Goal: Task Accomplishment & Management: Manage account settings

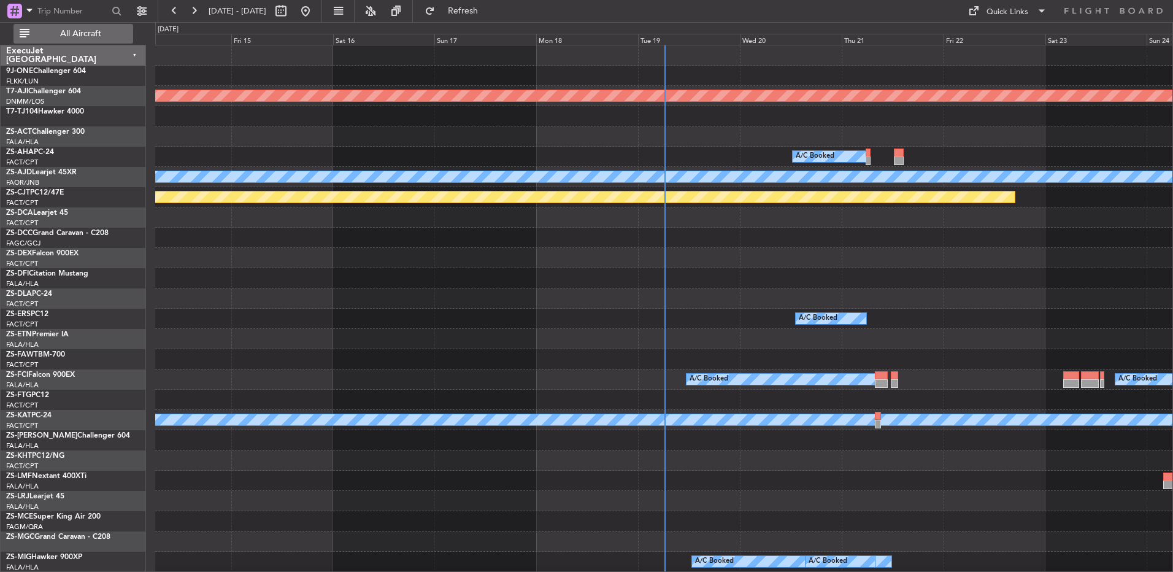
click at [94, 31] on span "All Aircraft" at bounding box center [81, 33] width 98 height 9
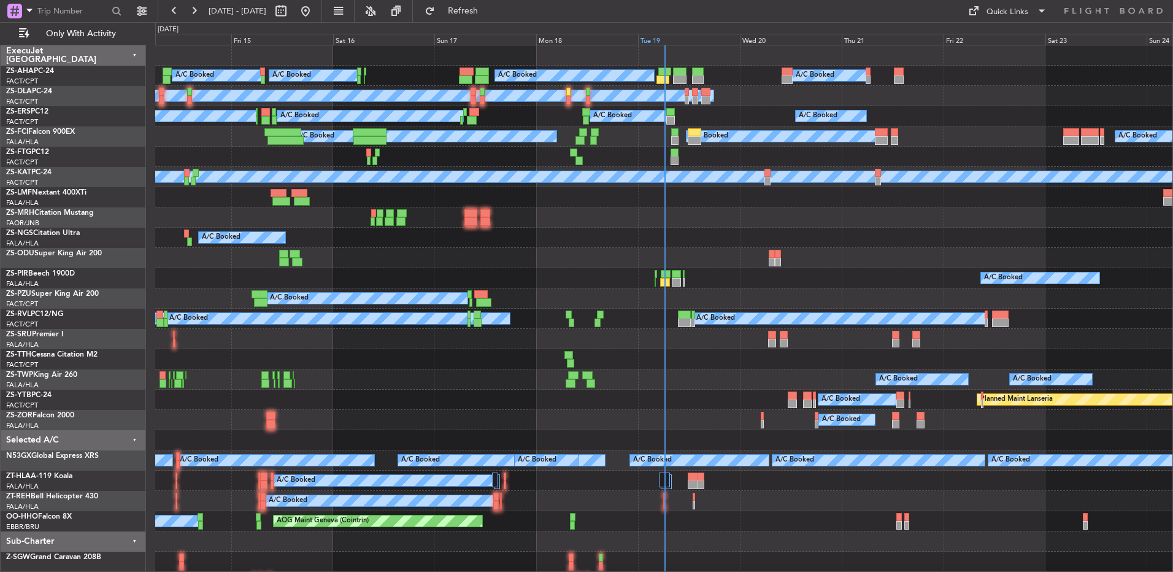
click at [645, 44] on div "Tue 19" at bounding box center [689, 39] width 102 height 11
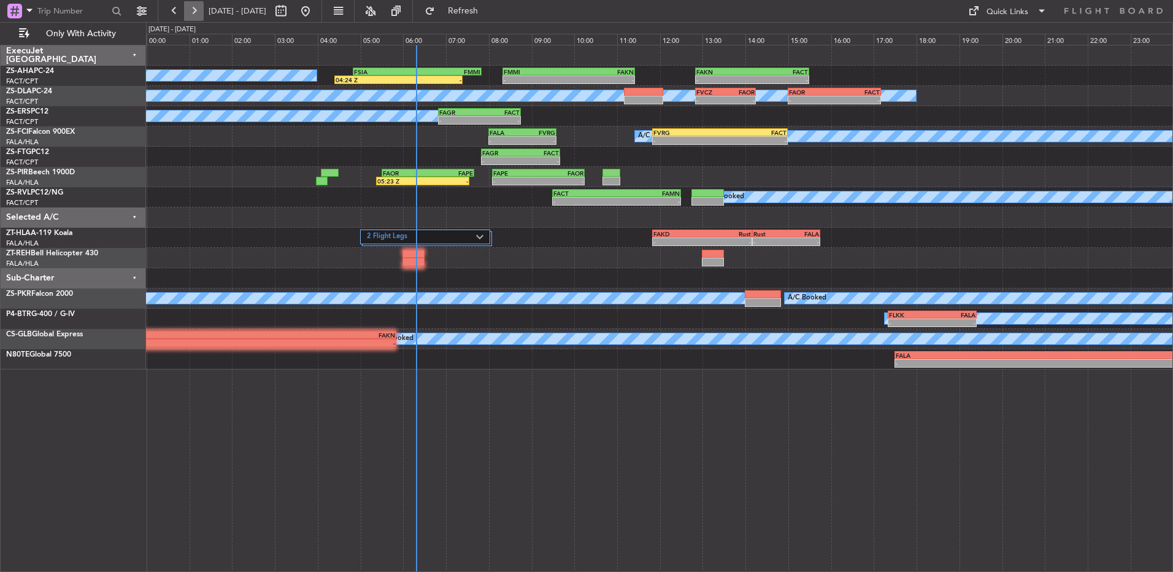
click at [189, 9] on button at bounding box center [194, 11] width 20 height 20
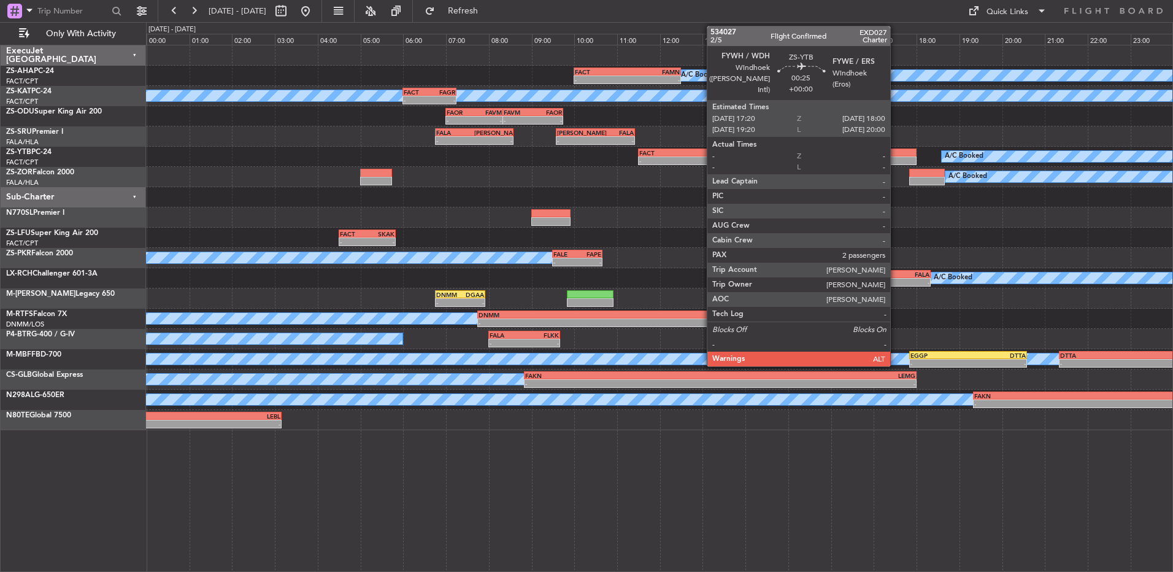
click at [896, 158] on div at bounding box center [902, 161] width 29 height 9
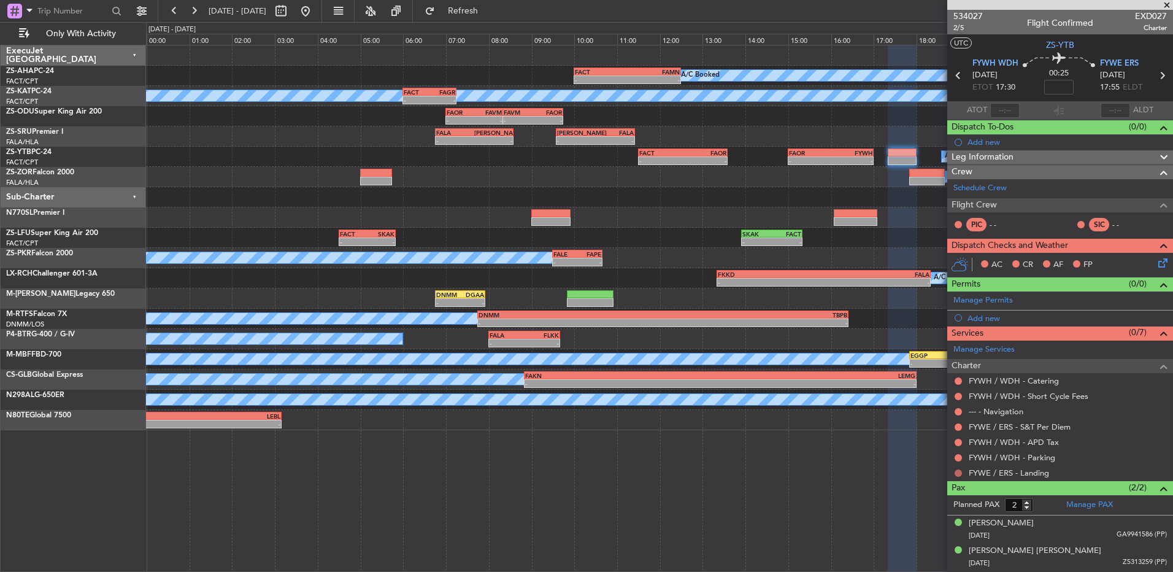
click at [959, 474] on button at bounding box center [958, 473] width 7 height 7
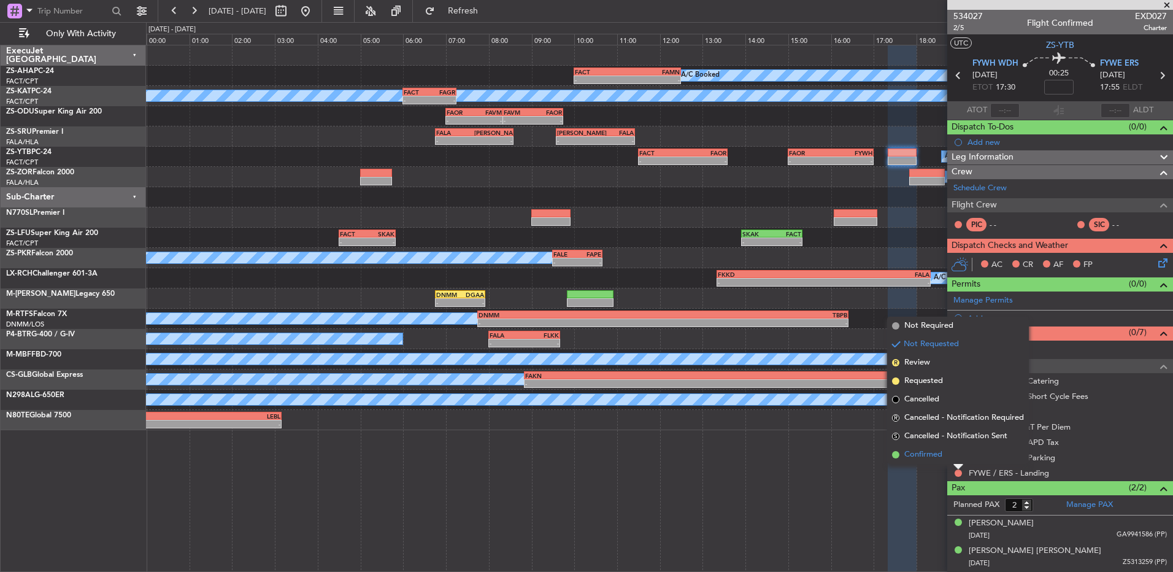
click at [957, 461] on li "Confirmed" at bounding box center [958, 455] width 142 height 18
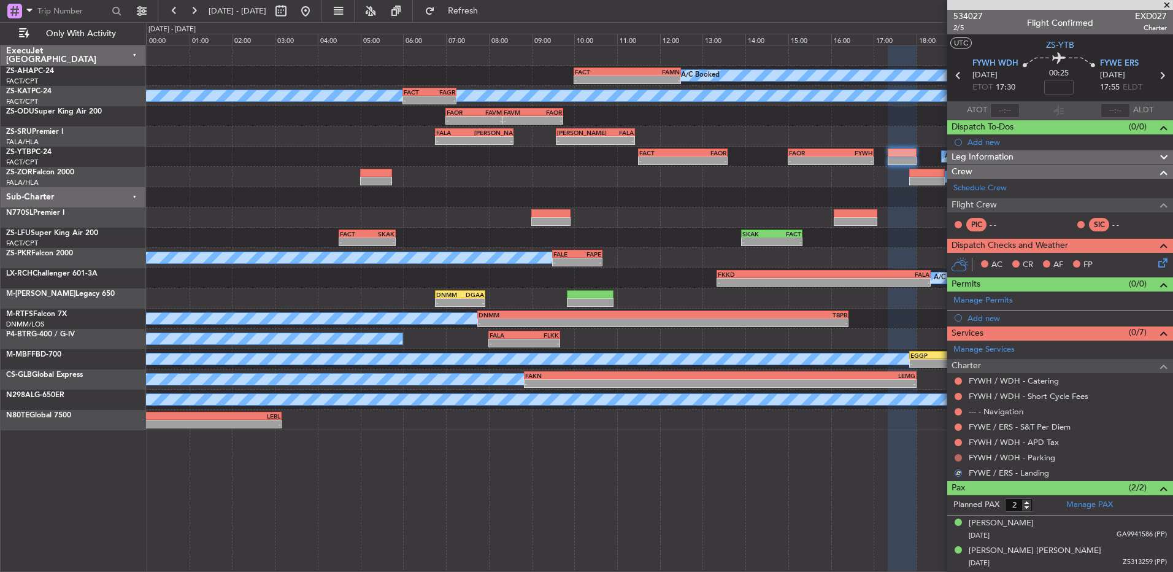
click at [957, 458] on button at bounding box center [958, 457] width 7 height 7
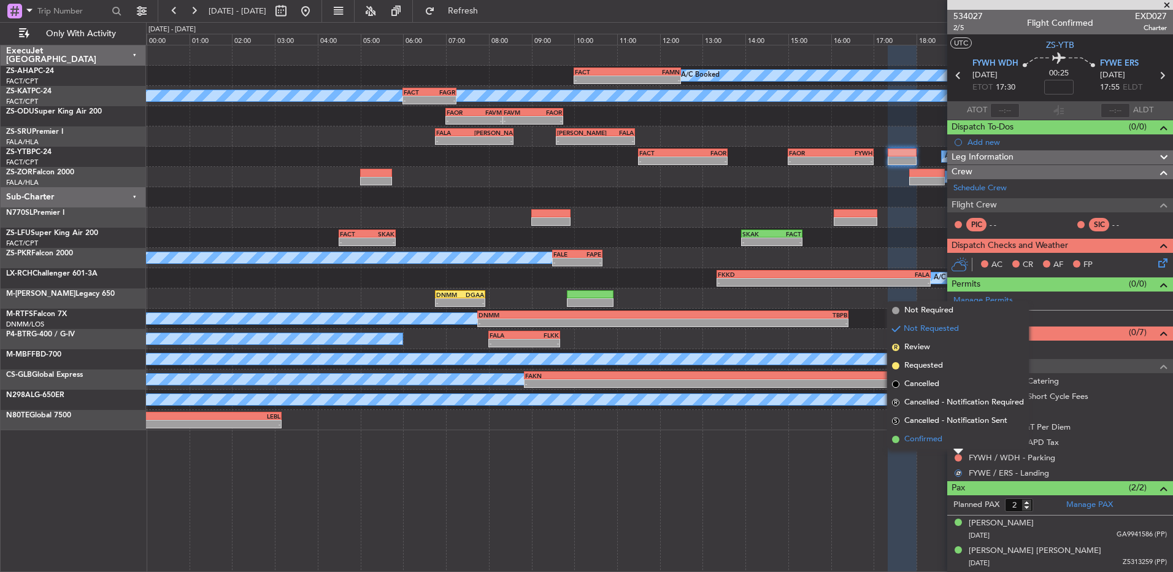
click at [957, 443] on li "Confirmed" at bounding box center [958, 439] width 142 height 18
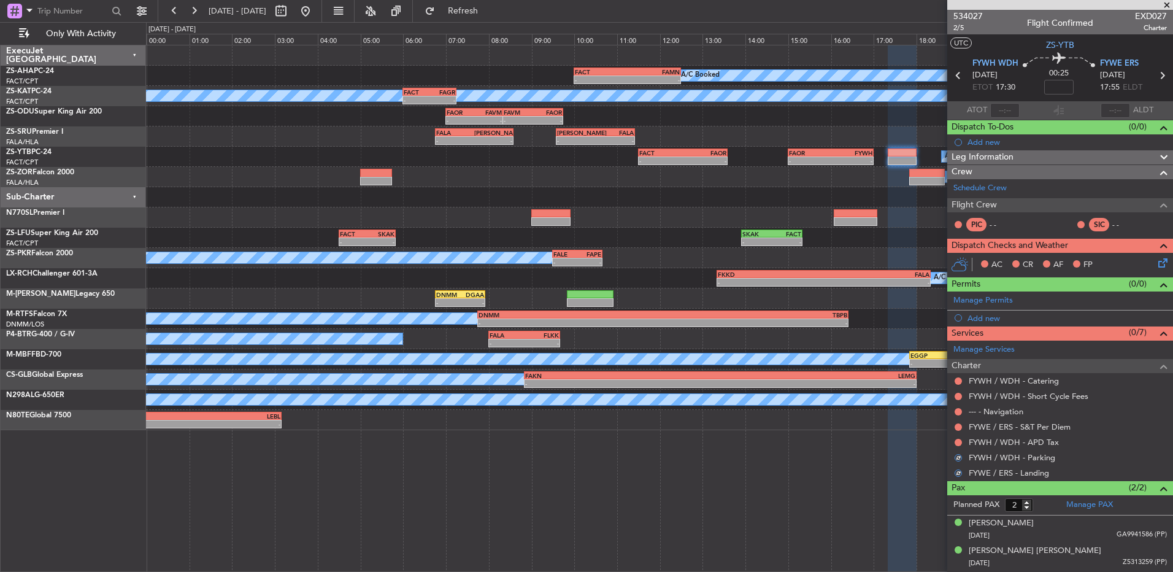
click at [957, 443] on button at bounding box center [958, 442] width 7 height 7
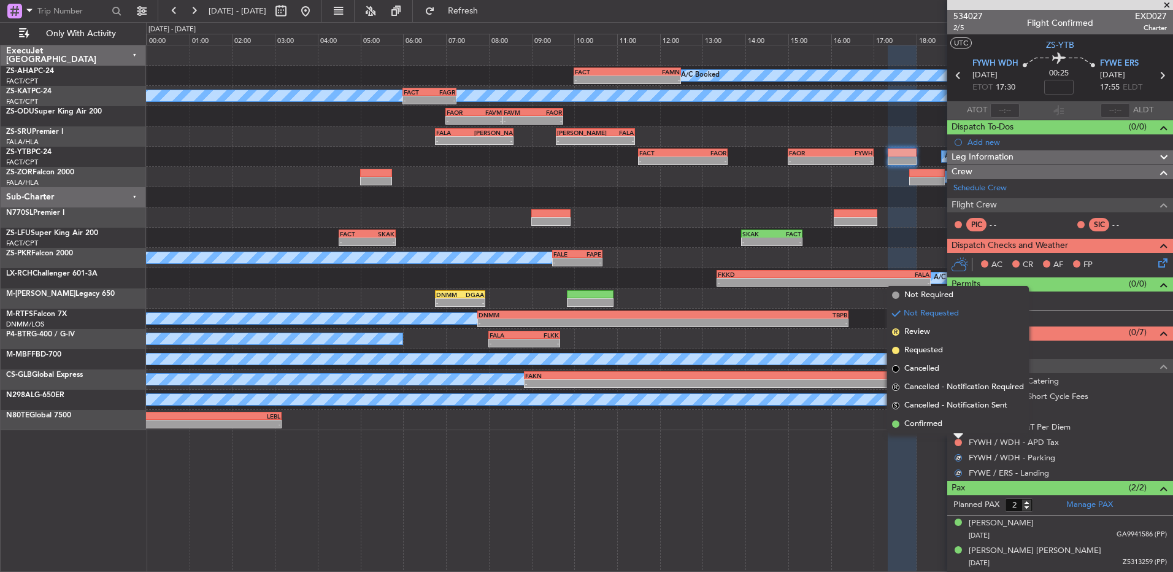
click at [959, 424] on li "Confirmed" at bounding box center [958, 424] width 142 height 18
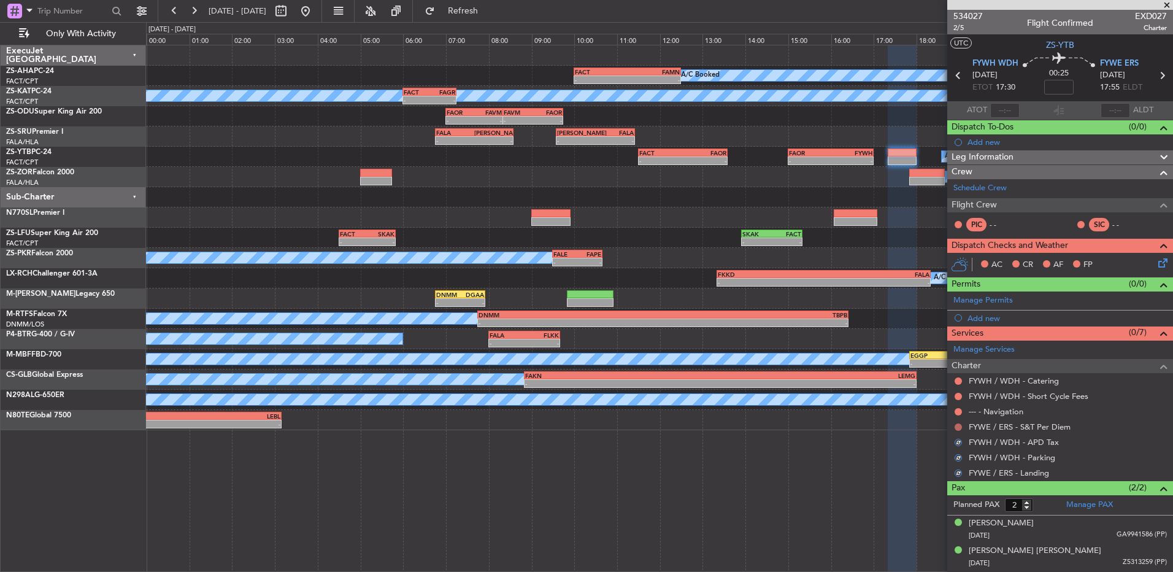
click at [959, 425] on button at bounding box center [958, 426] width 7 height 7
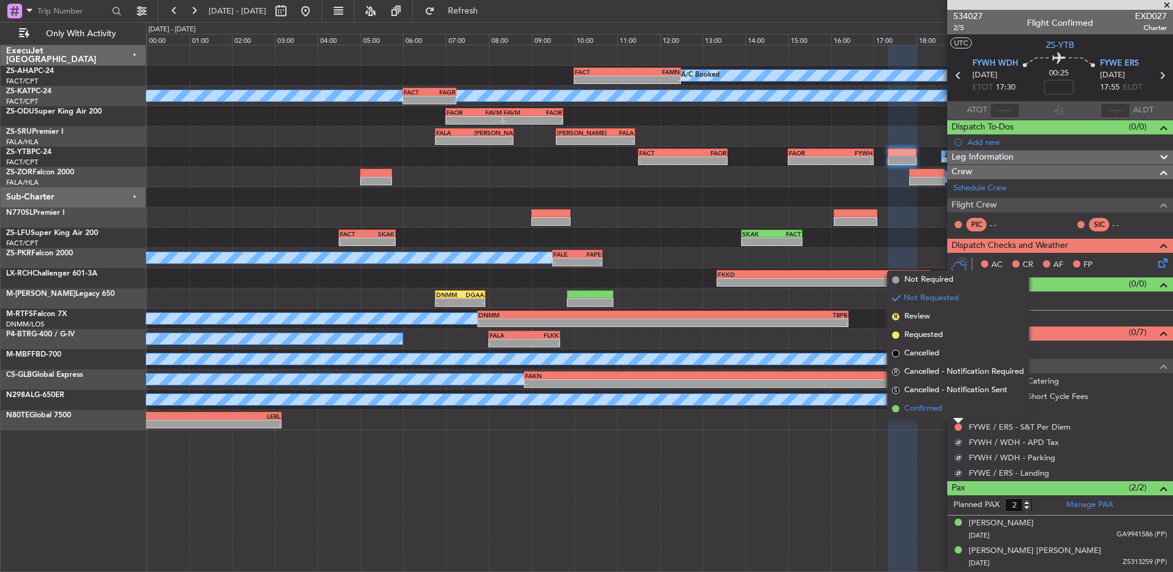
click at [957, 413] on li "Confirmed" at bounding box center [958, 409] width 142 height 18
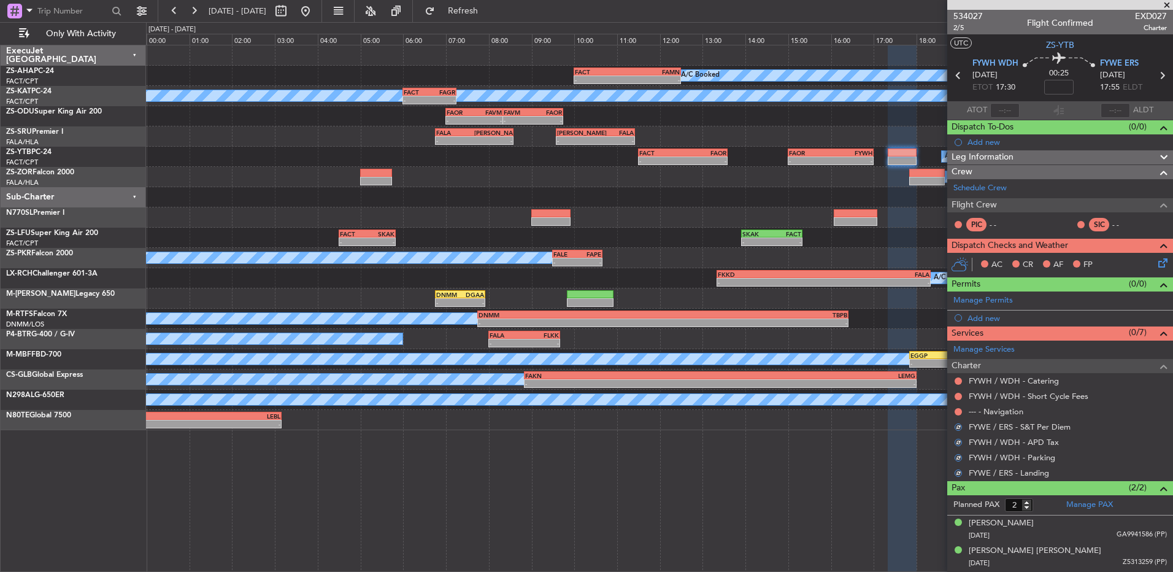
click at [957, 413] on button at bounding box center [958, 411] width 7 height 7
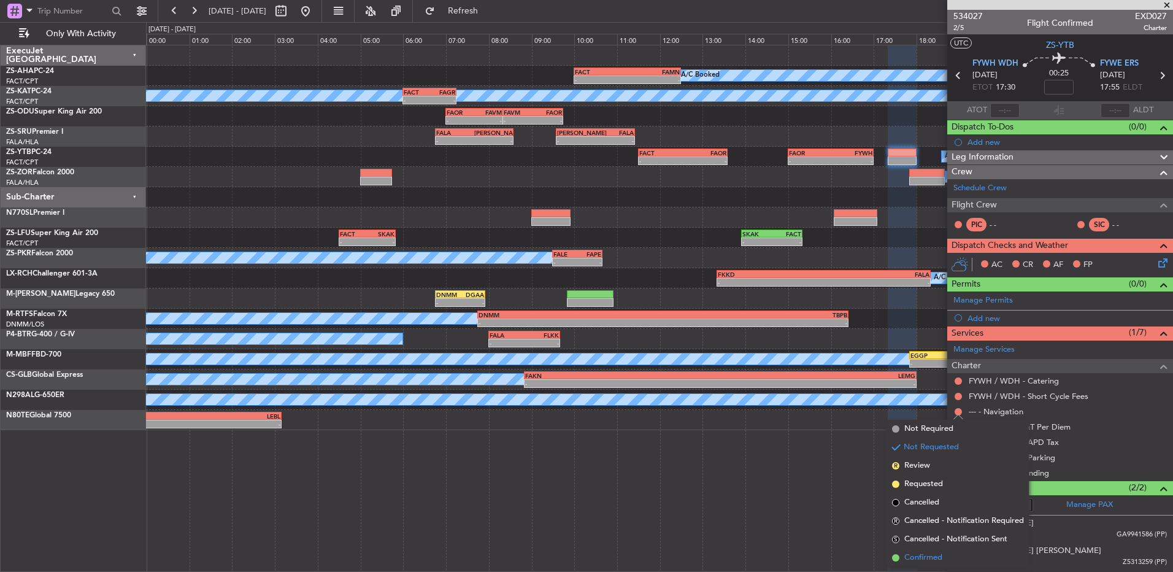
click at [950, 549] on li "Confirmed" at bounding box center [958, 558] width 142 height 18
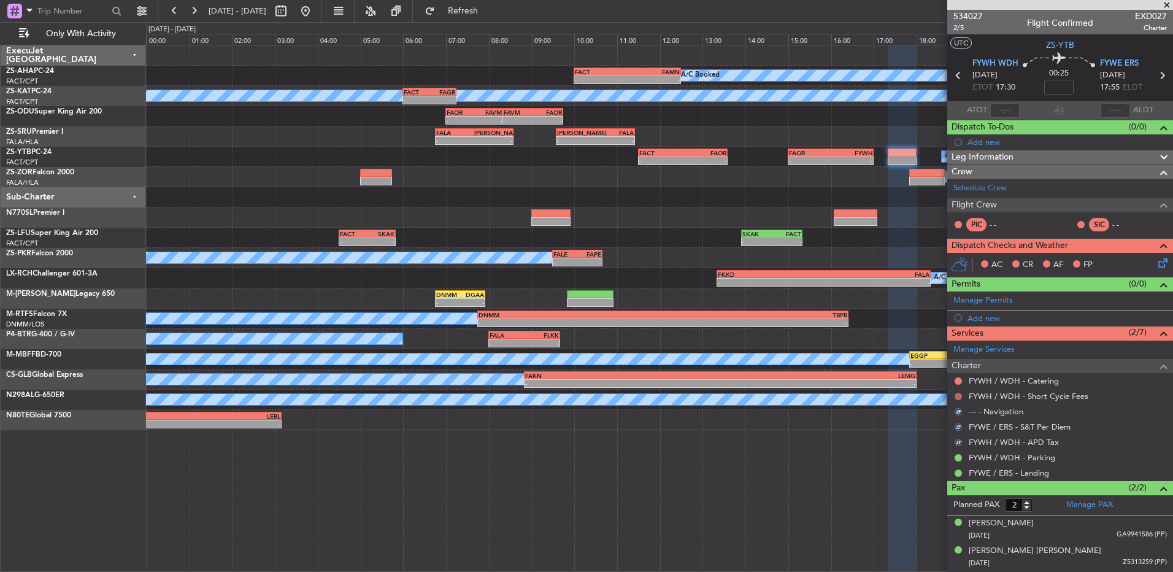
click at [958, 395] on button at bounding box center [958, 396] width 7 height 7
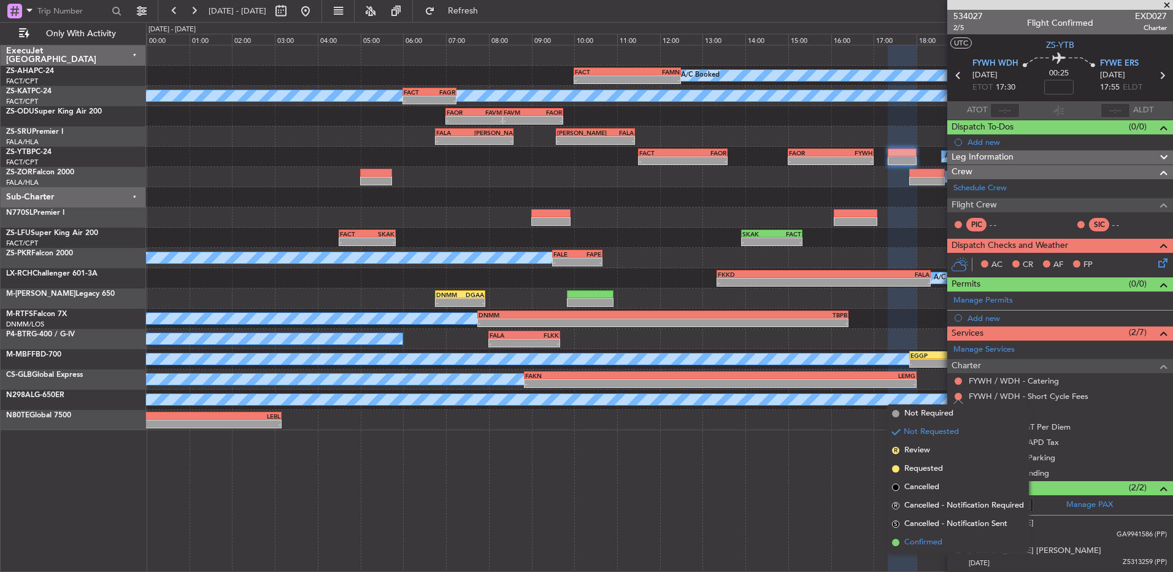
click at [918, 537] on span "Confirmed" at bounding box center [924, 542] width 38 height 12
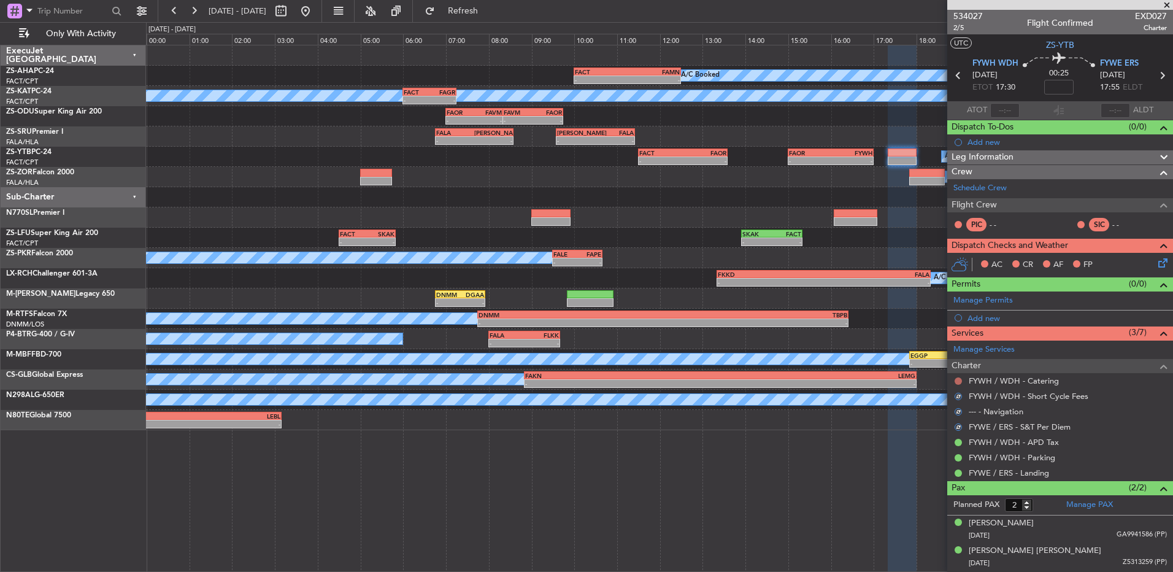
click at [957, 379] on button at bounding box center [958, 380] width 7 height 7
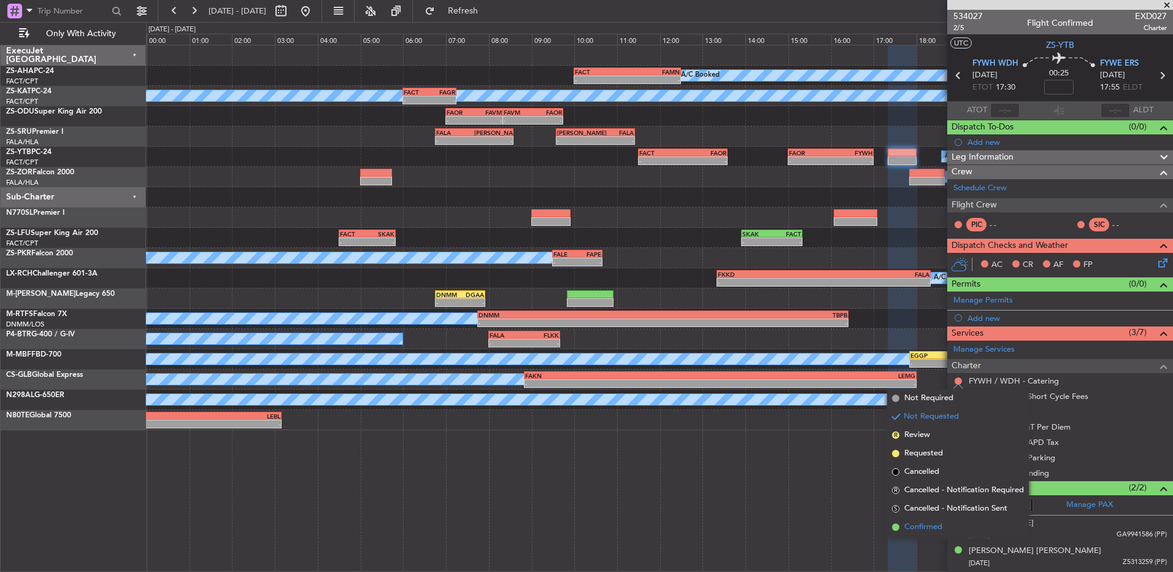
click at [958, 526] on li "Confirmed" at bounding box center [958, 527] width 142 height 18
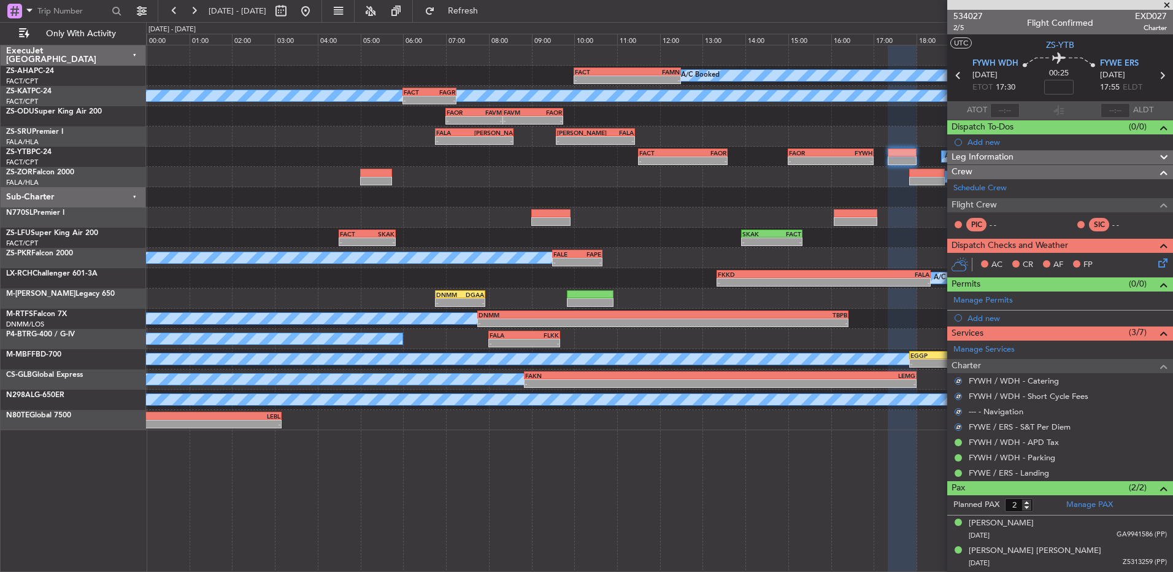
click at [1162, 261] on icon at bounding box center [1161, 261] width 10 height 10
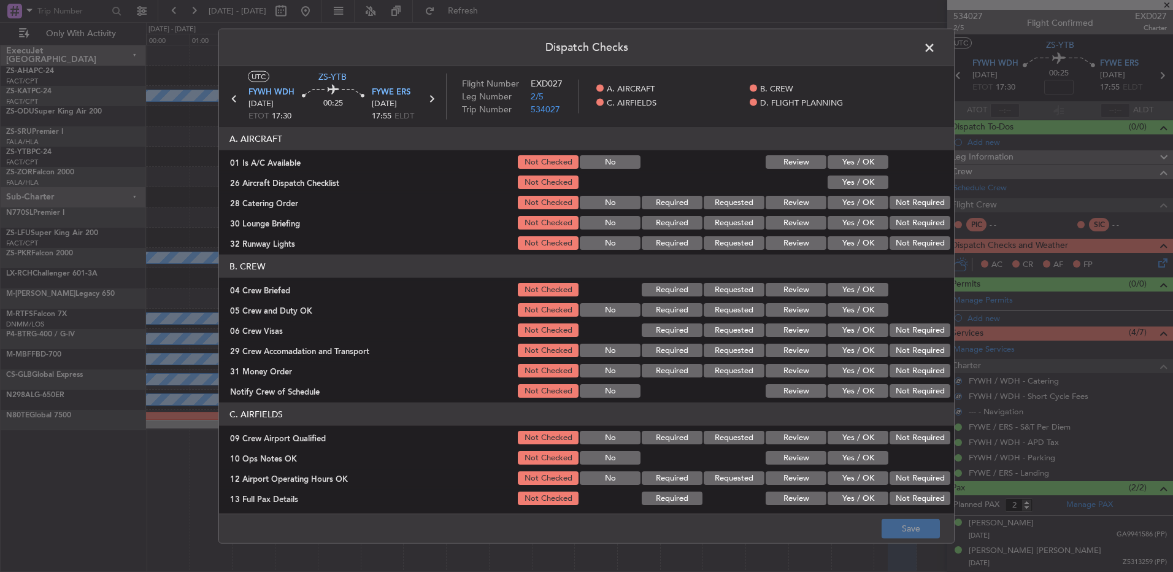
click at [844, 162] on button "Yes / OK" at bounding box center [858, 162] width 61 height 14
click at [846, 182] on button "Yes / OK" at bounding box center [858, 183] width 61 height 14
click at [872, 190] on div "Yes / OK" at bounding box center [857, 182] width 62 height 17
click at [895, 203] on button "Not Required" at bounding box center [920, 203] width 61 height 14
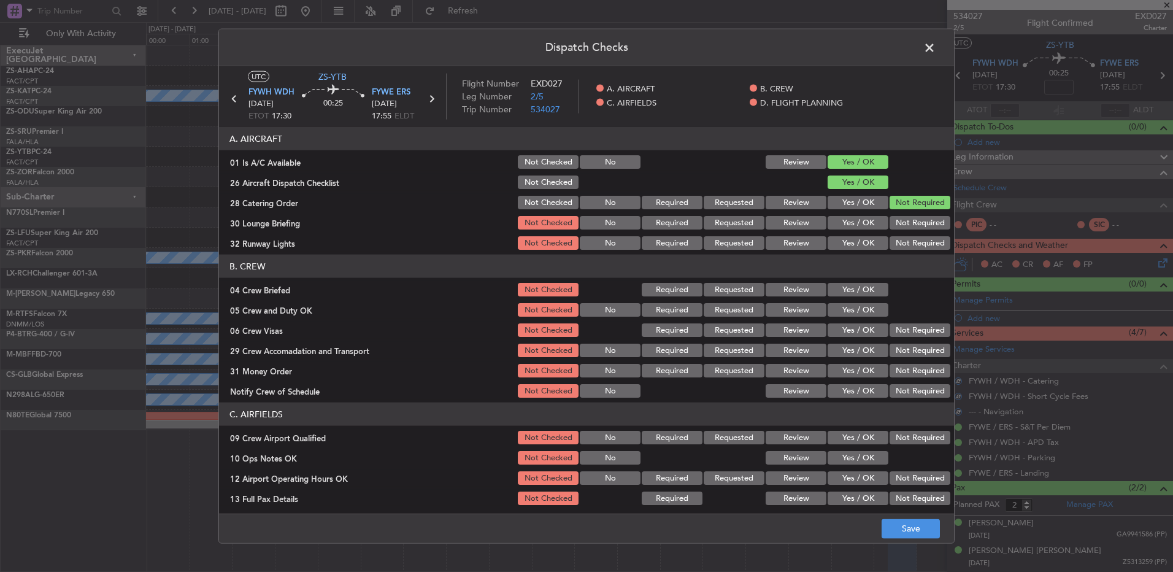
click at [899, 218] on section "A. AIRCRAFT 01 Is A/C Available Not Checked No Review Yes / OK 26 Aircraft Disp…" at bounding box center [586, 189] width 735 height 125
click at [901, 222] on button "Not Required" at bounding box center [920, 223] width 61 height 14
click at [902, 226] on button "Not Required" at bounding box center [920, 223] width 61 height 14
click at [903, 231] on div "Not Required" at bounding box center [919, 222] width 62 height 17
click at [903, 236] on button "Not Required" at bounding box center [920, 243] width 61 height 14
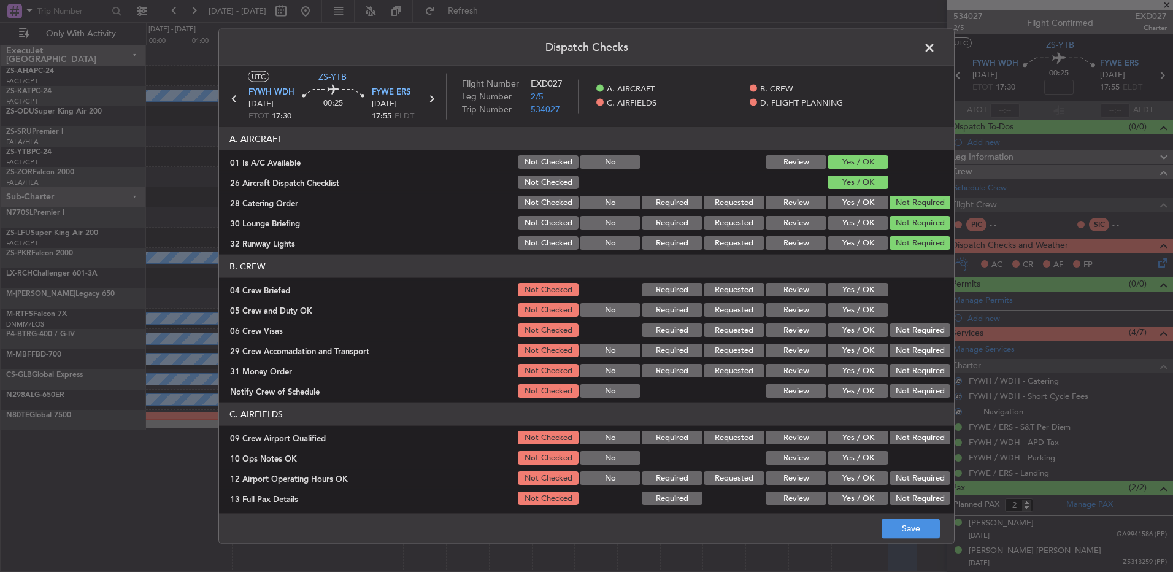
click at [903, 245] on button "Not Required" at bounding box center [920, 243] width 61 height 14
drag, startPoint x: 836, startPoint y: 282, endPoint x: 851, endPoint y: 303, distance: 25.9
click at [838, 284] on button "Yes / OK" at bounding box center [858, 290] width 61 height 14
click at [851, 303] on button "Yes / OK" at bounding box center [858, 310] width 61 height 14
click at [862, 310] on button "Yes / OK" at bounding box center [858, 310] width 61 height 14
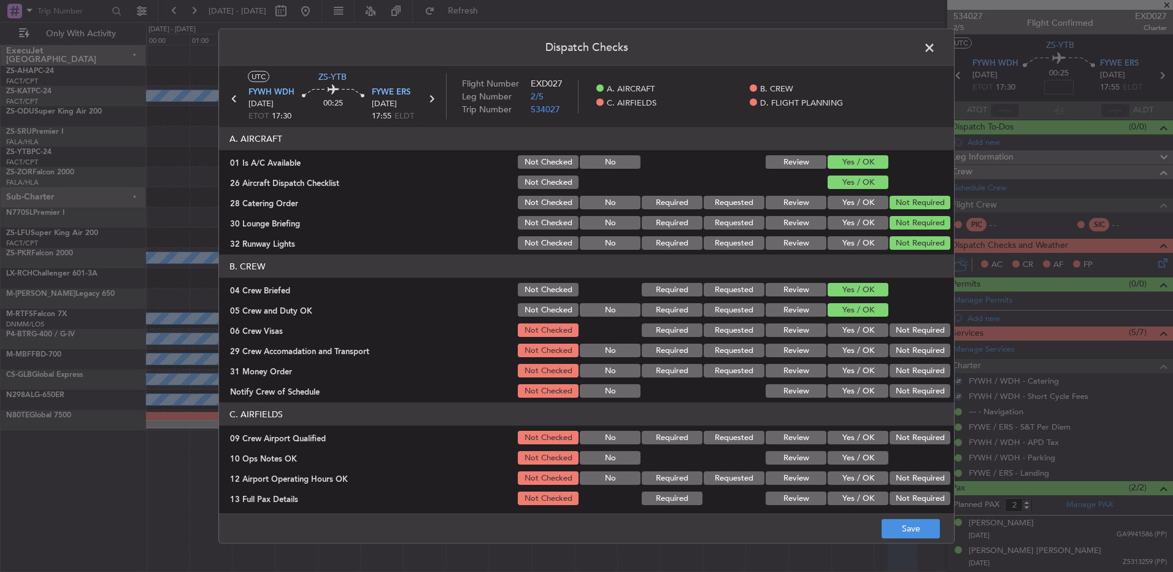
click at [910, 370] on button "Not Required" at bounding box center [920, 371] width 61 height 14
click at [905, 342] on div "Not Required" at bounding box center [919, 350] width 62 height 17
click at [905, 332] on button "Not Required" at bounding box center [920, 330] width 61 height 14
click at [910, 349] on button "Not Required" at bounding box center [920, 351] width 61 height 14
click at [910, 361] on section "B. CREW 04 Crew Briefed Not Checked Required Requested Review Yes / OK 05 Crew …" at bounding box center [586, 327] width 735 height 145
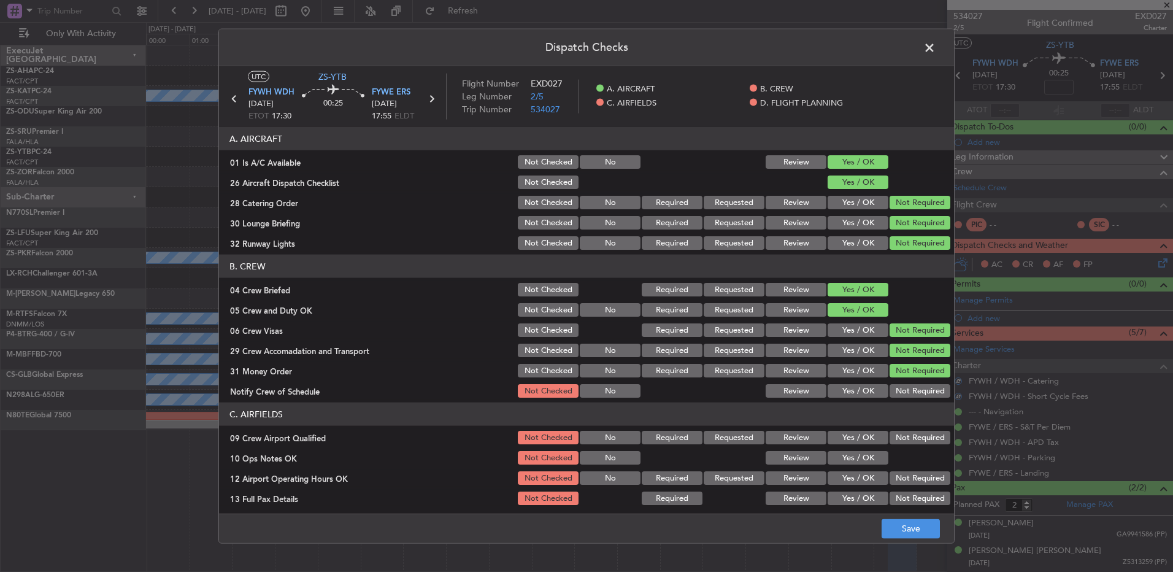
click at [905, 382] on div "Not Required" at bounding box center [919, 390] width 62 height 17
click at [901, 390] on button "Not Required" at bounding box center [920, 391] width 61 height 14
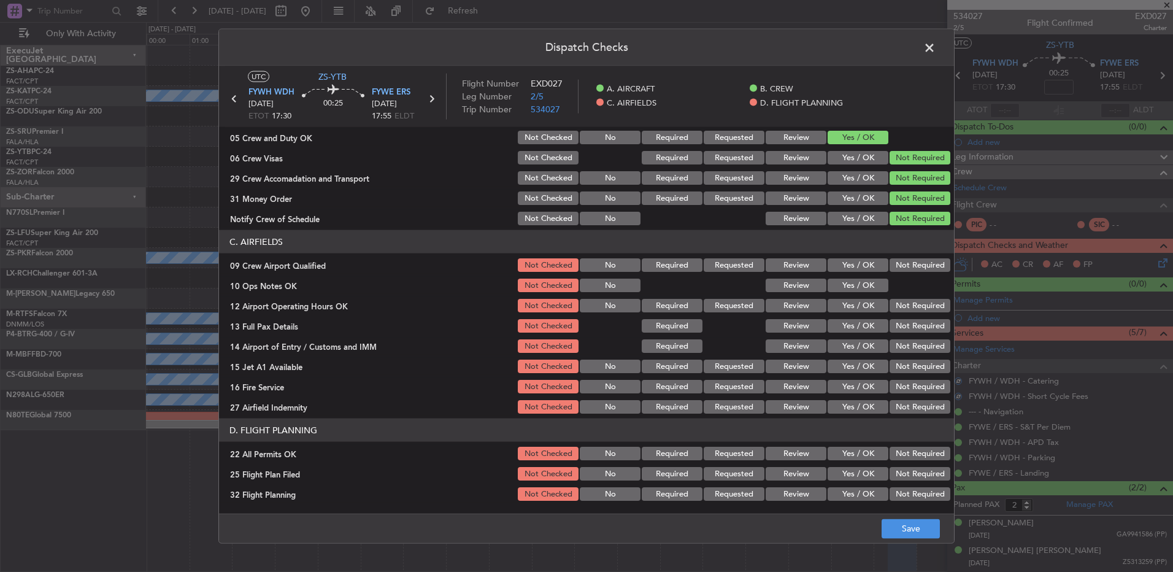
click at [903, 268] on button "Not Required" at bounding box center [920, 265] width 61 height 14
drag, startPoint x: 819, startPoint y: 297, endPoint x: 891, endPoint y: 304, distance: 71.5
click at [826, 297] on div "Yes / OK" at bounding box center [857, 305] width 62 height 17
click at [866, 282] on button "Yes / OK" at bounding box center [858, 286] width 61 height 14
click at [924, 317] on div "Not Required" at bounding box center [919, 325] width 62 height 17
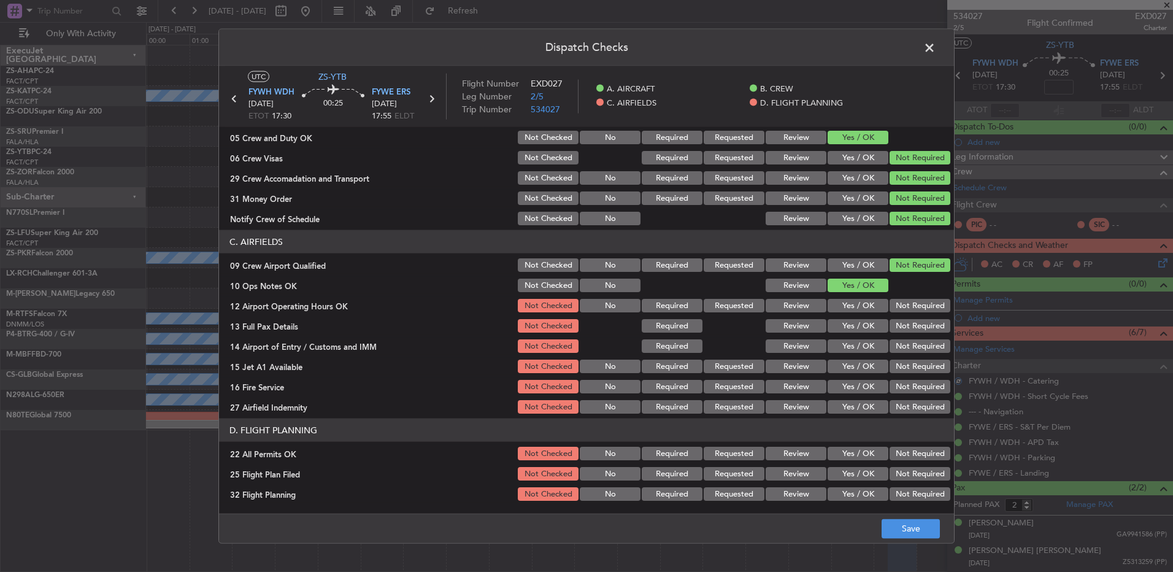
click at [922, 328] on button "Not Required" at bounding box center [920, 326] width 61 height 14
drag, startPoint x: 916, startPoint y: 301, endPoint x: 918, endPoint y: 333, distance: 32.6
click at [916, 304] on button "Not Required" at bounding box center [920, 306] width 61 height 14
drag, startPoint x: 920, startPoint y: 341, endPoint x: 918, endPoint y: 349, distance: 8.2
click at [923, 351] on button "Not Required" at bounding box center [920, 346] width 61 height 14
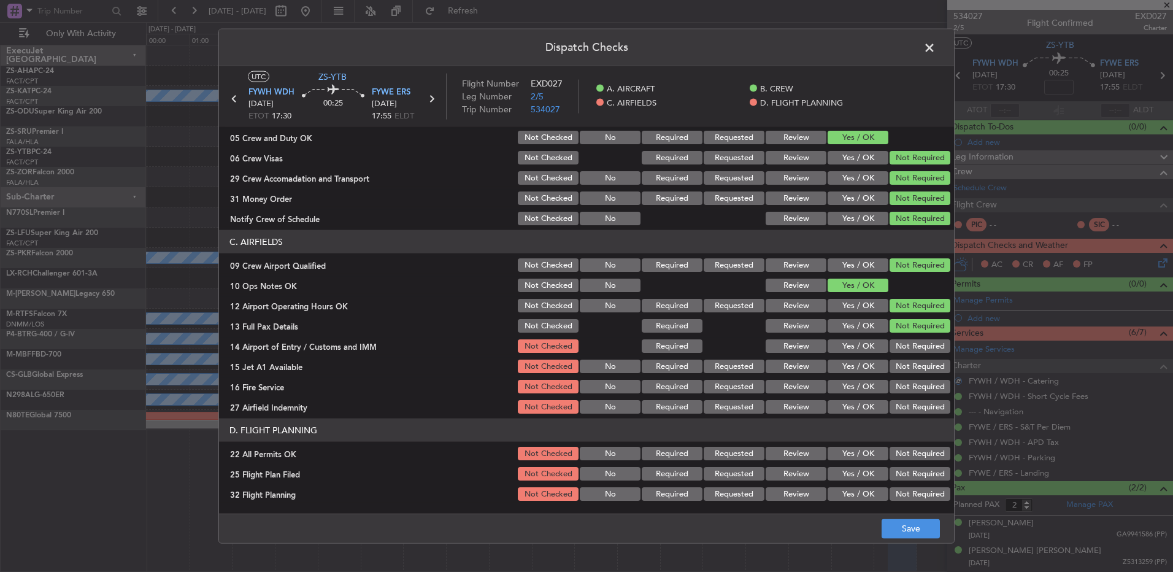
click at [918, 349] on button "Not Required" at bounding box center [920, 346] width 61 height 14
click at [915, 375] on section "C. AIRFIELDS 09 Crew Airport Qualified Not Checked No Required Requested Review…" at bounding box center [586, 322] width 735 height 185
drag, startPoint x: 913, startPoint y: 390, endPoint x: 911, endPoint y: 384, distance: 6.9
click at [914, 394] on div "Not Required" at bounding box center [919, 386] width 62 height 17
click at [912, 367] on button "Not Required" at bounding box center [920, 367] width 61 height 14
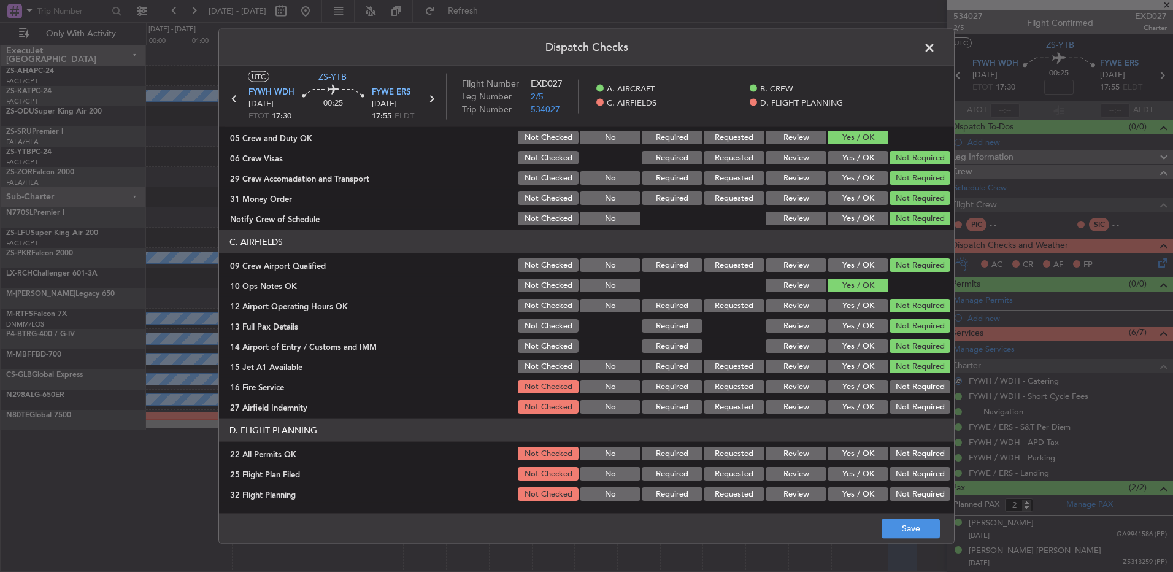
click at [913, 375] on section "C. AIRFIELDS 09 Crew Airport Qualified Not Checked No Required Requested Review…" at bounding box center [586, 322] width 735 height 185
click at [913, 382] on button "Not Required" at bounding box center [920, 387] width 61 height 14
click at [918, 405] on div "Not Required" at bounding box center [919, 406] width 62 height 17
click at [918, 405] on button "Not Required" at bounding box center [920, 407] width 61 height 14
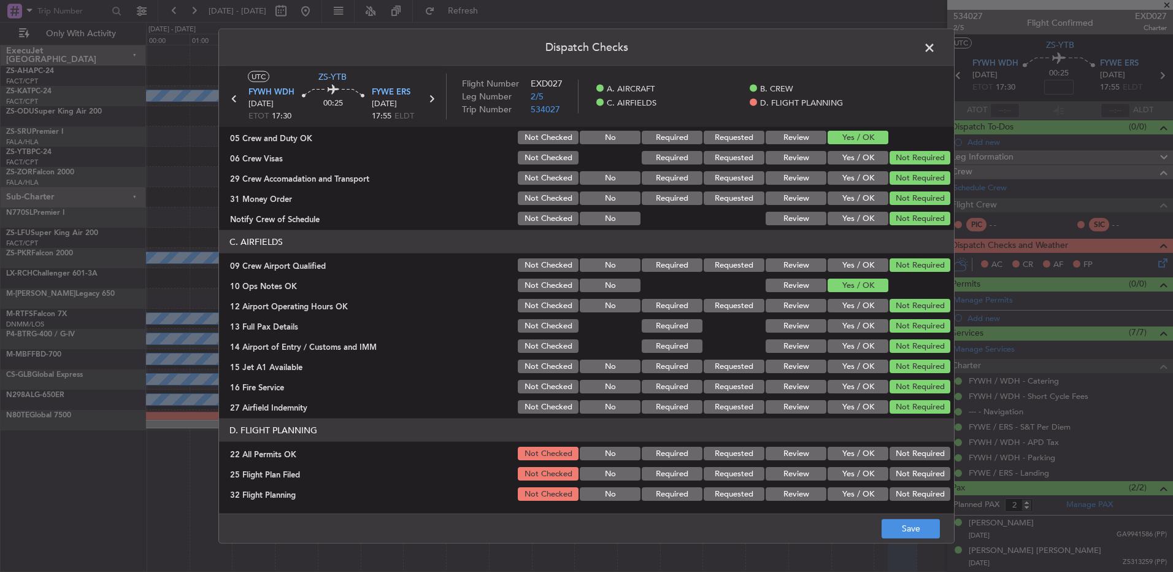
click at [900, 454] on button "Not Required" at bounding box center [920, 454] width 61 height 14
click at [803, 463] on section "D. FLIGHT PLANNING 22 All Permits OK Not Checked No Required Requested Review Y…" at bounding box center [586, 461] width 735 height 84
click at [798, 473] on button "Review" at bounding box center [796, 474] width 61 height 14
click at [794, 495] on button "Review" at bounding box center [796, 494] width 61 height 14
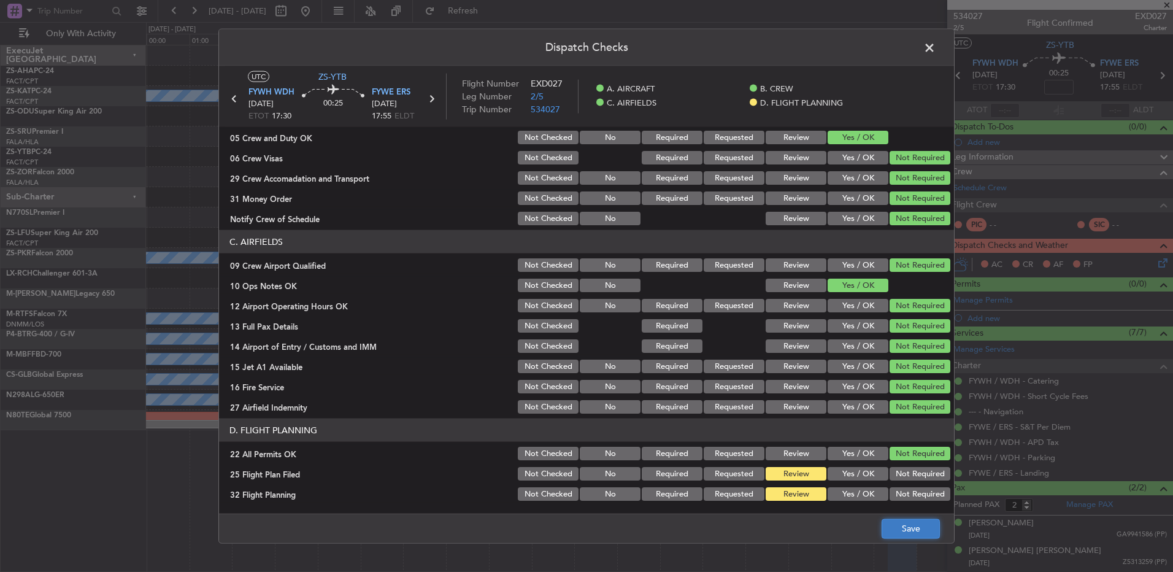
click at [927, 530] on button "Save" at bounding box center [911, 529] width 58 height 20
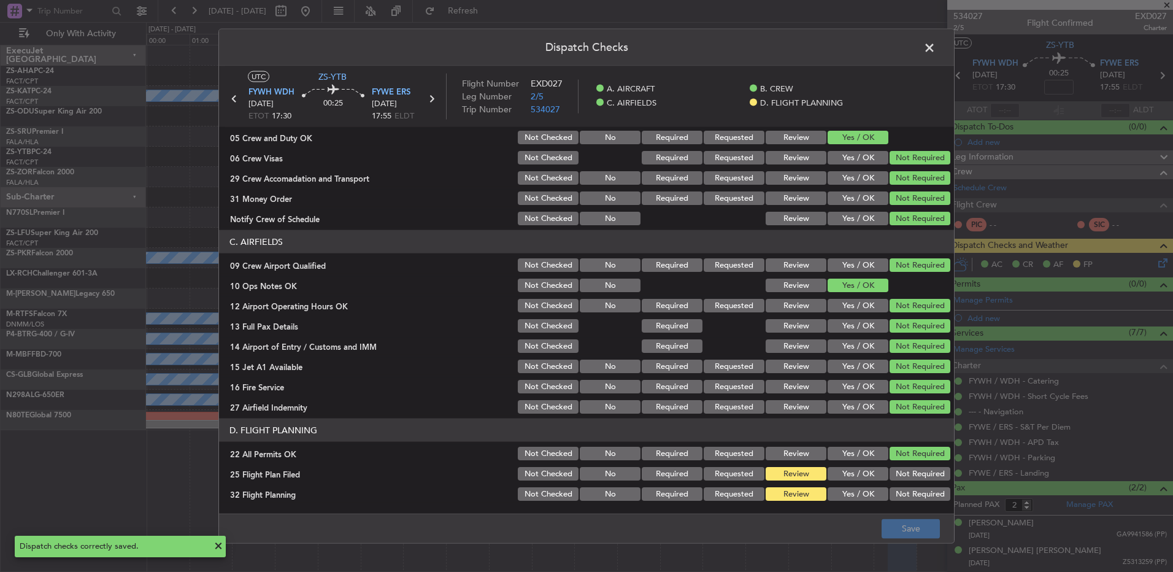
click at [936, 52] on span at bounding box center [936, 51] width 0 height 25
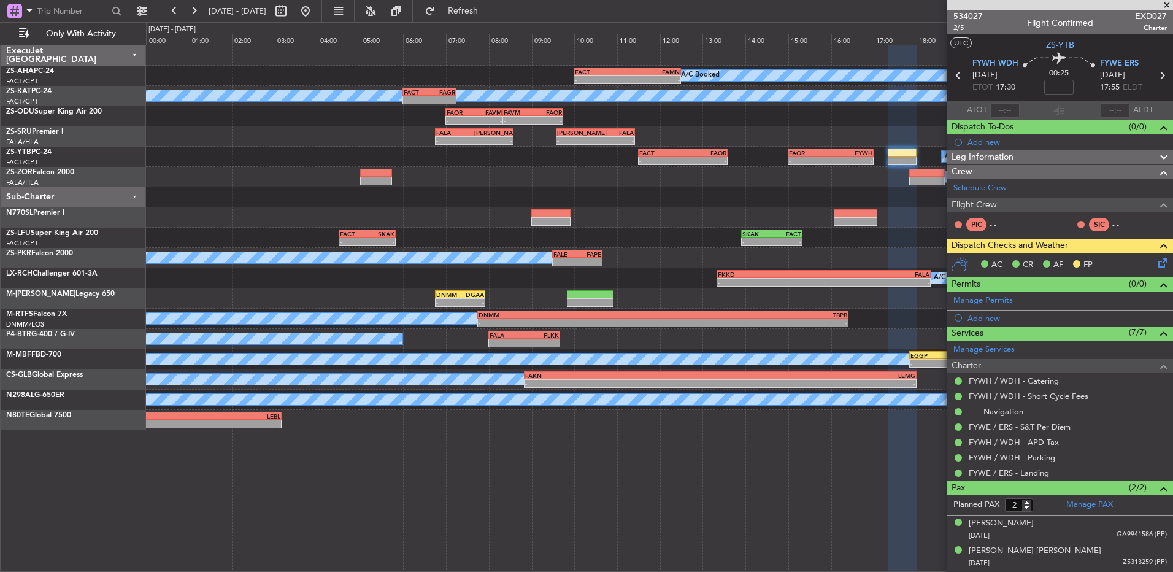
click at [954, 75] on icon at bounding box center [959, 76] width 16 height 16
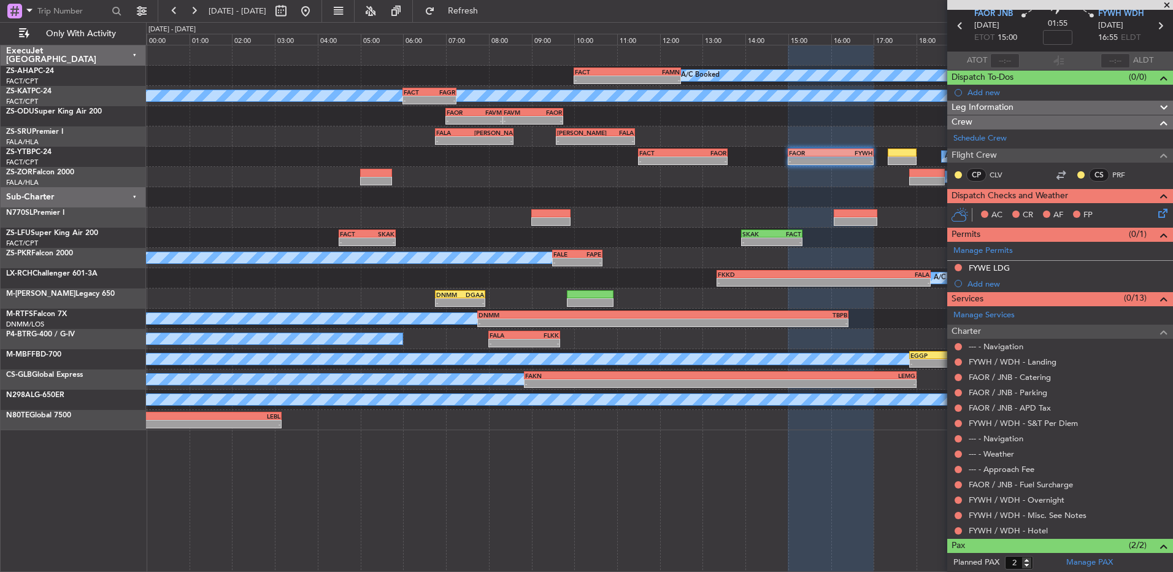
scroll to position [106, 0]
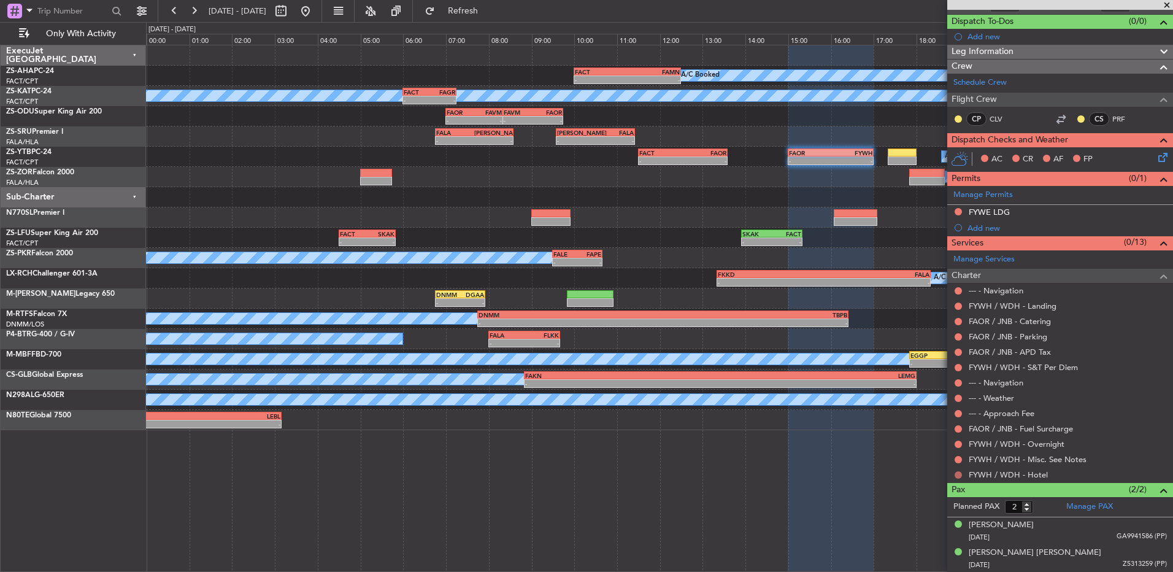
click at [961, 474] on button at bounding box center [958, 474] width 7 height 7
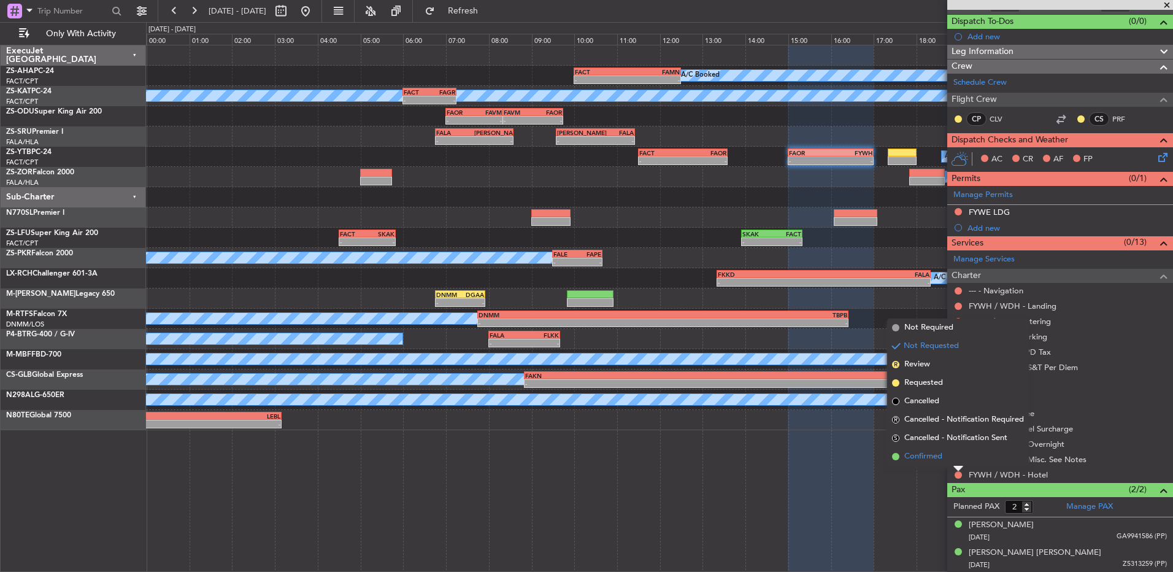
click at [952, 457] on li "Confirmed" at bounding box center [958, 456] width 142 height 18
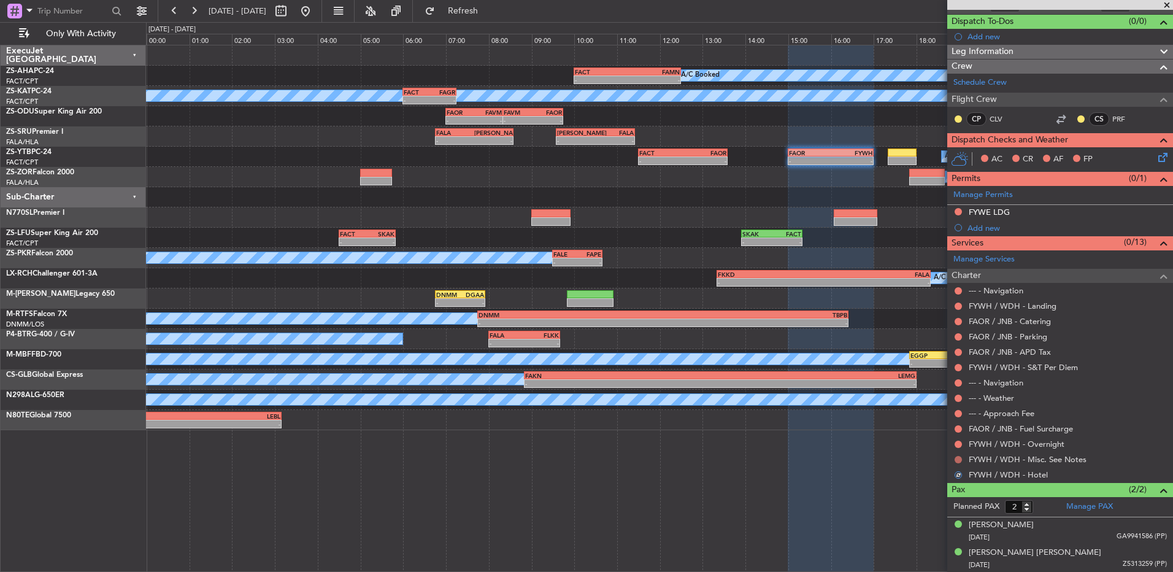
click at [956, 461] on button at bounding box center [958, 459] width 7 height 7
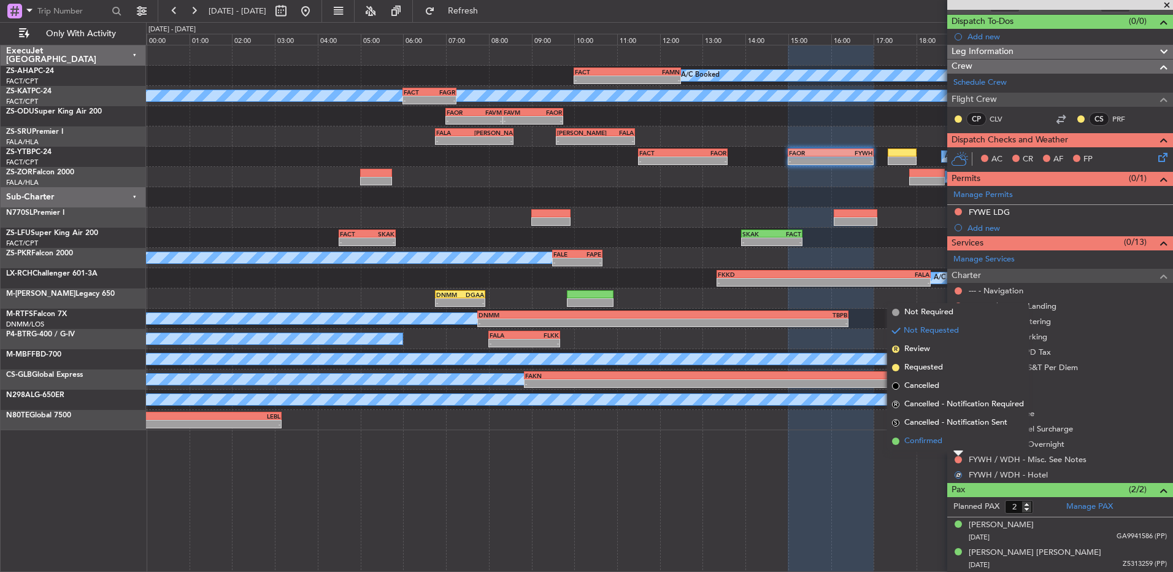
click at [964, 443] on li "Confirmed" at bounding box center [958, 441] width 142 height 18
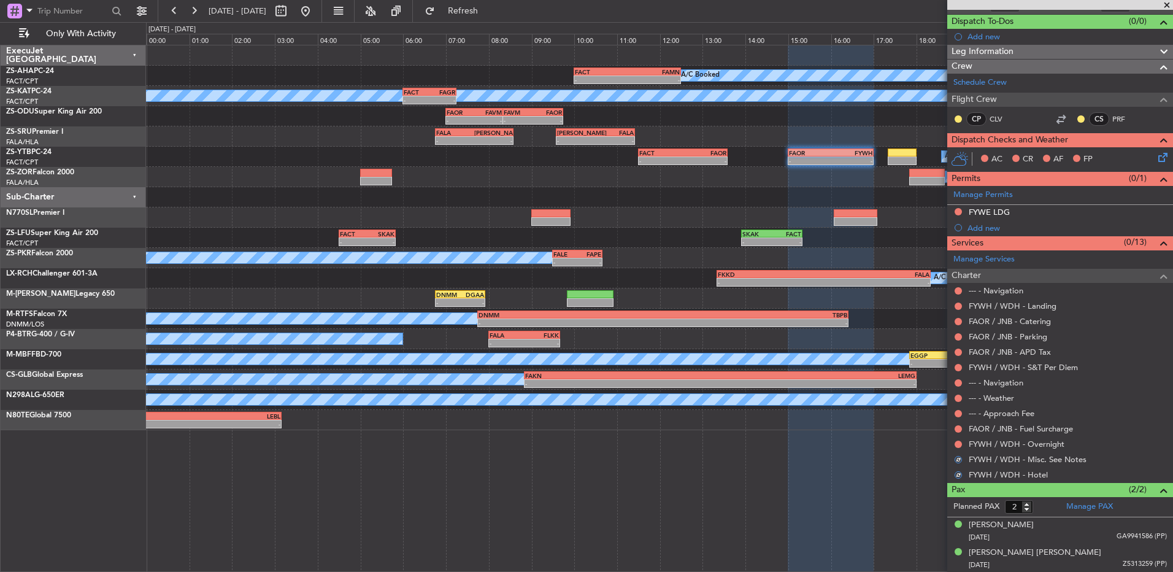
click at [964, 443] on div "FYWH / WDH - Overnight" at bounding box center [1061, 443] width 226 height 15
click at [960, 442] on button at bounding box center [958, 444] width 7 height 7
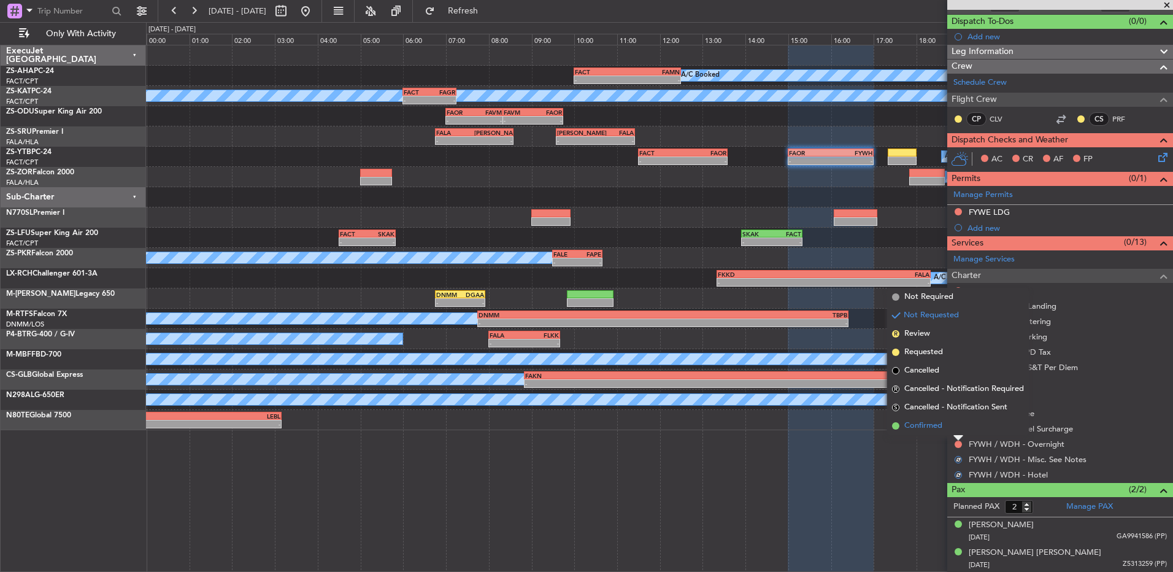
click at [957, 430] on li "Confirmed" at bounding box center [958, 426] width 142 height 18
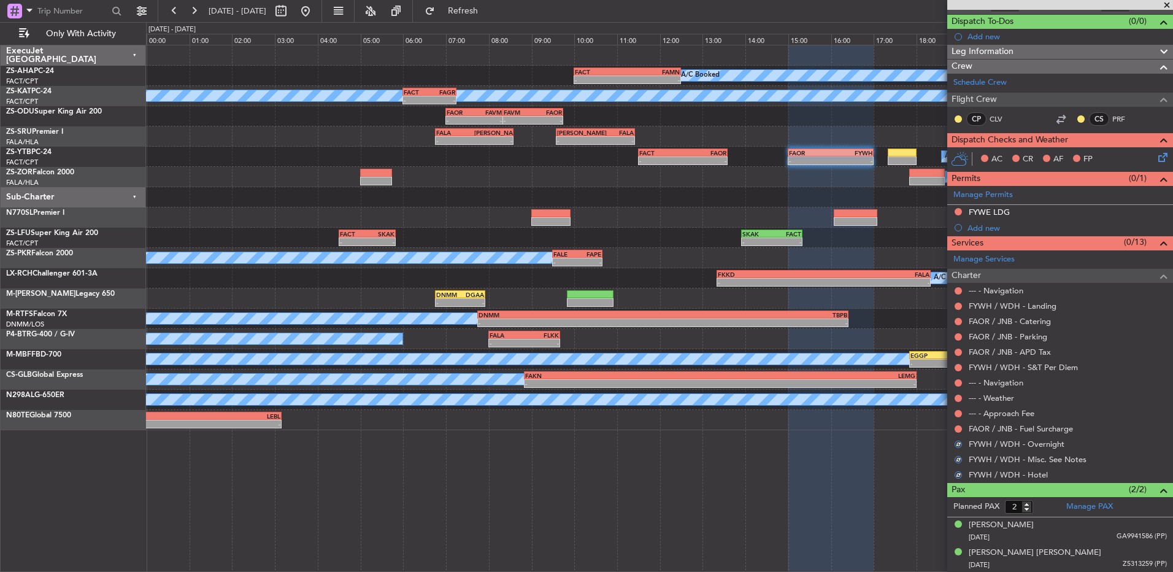
click at [957, 430] on button at bounding box center [958, 428] width 7 height 7
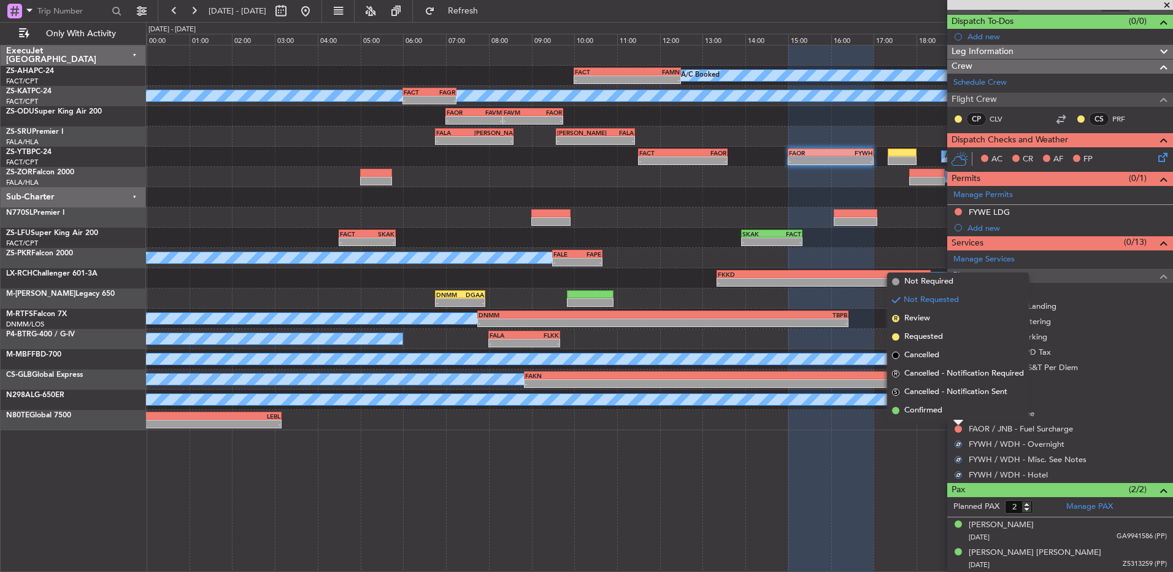
drag, startPoint x: 957, startPoint y: 430, endPoint x: 905, endPoint y: 408, distance: 56.9
click at [907, 408] on span "Confirmed" at bounding box center [924, 410] width 38 height 12
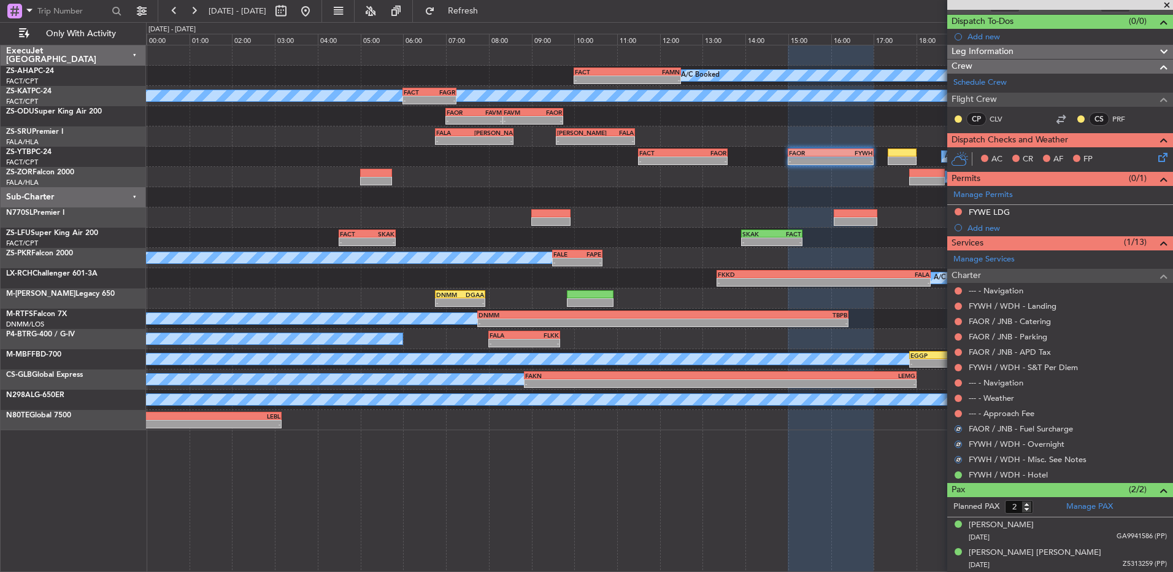
click at [954, 414] on div at bounding box center [959, 414] width 10 height 10
click at [959, 414] on button at bounding box center [958, 413] width 7 height 7
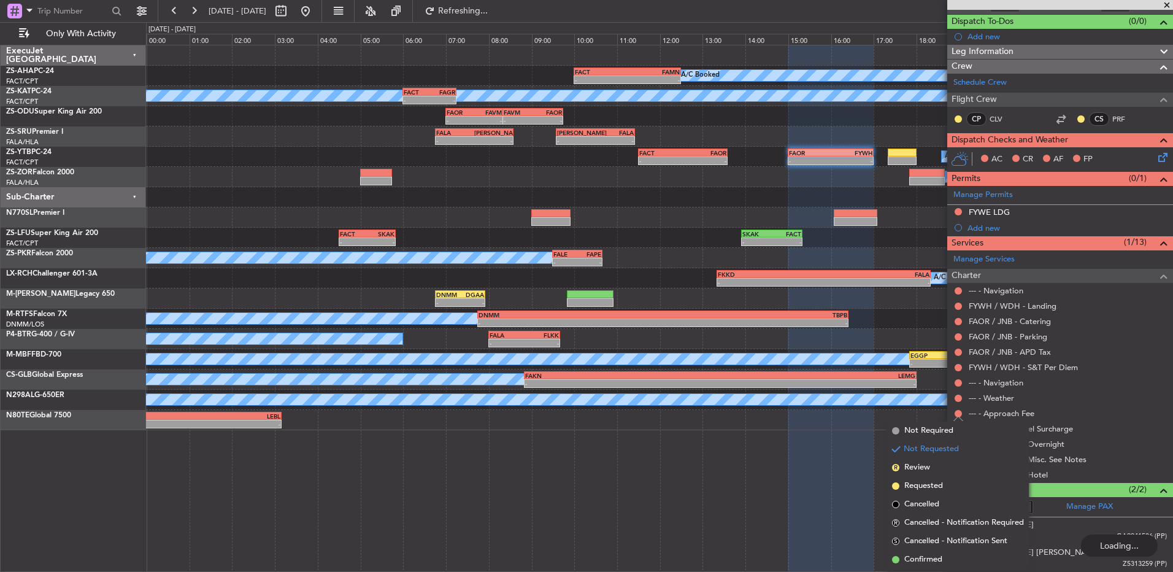
click at [948, 404] on div "--- - Weather" at bounding box center [1061, 397] width 226 height 15
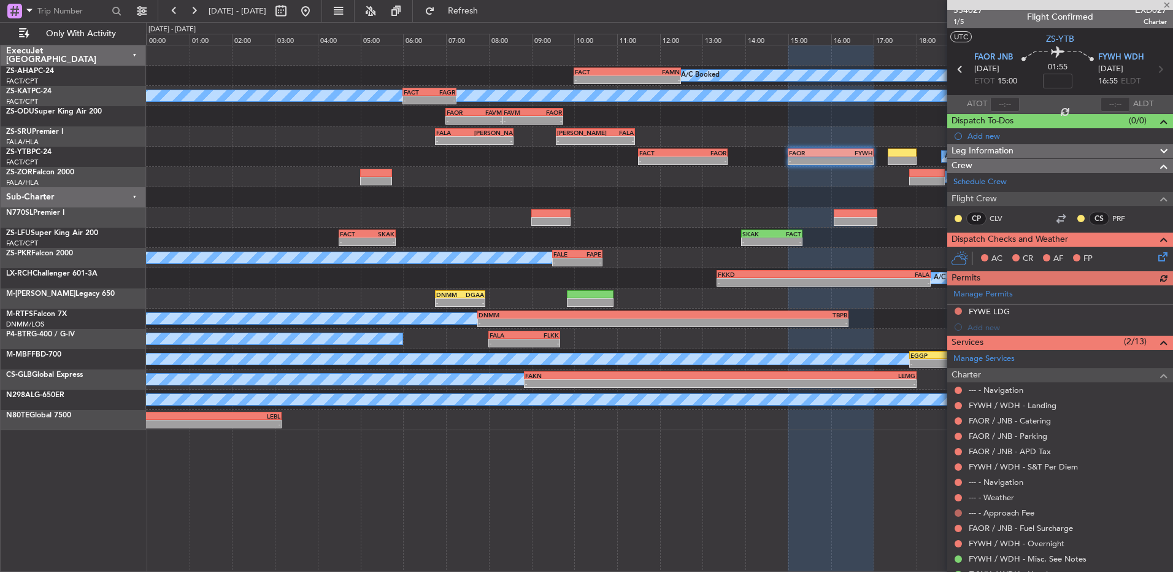
scroll to position [0, 0]
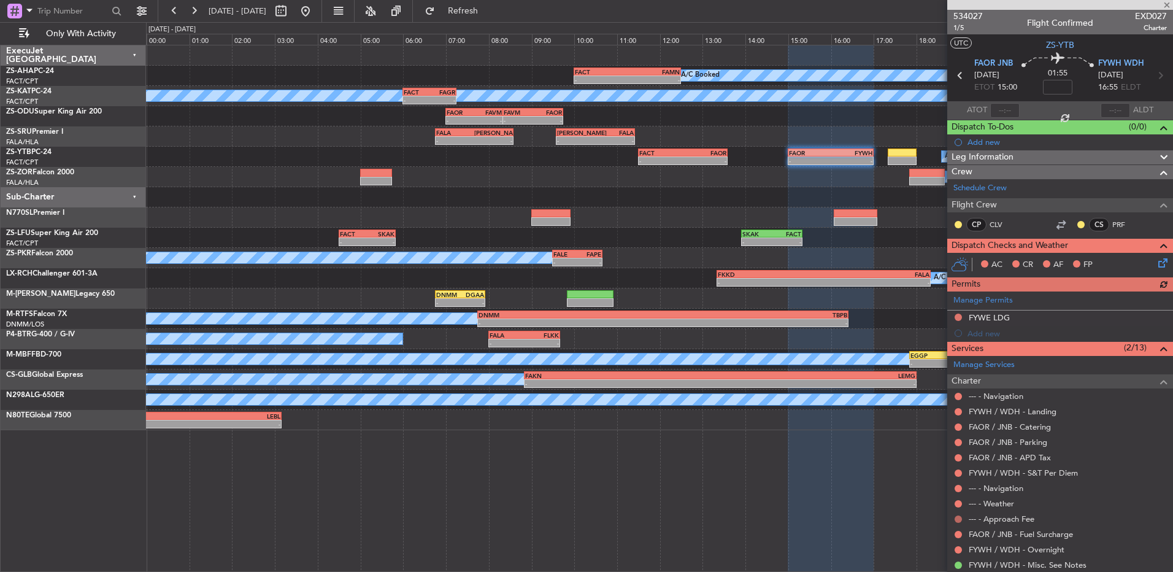
click at [956, 516] on button at bounding box center [958, 519] width 7 height 7
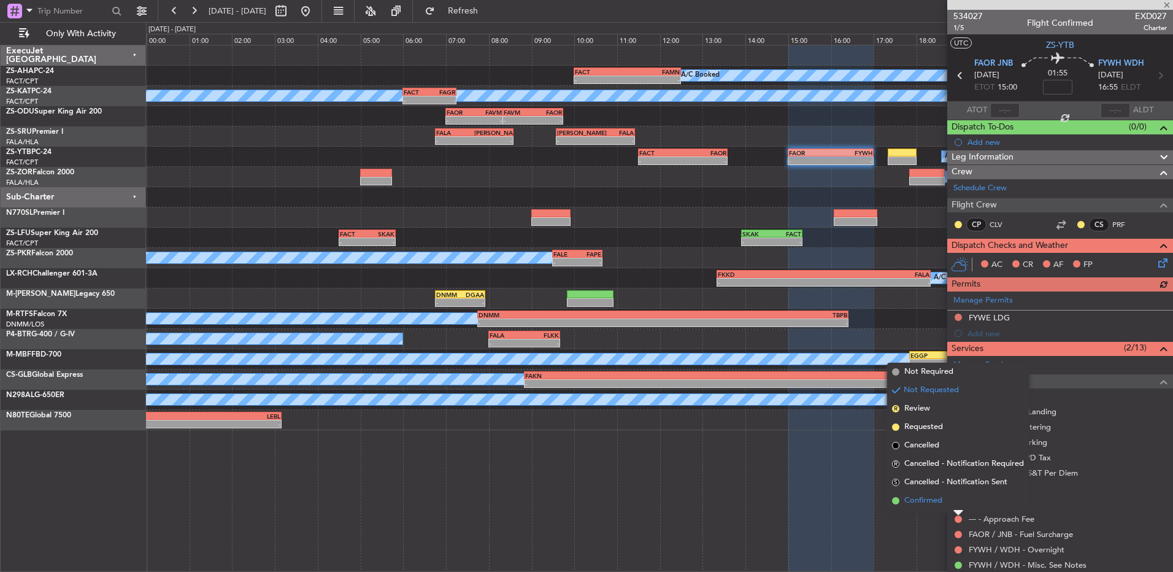
click at [935, 501] on span "Confirmed" at bounding box center [924, 501] width 38 height 12
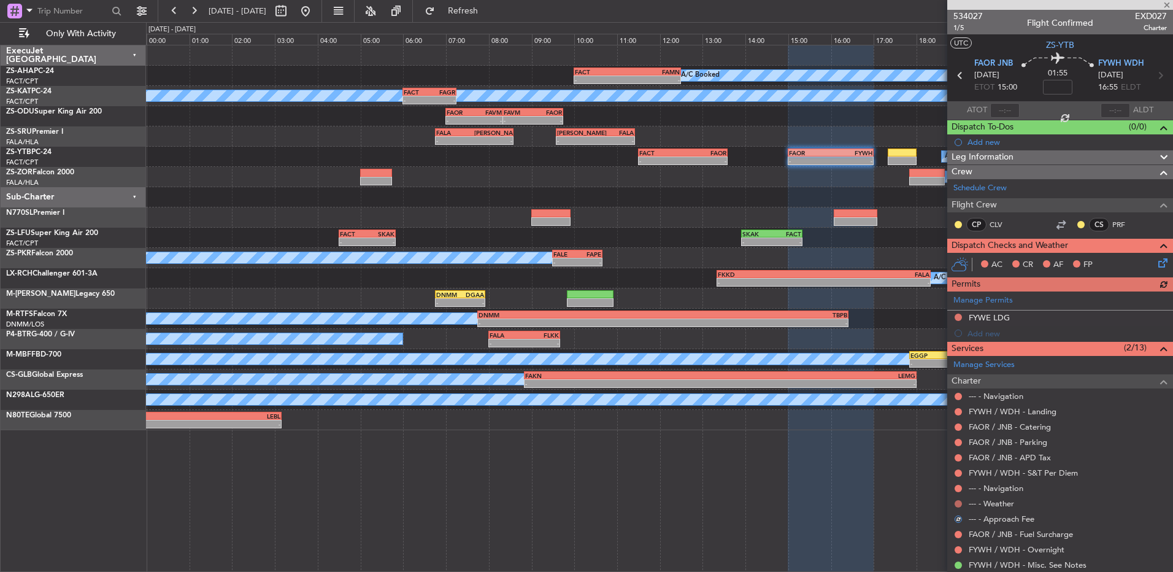
click at [957, 503] on button at bounding box center [958, 503] width 7 height 7
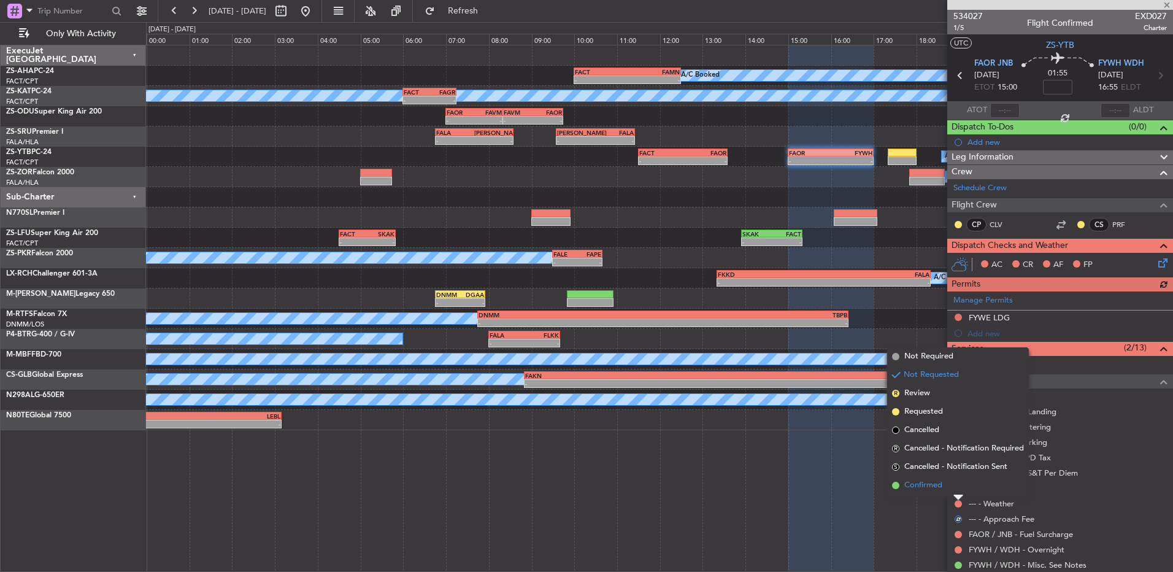
click at [955, 482] on li "Confirmed" at bounding box center [958, 485] width 142 height 18
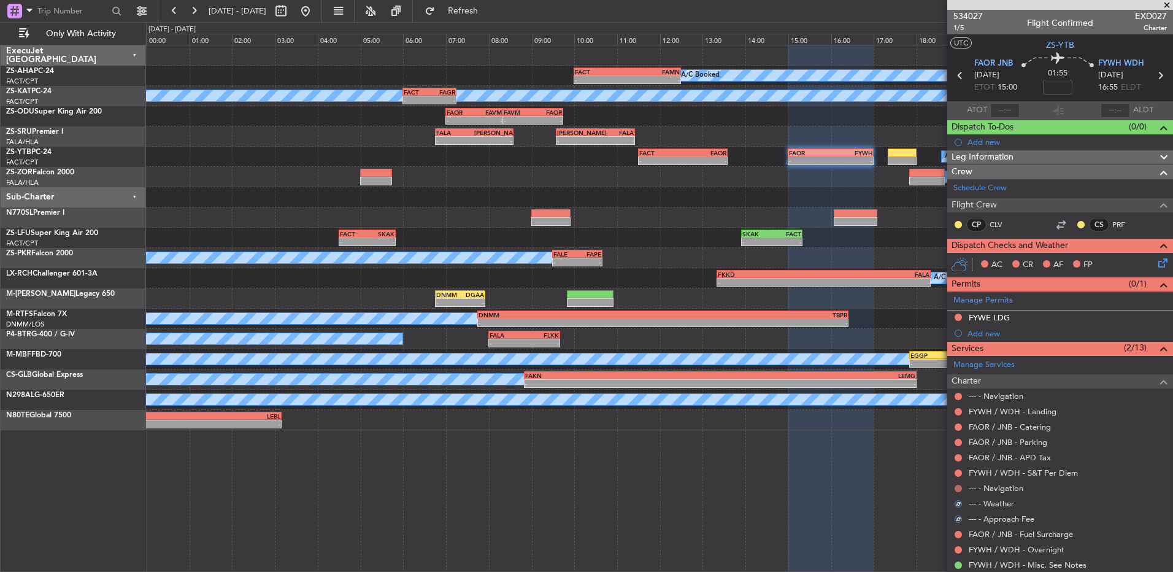
click at [956, 489] on button at bounding box center [958, 488] width 7 height 7
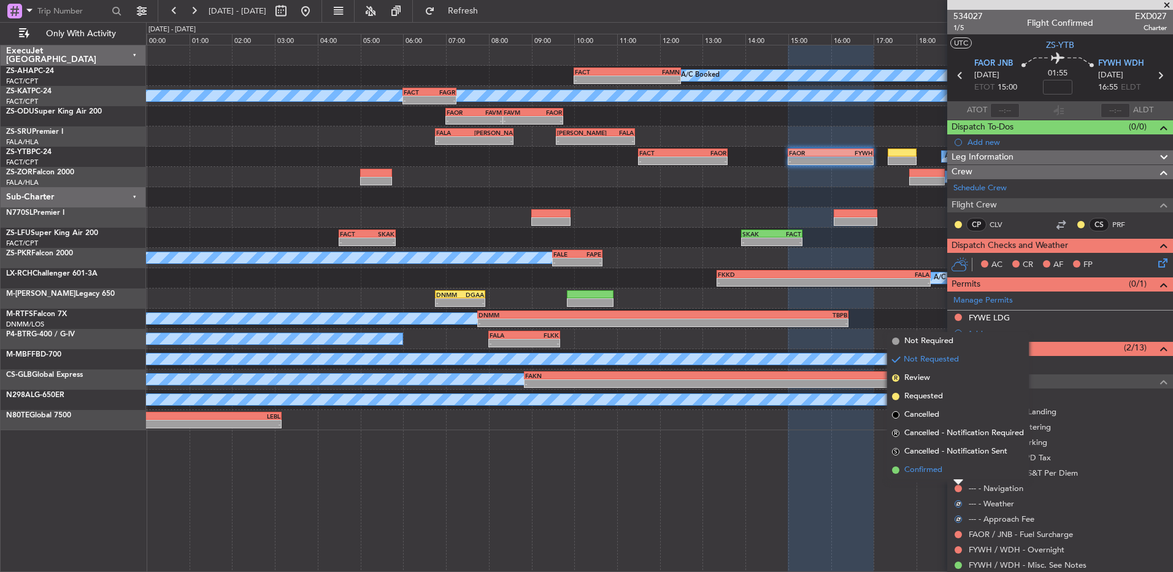
click at [949, 472] on li "Confirmed" at bounding box center [958, 470] width 142 height 18
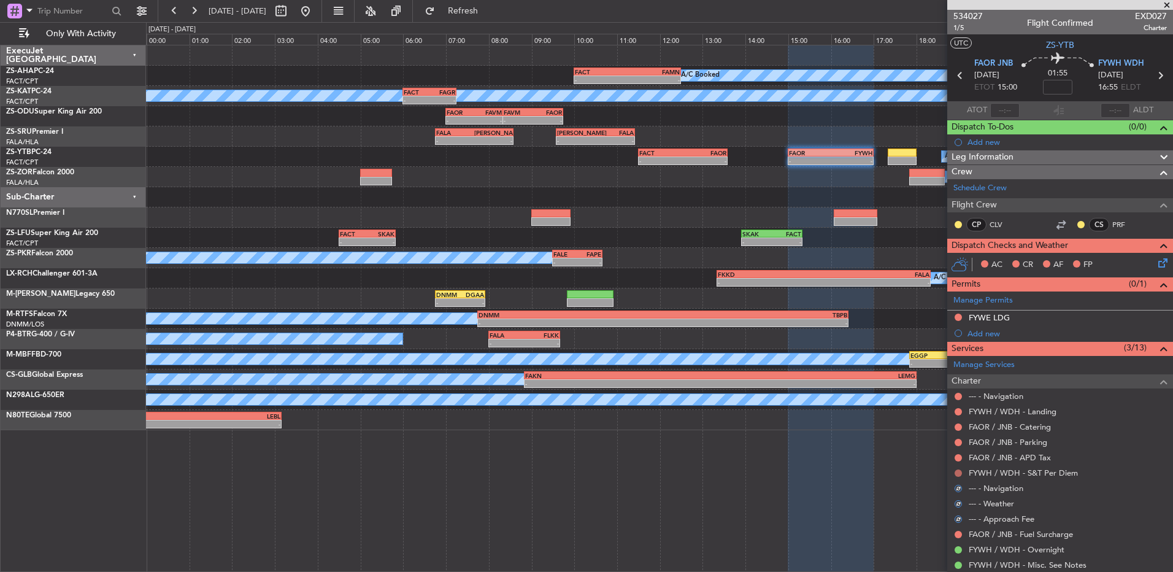
click at [962, 474] on button at bounding box center [958, 473] width 7 height 7
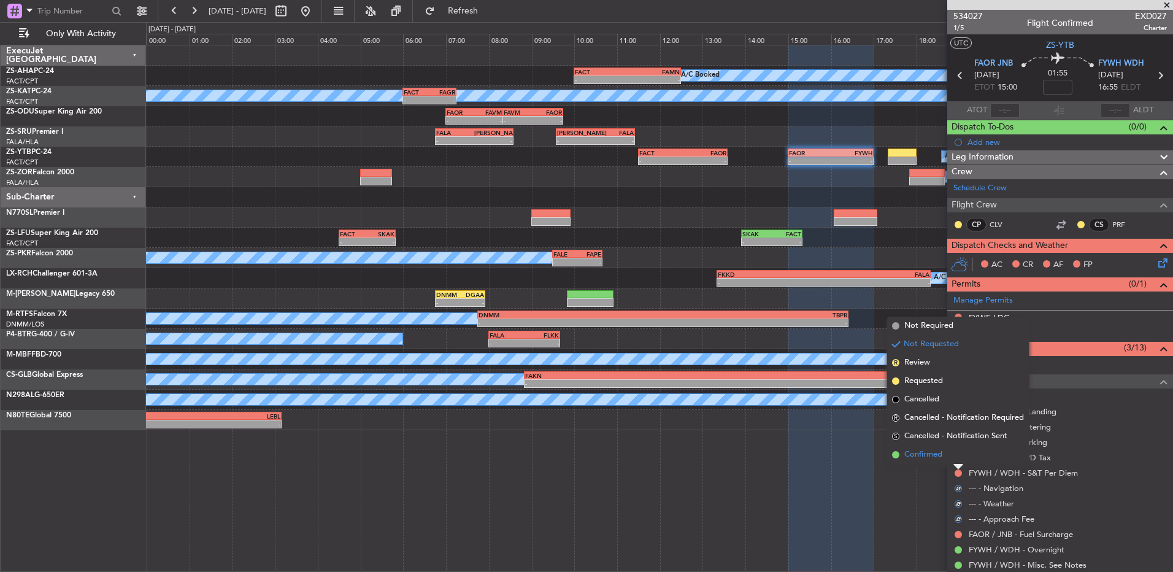
click at [956, 461] on li "Confirmed" at bounding box center [958, 455] width 142 height 18
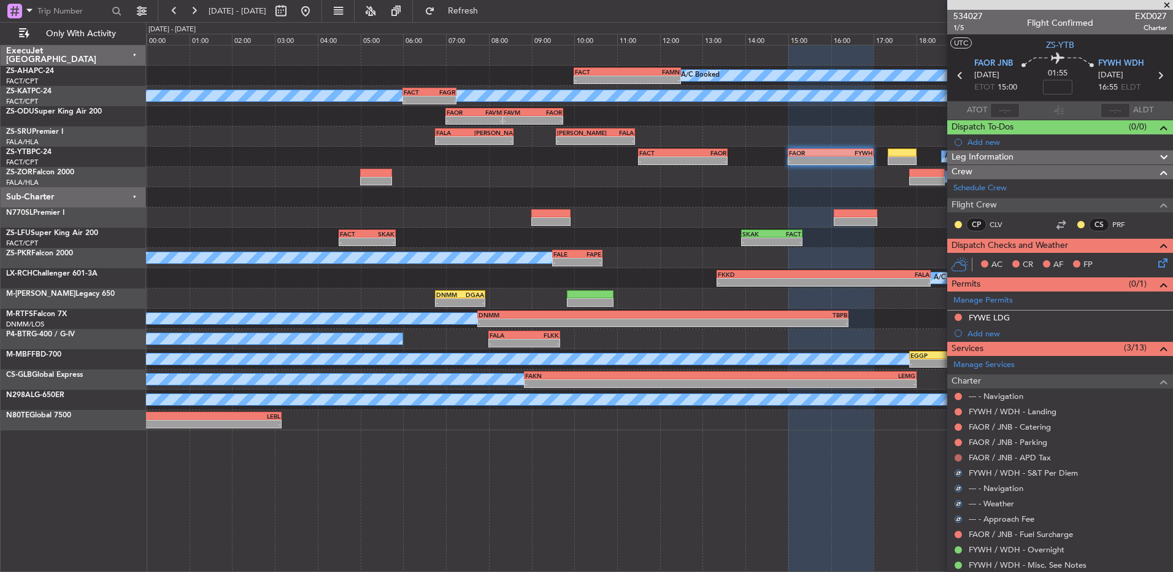
click at [957, 461] on mat-tooltip-component "Not Requested" at bounding box center [958, 477] width 69 height 33
click at [959, 457] on button at bounding box center [958, 457] width 7 height 7
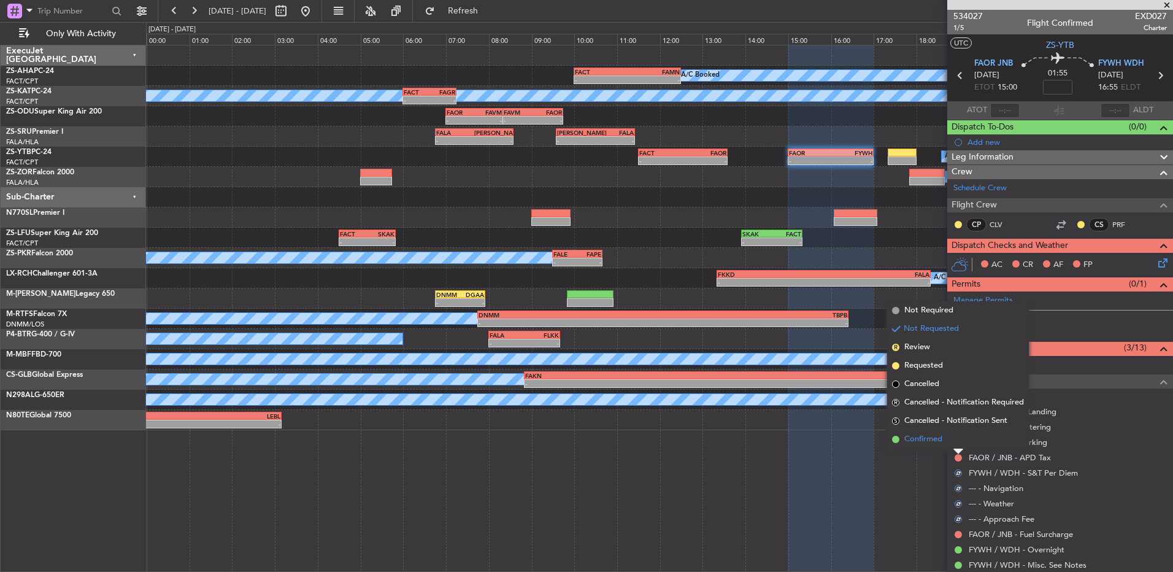
click at [954, 447] on li "Confirmed" at bounding box center [958, 439] width 142 height 18
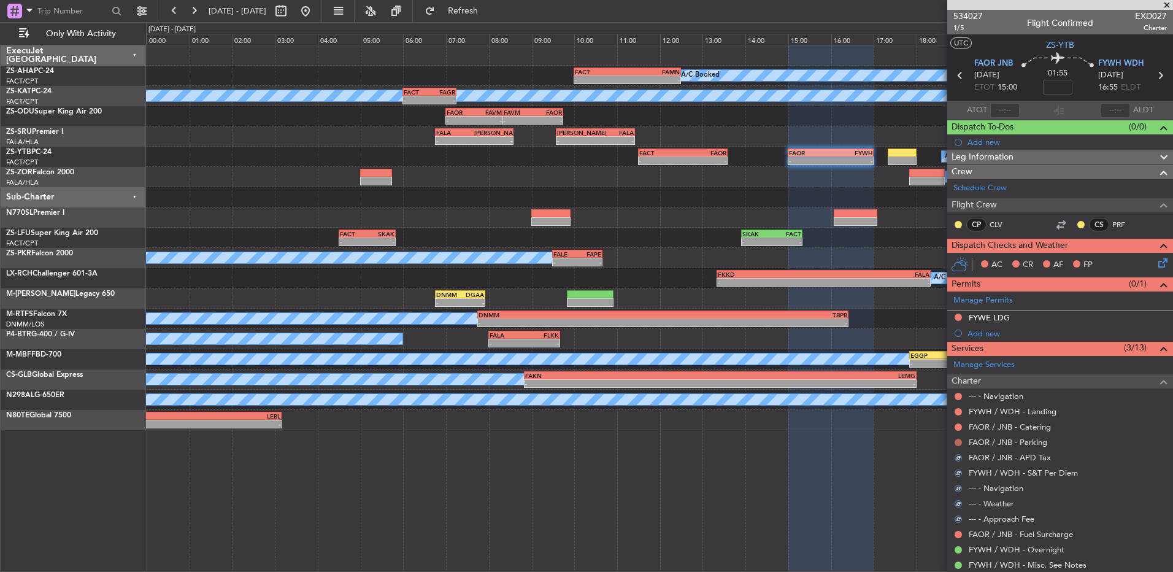
click at [960, 441] on button at bounding box center [958, 442] width 7 height 7
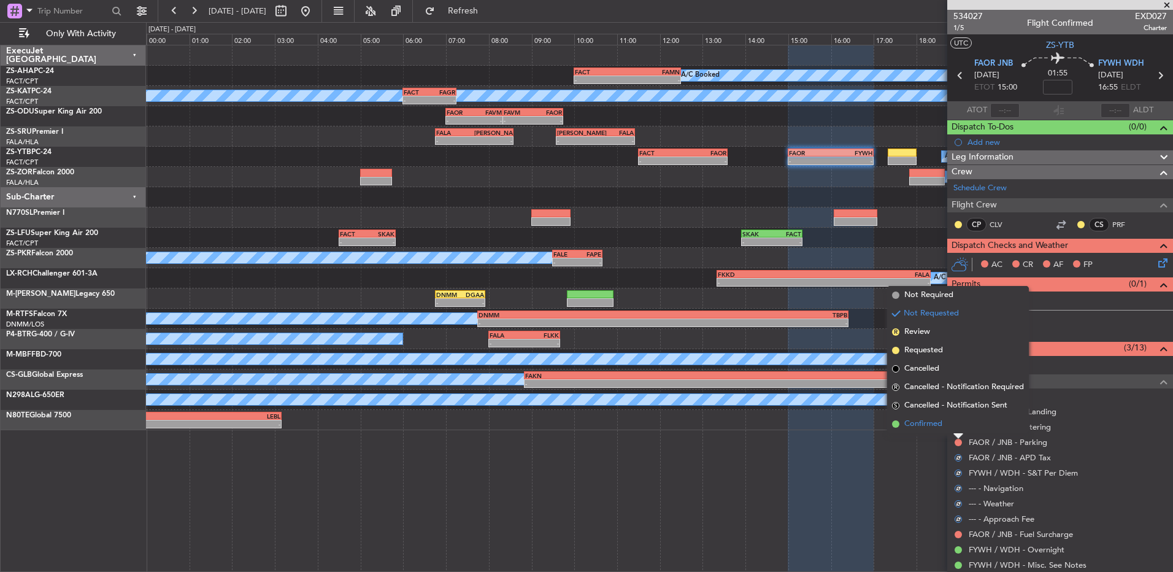
click at [954, 421] on li "Confirmed" at bounding box center [958, 424] width 142 height 18
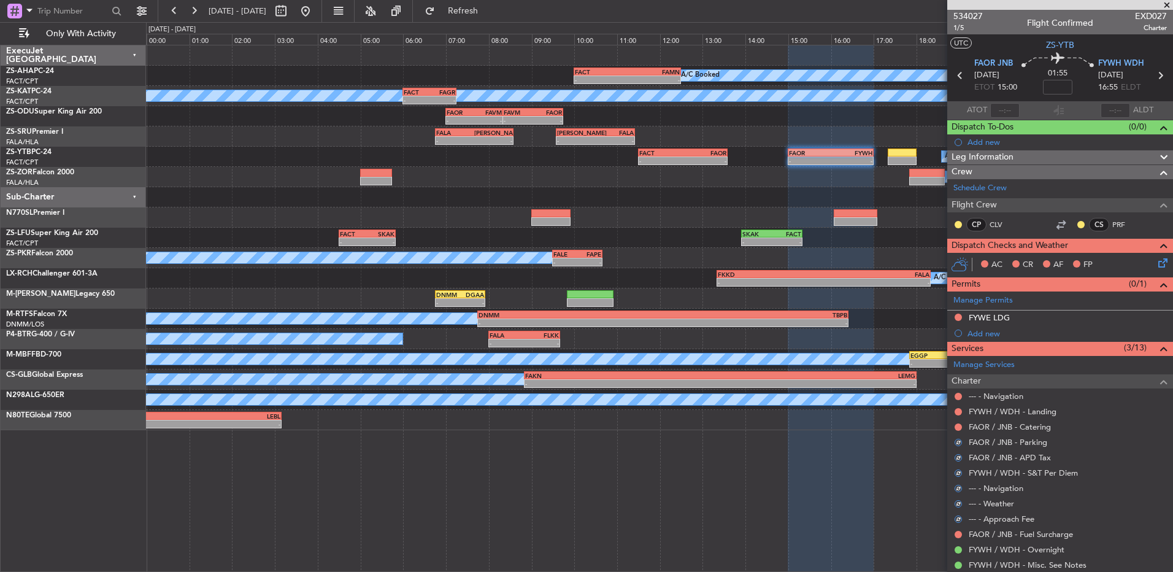
click at [954, 423] on div at bounding box center [959, 427] width 10 height 10
click at [957, 426] on button at bounding box center [958, 426] width 7 height 7
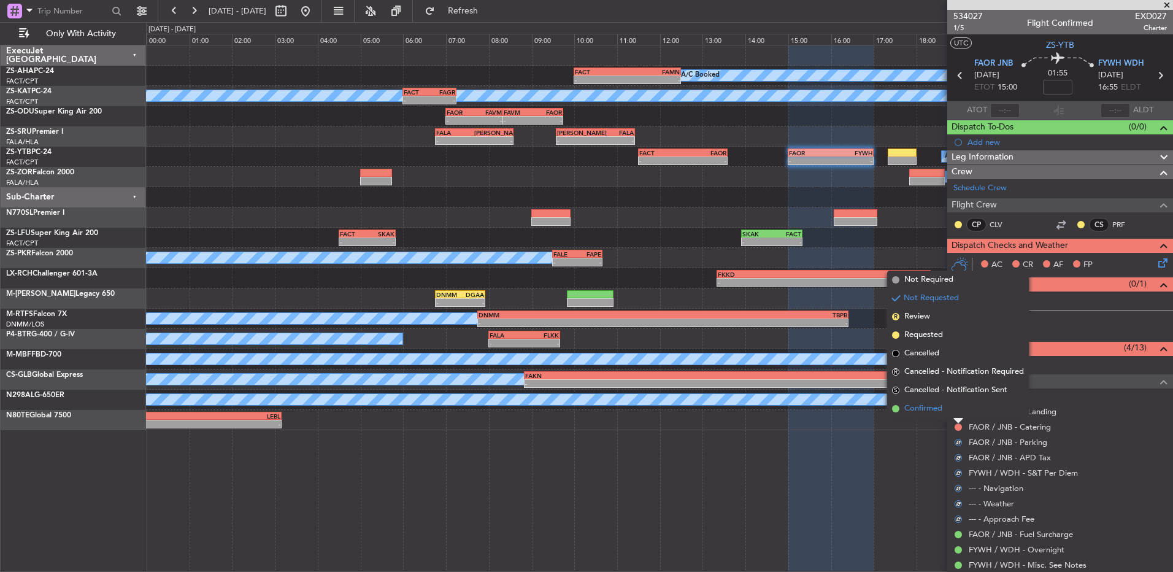
click at [955, 411] on li "Confirmed" at bounding box center [958, 409] width 142 height 18
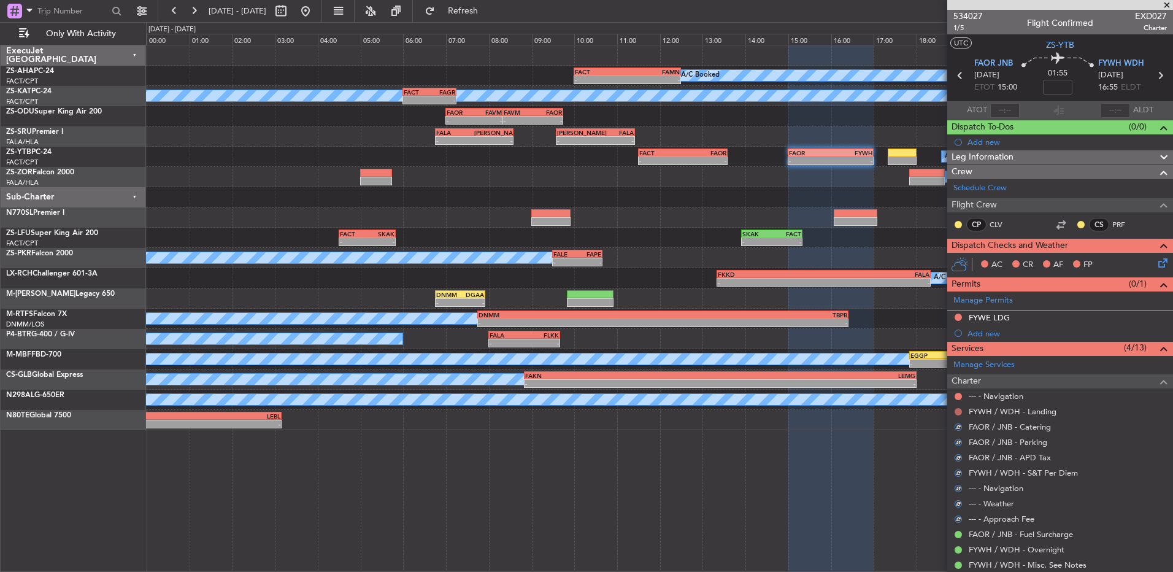
click at [957, 412] on button at bounding box center [958, 411] width 7 height 7
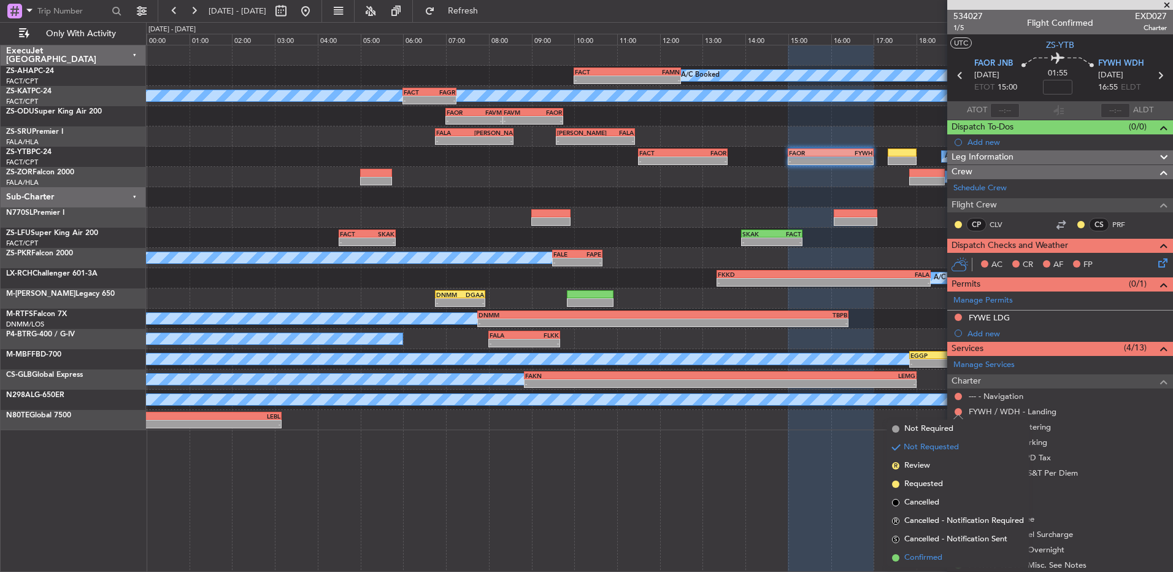
click at [951, 549] on li "Confirmed" at bounding box center [958, 558] width 142 height 18
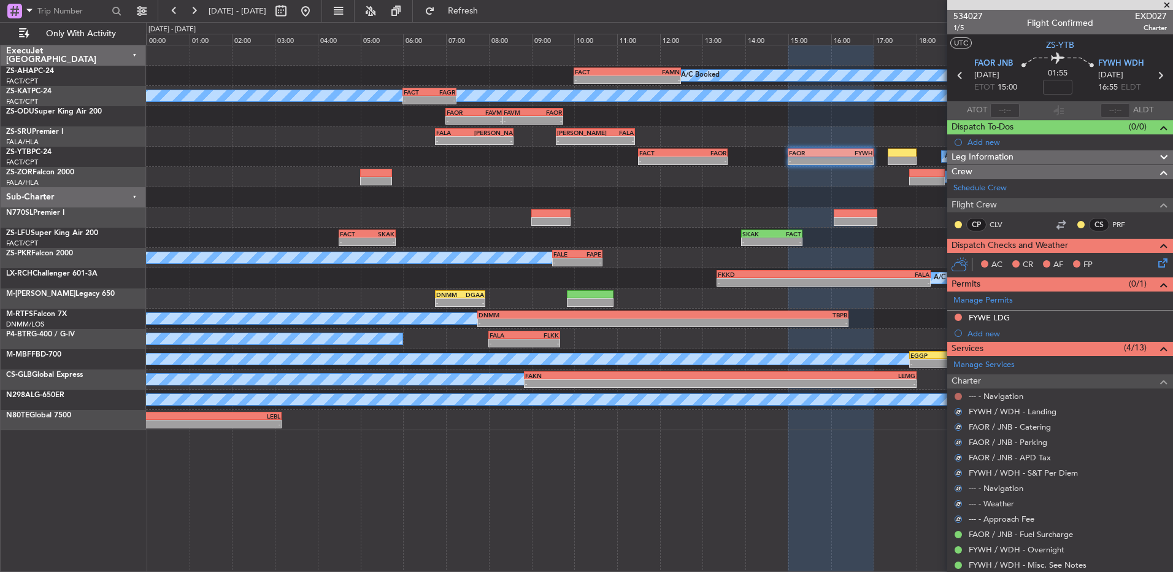
click at [962, 396] on button at bounding box center [958, 396] width 7 height 7
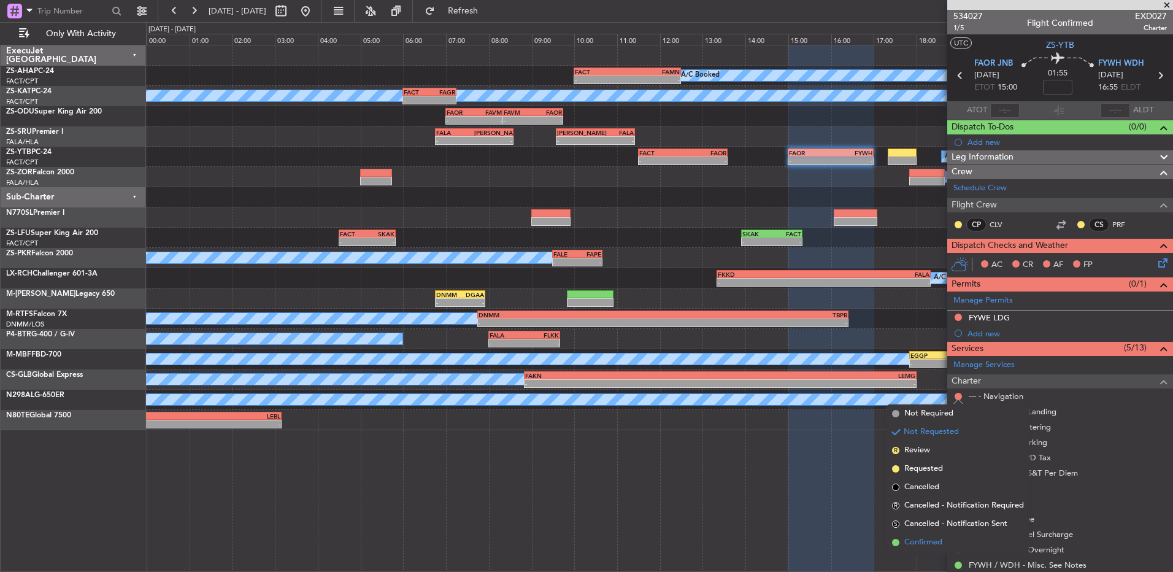
click at [901, 540] on li "Confirmed" at bounding box center [958, 542] width 142 height 18
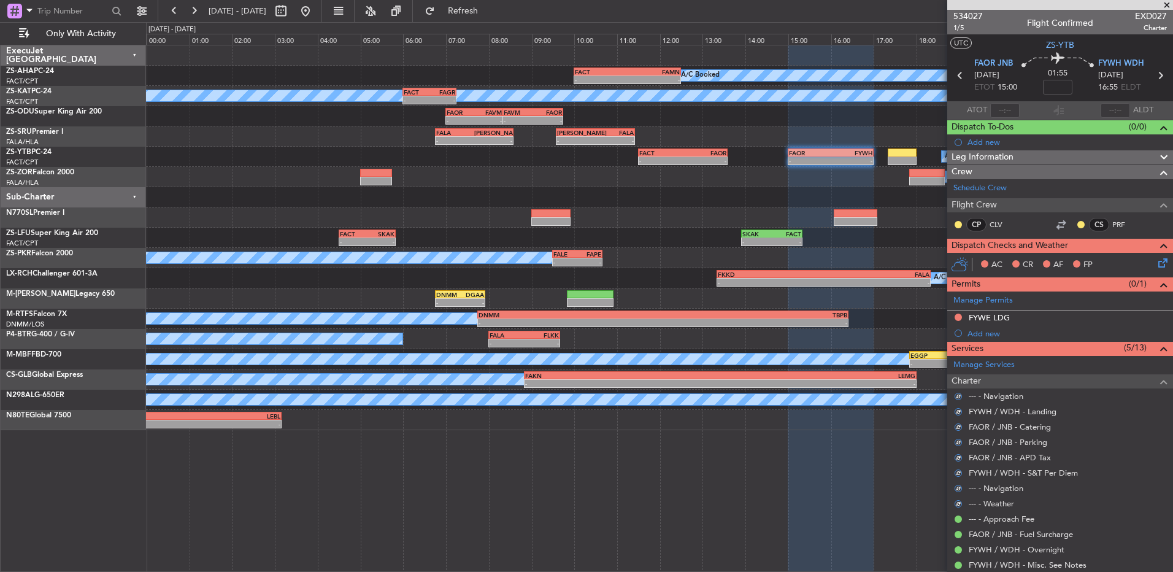
click at [1076, 225] on div at bounding box center [1081, 225] width 10 height 10
click at [1078, 224] on button at bounding box center [1081, 224] width 7 height 7
click at [1056, 262] on span "Acknowledged" at bounding box center [1075, 260] width 54 height 12
click at [960, 220] on div at bounding box center [959, 225] width 10 height 10
click at [963, 226] on div at bounding box center [959, 225] width 10 height 10
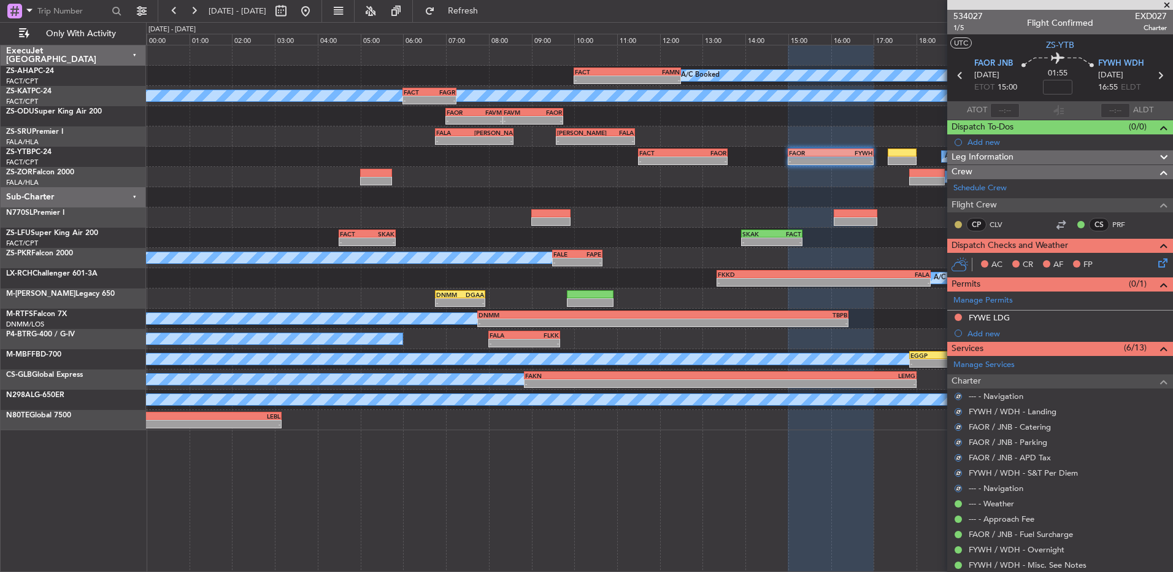
click at [960, 224] on button at bounding box center [958, 224] width 7 height 7
click at [965, 259] on span "Acknowledged" at bounding box center [962, 260] width 54 height 12
click at [1156, 261] on icon at bounding box center [1161, 261] width 10 height 10
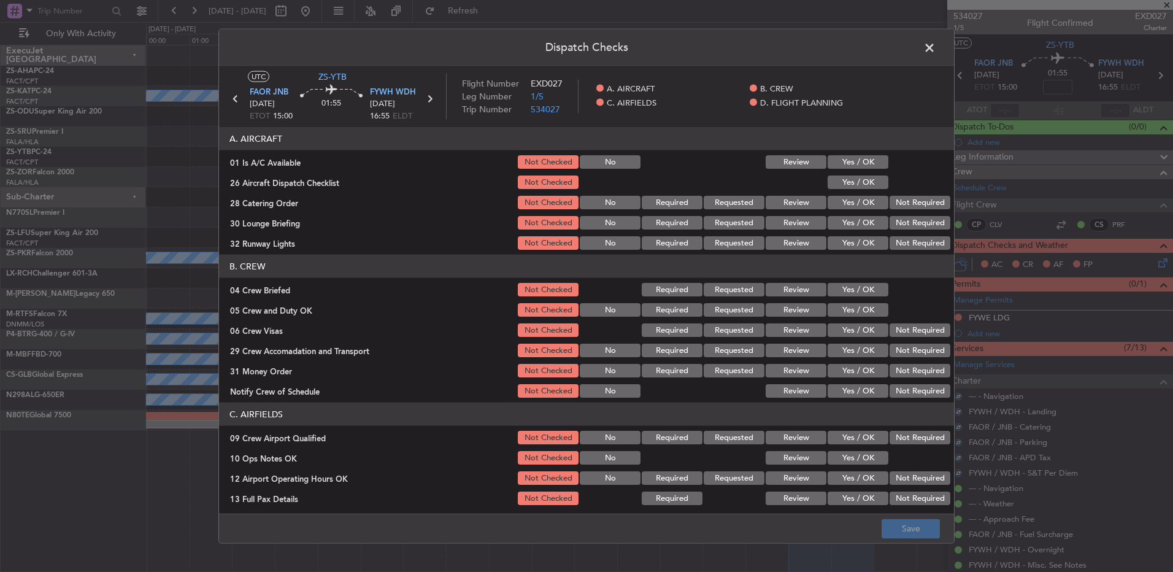
click at [856, 160] on button "Yes / OK" at bounding box center [858, 162] width 61 height 14
drag, startPoint x: 856, startPoint y: 163, endPoint x: 853, endPoint y: 183, distance: 19.8
click at [855, 169] on div "Yes / OK" at bounding box center [857, 161] width 62 height 17
click at [853, 183] on button "Yes / OK" at bounding box center [858, 183] width 61 height 14
click at [929, 206] on button "Not Required" at bounding box center [920, 203] width 61 height 14
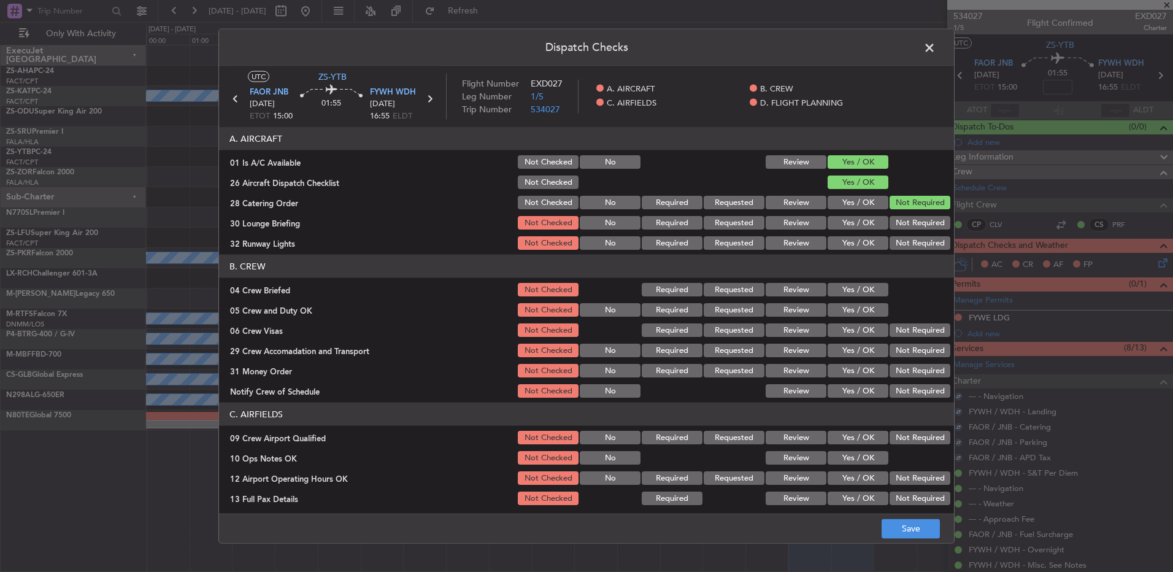
click at [927, 217] on section "A. AIRCRAFT 01 Is A/C Available Not Checked No Review Yes / OK 26 Aircraft Disp…" at bounding box center [586, 189] width 735 height 125
click at [930, 231] on section "A. AIRCRAFT 01 Is A/C Available Not Checked No Review Yes / OK 26 Aircraft Disp…" at bounding box center [586, 189] width 735 height 125
click at [929, 232] on section "A. AIRCRAFT 01 Is A/C Available Not Checked No Review Yes / OK 26 Aircraft Disp…" at bounding box center [586, 189] width 735 height 125
drag, startPoint x: 924, startPoint y: 225, endPoint x: 916, endPoint y: 242, distance: 18.9
click at [923, 226] on button "Not Required" at bounding box center [920, 223] width 61 height 14
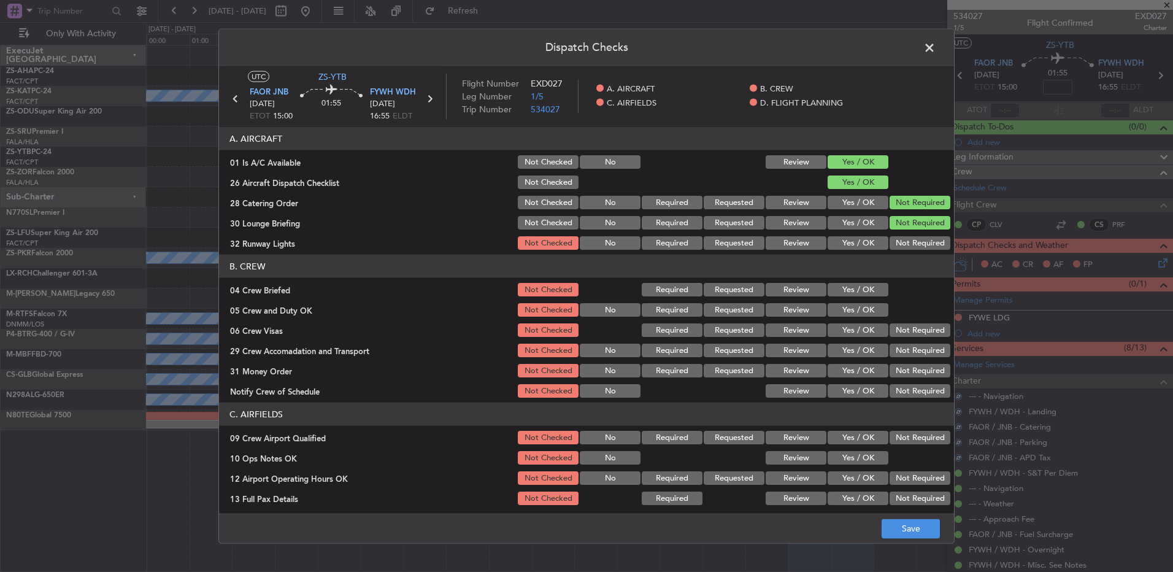
drag, startPoint x: 916, startPoint y: 243, endPoint x: 915, endPoint y: 249, distance: 6.2
click at [917, 243] on button "Not Required" at bounding box center [920, 243] width 61 height 14
click at [865, 286] on button "Yes / OK" at bounding box center [858, 290] width 61 height 14
click at [864, 300] on section "B. CREW 04 Crew Briefed Not Checked Required Requested Review Yes / OK 05 Crew …" at bounding box center [586, 327] width 735 height 145
click at [864, 314] on button "Yes / OK" at bounding box center [858, 310] width 61 height 14
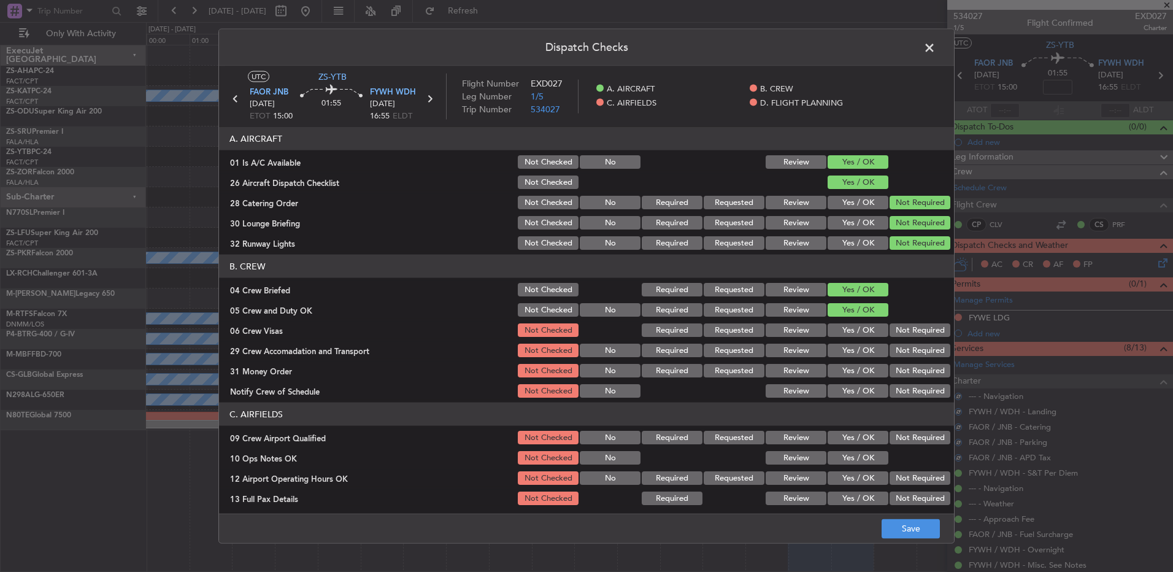
drag, startPoint x: 891, startPoint y: 324, endPoint x: 893, endPoint y: 334, distance: 10.1
click at [891, 330] on button "Not Required" at bounding box center [920, 330] width 61 height 14
click at [894, 335] on button "Not Required" at bounding box center [920, 330] width 61 height 14
click at [903, 354] on section "B. CREW 04 Crew Briefed Not Checked Required Requested Review Yes / OK 05 Crew …" at bounding box center [586, 327] width 735 height 145
drag, startPoint x: 903, startPoint y: 357, endPoint x: 903, endPoint y: 369, distance: 12.3
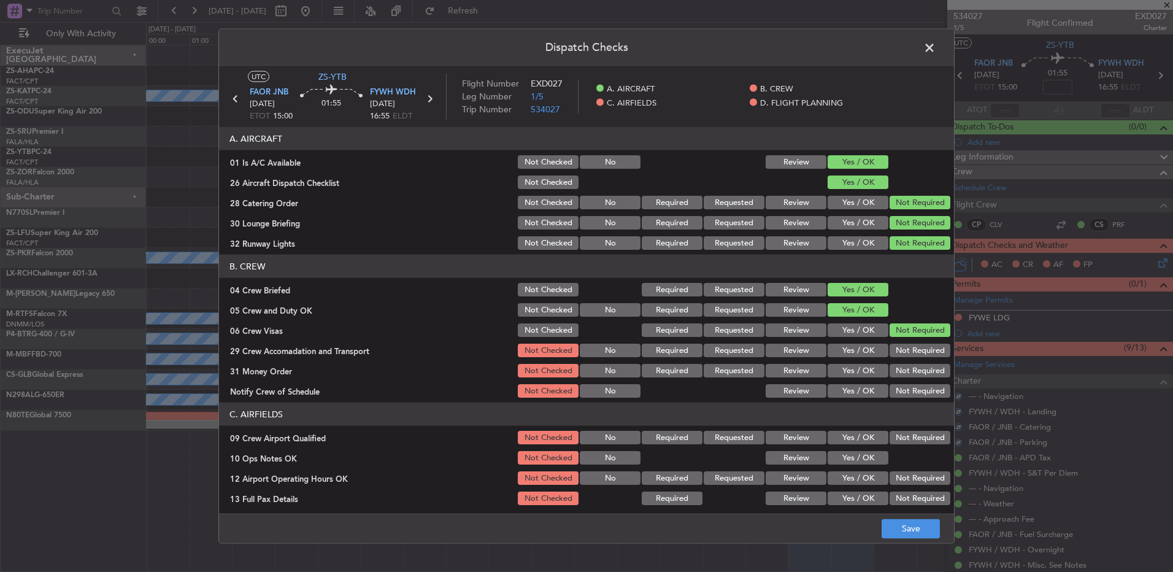
click at [903, 358] on div "Not Required" at bounding box center [919, 350] width 62 height 17
click at [903, 352] on button "Not Required" at bounding box center [920, 351] width 61 height 14
click at [907, 364] on section "B. CREW 04 Crew Briefed Not Checked Required Requested Review Yes / OK 05 Crew …" at bounding box center [586, 327] width 735 height 145
click at [913, 396] on button "Not Required" at bounding box center [920, 391] width 61 height 14
click at [905, 374] on button "Not Required" at bounding box center [920, 371] width 61 height 14
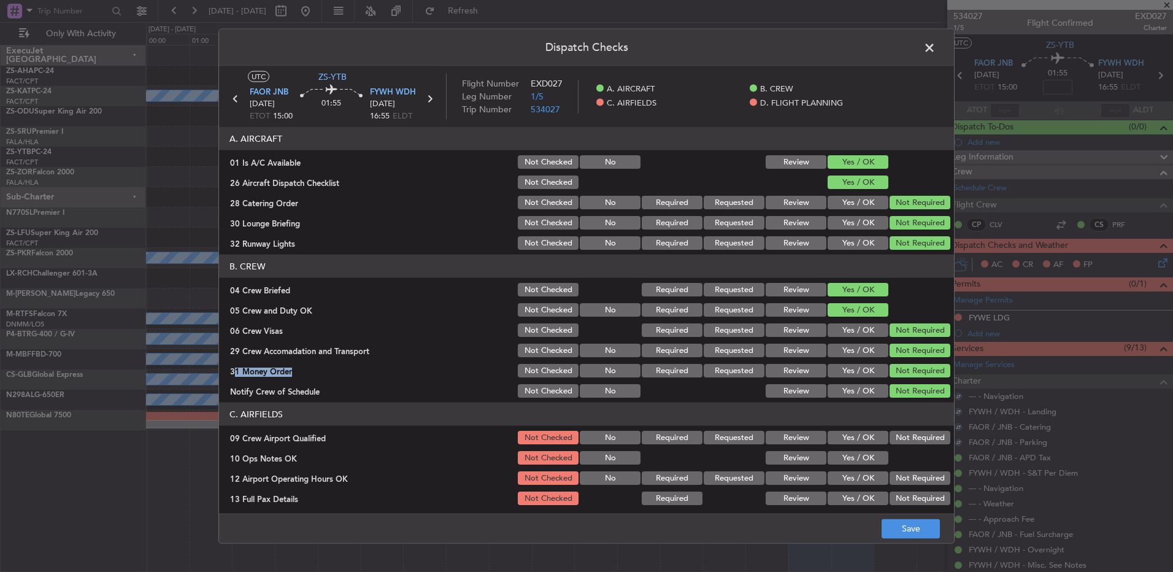
click at [905, 436] on button "Not Required" at bounding box center [920, 438] width 61 height 14
click at [854, 460] on button "Yes / OK" at bounding box center [858, 458] width 61 height 14
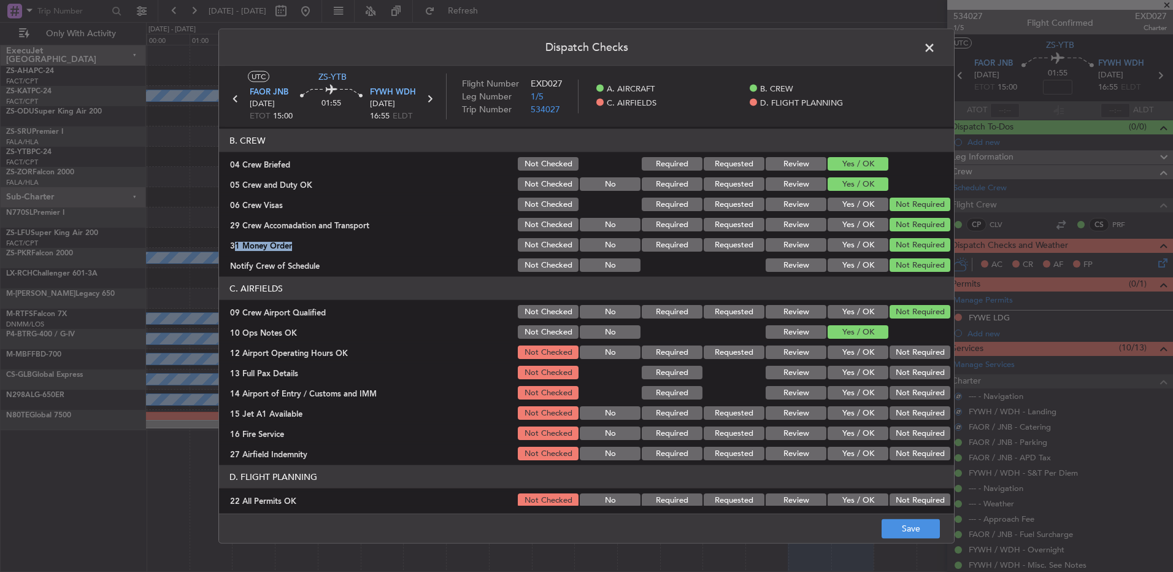
scroll to position [172, 0]
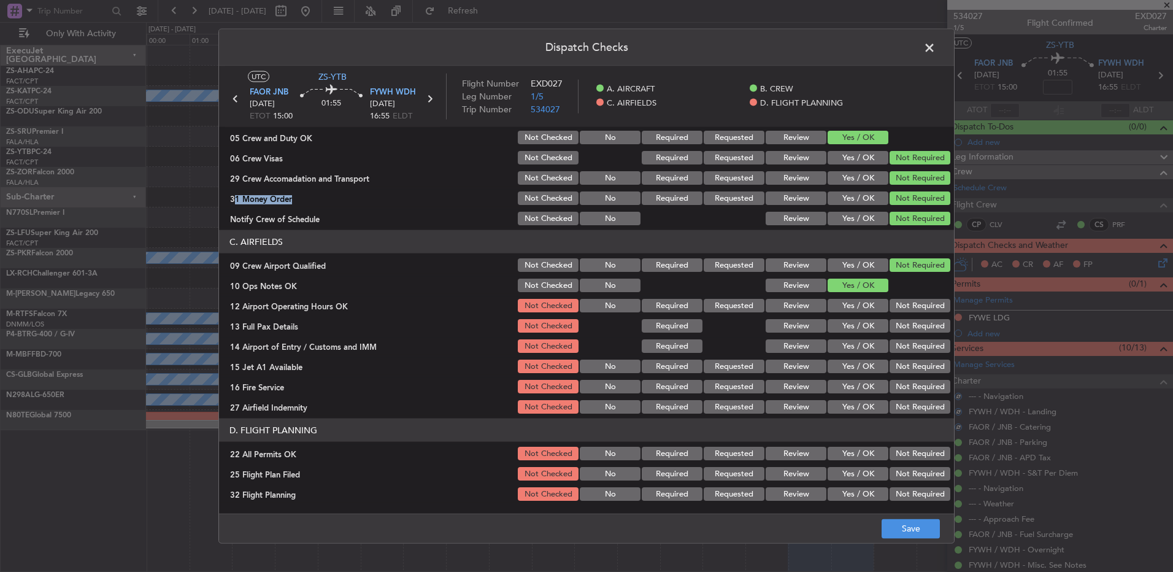
click at [911, 310] on button "Not Required" at bounding box center [920, 306] width 61 height 14
click at [909, 323] on button "Not Required" at bounding box center [920, 326] width 61 height 14
click at [910, 333] on div "Not Required" at bounding box center [919, 325] width 62 height 17
click at [911, 348] on button "Not Required" at bounding box center [920, 346] width 61 height 14
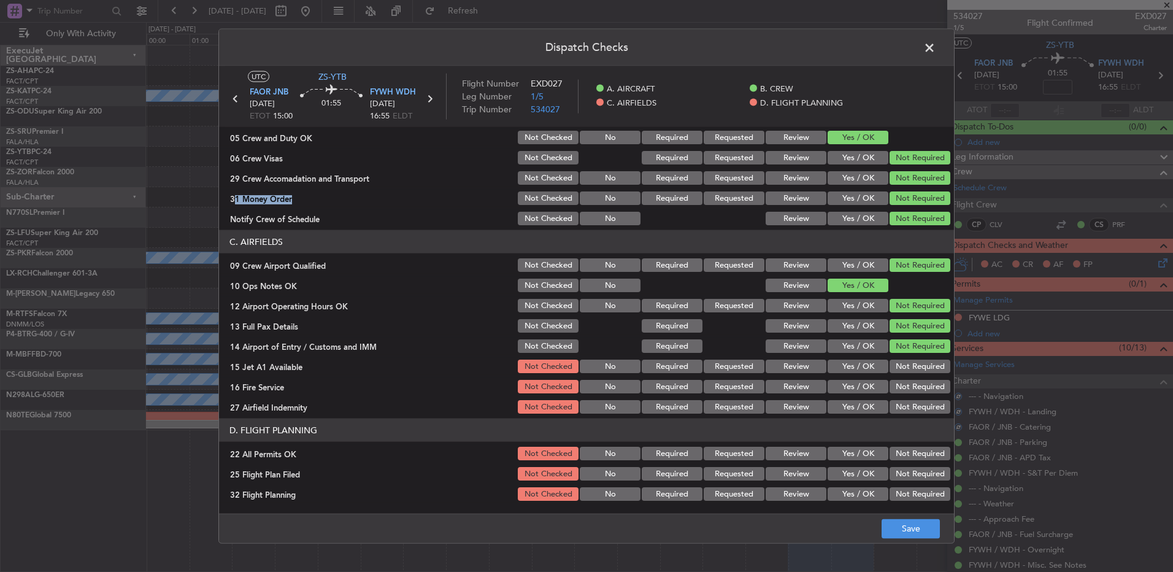
click at [911, 350] on button "Not Required" at bounding box center [920, 346] width 61 height 14
click at [913, 367] on button "Not Required" at bounding box center [920, 367] width 61 height 14
click at [916, 383] on section "C. AIRFIELDS 09 Crew Airport Qualified Not Checked No Required Requested Review…" at bounding box center [586, 322] width 735 height 185
drag, startPoint x: 915, startPoint y: 389, endPoint x: 913, endPoint y: 397, distance: 8.2
click at [915, 392] on button "Not Required" at bounding box center [920, 387] width 61 height 14
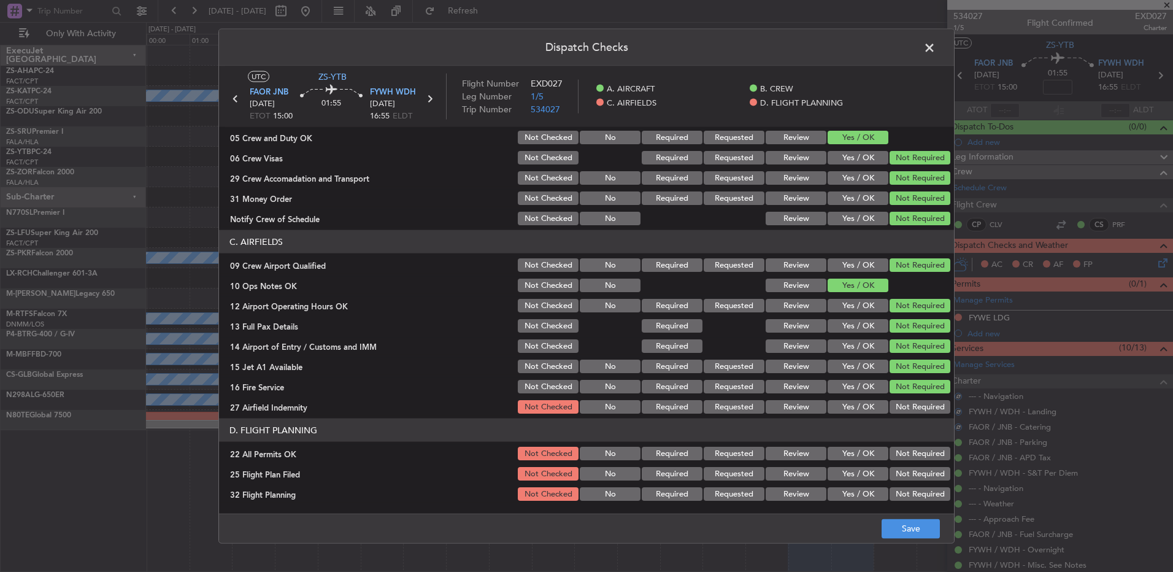
drag, startPoint x: 914, startPoint y: 401, endPoint x: 916, endPoint y: 411, distance: 9.4
click at [916, 409] on button "Not Required" at bounding box center [920, 407] width 61 height 14
click at [916, 411] on button "Not Required" at bounding box center [920, 407] width 61 height 14
drag, startPoint x: 914, startPoint y: 449, endPoint x: 906, endPoint y: 462, distance: 15.7
click at [914, 453] on button "Not Required" at bounding box center [920, 454] width 61 height 14
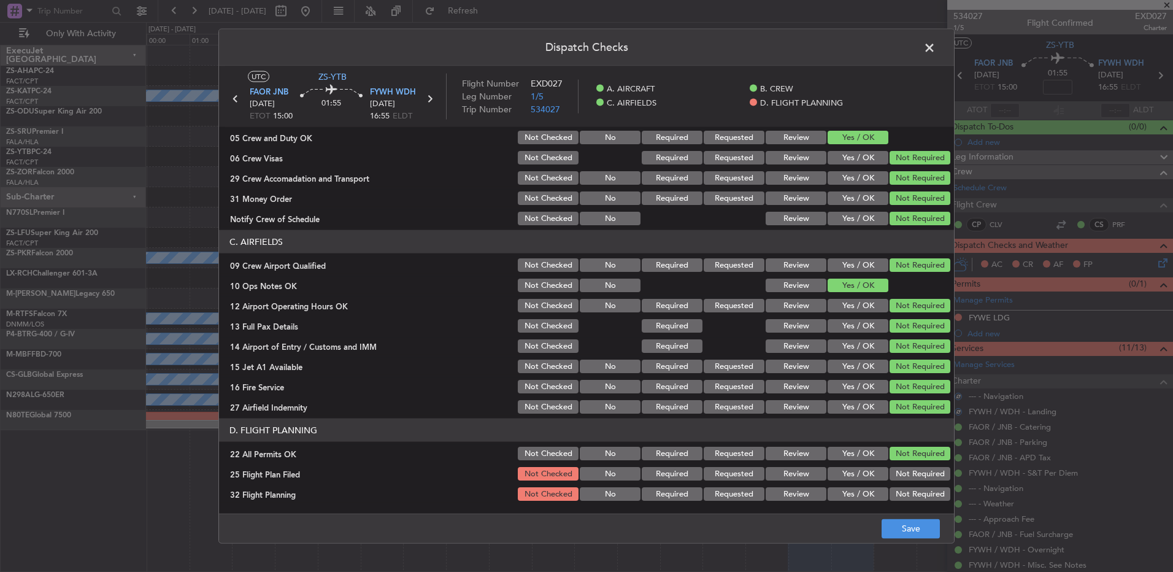
click at [792, 481] on div "Review" at bounding box center [795, 473] width 62 height 17
click at [794, 495] on button "Review" at bounding box center [796, 494] width 61 height 14
click at [806, 481] on div "Review" at bounding box center [795, 473] width 62 height 17
click at [806, 475] on button "Review" at bounding box center [796, 474] width 61 height 14
click at [912, 528] on button "Save" at bounding box center [911, 529] width 58 height 20
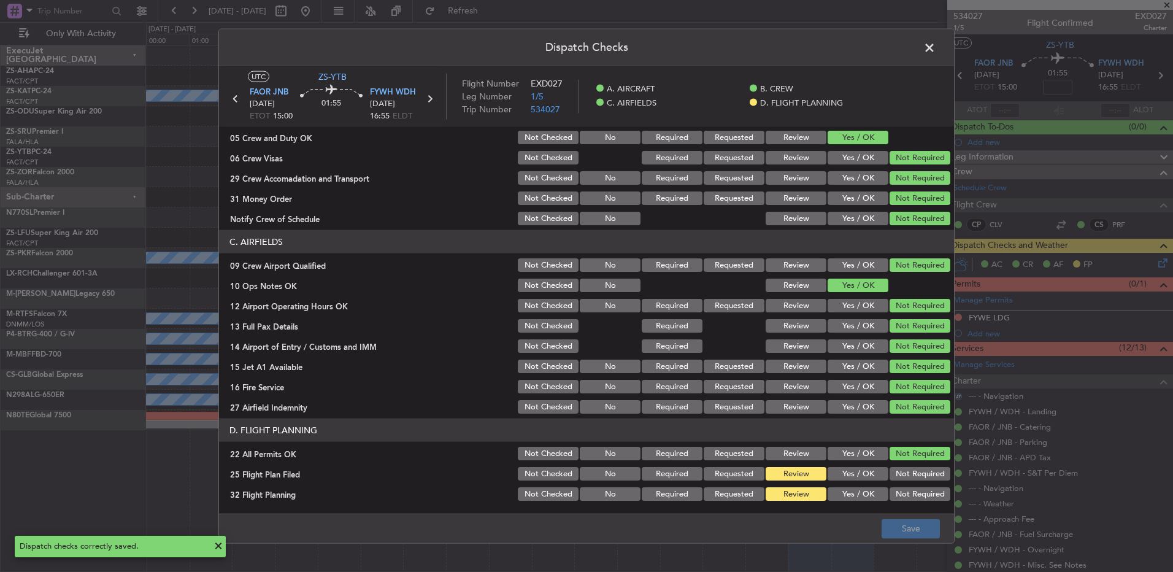
click at [943, 56] on header "Dispatch Checks" at bounding box center [586, 47] width 735 height 37
click at [936, 48] on span at bounding box center [936, 51] width 0 height 25
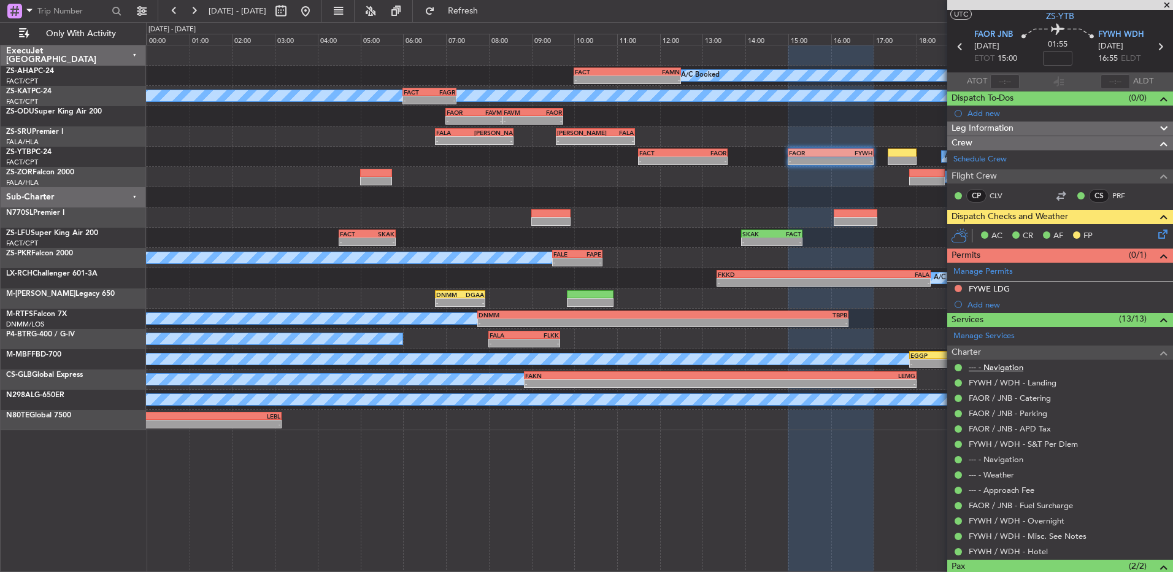
scroll to position [0, 0]
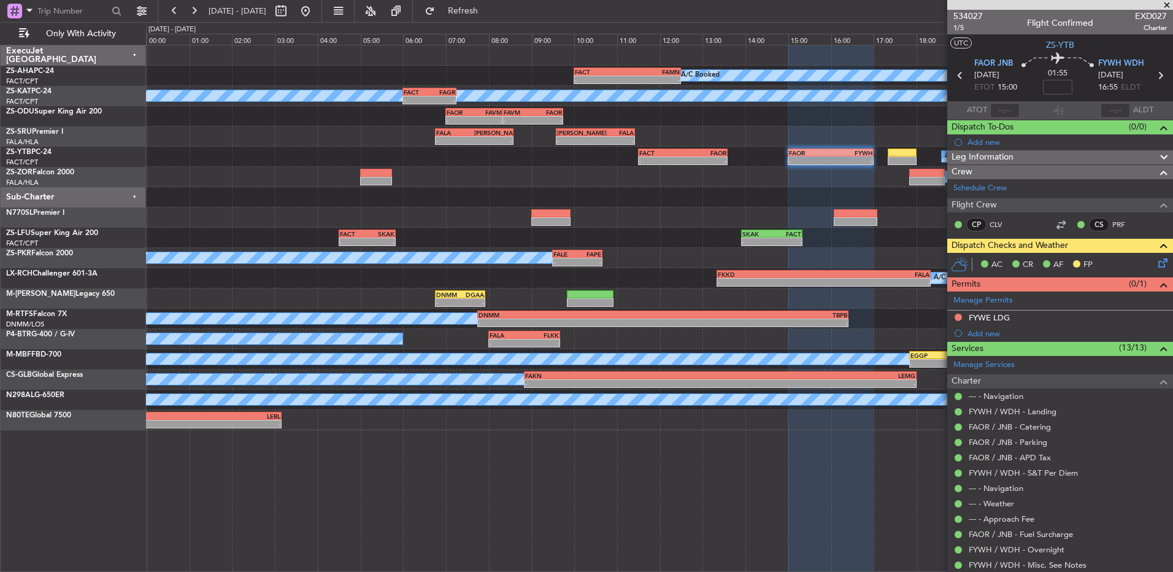
click at [959, 75] on icon at bounding box center [961, 76] width 16 height 16
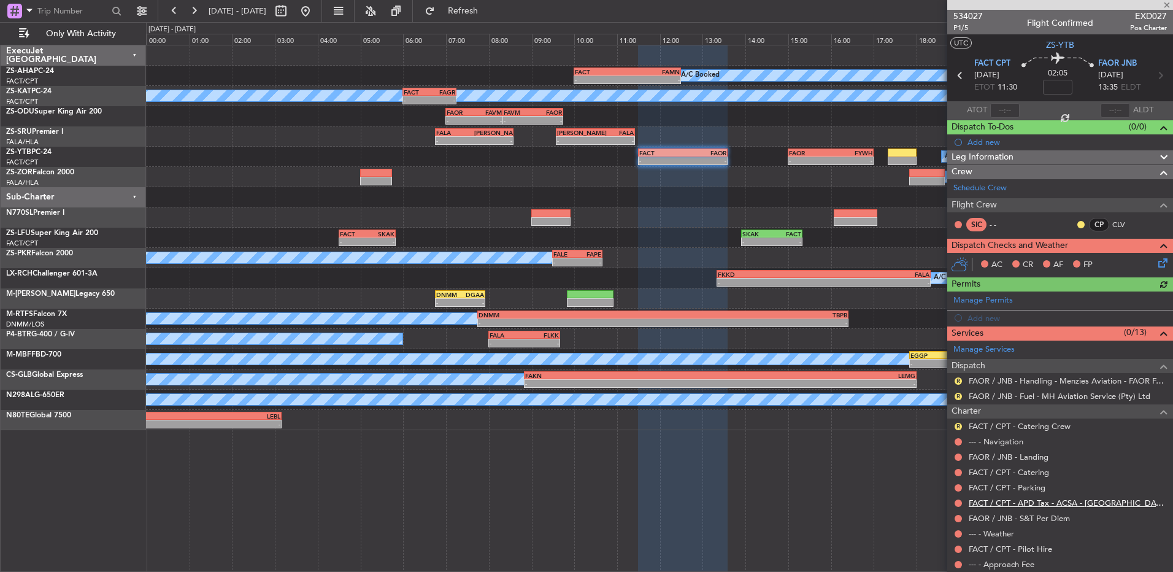
scroll to position [50, 0]
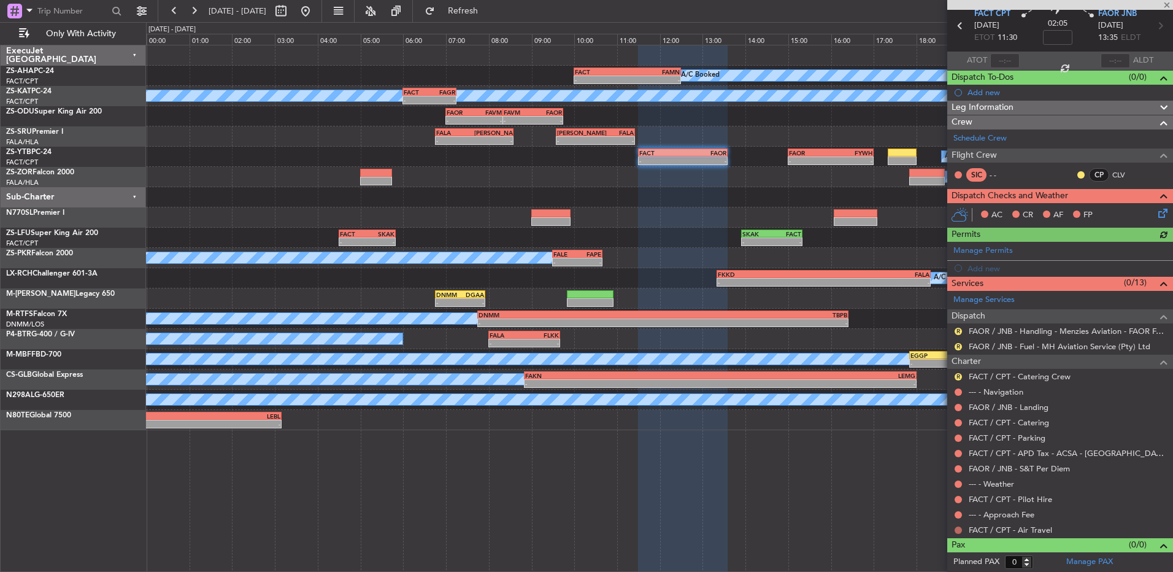
click at [958, 527] on button at bounding box center [958, 530] width 7 height 7
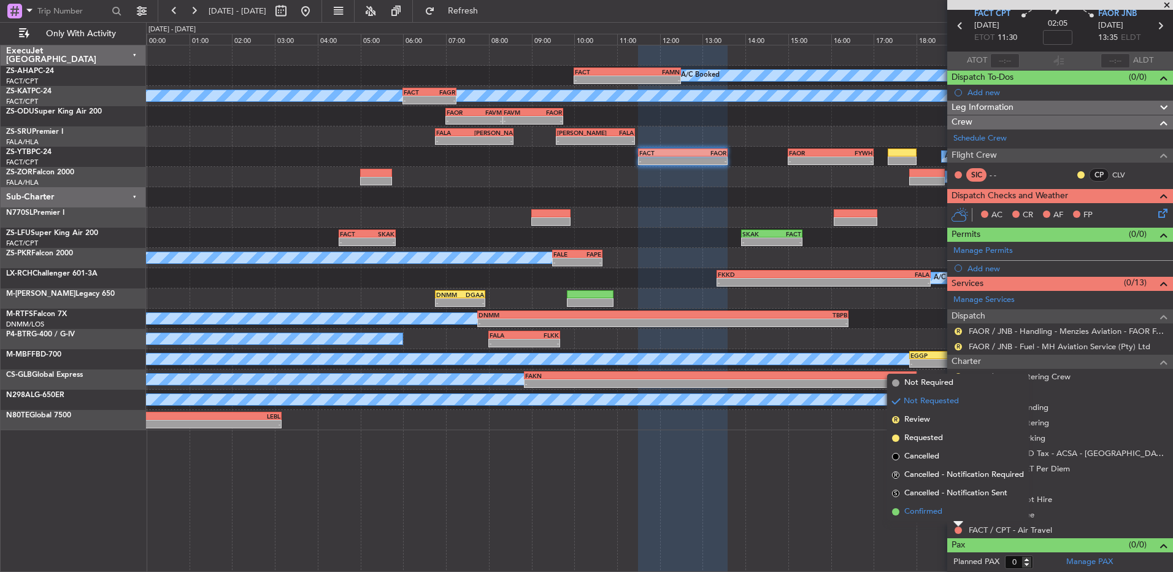
click at [905, 510] on span "Confirmed" at bounding box center [924, 512] width 38 height 12
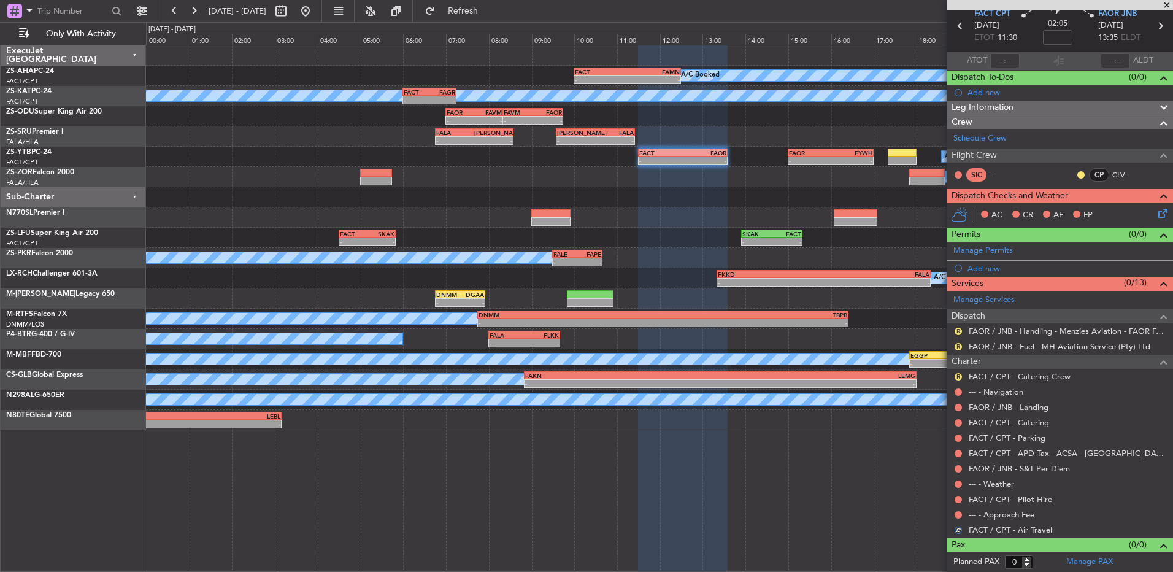
click at [955, 517] on div at bounding box center [959, 515] width 10 height 10
click at [956, 512] on button at bounding box center [958, 514] width 7 height 7
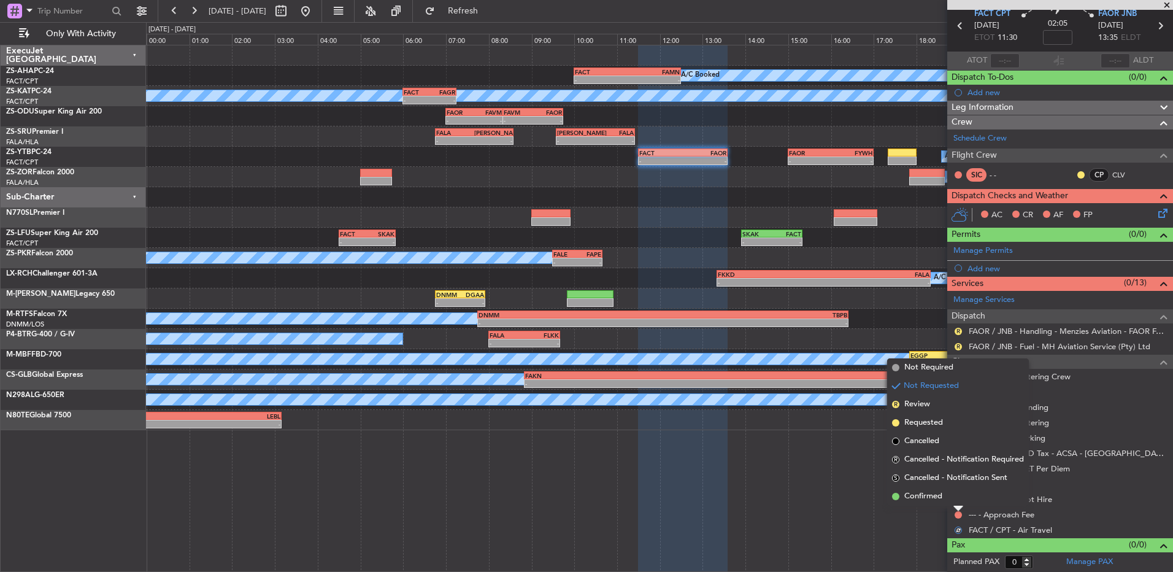
click at [958, 499] on li "Confirmed" at bounding box center [958, 496] width 142 height 18
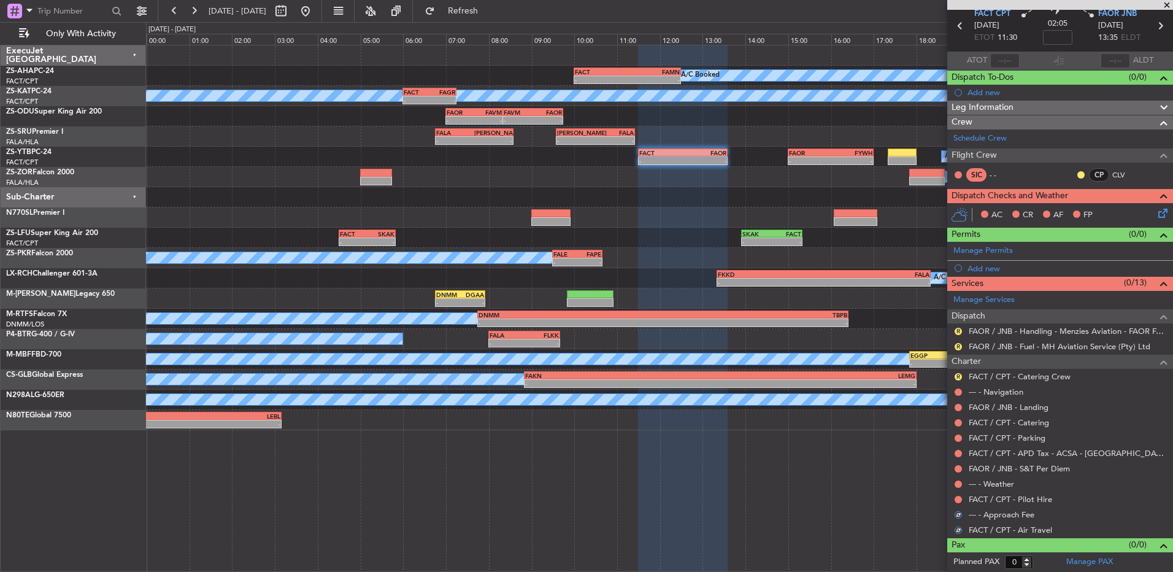
click at [962, 501] on div at bounding box center [959, 500] width 10 height 10
click at [957, 497] on button at bounding box center [958, 499] width 7 height 7
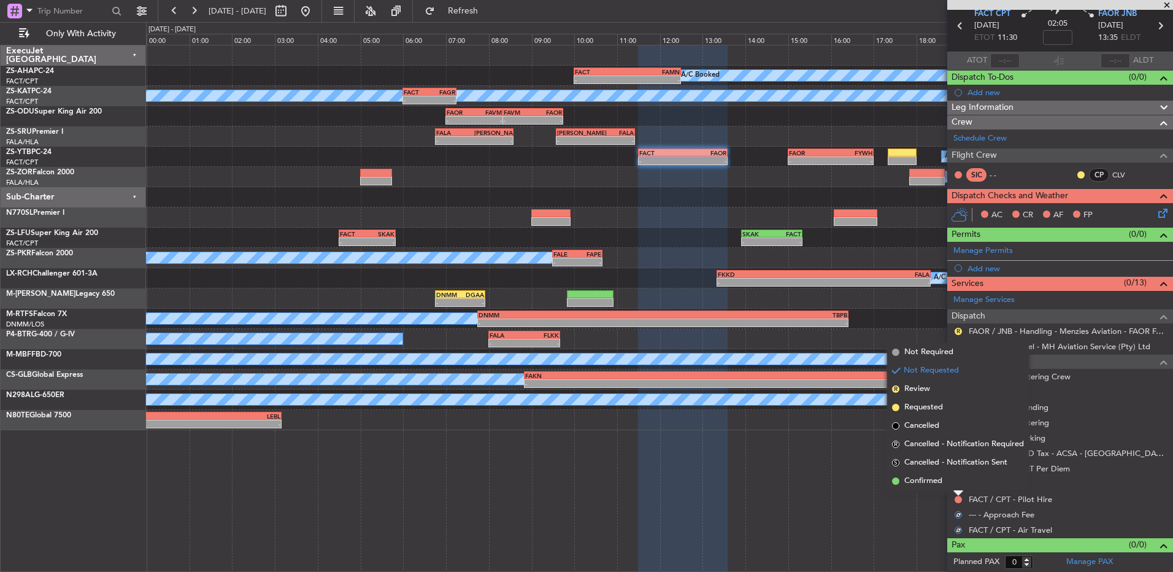
click at [954, 482] on li "Confirmed" at bounding box center [958, 481] width 142 height 18
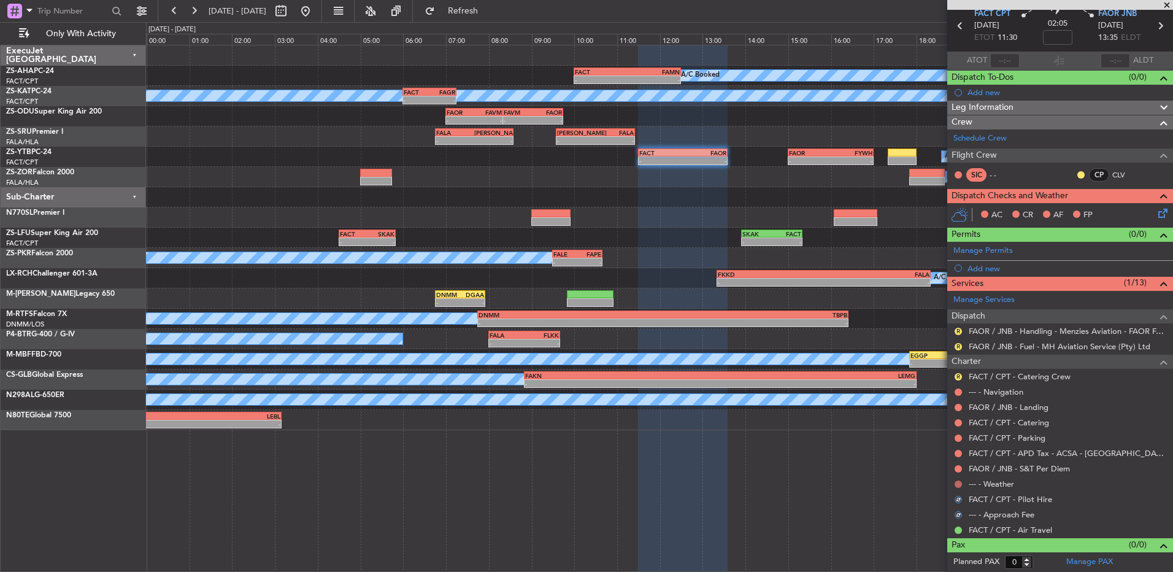
click at [956, 484] on div at bounding box center [959, 484] width 10 height 10
click at [960, 485] on button at bounding box center [958, 484] width 7 height 7
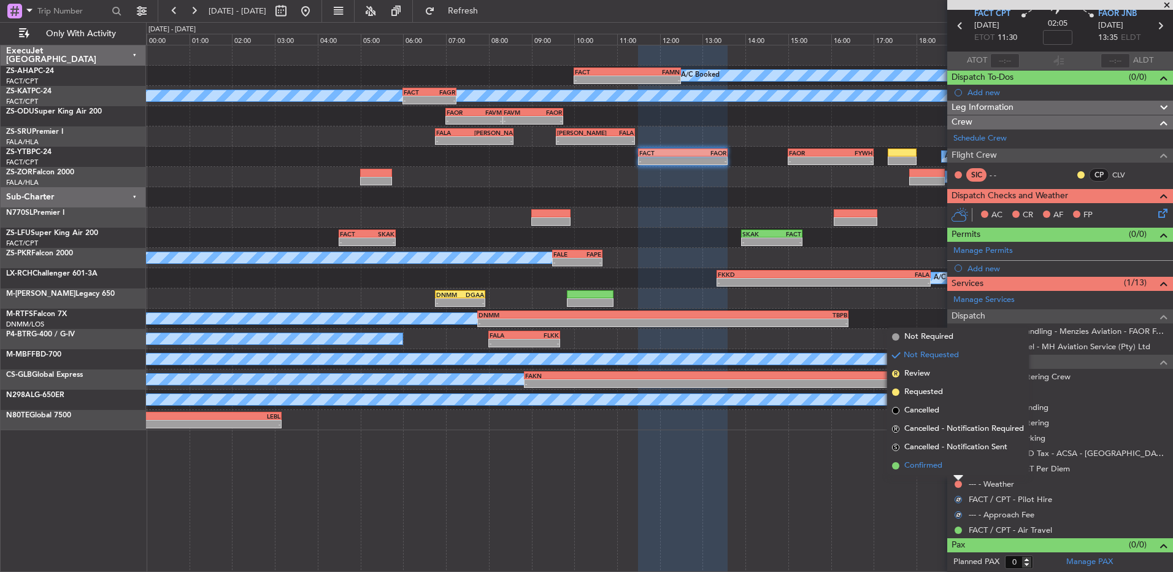
click at [959, 470] on li "Confirmed" at bounding box center [958, 466] width 142 height 18
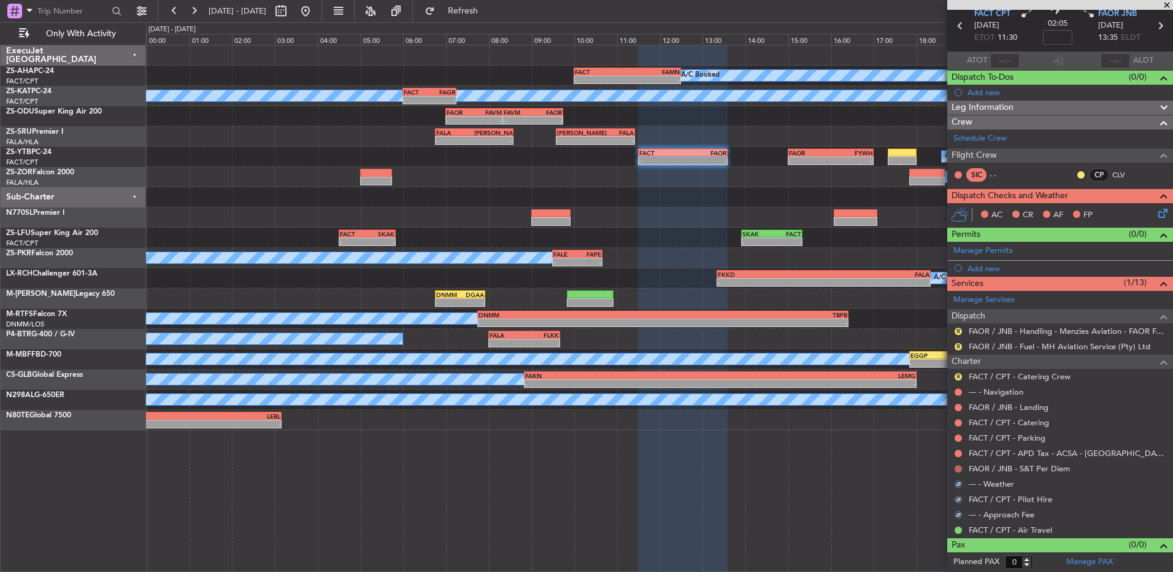
click at [959, 470] on button at bounding box center [958, 468] width 7 height 7
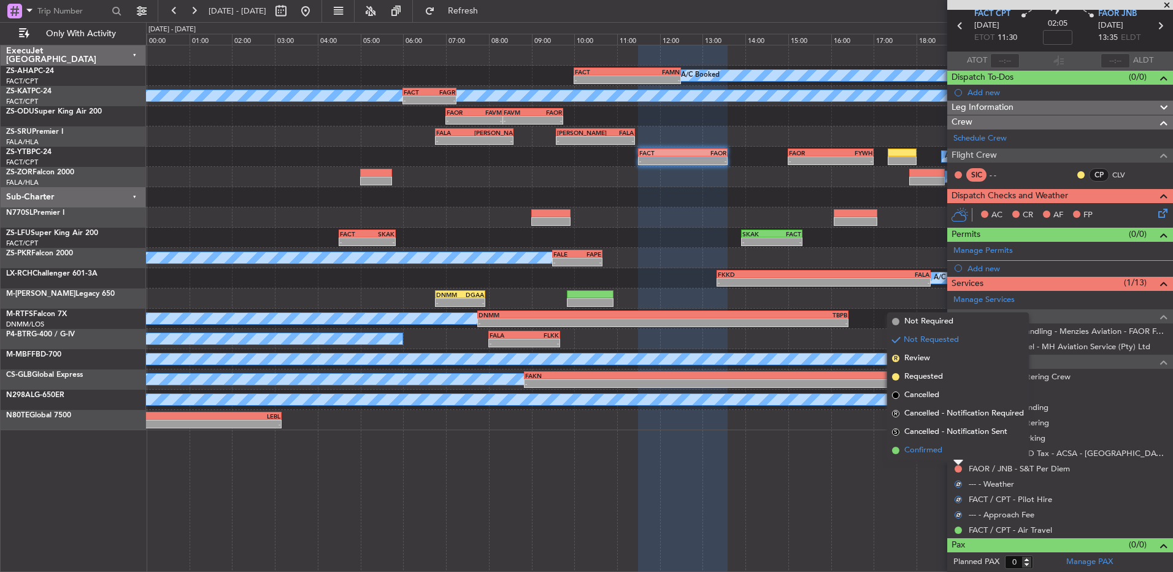
click at [957, 450] on li "Confirmed" at bounding box center [958, 450] width 142 height 18
click at [957, 450] on button at bounding box center [958, 453] width 7 height 7
click at [958, 429] on li "Confirmed" at bounding box center [958, 435] width 142 height 18
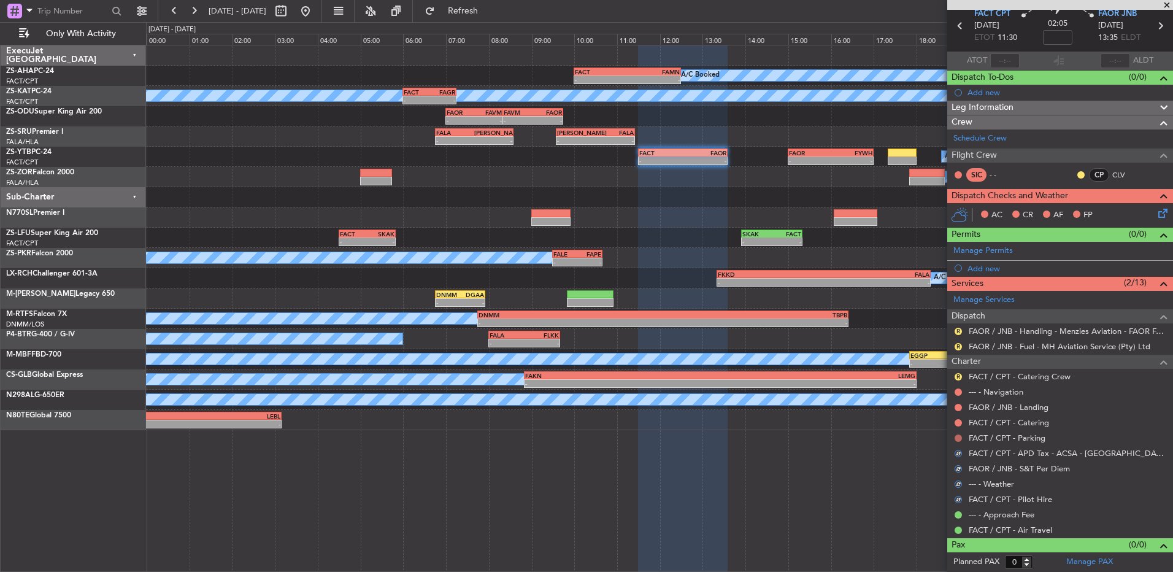
click at [957, 437] on button at bounding box center [958, 438] width 7 height 7
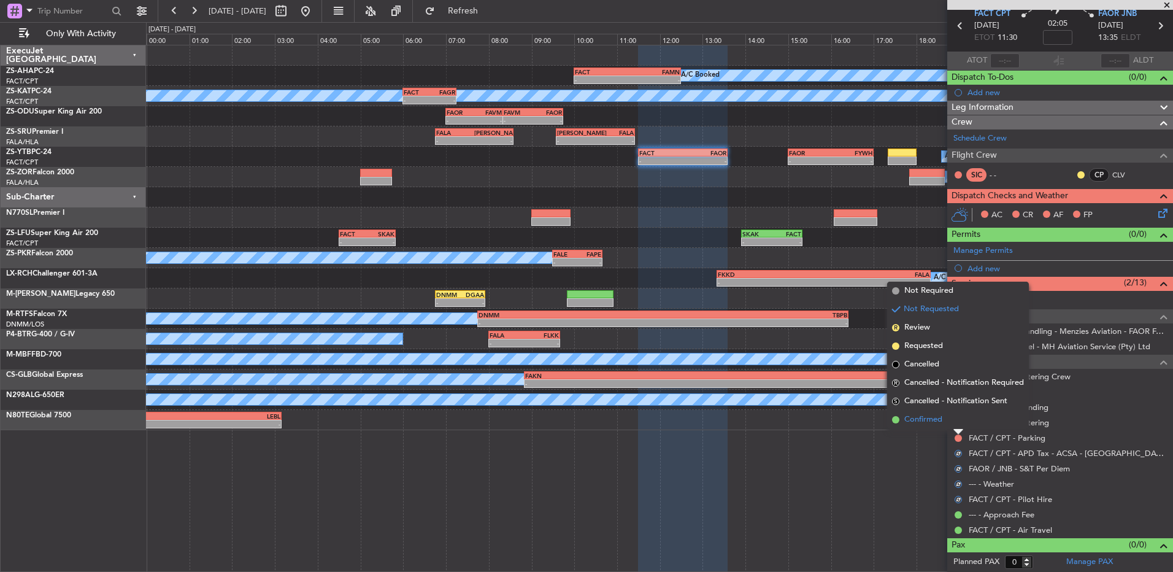
click at [957, 423] on li "Confirmed" at bounding box center [958, 420] width 142 height 18
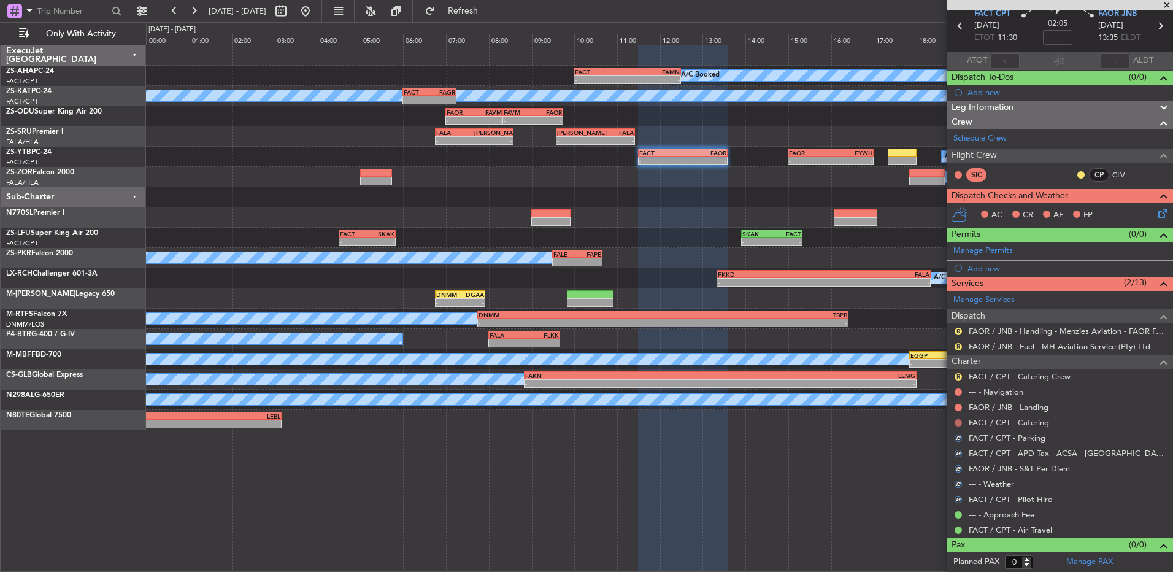
click at [958, 422] on button at bounding box center [958, 422] width 7 height 7
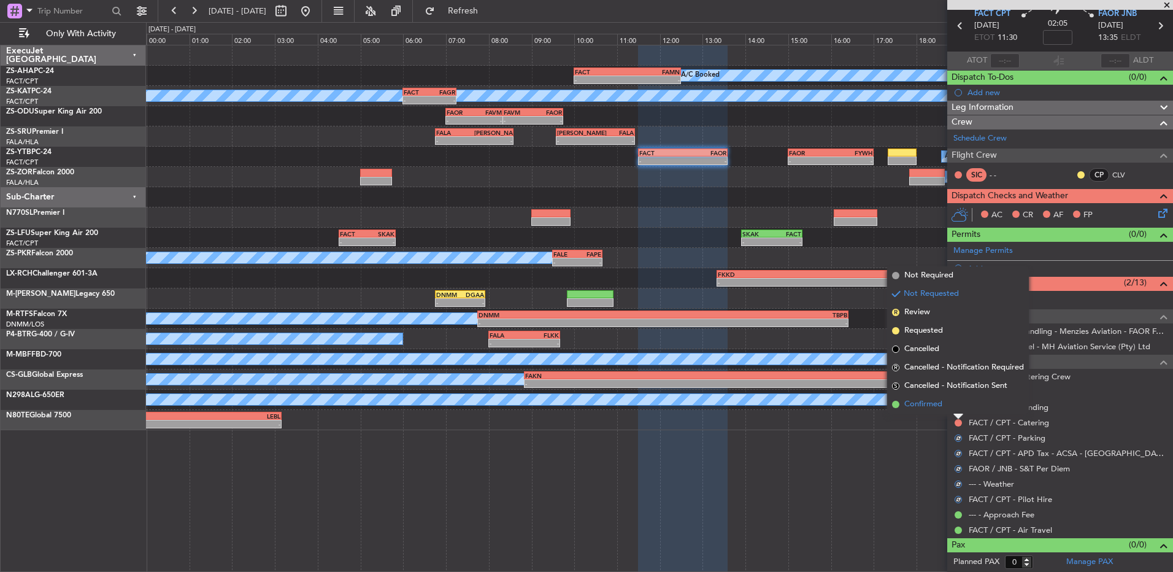
click at [958, 408] on li "Confirmed" at bounding box center [958, 404] width 142 height 18
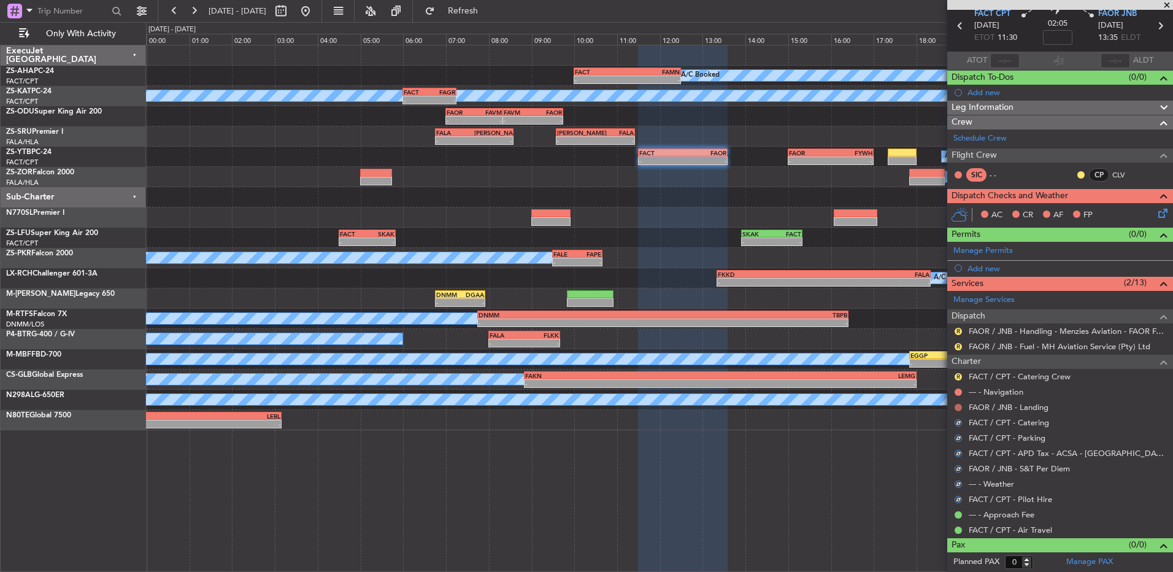
click at [960, 408] on button at bounding box center [958, 407] width 7 height 7
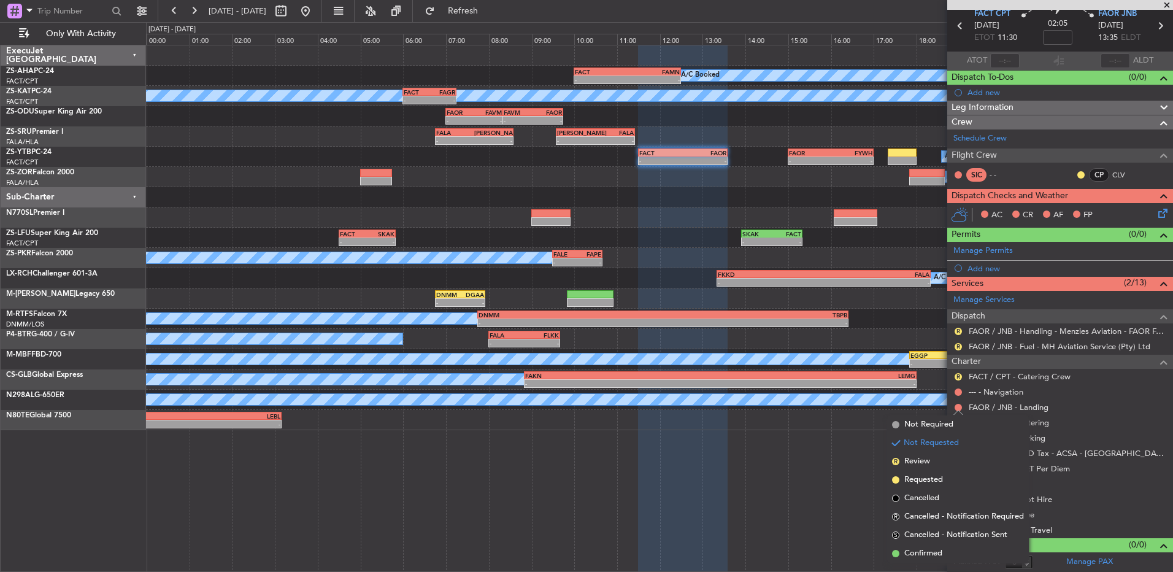
click at [931, 552] on span "Confirmed" at bounding box center [924, 553] width 38 height 12
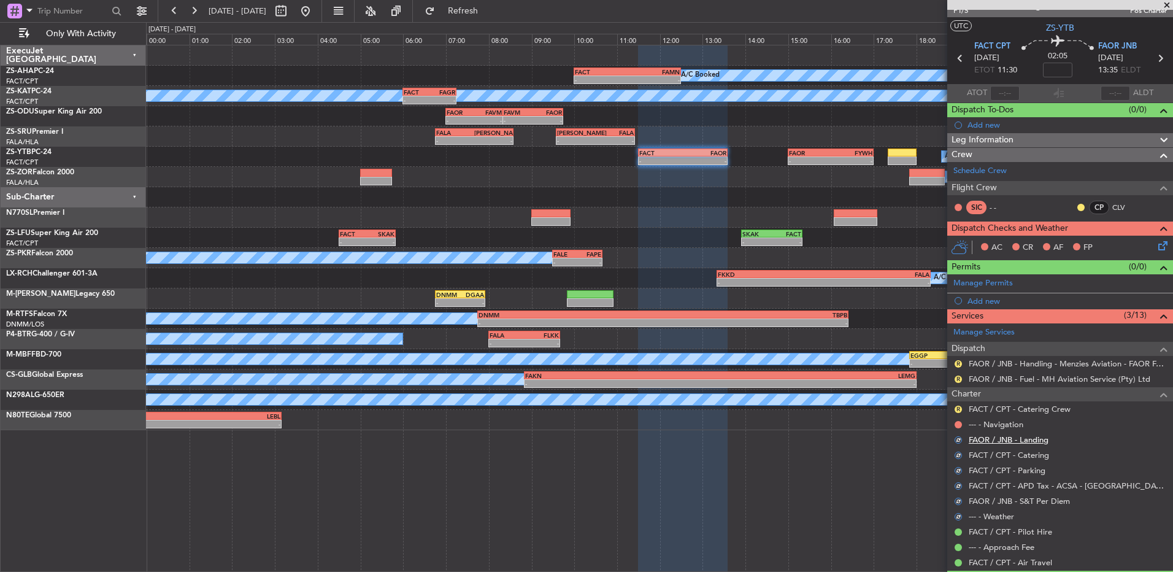
scroll to position [0, 0]
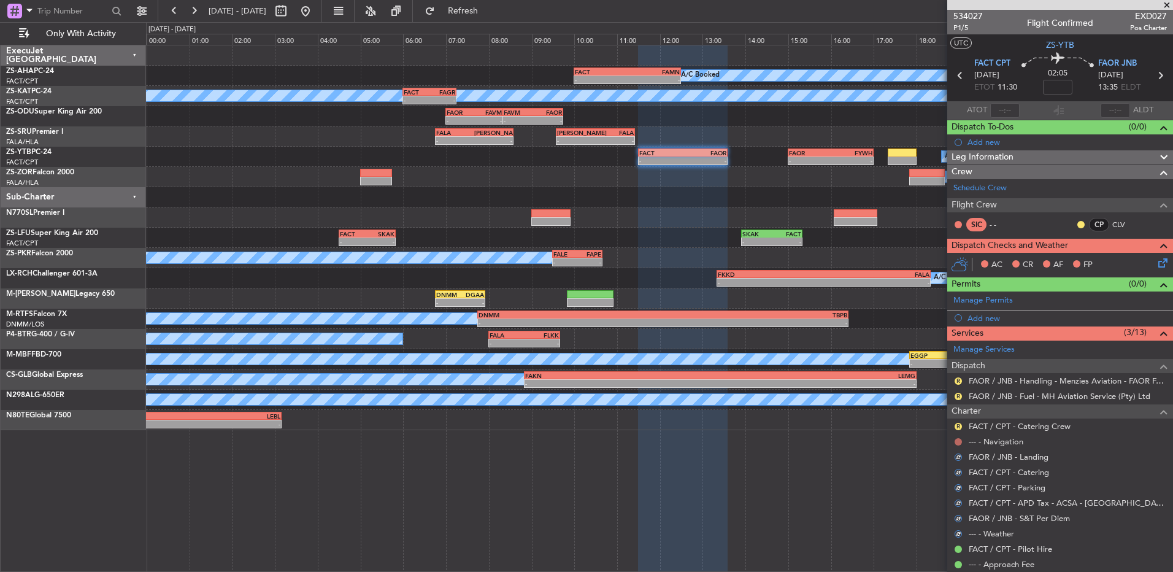
click at [959, 440] on button at bounding box center [958, 441] width 7 height 7
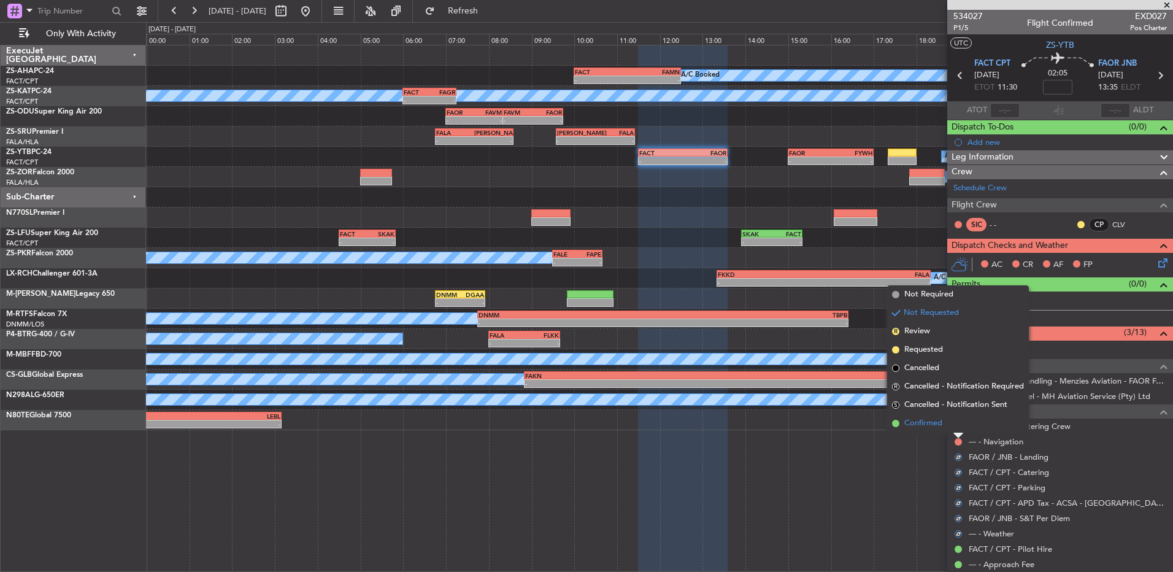
click at [961, 421] on li "Confirmed" at bounding box center [958, 423] width 142 height 18
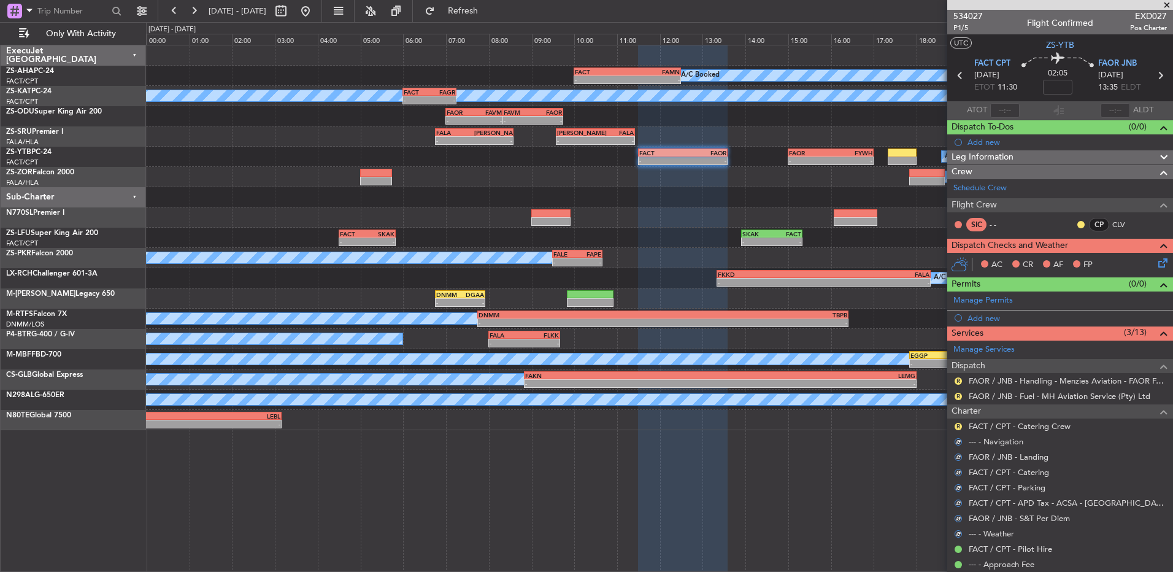
click at [962, 422] on div "R" at bounding box center [959, 427] width 10 height 10
click at [960, 423] on button "R" at bounding box center [958, 426] width 7 height 7
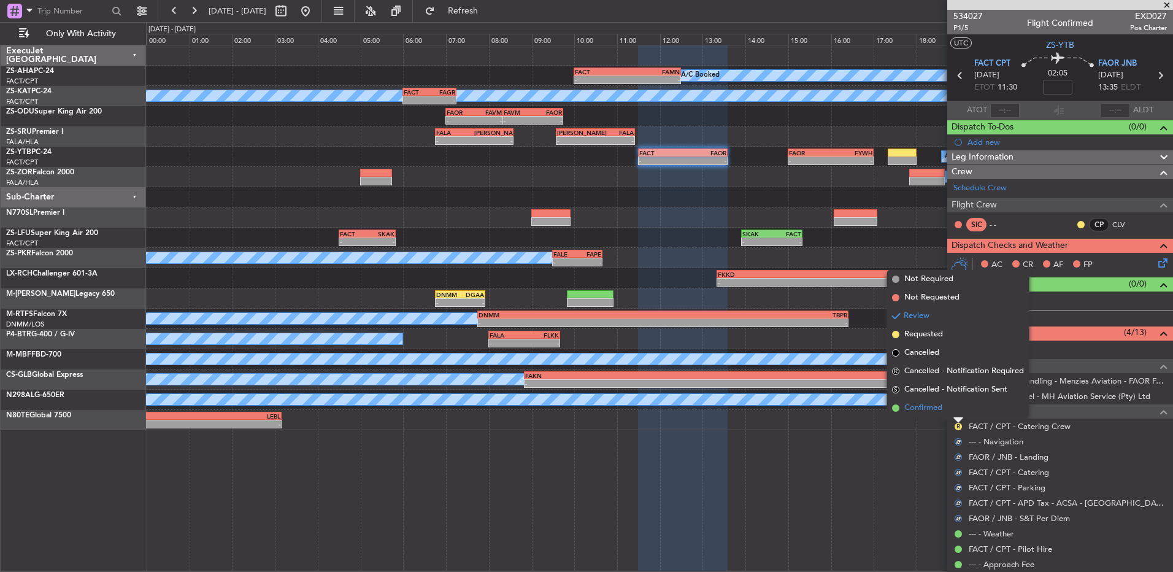
click at [960, 409] on li "Confirmed" at bounding box center [958, 408] width 142 height 18
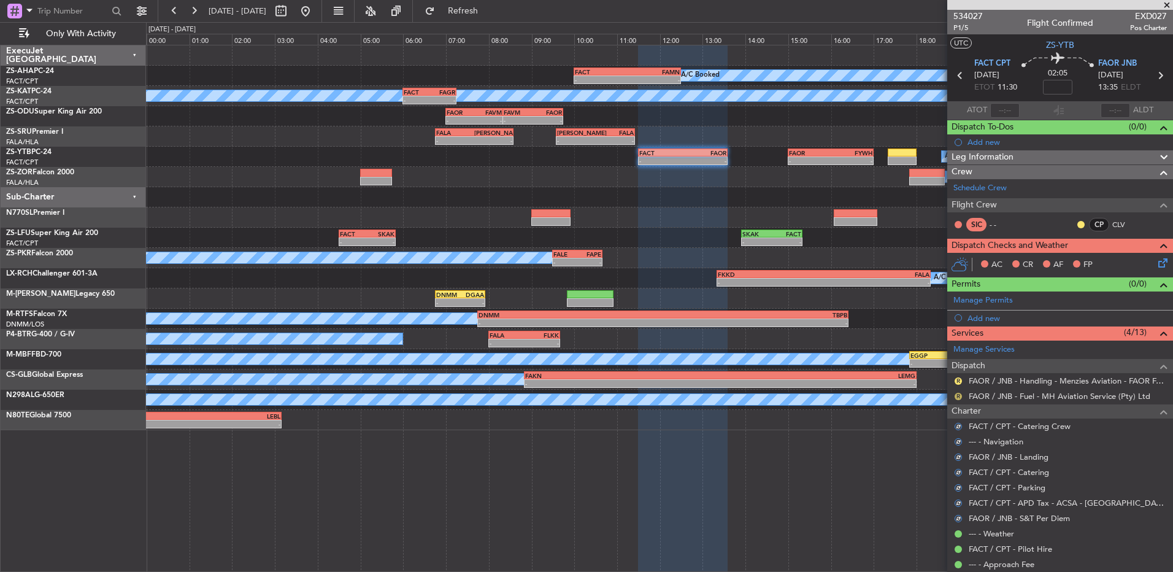
click at [959, 396] on button "R" at bounding box center [958, 396] width 7 height 7
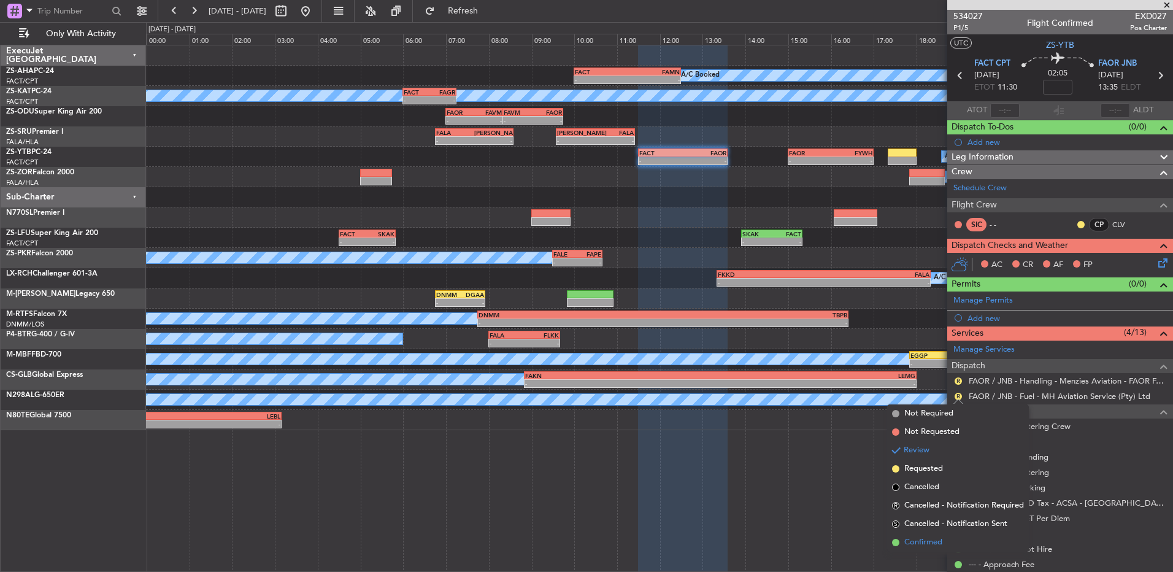
click at [925, 541] on span "Confirmed" at bounding box center [924, 542] width 38 height 12
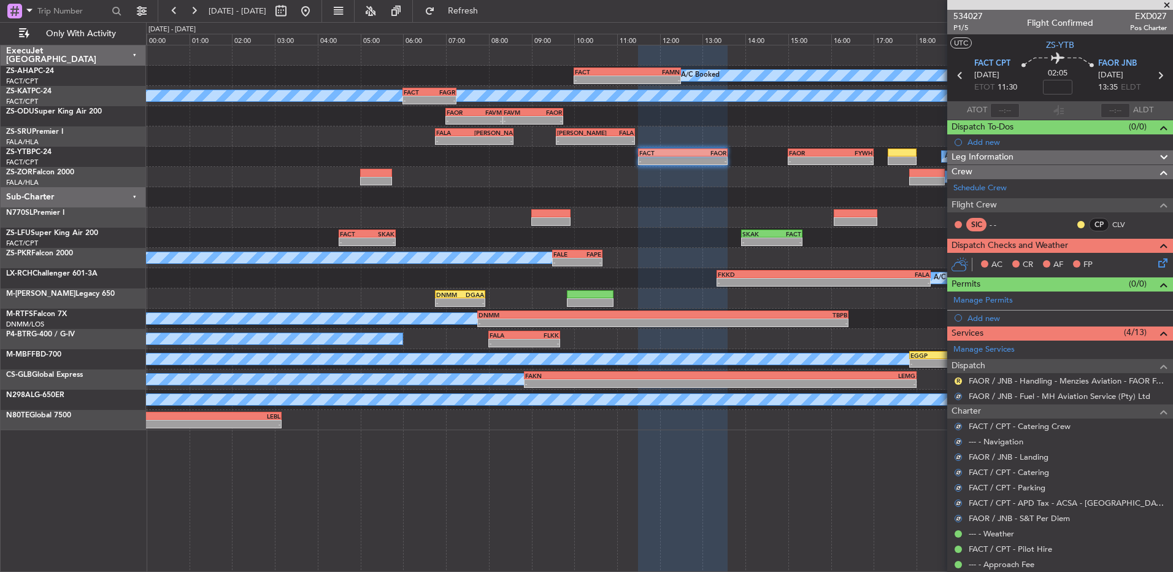
click at [963, 376] on nimbus-traffic-light "R" at bounding box center [959, 381] width 10 height 10
click at [959, 377] on button "R" at bounding box center [958, 380] width 7 height 7
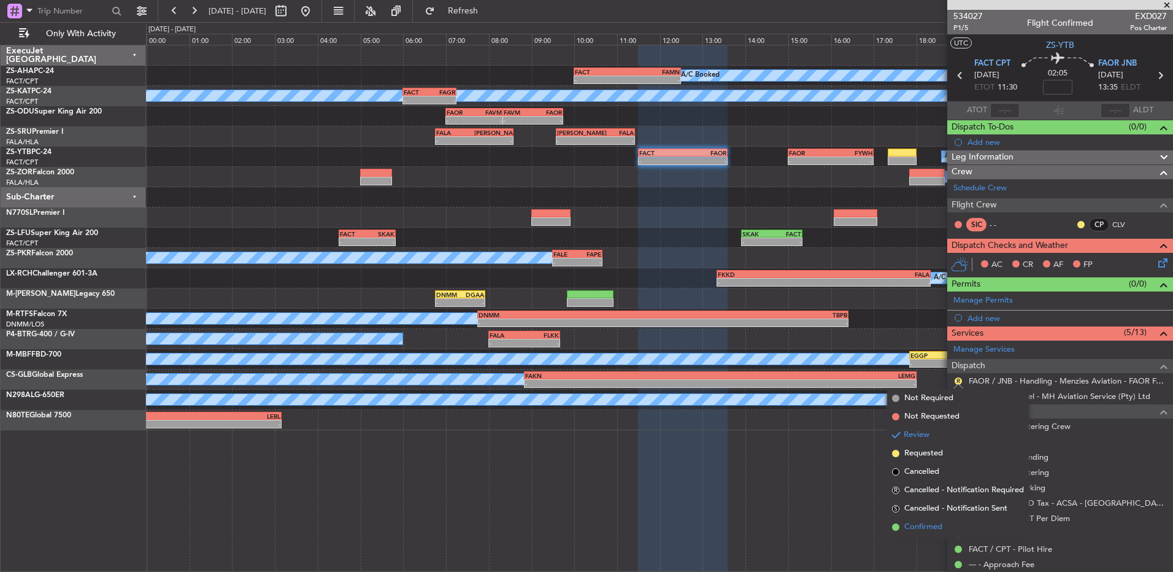
click at [919, 528] on span "Confirmed" at bounding box center [924, 527] width 38 height 12
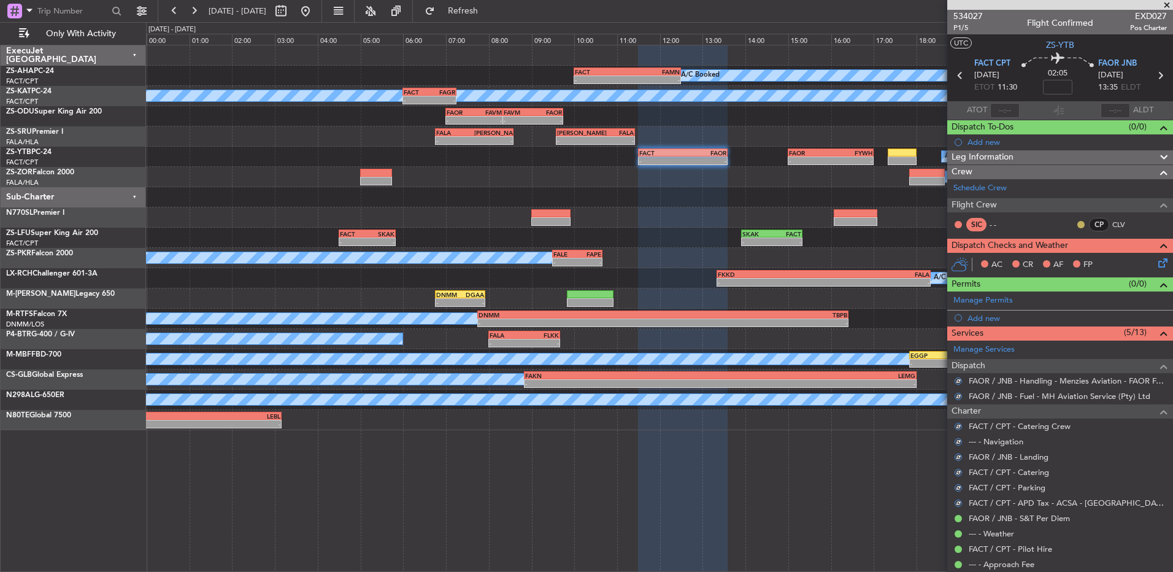
click at [1078, 225] on button at bounding box center [1081, 224] width 7 height 7
click at [1073, 263] on span "Acknowledged" at bounding box center [1075, 260] width 54 height 12
click at [1156, 261] on icon at bounding box center [1161, 261] width 10 height 10
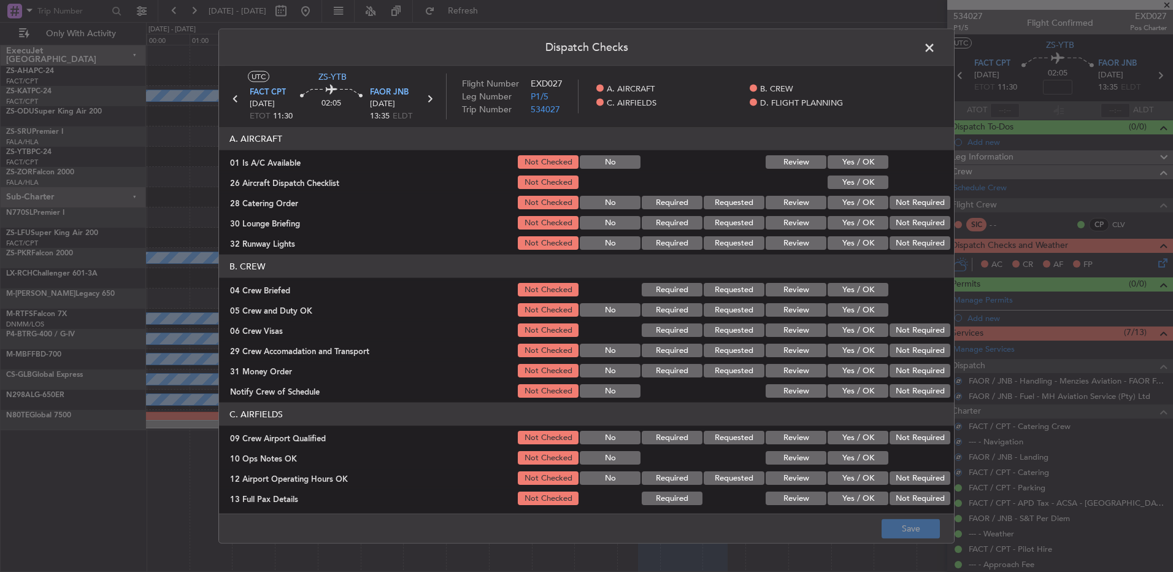
click at [859, 168] on div "Yes / OK" at bounding box center [857, 161] width 62 height 17
click at [867, 160] on button "Yes / OK" at bounding box center [858, 162] width 61 height 14
click at [857, 187] on button "Yes / OK" at bounding box center [858, 183] width 61 height 14
click at [787, 201] on button "Review" at bounding box center [796, 203] width 61 height 14
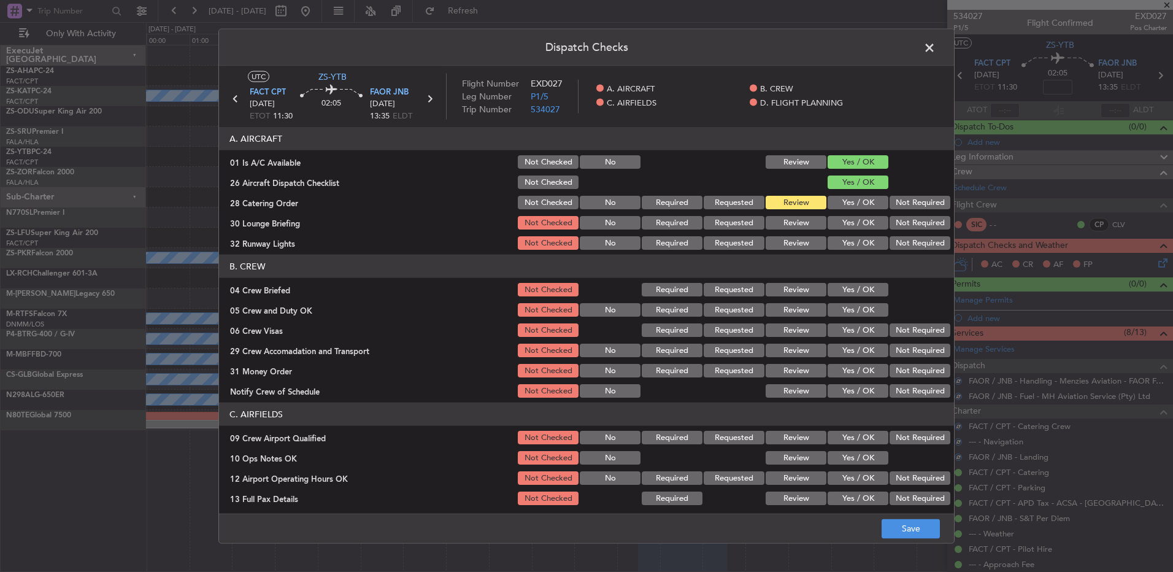
click at [831, 225] on button "Yes / OK" at bounding box center [858, 223] width 61 height 14
click at [802, 220] on button "Review" at bounding box center [796, 223] width 61 height 14
click at [836, 245] on button "Yes / OK" at bounding box center [858, 243] width 61 height 14
click at [828, 285] on button "Yes / OK" at bounding box center [858, 290] width 61 height 14
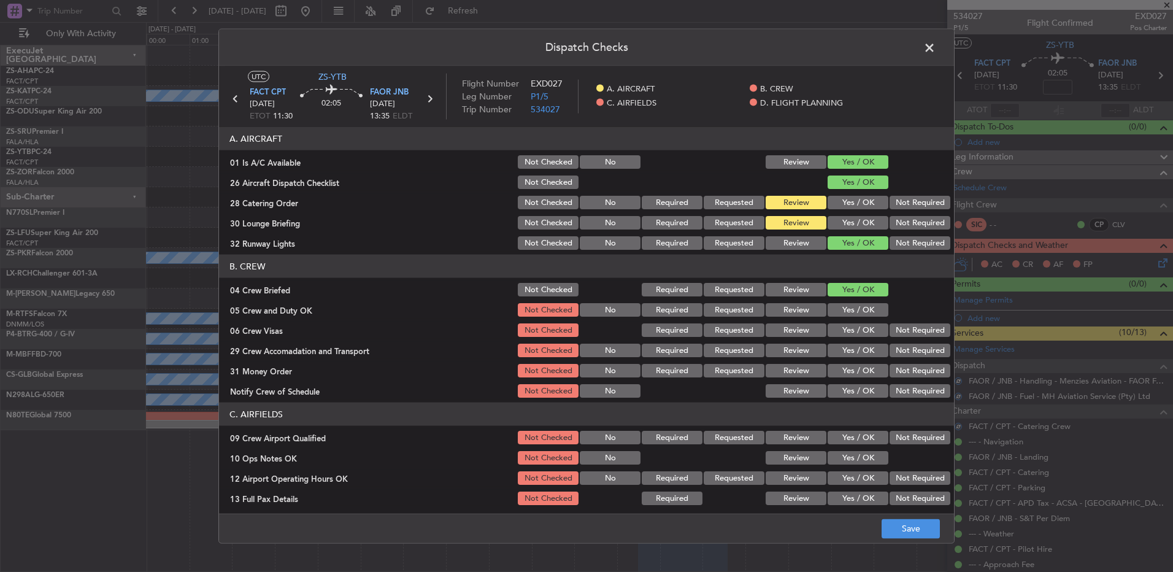
click at [810, 296] on div "Review" at bounding box center [795, 289] width 62 height 17
drag, startPoint x: 799, startPoint y: 288, endPoint x: 816, endPoint y: 307, distance: 24.8
click at [800, 290] on button "Review" at bounding box center [796, 290] width 61 height 14
click at [844, 319] on section "B. CREW 04 Crew Briefed Not Checked Required Requested Review Yes / OK 05 Crew …" at bounding box center [586, 327] width 735 height 145
click at [848, 317] on div "Yes / OK" at bounding box center [857, 309] width 62 height 17
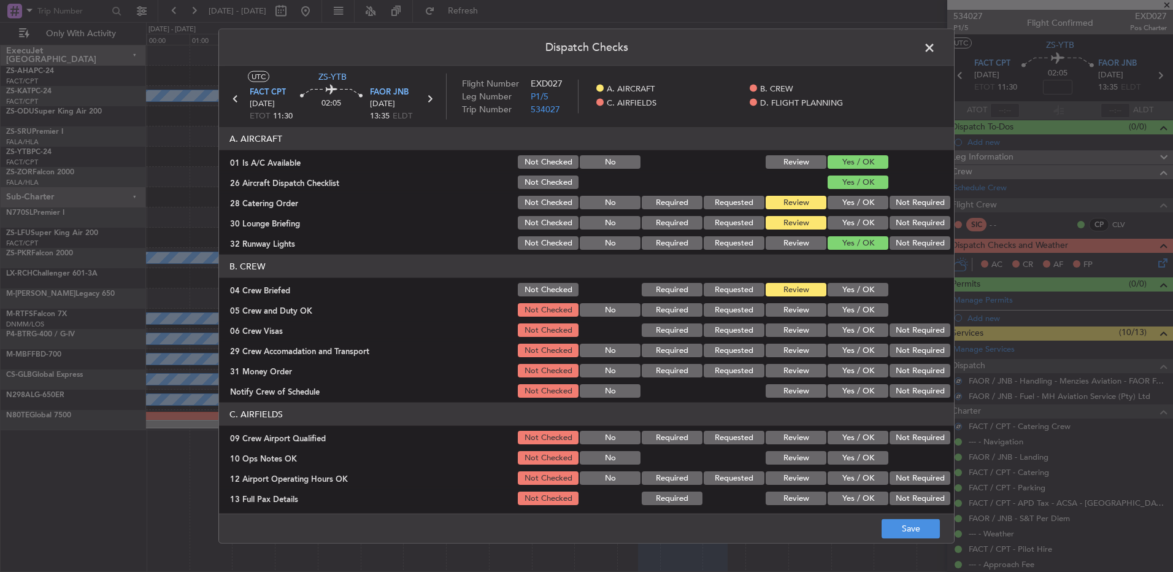
click at [841, 309] on button "Yes / OK" at bounding box center [858, 310] width 61 height 14
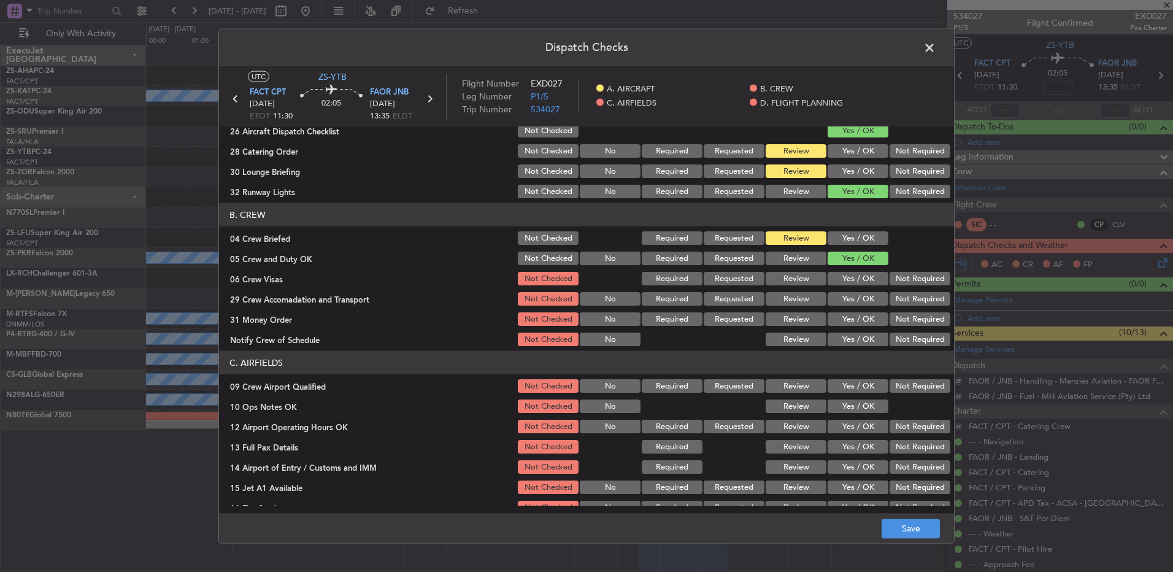
scroll to position [123, 0]
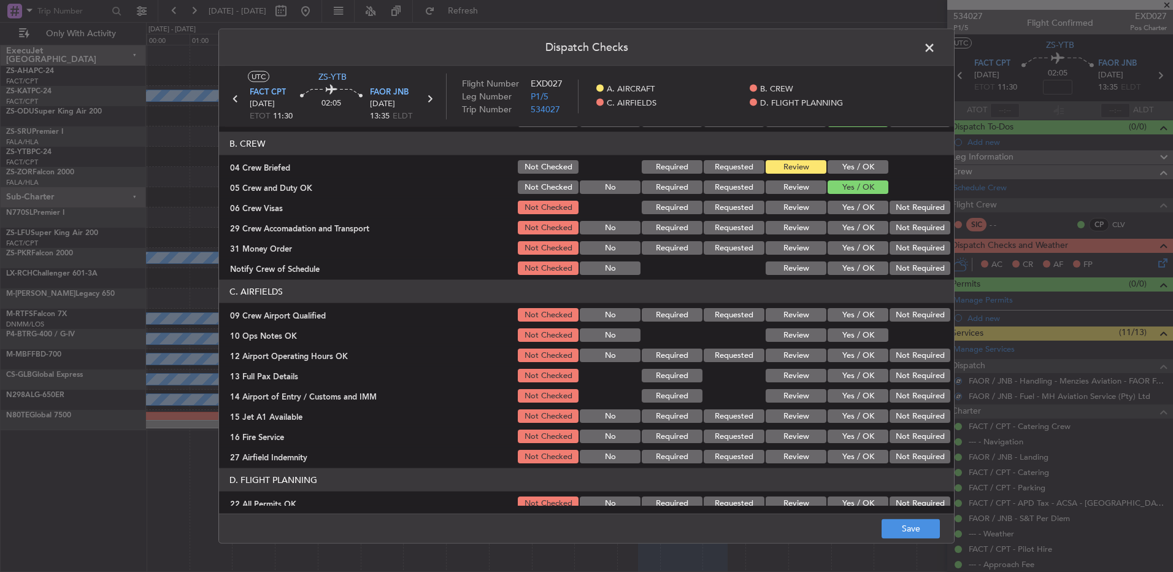
click at [782, 211] on button "Review" at bounding box center [796, 208] width 61 height 14
click at [846, 224] on button "Yes / OK" at bounding box center [858, 228] width 61 height 14
click at [777, 225] on button "Review" at bounding box center [796, 228] width 61 height 14
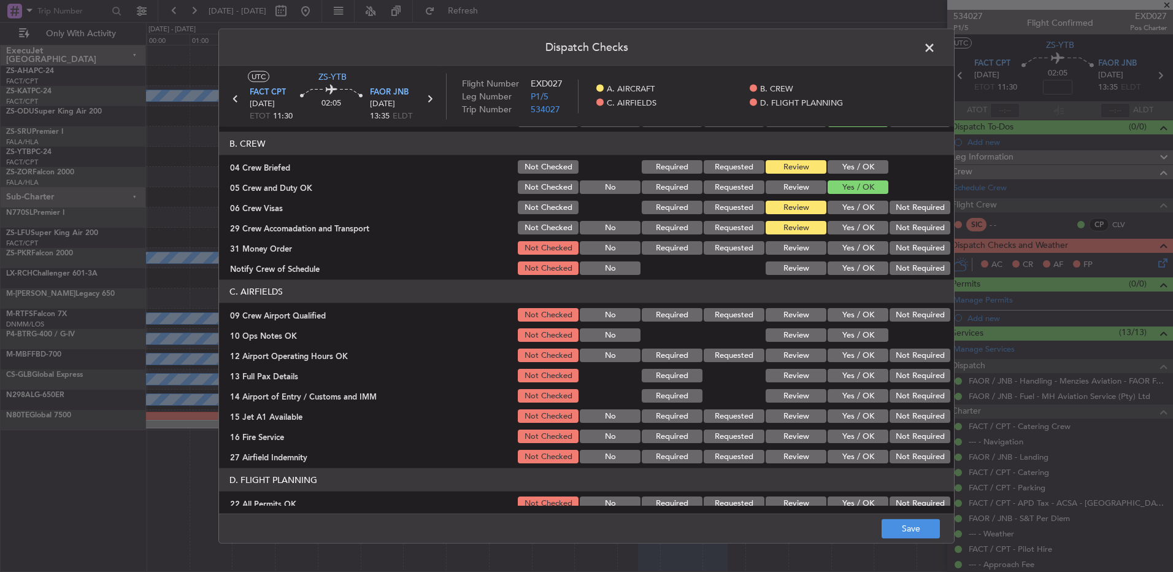
click at [921, 247] on button "Not Required" at bounding box center [920, 248] width 61 height 14
click at [856, 266] on button "Yes / OK" at bounding box center [858, 268] width 61 height 14
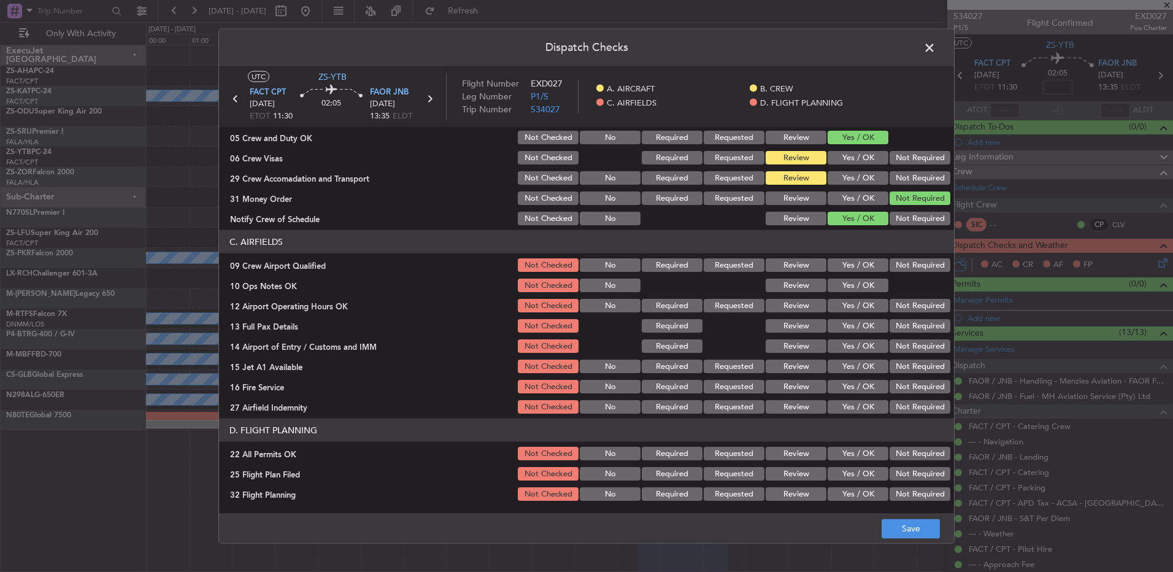
click at [851, 266] on button "Yes / OK" at bounding box center [858, 265] width 61 height 14
click at [849, 285] on button "Yes / OK" at bounding box center [858, 286] width 61 height 14
click at [849, 299] on button "Yes / OK" at bounding box center [858, 306] width 61 height 14
click at [856, 330] on button "Yes / OK" at bounding box center [858, 326] width 61 height 14
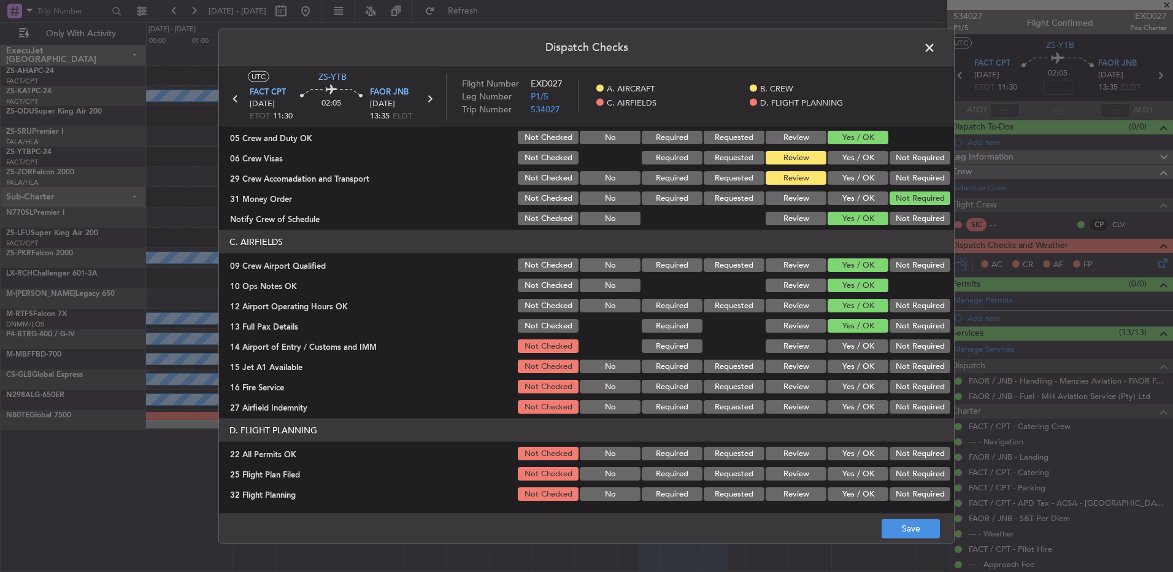
click at [791, 345] on button "Review" at bounding box center [796, 346] width 61 height 14
click at [839, 348] on button "Yes / OK" at bounding box center [858, 346] width 61 height 14
click at [846, 368] on button "Yes / OK" at bounding box center [858, 367] width 61 height 14
click at [847, 386] on button "Yes / OK" at bounding box center [858, 387] width 61 height 14
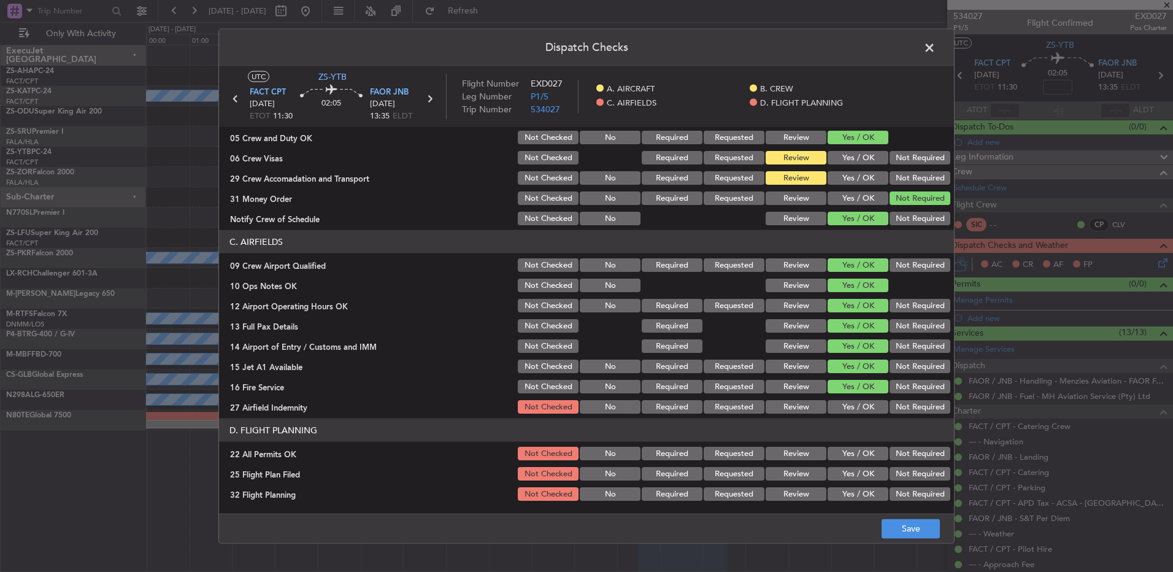
click at [890, 405] on button "Not Required" at bounding box center [920, 407] width 61 height 14
drag, startPoint x: 892, startPoint y: 454, endPoint x: 718, endPoint y: 454, distance: 173.7
click at [856, 455] on div "22 All Permits OK Not Checked No Required Requested Review Yes / OK Not Required" at bounding box center [586, 453] width 735 height 17
click at [787, 481] on div "Review" at bounding box center [795, 473] width 62 height 17
click at [790, 479] on button "Review" at bounding box center [796, 474] width 61 height 14
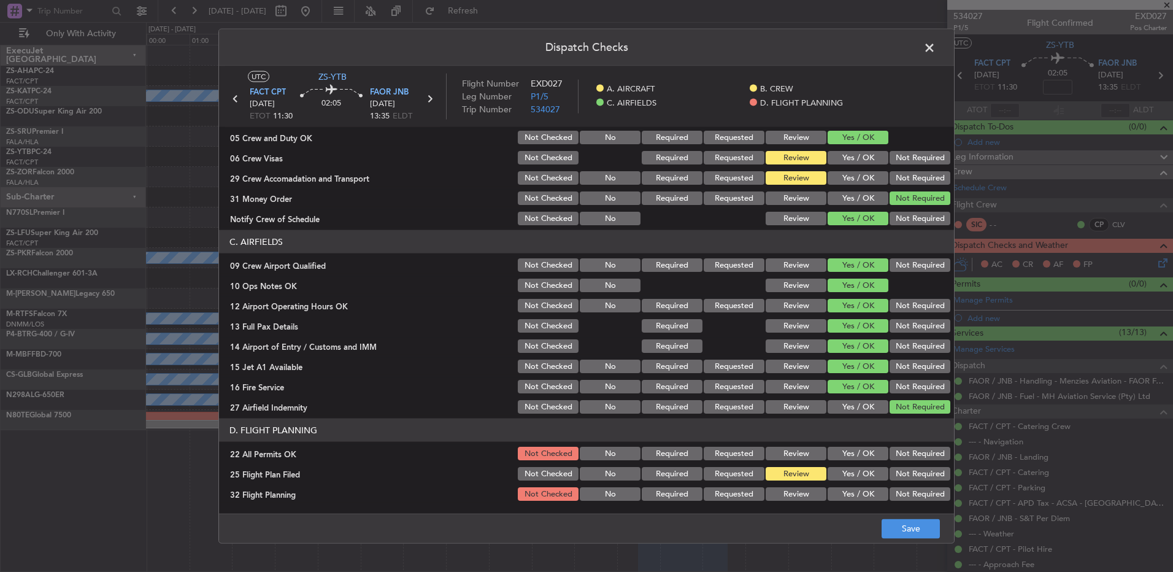
click at [790, 489] on div "Review" at bounding box center [795, 493] width 62 height 17
click at [791, 492] on button "Review" at bounding box center [796, 494] width 61 height 14
click at [921, 450] on button "Not Required" at bounding box center [920, 454] width 61 height 14
click at [892, 529] on button "Save" at bounding box center [911, 529] width 58 height 20
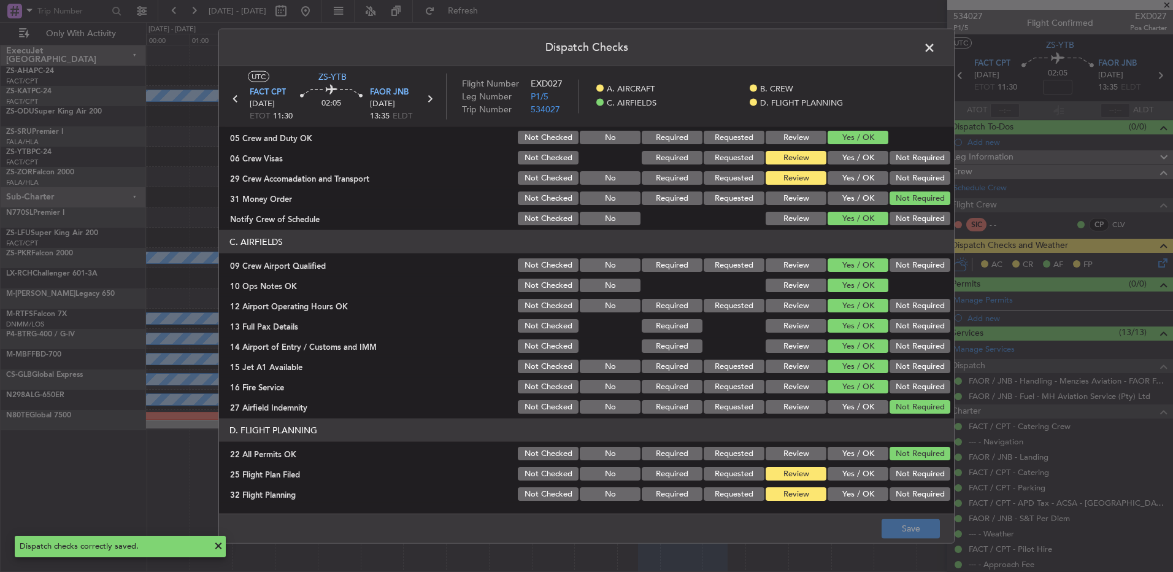
click at [936, 48] on span at bounding box center [936, 51] width 0 height 25
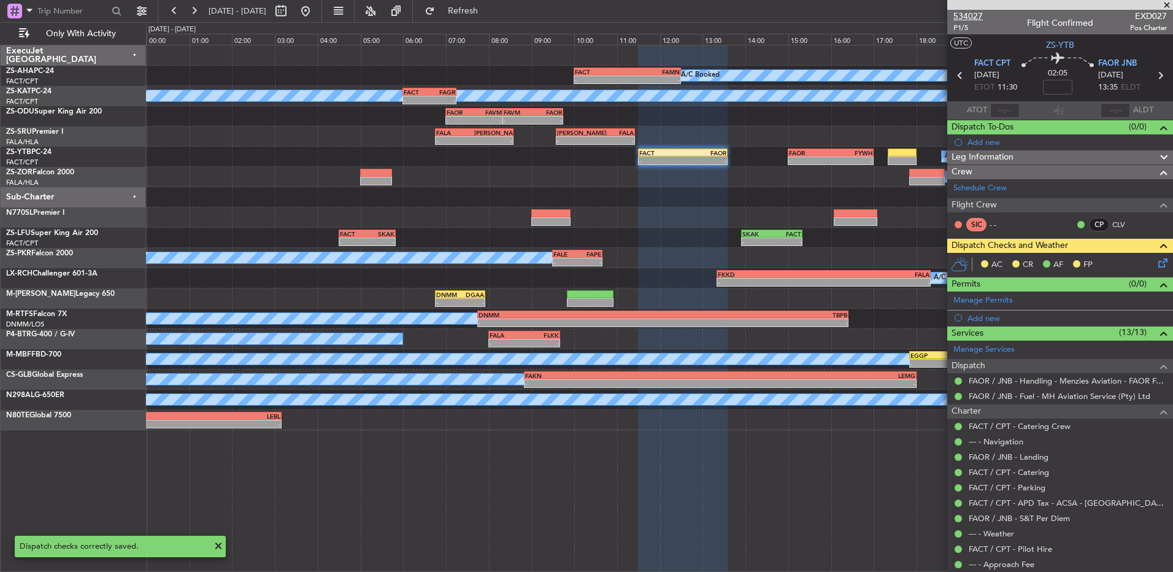
click at [966, 17] on span "534027" at bounding box center [968, 16] width 29 height 13
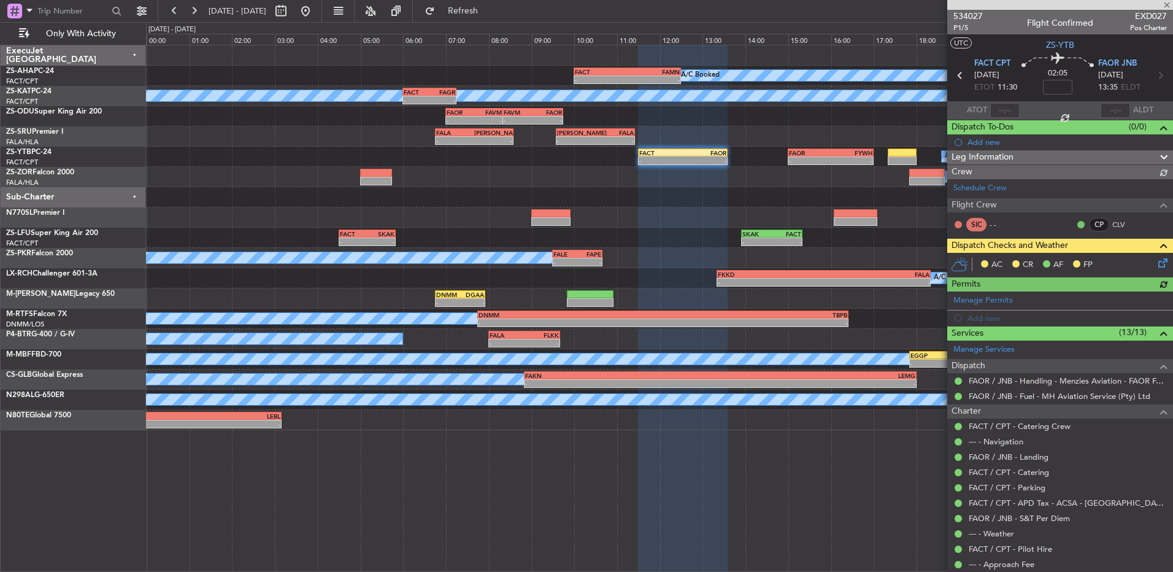
click at [1156, 263] on icon at bounding box center [1161, 261] width 10 height 10
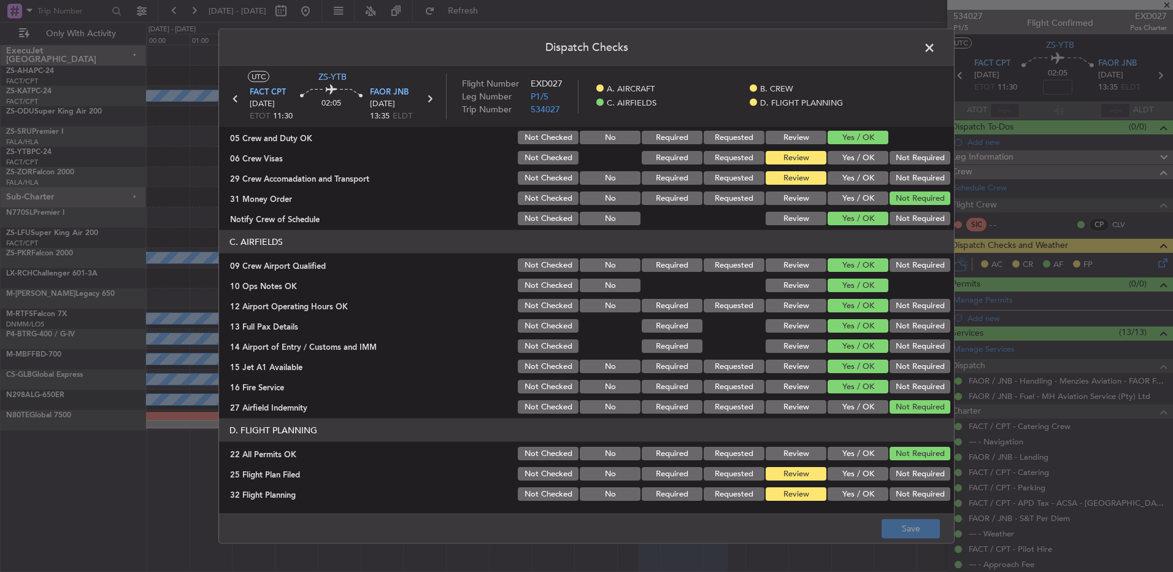
click at [894, 180] on button "Not Required" at bounding box center [920, 178] width 61 height 14
click at [893, 161] on button "Not Required" at bounding box center [920, 158] width 61 height 14
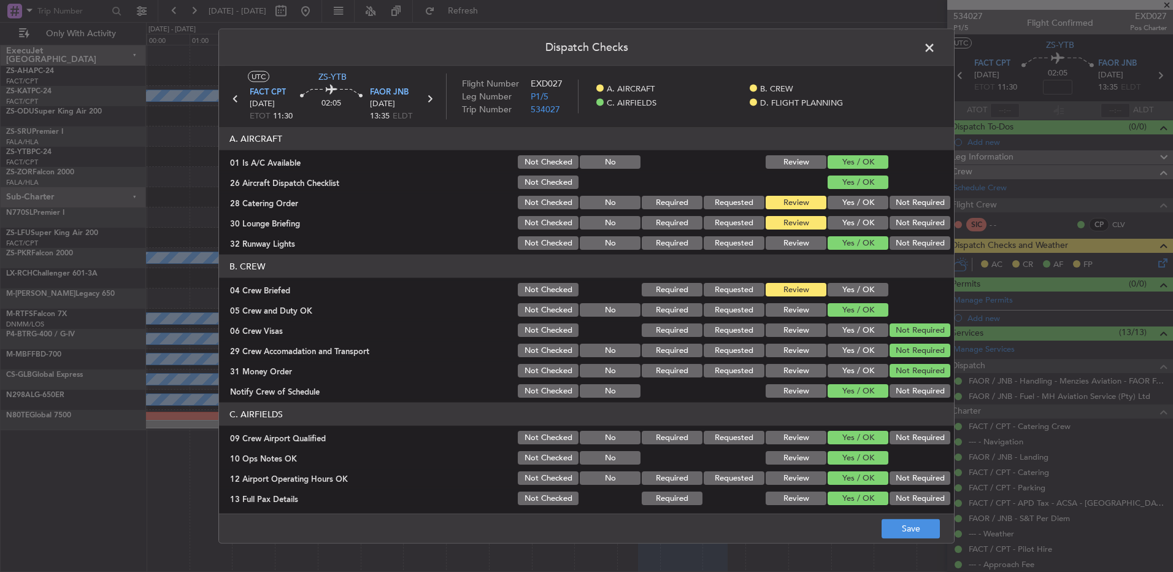
click at [903, 227] on button "Not Required" at bounding box center [920, 223] width 61 height 14
click at [920, 530] on button "Save" at bounding box center [911, 529] width 58 height 20
click at [936, 49] on span at bounding box center [936, 51] width 0 height 25
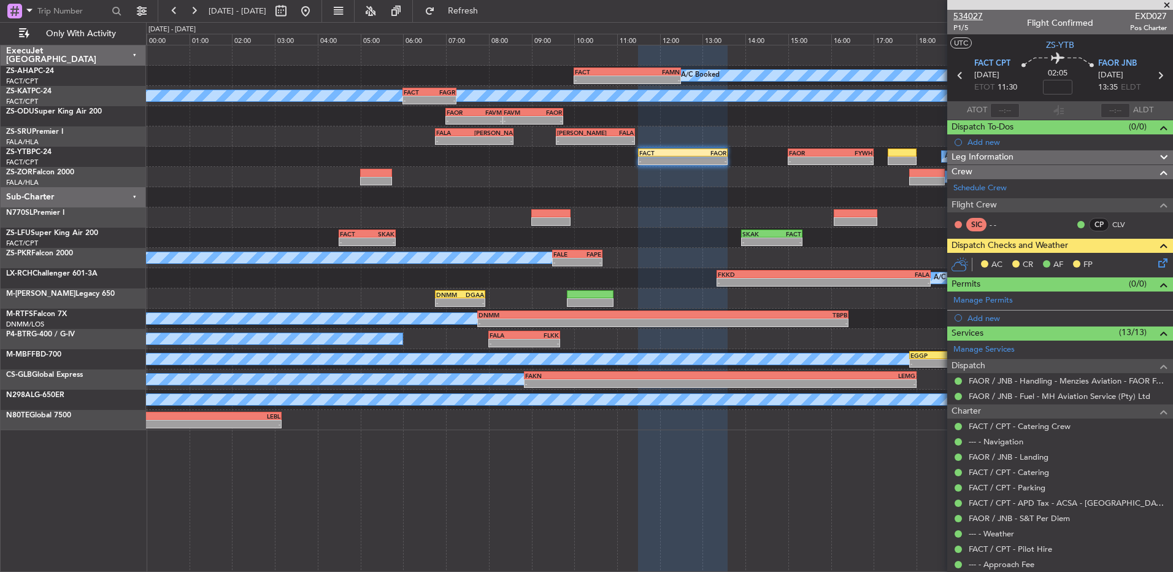
click at [960, 15] on span "534027" at bounding box center [968, 16] width 29 height 13
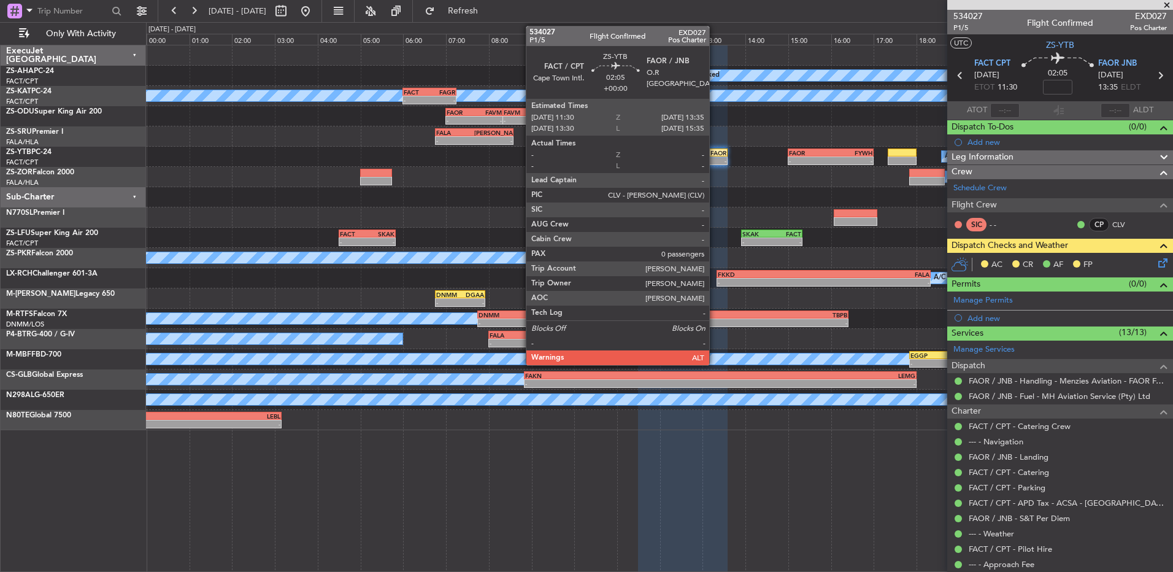
click at [706, 158] on div "-" at bounding box center [705, 160] width 44 height 7
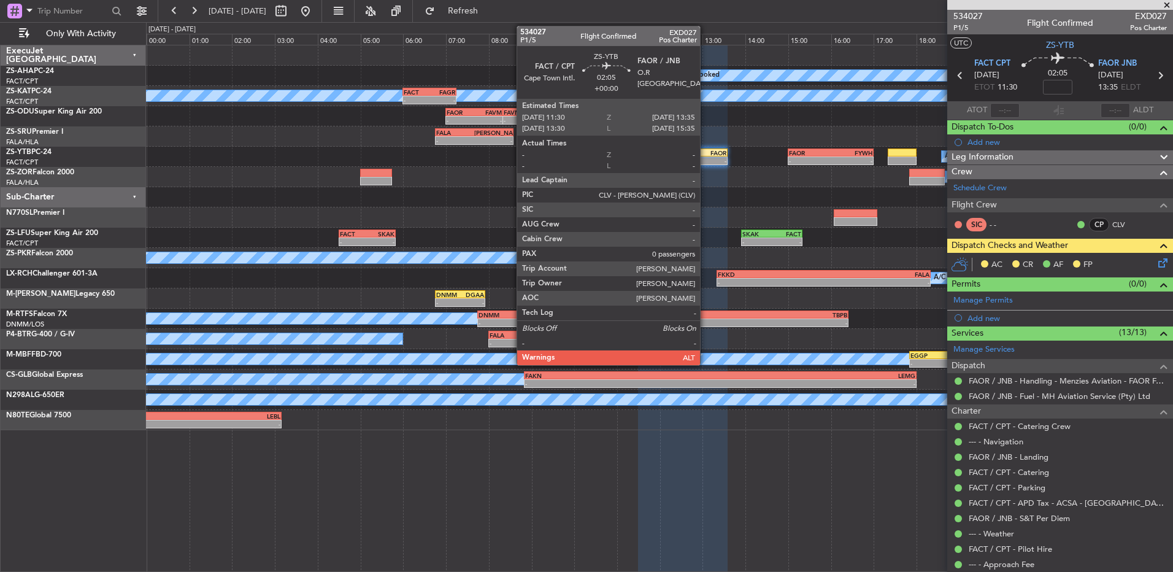
click at [706, 158] on div "-" at bounding box center [705, 160] width 44 height 7
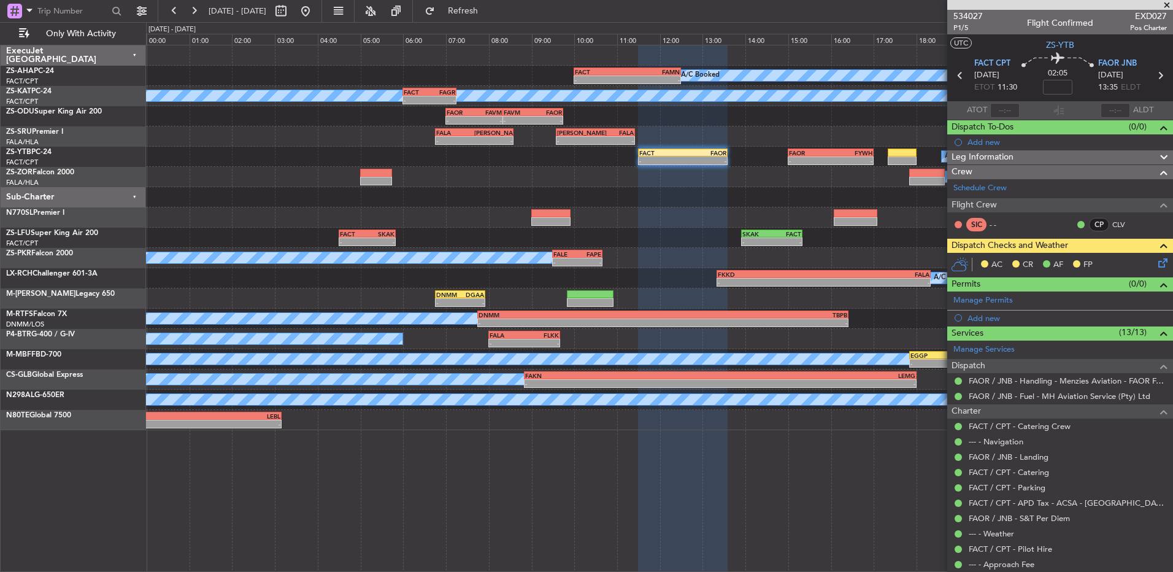
click at [1157, 266] on icon at bounding box center [1161, 261] width 10 height 10
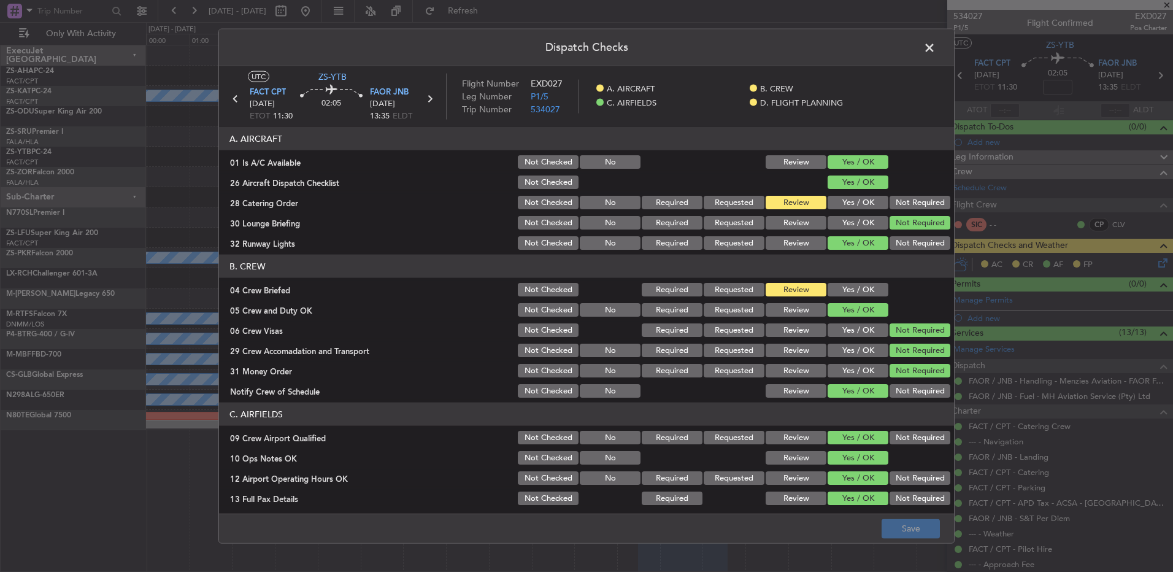
click at [848, 289] on button "Yes / OK" at bounding box center [858, 290] width 61 height 14
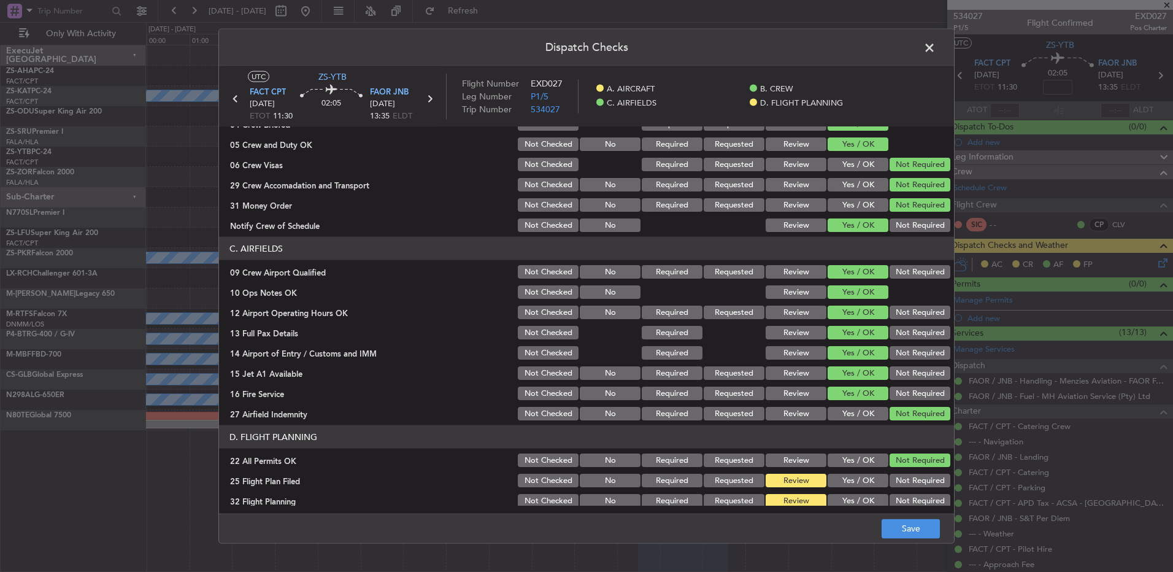
scroll to position [172, 0]
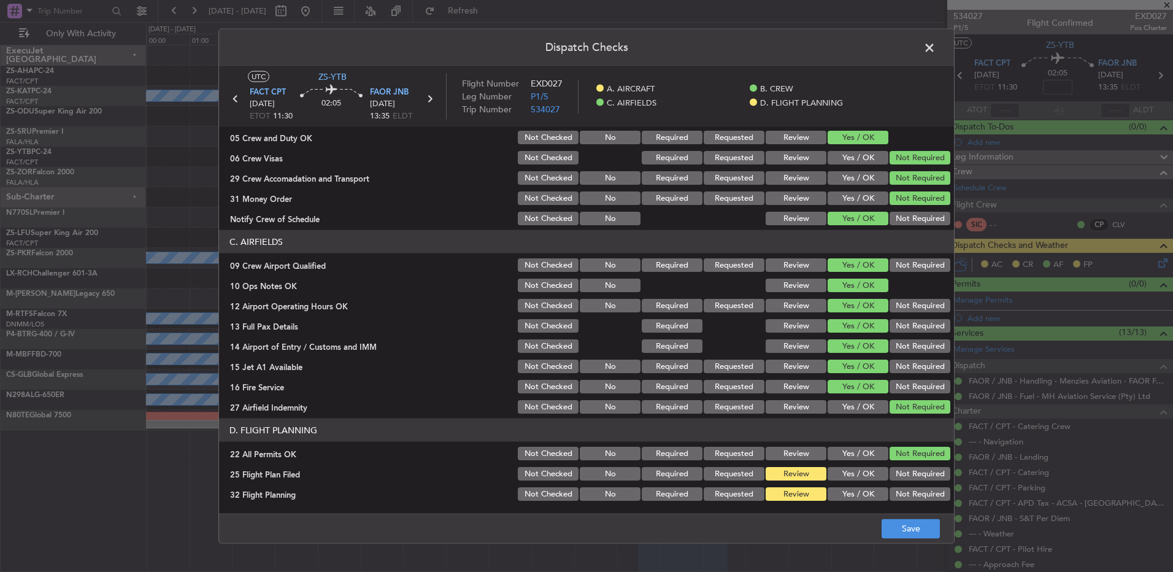
click at [936, 47] on span at bounding box center [936, 51] width 0 height 25
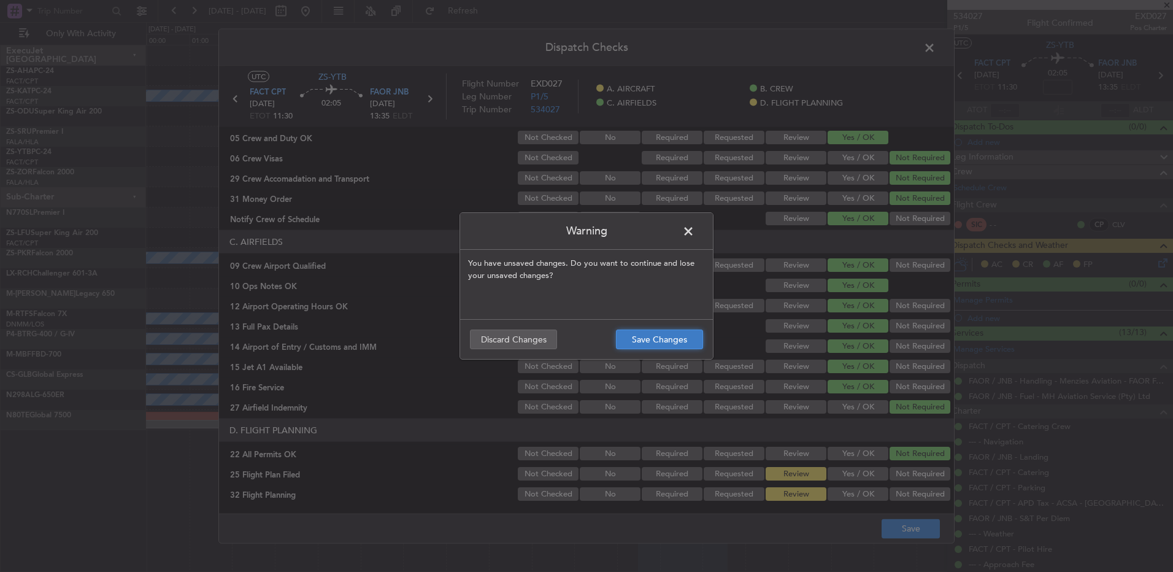
click at [643, 339] on button "Save Changes" at bounding box center [659, 340] width 87 height 20
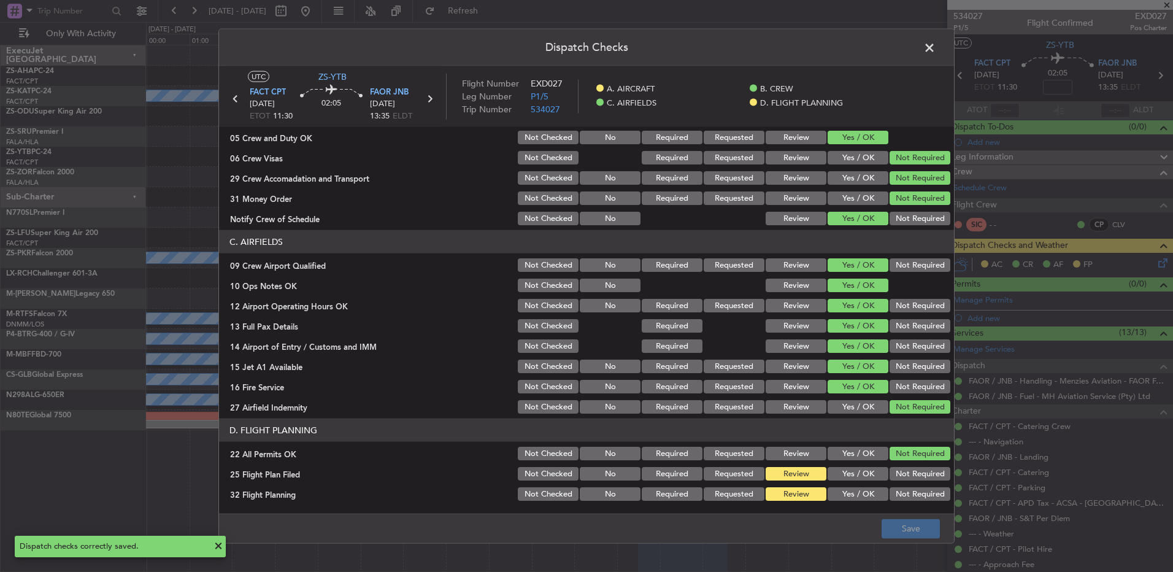
click at [936, 51] on span at bounding box center [936, 51] width 0 height 25
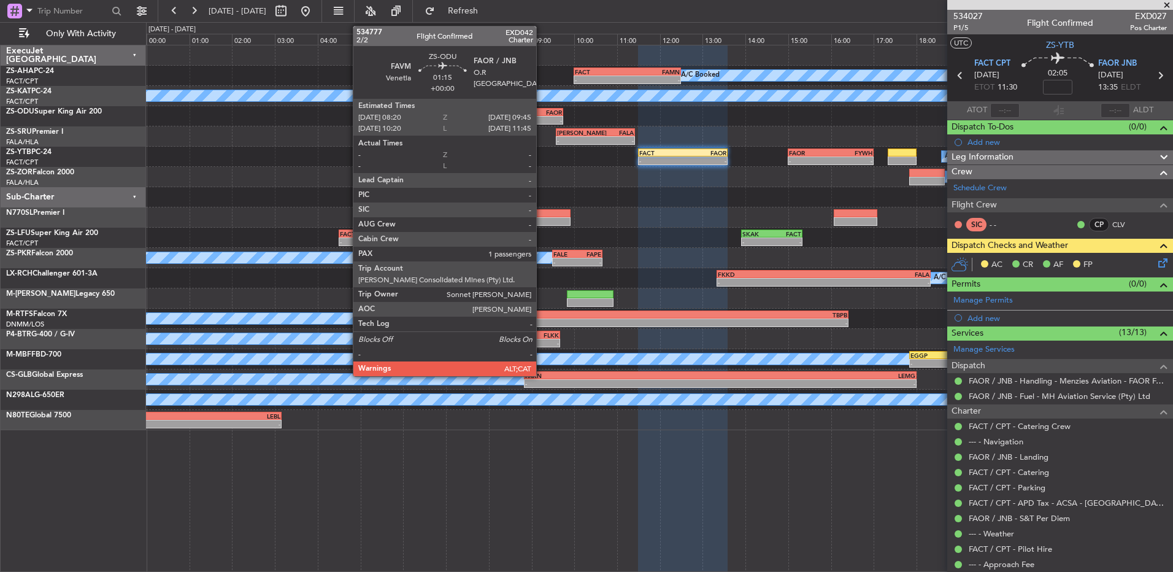
click at [542, 116] on div "- -" at bounding box center [533, 120] width 61 height 9
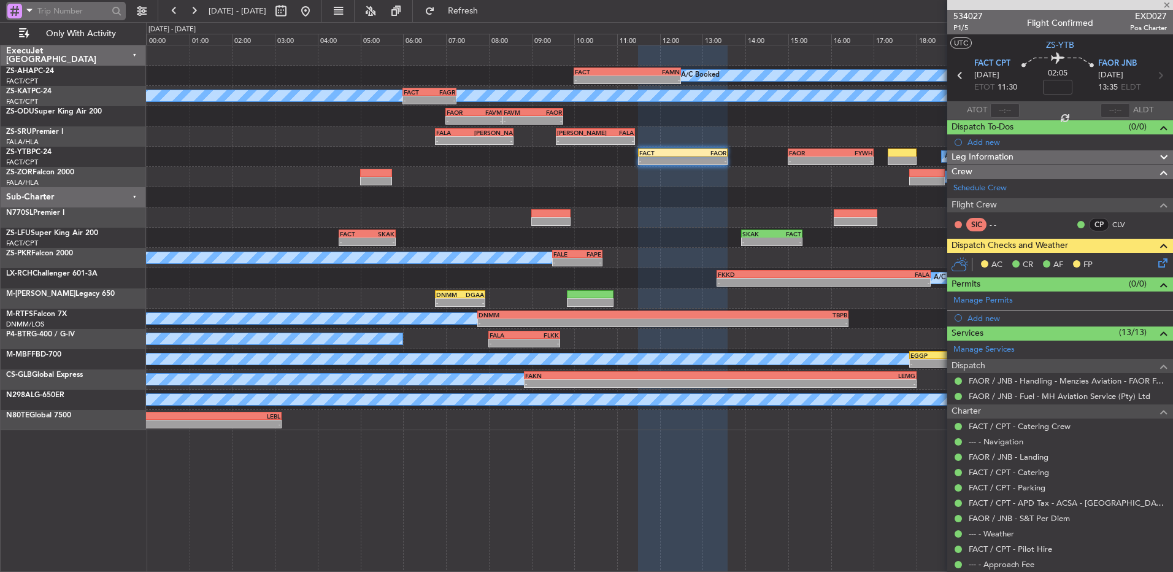
type input "1"
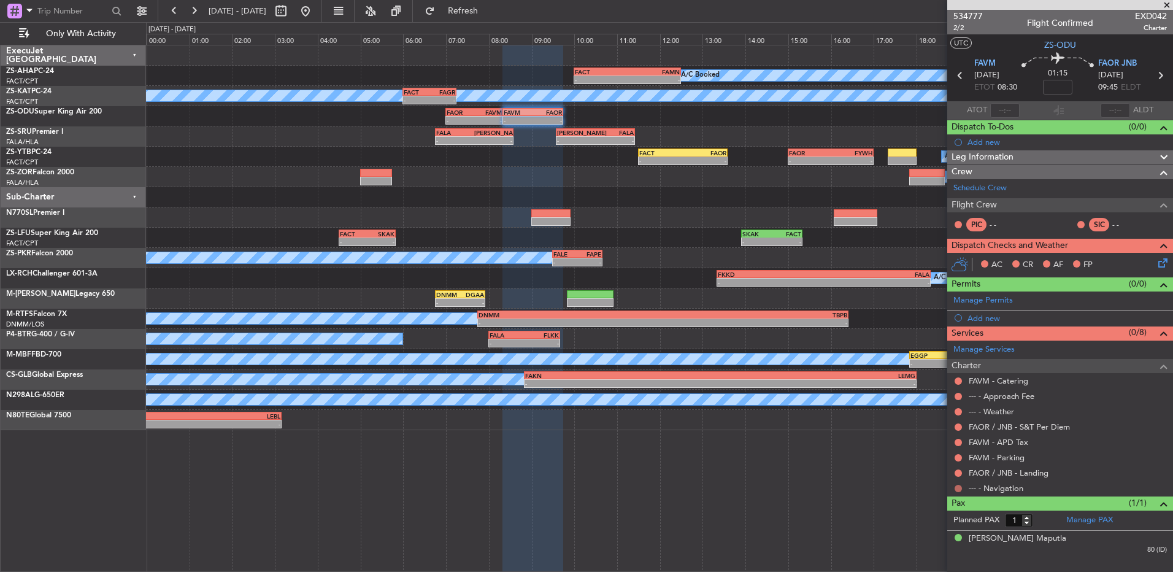
click at [956, 487] on button at bounding box center [958, 488] width 7 height 7
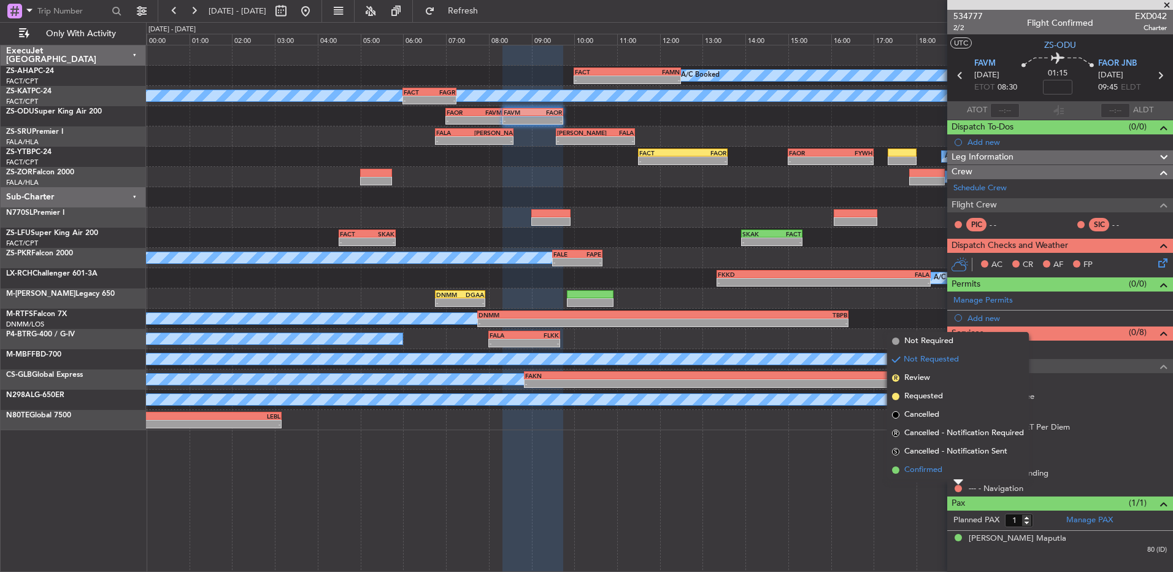
click at [957, 471] on li "Confirmed" at bounding box center [958, 470] width 142 height 18
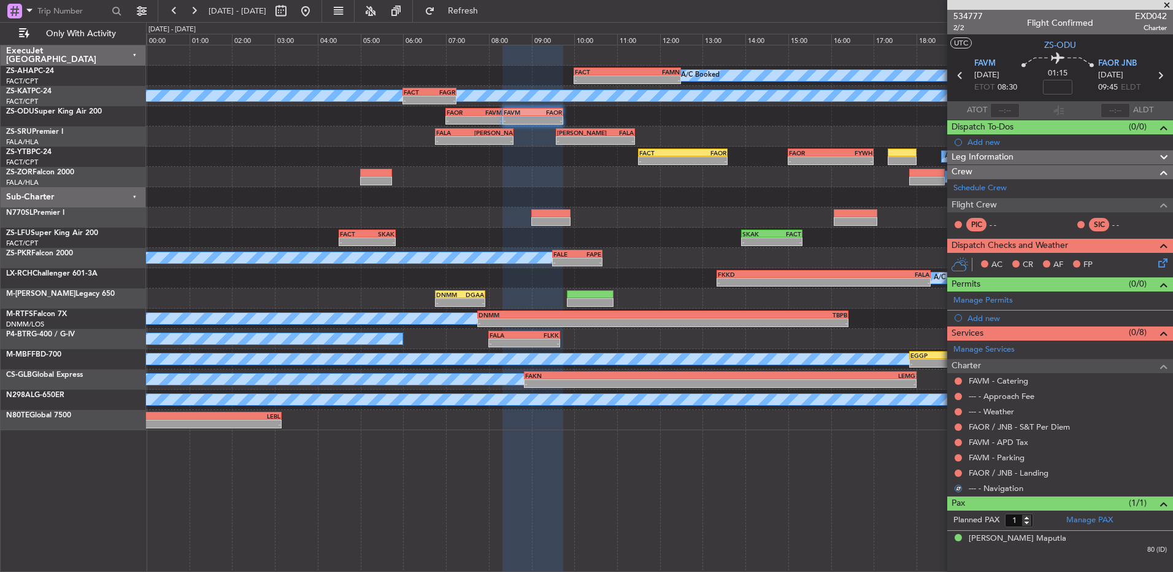
click at [964, 474] on div "FAOR / JNB - Landing" at bounding box center [1061, 472] width 226 height 15
click at [960, 473] on button at bounding box center [958, 473] width 7 height 7
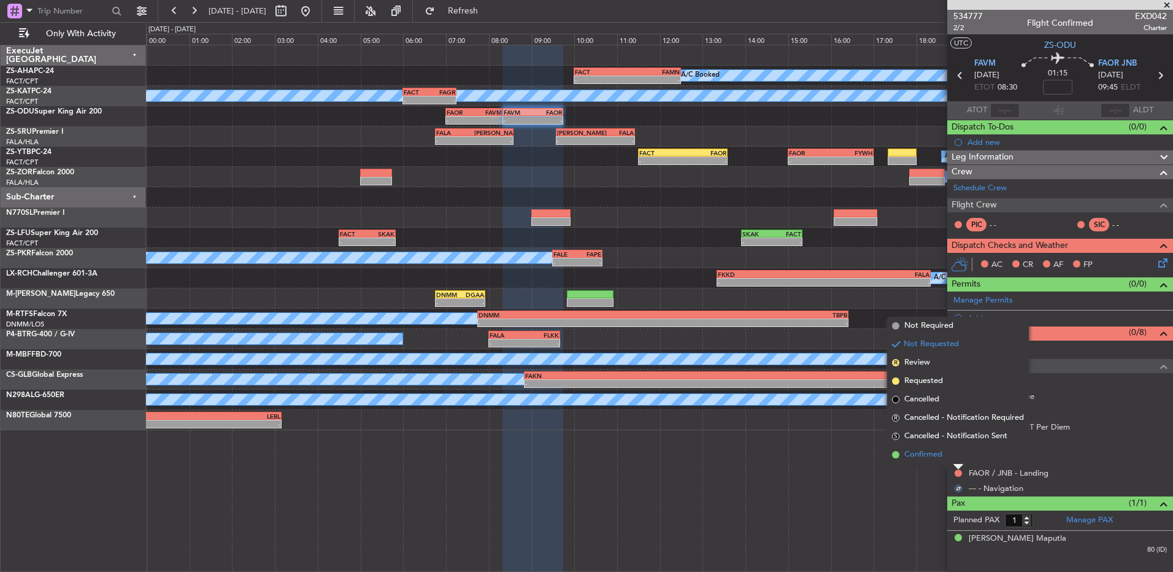
click at [956, 460] on li "Confirmed" at bounding box center [958, 455] width 142 height 18
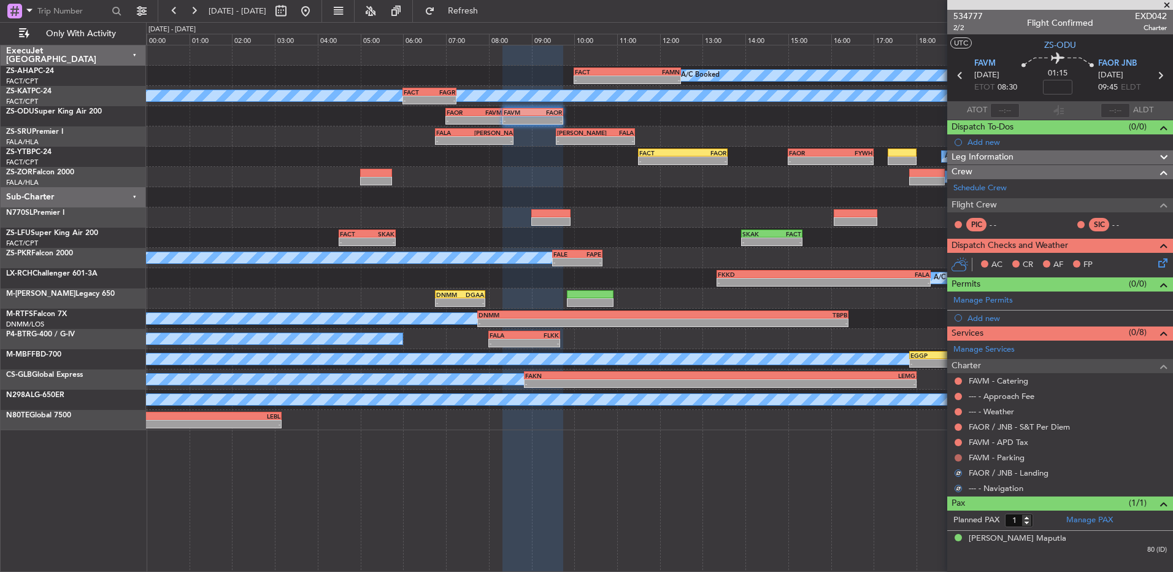
click at [956, 457] on button at bounding box center [958, 457] width 7 height 7
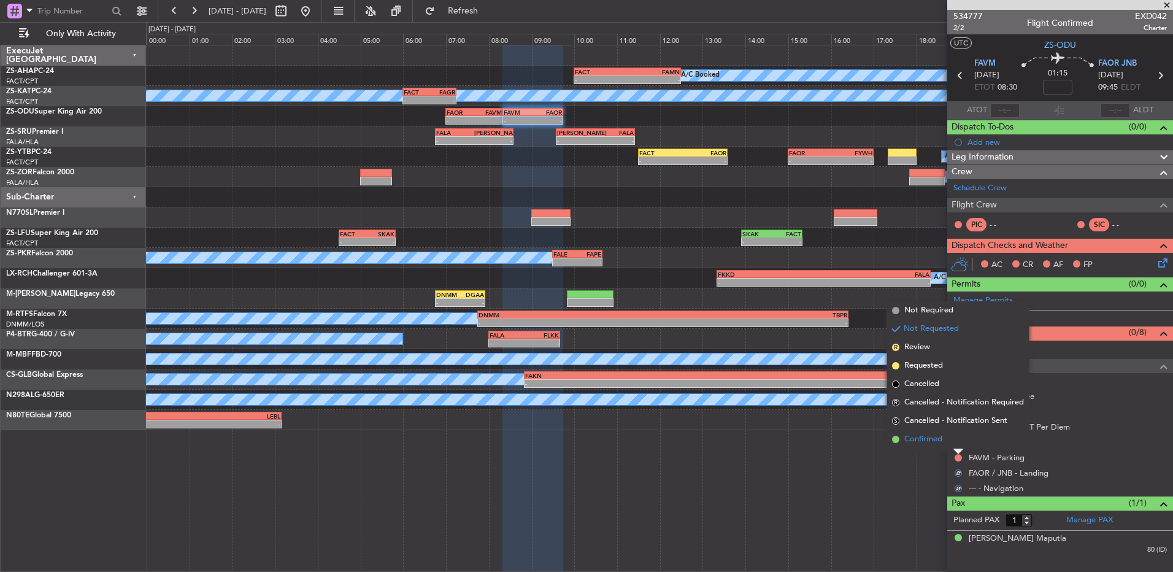
click at [961, 447] on li "Confirmed" at bounding box center [958, 439] width 142 height 18
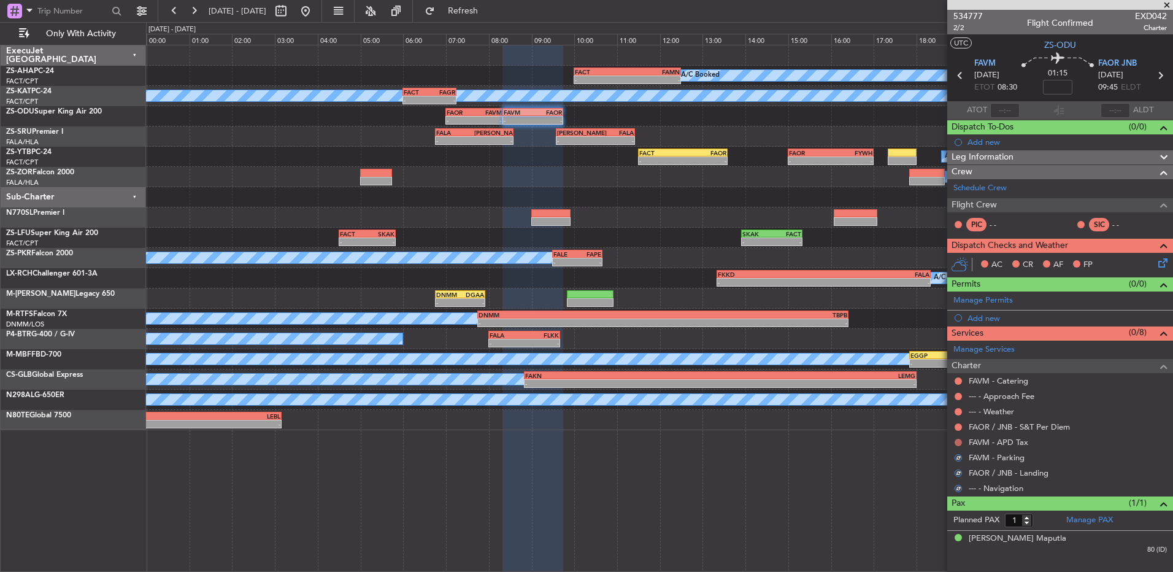
click at [956, 443] on button at bounding box center [958, 442] width 7 height 7
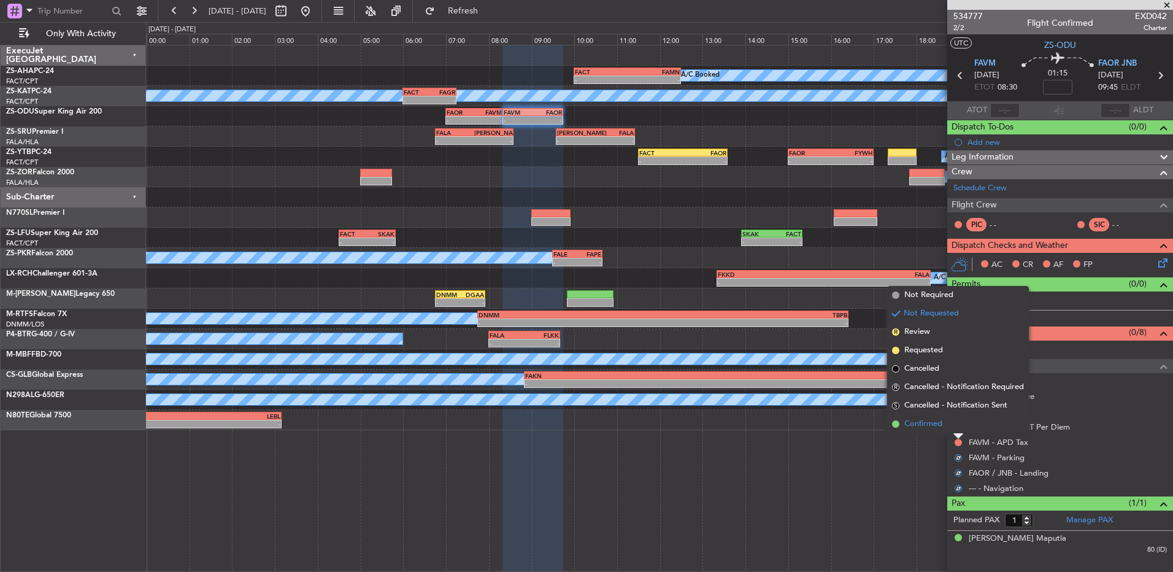
click at [959, 420] on li "Confirmed" at bounding box center [958, 424] width 142 height 18
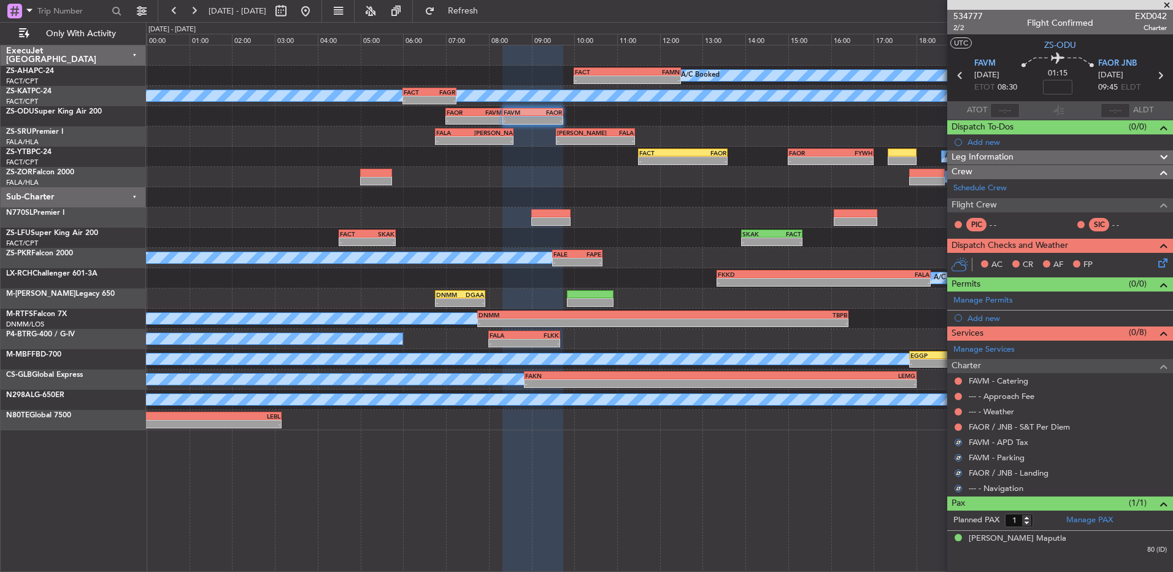
click at [964, 423] on div "FAOR / JNB - S&T Per Diem" at bounding box center [1061, 426] width 226 height 15
click at [957, 428] on button at bounding box center [958, 426] width 7 height 7
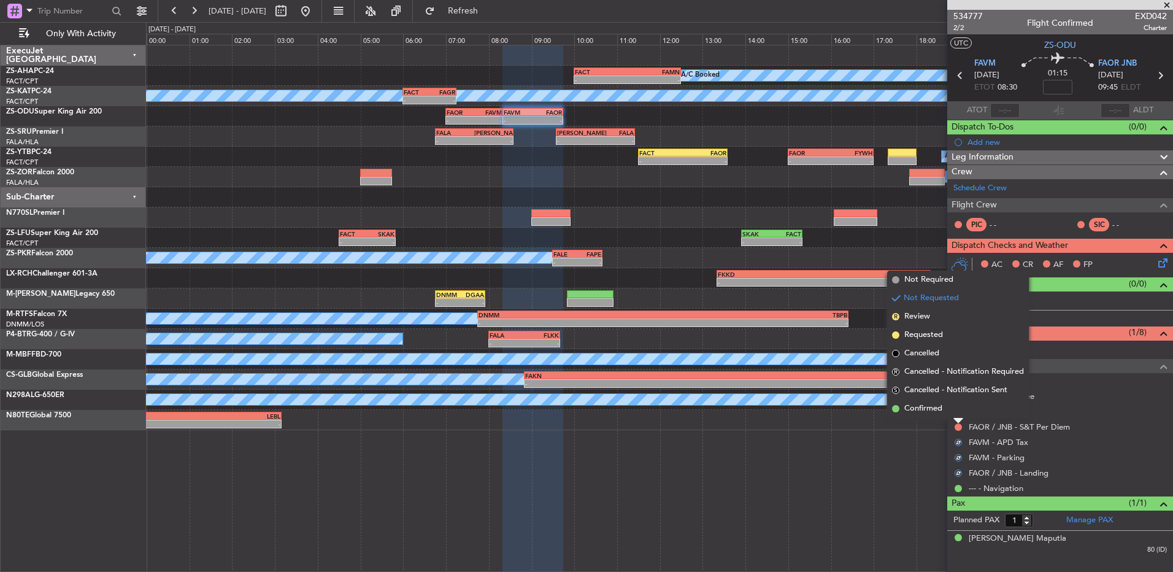
click at [965, 422] on div "FAOR / JNB - S&T Per Diem" at bounding box center [1061, 426] width 226 height 15
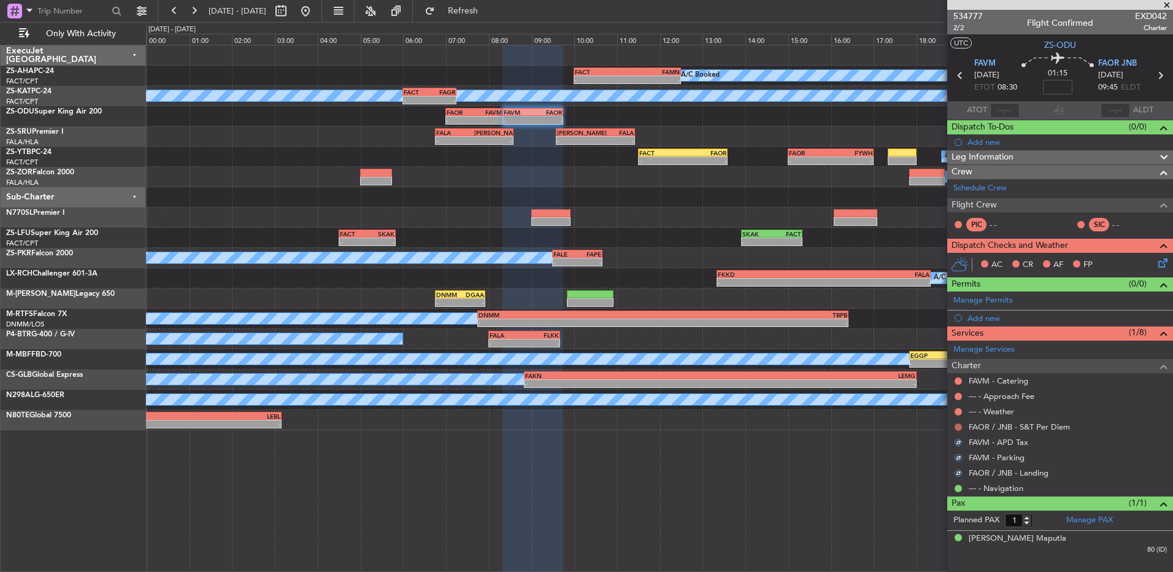
click at [958, 426] on button at bounding box center [958, 426] width 7 height 7
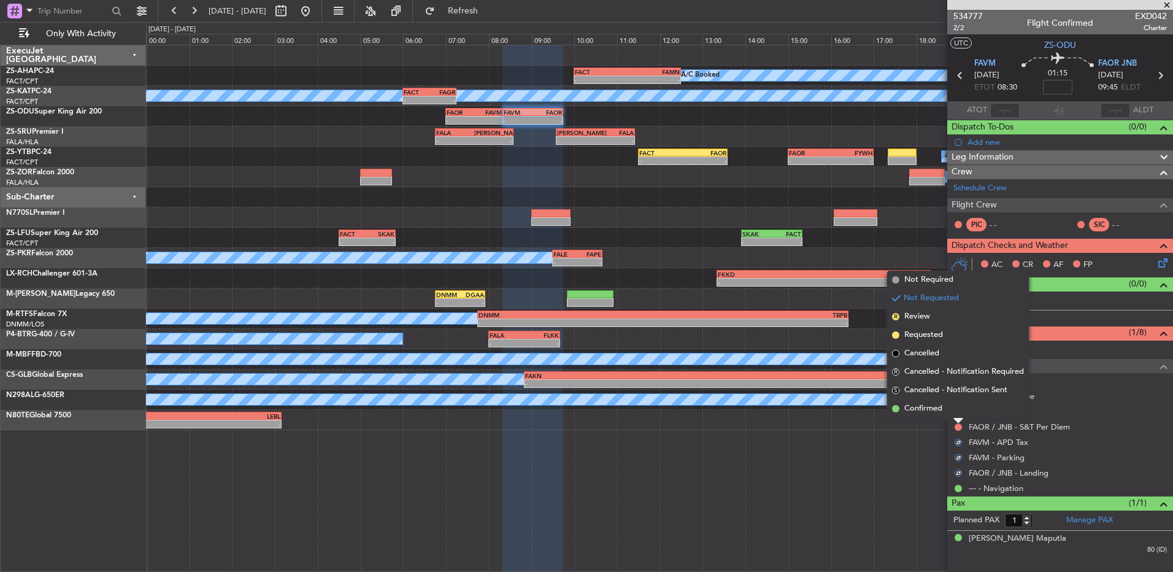
click at [959, 419] on div at bounding box center [959, 421] width 10 height 5
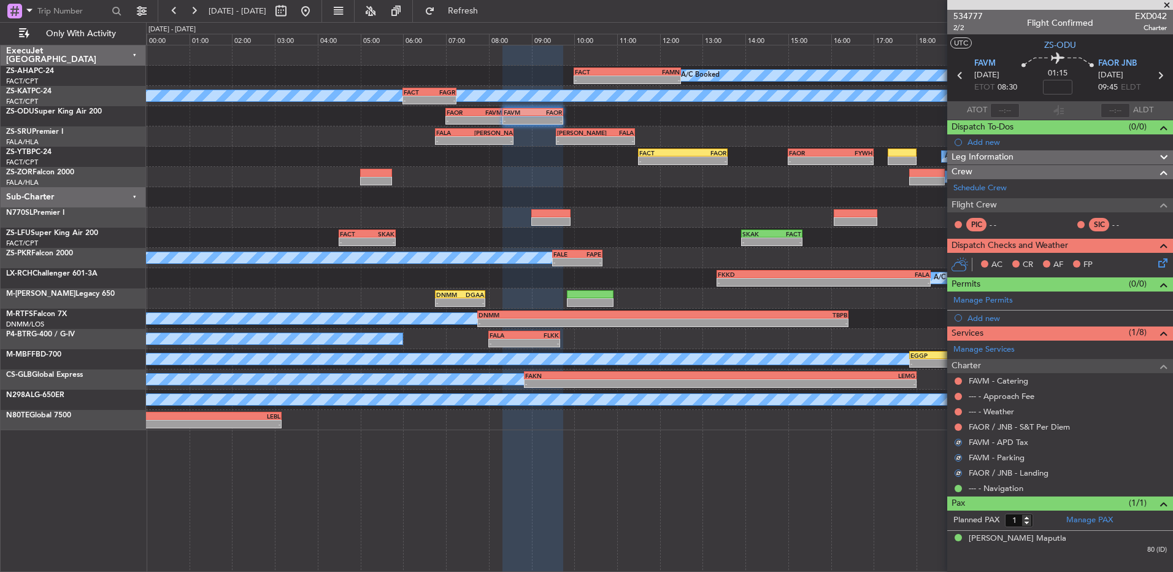
click at [956, 422] on mat-tooltip-component "Not Requested" at bounding box center [958, 431] width 69 height 33
click at [957, 428] on div "Not Requested" at bounding box center [959, 430] width 52 height 15
click at [957, 425] on button at bounding box center [958, 426] width 7 height 7
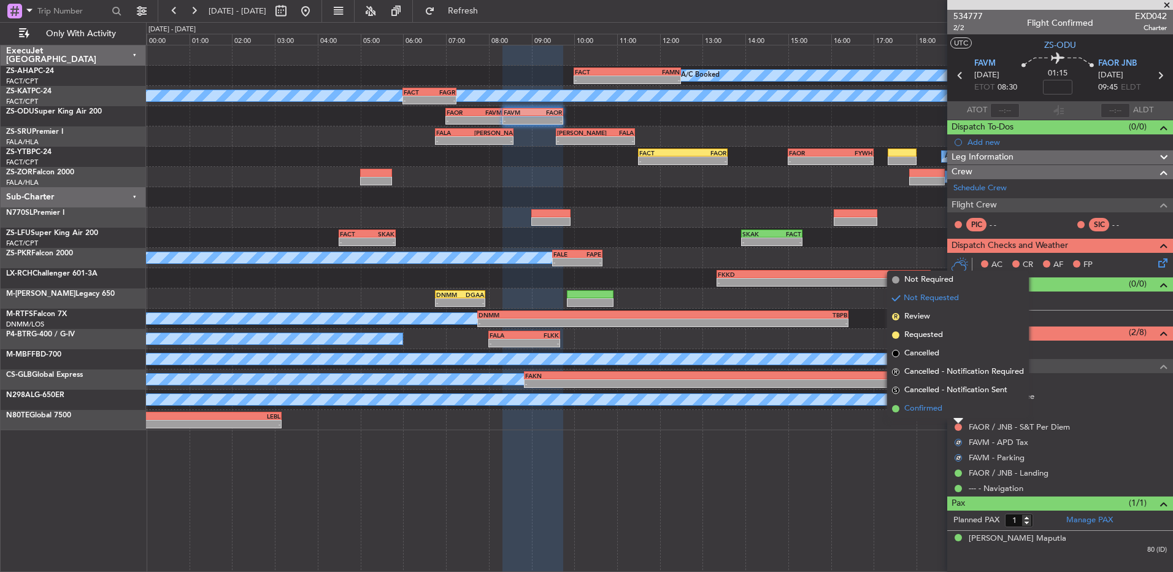
click at [960, 410] on li "Confirmed" at bounding box center [958, 409] width 142 height 18
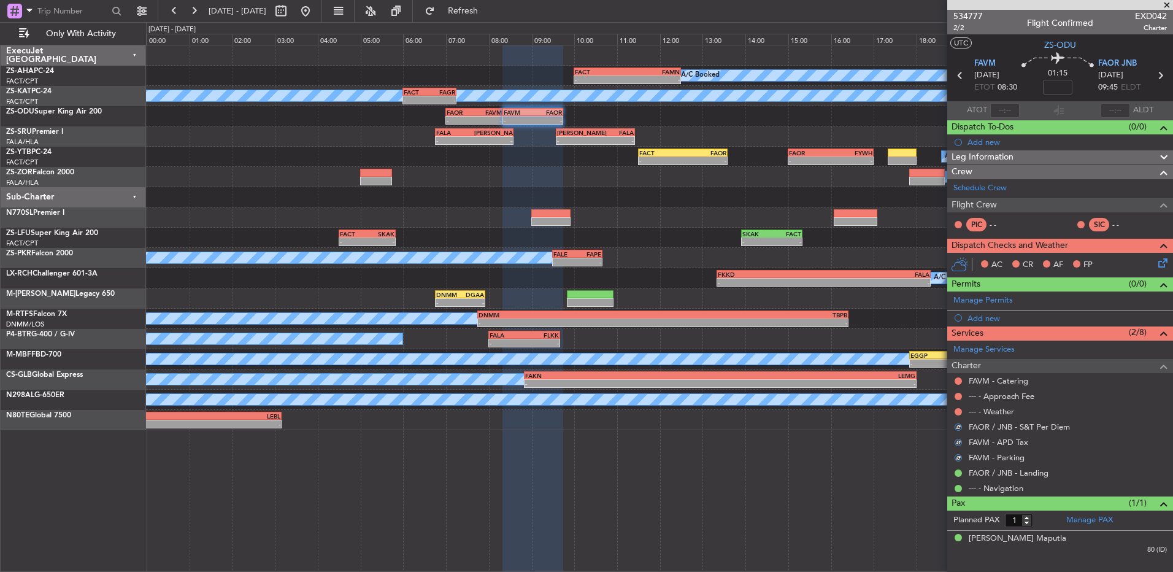
click at [954, 409] on div at bounding box center [959, 412] width 10 height 10
click at [951, 410] on div "--- - Weather" at bounding box center [1061, 411] width 226 height 15
click at [959, 411] on button at bounding box center [958, 411] width 7 height 7
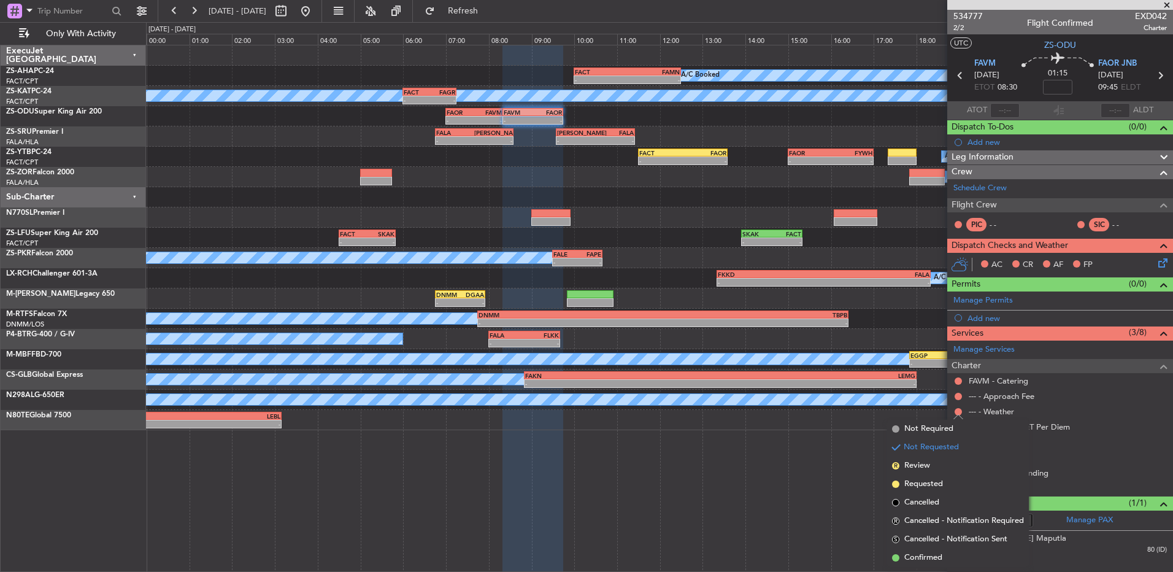
drag, startPoint x: 935, startPoint y: 565, endPoint x: 940, endPoint y: 538, distance: 27.0
click at [934, 565] on li "Confirmed" at bounding box center [958, 558] width 142 height 18
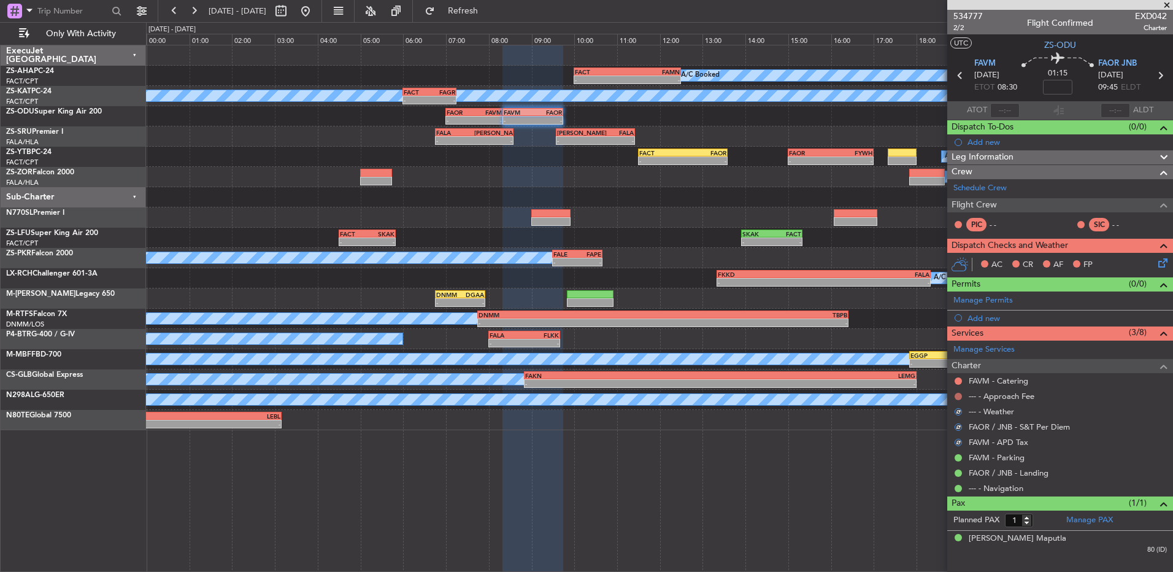
click at [962, 398] on button at bounding box center [958, 396] width 7 height 7
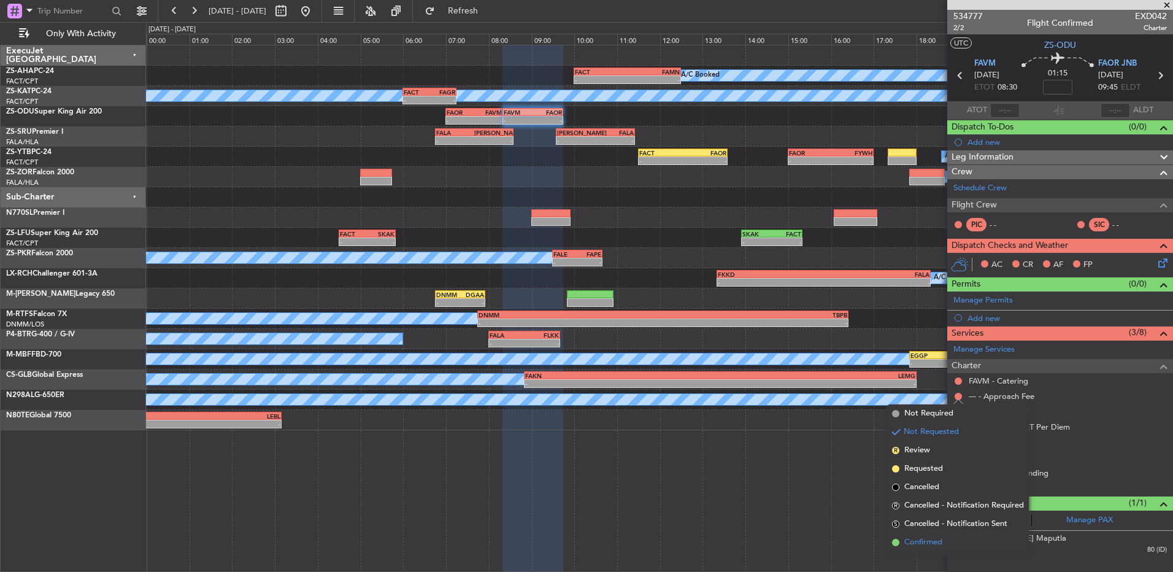
click at [934, 535] on li "Confirmed" at bounding box center [958, 542] width 142 height 18
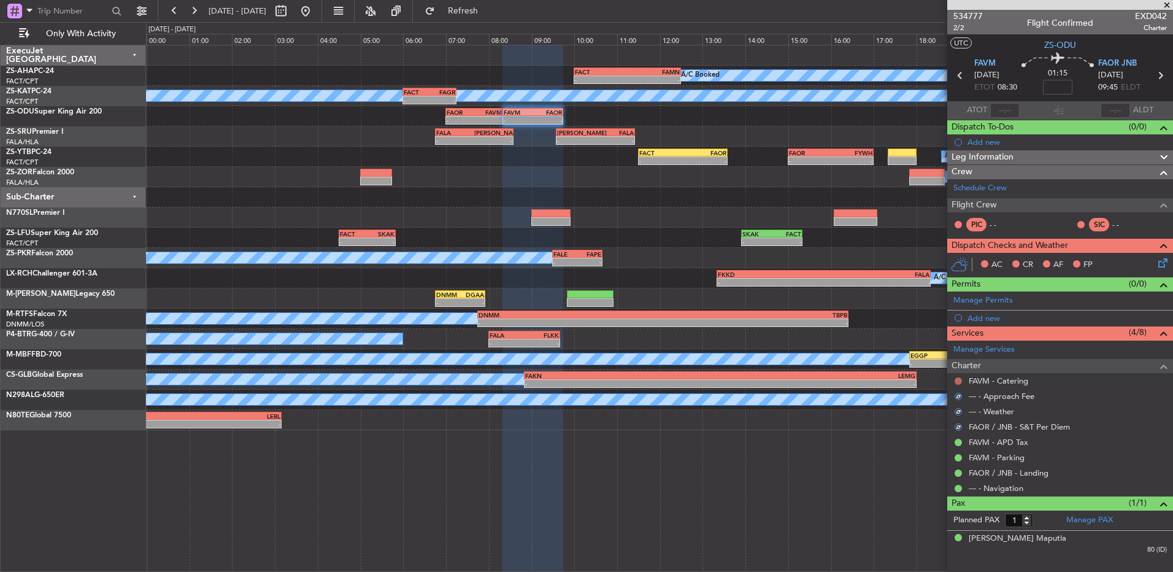
click at [962, 381] on button at bounding box center [958, 380] width 7 height 7
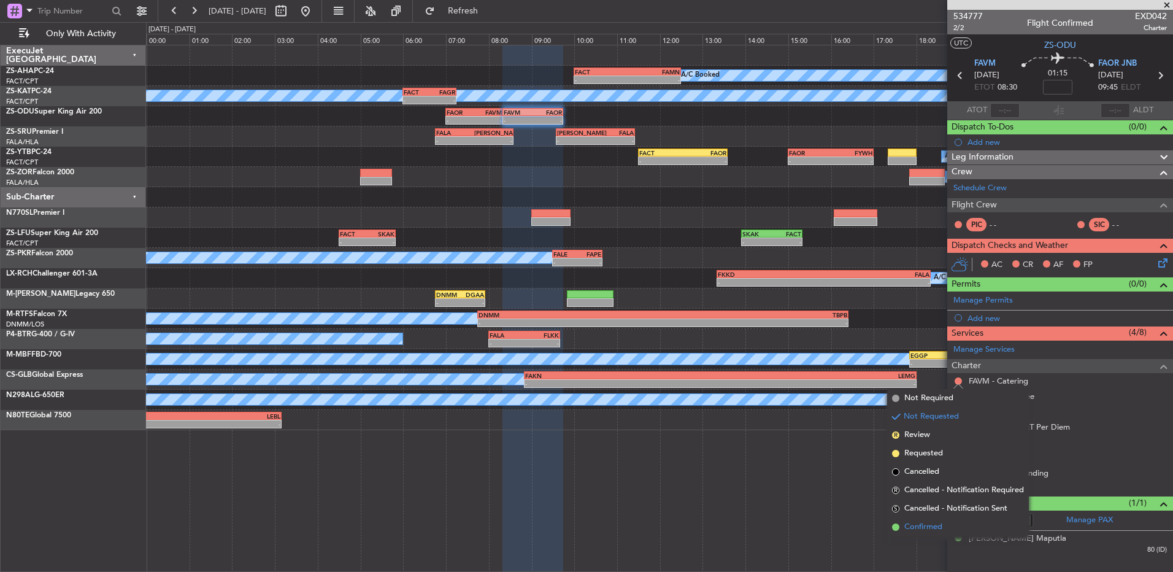
click at [948, 527] on li "Confirmed" at bounding box center [958, 527] width 142 height 18
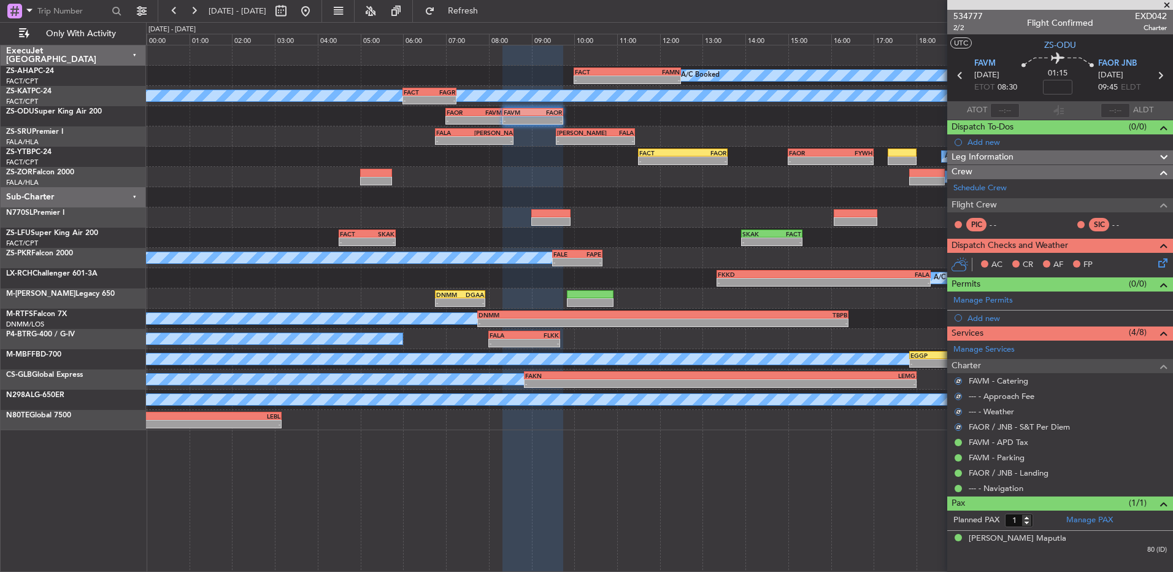
click at [1161, 265] on icon at bounding box center [1161, 261] width 10 height 10
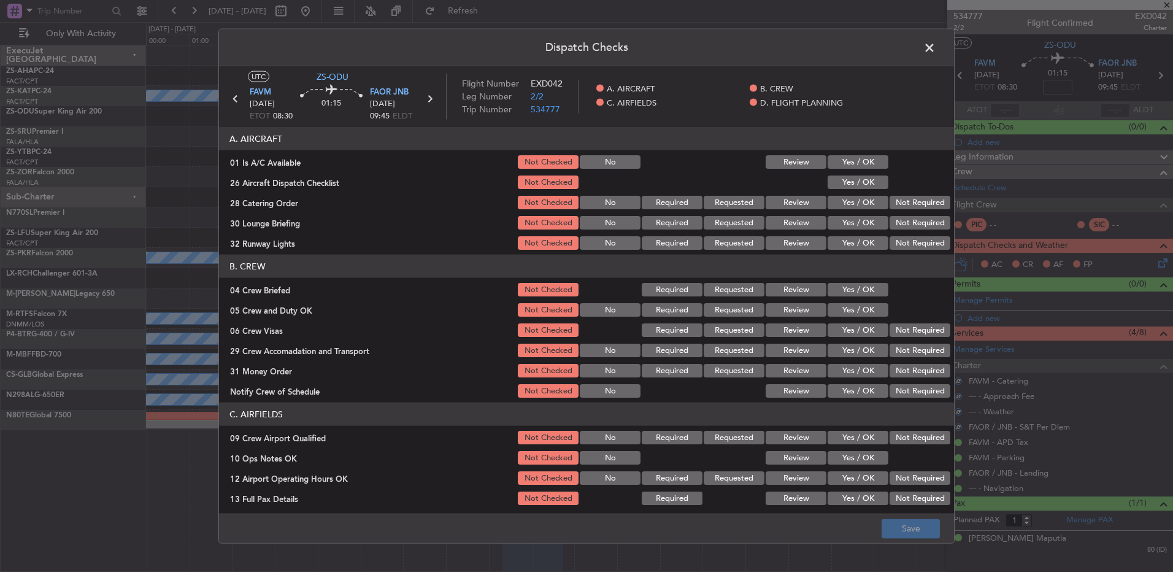
click at [857, 167] on button "Yes / OK" at bounding box center [858, 162] width 61 height 14
click at [860, 174] on div "Yes / OK" at bounding box center [857, 182] width 62 height 17
click at [857, 180] on button "Yes / OK" at bounding box center [858, 183] width 61 height 14
click at [895, 196] on button "Not Required" at bounding box center [920, 203] width 61 height 14
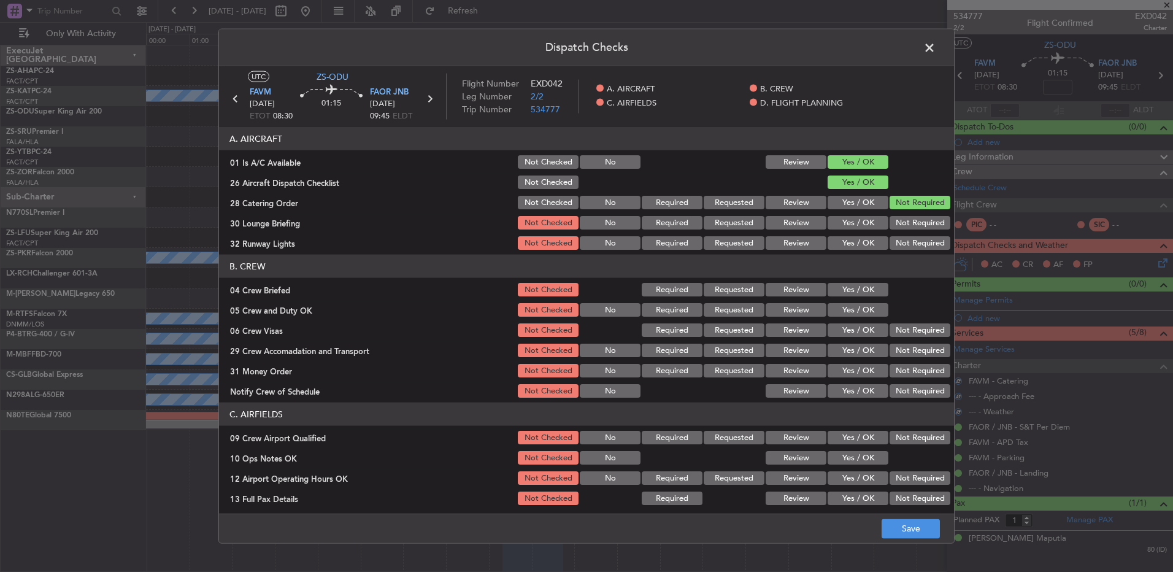
click at [913, 206] on button "Not Required" at bounding box center [920, 203] width 61 height 14
click at [913, 216] on section "A. AIRCRAFT 01 Is A/C Available Not Checked No Review Yes / OK 26 Aircraft Disp…" at bounding box center [586, 189] width 735 height 125
click at [910, 224] on button "Not Required" at bounding box center [920, 223] width 61 height 14
click at [910, 230] on div "Not Required" at bounding box center [919, 222] width 62 height 17
click at [909, 244] on button "Not Required" at bounding box center [920, 243] width 61 height 14
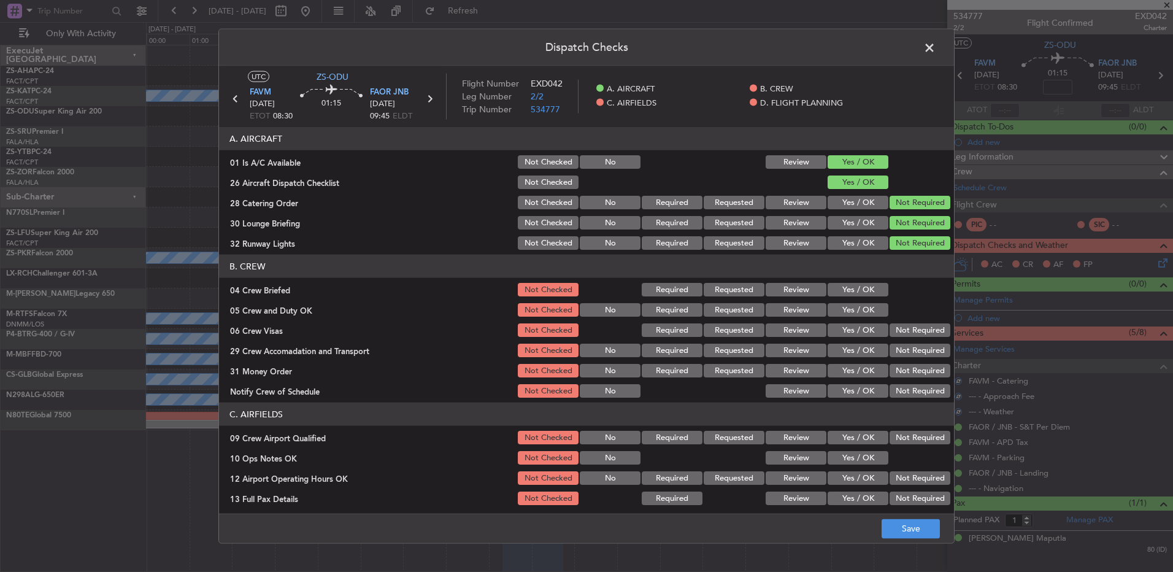
click at [865, 288] on button "Yes / OK" at bounding box center [858, 290] width 61 height 14
drag, startPoint x: 868, startPoint y: 312, endPoint x: 867, endPoint y: 319, distance: 6.2
click at [868, 314] on button "Yes / OK" at bounding box center [858, 310] width 61 height 14
drag, startPoint x: 876, startPoint y: 320, endPoint x: 893, endPoint y: 326, distance: 18.1
click at [876, 321] on section "B. CREW 04 Crew Briefed Not Checked Required Requested Review Yes / OK 05 Crew …" at bounding box center [586, 327] width 735 height 145
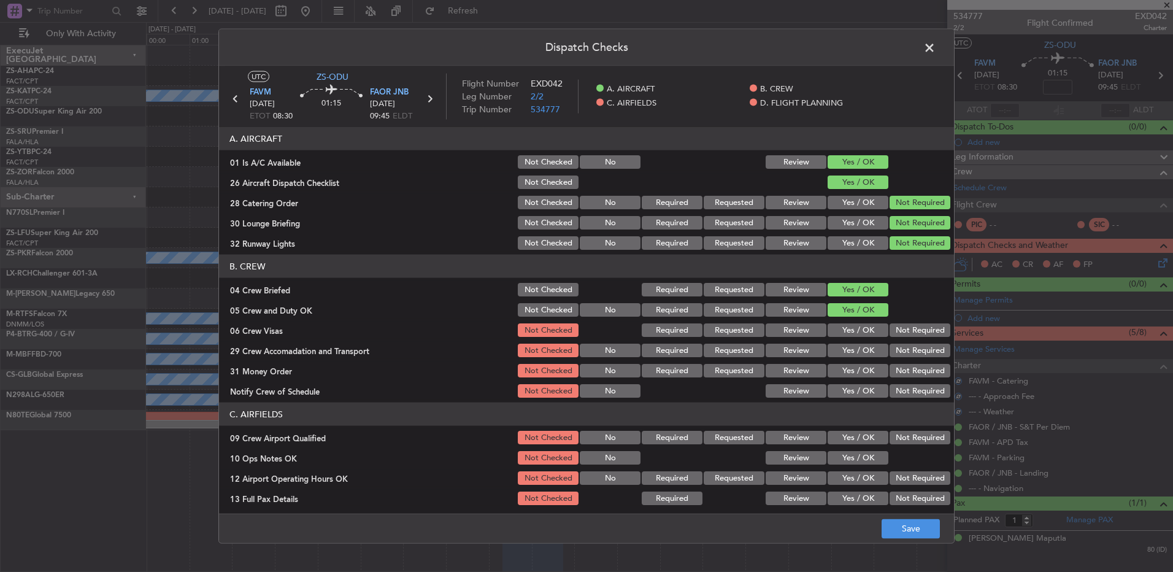
drag, startPoint x: 893, startPoint y: 326, endPoint x: 907, endPoint y: 358, distance: 35.5
click at [893, 328] on button "Not Required" at bounding box center [920, 330] width 61 height 14
click at [907, 365] on div "Not Required" at bounding box center [919, 370] width 62 height 17
click at [907, 367] on button "Not Required" at bounding box center [920, 371] width 61 height 14
click at [907, 357] on div "Not Required" at bounding box center [919, 350] width 62 height 17
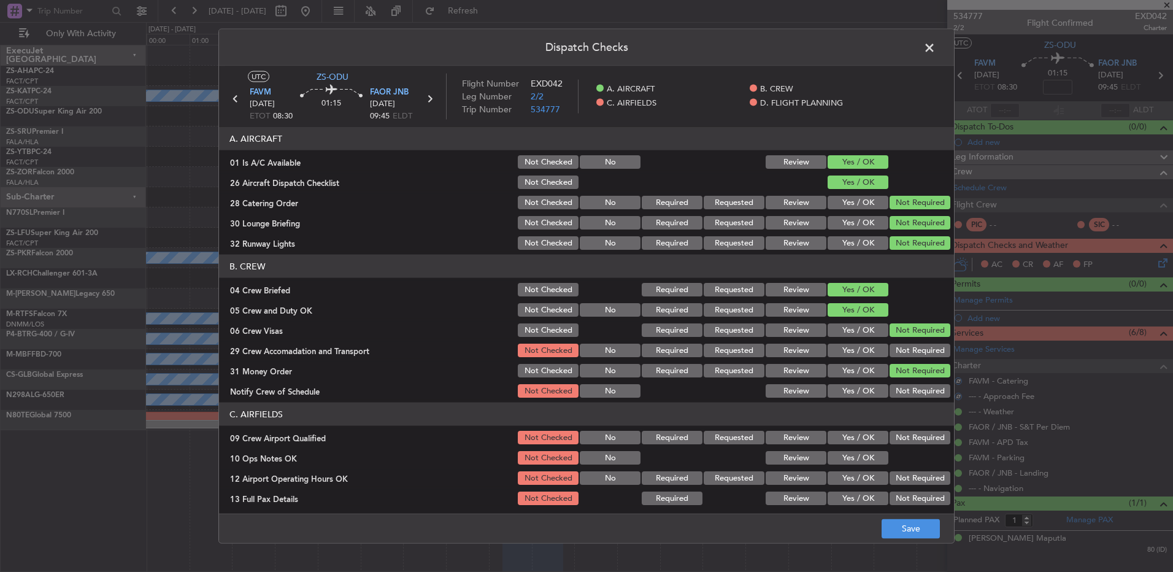
click at [907, 354] on button "Not Required" at bounding box center [920, 351] width 61 height 14
click at [908, 397] on button "Not Required" at bounding box center [920, 391] width 61 height 14
click at [914, 393] on button "Not Required" at bounding box center [920, 391] width 61 height 14
drag, startPoint x: 906, startPoint y: 446, endPoint x: 900, endPoint y: 445, distance: 6.8
click at [905, 446] on div "Not Required" at bounding box center [919, 437] width 62 height 17
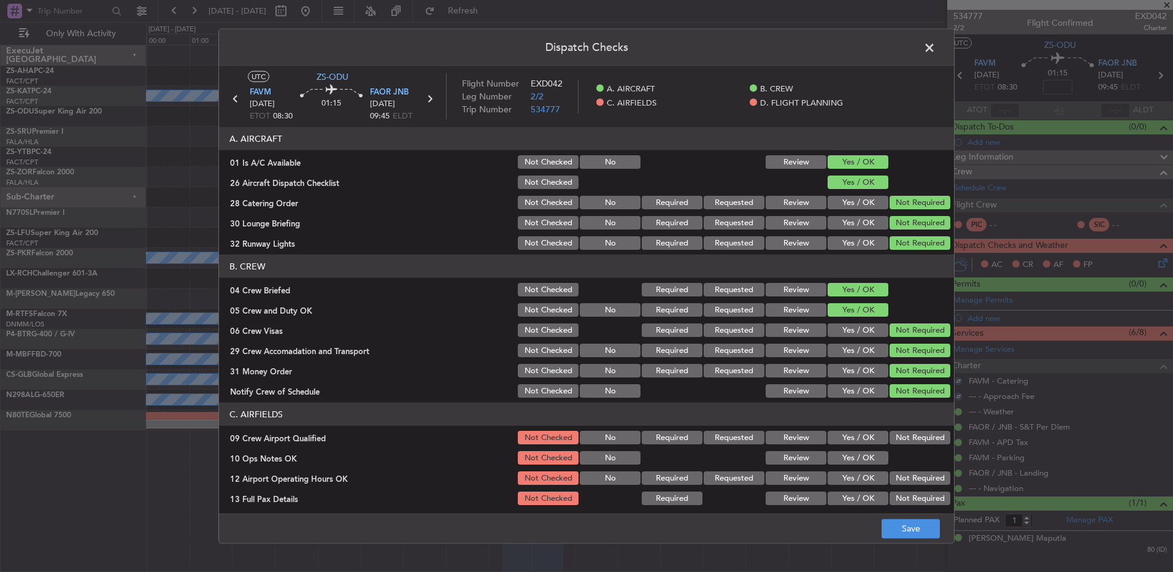
drag, startPoint x: 895, startPoint y: 435, endPoint x: 837, endPoint y: 462, distance: 65.1
click at [897, 435] on button "Not Required" at bounding box center [920, 438] width 61 height 14
drag, startPoint x: 834, startPoint y: 467, endPoint x: 854, endPoint y: 468, distance: 20.3
click at [838, 468] on section "C. AIRFIELDS 09 Crew Airport Qualified Not Checked No Required Requested Review…" at bounding box center [586, 495] width 735 height 185
click at [875, 460] on div "10 Ops Notes OK Not Checked No Review Yes / OK" at bounding box center [586, 457] width 735 height 17
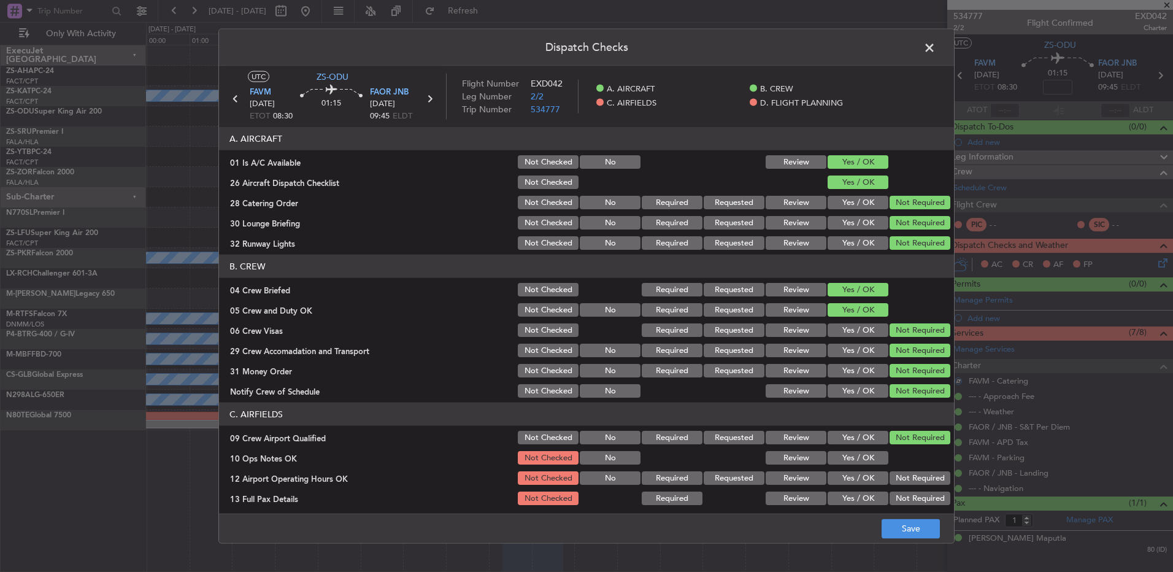
click at [872, 454] on button "Yes / OK" at bounding box center [858, 458] width 61 height 14
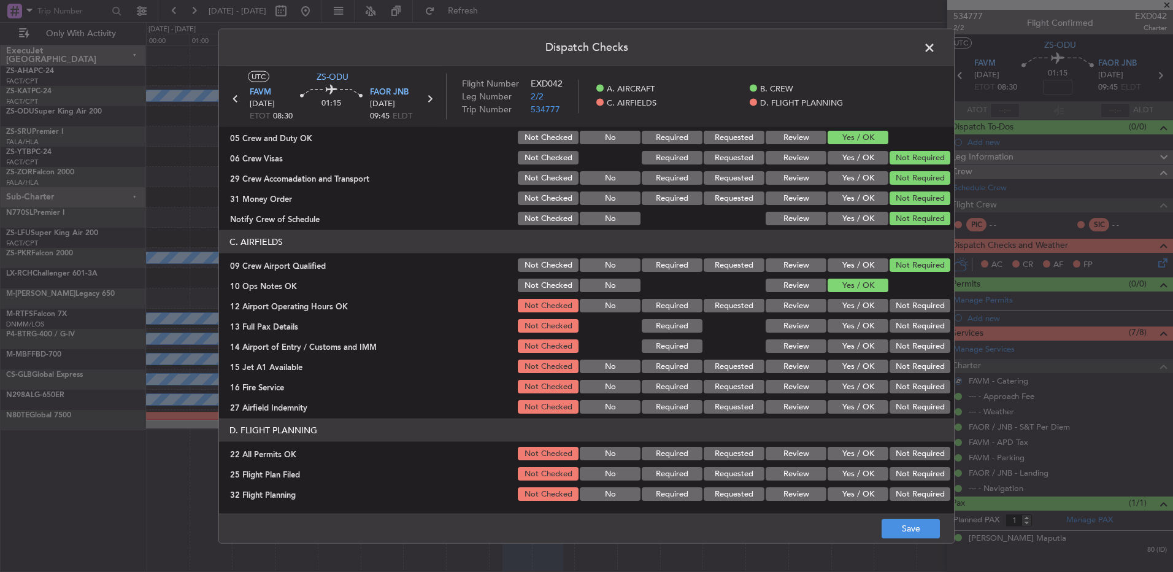
click at [899, 301] on button "Not Required" at bounding box center [920, 306] width 61 height 14
click at [900, 321] on button "Not Required" at bounding box center [920, 326] width 61 height 14
click at [900, 328] on button "Not Required" at bounding box center [920, 326] width 61 height 14
drag, startPoint x: 900, startPoint y: 329, endPoint x: 900, endPoint y: 340, distance: 11.1
click at [900, 331] on button "Not Required" at bounding box center [920, 326] width 61 height 14
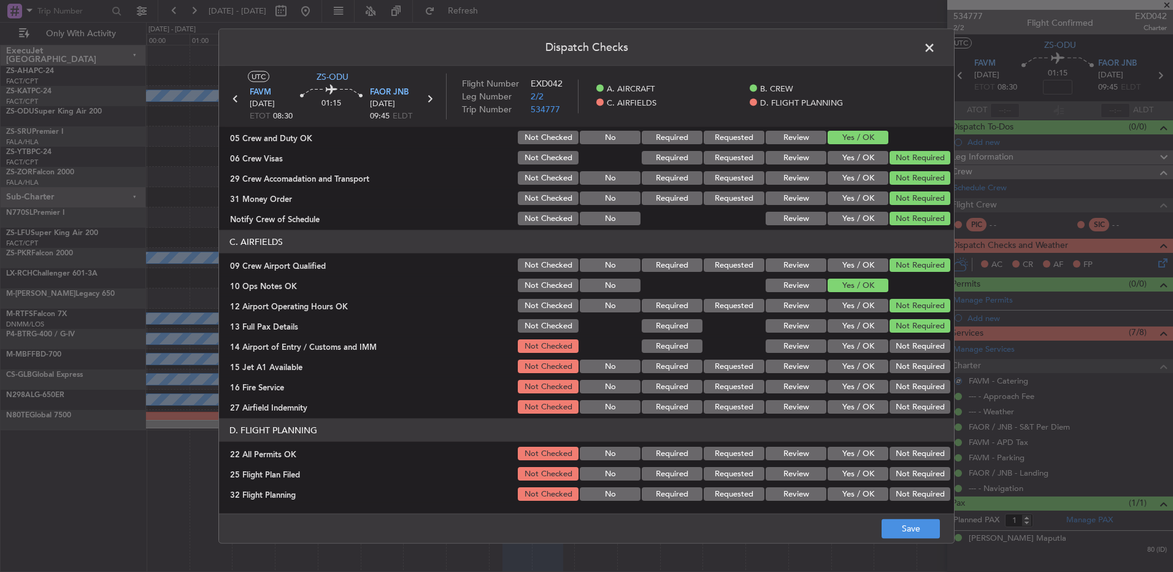
drag, startPoint x: 900, startPoint y: 340, endPoint x: 899, endPoint y: 349, distance: 9.3
click at [900, 341] on section "C. AIRFIELDS 09 Crew Airport Qualified Not Checked No Required Requested Review…" at bounding box center [586, 322] width 735 height 185
click at [899, 349] on button "Not Required" at bounding box center [920, 346] width 61 height 14
click at [898, 357] on section "C. AIRFIELDS 09 Crew Airport Qualified Not Checked No Required Requested Review…" at bounding box center [586, 322] width 735 height 185
click at [895, 370] on button "Not Required" at bounding box center [920, 367] width 61 height 14
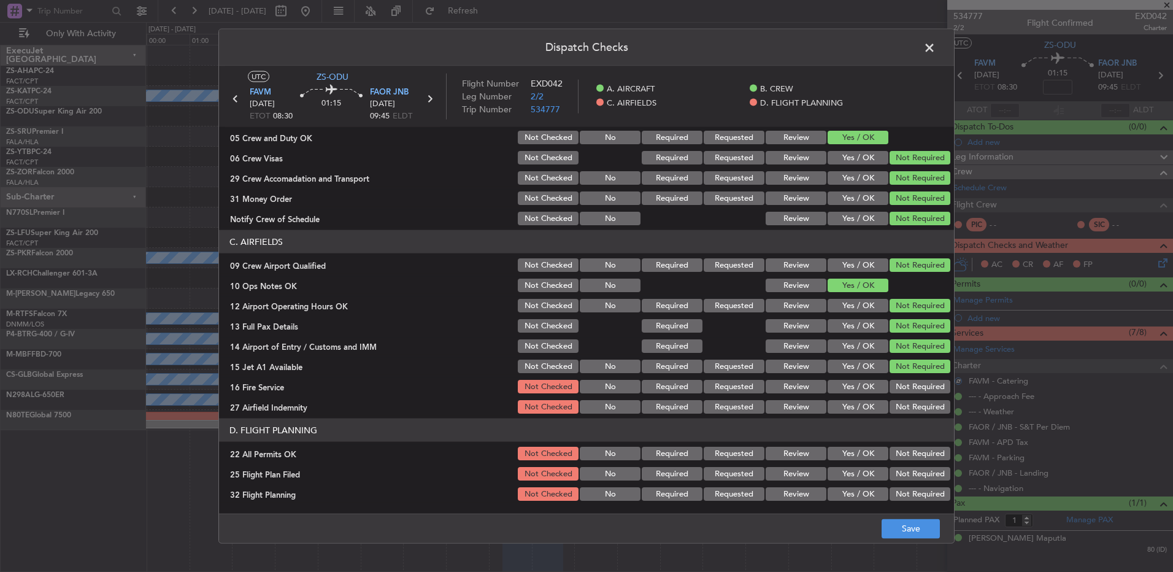
click at [895, 373] on div "Not Required" at bounding box center [919, 366] width 62 height 17
click at [897, 387] on button "Not Required" at bounding box center [920, 387] width 61 height 14
drag, startPoint x: 897, startPoint y: 388, endPoint x: 897, endPoint y: 403, distance: 14.7
click at [897, 392] on button "Not Required" at bounding box center [920, 387] width 61 height 14
drag, startPoint x: 897, startPoint y: 409, endPoint x: 897, endPoint y: 417, distance: 8.6
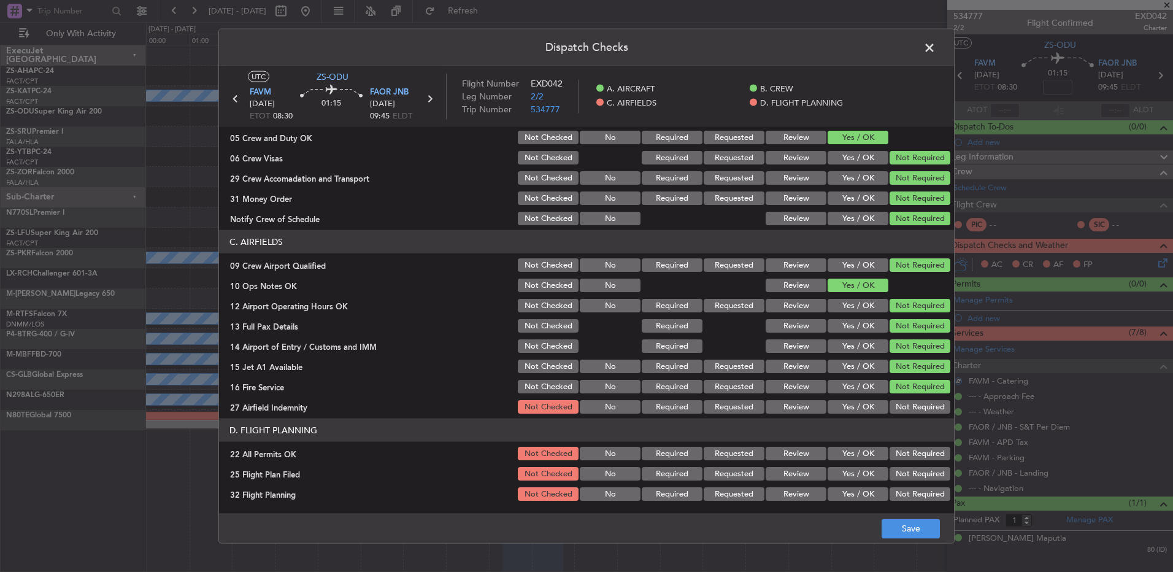
click at [897, 412] on button "Not Required" at bounding box center [920, 407] width 61 height 14
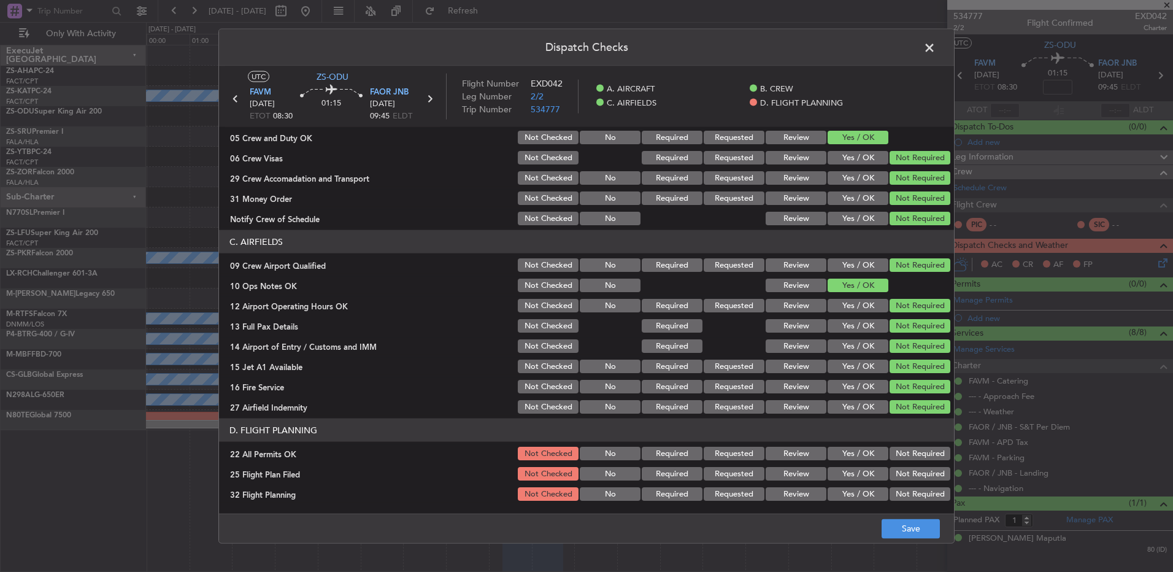
click at [900, 456] on button "Not Required" at bounding box center [920, 454] width 61 height 14
click at [908, 484] on section "D. FLIGHT PLANNING 22 All Permits OK Not Checked No Required Requested Review Y…" at bounding box center [586, 461] width 735 height 84
click at [792, 475] on button "Review" at bounding box center [796, 474] width 61 height 14
drag, startPoint x: 794, startPoint y: 488, endPoint x: 798, endPoint y: 493, distance: 7.4
click at [794, 490] on button "Review" at bounding box center [796, 494] width 61 height 14
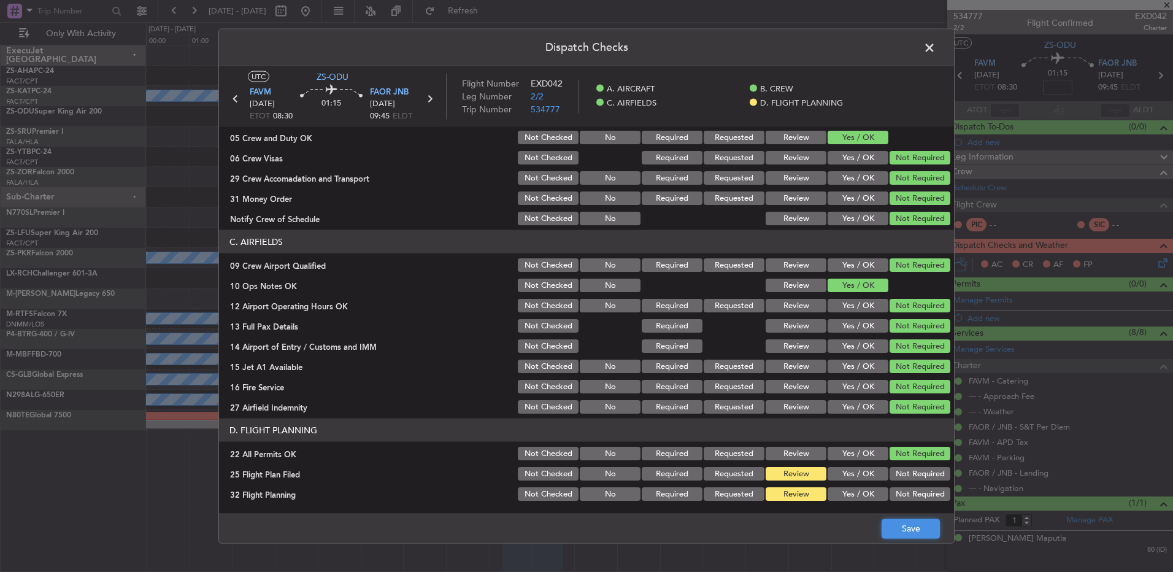
click at [906, 528] on button "Save" at bounding box center [911, 529] width 58 height 20
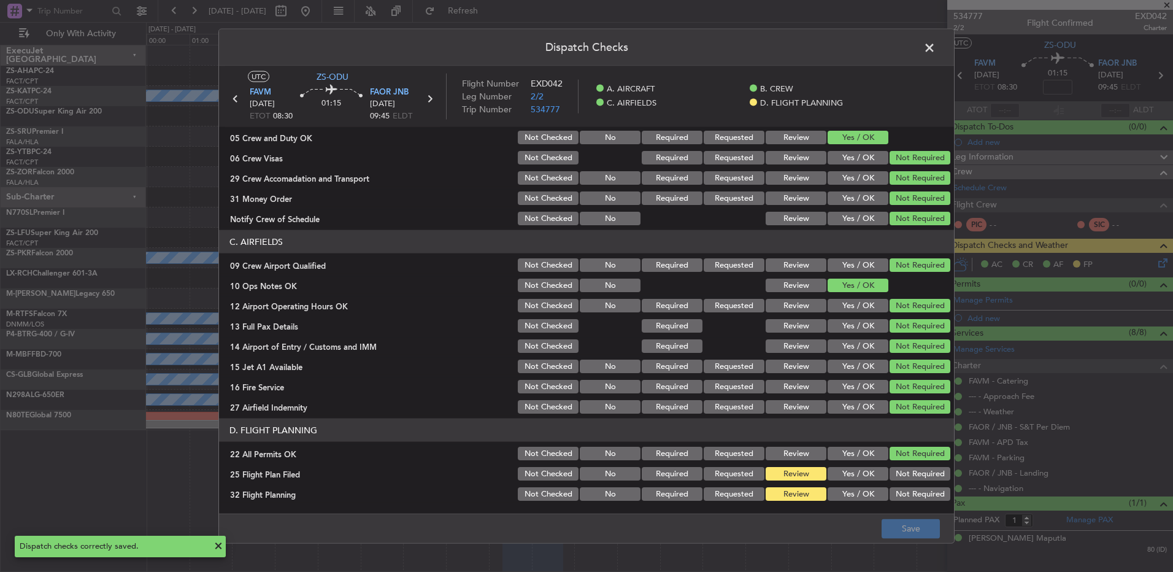
click at [936, 53] on span at bounding box center [936, 51] width 0 height 25
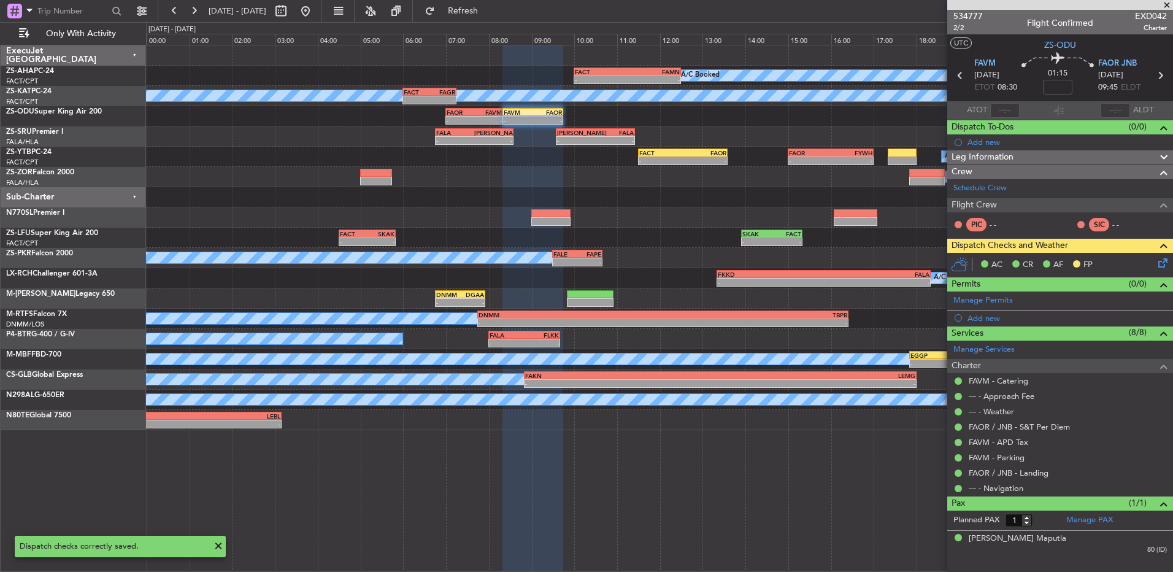
click at [958, 77] on icon at bounding box center [961, 76] width 16 height 16
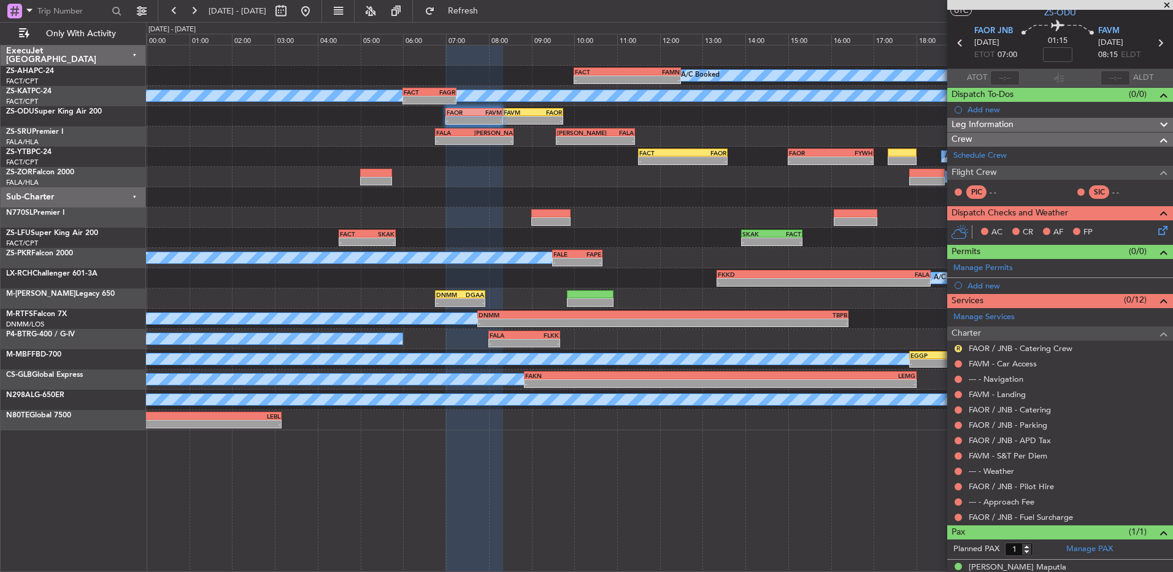
scroll to position [45, 0]
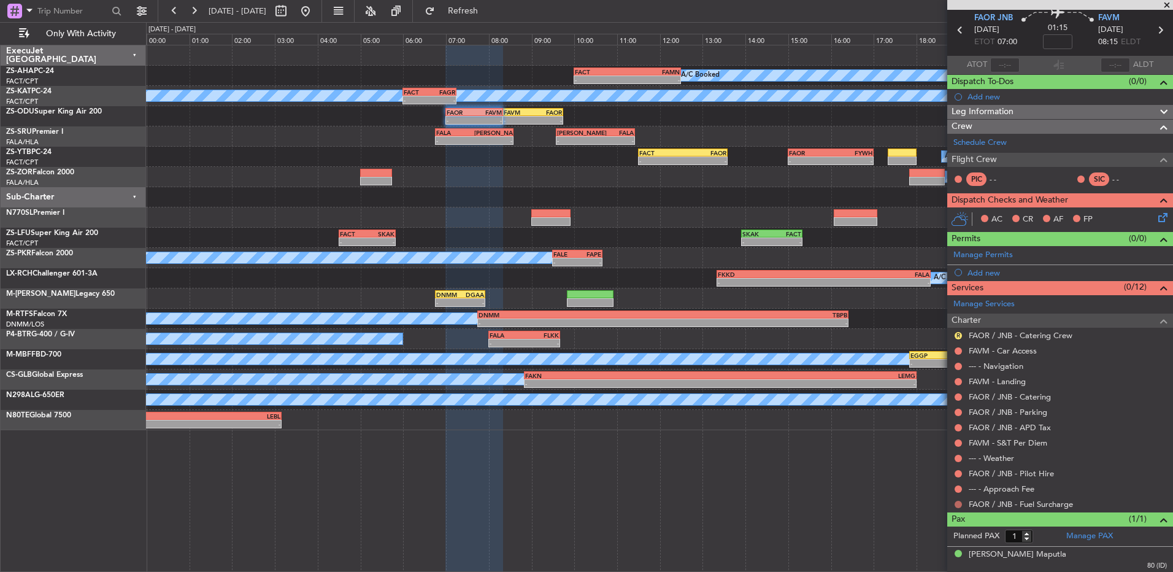
click at [959, 504] on button at bounding box center [958, 504] width 7 height 7
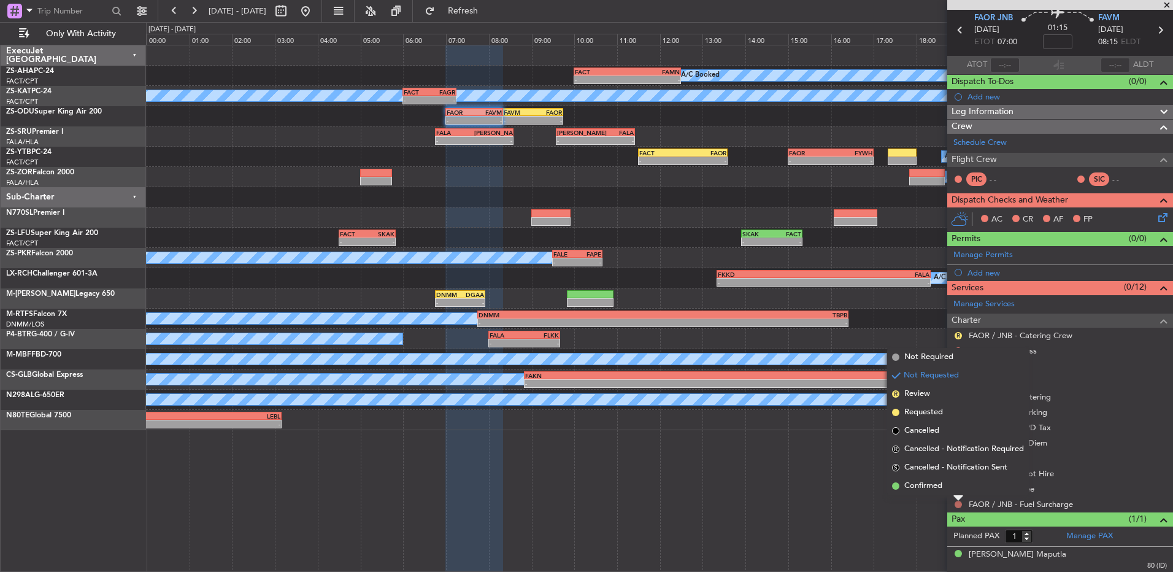
click at [955, 504] on button at bounding box center [958, 504] width 7 height 7
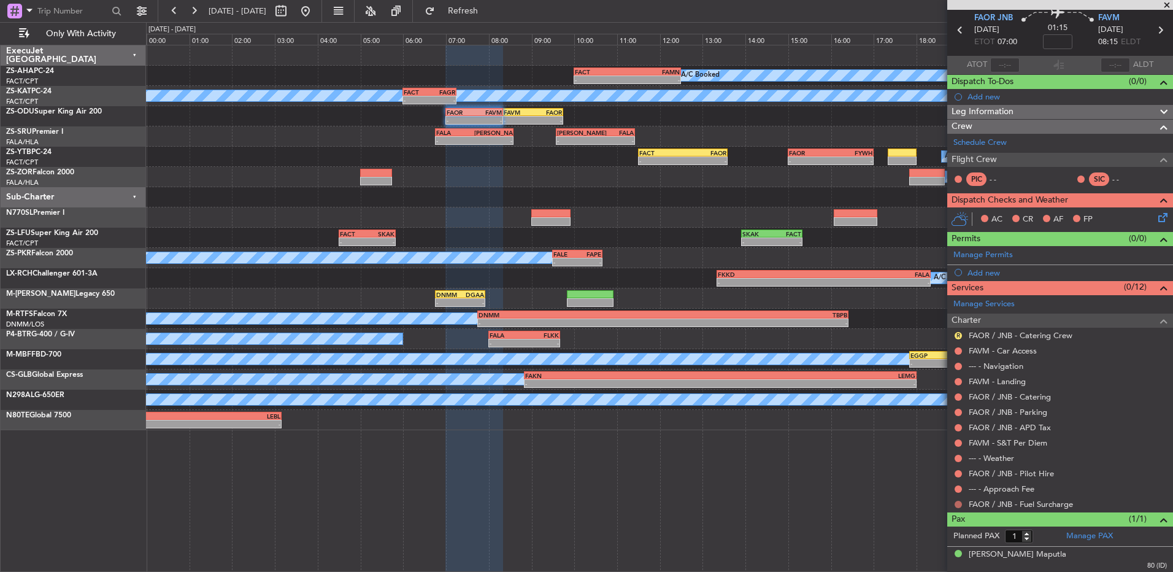
click at [956, 503] on button at bounding box center [958, 504] width 7 height 7
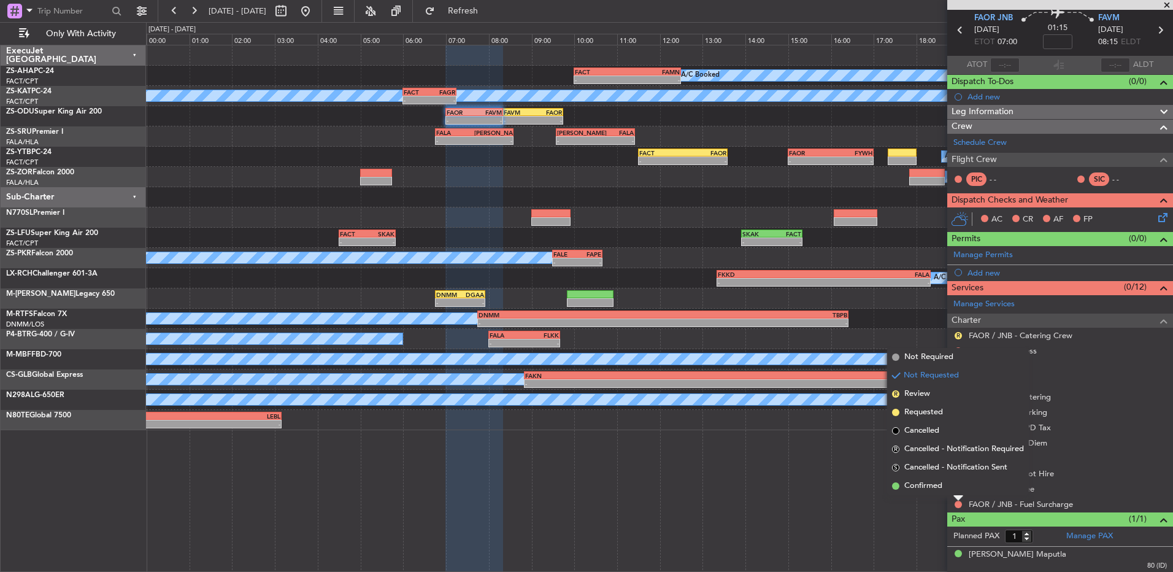
click at [964, 490] on li "Confirmed" at bounding box center [958, 486] width 142 height 18
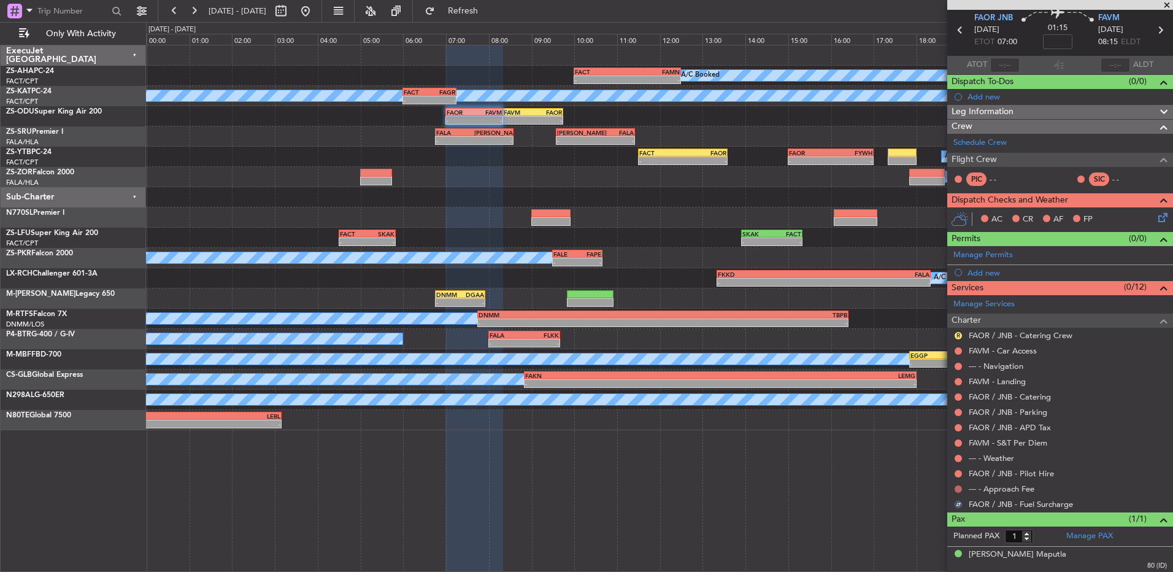
click at [962, 490] on button at bounding box center [958, 488] width 7 height 7
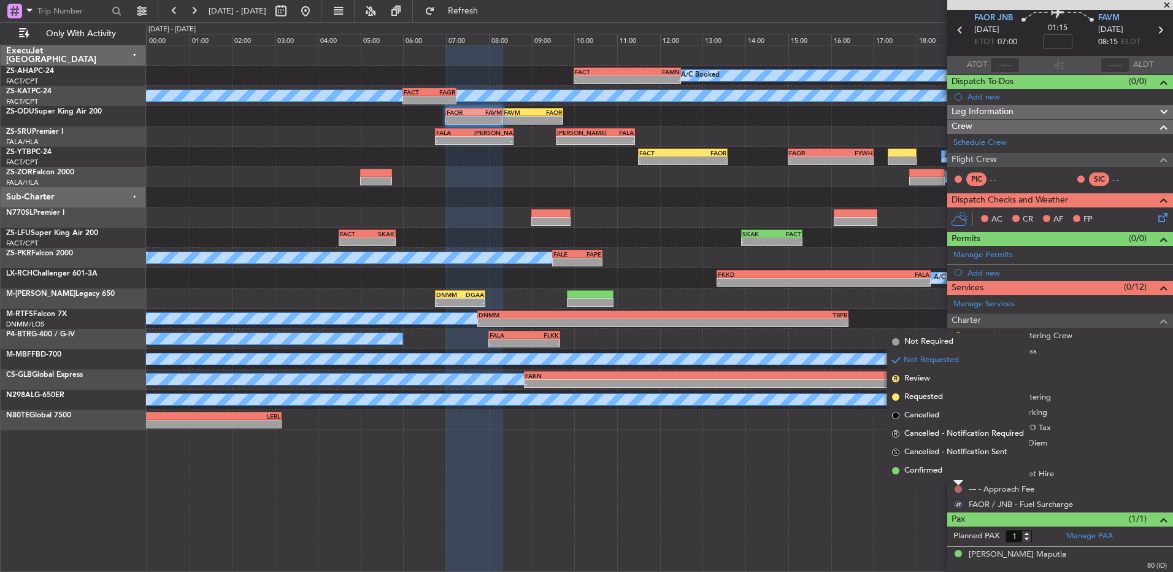
click at [957, 487] on button at bounding box center [958, 488] width 7 height 7
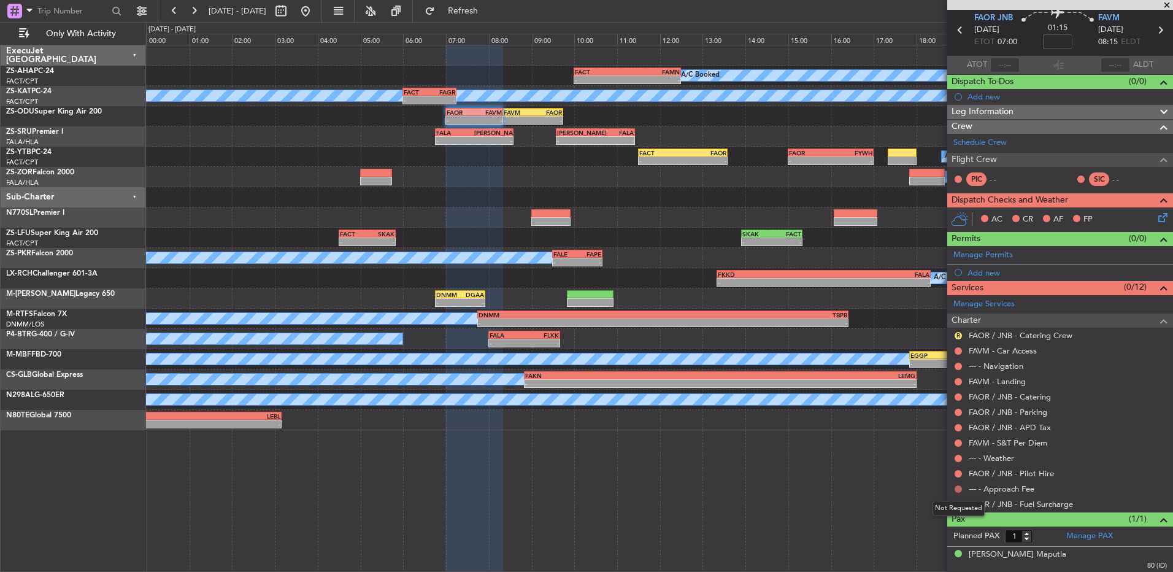
click at [957, 487] on button at bounding box center [958, 488] width 7 height 7
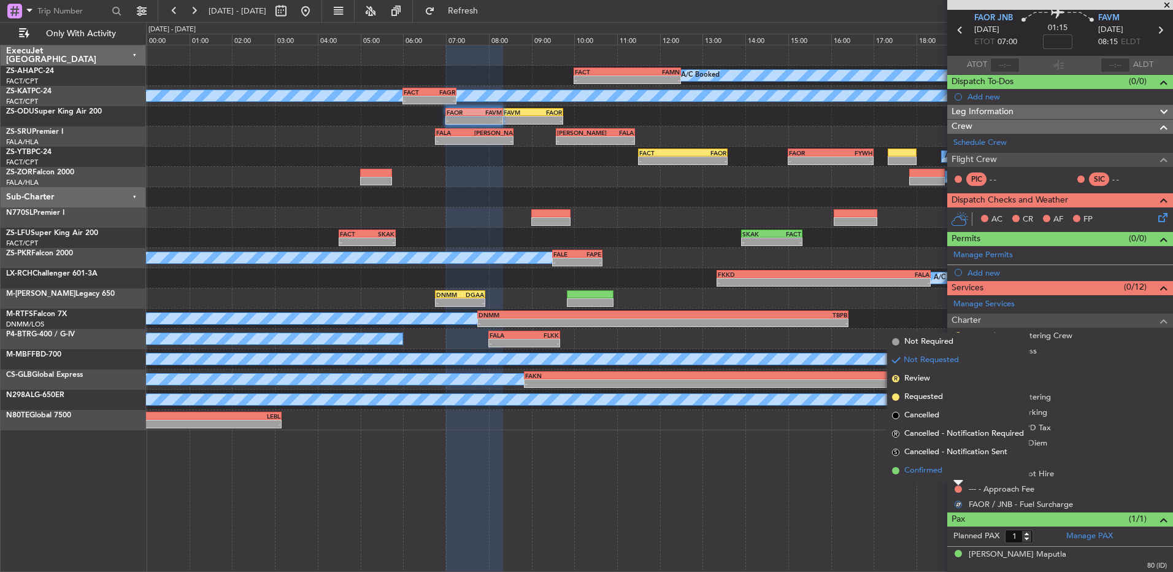
click at [954, 476] on li "Confirmed" at bounding box center [958, 471] width 142 height 18
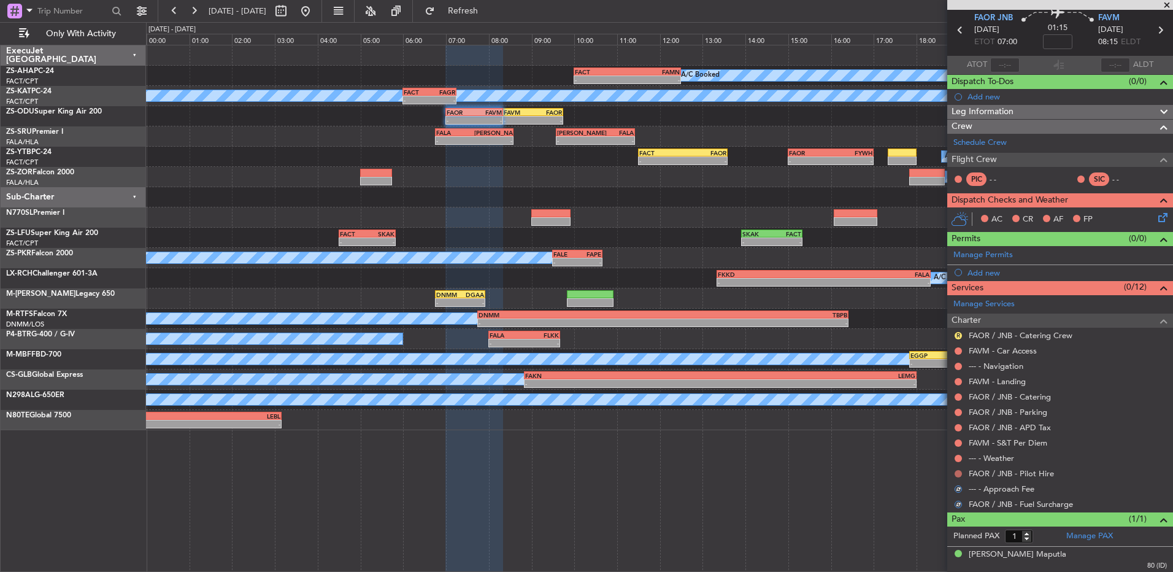
click at [956, 474] on button at bounding box center [958, 473] width 7 height 7
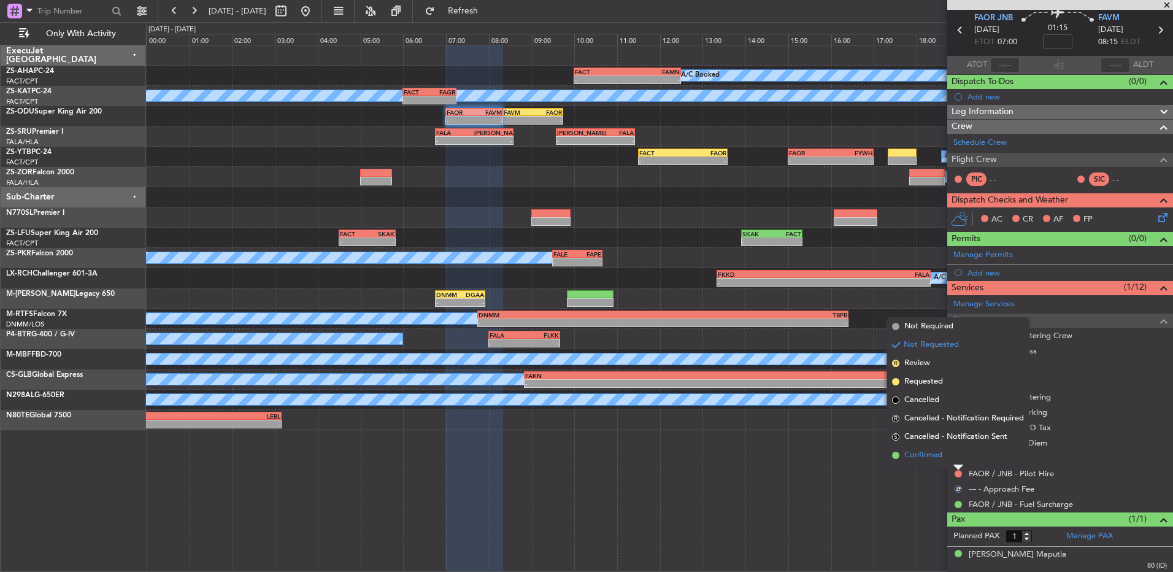
click at [956, 461] on li "Confirmed" at bounding box center [958, 455] width 142 height 18
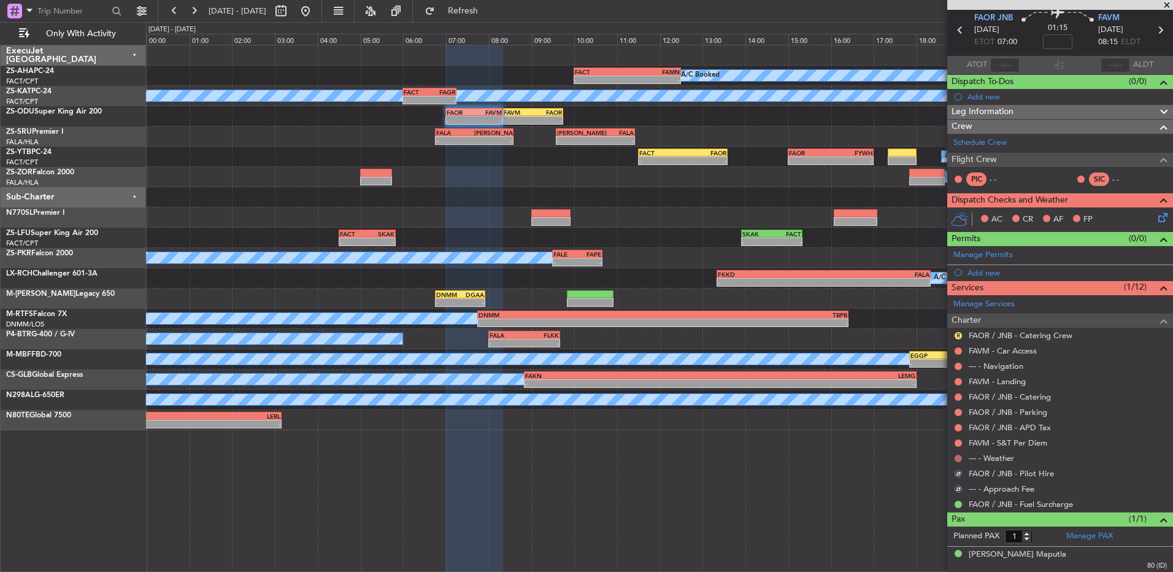
click at [958, 460] on button at bounding box center [958, 458] width 7 height 7
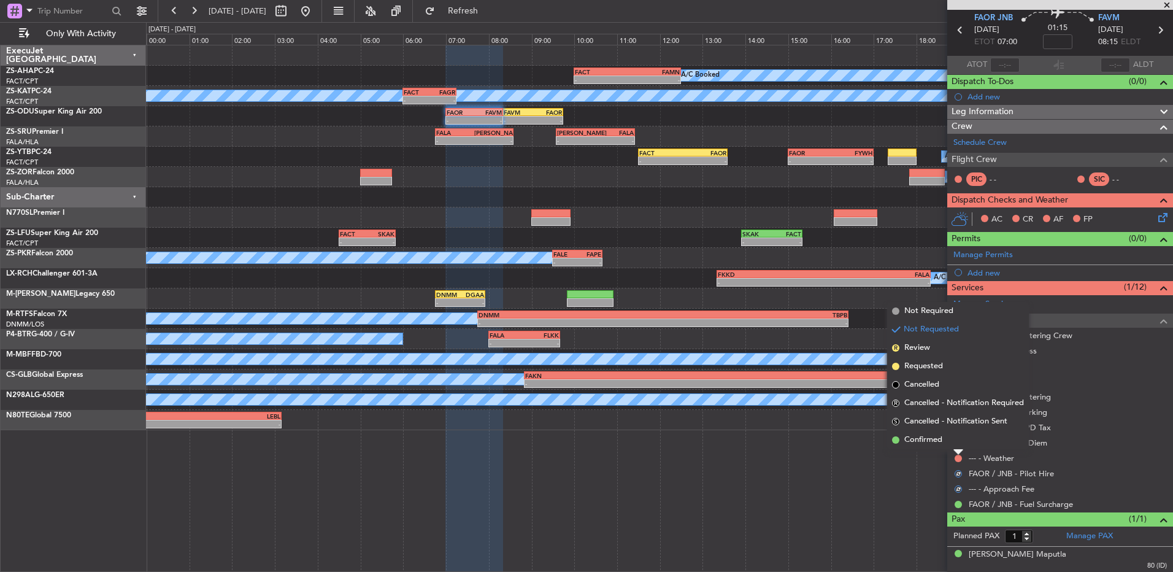
click at [960, 446] on li "Confirmed" at bounding box center [958, 440] width 142 height 18
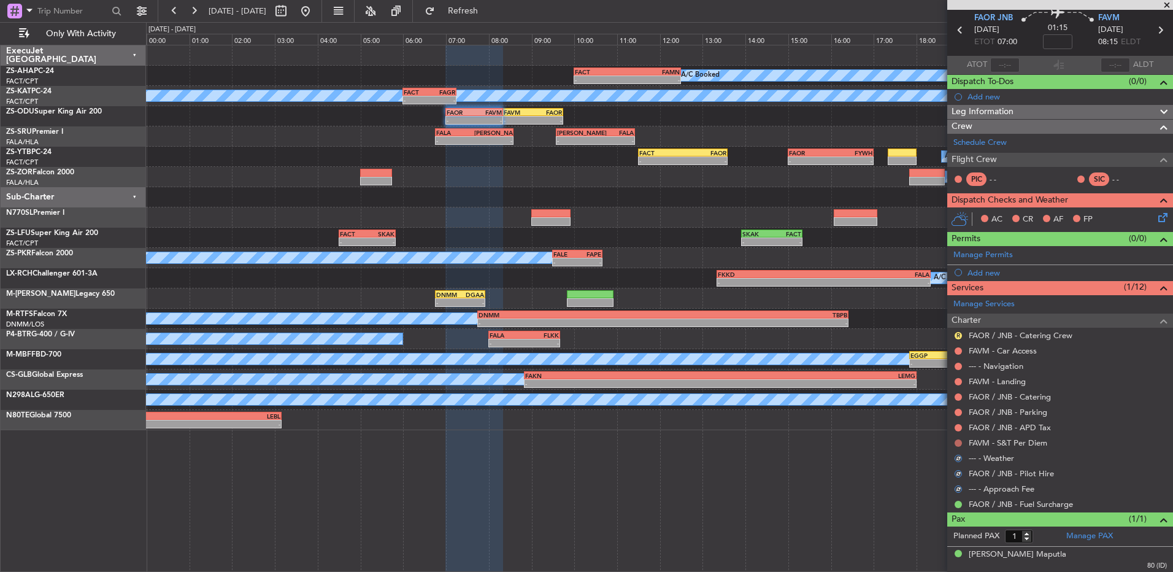
click at [960, 442] on button at bounding box center [958, 442] width 7 height 7
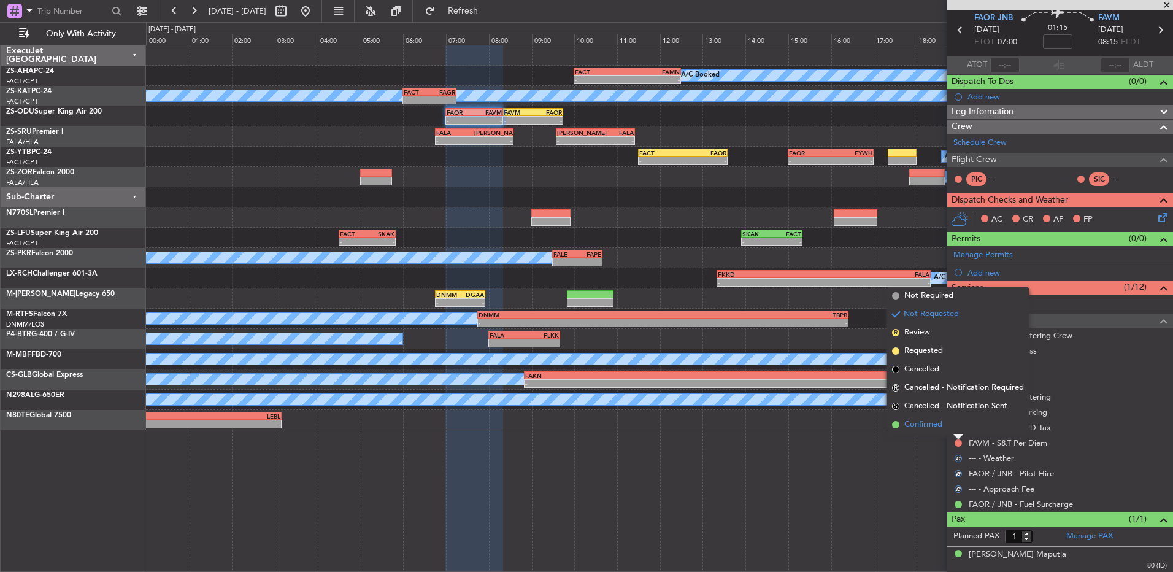
click at [956, 426] on li "Confirmed" at bounding box center [958, 424] width 142 height 18
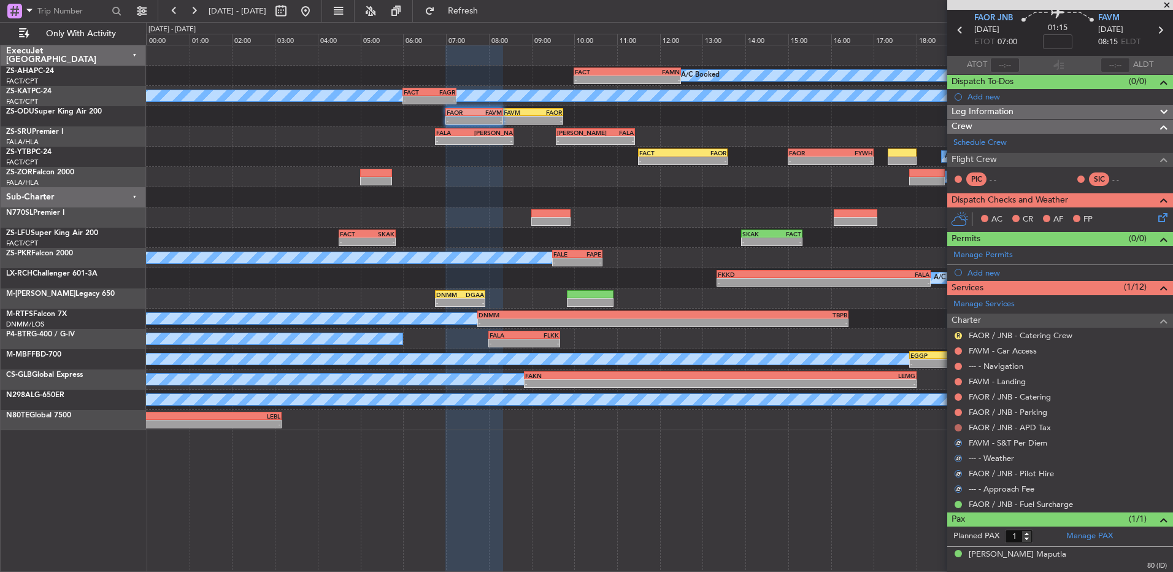
click at [956, 427] on button at bounding box center [958, 427] width 7 height 7
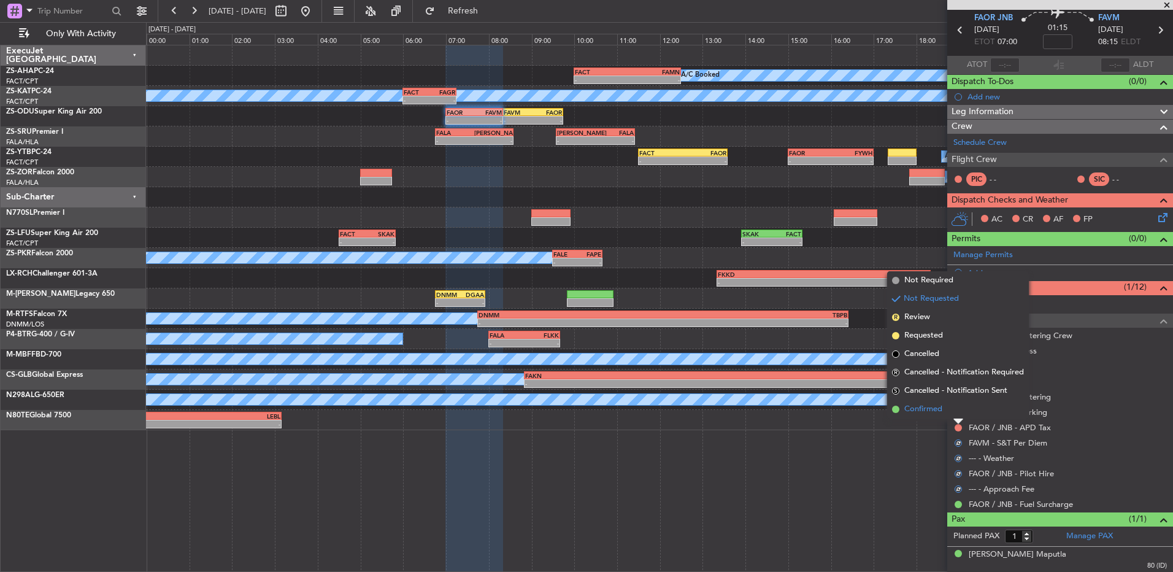
click at [960, 412] on li "Confirmed" at bounding box center [958, 409] width 142 height 18
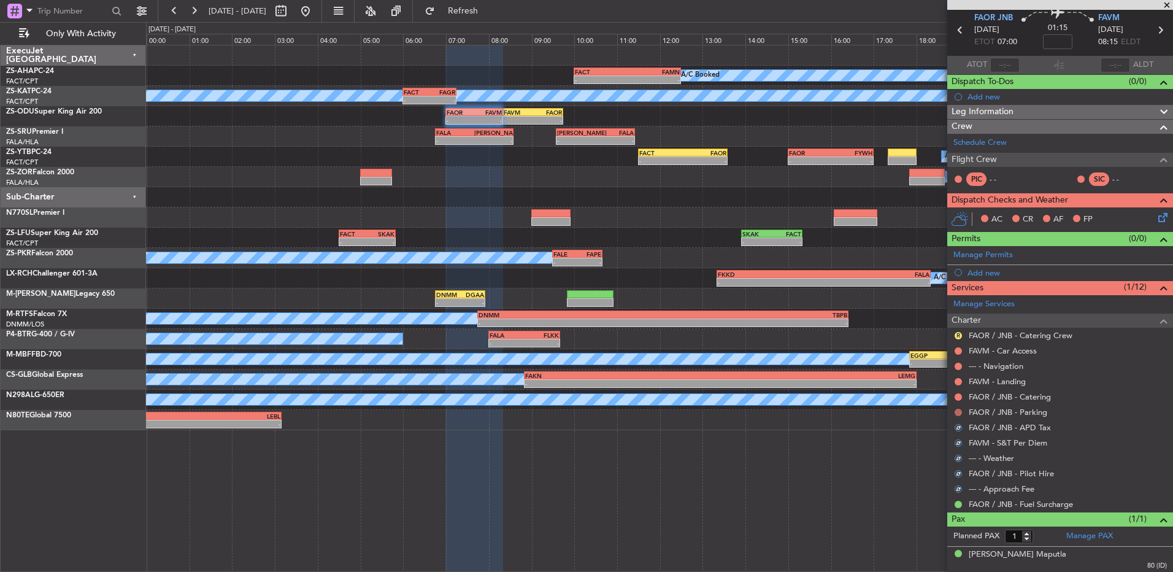
click at [960, 412] on button at bounding box center [958, 412] width 7 height 7
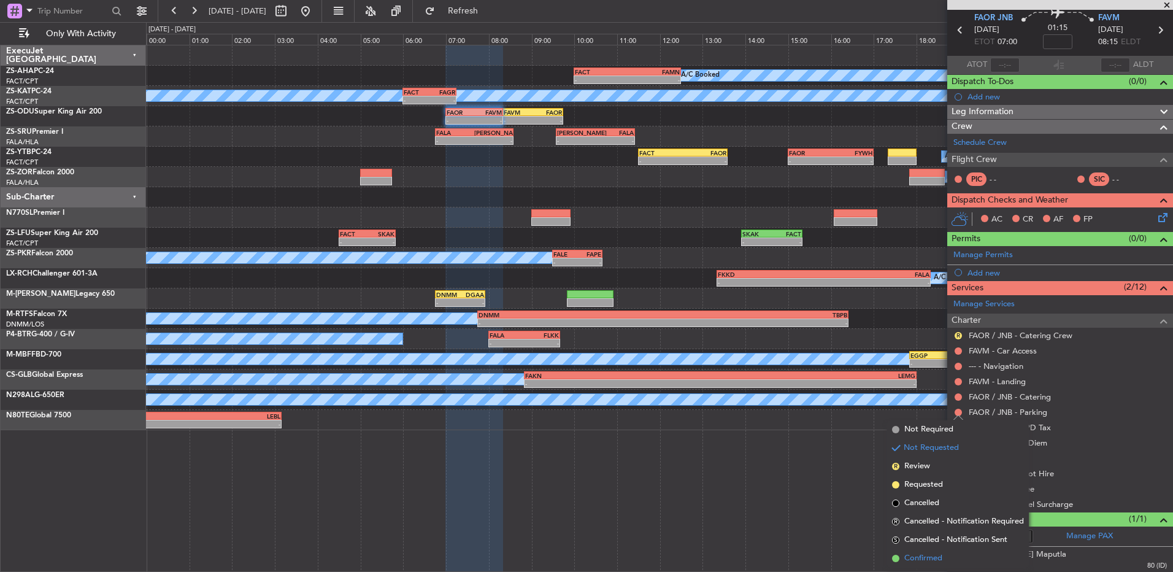
click at [948, 552] on li "Confirmed" at bounding box center [958, 558] width 142 height 18
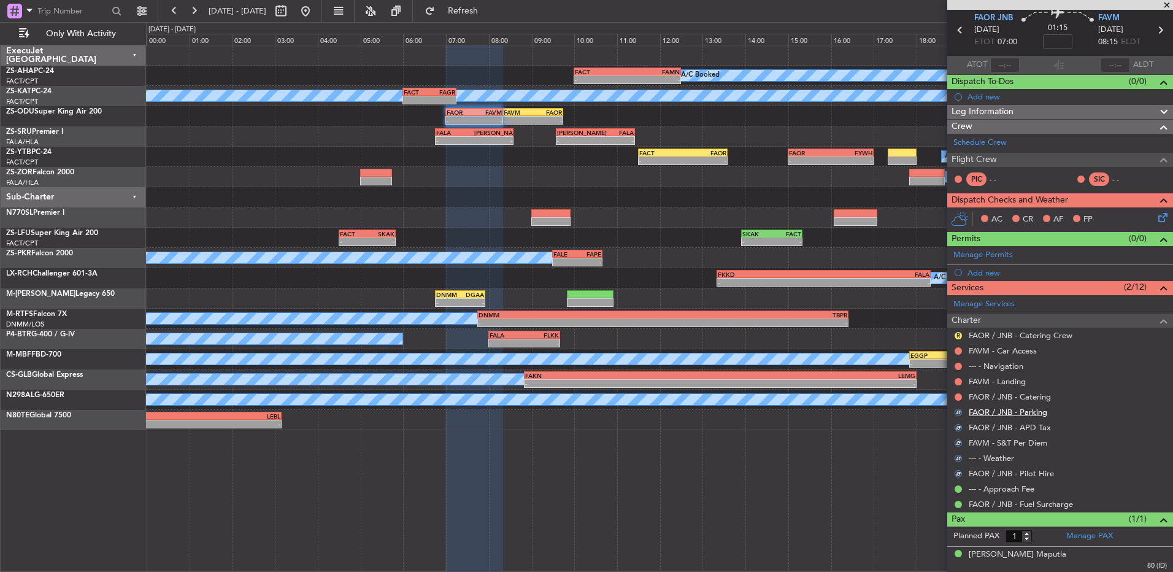
scroll to position [0, 0]
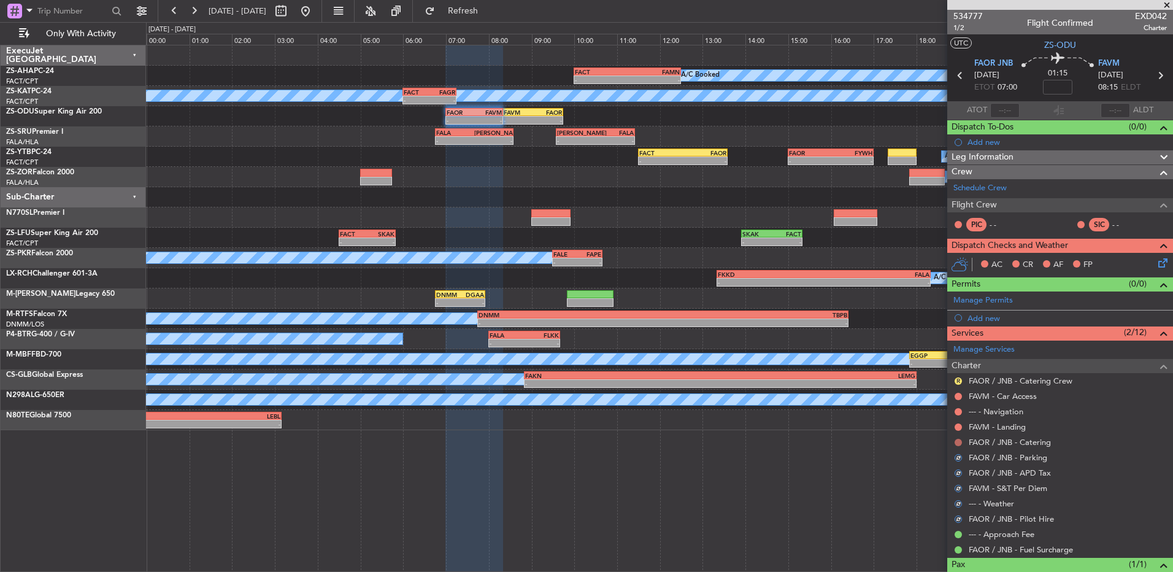
click at [957, 442] on button at bounding box center [958, 442] width 7 height 7
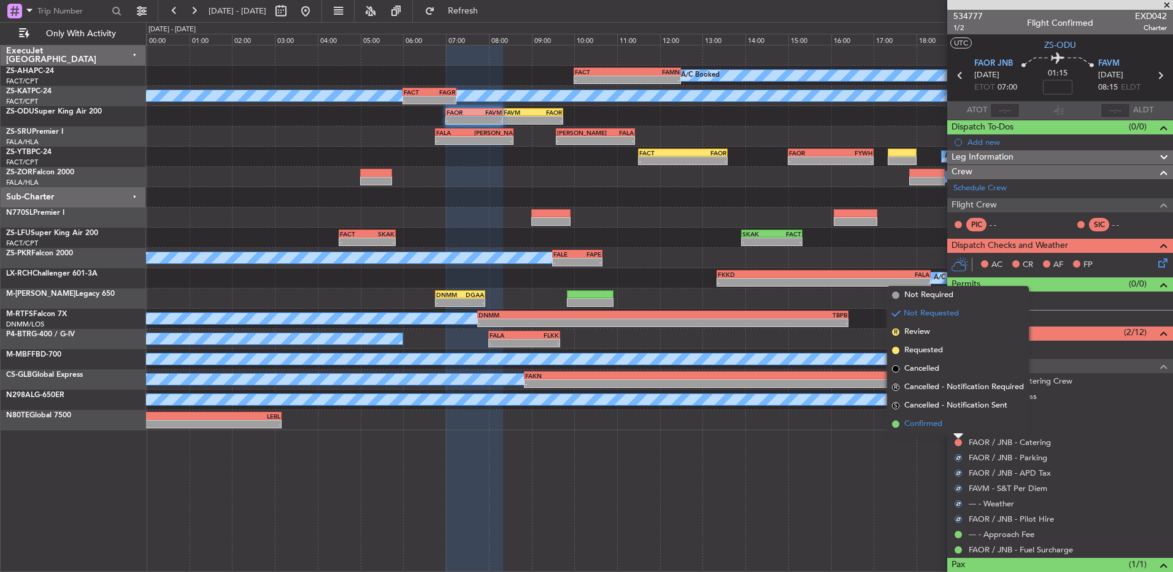
click at [952, 428] on li "Confirmed" at bounding box center [958, 424] width 142 height 18
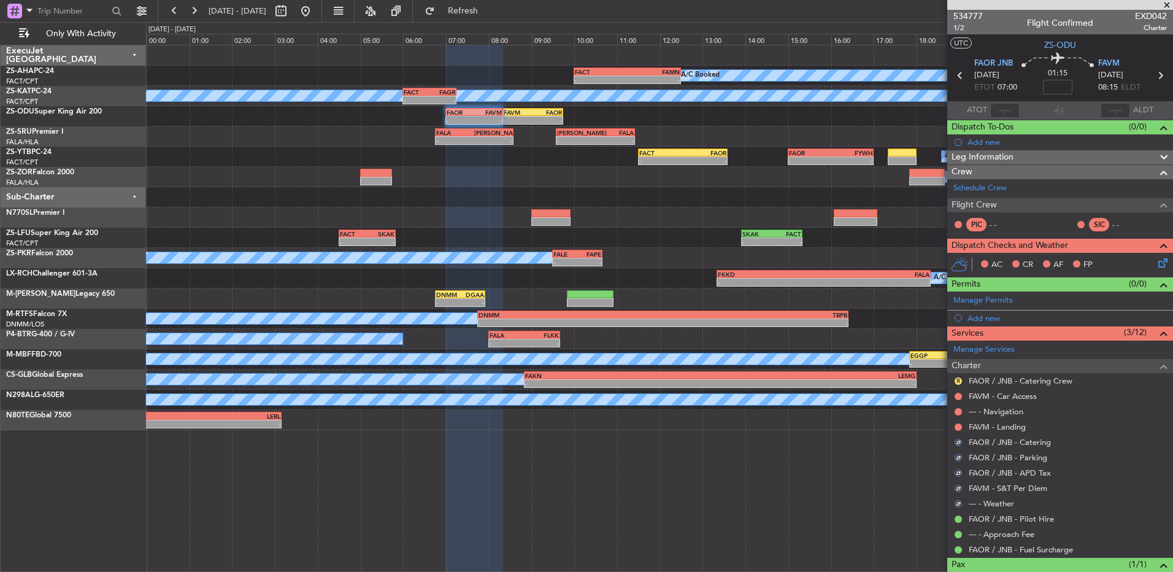
click at [956, 422] on div at bounding box center [959, 427] width 10 height 10
click at [956, 428] on button at bounding box center [958, 426] width 7 height 7
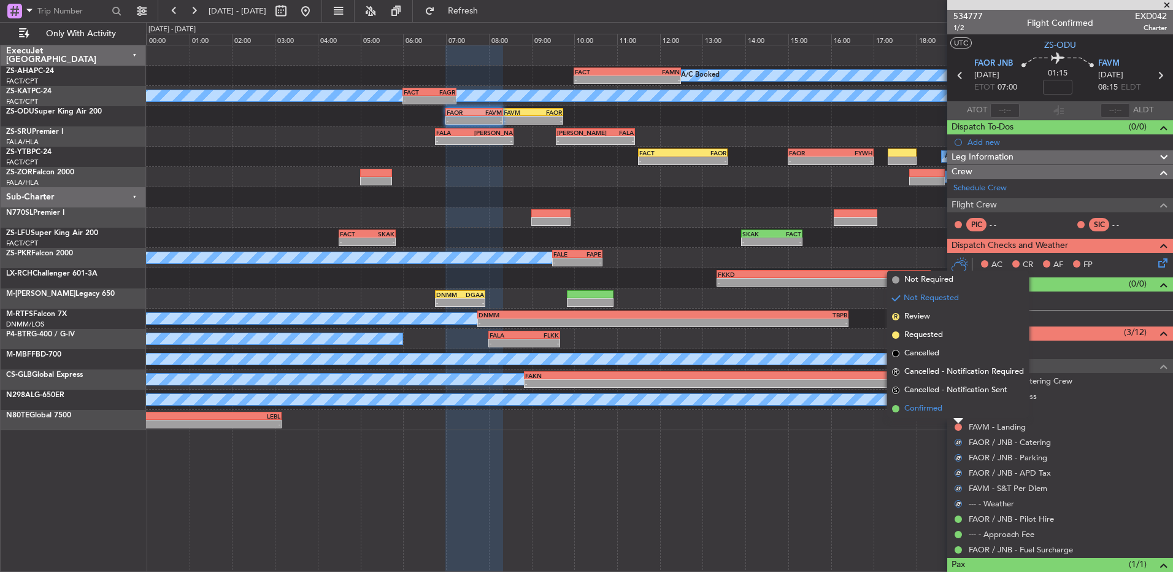
click at [967, 410] on li "Confirmed" at bounding box center [958, 409] width 142 height 18
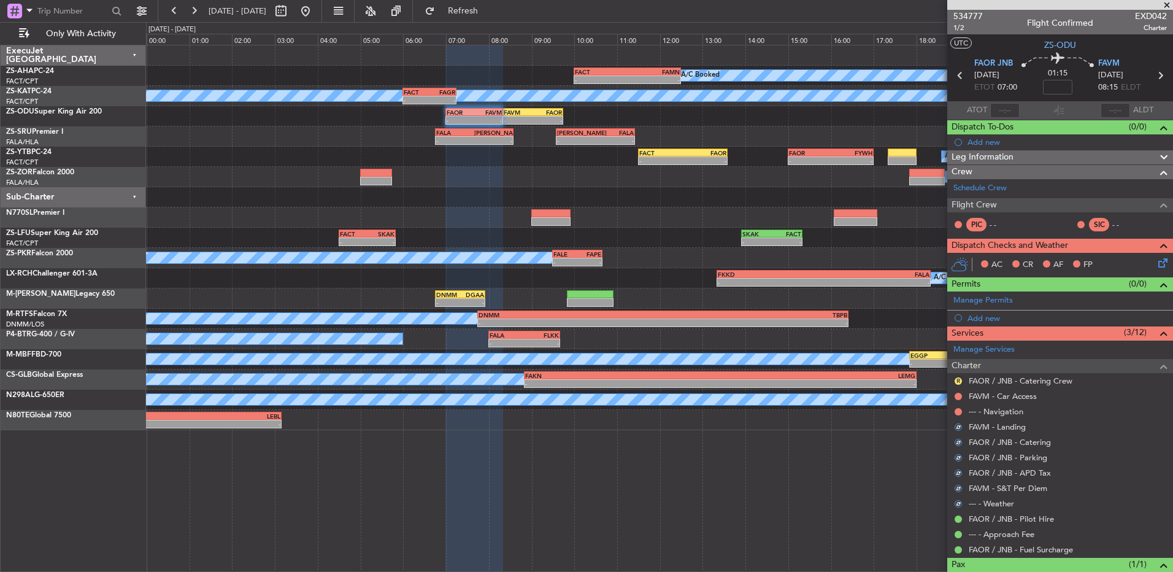
click at [960, 415] on mat-tooltip-component "Not Requested" at bounding box center [958, 431] width 69 height 33
click at [957, 412] on button at bounding box center [958, 411] width 7 height 7
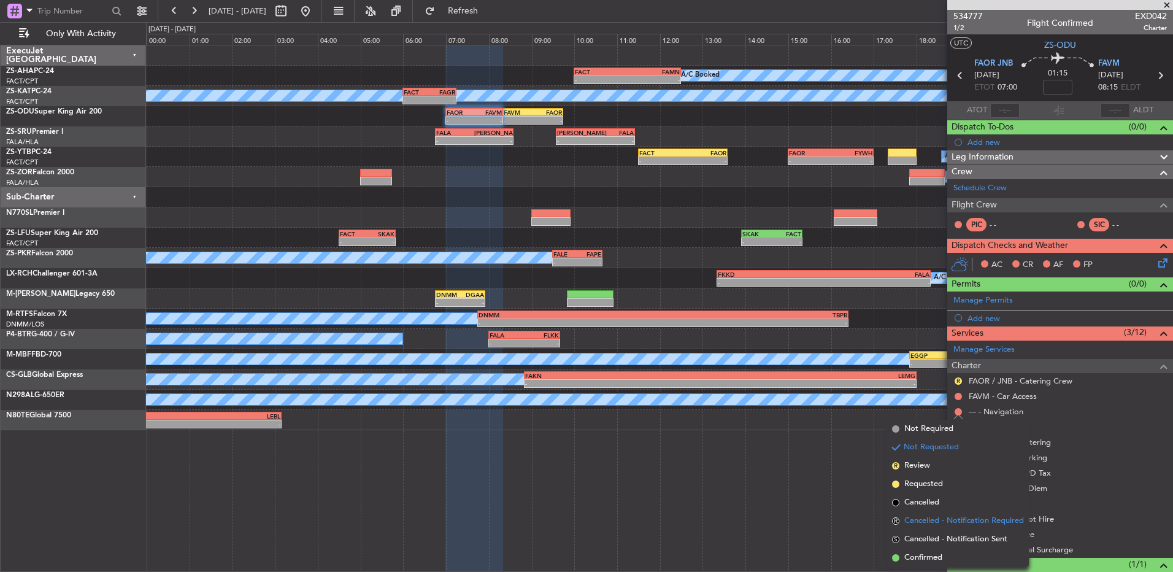
click at [945, 524] on span "Cancelled - Notification Required" at bounding box center [965, 521] width 120 height 12
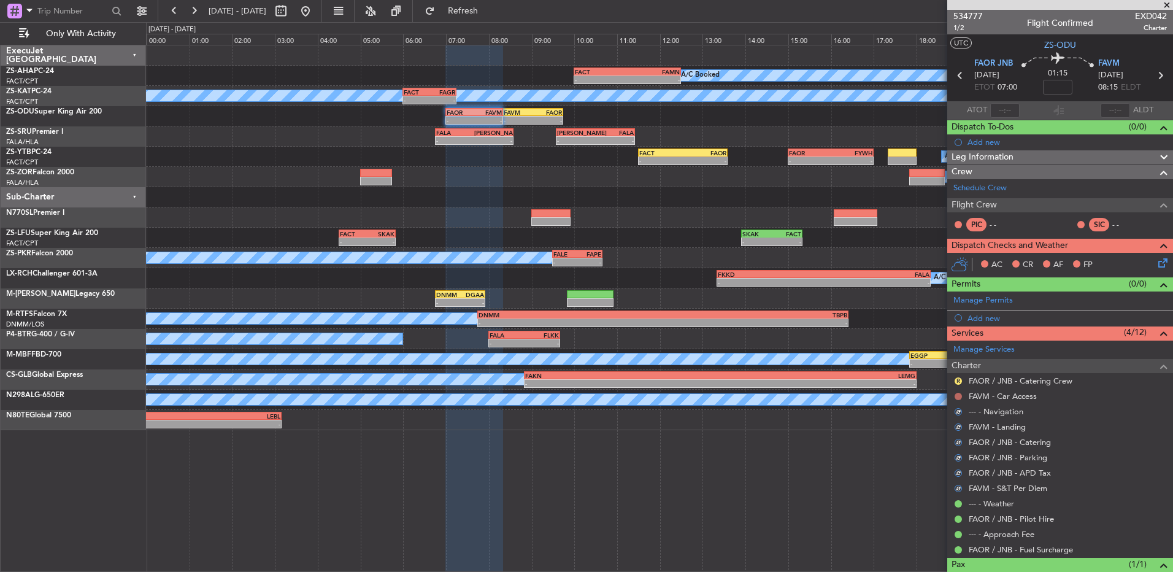
click at [961, 394] on button at bounding box center [958, 396] width 7 height 7
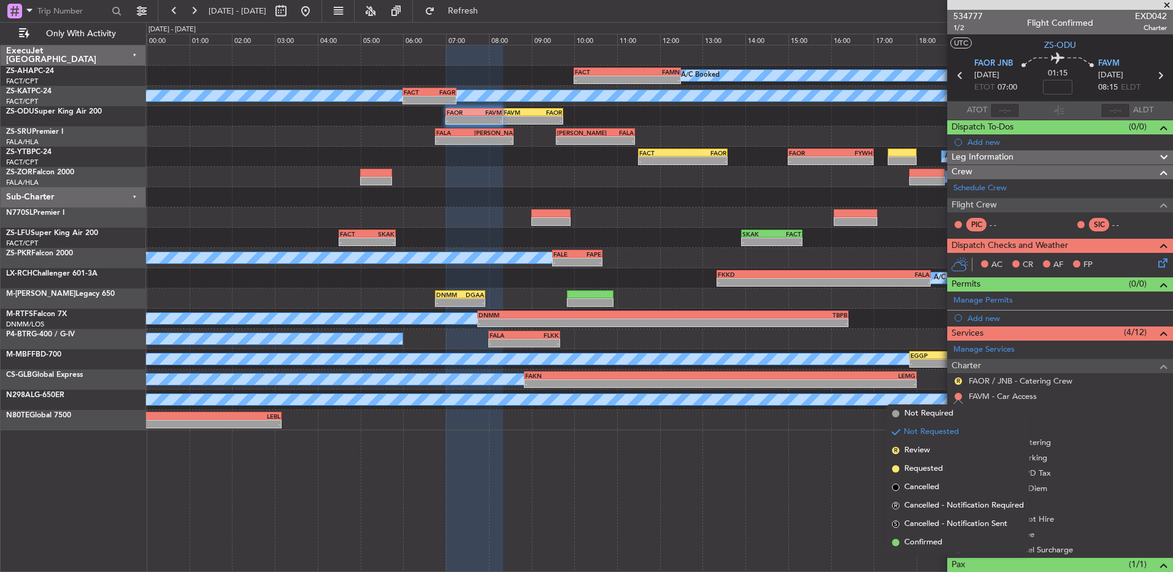
drag, startPoint x: 928, startPoint y: 543, endPoint x: 944, endPoint y: 447, distance: 97.1
click at [926, 539] on span "Confirmed" at bounding box center [924, 542] width 38 height 12
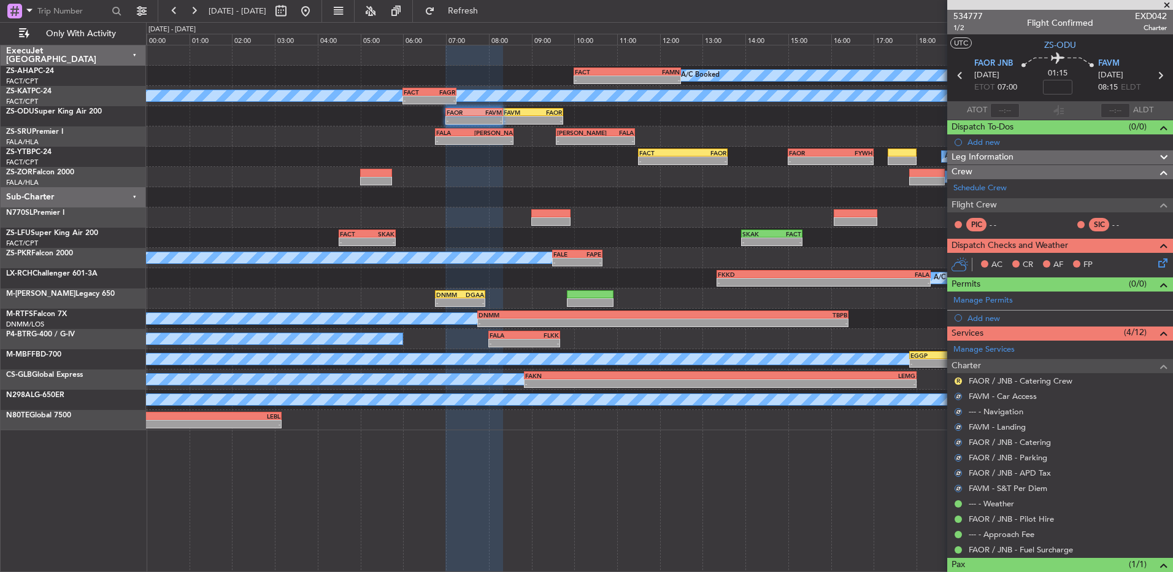
click at [957, 386] on div "R FAOR / JNB - Catering Crew" at bounding box center [1061, 380] width 226 height 15
click at [957, 381] on button "R" at bounding box center [958, 380] width 7 height 7
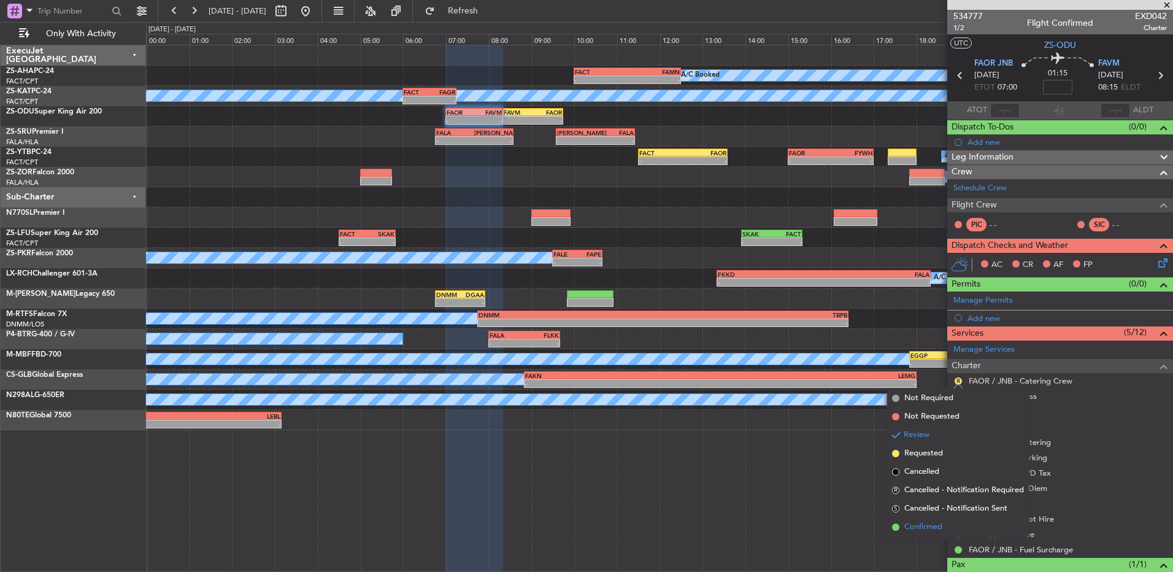
click at [922, 522] on span "Confirmed" at bounding box center [924, 527] width 38 height 12
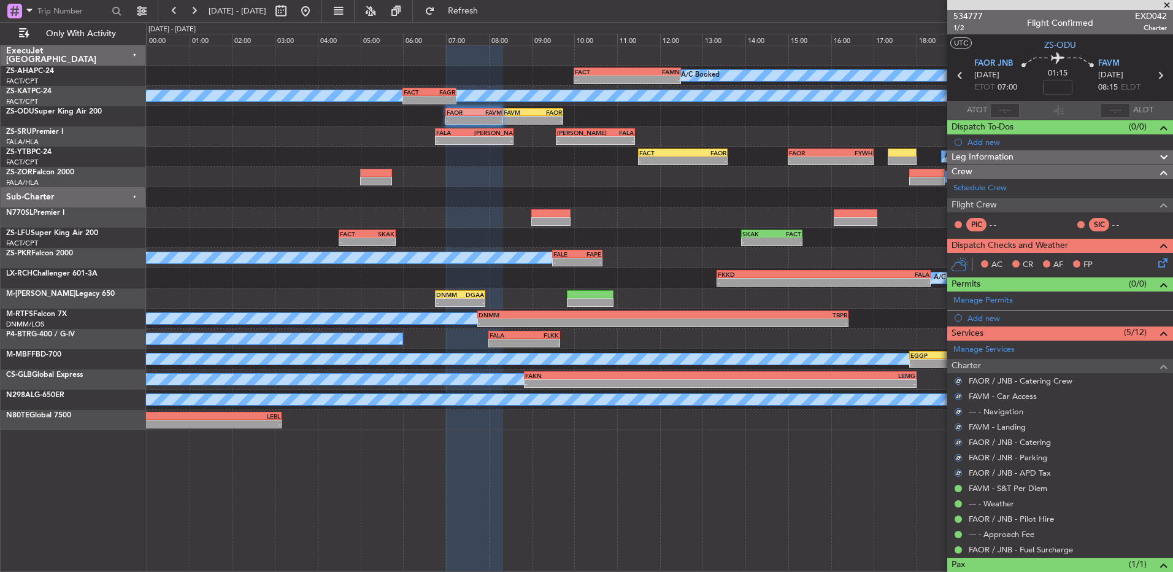
click at [1156, 264] on icon at bounding box center [1161, 261] width 10 height 10
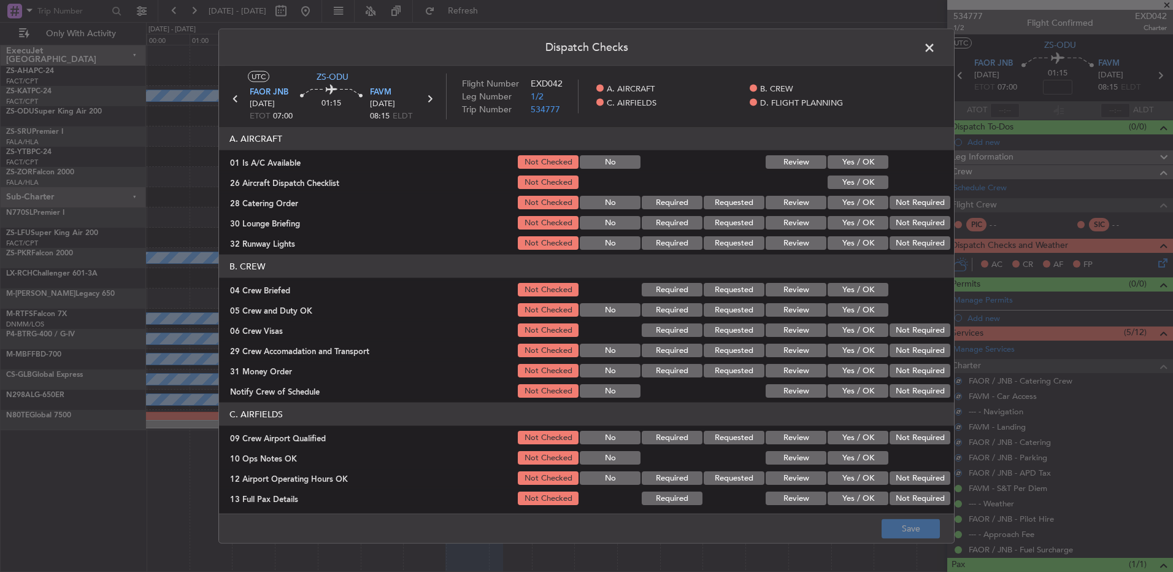
click at [857, 165] on button "Yes / OK" at bounding box center [858, 162] width 61 height 14
click at [862, 178] on button "Yes / OK" at bounding box center [858, 183] width 61 height 14
click at [870, 185] on button "Yes / OK" at bounding box center [858, 183] width 61 height 14
drag, startPoint x: 787, startPoint y: 202, endPoint x: 785, endPoint y: 210, distance: 8.2
click at [786, 208] on button "Review" at bounding box center [796, 203] width 61 height 14
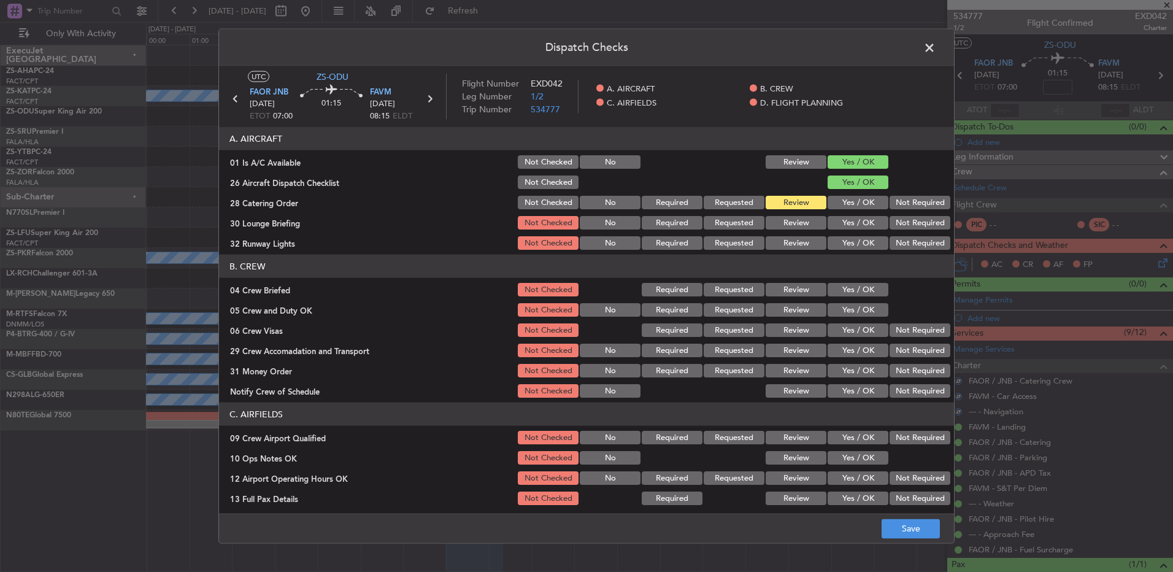
click at [807, 218] on button "Review" at bounding box center [796, 223] width 61 height 14
click at [854, 238] on button "Yes / OK" at bounding box center [858, 243] width 61 height 14
click at [794, 287] on button "Review" at bounding box center [796, 290] width 61 height 14
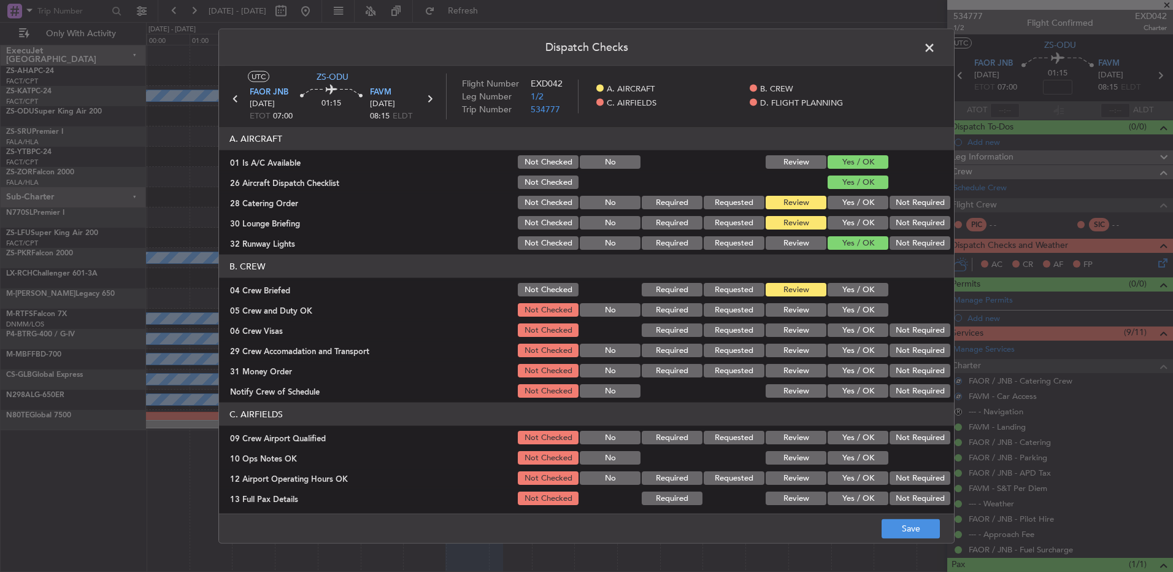
click at [862, 303] on button "Yes / OK" at bounding box center [858, 310] width 61 height 14
click at [846, 329] on button "Yes / OK" at bounding box center [858, 330] width 61 height 14
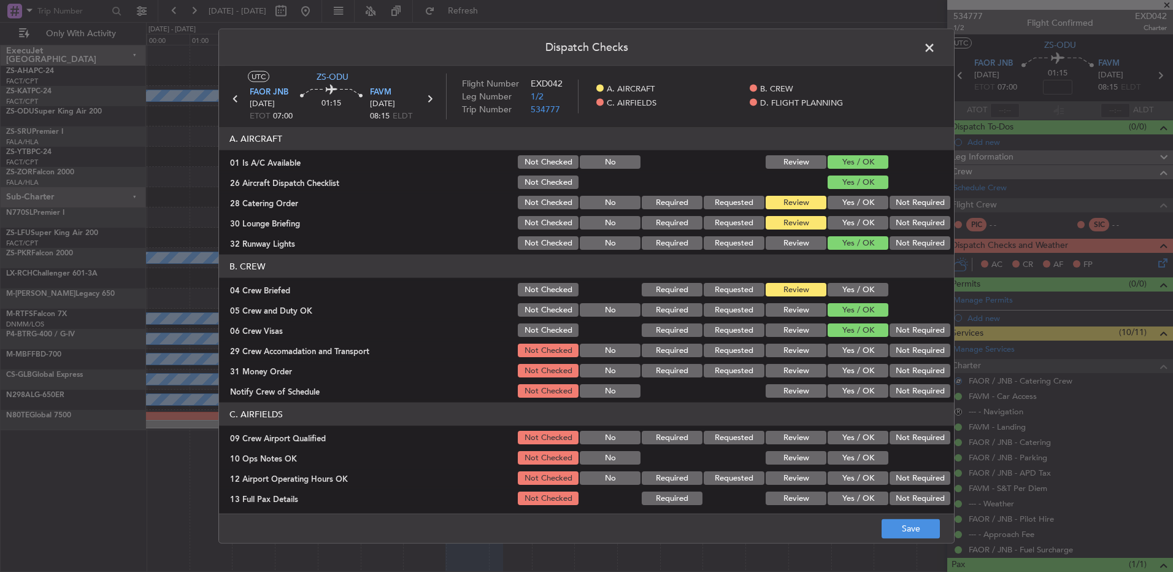
click at [896, 329] on button "Not Required" at bounding box center [920, 330] width 61 height 14
click at [798, 323] on button "Review" at bounding box center [796, 330] width 61 height 14
click at [913, 333] on button "Not Required" at bounding box center [920, 330] width 61 height 14
click at [800, 350] on button "Review" at bounding box center [796, 351] width 61 height 14
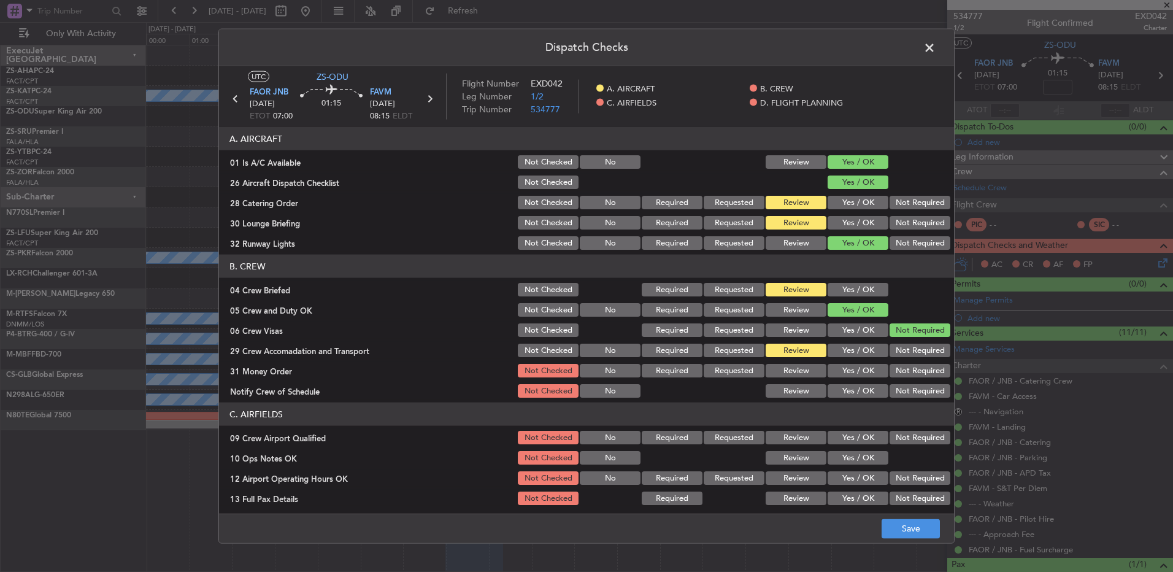
drag, startPoint x: 790, startPoint y: 371, endPoint x: 801, endPoint y: 379, distance: 13.6
click at [790, 371] on button "Review" at bounding box center [796, 371] width 61 height 14
click at [826, 383] on div "Yes / OK" at bounding box center [857, 390] width 62 height 17
click at [835, 392] on button "Yes / OK" at bounding box center [858, 391] width 61 height 14
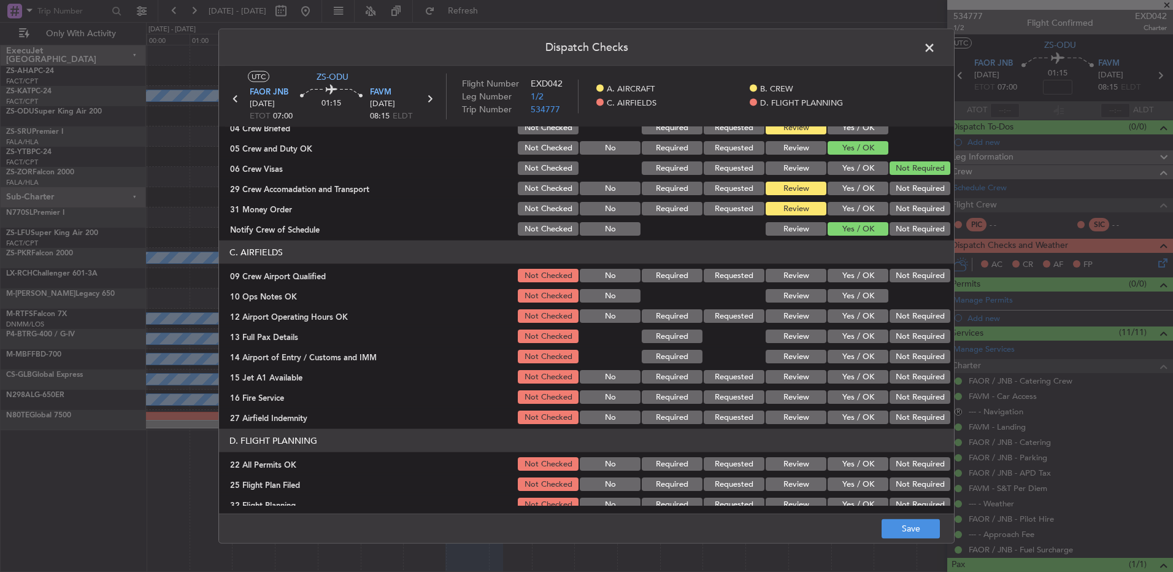
scroll to position [172, 0]
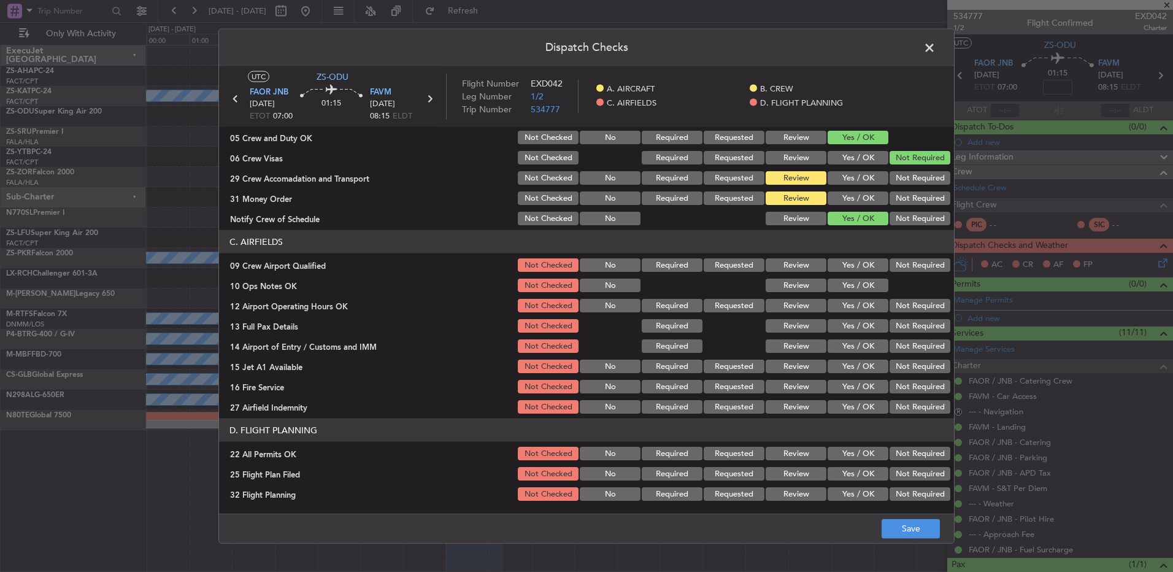
click at [843, 271] on button "Yes / OK" at bounding box center [858, 265] width 61 height 14
click at [844, 289] on button "Yes / OK" at bounding box center [858, 286] width 61 height 14
click at [852, 308] on button "Yes / OK" at bounding box center [858, 306] width 61 height 14
click at [789, 333] on div "Review" at bounding box center [795, 325] width 62 height 17
click at [800, 328] on button "Review" at bounding box center [796, 326] width 61 height 14
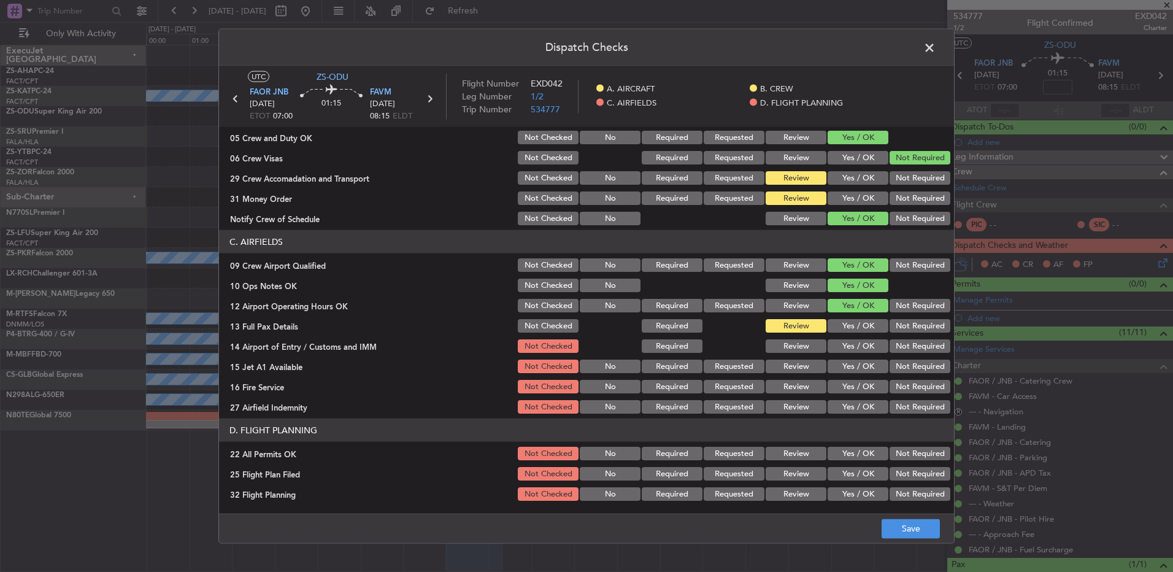
click at [805, 348] on button "Review" at bounding box center [796, 346] width 61 height 14
click at [841, 367] on button "Yes / OK" at bounding box center [858, 367] width 61 height 14
click at [846, 383] on button "Yes / OK" at bounding box center [858, 387] width 61 height 14
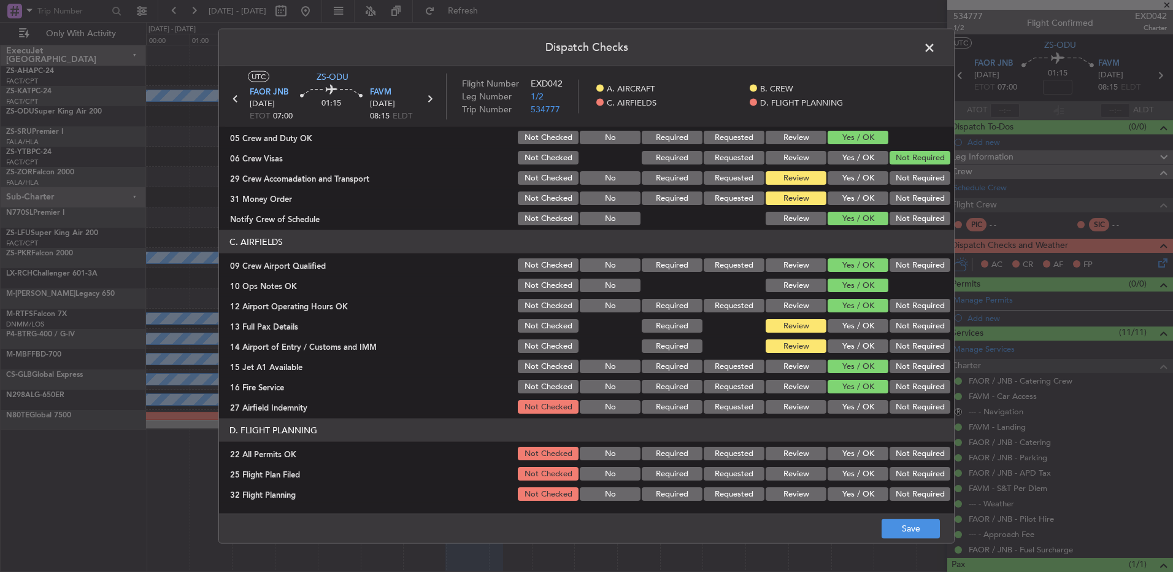
click at [805, 405] on button "Review" at bounding box center [796, 407] width 61 height 14
click at [891, 454] on button "Not Required" at bounding box center [920, 454] width 61 height 14
drag, startPoint x: 797, startPoint y: 468, endPoint x: 795, endPoint y: 490, distance: 22.2
click at [797, 475] on button "Review" at bounding box center [796, 474] width 61 height 14
click at [795, 491] on button "Review" at bounding box center [796, 494] width 61 height 14
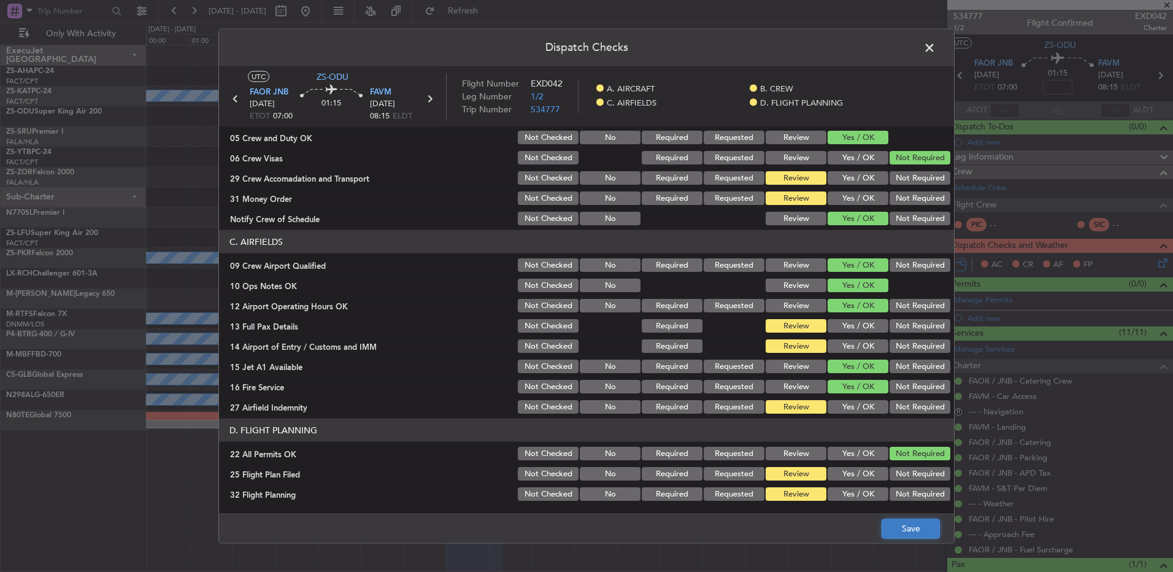
click at [899, 523] on button "Save" at bounding box center [911, 529] width 58 height 20
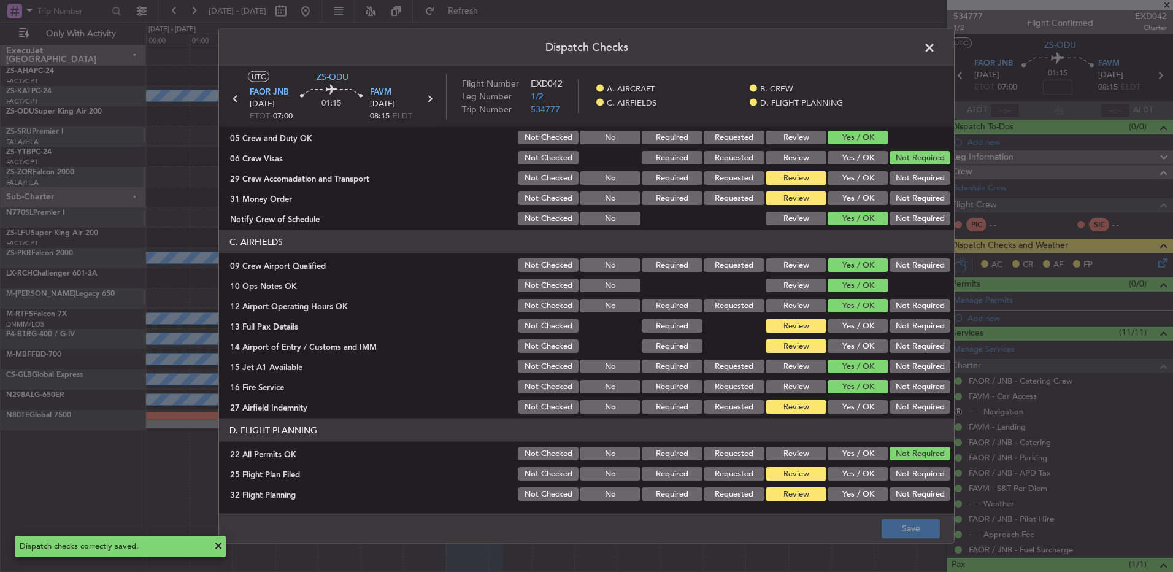
drag, startPoint x: 932, startPoint y: 47, endPoint x: 932, endPoint y: 55, distance: 7.4
click at [936, 50] on span at bounding box center [936, 51] width 0 height 25
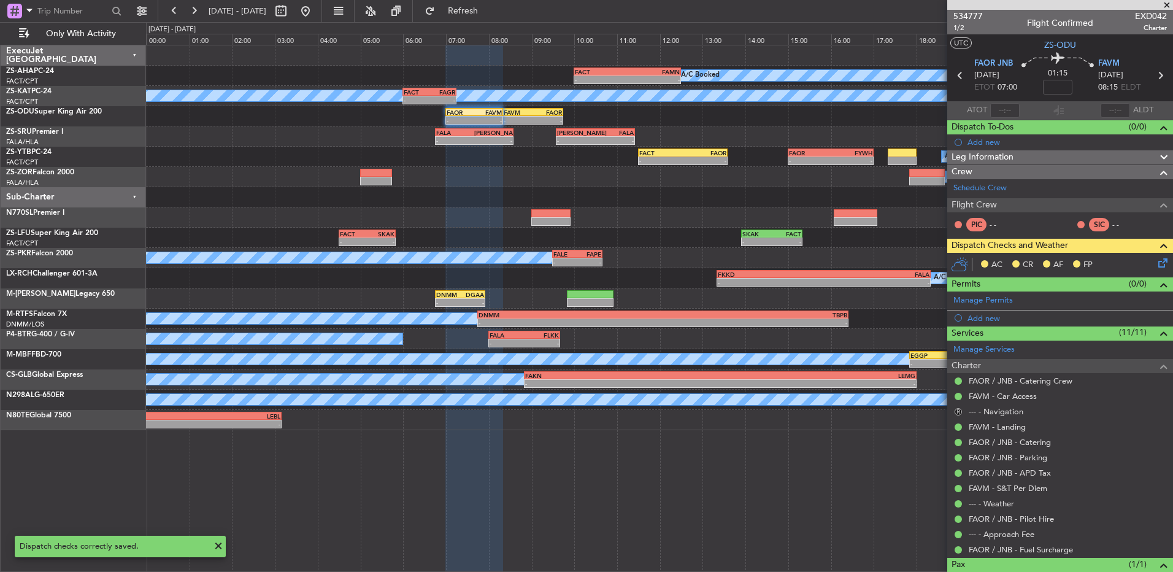
click at [957, 415] on mat-tooltip-component "Cancelled - Notification Required" at bounding box center [960, 431] width 126 height 33
click at [957, 410] on button "R" at bounding box center [958, 411] width 7 height 7
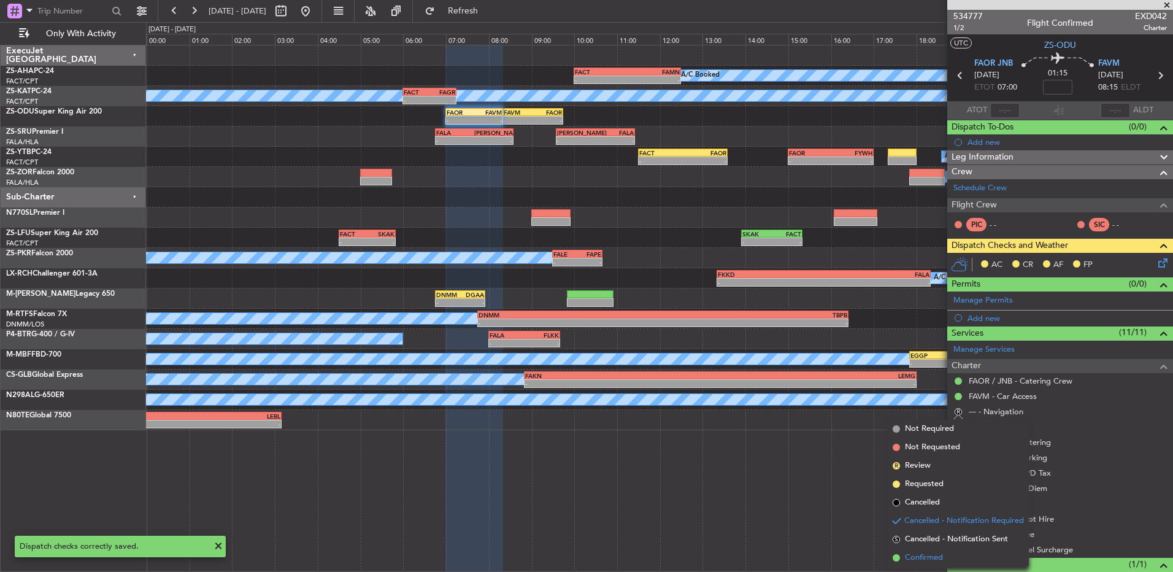
click at [932, 555] on span "Confirmed" at bounding box center [924, 558] width 38 height 12
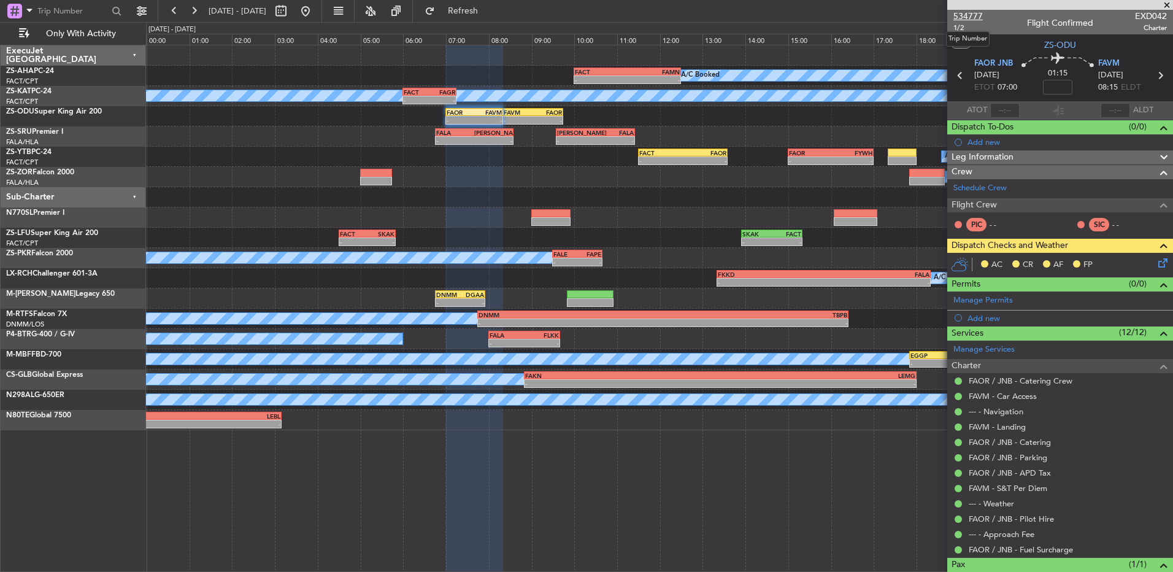
click at [961, 17] on span "534777" at bounding box center [968, 16] width 29 height 13
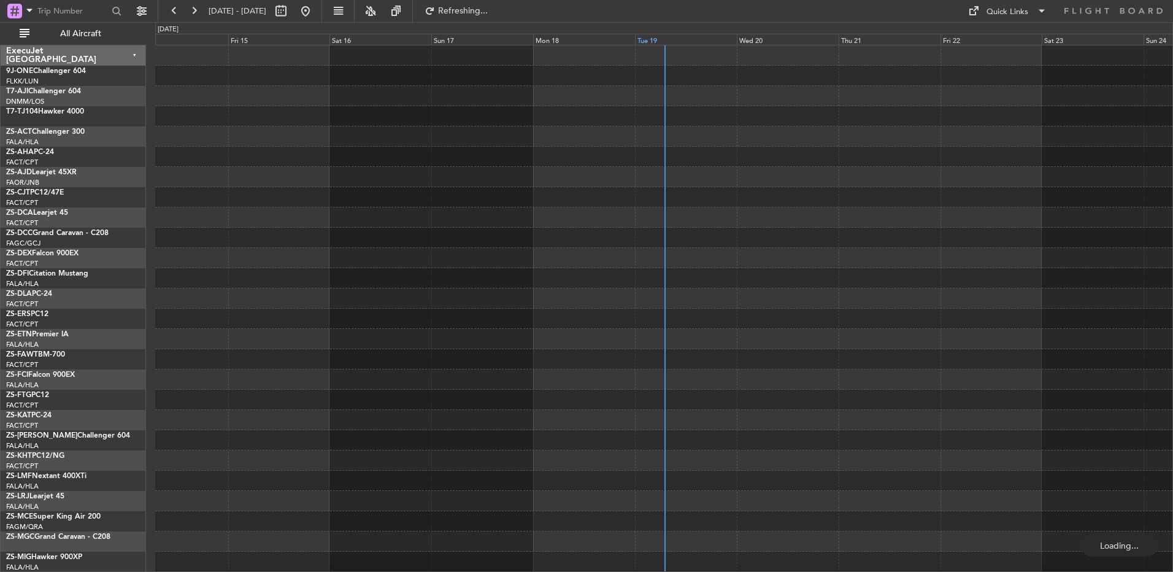
click at [663, 41] on div "Tue 19" at bounding box center [686, 39] width 102 height 11
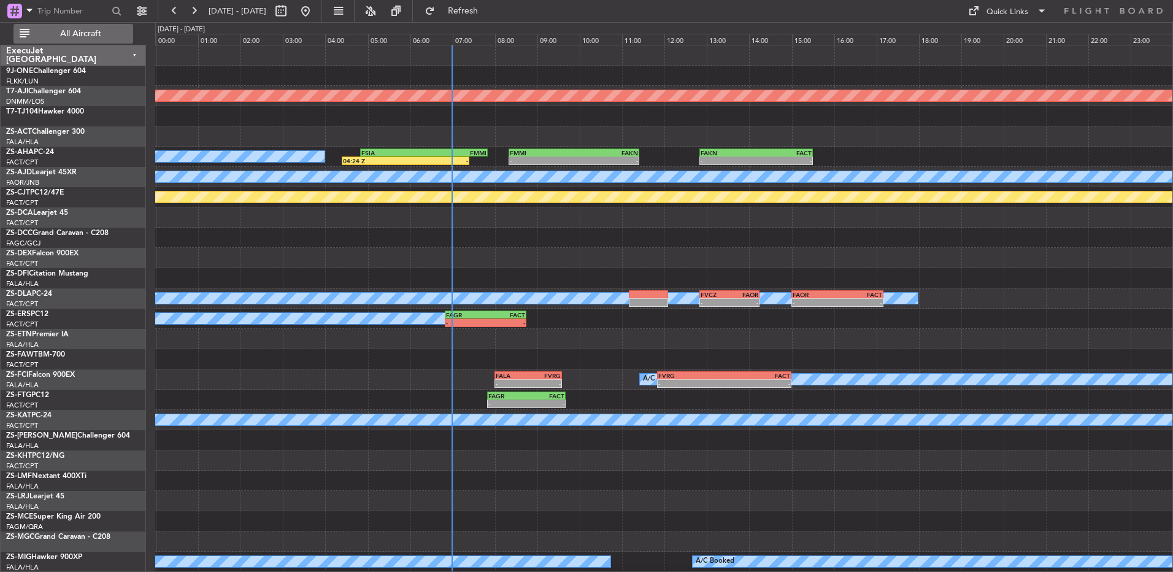
click at [72, 31] on span "All Aircraft" at bounding box center [81, 33] width 98 height 9
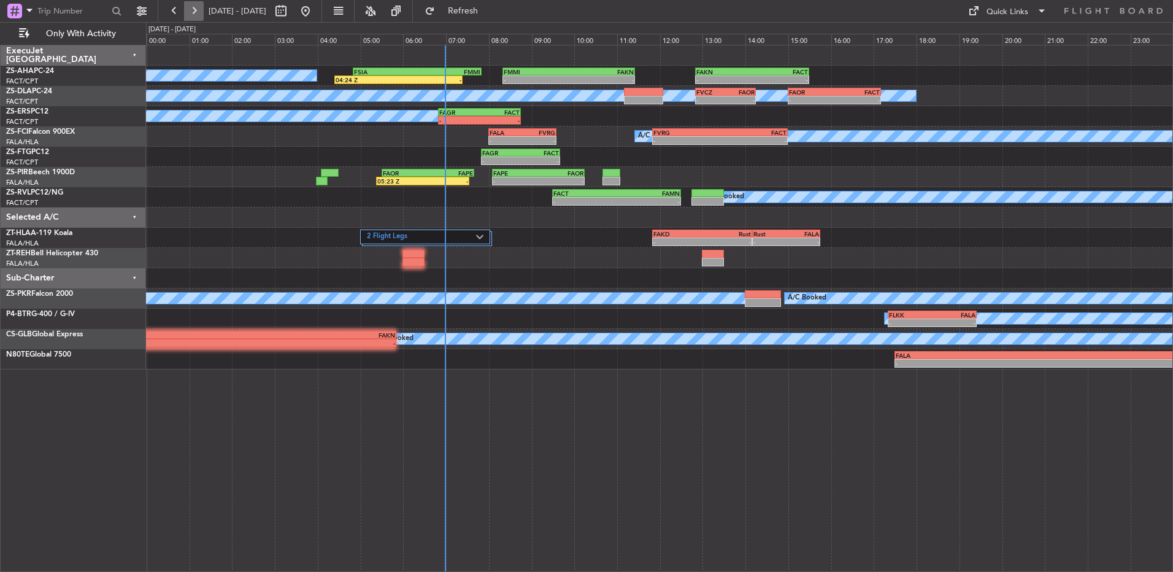
click at [201, 15] on button at bounding box center [194, 11] width 20 height 20
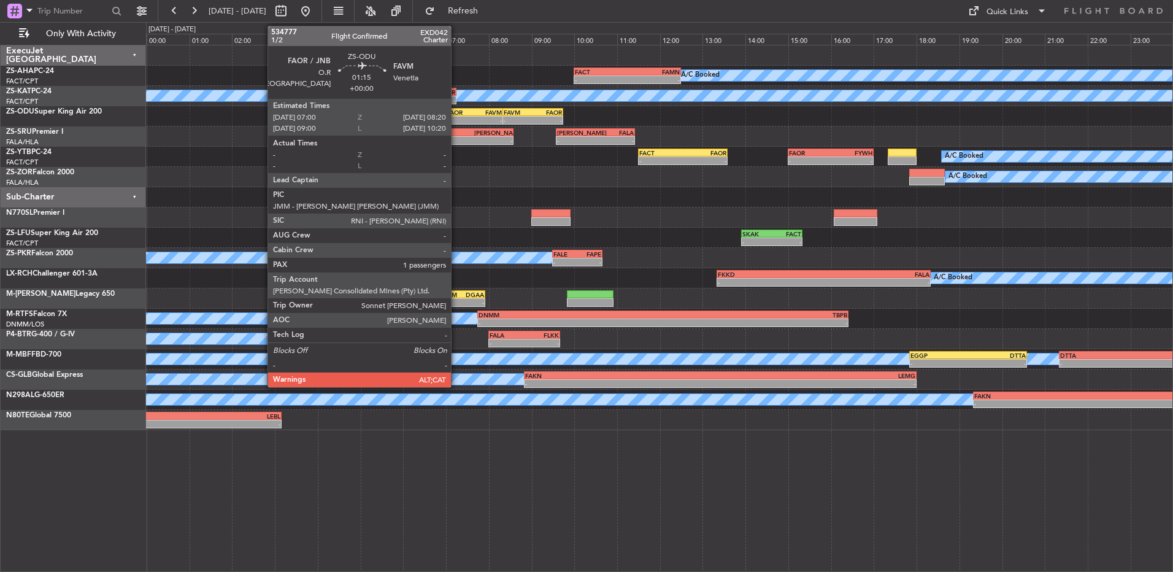
click at [457, 115] on div "FAOR 07:00 Z FAVM 08:20 Z" at bounding box center [474, 112] width 57 height 9
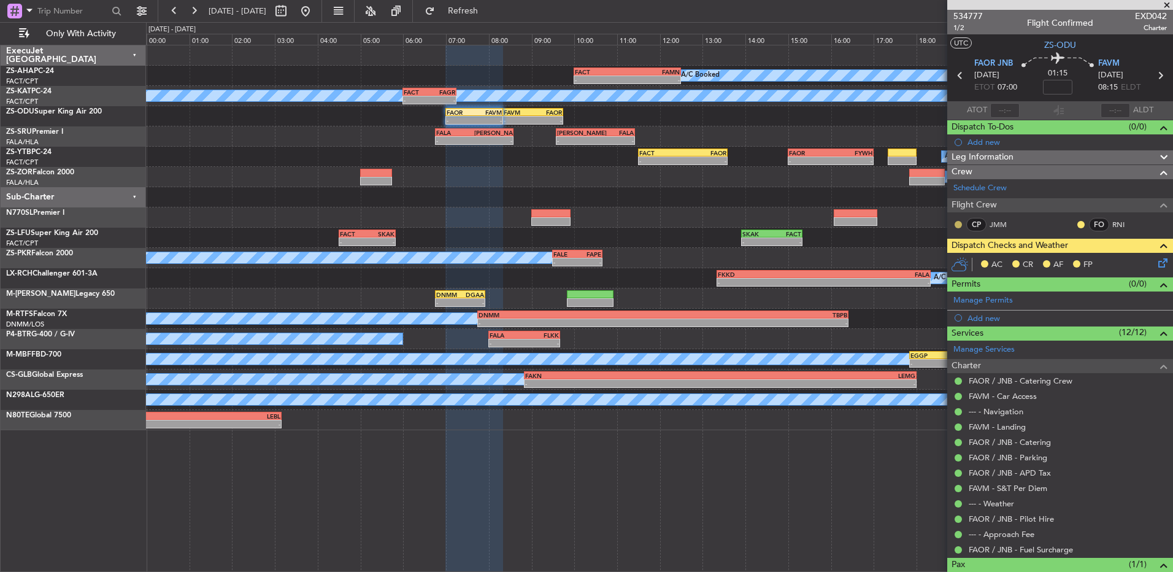
click at [959, 222] on button at bounding box center [958, 224] width 7 height 7
drag, startPoint x: 957, startPoint y: 255, endPoint x: 1042, endPoint y: 225, distance: 89.9
click at [957, 257] on span "Acknowledged" at bounding box center [962, 260] width 54 height 12
click at [1078, 225] on button at bounding box center [1081, 224] width 7 height 7
click at [179, 8] on button at bounding box center [174, 11] width 20 height 20
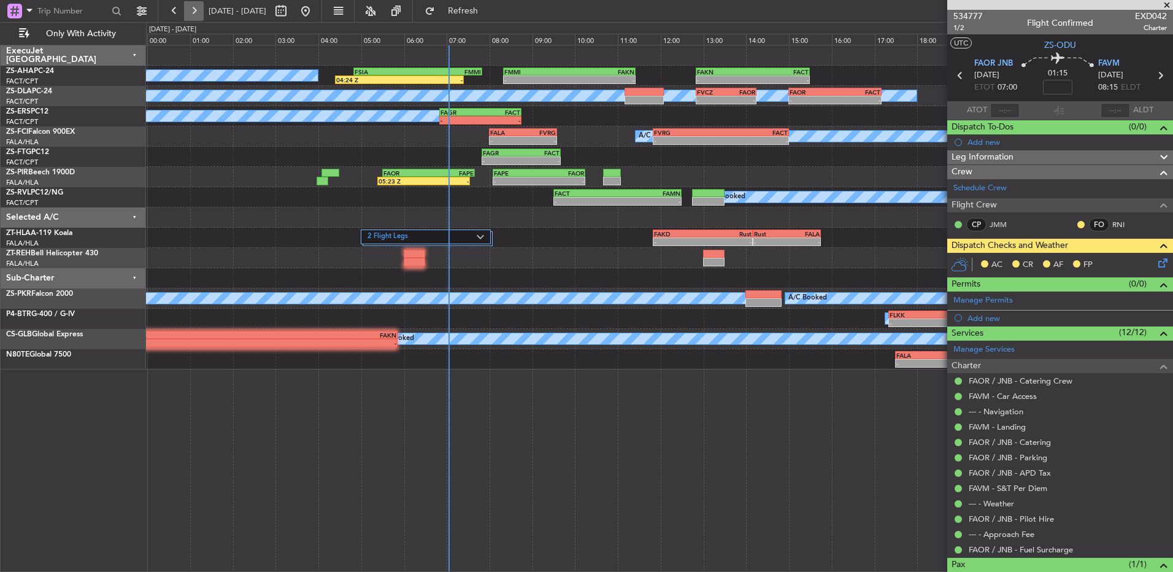
click at [201, 9] on button at bounding box center [194, 11] width 20 height 20
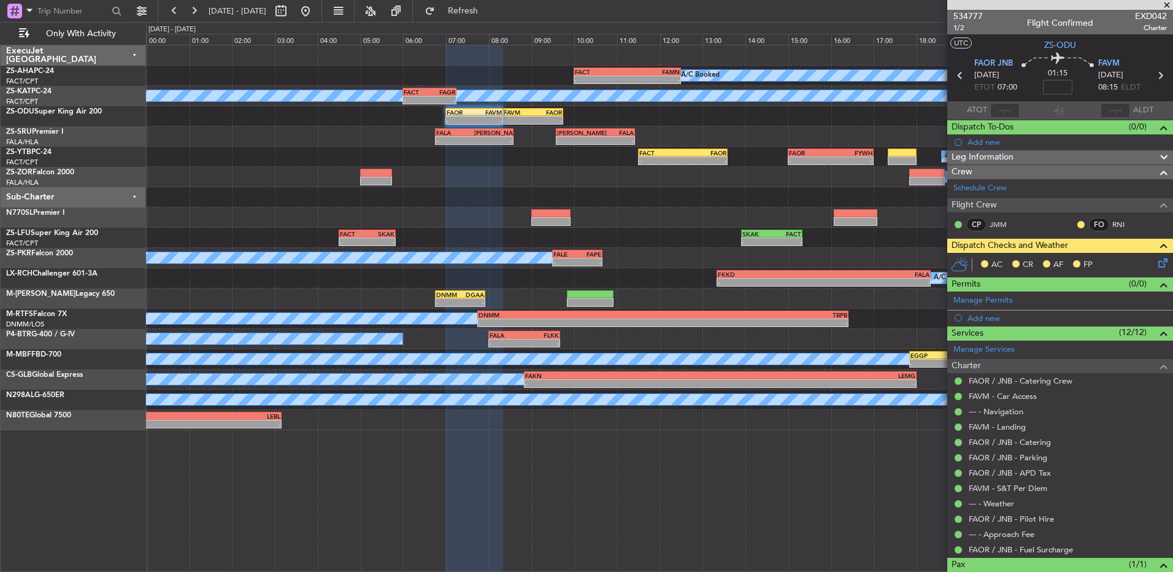
click at [1076, 222] on div at bounding box center [1081, 225] width 10 height 10
click at [1078, 225] on button at bounding box center [1081, 224] width 7 height 7
click at [1050, 261] on span "Acknowledged" at bounding box center [1075, 260] width 54 height 12
click at [1159, 263] on icon at bounding box center [1161, 261] width 10 height 10
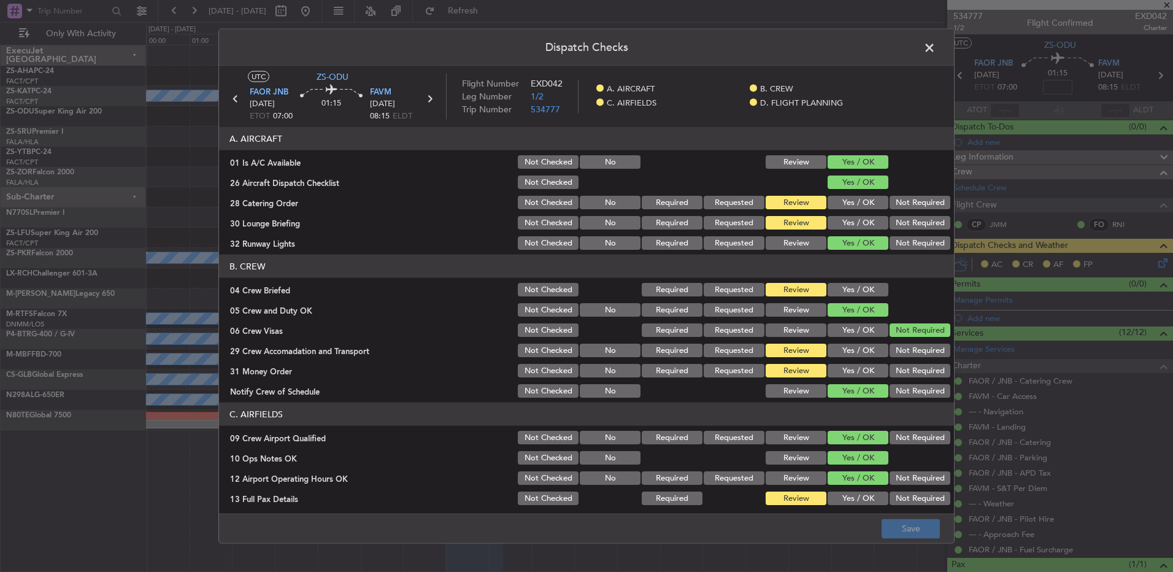
click at [851, 226] on button "Yes / OK" at bounding box center [858, 223] width 61 height 14
click at [795, 229] on button "Review" at bounding box center [796, 223] width 61 height 14
click at [838, 287] on button "Yes / OK" at bounding box center [858, 290] width 61 height 14
click at [903, 537] on button "Save" at bounding box center [911, 529] width 58 height 20
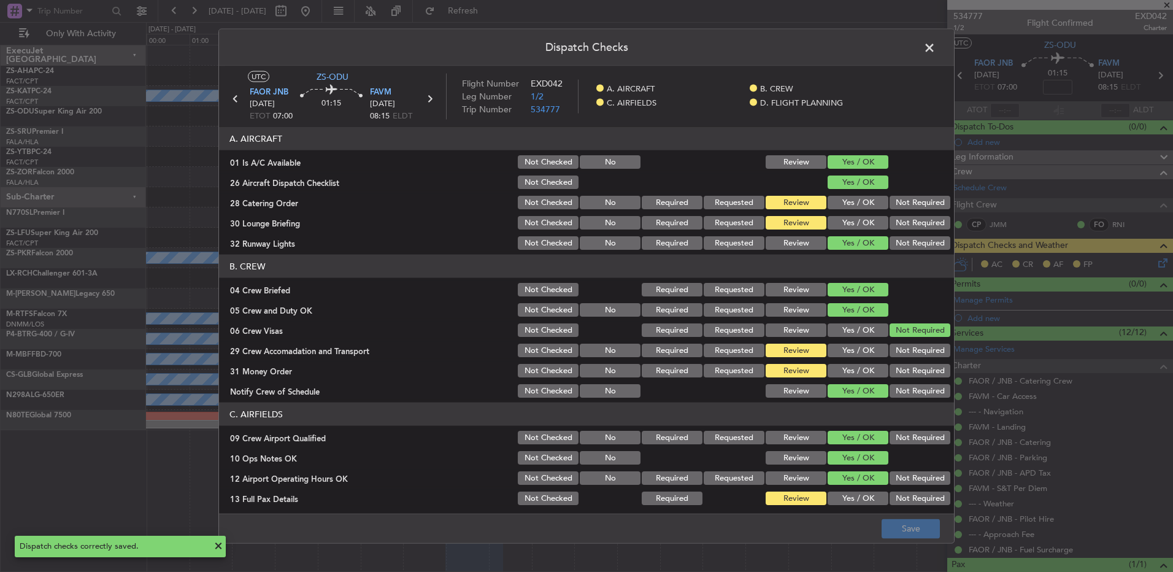
click at [906, 346] on button "Not Required" at bounding box center [920, 351] width 61 height 14
click at [934, 536] on button "Save" at bounding box center [911, 529] width 58 height 20
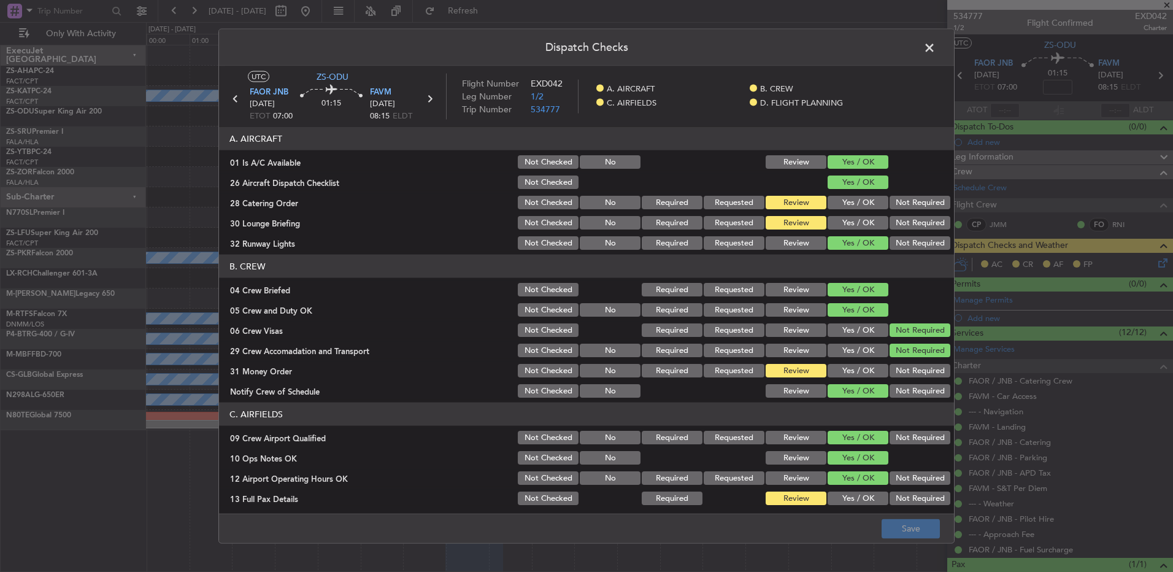
click at [860, 366] on button "Yes / OK" at bounding box center [858, 371] width 61 height 14
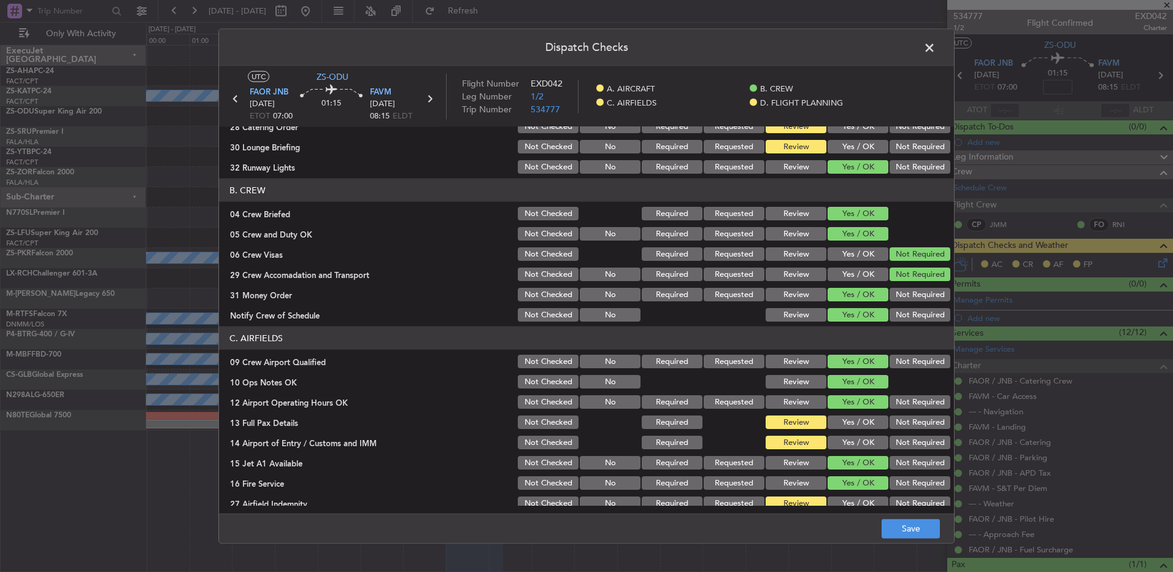
scroll to position [172, 0]
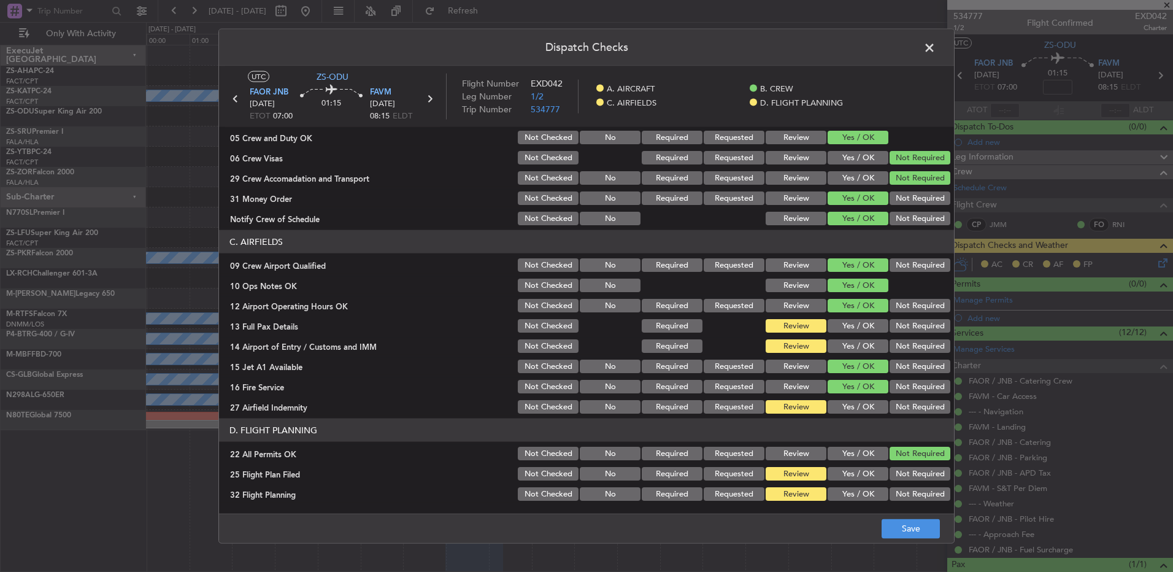
click at [902, 542] on footer "Save" at bounding box center [586, 527] width 735 height 29
click at [902, 531] on button "Save" at bounding box center [911, 529] width 58 height 20
click at [936, 44] on span at bounding box center [936, 51] width 0 height 25
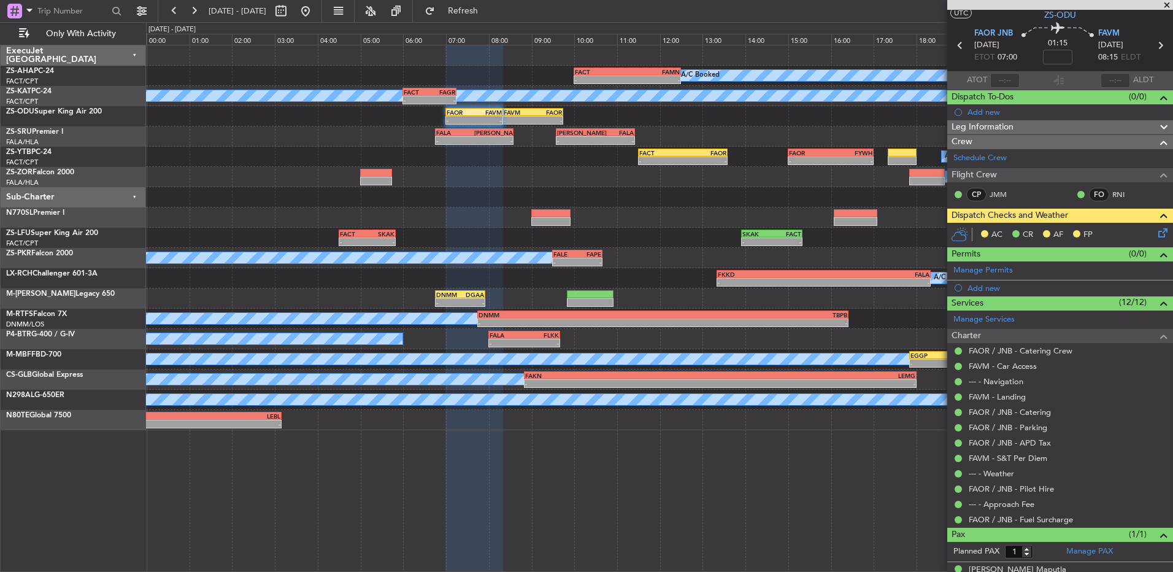
scroll to position [45, 0]
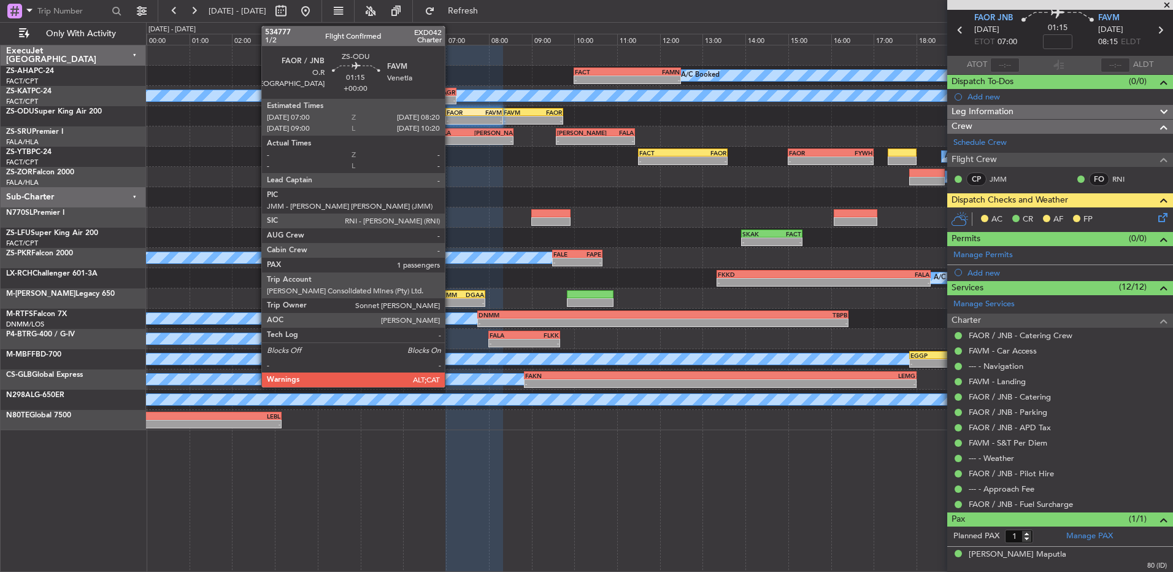
click at [450, 115] on div "FAOR 07:00 Z FAVM 08:20 Z" at bounding box center [474, 112] width 57 height 9
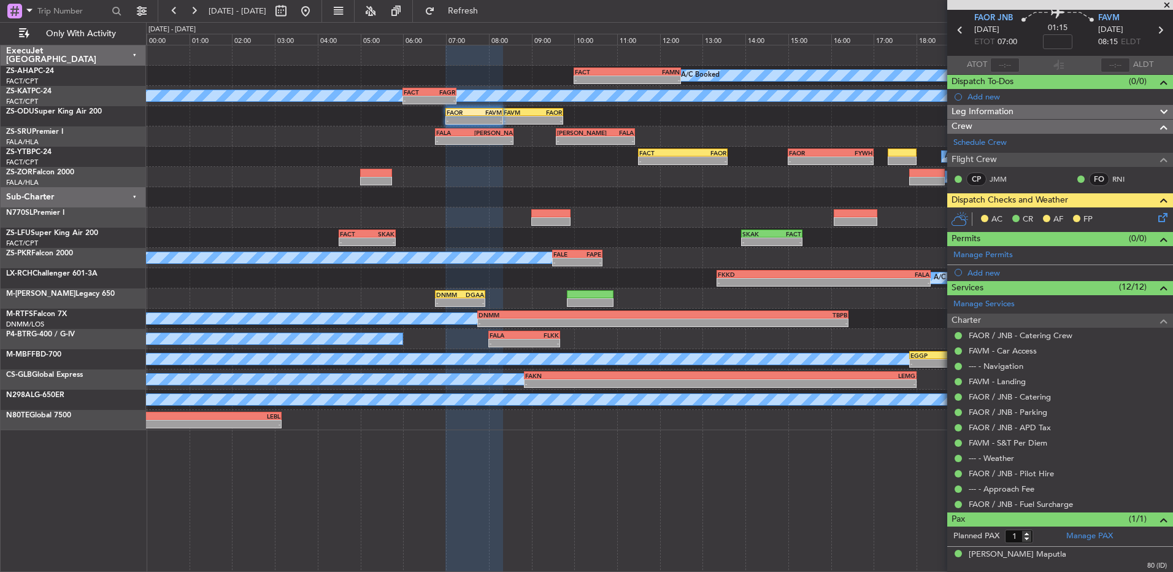
scroll to position [0, 0]
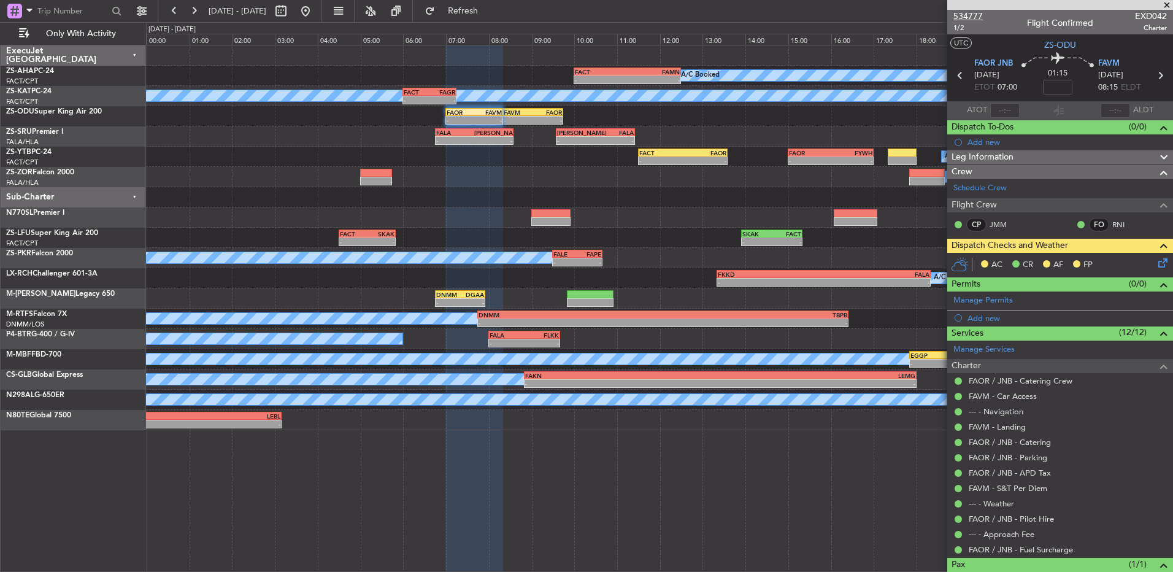
click at [964, 21] on span "534777" at bounding box center [968, 16] width 29 height 13
click at [1161, 262] on icon at bounding box center [1161, 261] width 10 height 10
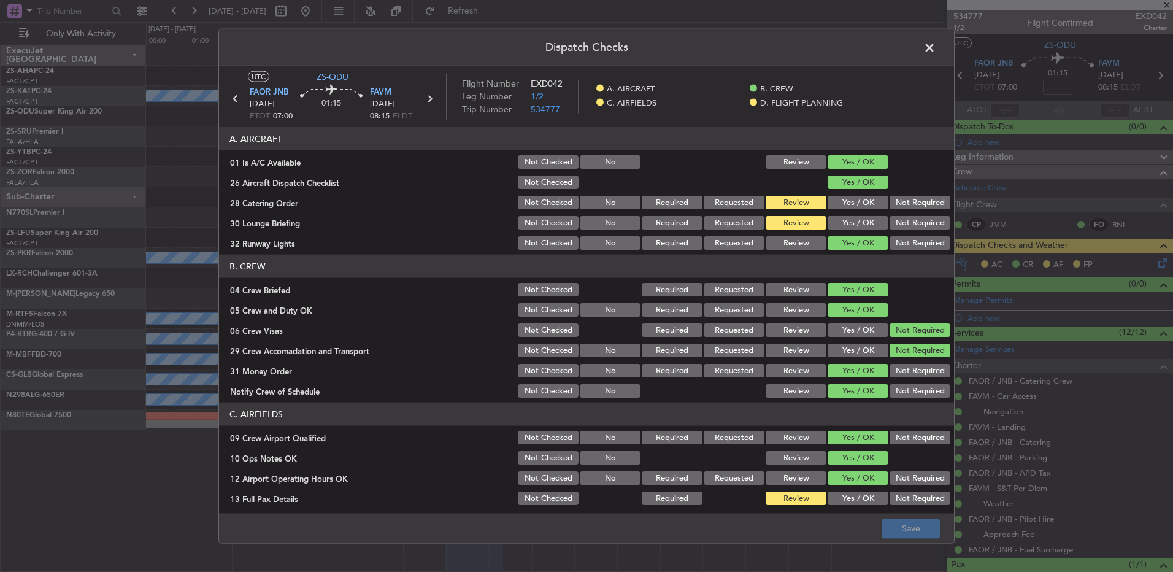
scroll to position [172, 0]
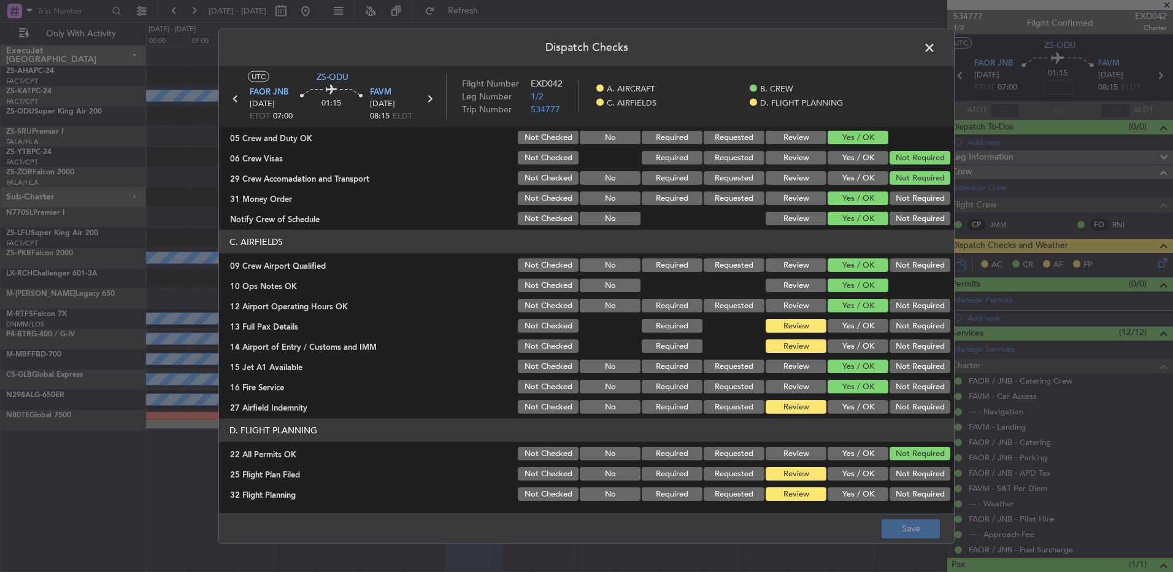
click at [852, 404] on button "Yes / OK" at bounding box center [858, 407] width 61 height 14
click at [857, 325] on button "Yes / OK" at bounding box center [858, 326] width 61 height 14
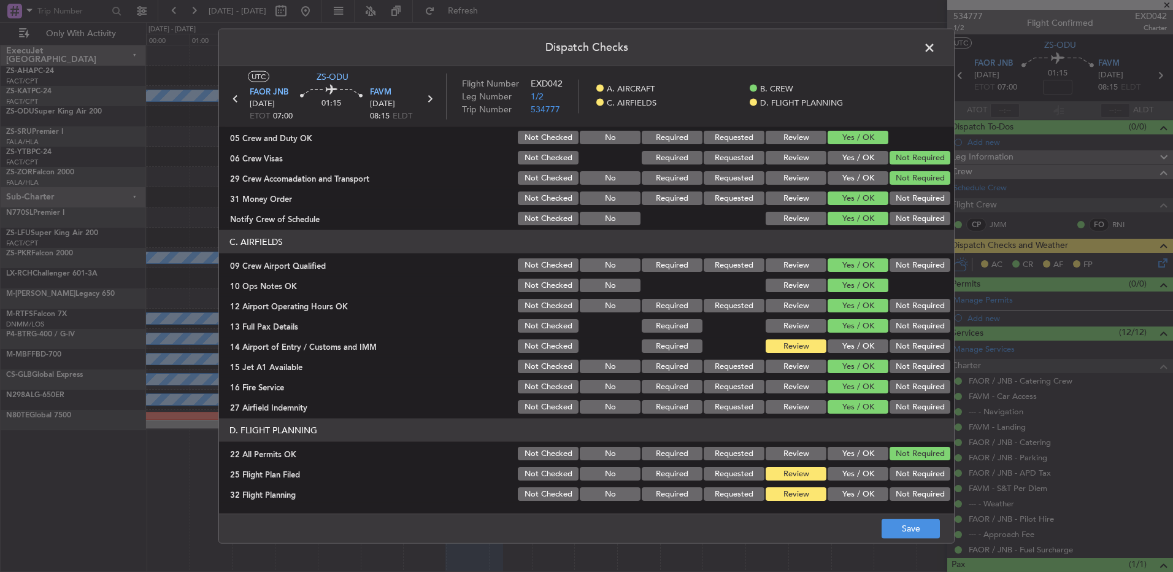
click at [914, 340] on button "Not Required" at bounding box center [920, 346] width 61 height 14
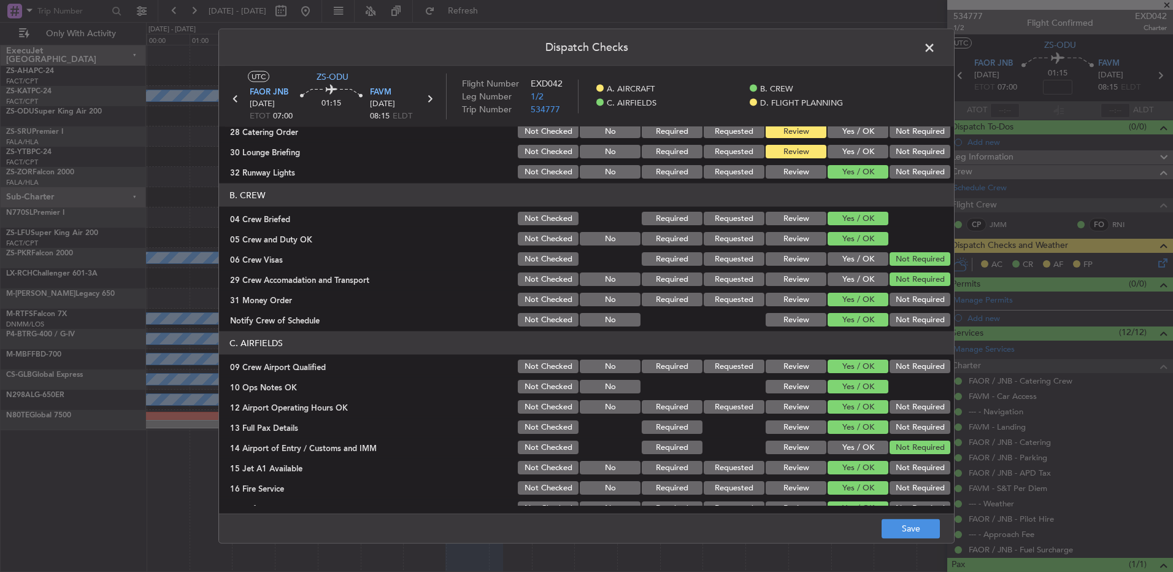
scroll to position [0, 0]
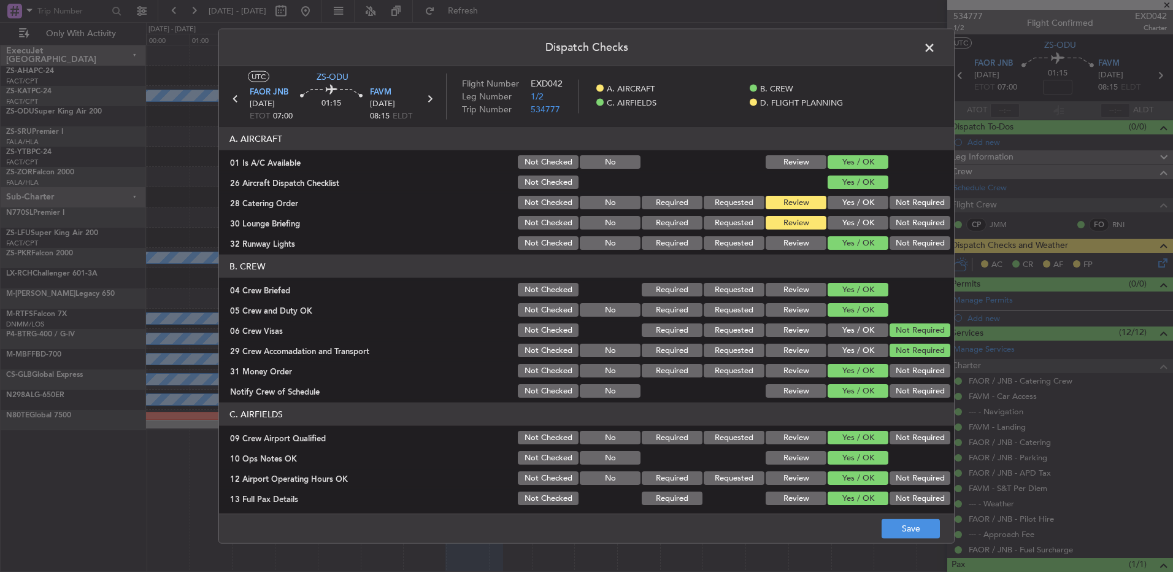
click at [899, 230] on div "Not Required" at bounding box center [919, 222] width 62 height 17
click at [899, 218] on button "Not Required" at bounding box center [920, 223] width 61 height 14
click at [927, 524] on button "Save" at bounding box center [911, 529] width 58 height 20
click at [936, 42] on span at bounding box center [936, 51] width 0 height 25
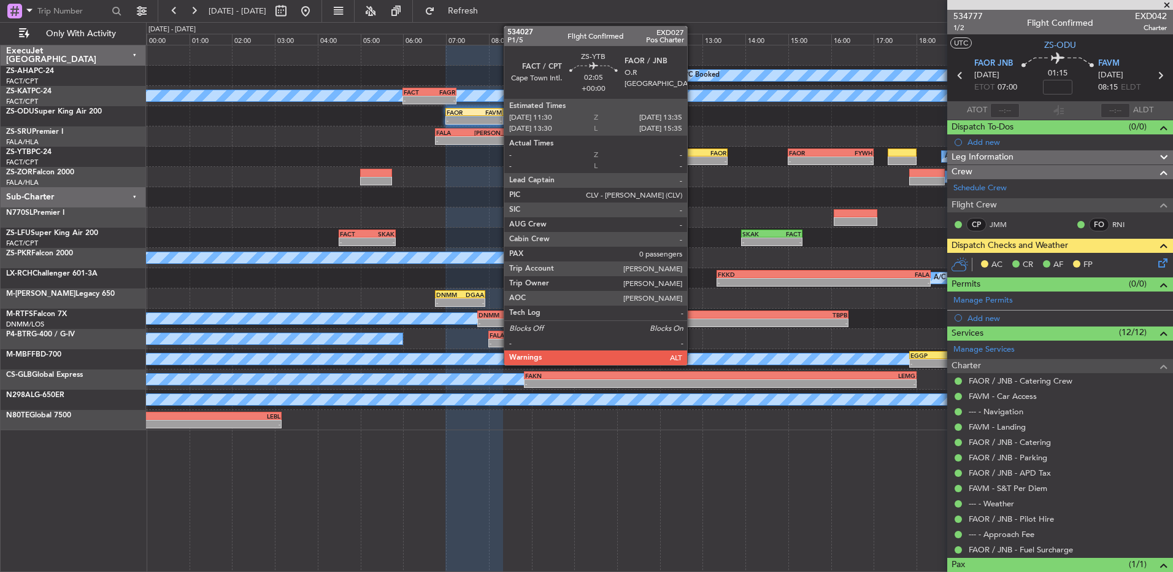
click at [693, 154] on div "FAOR" at bounding box center [705, 152] width 44 height 7
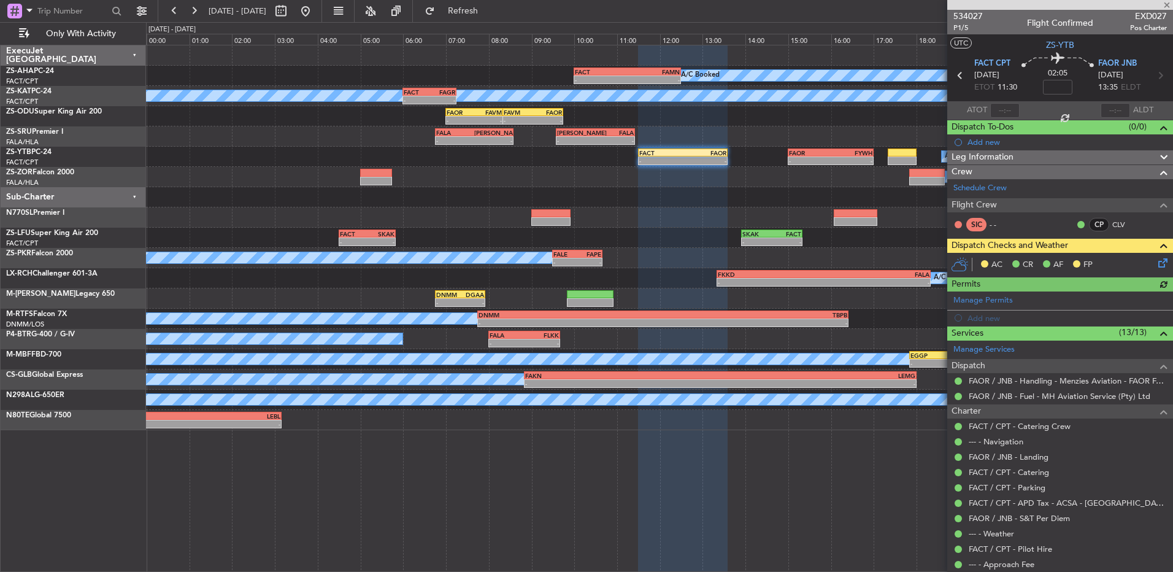
click at [1156, 258] on icon at bounding box center [1161, 261] width 10 height 10
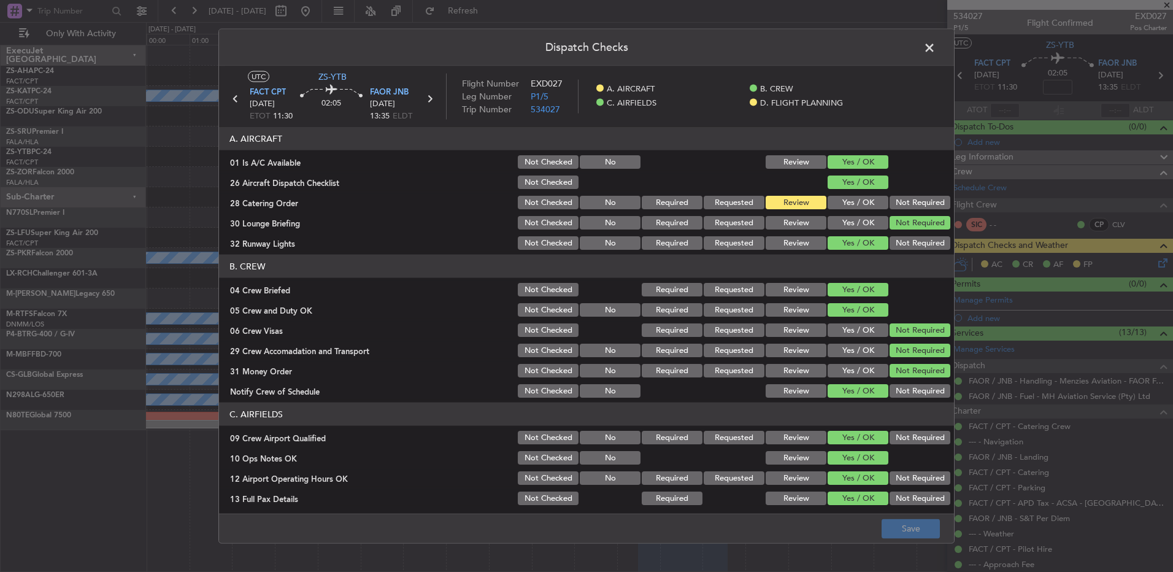
click at [936, 48] on span at bounding box center [936, 51] width 0 height 25
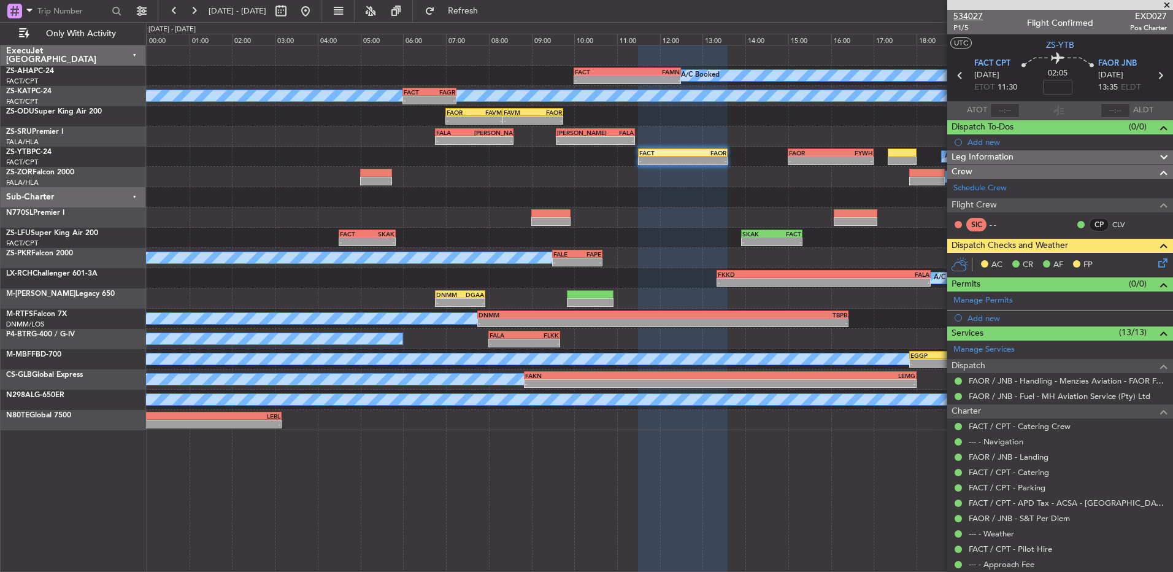
click at [974, 12] on span "534027" at bounding box center [968, 16] width 29 height 13
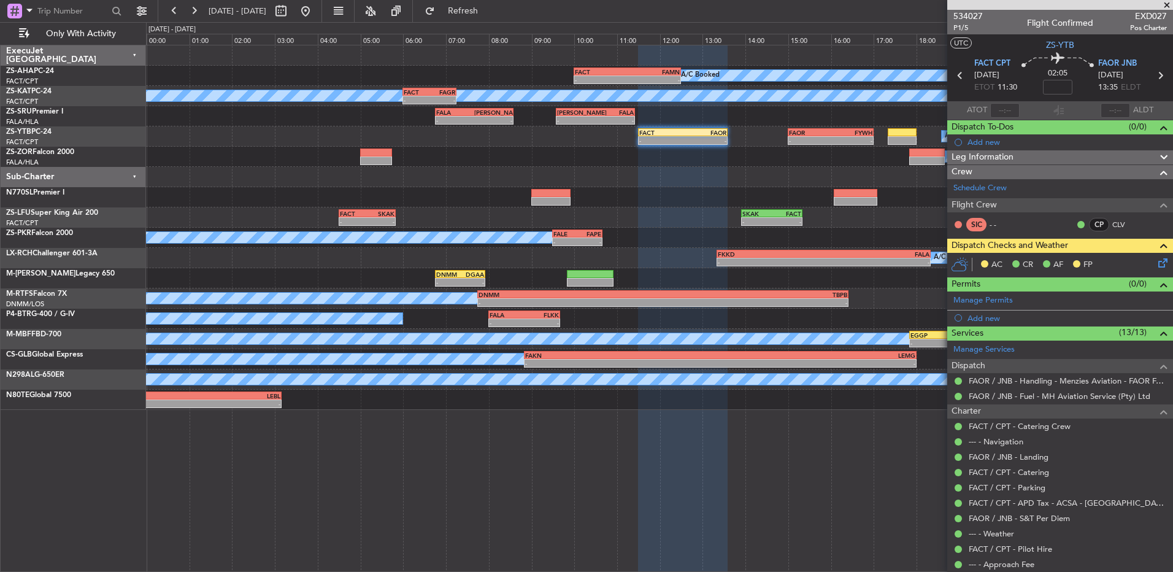
click at [1156, 261] on icon at bounding box center [1161, 261] width 10 height 10
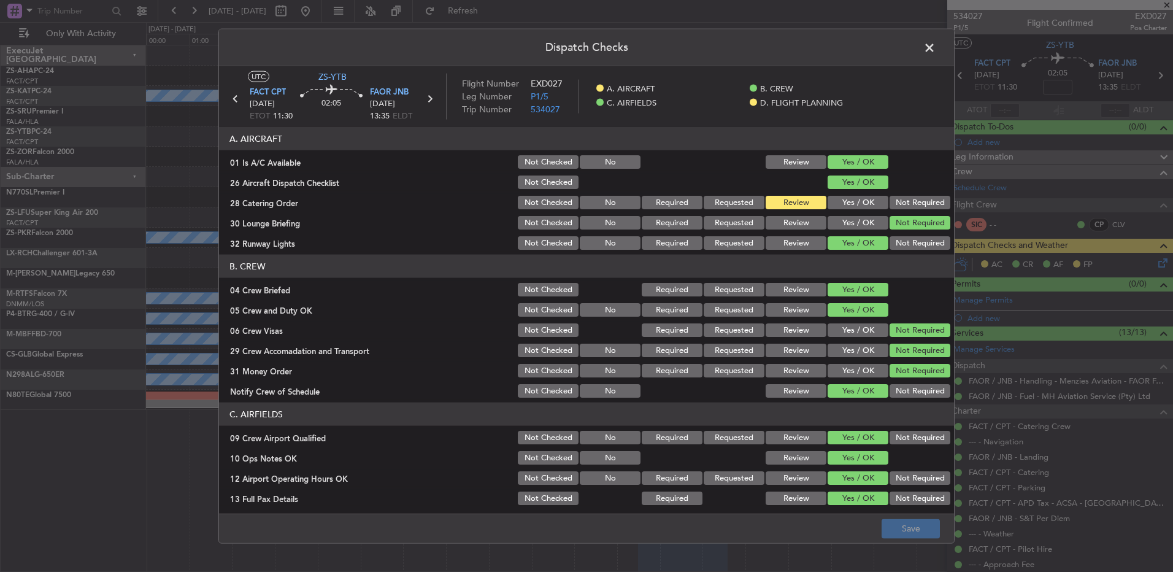
click at [936, 42] on span at bounding box center [936, 51] width 0 height 25
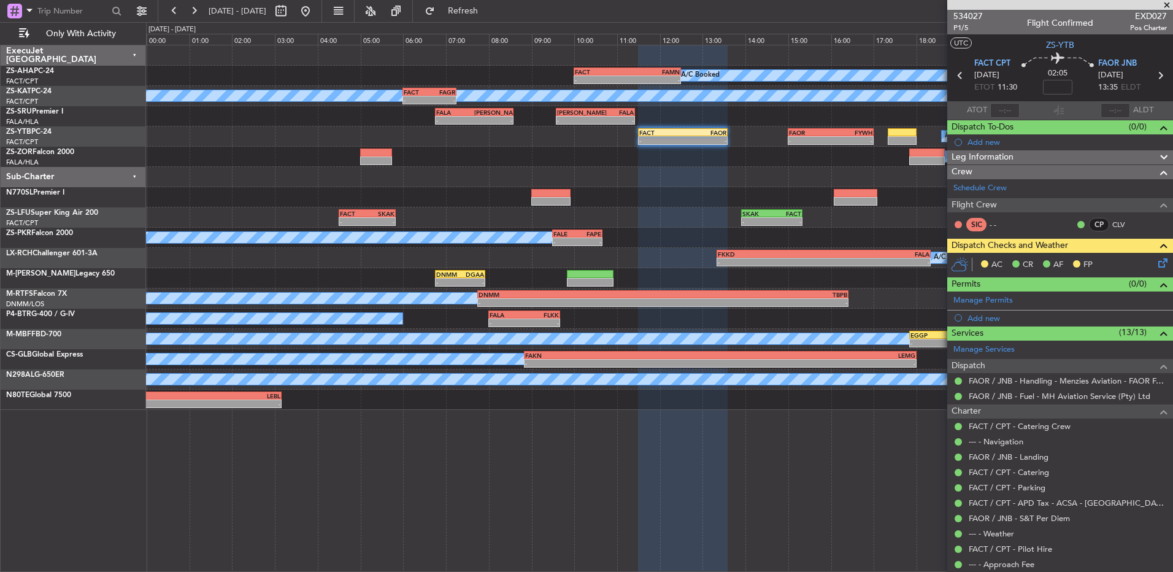
click at [1156, 265] on icon at bounding box center [1161, 261] width 10 height 10
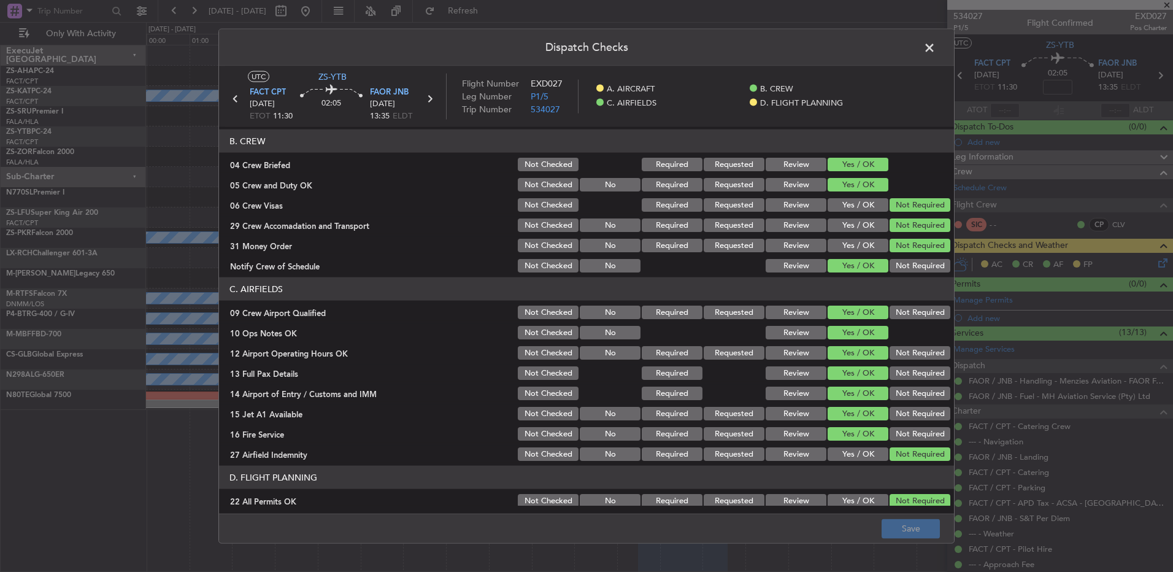
scroll to position [172, 0]
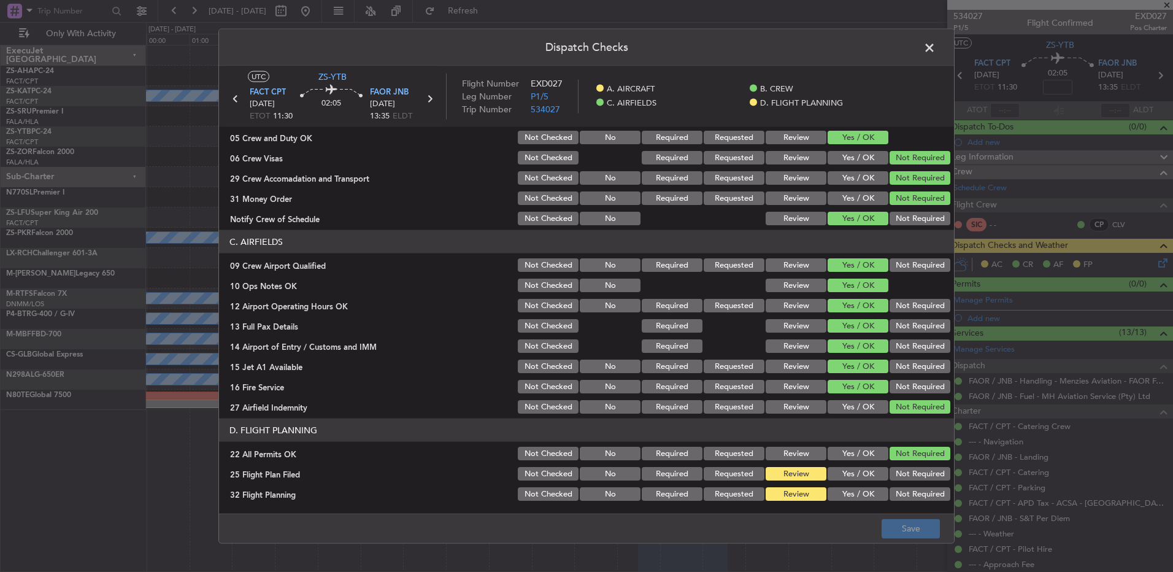
click at [936, 45] on span at bounding box center [936, 51] width 0 height 25
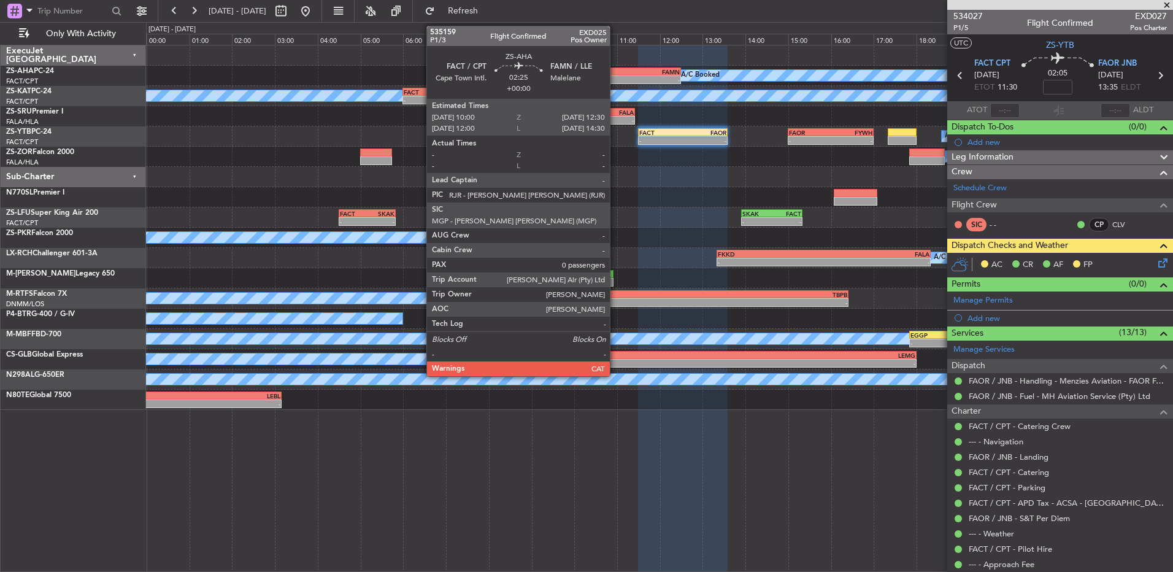
click at [617, 80] on div "-" at bounding box center [601, 79] width 52 height 7
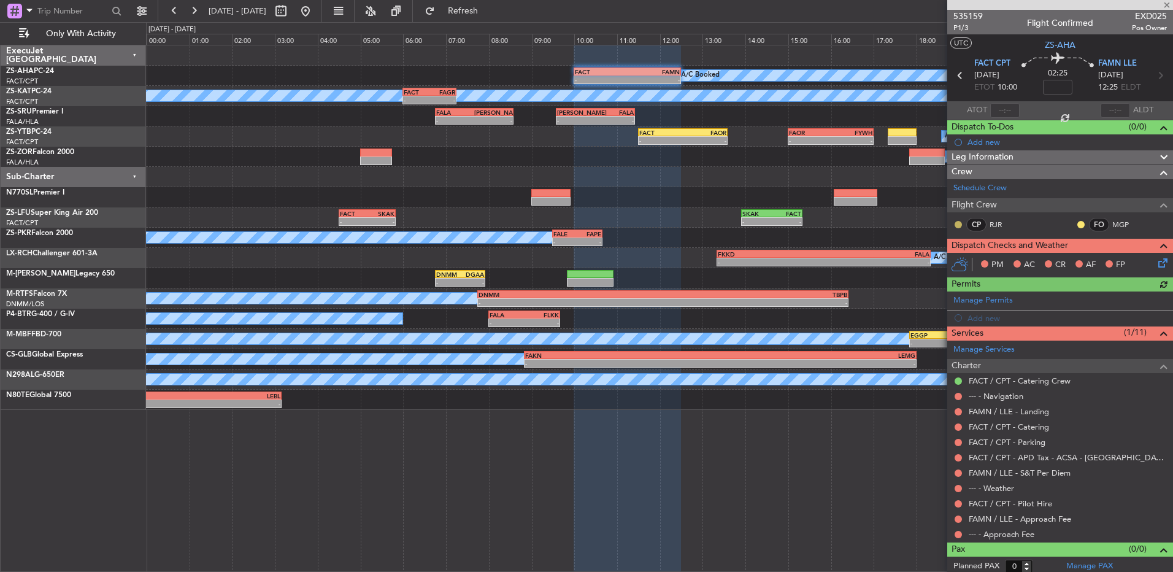
click at [959, 225] on button at bounding box center [958, 224] width 7 height 7
click at [959, 265] on span "Acknowledged" at bounding box center [962, 260] width 54 height 12
click at [1076, 222] on div at bounding box center [1081, 225] width 10 height 10
click at [1078, 224] on button at bounding box center [1081, 224] width 7 height 7
click at [1045, 258] on mat-tooltip-component "Incomplete" at bounding box center [1055, 268] width 56 height 33
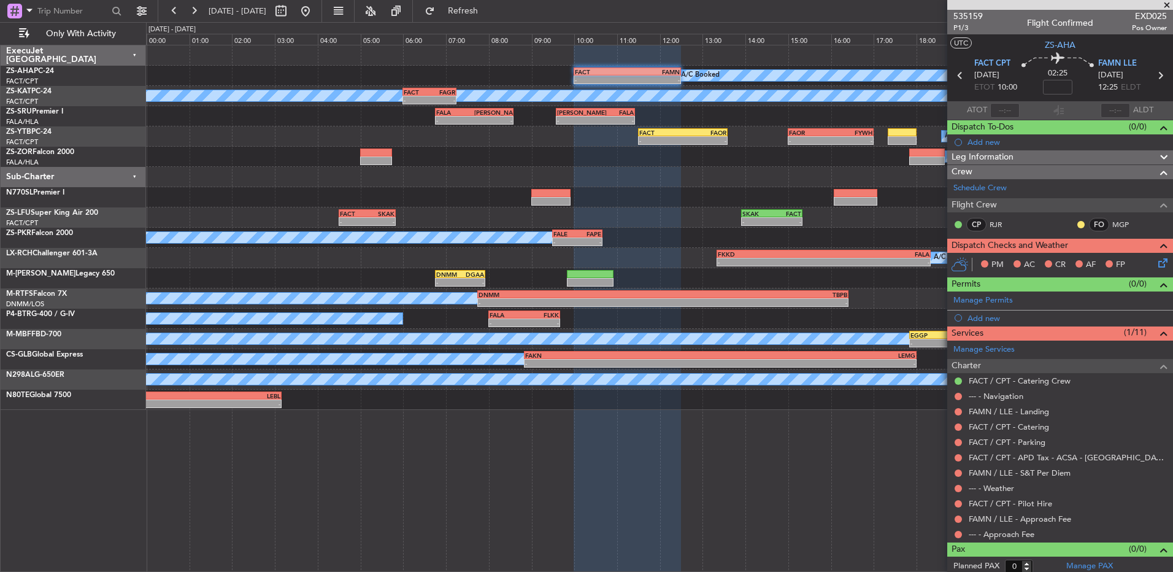
click at [1076, 220] on div at bounding box center [1081, 225] width 10 height 10
click at [1078, 224] on button at bounding box center [1081, 224] width 7 height 7
click at [1044, 261] on li "Acknowledged" at bounding box center [1072, 260] width 82 height 18
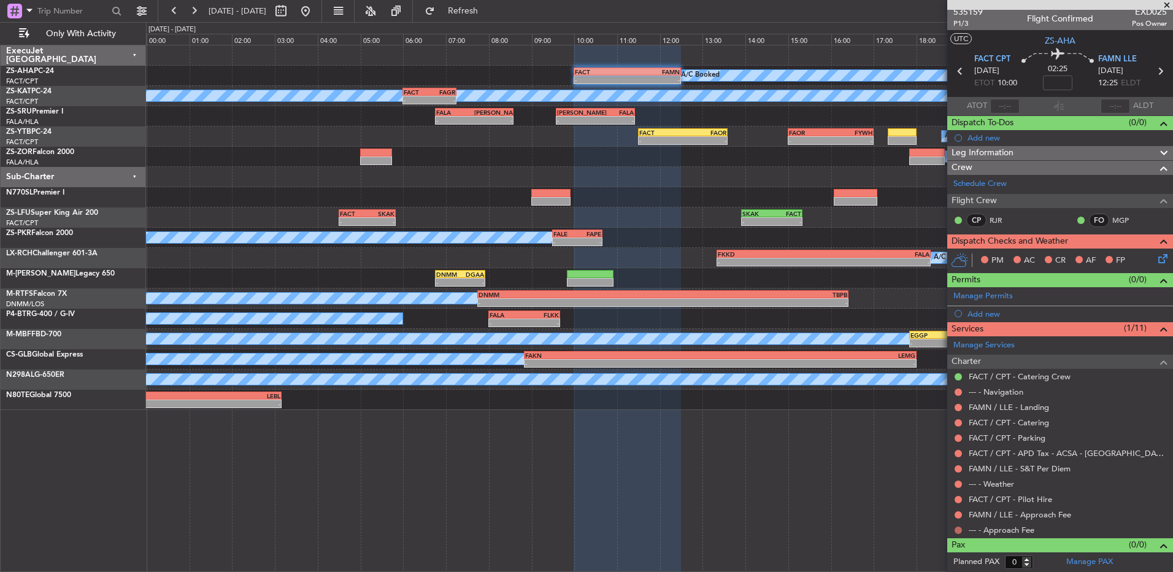
click at [955, 530] on button at bounding box center [958, 530] width 7 height 7
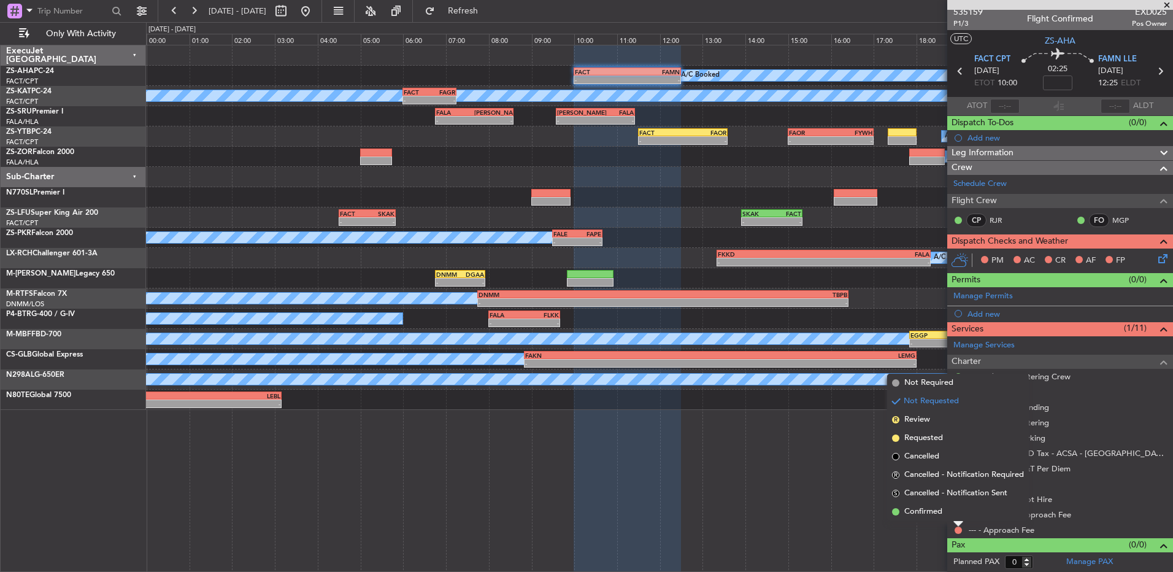
click at [957, 522] on div at bounding box center [959, 524] width 10 height 5
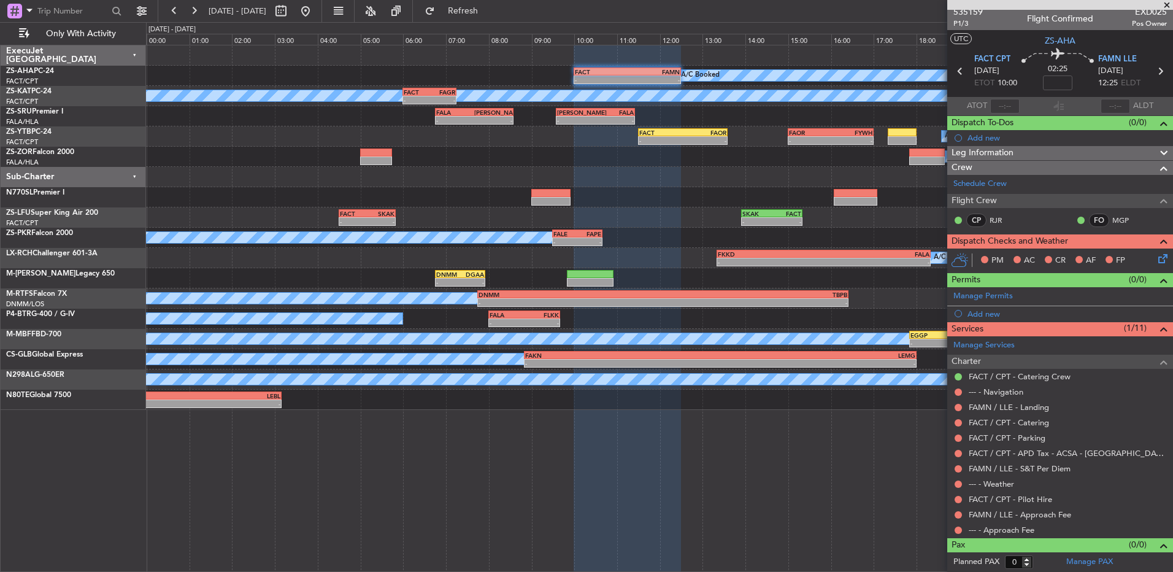
click at [958, 528] on button at bounding box center [958, 530] width 7 height 7
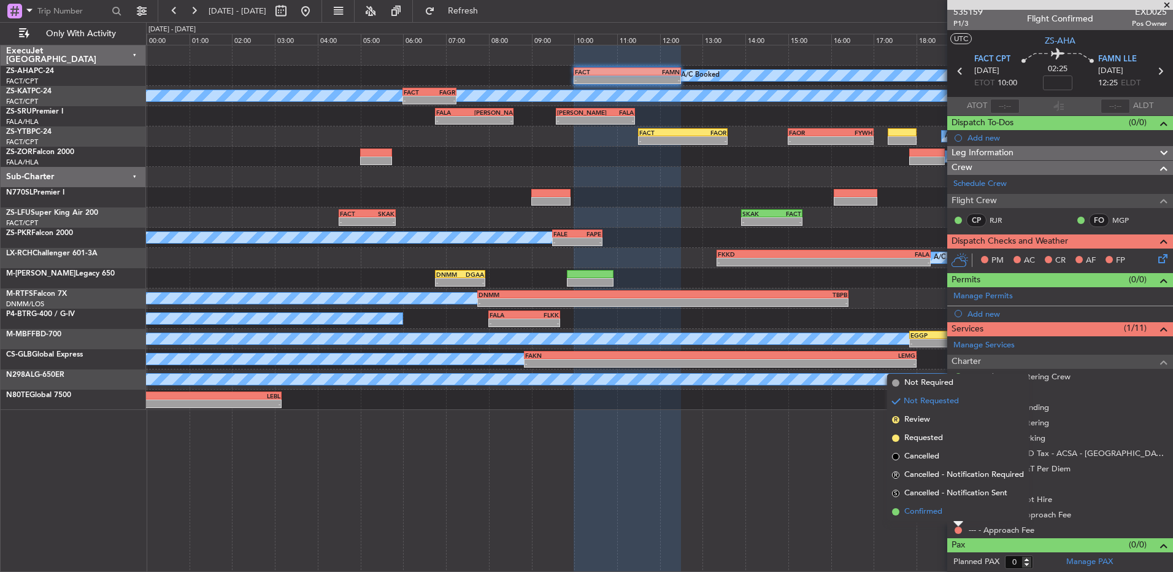
click at [903, 509] on li "Confirmed" at bounding box center [958, 512] width 142 height 18
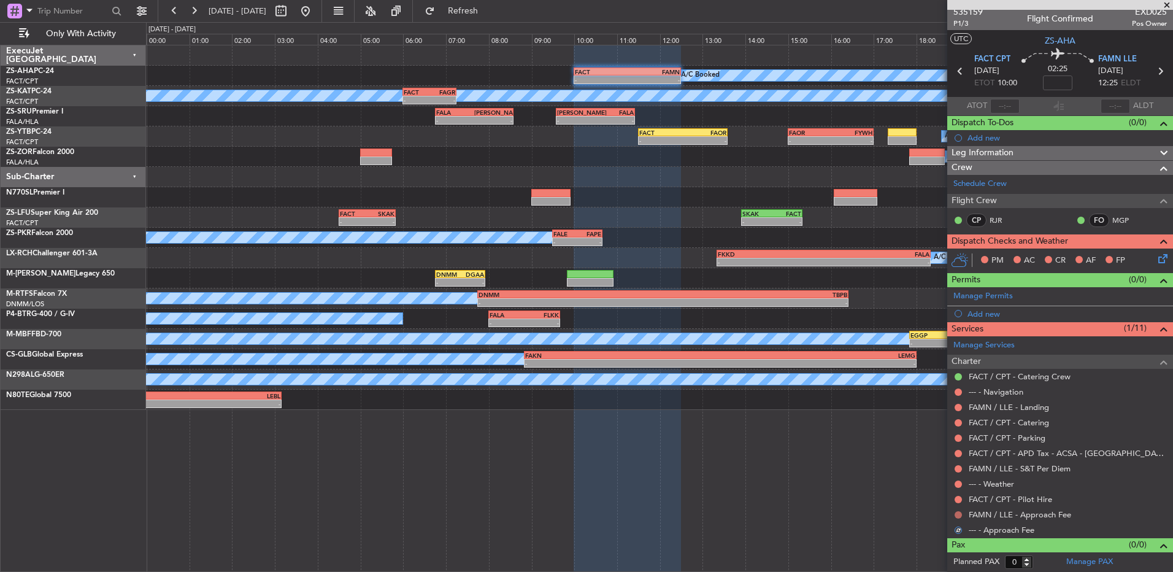
click at [961, 514] on button at bounding box center [958, 514] width 7 height 7
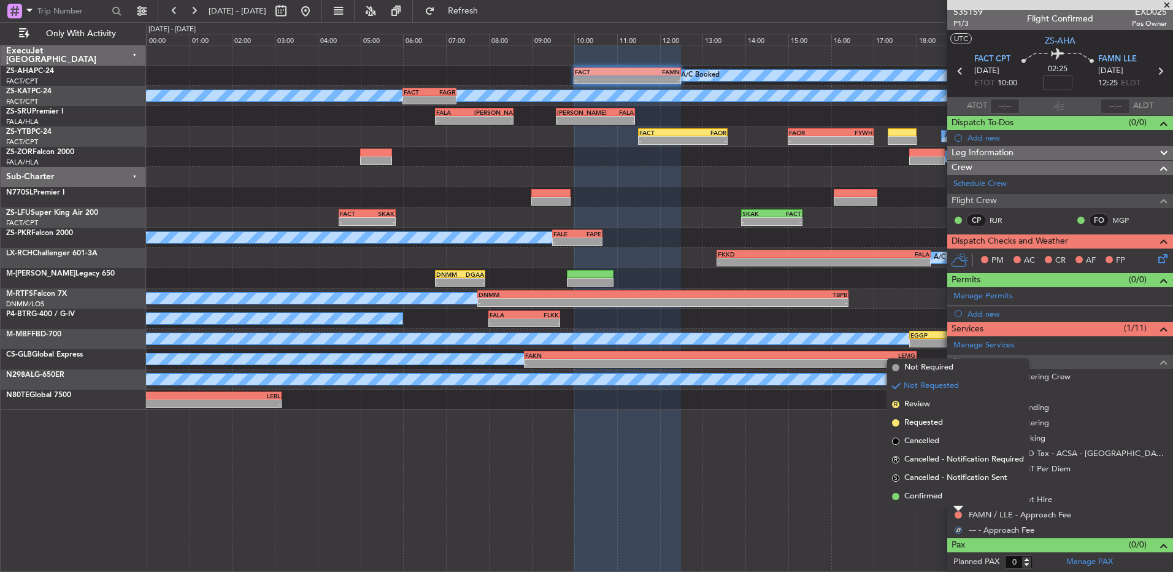
click at [957, 507] on div at bounding box center [959, 508] width 10 height 5
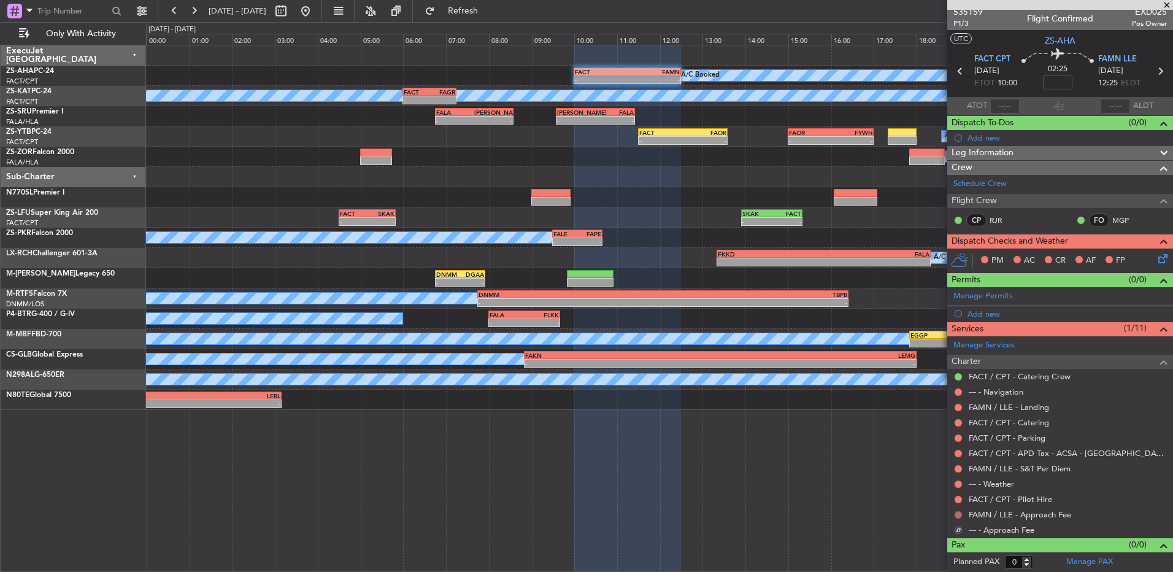
click at [957, 512] on button at bounding box center [958, 514] width 7 height 7
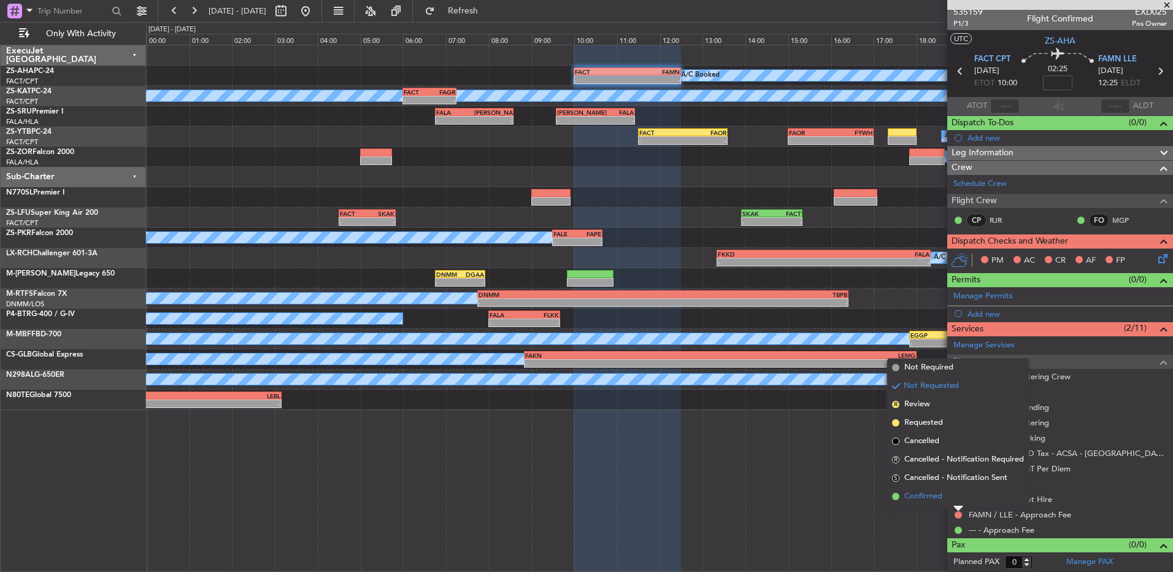
click at [954, 500] on li "Confirmed" at bounding box center [958, 496] width 142 height 18
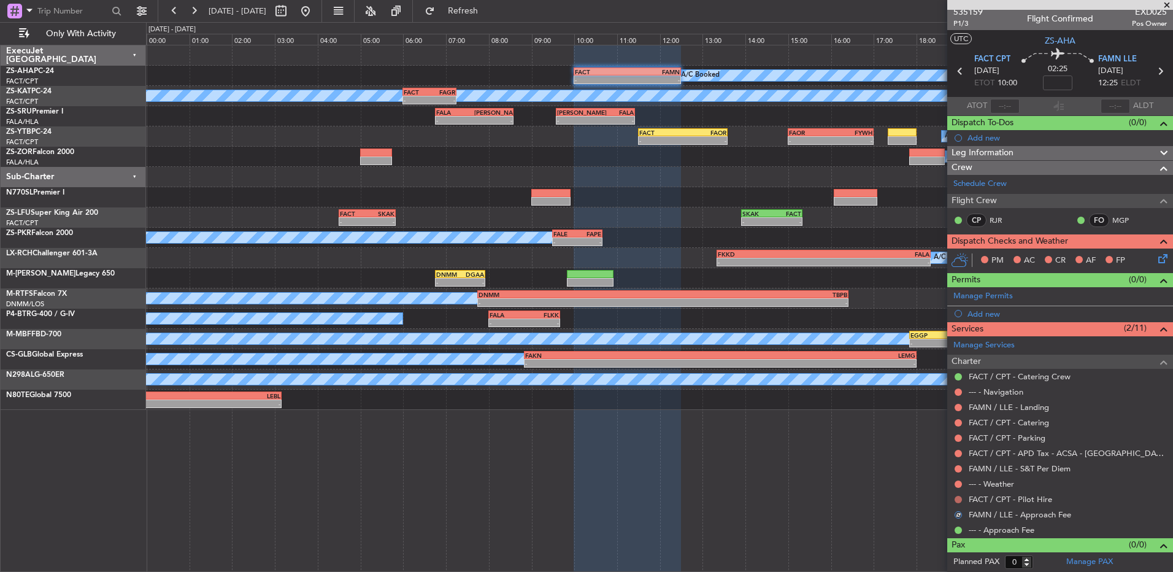
click at [961, 497] on button at bounding box center [958, 499] width 7 height 7
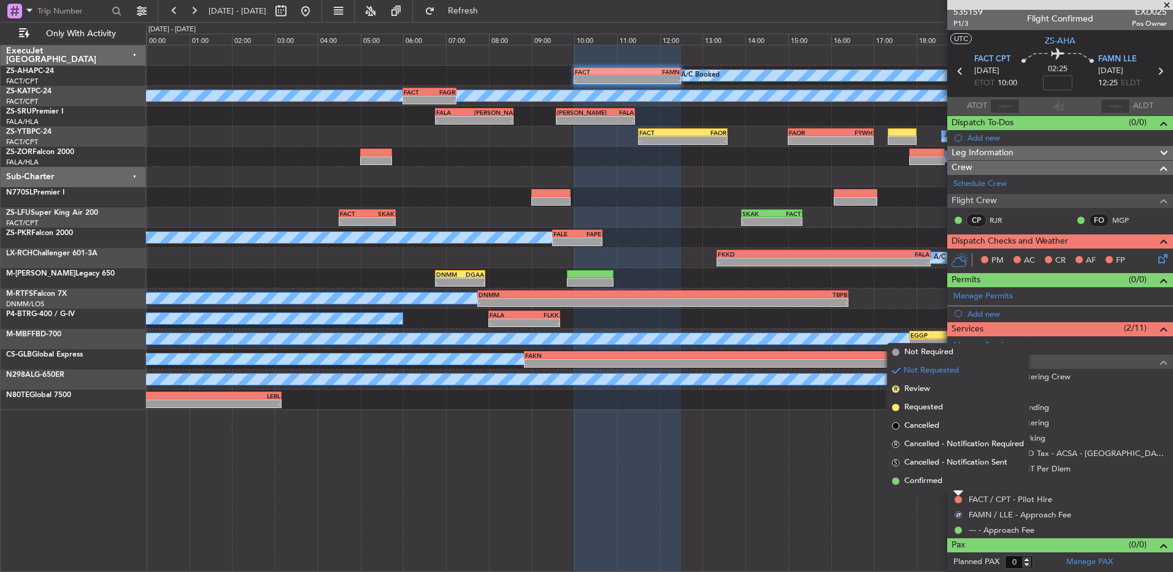
click at [954, 476] on li "Confirmed" at bounding box center [958, 481] width 142 height 18
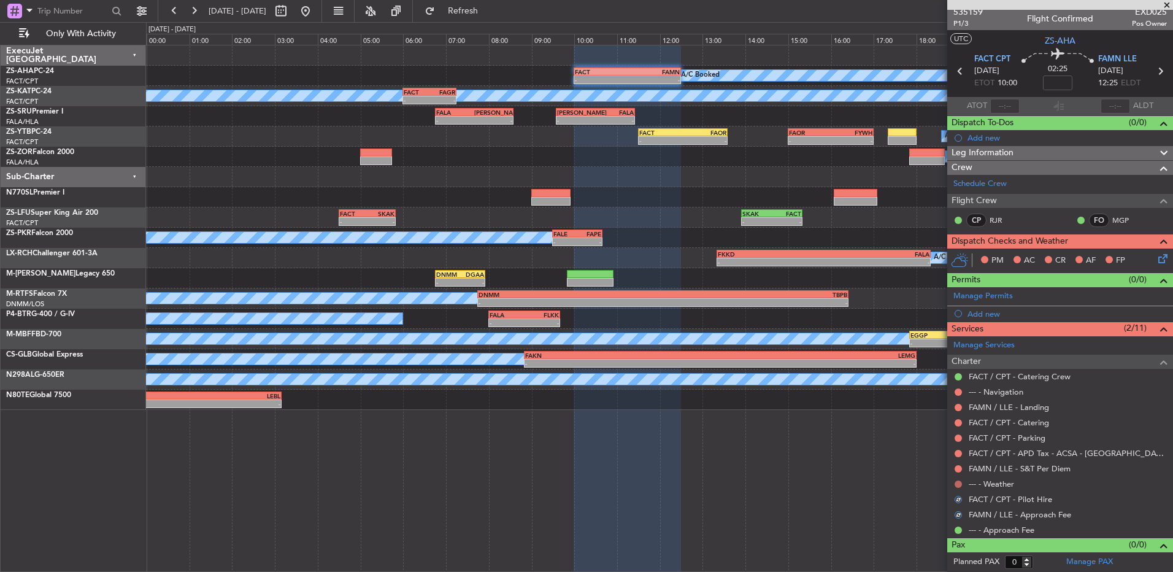
click at [960, 482] on button at bounding box center [958, 484] width 7 height 7
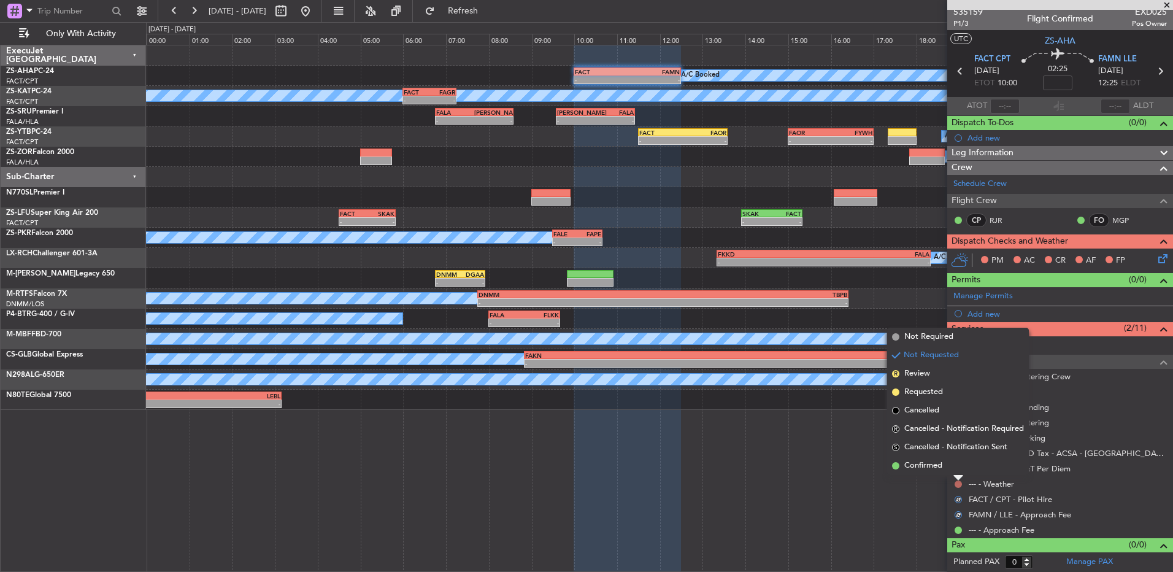
click at [961, 466] on li "Confirmed" at bounding box center [958, 466] width 142 height 18
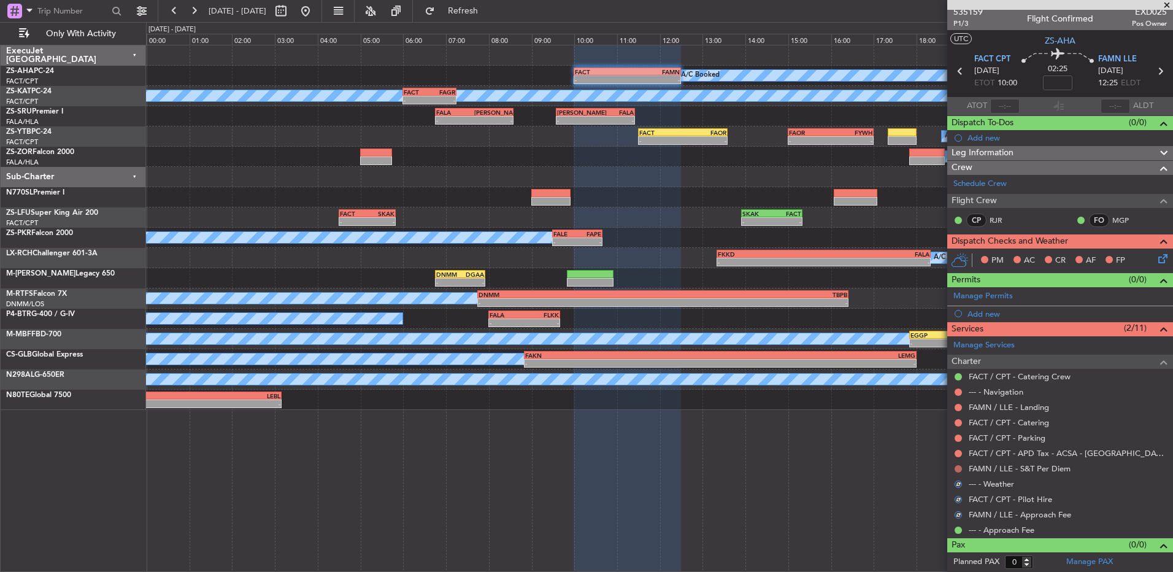
click at [959, 469] on button at bounding box center [958, 468] width 7 height 7
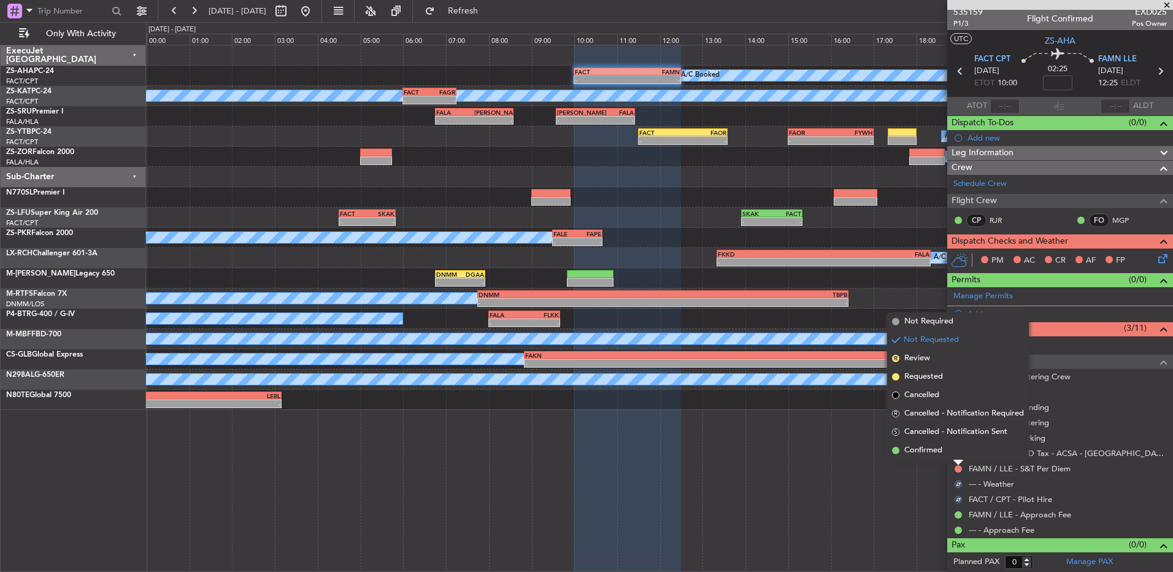
click at [956, 444] on li "Confirmed" at bounding box center [958, 450] width 142 height 18
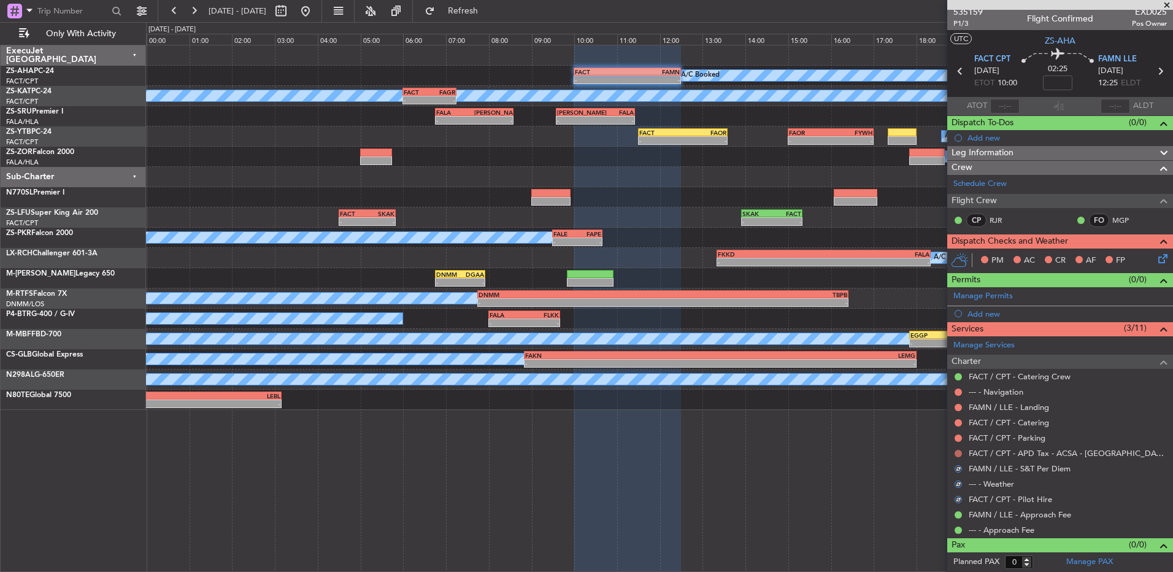
click at [962, 454] on button at bounding box center [958, 453] width 7 height 7
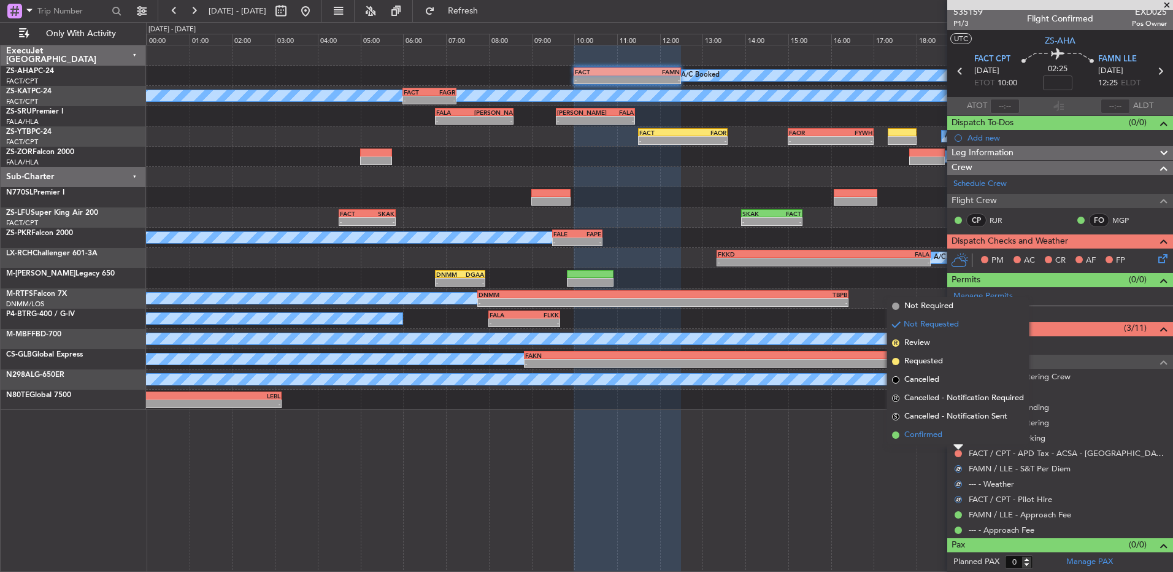
click at [965, 438] on li "Confirmed" at bounding box center [958, 435] width 142 height 18
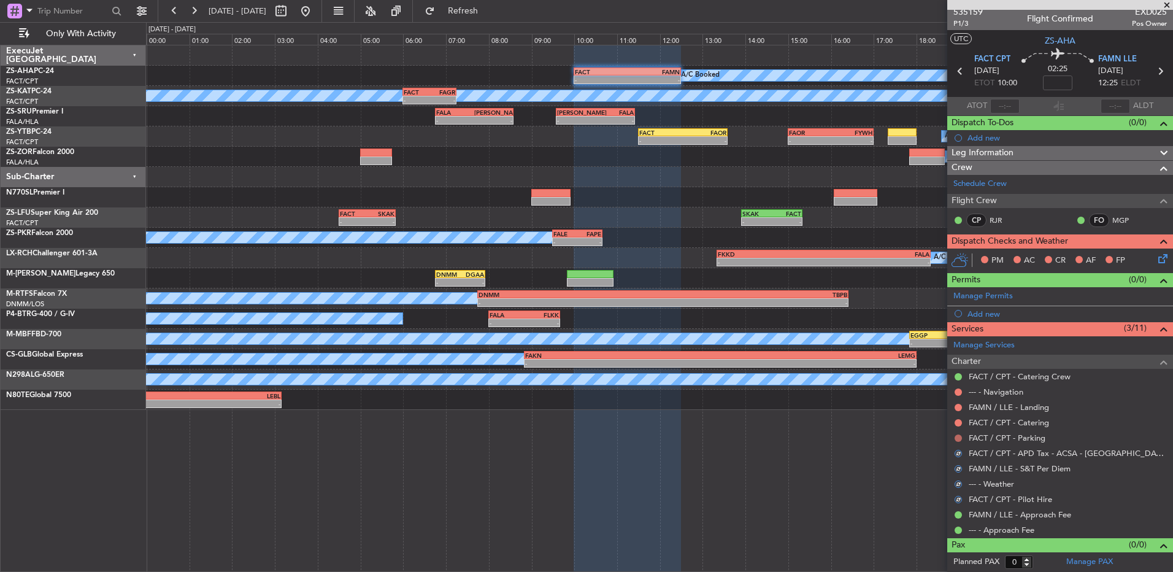
click at [955, 438] on button at bounding box center [958, 438] width 7 height 7
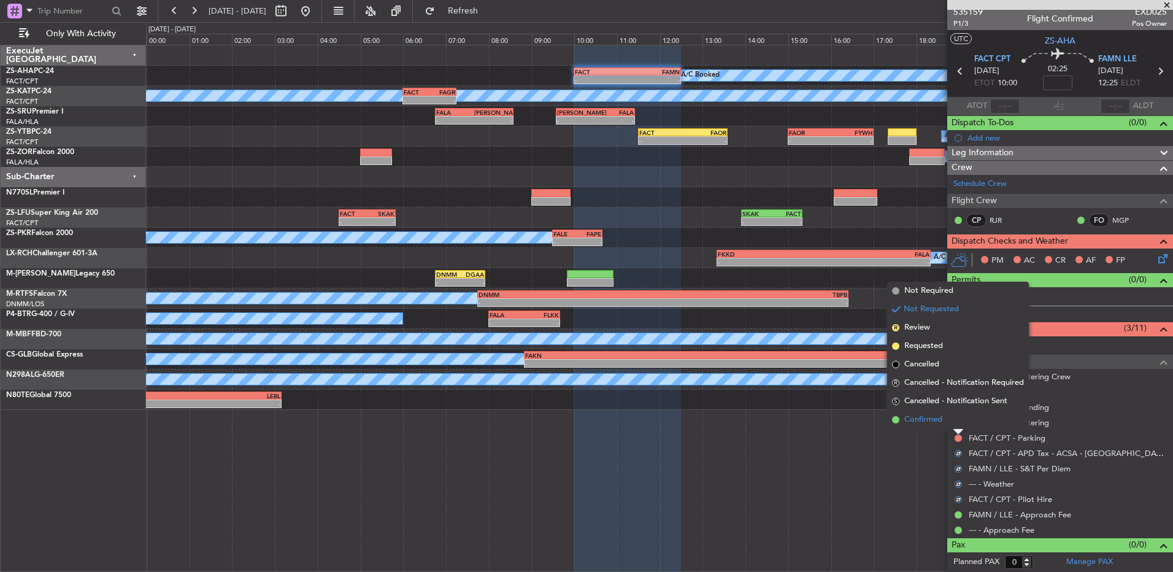
click at [958, 425] on li "Confirmed" at bounding box center [958, 420] width 142 height 18
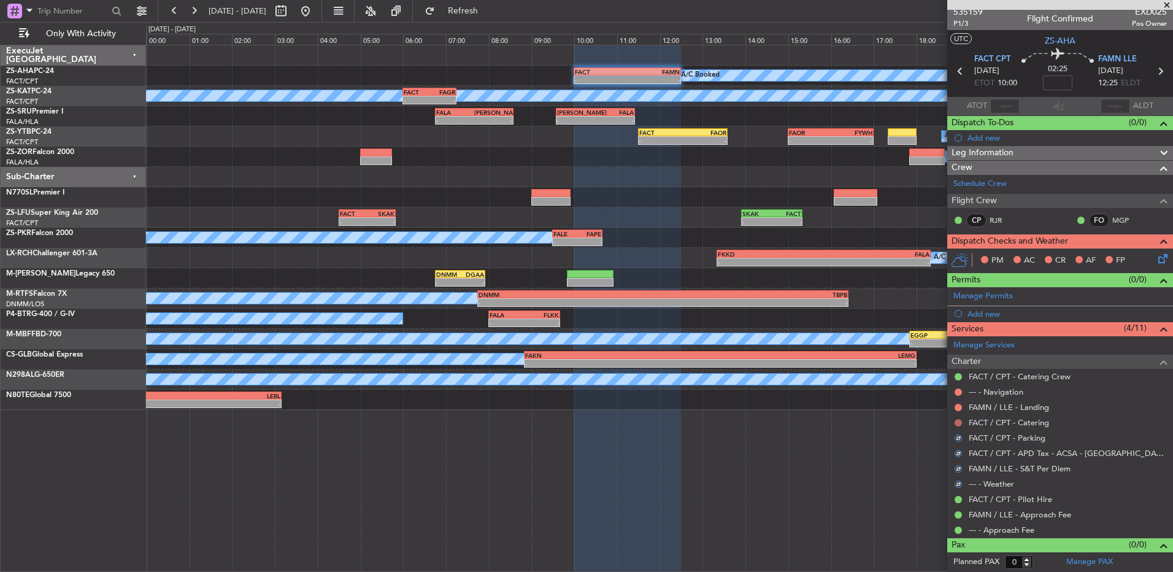
click at [958, 420] on button at bounding box center [958, 422] width 7 height 7
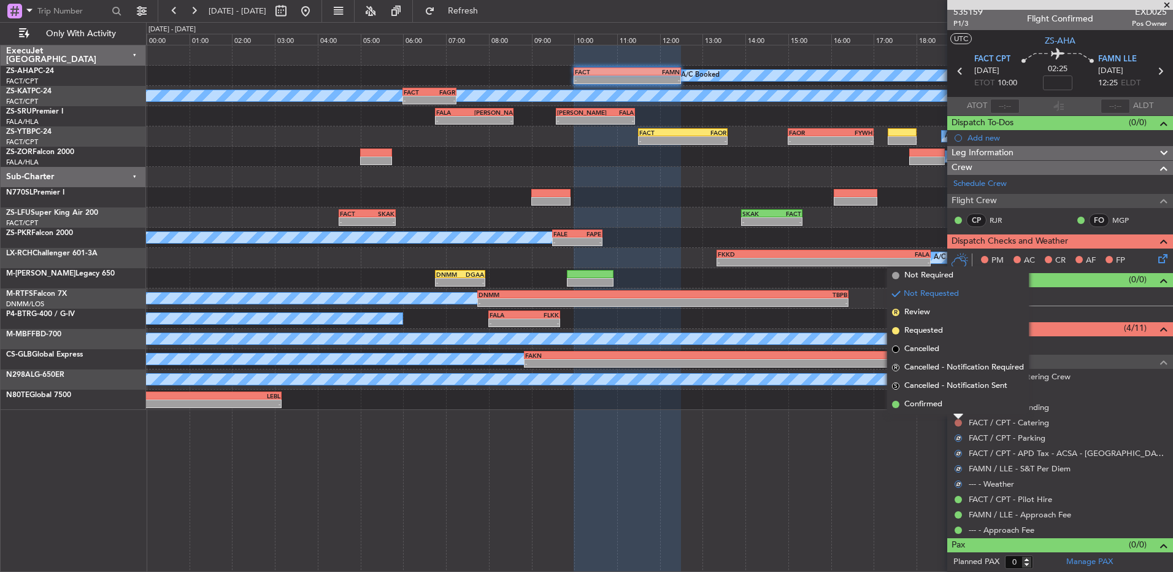
click at [960, 410] on li "Confirmed" at bounding box center [958, 404] width 142 height 18
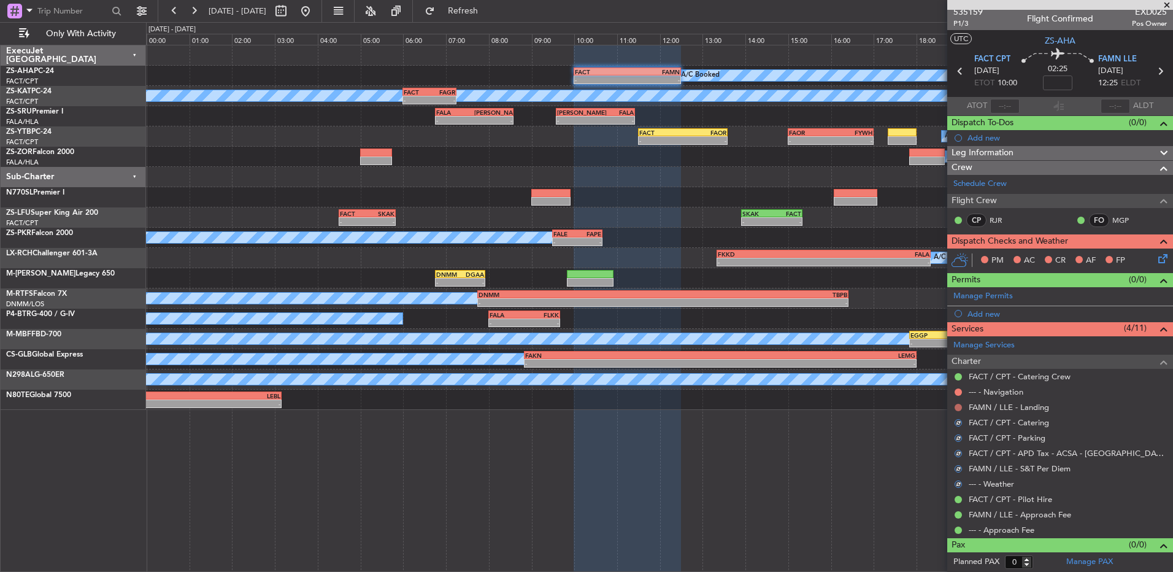
click at [960, 409] on button at bounding box center [958, 407] width 7 height 7
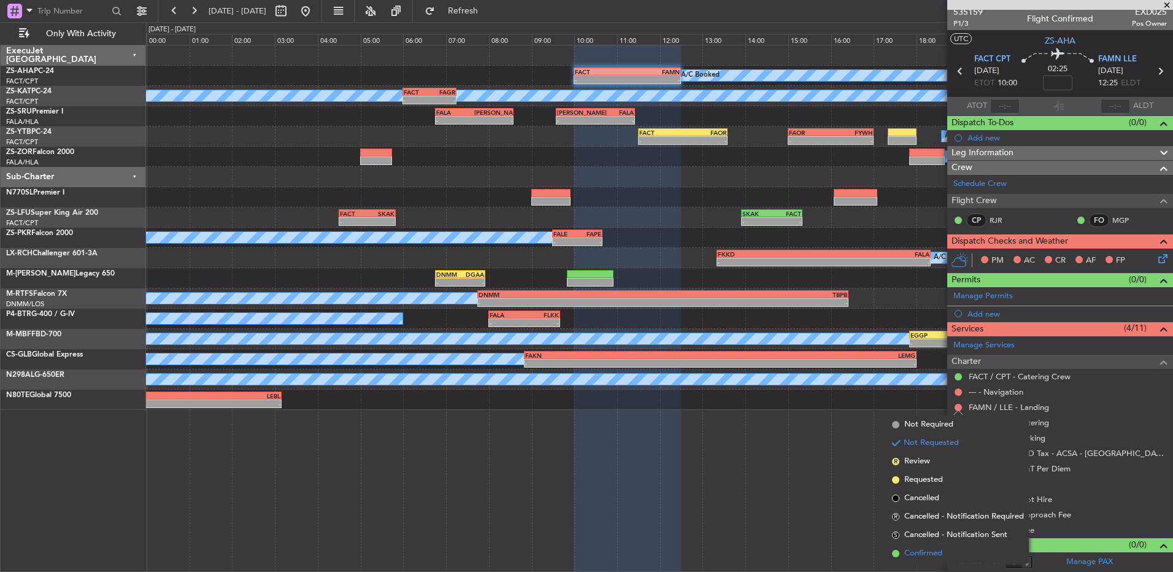
click at [906, 552] on span "Confirmed" at bounding box center [924, 553] width 38 height 12
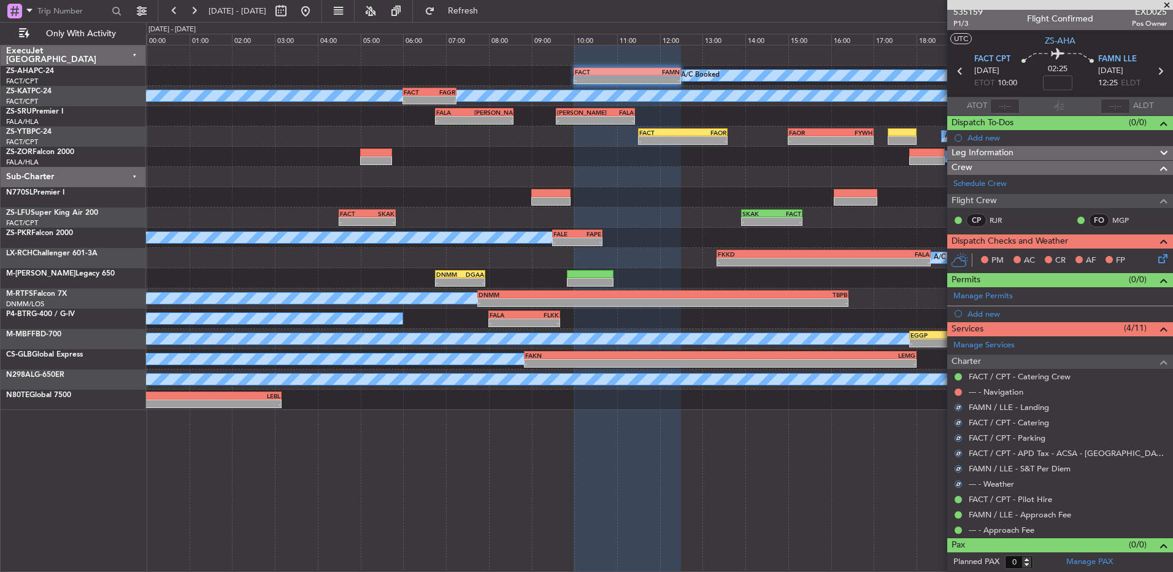
drag, startPoint x: 962, startPoint y: 385, endPoint x: 950, endPoint y: 392, distance: 13.7
click at [959, 389] on div "--- - Navigation" at bounding box center [1061, 391] width 226 height 15
click at [950, 392] on div "--- - Navigation" at bounding box center [1061, 391] width 226 height 15
click at [963, 390] on div at bounding box center [959, 392] width 10 height 10
click at [959, 391] on button at bounding box center [958, 391] width 7 height 7
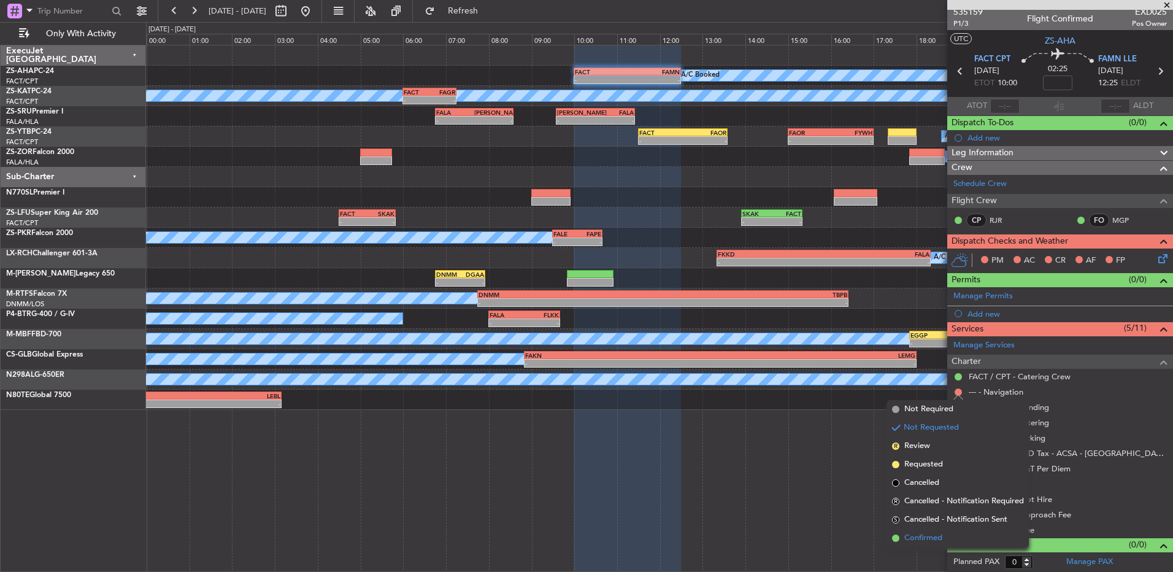
click at [935, 535] on span "Confirmed" at bounding box center [924, 538] width 38 height 12
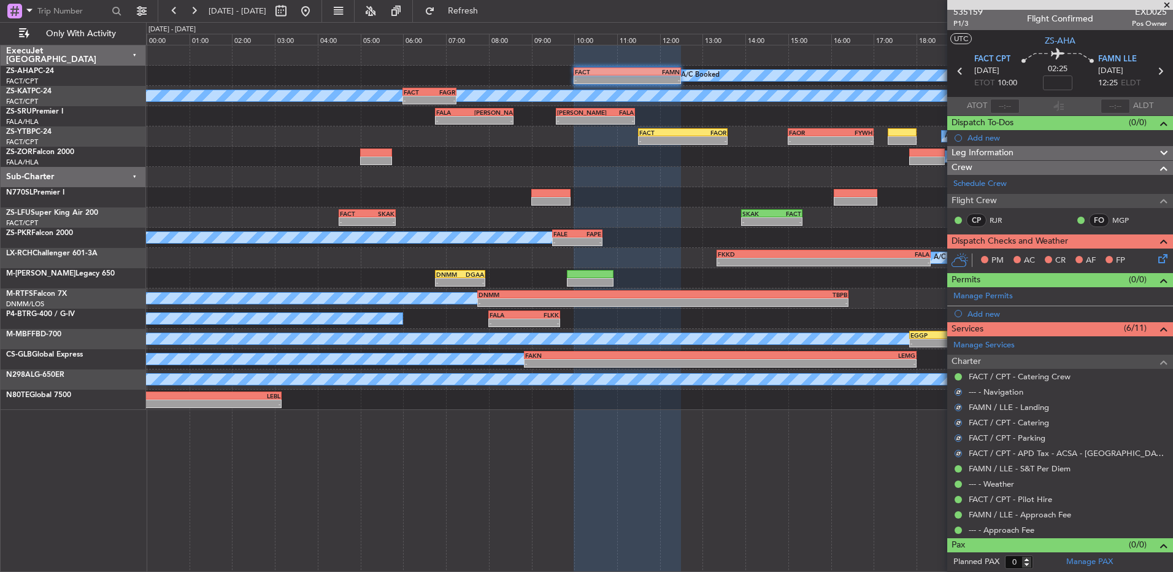
click at [1156, 261] on icon at bounding box center [1161, 257] width 10 height 10
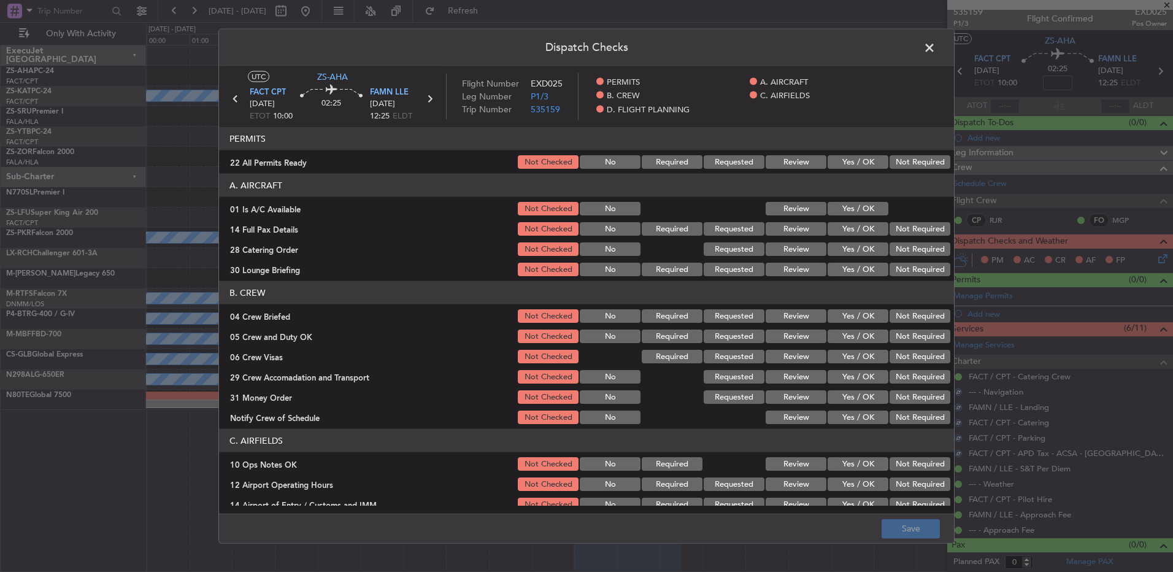
drag, startPoint x: 862, startPoint y: 166, endPoint x: 864, endPoint y: 184, distance: 17.2
click at [864, 166] on button "Yes / OK" at bounding box center [858, 162] width 61 height 14
click at [865, 187] on header "A. AIRCRAFT" at bounding box center [586, 185] width 735 height 23
click at [852, 202] on button "Yes / OK" at bounding box center [858, 209] width 61 height 14
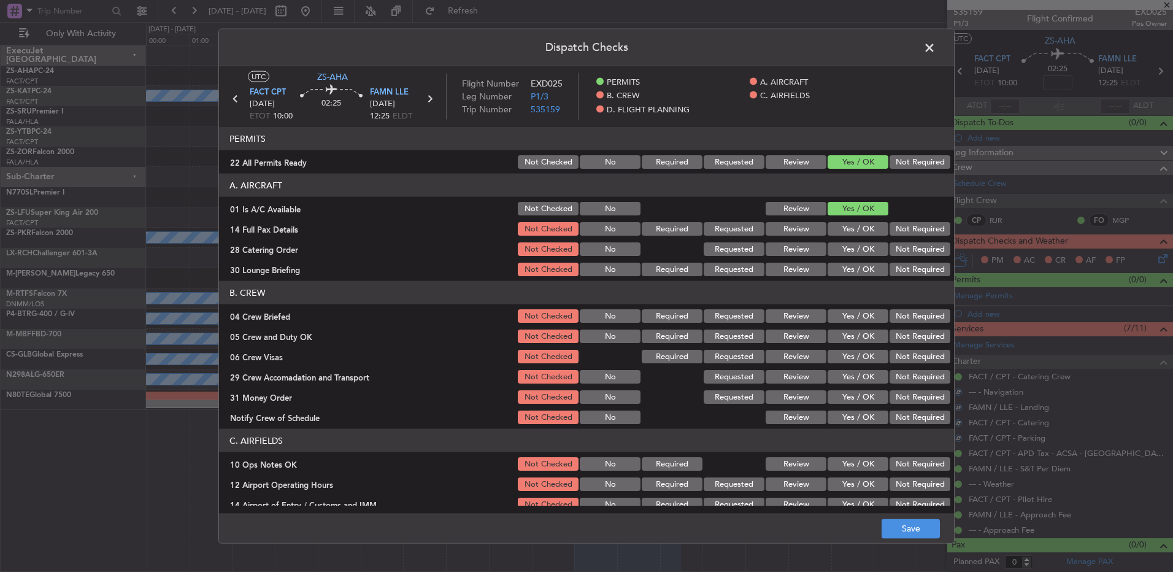
click at [843, 231] on button "Yes / OK" at bounding box center [858, 229] width 61 height 14
click at [841, 241] on div "Yes / OK" at bounding box center [857, 249] width 62 height 17
click at [912, 250] on button "Not Required" at bounding box center [920, 249] width 61 height 14
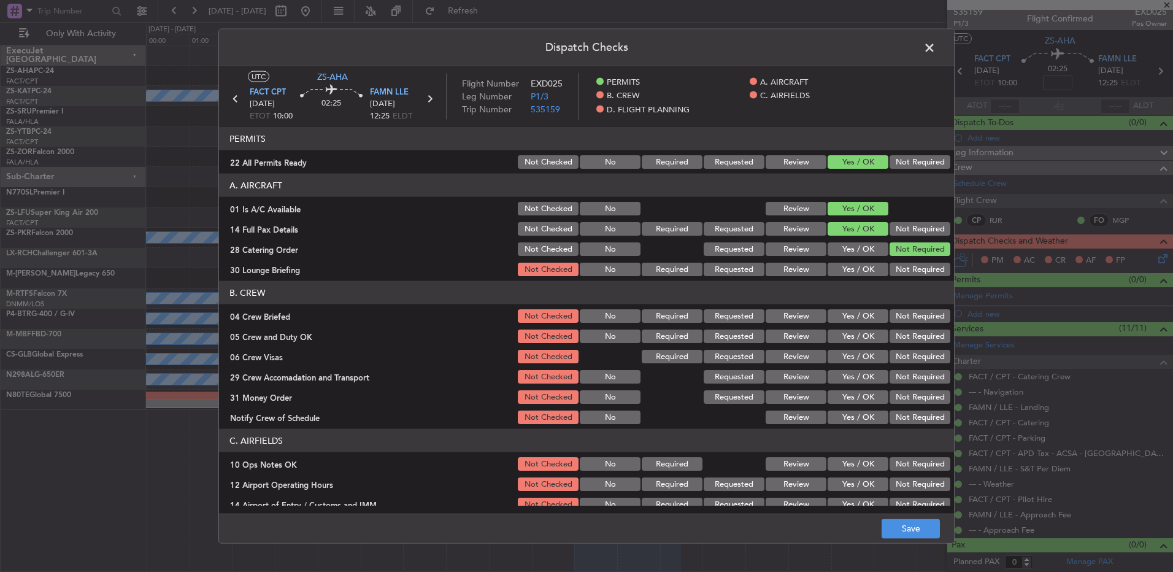
click at [850, 269] on button "Yes / OK" at bounding box center [858, 270] width 61 height 14
click at [776, 307] on div "Review" at bounding box center [795, 315] width 62 height 17
click at [790, 314] on button "Review" at bounding box center [796, 316] width 61 height 14
click at [851, 342] on button "Yes / OK" at bounding box center [858, 337] width 61 height 14
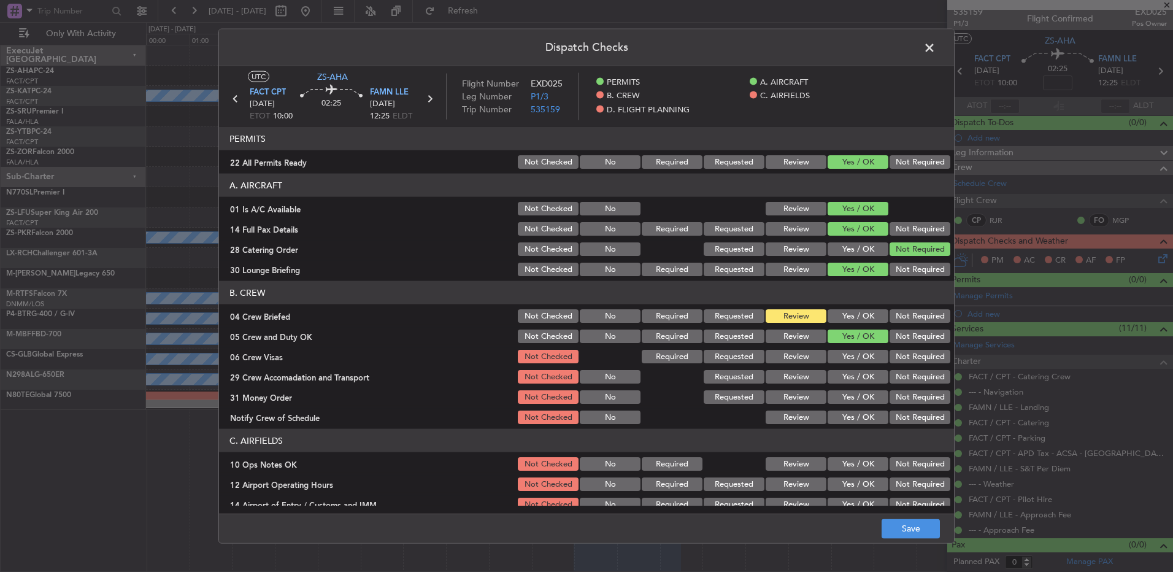
click at [916, 363] on div "Not Required" at bounding box center [919, 356] width 62 height 17
click at [890, 361] on button "Not Required" at bounding box center [920, 357] width 61 height 14
click at [905, 377] on button "Not Required" at bounding box center [920, 377] width 61 height 14
drag, startPoint x: 906, startPoint y: 396, endPoint x: 906, endPoint y: 403, distance: 6.2
click at [907, 396] on button "Not Required" at bounding box center [920, 397] width 61 height 14
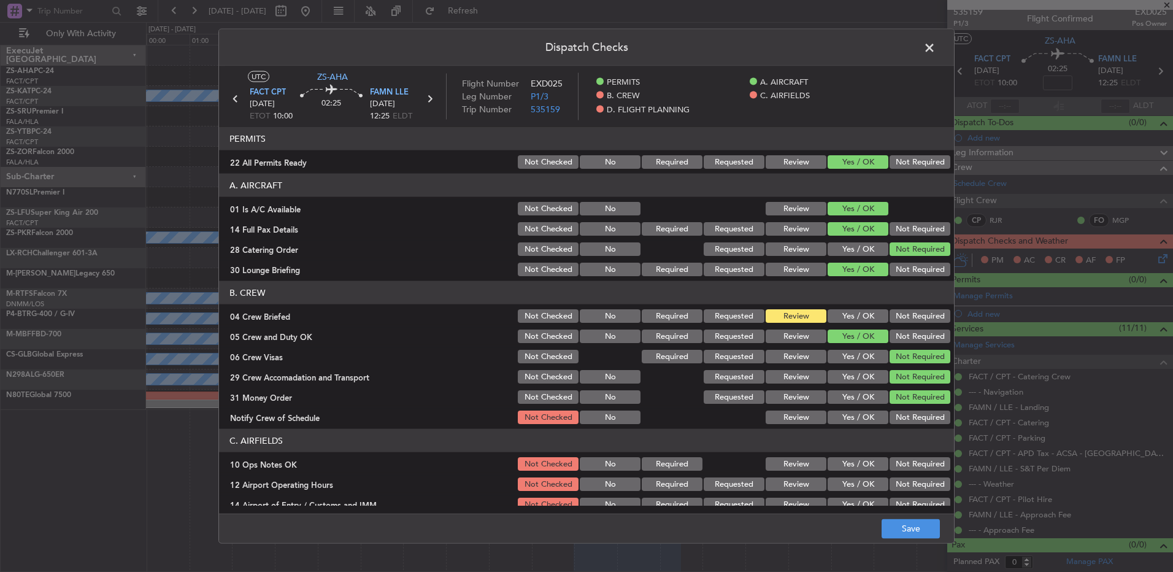
click at [906, 414] on button "Not Required" at bounding box center [920, 418] width 61 height 14
click at [846, 415] on button "Yes / OK" at bounding box center [858, 418] width 61 height 14
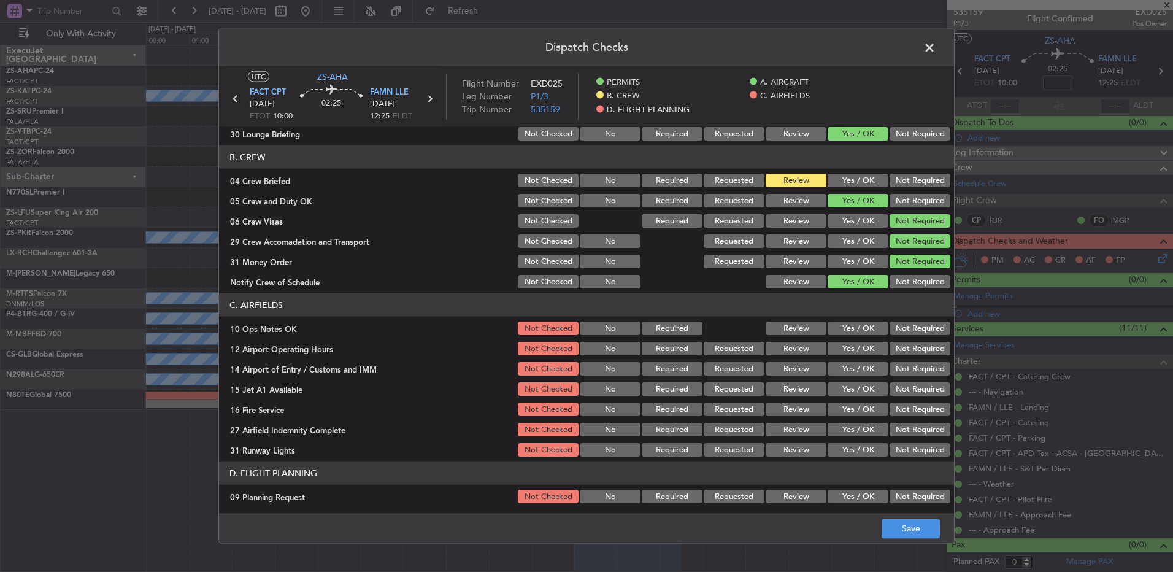
scroll to position [158, 0]
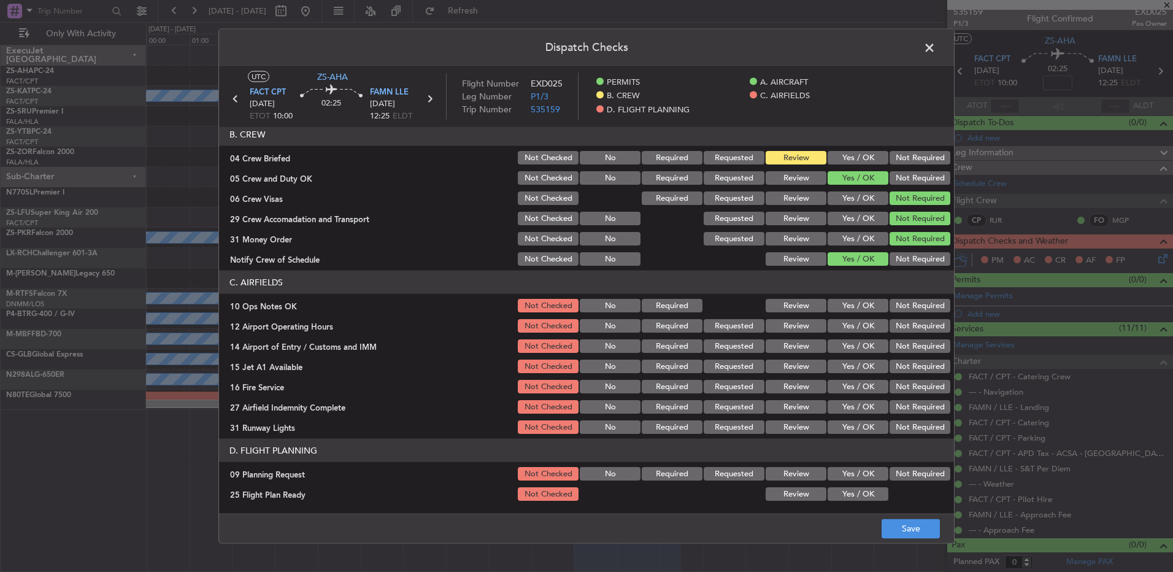
click at [853, 320] on button "Yes / OK" at bounding box center [858, 326] width 61 height 14
click at [867, 309] on button "Yes / OK" at bounding box center [858, 306] width 61 height 14
click at [895, 349] on button "Not Required" at bounding box center [920, 346] width 61 height 14
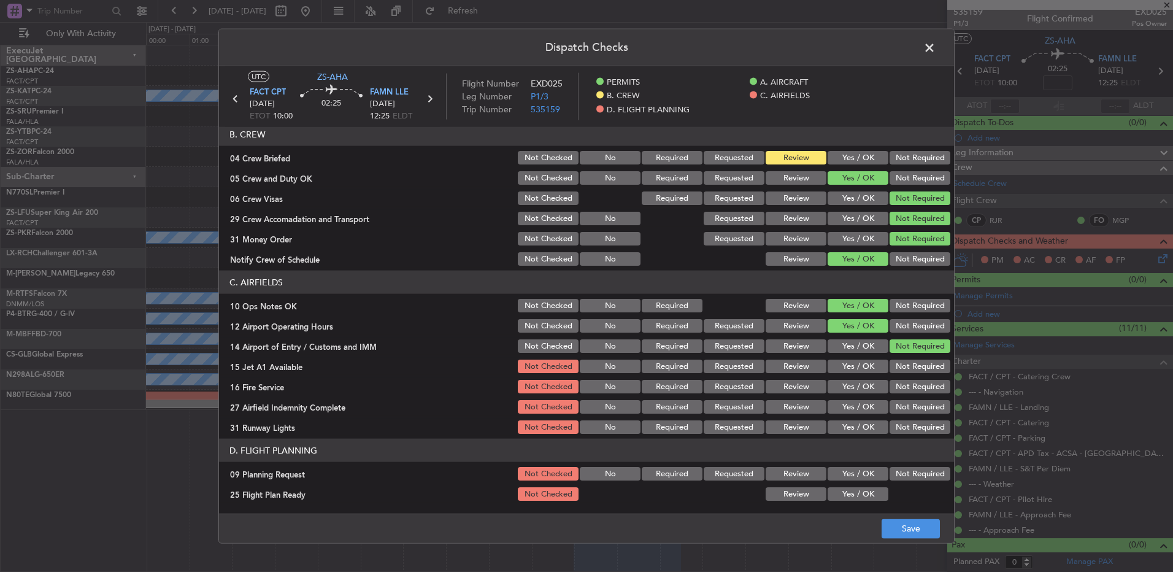
click at [864, 368] on button "Yes / OK" at bounding box center [858, 367] width 61 height 14
click at [838, 376] on section "C. AIRFIELDS 10 Ops Notes OK Not Checked No Required Review Yes / OK Not Requir…" at bounding box center [586, 353] width 735 height 165
click at [845, 388] on button "Yes / OK" at bounding box center [858, 387] width 61 height 14
click at [784, 400] on button "Review" at bounding box center [796, 407] width 61 height 14
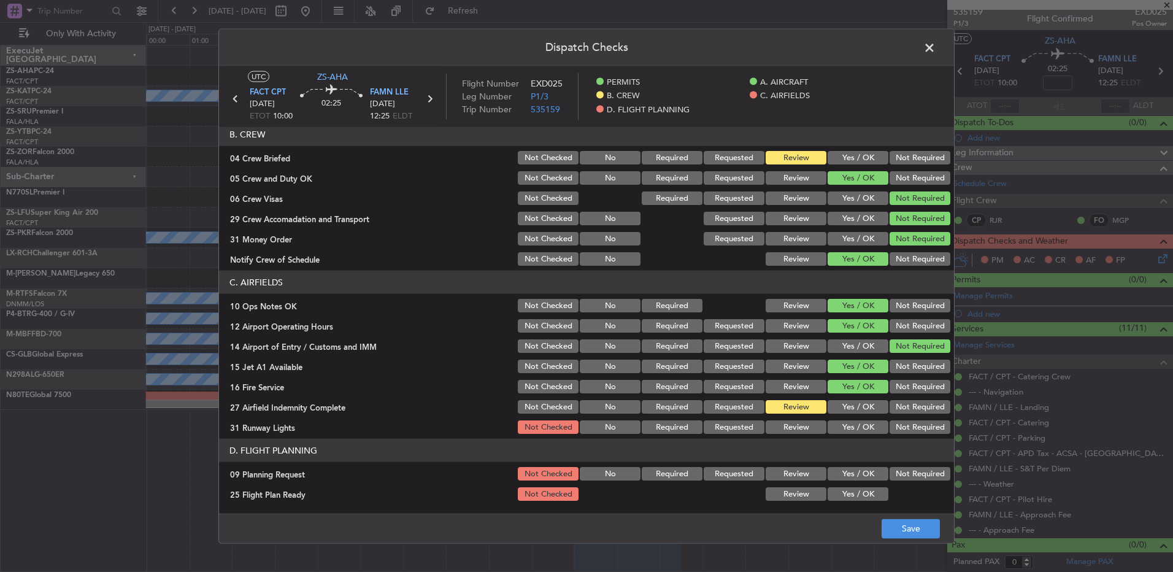
click at [854, 428] on button "Yes / OK" at bounding box center [858, 427] width 61 height 14
click at [860, 477] on button "Yes / OK" at bounding box center [858, 474] width 61 height 14
click at [786, 498] on button "Review" at bounding box center [796, 494] width 61 height 14
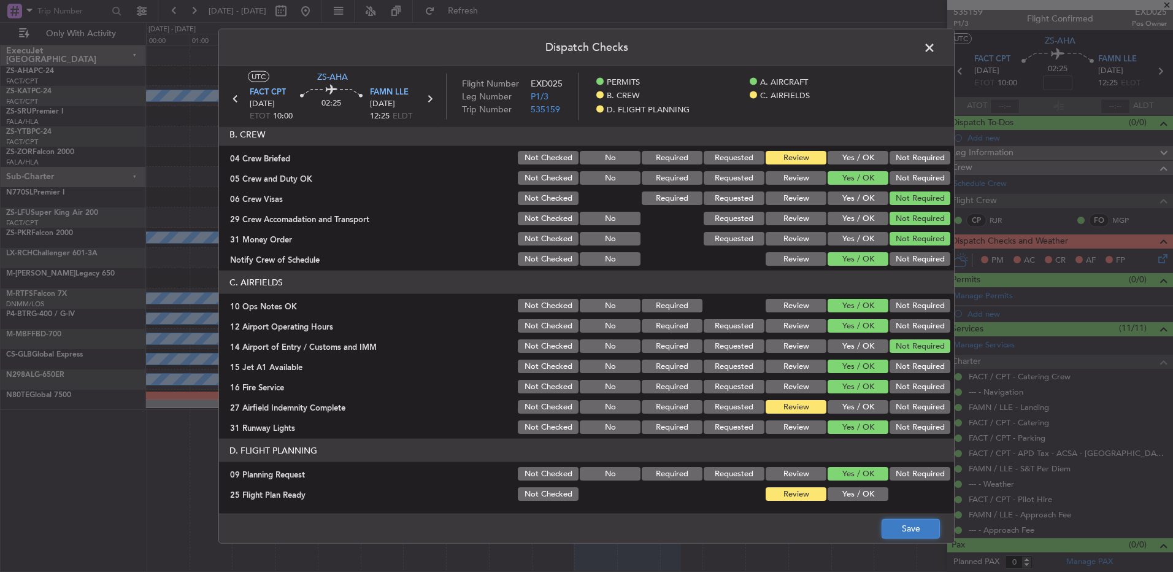
click at [907, 522] on button "Save" at bounding box center [911, 529] width 58 height 20
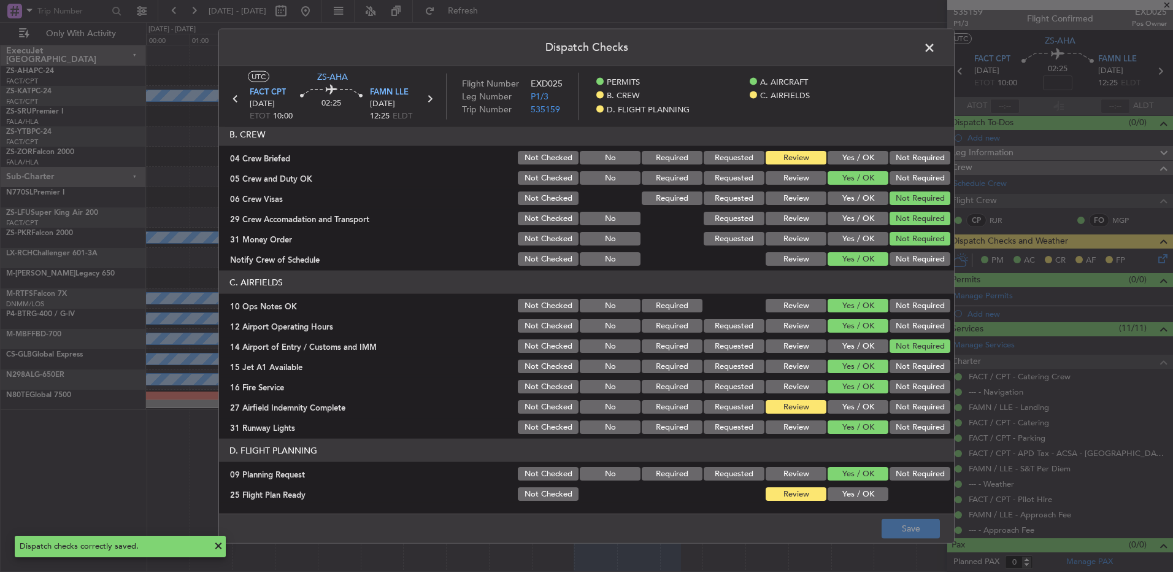
click at [911, 477] on button "Not Required" at bounding box center [920, 474] width 61 height 14
click at [896, 519] on button "Save" at bounding box center [911, 529] width 58 height 20
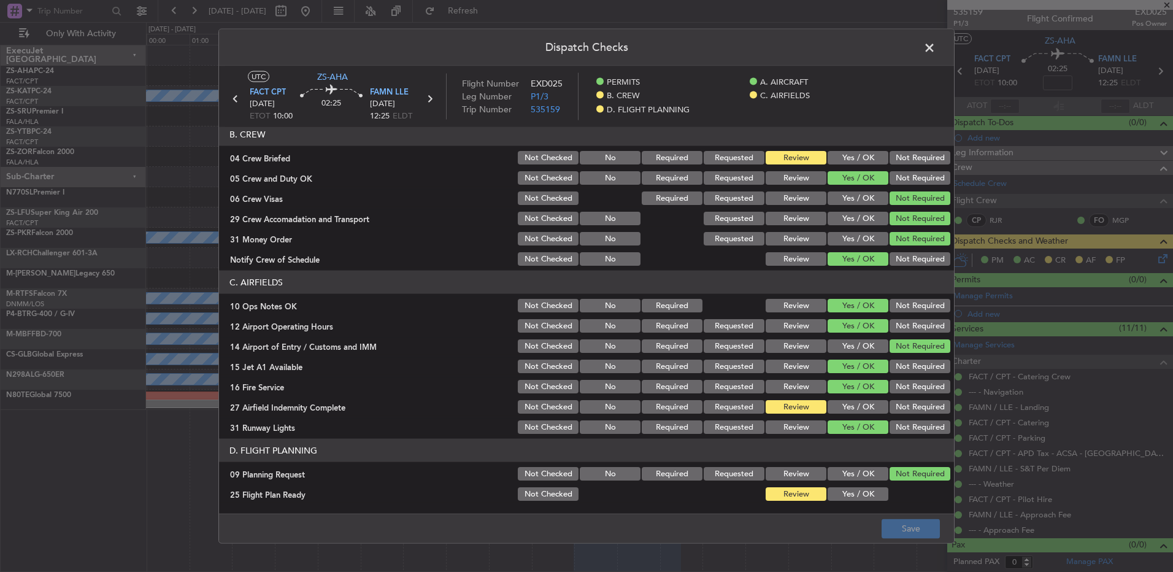
drag, startPoint x: 924, startPoint y: 52, endPoint x: 931, endPoint y: 52, distance: 6.8
click at [936, 52] on span at bounding box center [936, 51] width 0 height 25
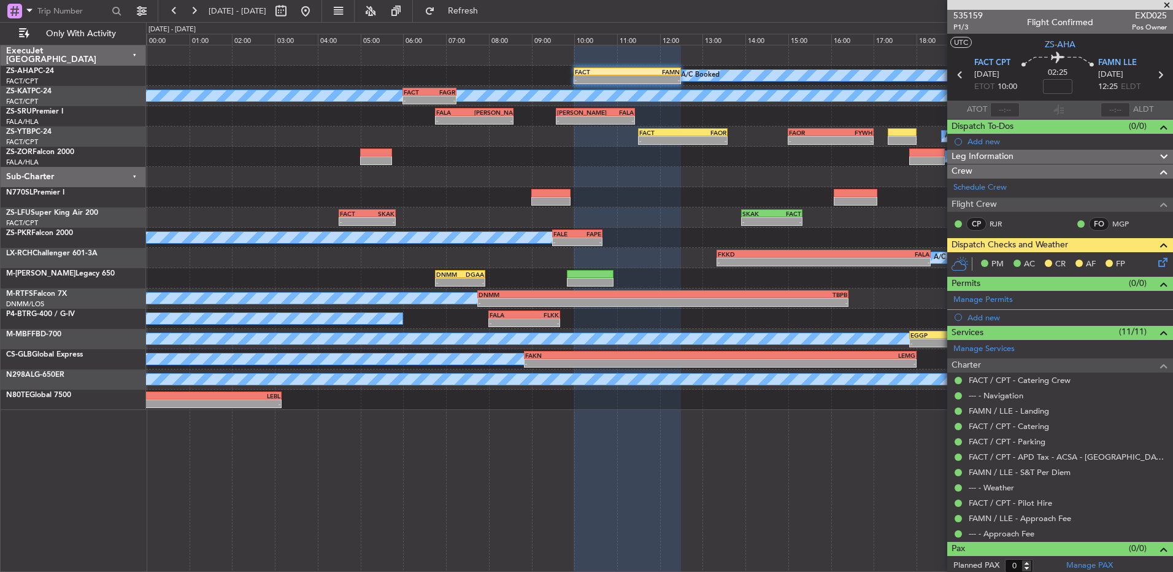
scroll to position [0, 0]
click at [1153, 77] on icon at bounding box center [1161, 76] width 16 height 16
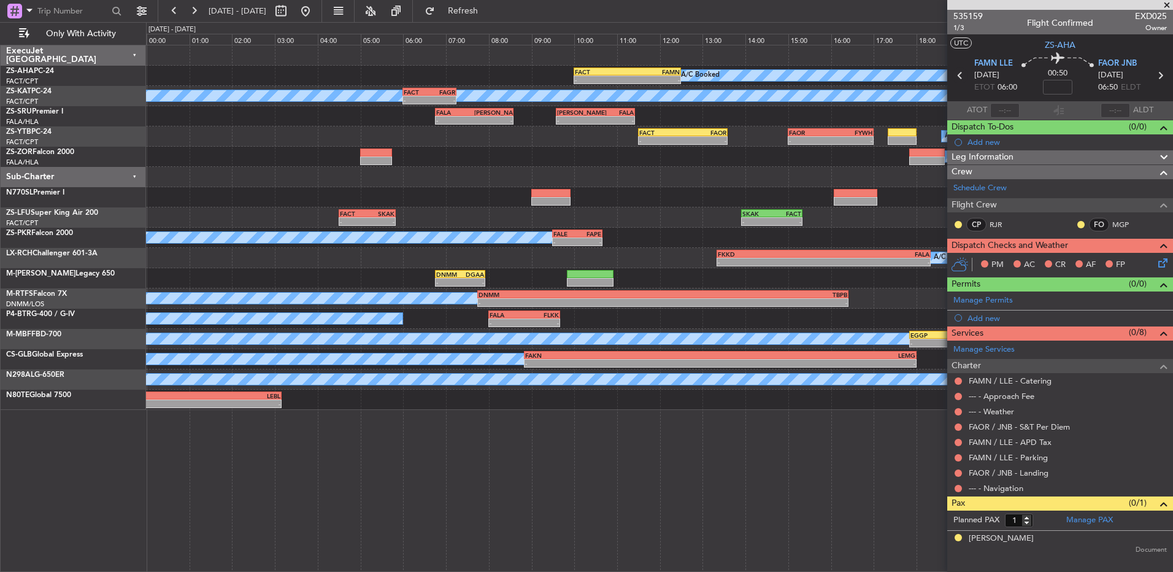
click at [962, 75] on icon at bounding box center [961, 76] width 16 height 16
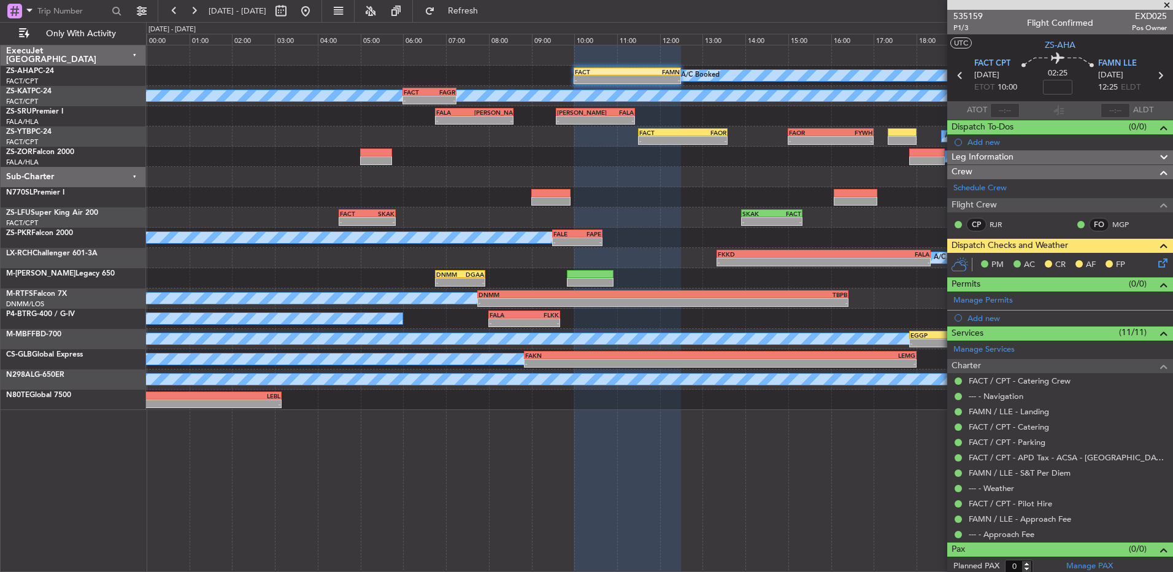
click at [1158, 79] on icon at bounding box center [1161, 76] width 16 height 16
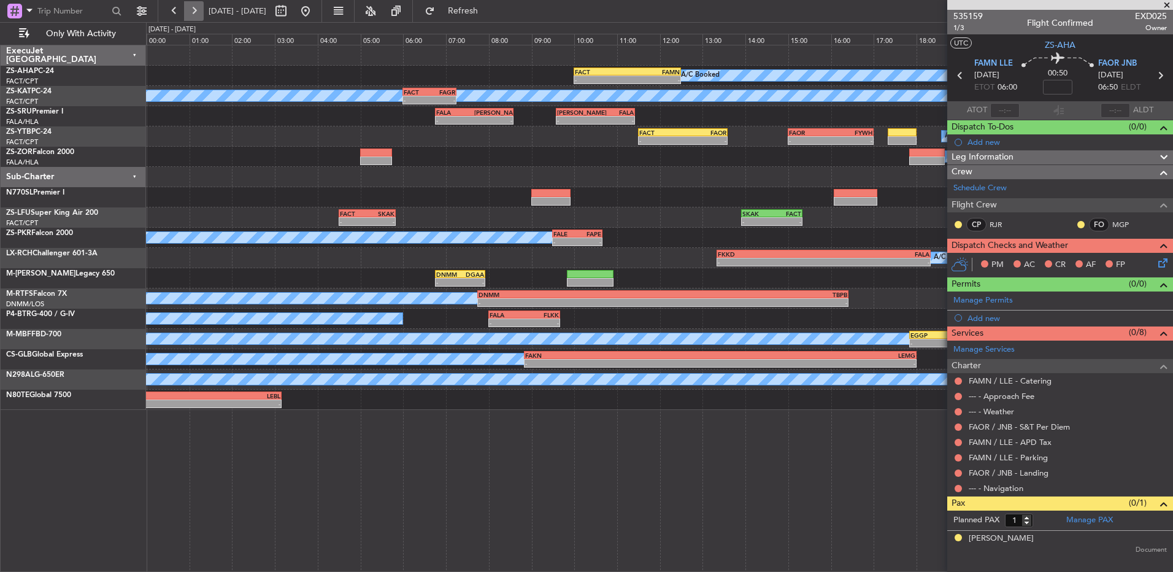
click at [203, 14] on button at bounding box center [194, 11] width 20 height 20
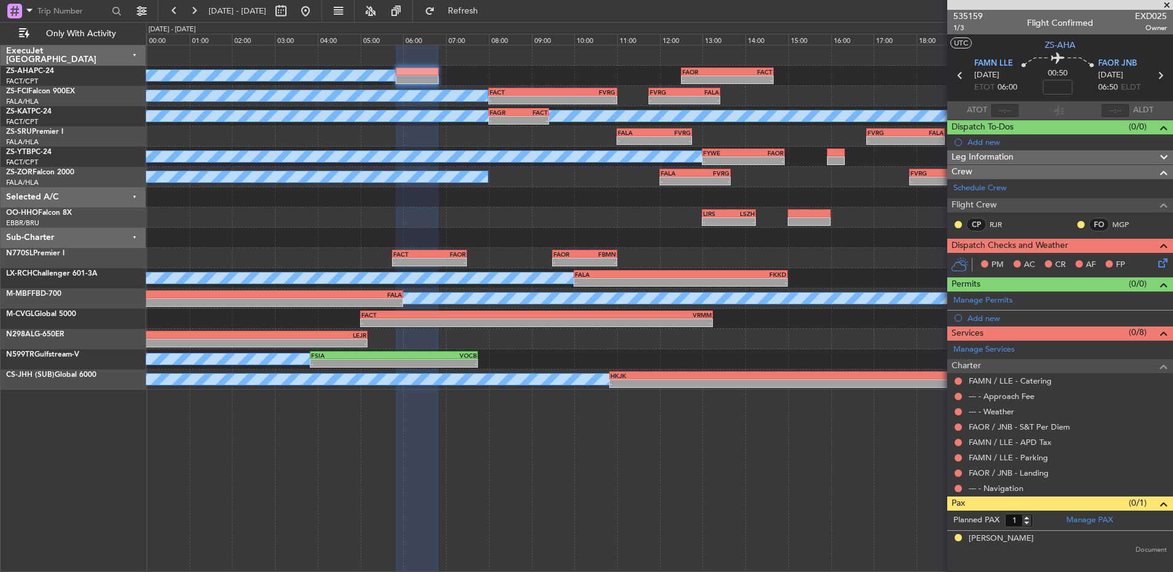
click at [956, 80] on icon at bounding box center [961, 76] width 16 height 16
type input "0"
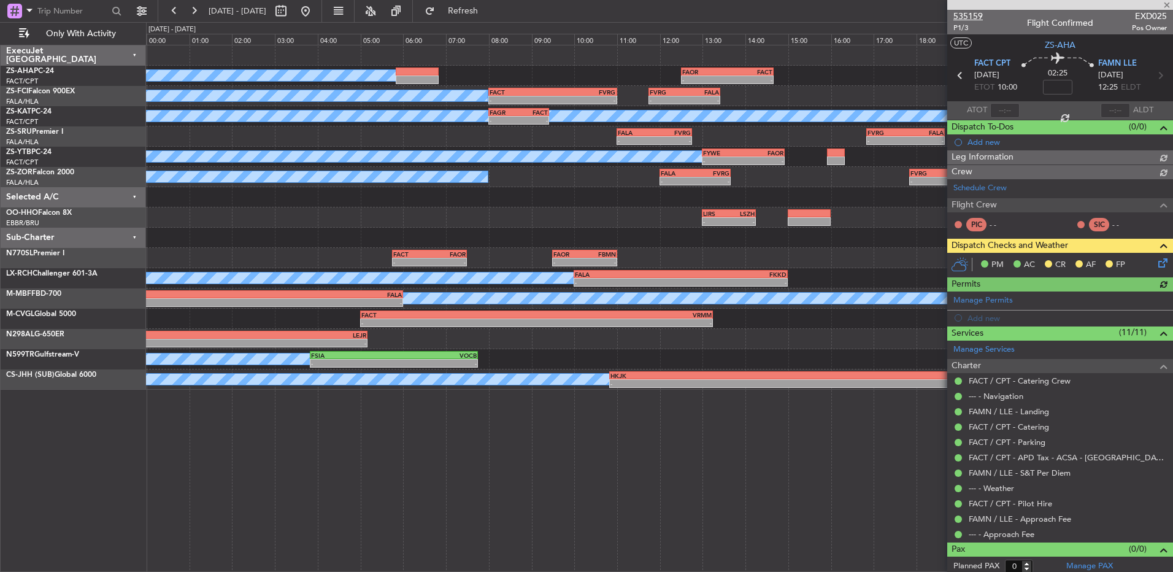
click at [976, 13] on span "535159" at bounding box center [968, 16] width 29 height 13
click at [176, 13] on button at bounding box center [174, 11] width 20 height 20
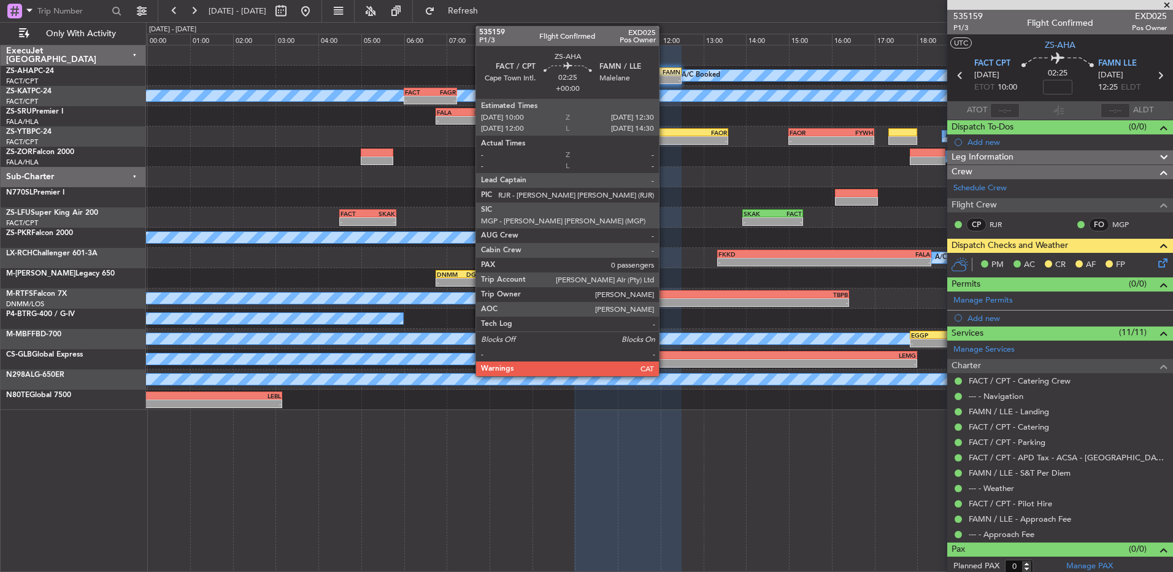
click at [666, 79] on div "-" at bounding box center [654, 79] width 52 height 7
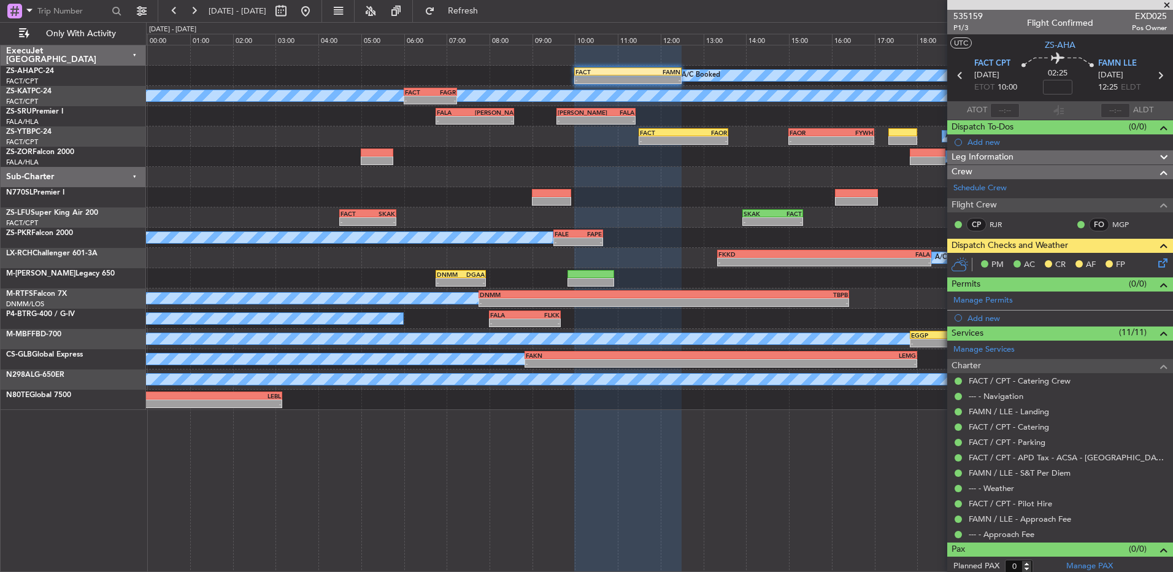
click at [1156, 263] on icon at bounding box center [1161, 261] width 10 height 10
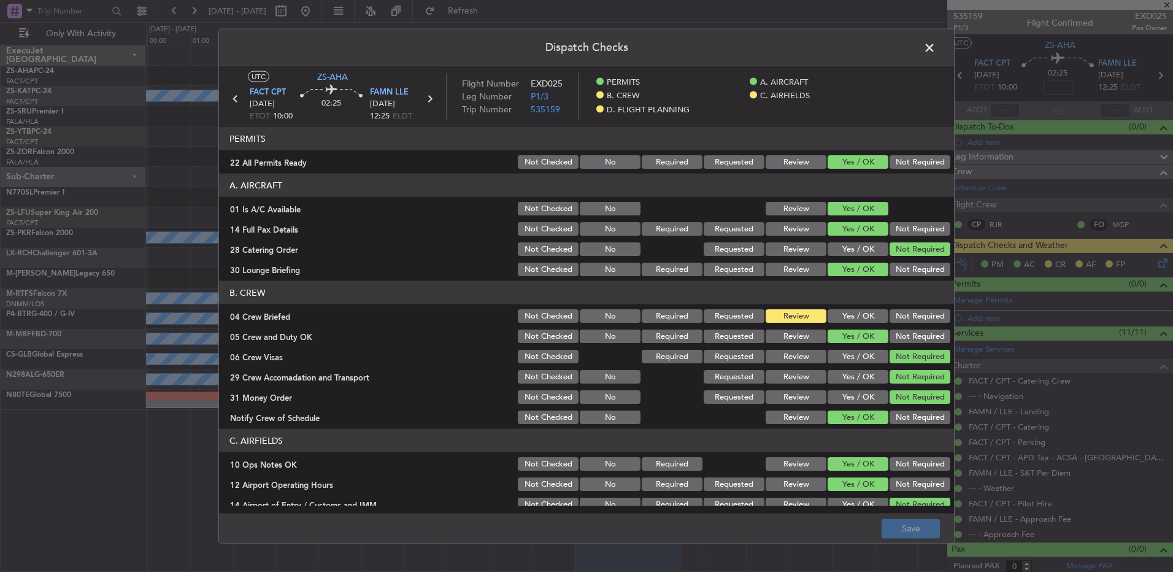
click at [848, 320] on button "Yes / OK" at bounding box center [858, 316] width 61 height 14
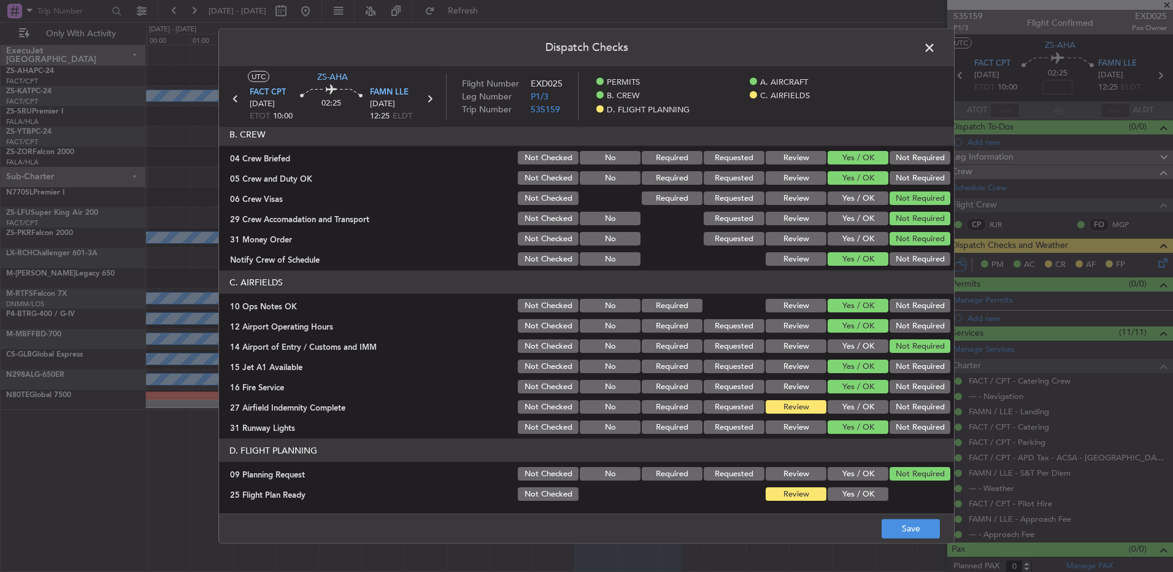
click at [852, 397] on section "C. AIRFIELDS 10 Ops Notes OK Not Checked No Required Review Yes / OK Not Requir…" at bounding box center [586, 353] width 735 height 165
click at [854, 404] on button "Yes / OK" at bounding box center [858, 407] width 61 height 14
click at [940, 540] on footer "Save" at bounding box center [586, 527] width 735 height 29
click at [932, 531] on button "Save" at bounding box center [911, 529] width 58 height 20
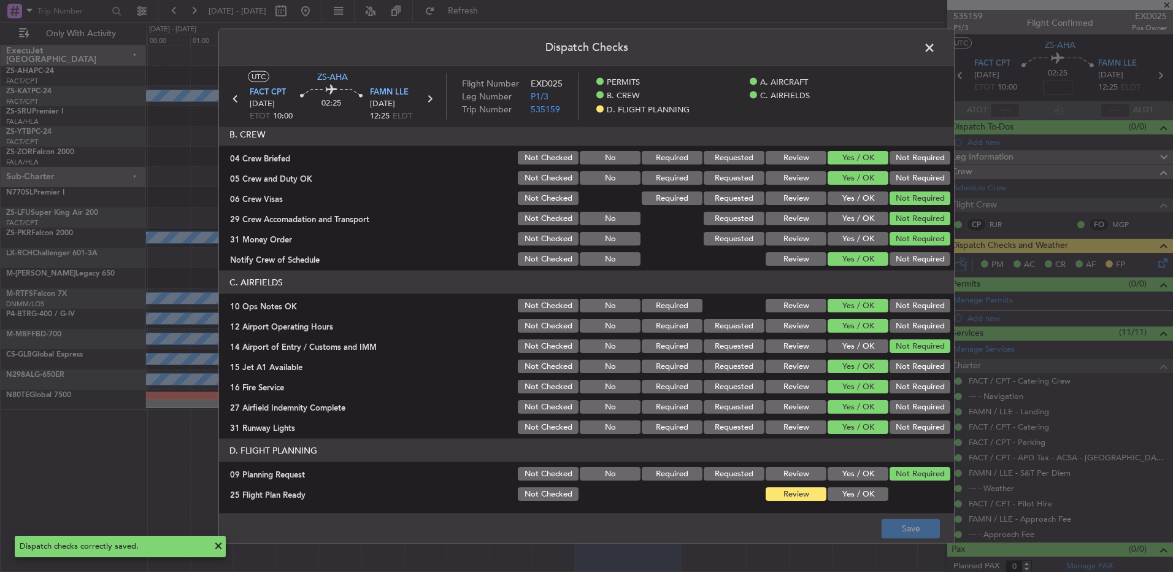
click at [936, 54] on span at bounding box center [936, 51] width 0 height 25
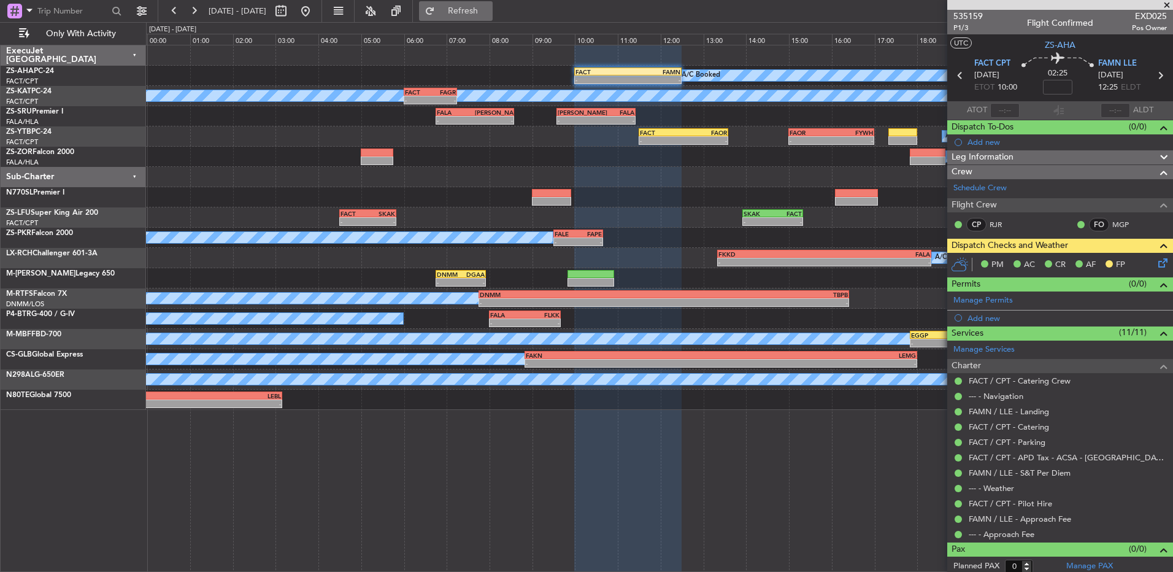
click at [489, 15] on span "Refresh" at bounding box center [464, 11] width 52 height 9
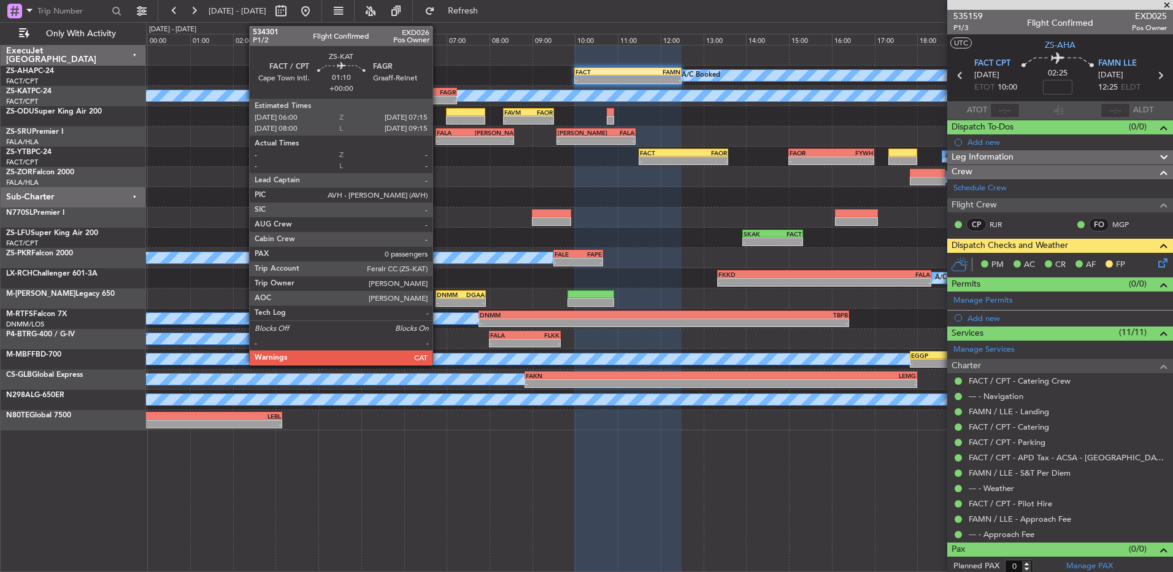
click at [438, 91] on div "FAGR" at bounding box center [443, 91] width 26 height 7
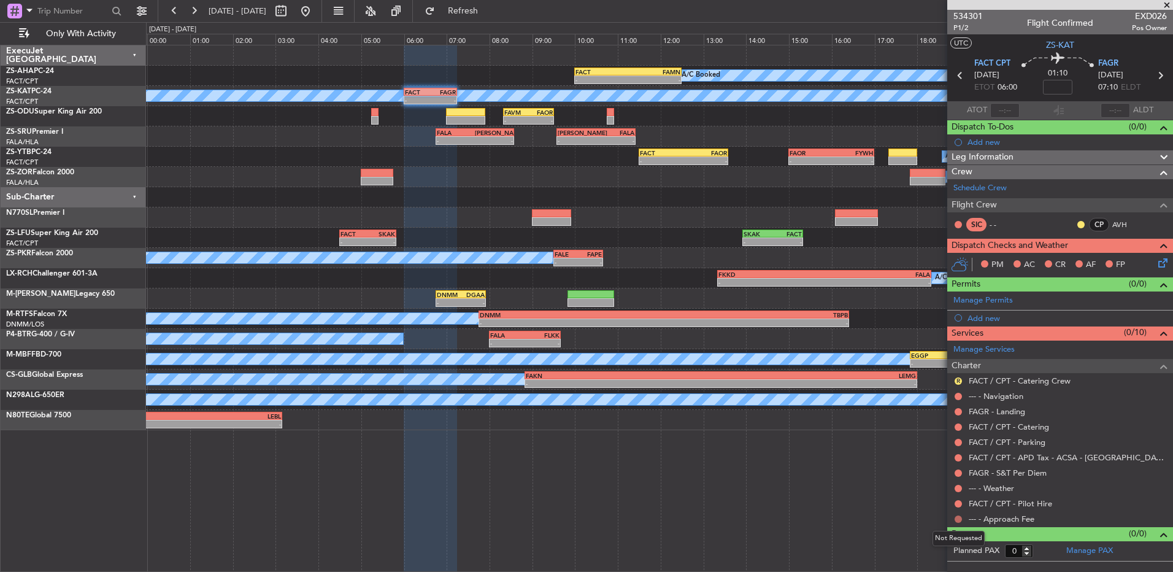
click at [957, 519] on button at bounding box center [958, 519] width 7 height 7
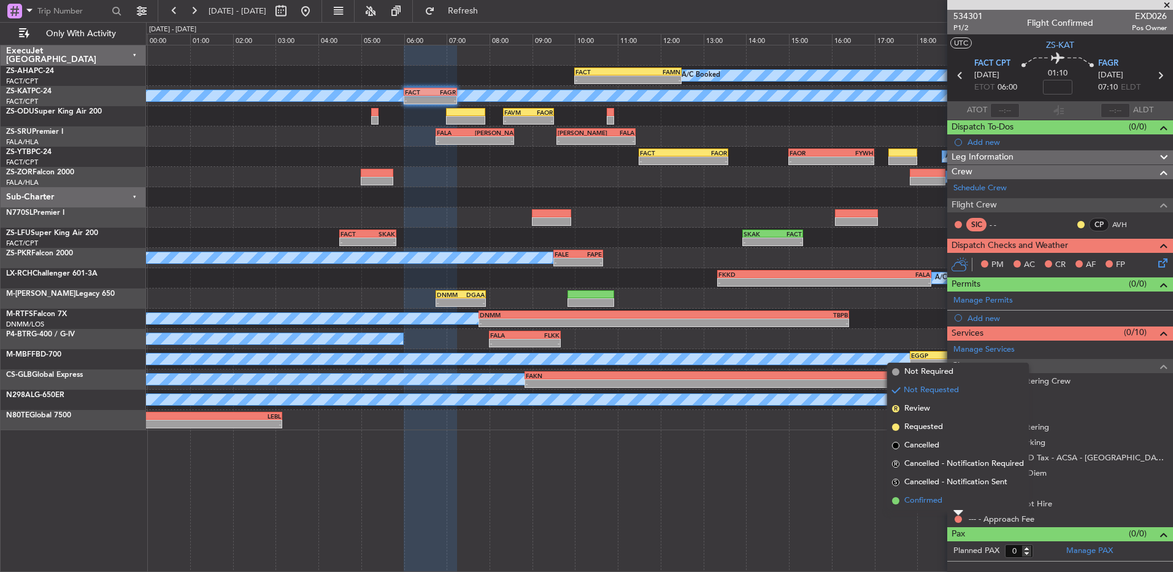
click at [956, 501] on li "Confirmed" at bounding box center [958, 501] width 142 height 18
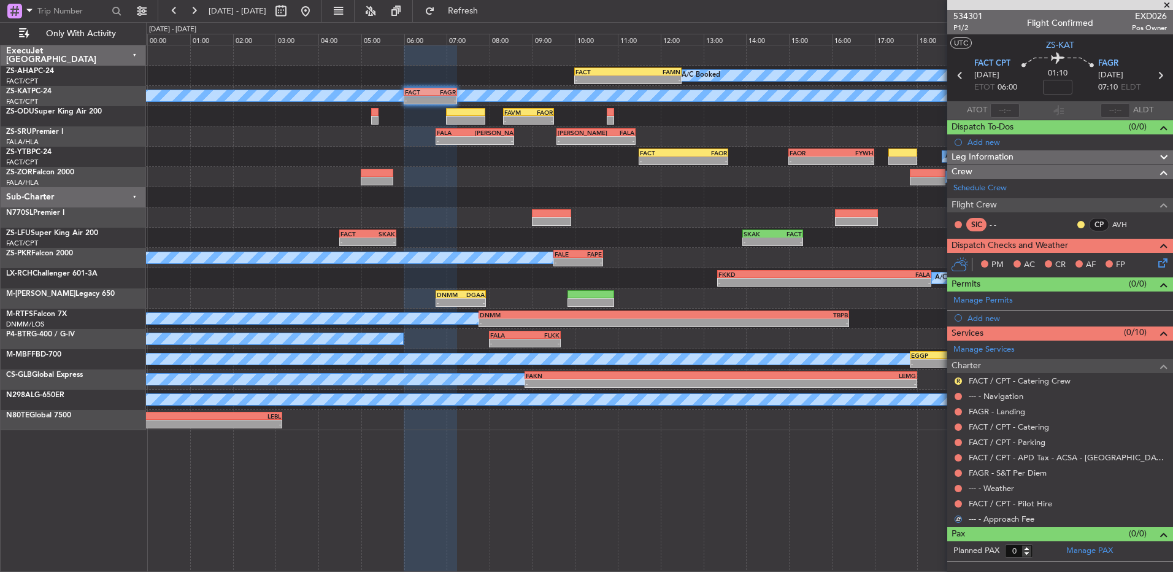
click at [956, 501] on button at bounding box center [958, 503] width 7 height 7
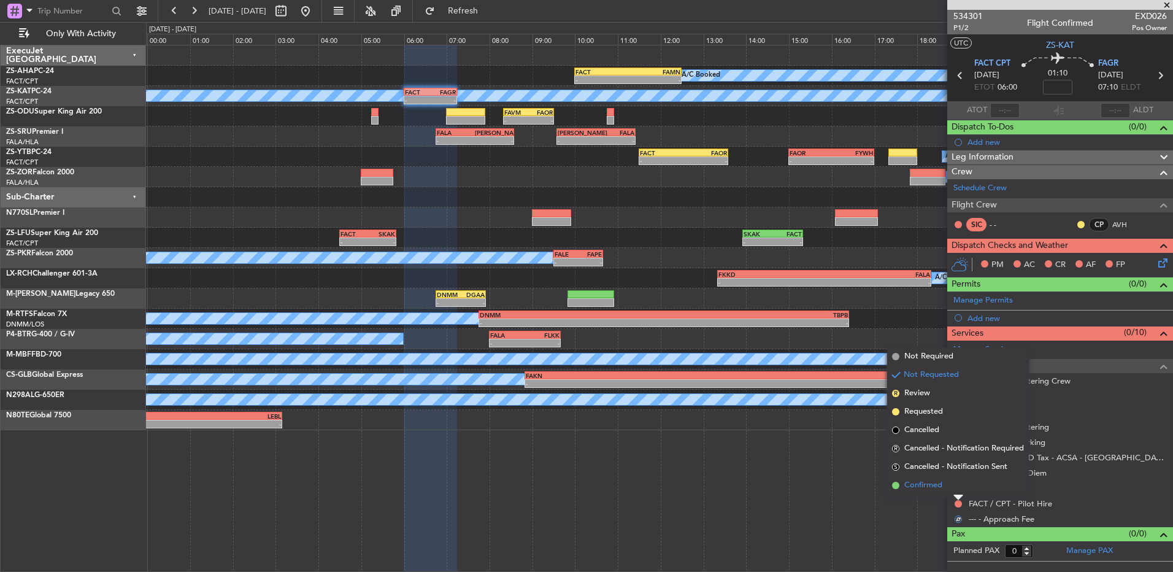
click at [962, 487] on li "Confirmed" at bounding box center [958, 485] width 142 height 18
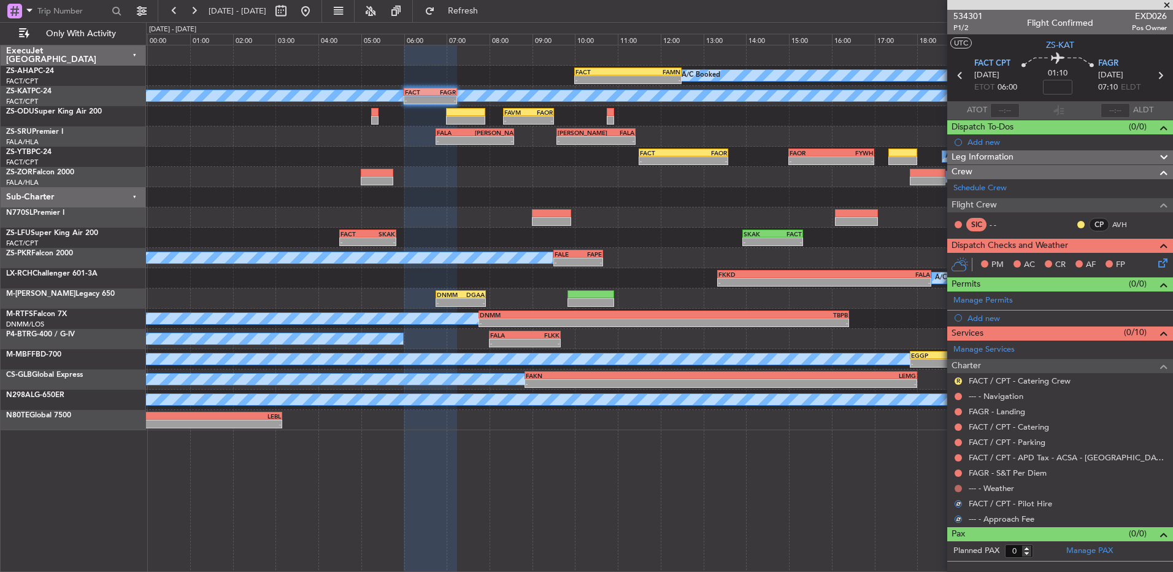
click at [962, 489] on div at bounding box center [959, 489] width 10 height 10
click at [961, 489] on button at bounding box center [958, 488] width 7 height 7
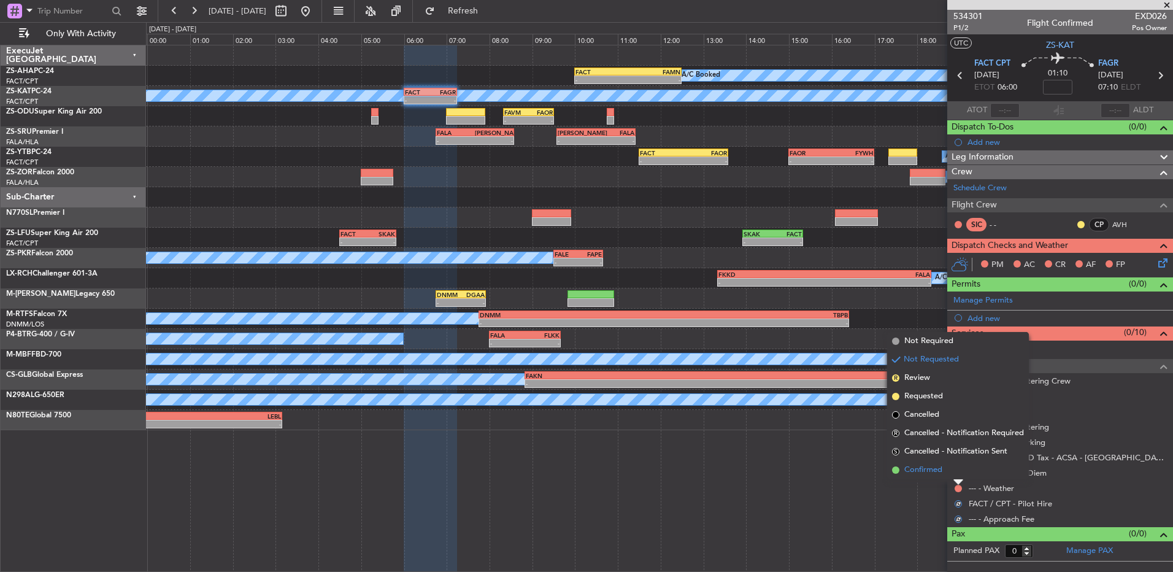
click at [957, 474] on li "Confirmed" at bounding box center [958, 470] width 142 height 18
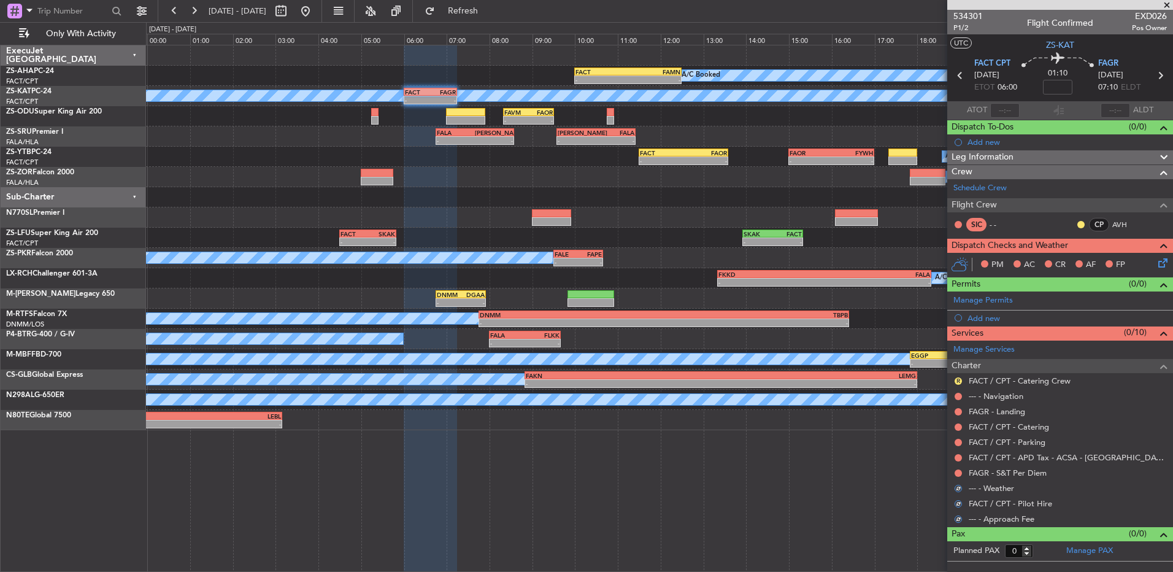
click at [957, 474] on button at bounding box center [958, 473] width 7 height 7
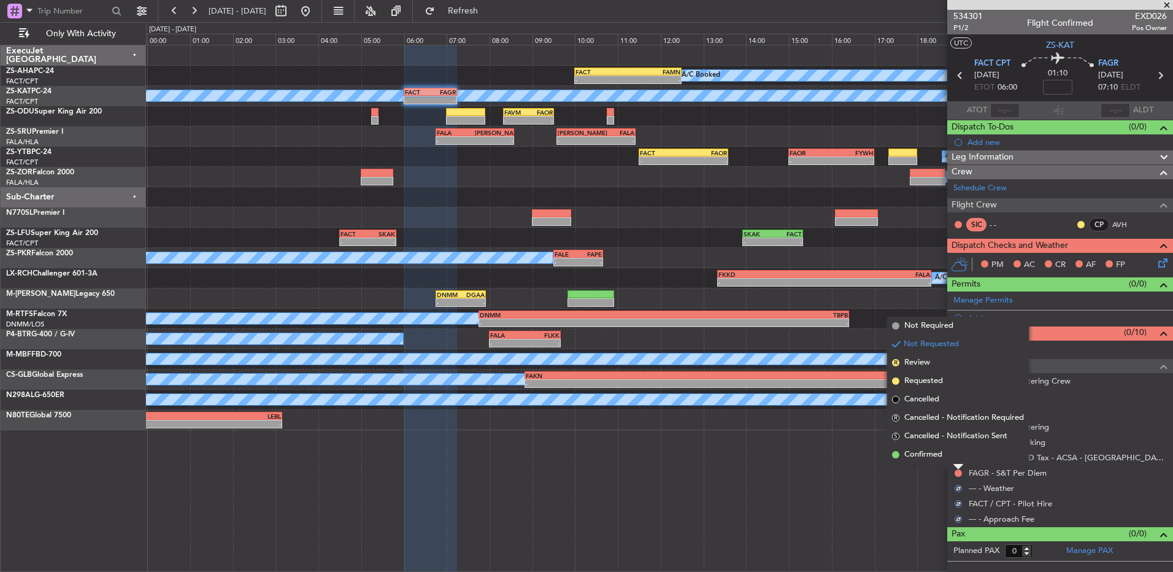
click at [957, 457] on li "Confirmed" at bounding box center [958, 455] width 142 height 18
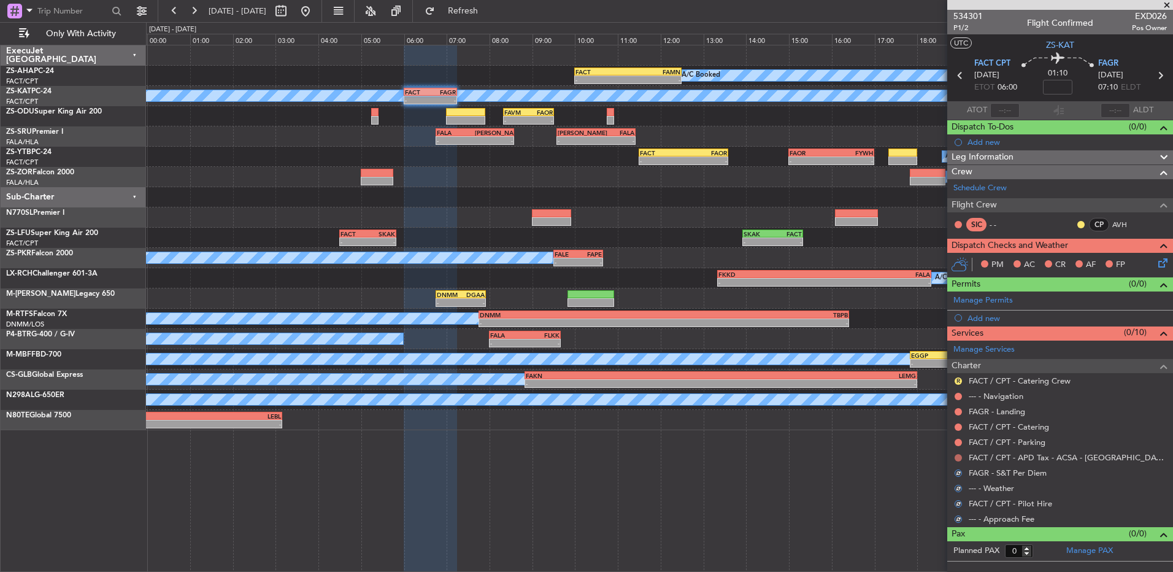
click at [957, 455] on button at bounding box center [958, 457] width 7 height 7
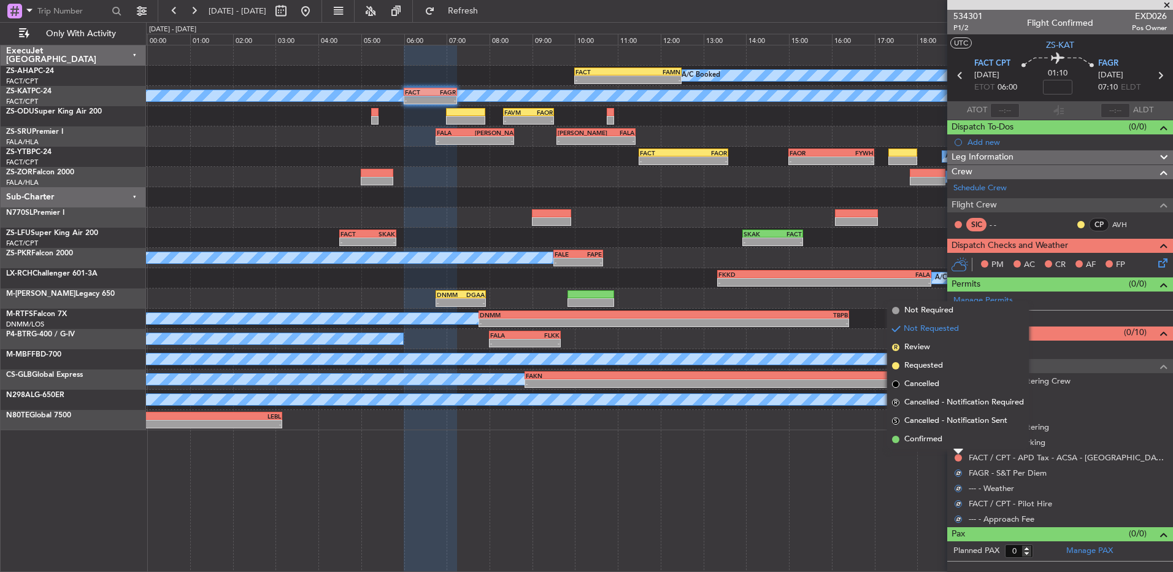
click at [957, 450] on div at bounding box center [959, 451] width 10 height 5
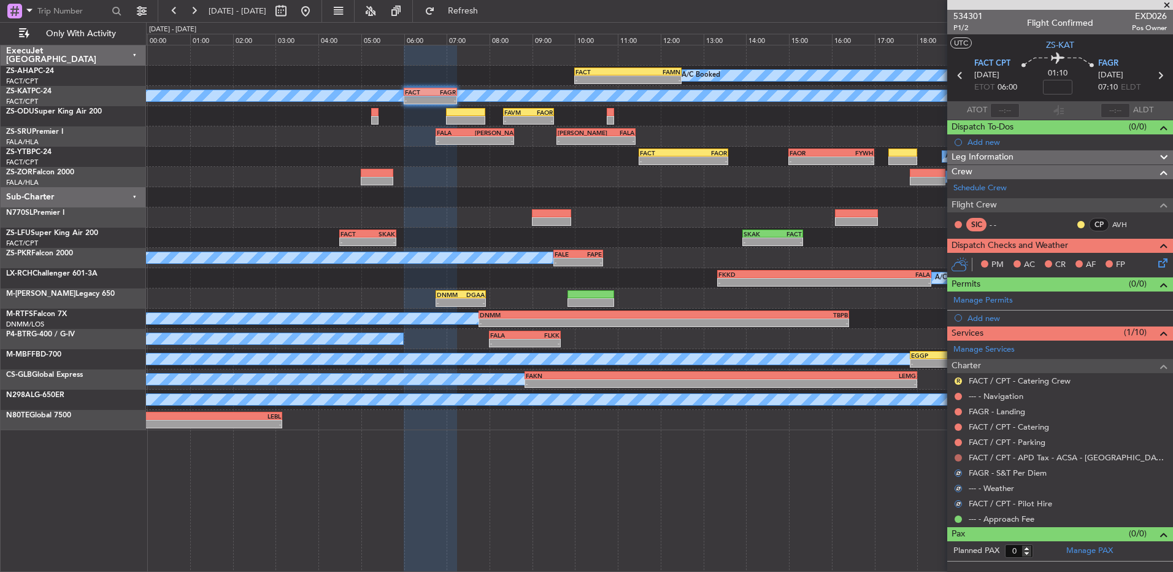
click at [956, 459] on button at bounding box center [958, 457] width 7 height 7
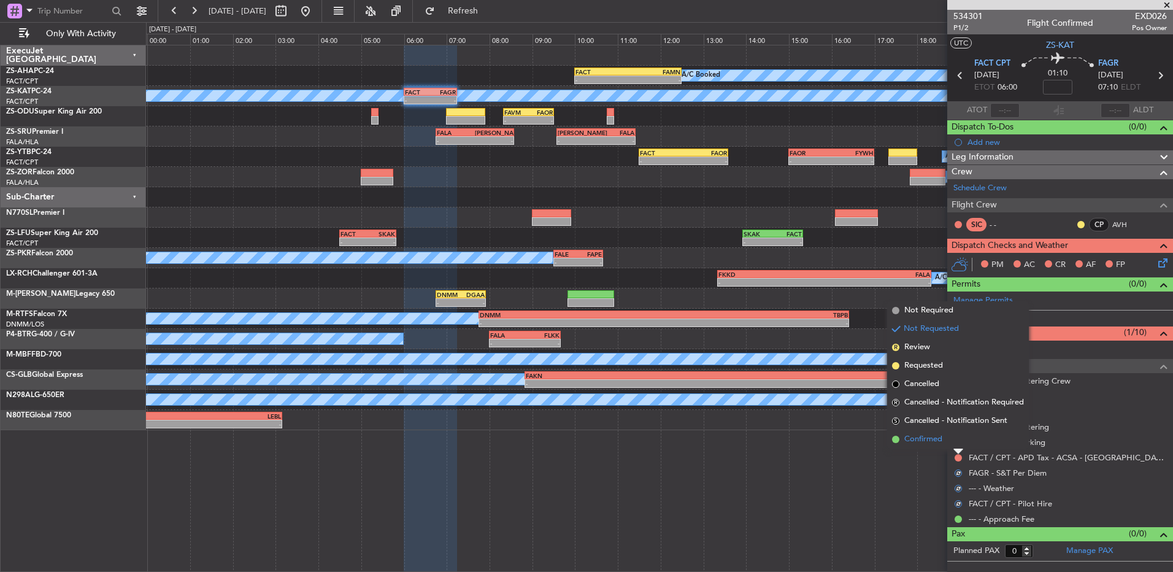
click at [959, 444] on li "Confirmed" at bounding box center [958, 439] width 142 height 18
click at [960, 444] on button at bounding box center [958, 442] width 7 height 7
click at [960, 423] on li "Confirmed" at bounding box center [958, 424] width 142 height 18
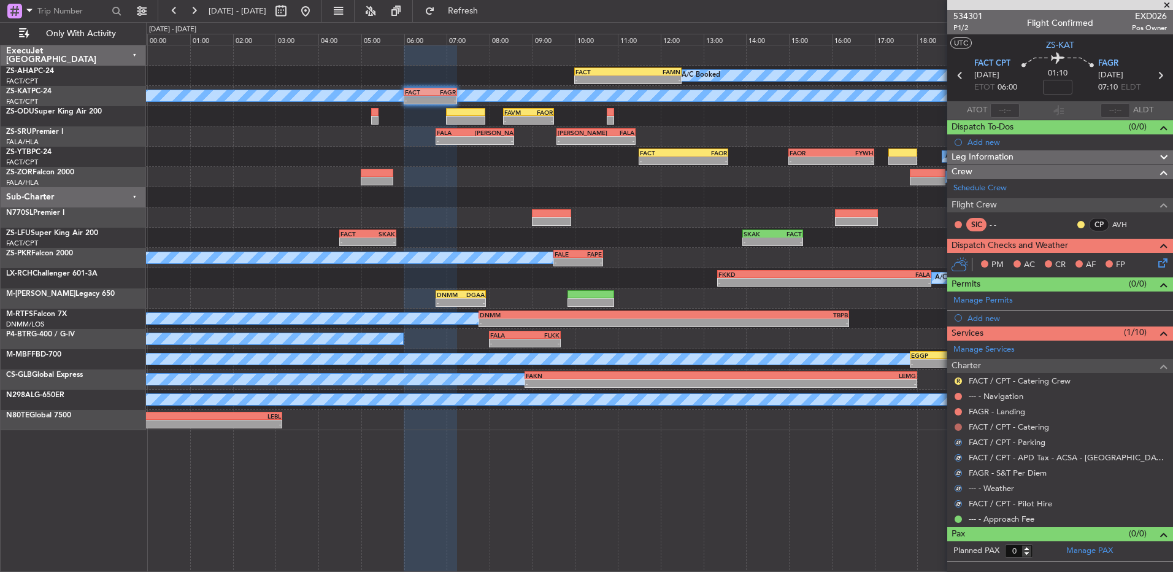
click at [960, 427] on button at bounding box center [958, 426] width 7 height 7
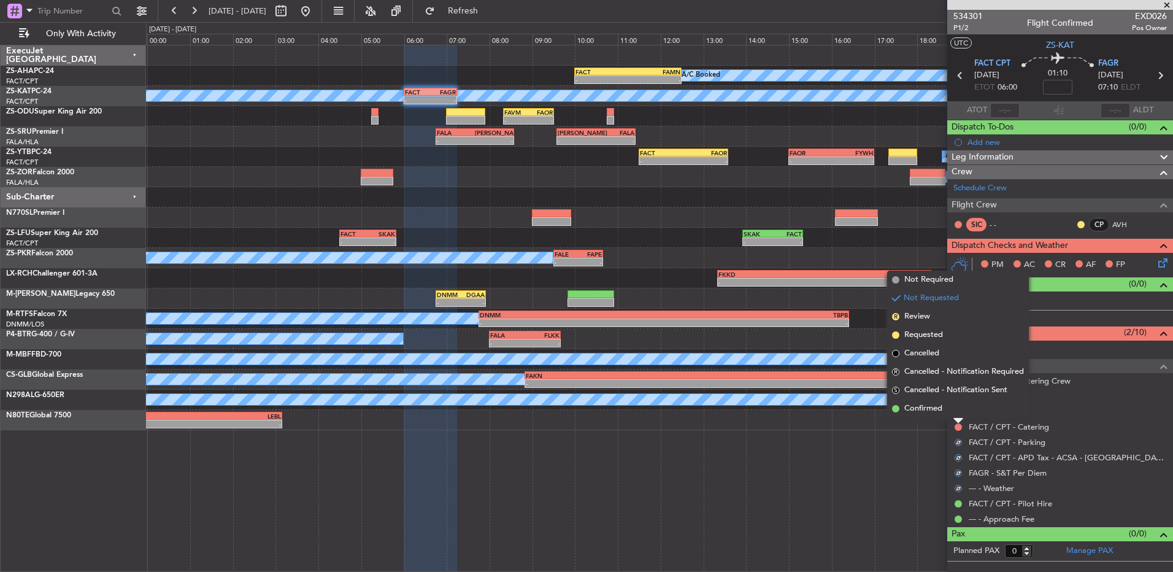
click at [957, 412] on li "Confirmed" at bounding box center [958, 409] width 142 height 18
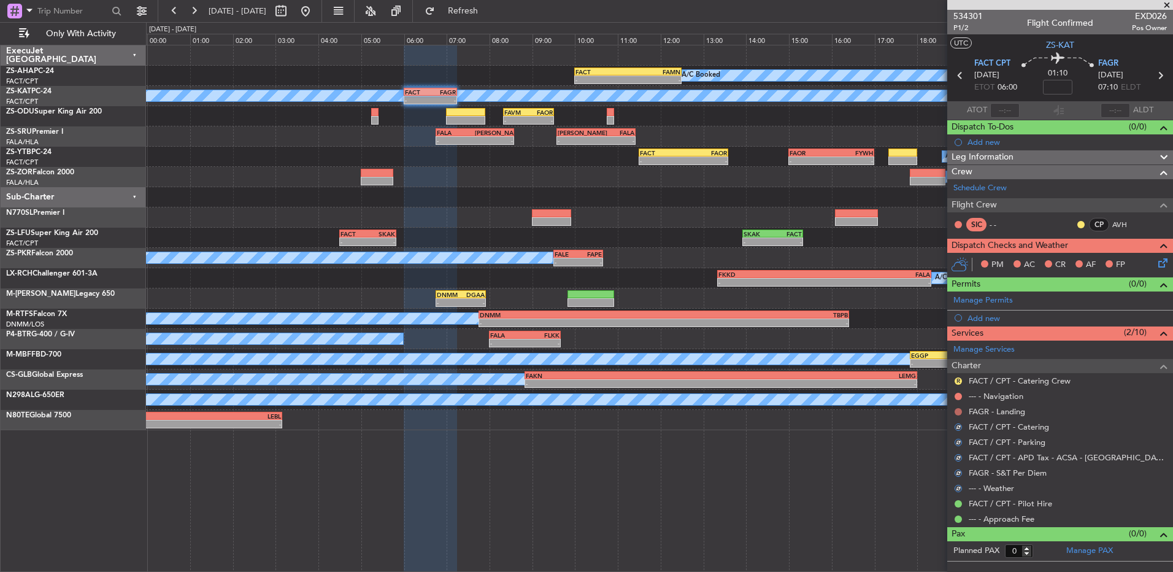
click at [960, 411] on button at bounding box center [958, 411] width 7 height 7
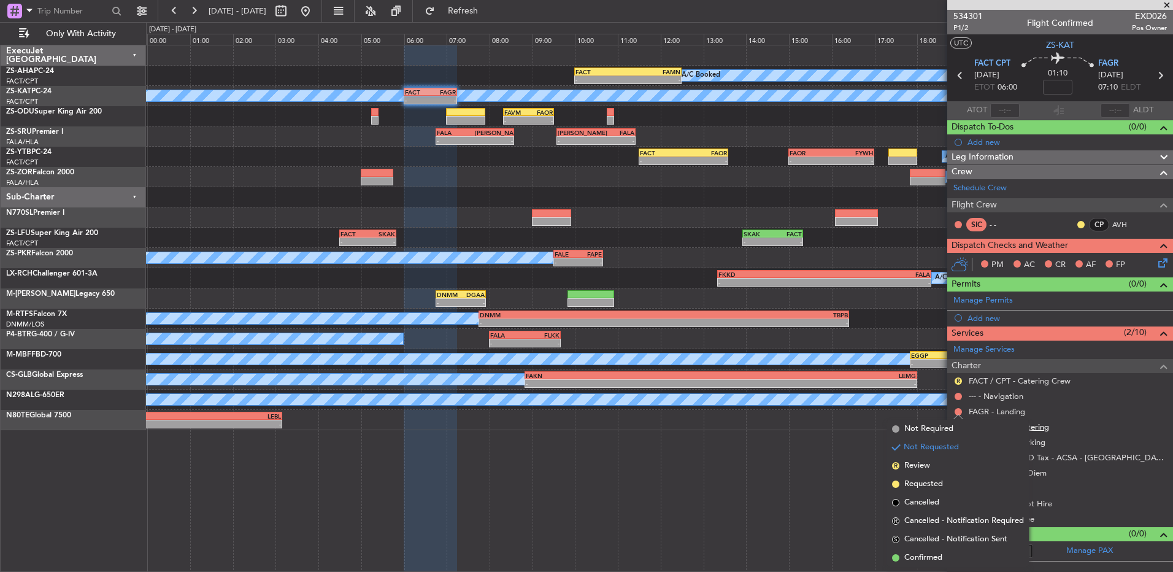
click at [921, 554] on span "Confirmed" at bounding box center [924, 558] width 38 height 12
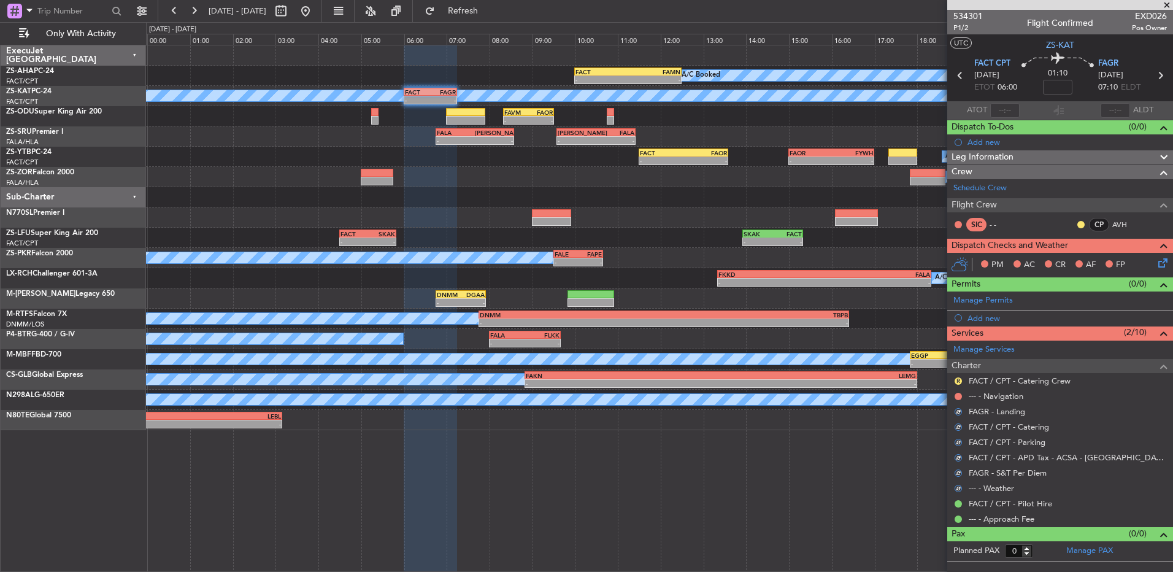
drag, startPoint x: 958, startPoint y: 393, endPoint x: 959, endPoint y: 400, distance: 6.2
click at [959, 393] on button at bounding box center [958, 396] width 7 height 7
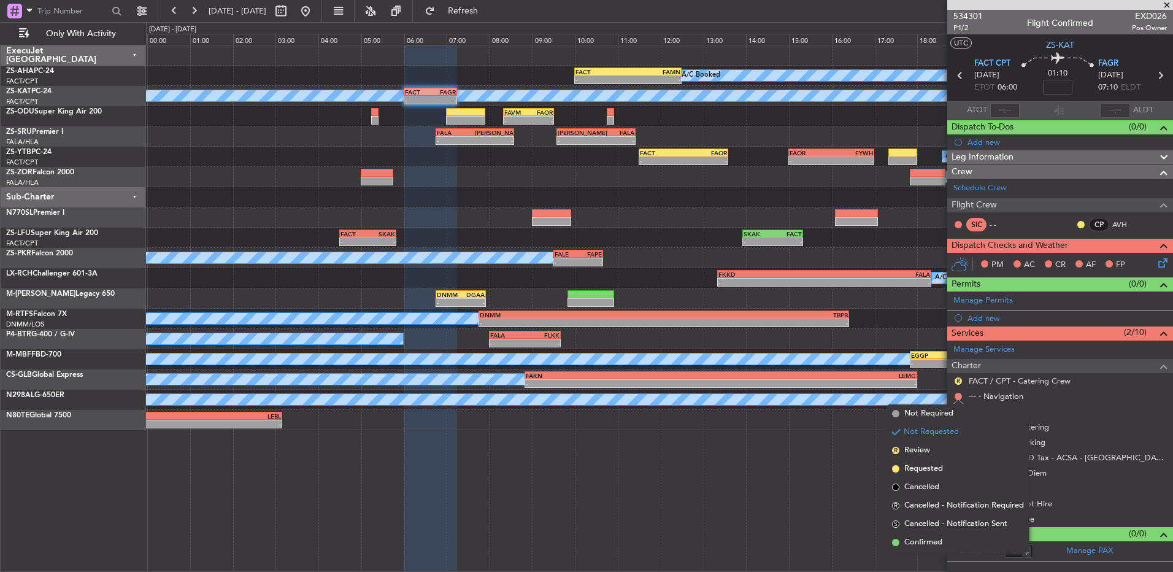
drag, startPoint x: 958, startPoint y: 541, endPoint x: 958, endPoint y: 528, distance: 12.9
click at [958, 539] on li "Confirmed" at bounding box center [958, 542] width 142 height 18
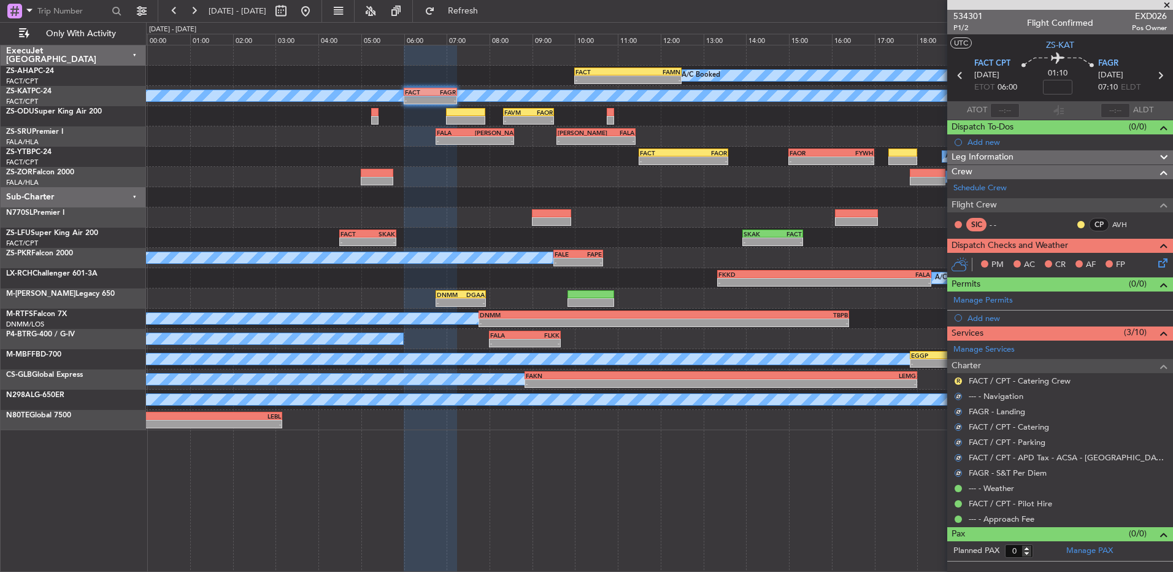
click at [958, 384] on mat-tooltip-component "Review" at bounding box center [959, 400] width 44 height 33
click at [960, 381] on button "R" at bounding box center [958, 380] width 7 height 7
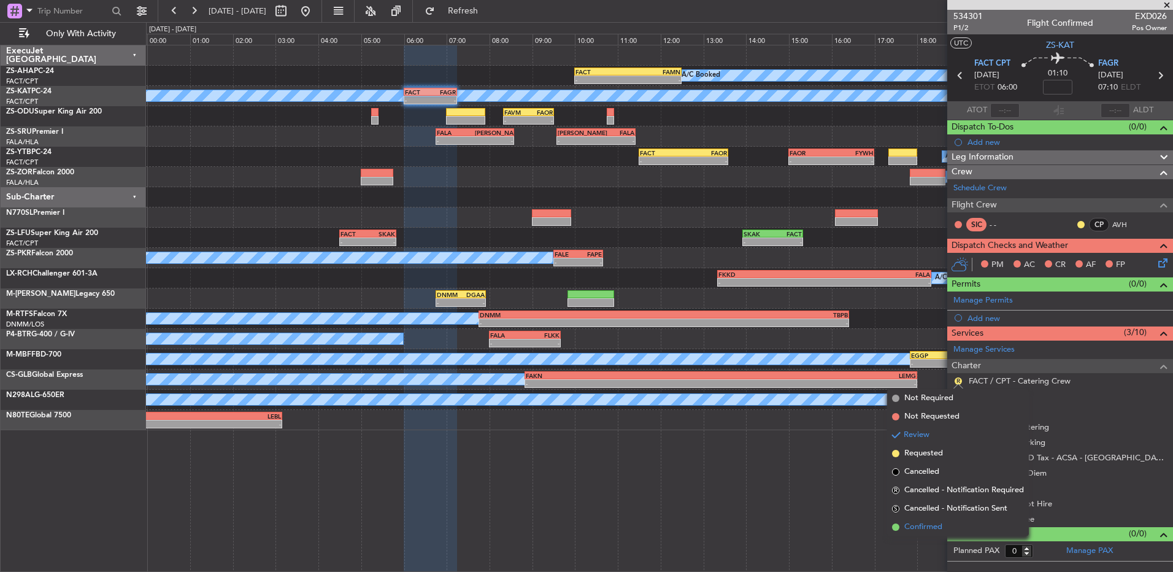
click at [941, 525] on span "Confirmed" at bounding box center [924, 527] width 38 height 12
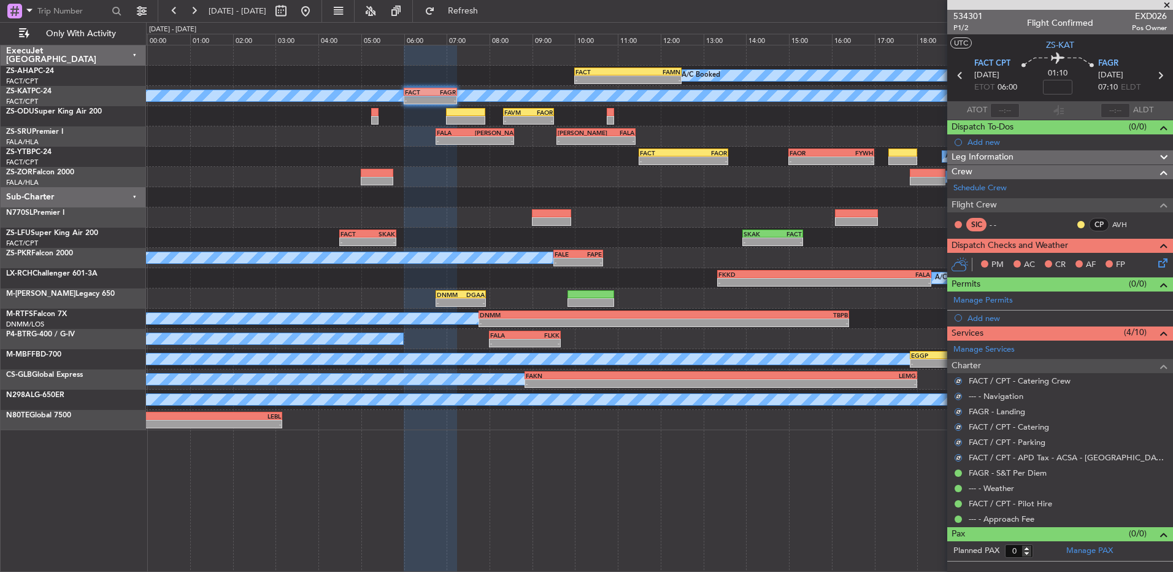
click at [1077, 223] on div at bounding box center [1081, 225] width 10 height 10
click at [1081, 228] on mat-tooltip-component "Unread" at bounding box center [1081, 244] width 45 height 33
click at [1081, 223] on button at bounding box center [1081, 224] width 7 height 7
click at [1074, 259] on span "Acknowledged" at bounding box center [1084, 260] width 54 height 12
click at [1166, 260] on icon at bounding box center [1161, 261] width 10 height 10
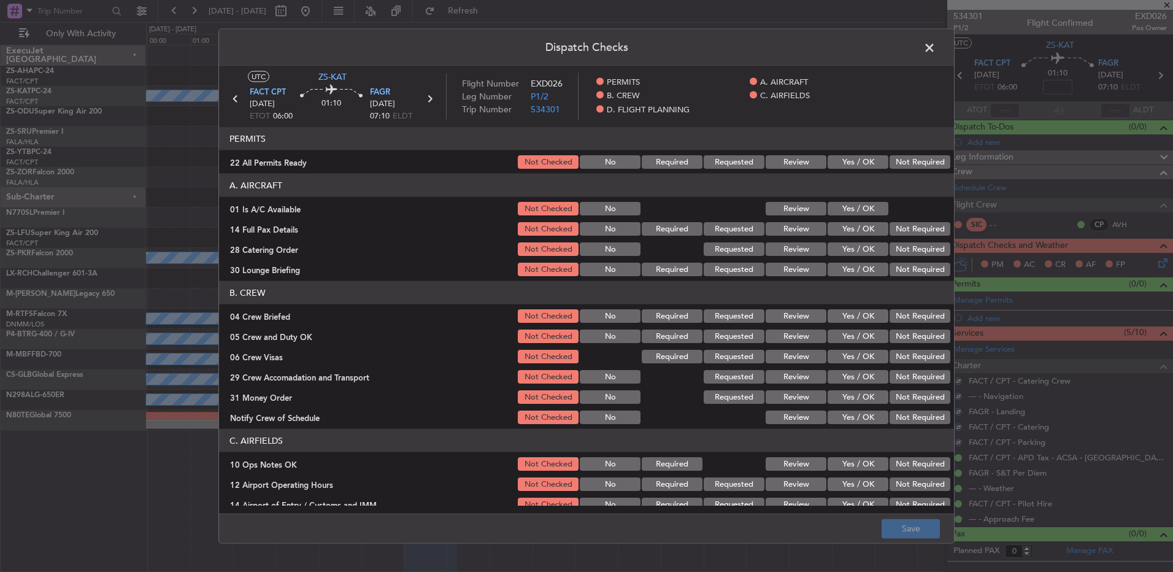
drag, startPoint x: 830, startPoint y: 164, endPoint x: 829, endPoint y: 172, distance: 8.1
click at [832, 164] on button "Yes / OK" at bounding box center [858, 162] width 61 height 14
click at [836, 204] on button "Yes / OK" at bounding box center [858, 209] width 61 height 14
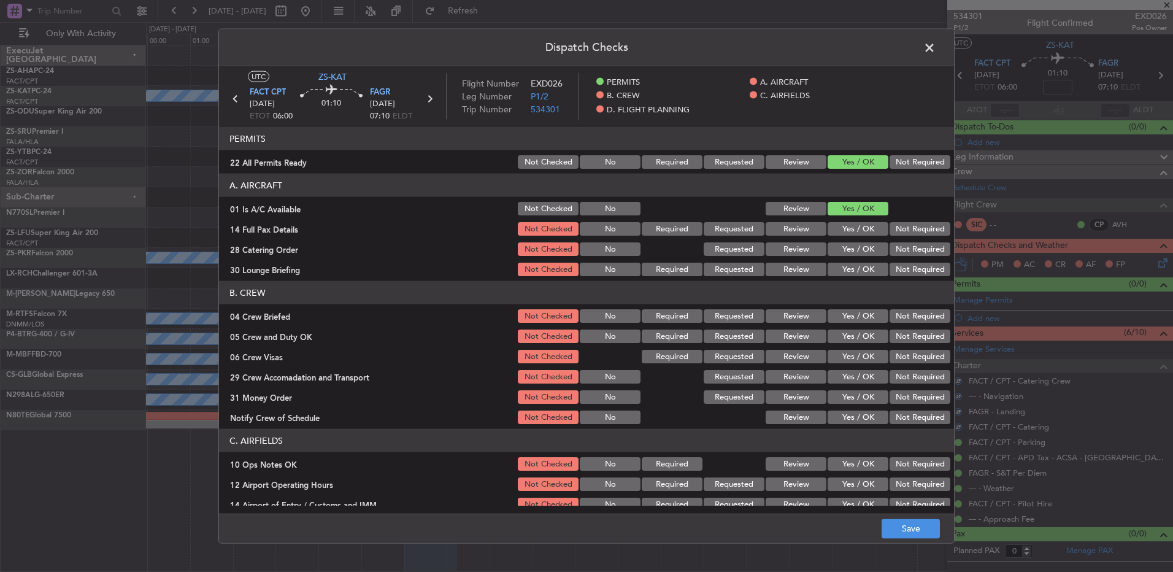
click at [844, 229] on button "Yes / OK" at bounding box center [858, 229] width 61 height 14
click at [912, 252] on button "Not Required" at bounding box center [920, 249] width 61 height 14
click at [905, 258] on section "A. AIRCRAFT 01 Is A/C Available Not Checked No Review Yes / OK 14 Full Pax Deta…" at bounding box center [586, 226] width 735 height 104
click at [893, 266] on button "Not Required" at bounding box center [920, 270] width 61 height 14
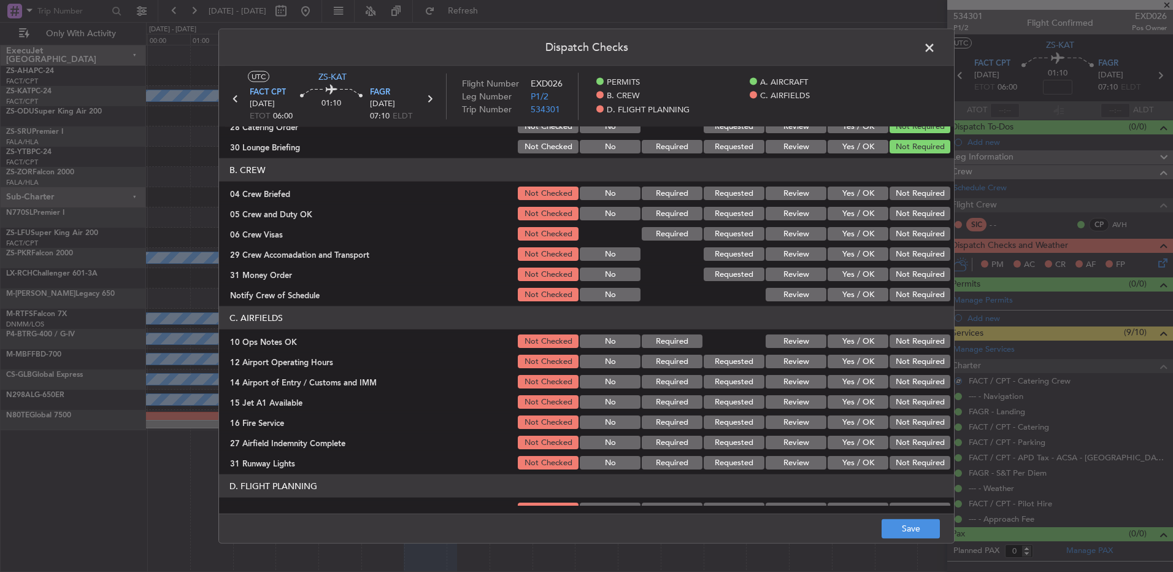
click at [802, 195] on button "Review" at bounding box center [796, 194] width 61 height 14
drag, startPoint x: 849, startPoint y: 214, endPoint x: 852, endPoint y: 225, distance: 12.1
click at [850, 215] on button "Yes / OK" at bounding box center [858, 214] width 61 height 14
click at [856, 231] on button "Yes / OK" at bounding box center [858, 234] width 61 height 14
click at [890, 257] on button "Not Required" at bounding box center [920, 254] width 61 height 14
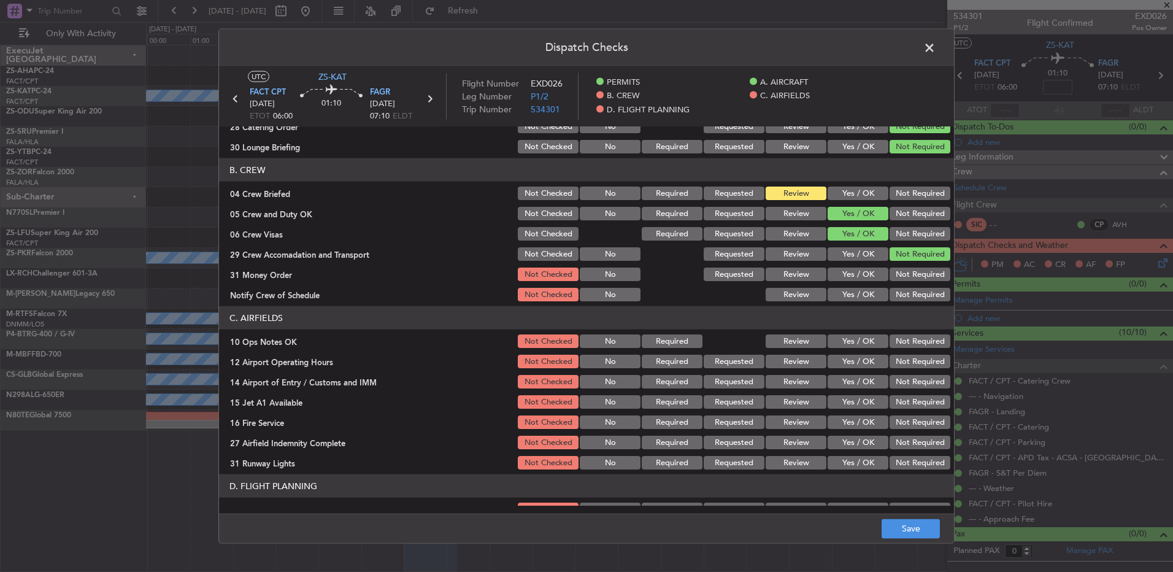
click at [892, 275] on button "Not Required" at bounding box center [920, 275] width 61 height 14
click at [893, 286] on div "Not Required" at bounding box center [919, 294] width 62 height 17
click at [847, 292] on button "Yes / OK" at bounding box center [858, 295] width 61 height 14
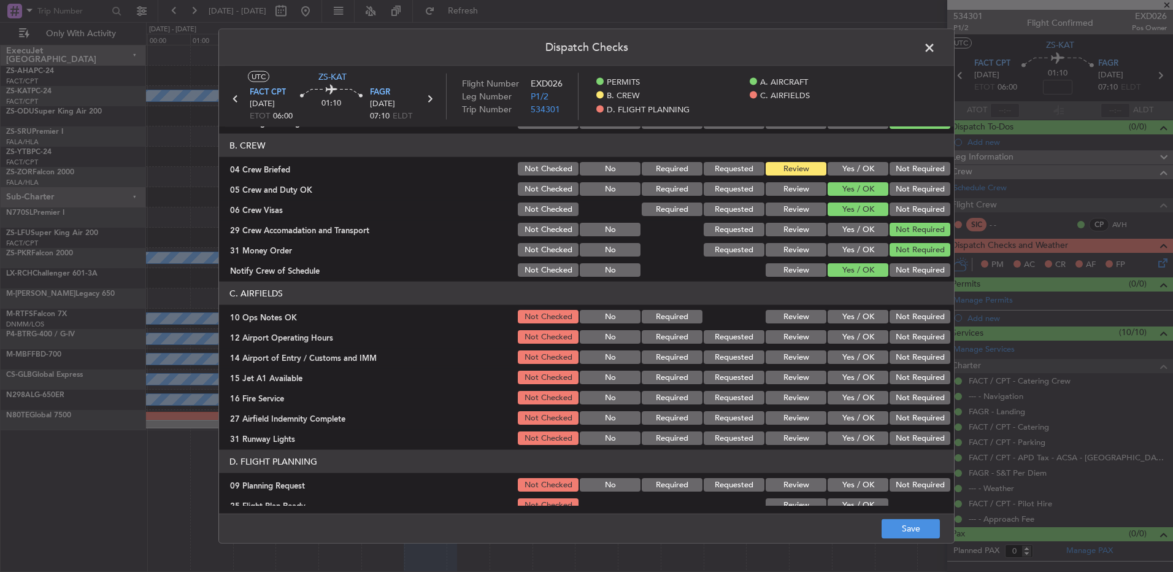
scroll to position [158, 0]
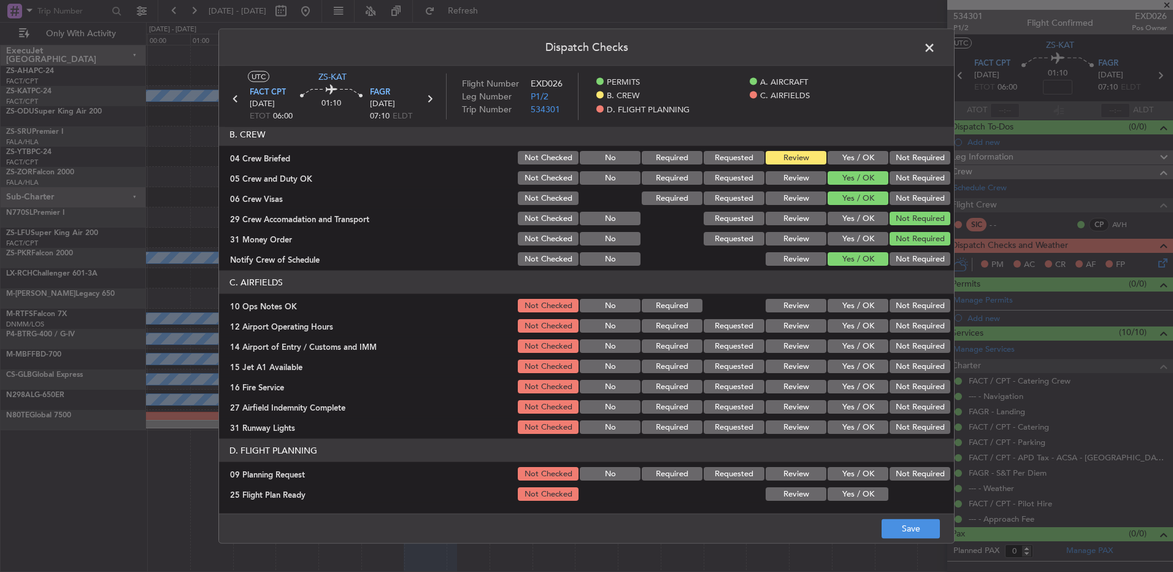
click at [851, 308] on button "Yes / OK" at bounding box center [858, 306] width 61 height 14
click at [858, 328] on button "Yes / OK" at bounding box center [858, 326] width 61 height 14
click at [905, 353] on div "Not Required" at bounding box center [919, 346] width 62 height 17
click at [906, 350] on button "Not Required" at bounding box center [920, 346] width 61 height 14
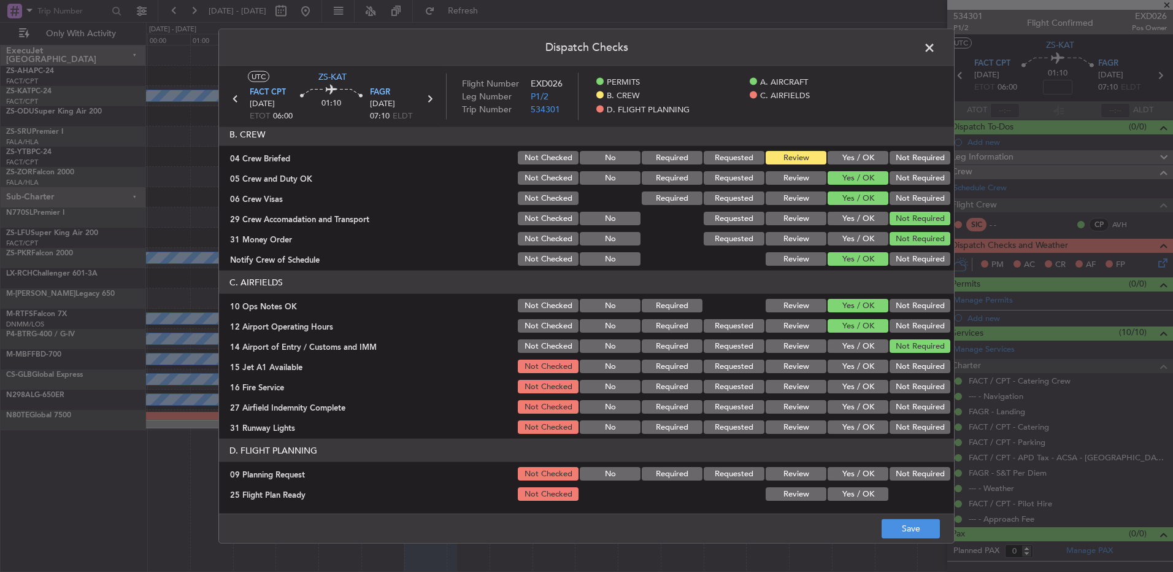
click at [832, 365] on button "Yes / OK" at bounding box center [858, 367] width 61 height 14
click at [843, 382] on button "Yes / OK" at bounding box center [858, 387] width 61 height 14
click at [805, 406] on button "Review" at bounding box center [796, 407] width 61 height 14
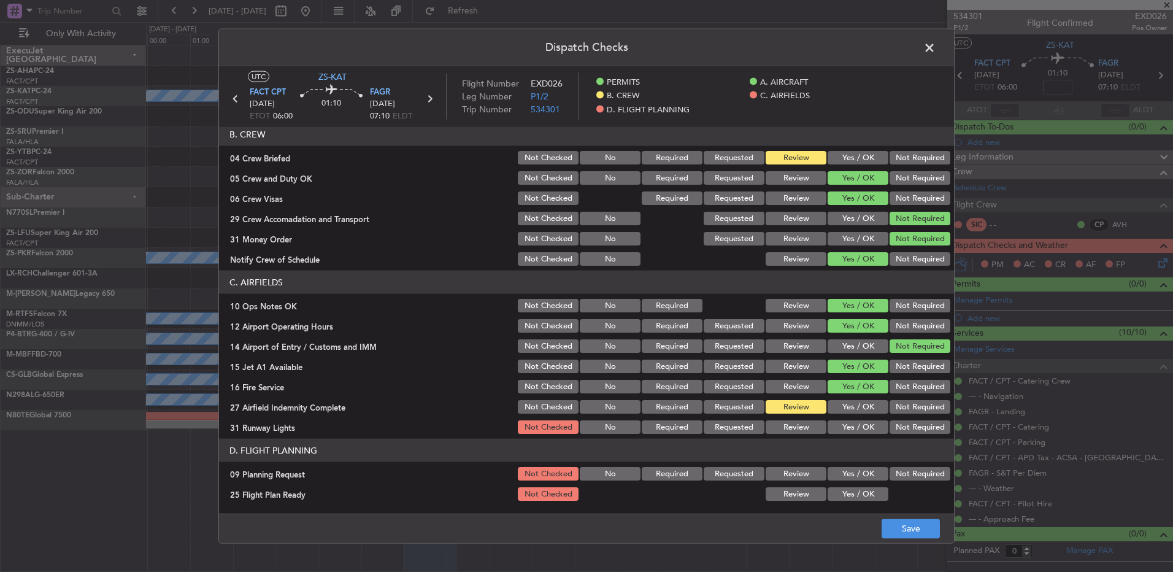
click at [865, 422] on button "Yes / OK" at bounding box center [858, 427] width 61 height 14
click at [897, 475] on button "Not Required" at bounding box center [920, 474] width 61 height 14
click at [789, 495] on button "Review" at bounding box center [796, 494] width 61 height 14
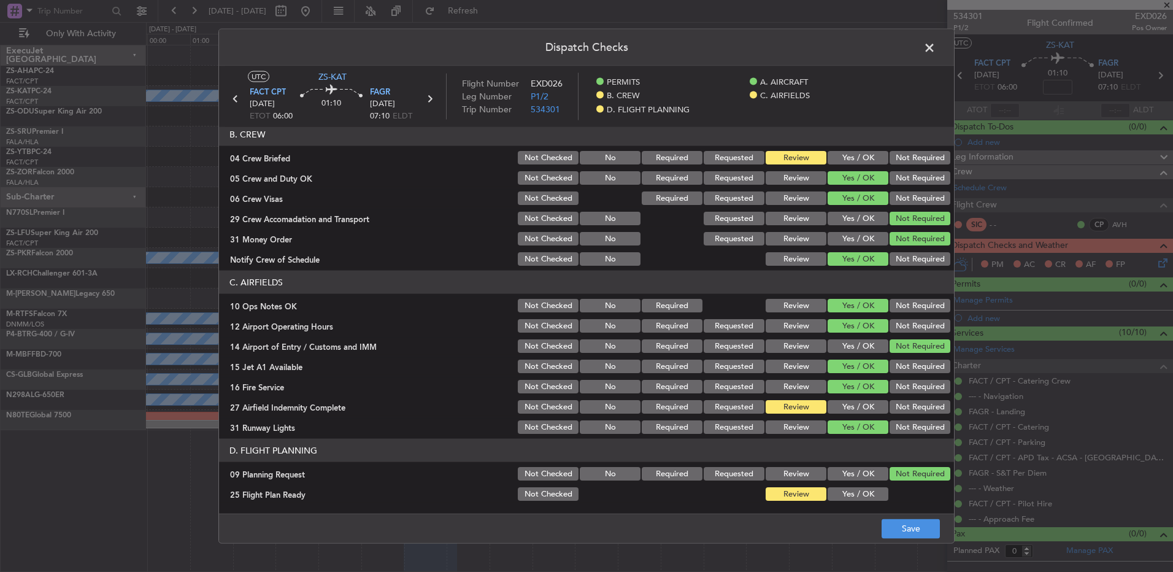
click at [954, 543] on div "Dispatch Checks UTC ZS-KAT FACT CPT 20/08/2025 ETOT 06:00 01:10 FAGR 20/08/2025…" at bounding box center [586, 286] width 1173 height 572
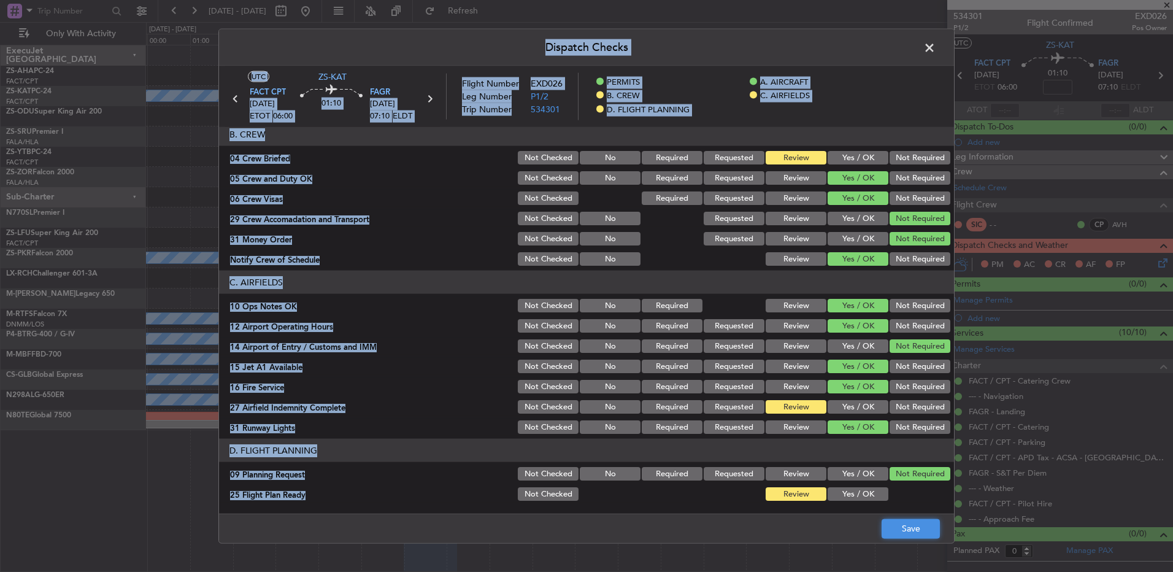
drag, startPoint x: 953, startPoint y: 543, endPoint x: 921, endPoint y: 532, distance: 33.8
click at [922, 532] on button "Save" at bounding box center [911, 529] width 58 height 20
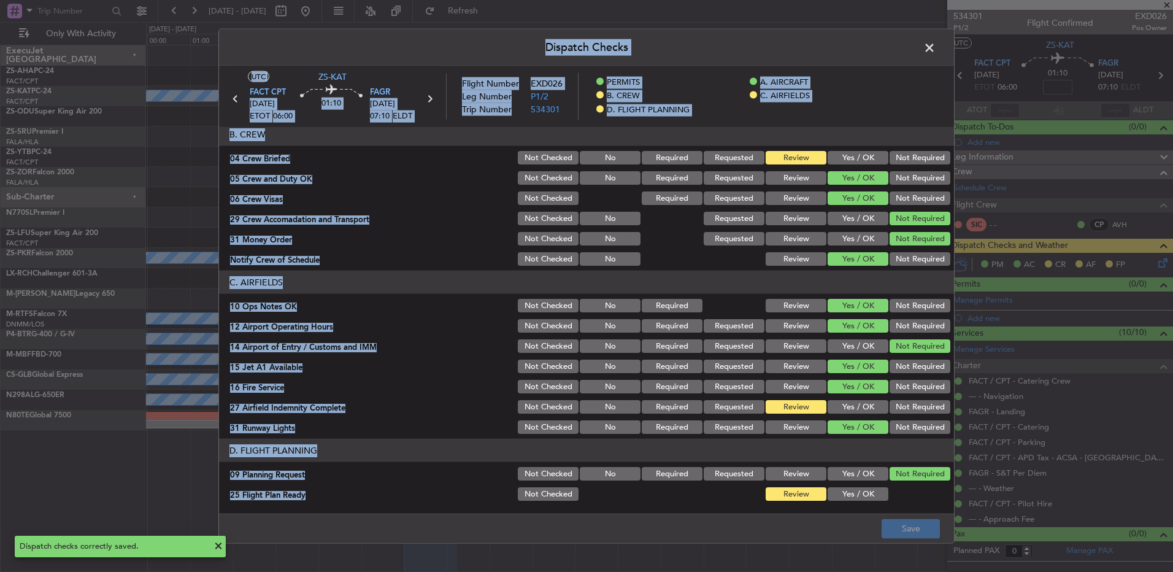
click at [936, 53] on span at bounding box center [936, 51] width 0 height 25
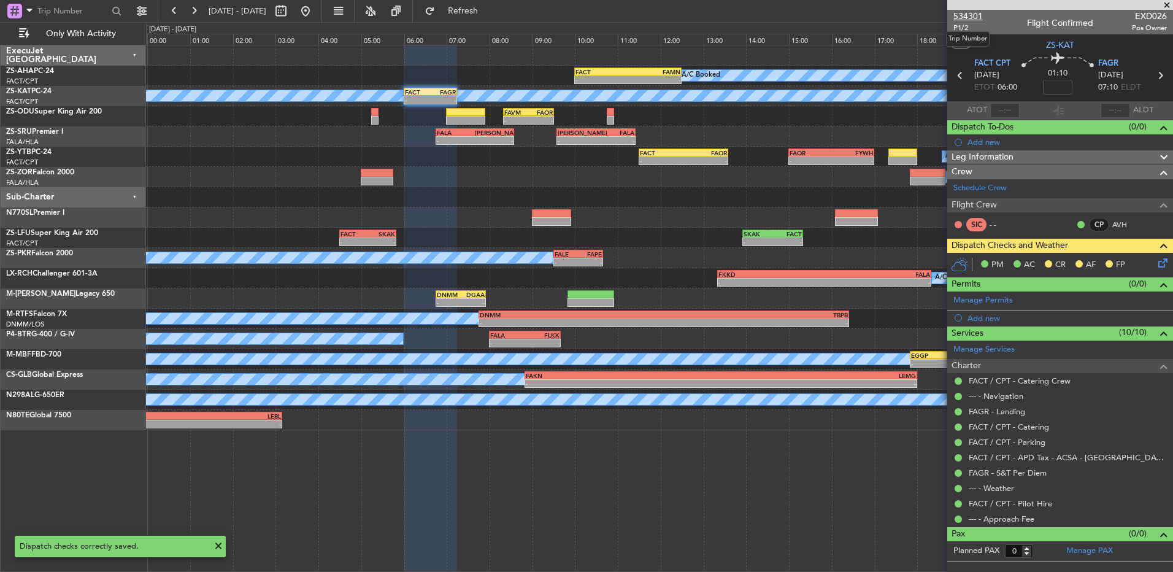
click at [963, 15] on span "534301" at bounding box center [968, 16] width 29 height 13
click at [980, 15] on span "534301" at bounding box center [968, 16] width 29 height 13
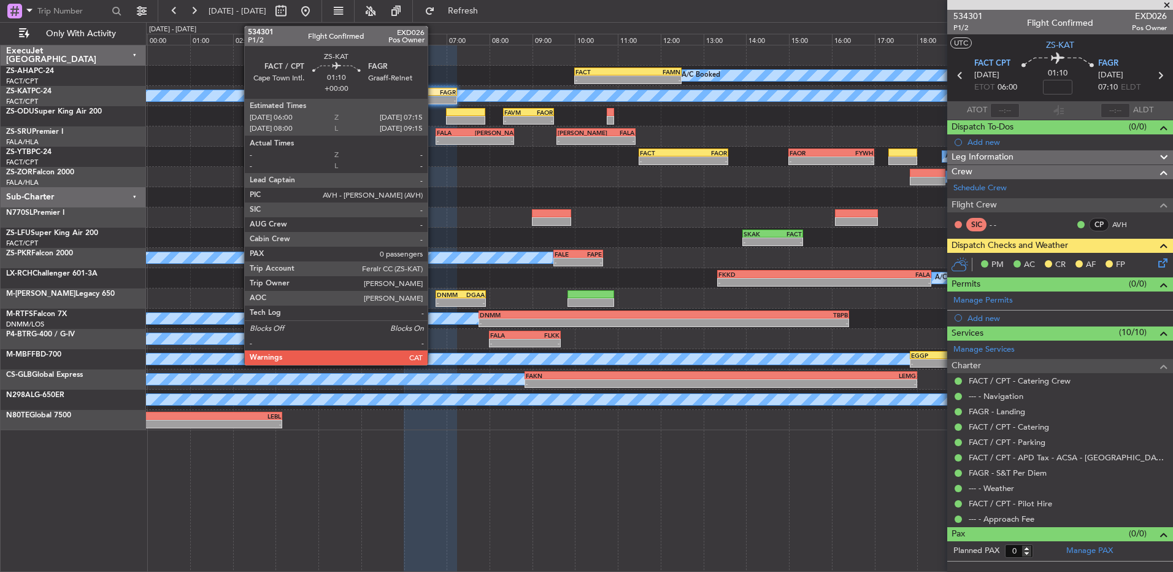
click at [433, 91] on div "FAGR" at bounding box center [443, 91] width 26 height 7
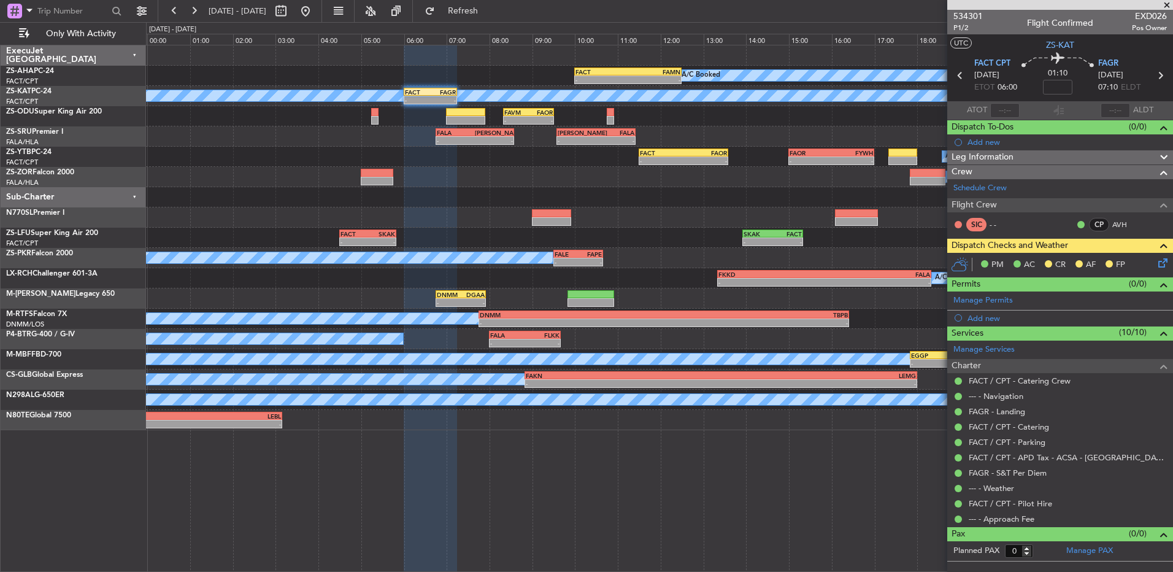
click at [1161, 265] on icon at bounding box center [1161, 261] width 10 height 10
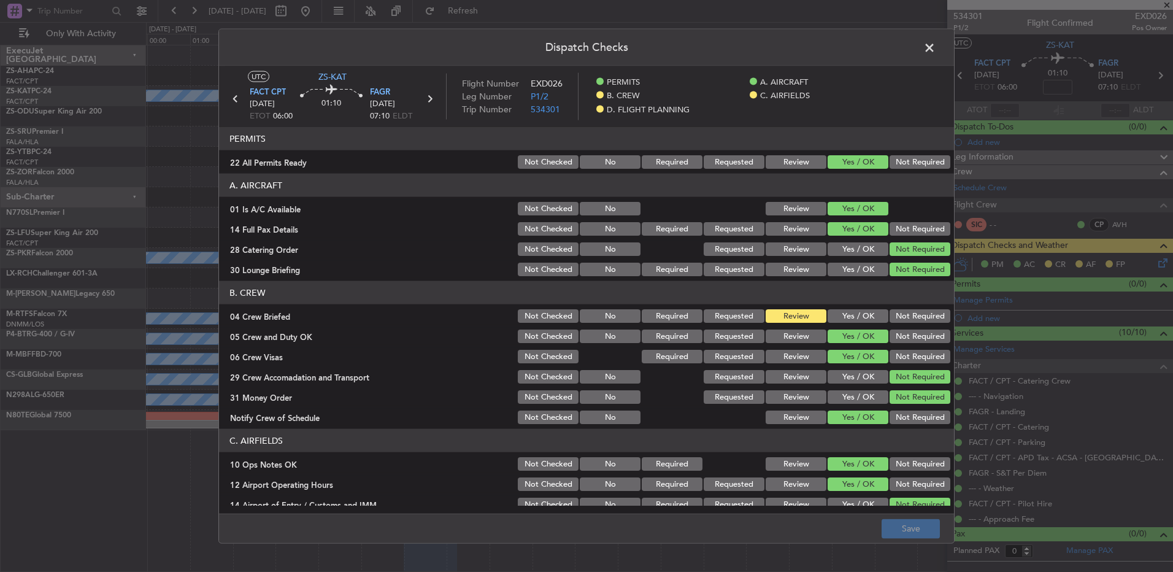
click at [852, 309] on button "Yes / OK" at bounding box center [858, 316] width 61 height 14
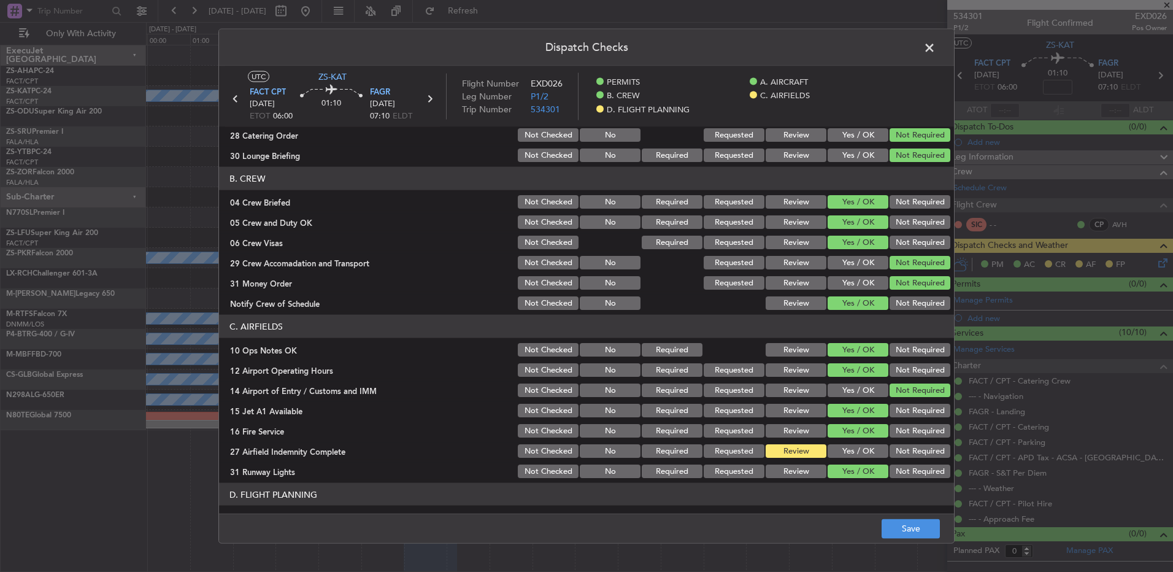
scroll to position [158, 0]
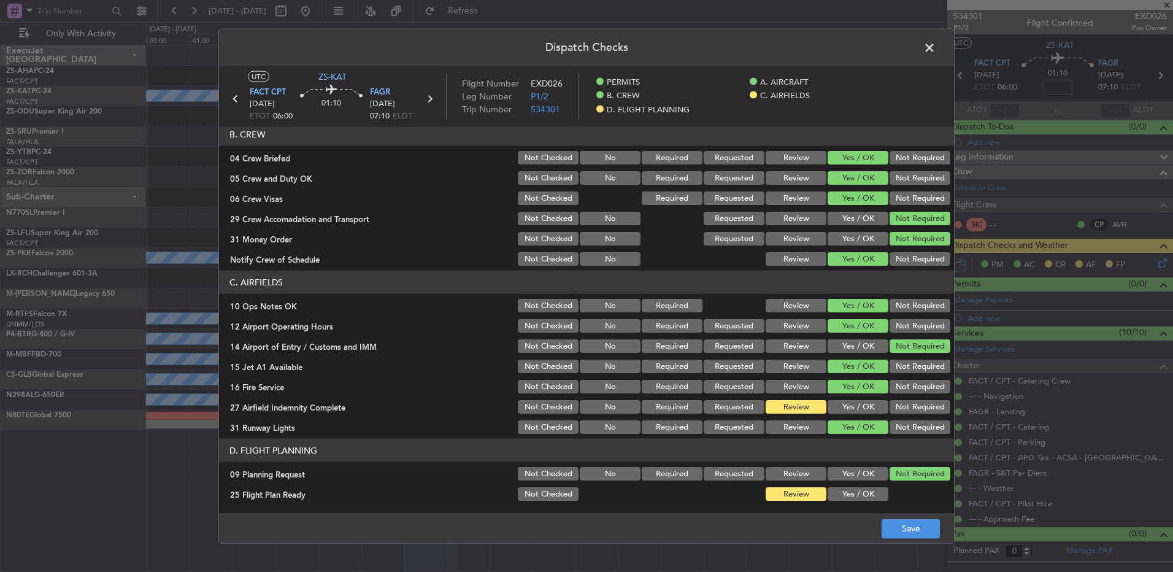
click at [905, 517] on footer "Save" at bounding box center [586, 527] width 735 height 29
click at [906, 535] on button "Save" at bounding box center [911, 529] width 58 height 20
click at [936, 55] on span at bounding box center [936, 51] width 0 height 25
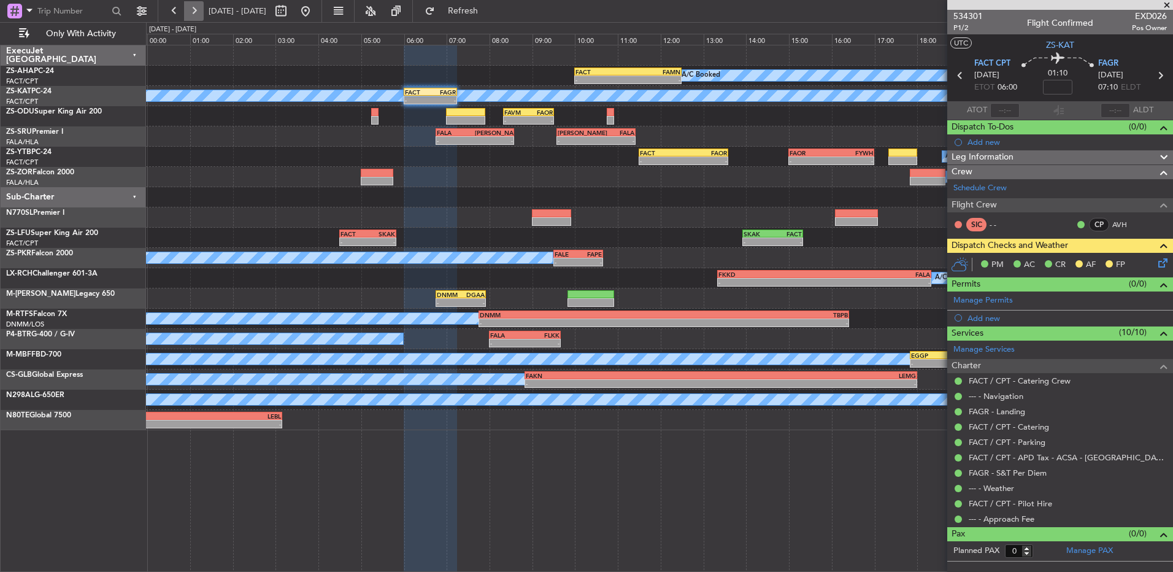
click at [192, 10] on button at bounding box center [194, 11] width 20 height 20
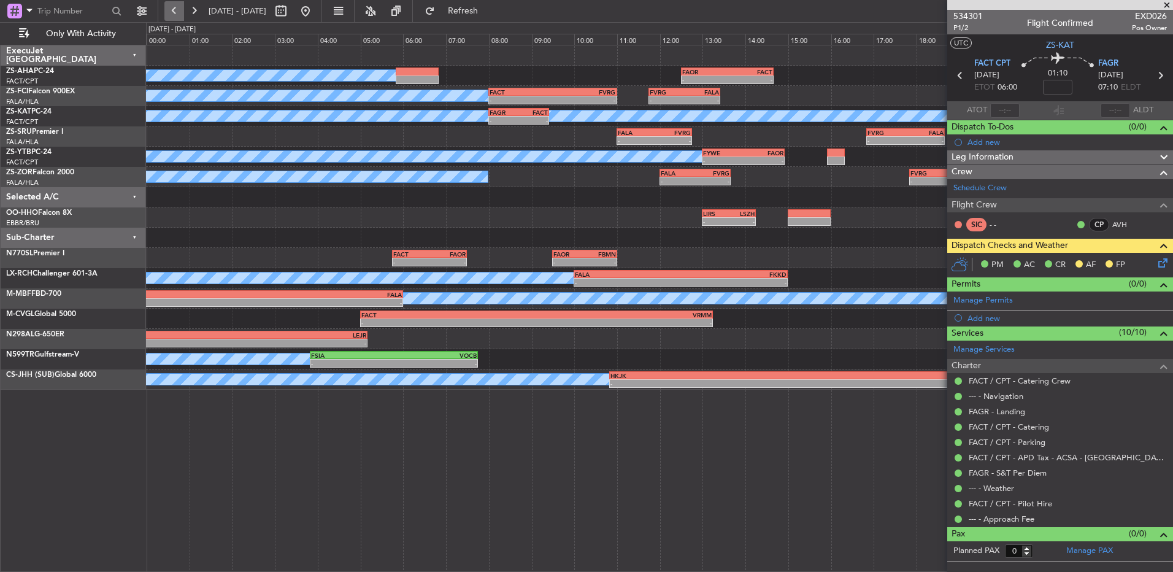
click at [179, 14] on button at bounding box center [174, 11] width 20 height 20
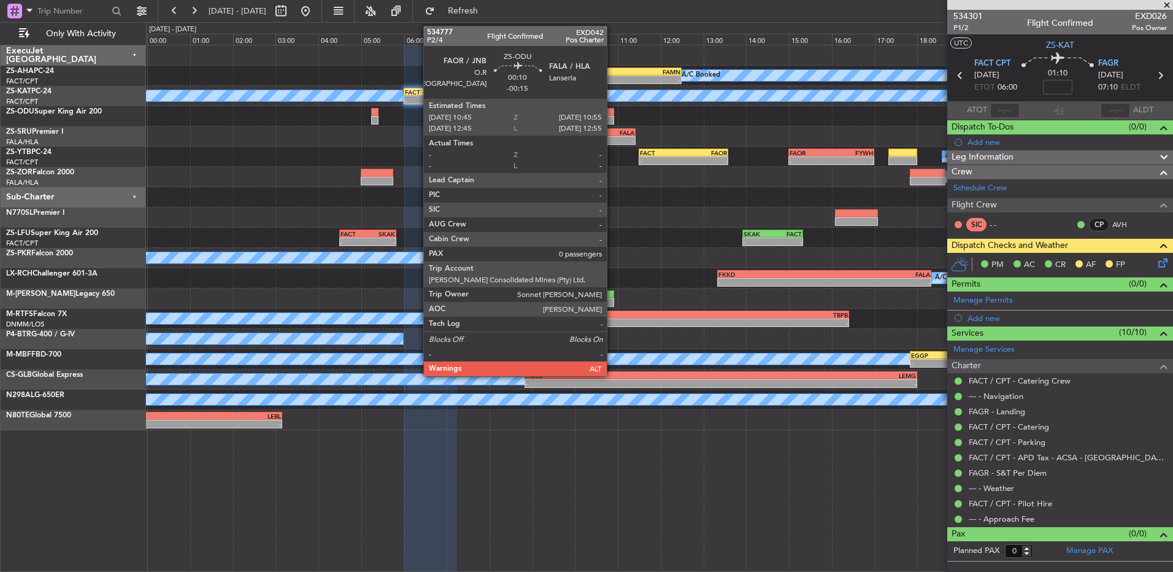
click at [613, 114] on div at bounding box center [610, 112] width 7 height 9
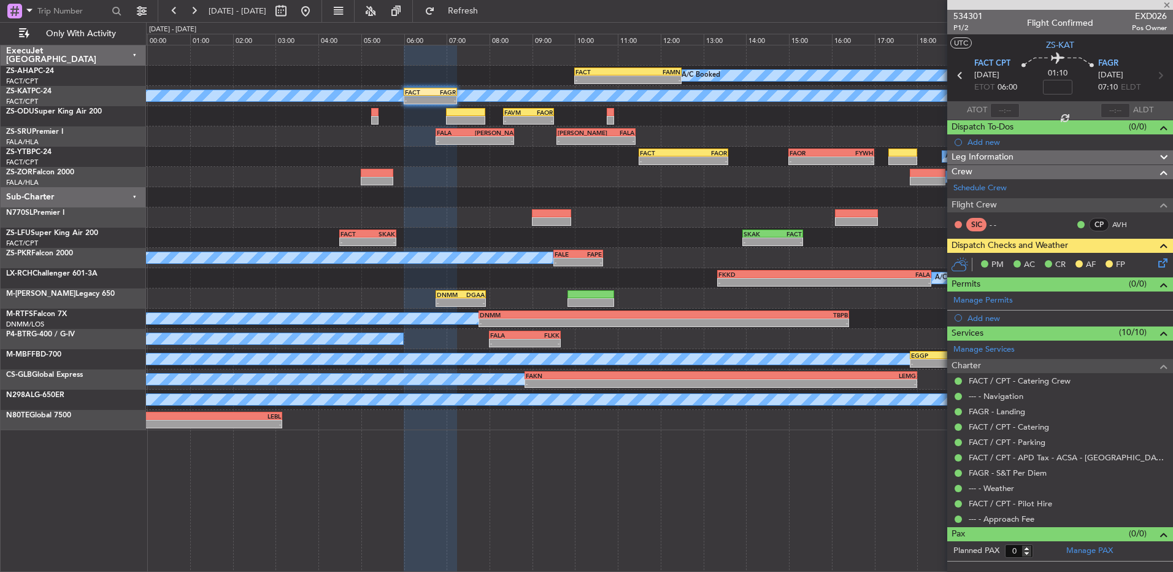
type input "-00:15"
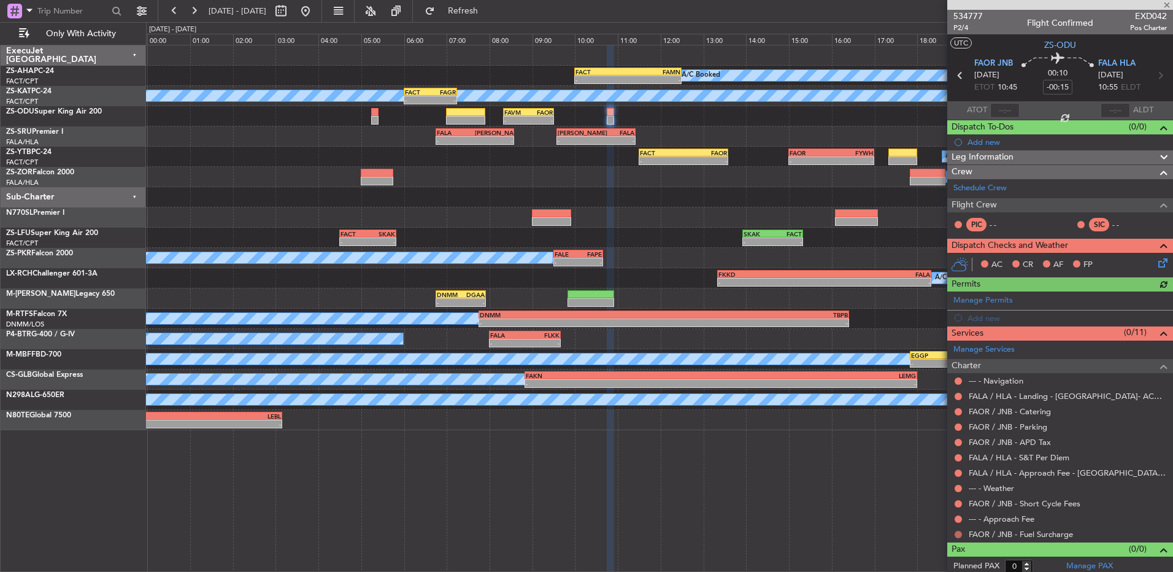
click at [957, 537] on button at bounding box center [958, 534] width 7 height 7
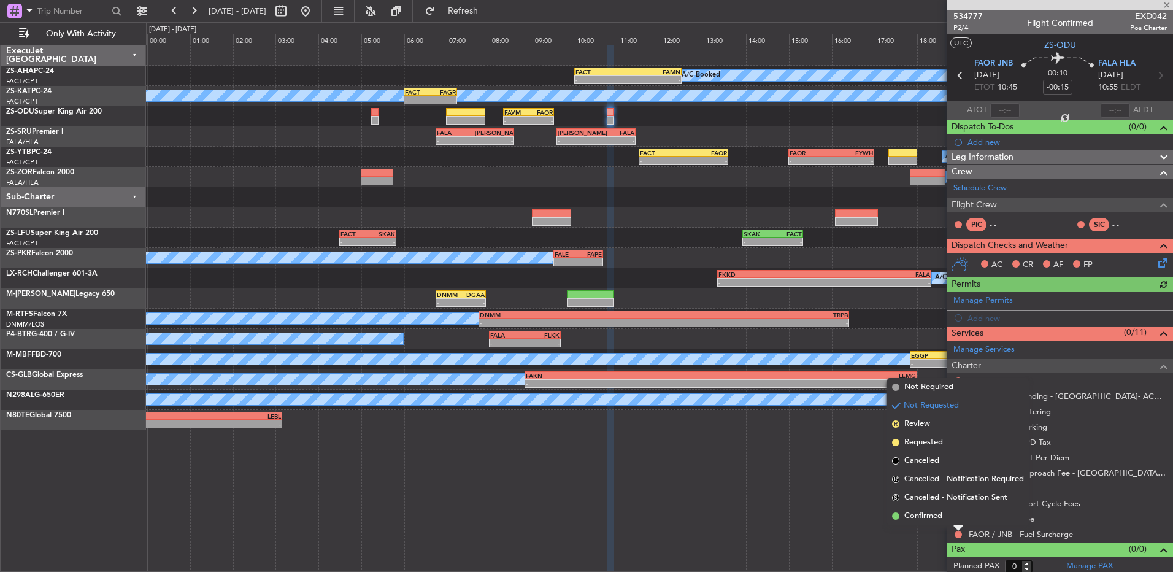
click at [954, 521] on li "Confirmed" at bounding box center [958, 516] width 142 height 18
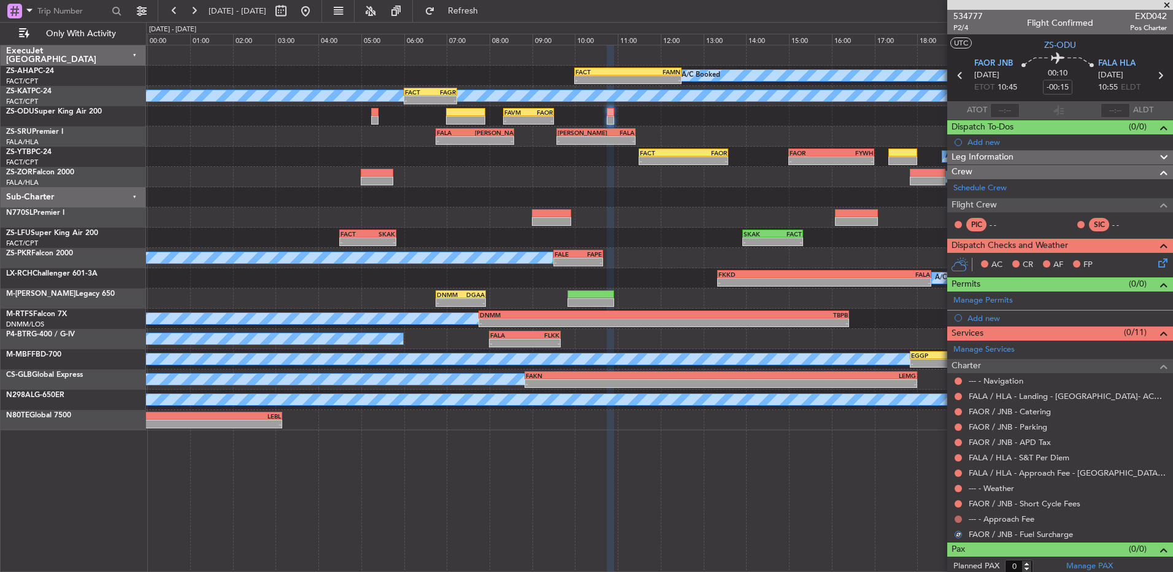
click at [956, 519] on button at bounding box center [958, 519] width 7 height 7
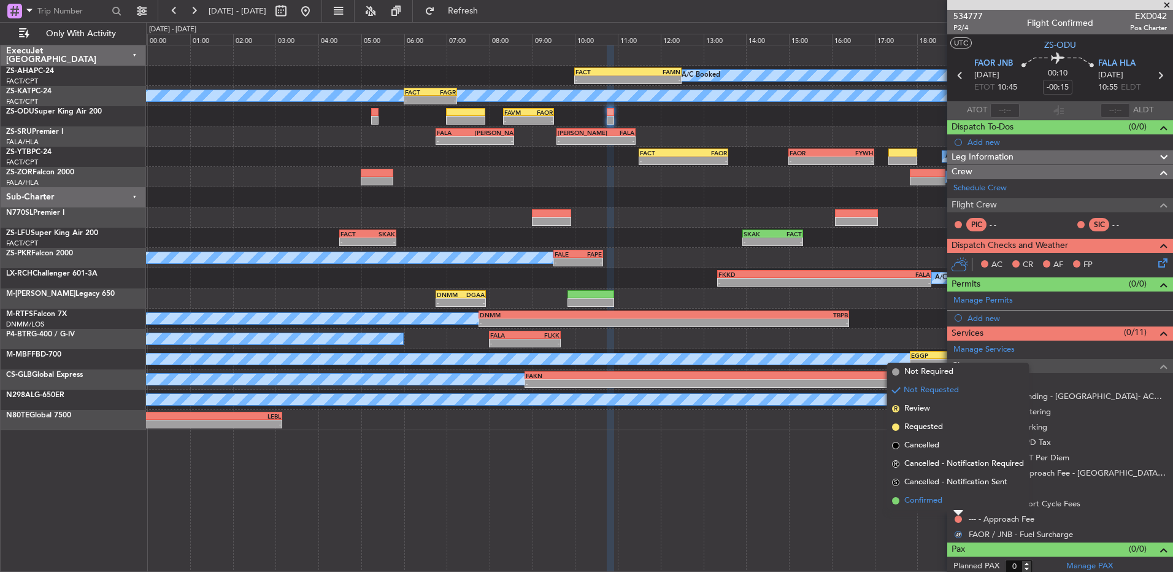
click at [954, 504] on li "Confirmed" at bounding box center [958, 501] width 142 height 18
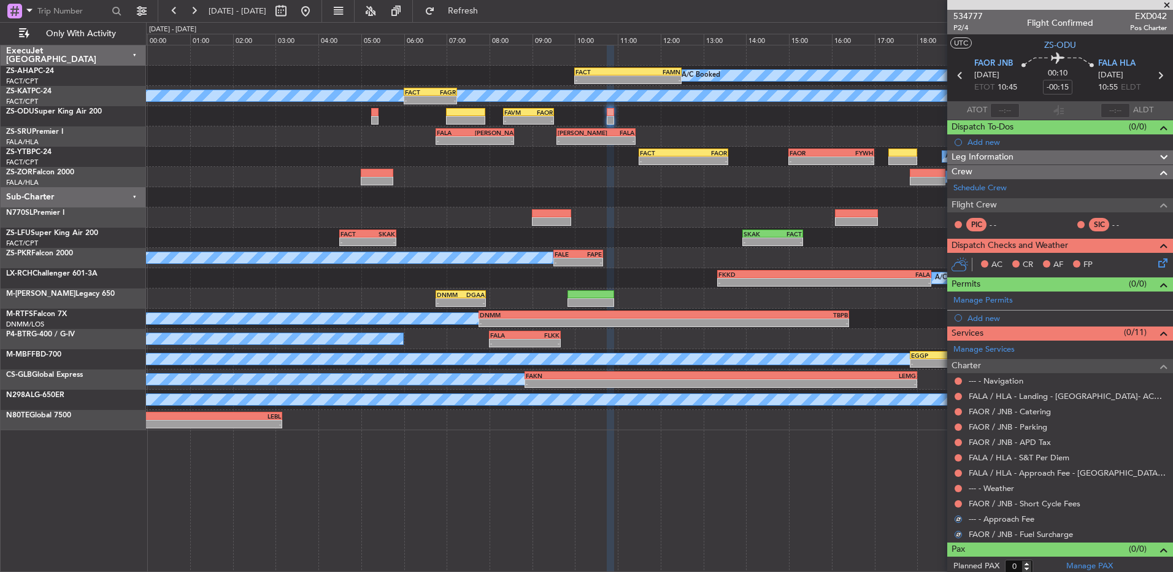
click at [954, 503] on div at bounding box center [959, 504] width 10 height 10
click at [956, 504] on button at bounding box center [958, 503] width 7 height 7
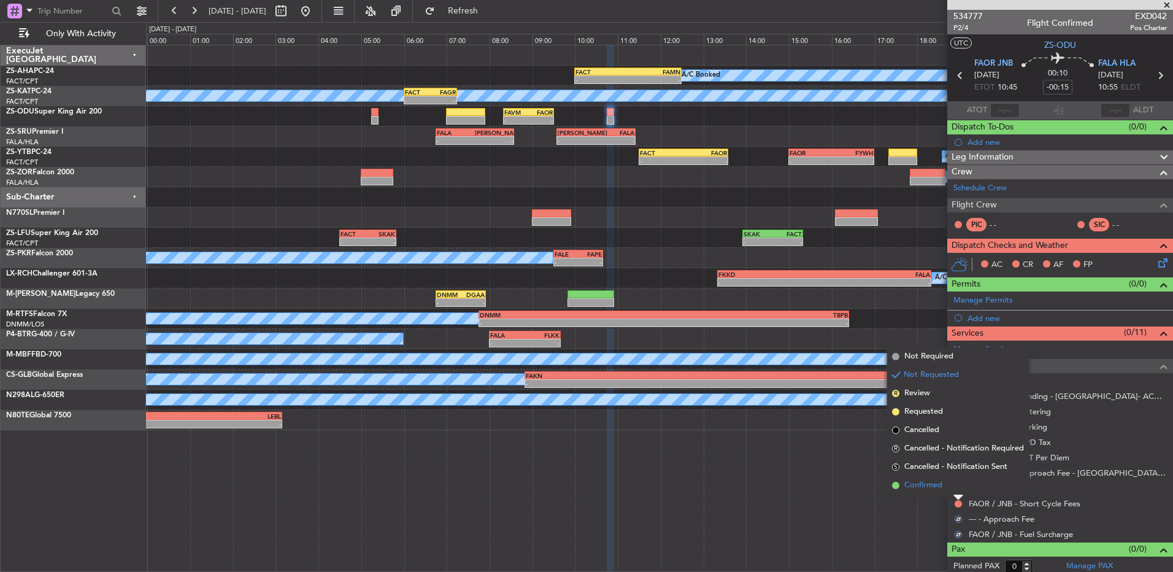
click at [957, 492] on li "Confirmed" at bounding box center [958, 485] width 142 height 18
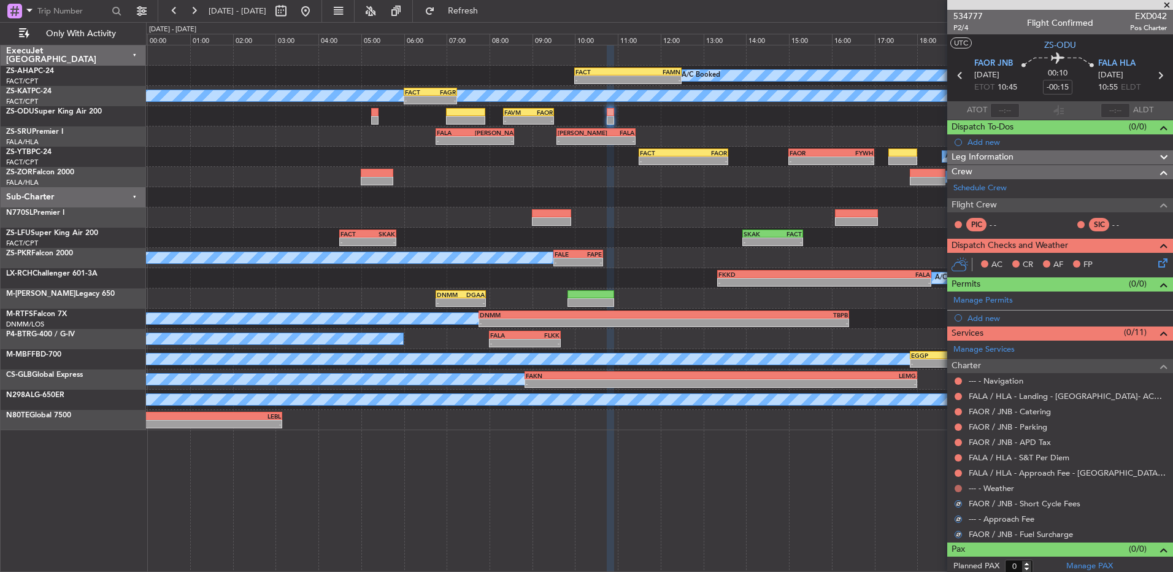
click at [961, 488] on button at bounding box center [958, 488] width 7 height 7
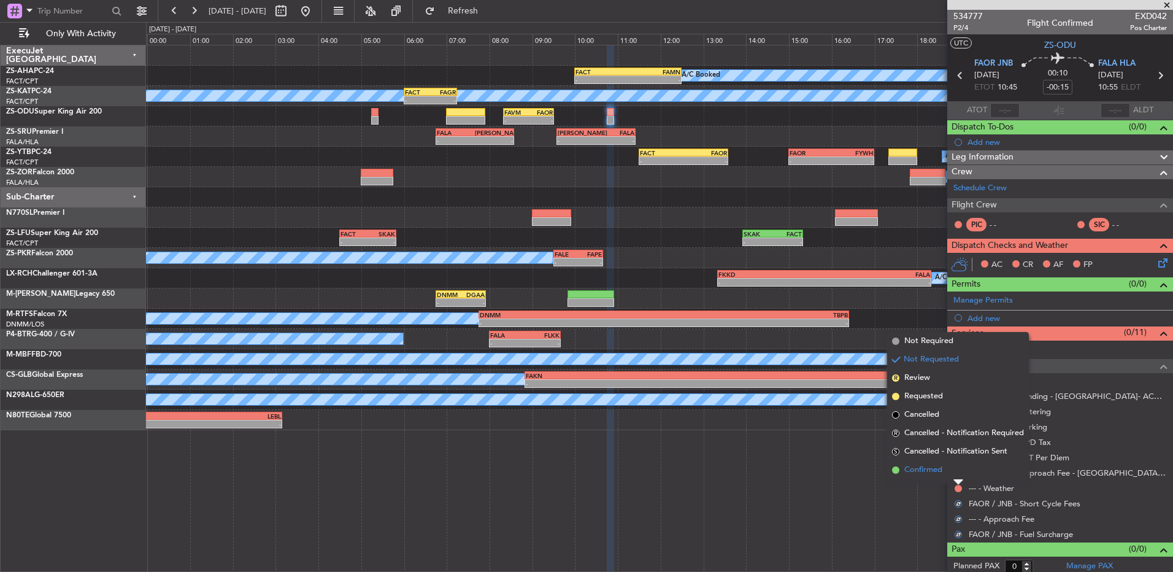
click at [956, 476] on li "Confirmed" at bounding box center [958, 470] width 142 height 18
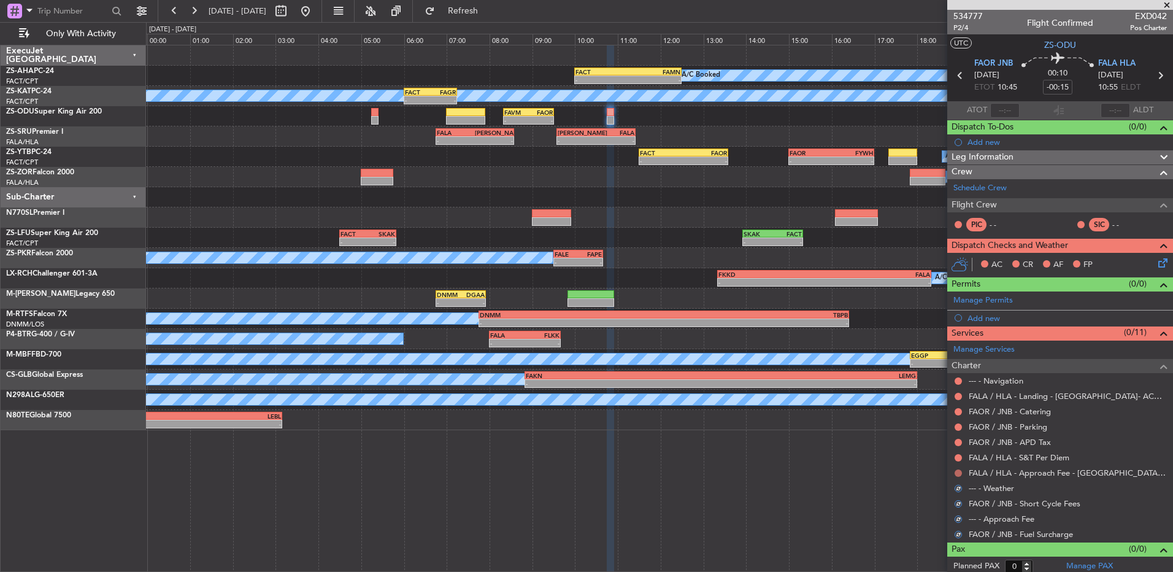
click at [958, 473] on button at bounding box center [958, 473] width 7 height 7
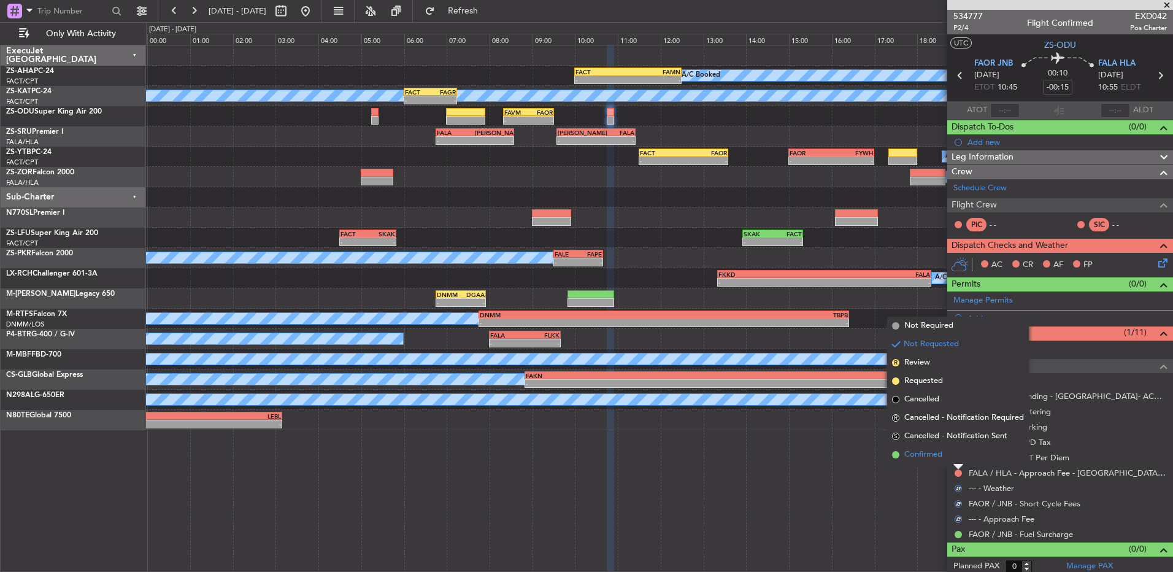
click at [958, 458] on li "Confirmed" at bounding box center [958, 455] width 142 height 18
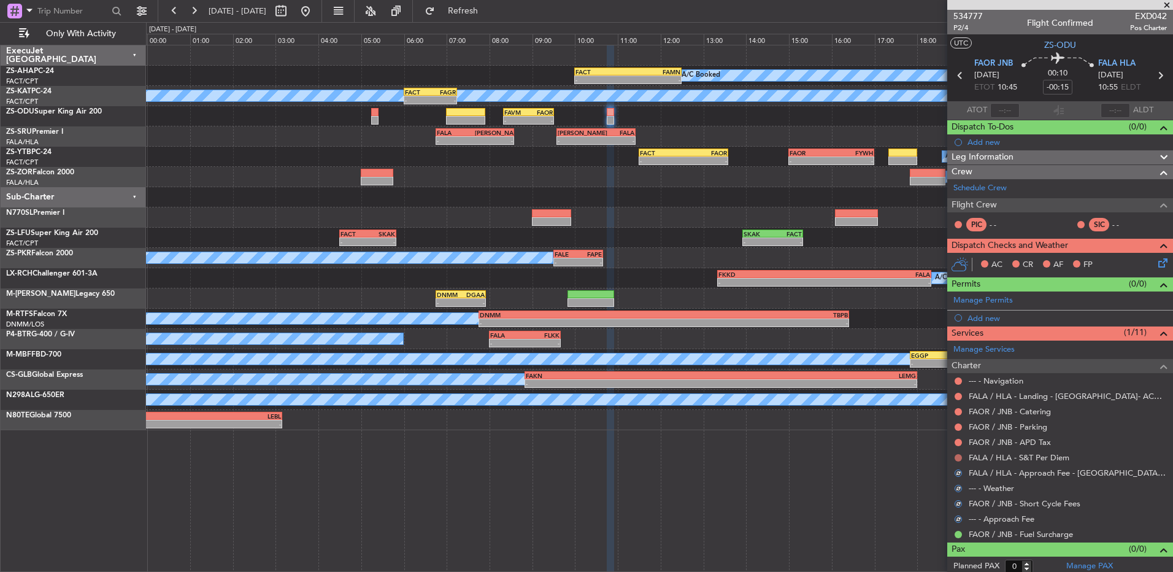
click at [958, 459] on button at bounding box center [958, 457] width 7 height 7
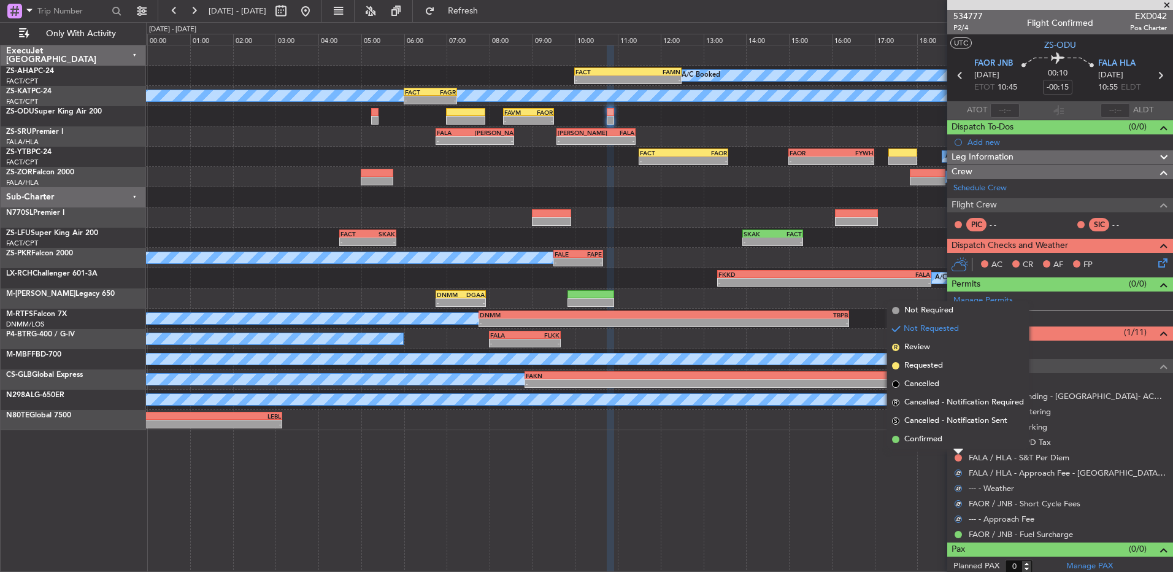
click at [953, 443] on li "Confirmed" at bounding box center [958, 439] width 142 height 18
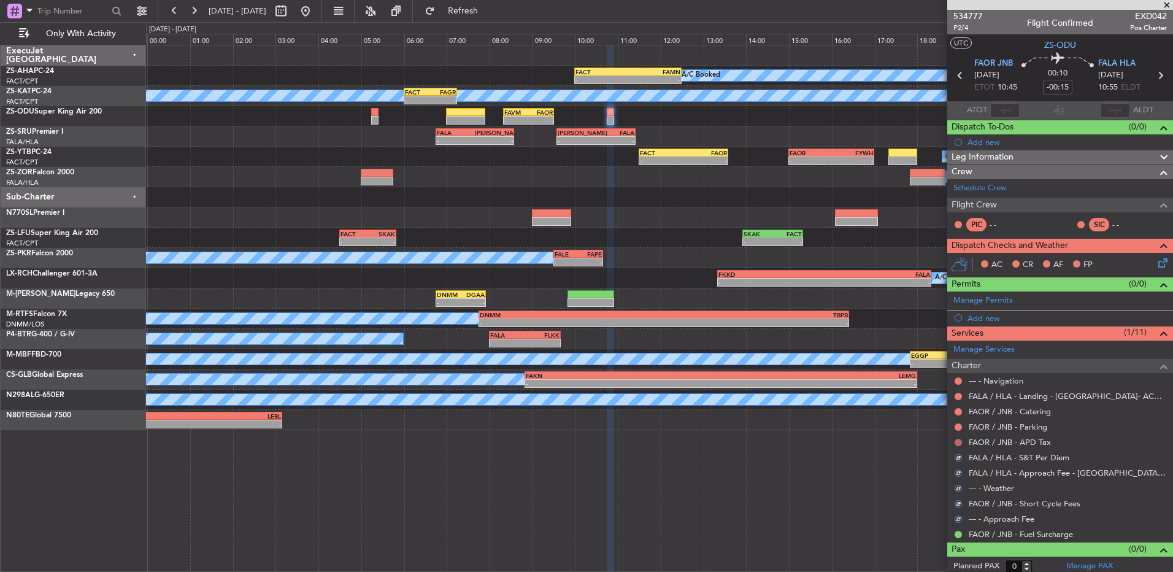
click at [960, 442] on button at bounding box center [958, 442] width 7 height 7
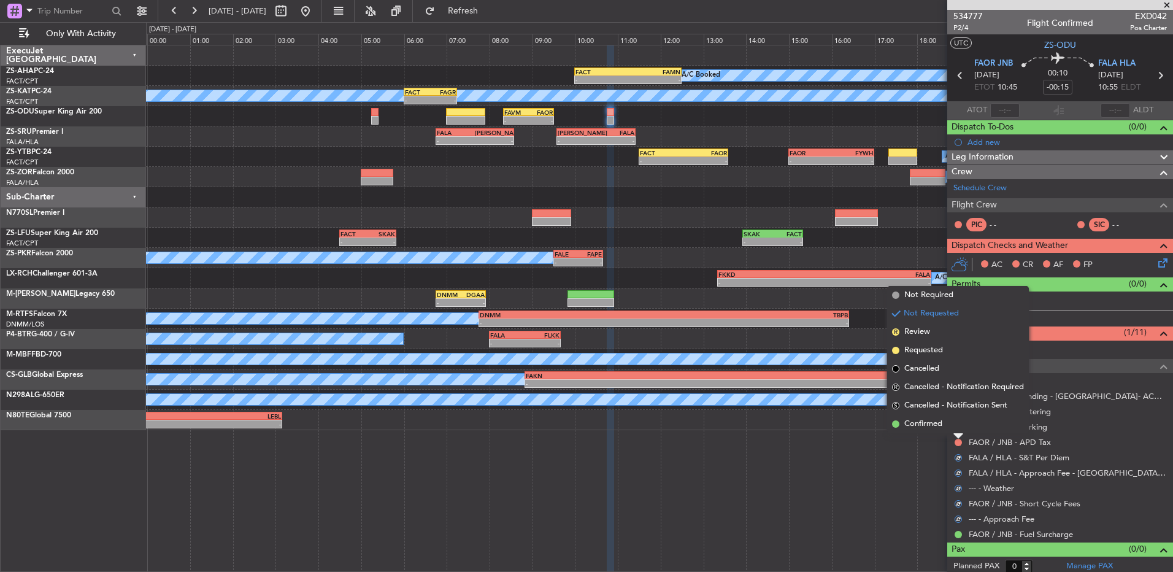
click at [957, 433] on ngb-popover-window "Not Required Not Requested R Review Requested Cancelled R Cancelled - Notificat…" at bounding box center [958, 359] width 142 height 147
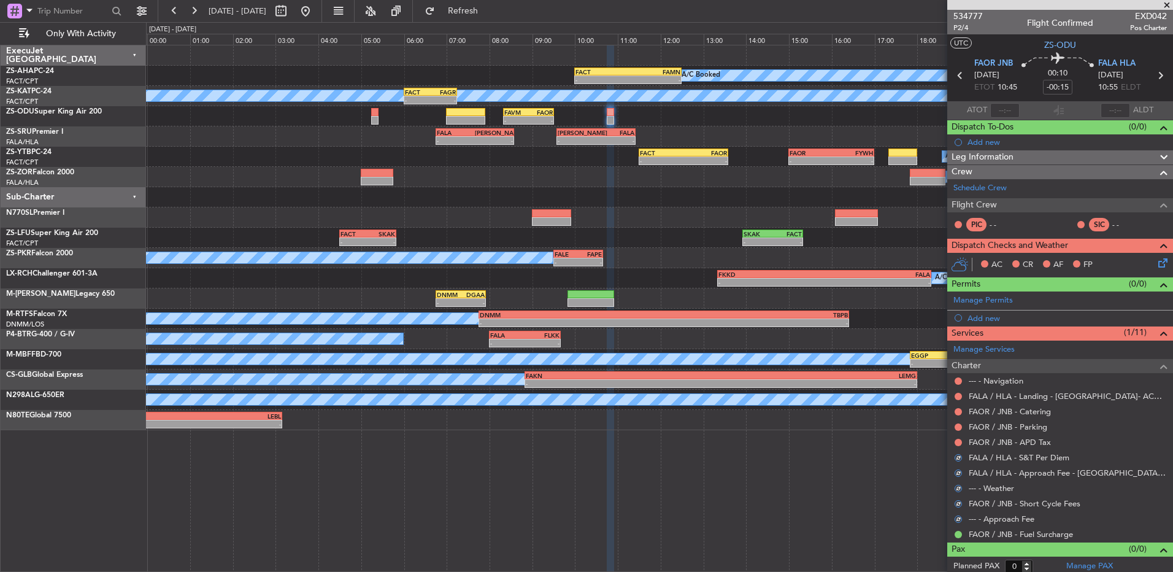
click at [957, 432] on div "FAOR / JNB - Parking" at bounding box center [1061, 426] width 226 height 15
click at [960, 438] on mat-tooltip-component "Not Requested" at bounding box center [958, 446] width 69 height 33
click at [963, 440] on div at bounding box center [959, 443] width 10 height 10
click at [960, 442] on button at bounding box center [958, 442] width 7 height 7
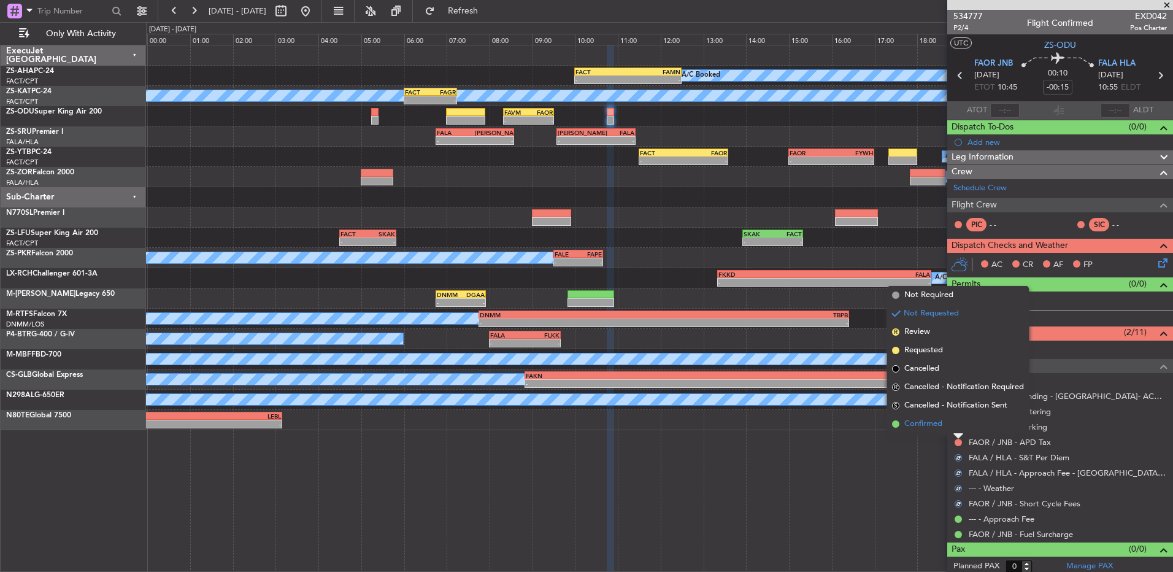
click at [956, 425] on li "Confirmed" at bounding box center [958, 424] width 142 height 18
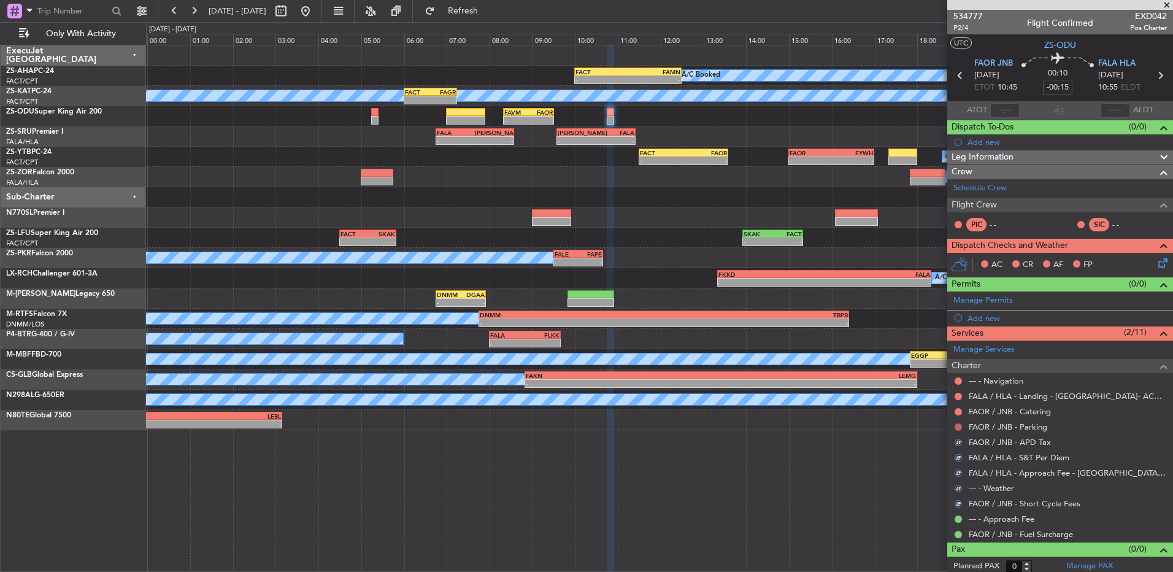
click at [956, 425] on button at bounding box center [958, 426] width 7 height 7
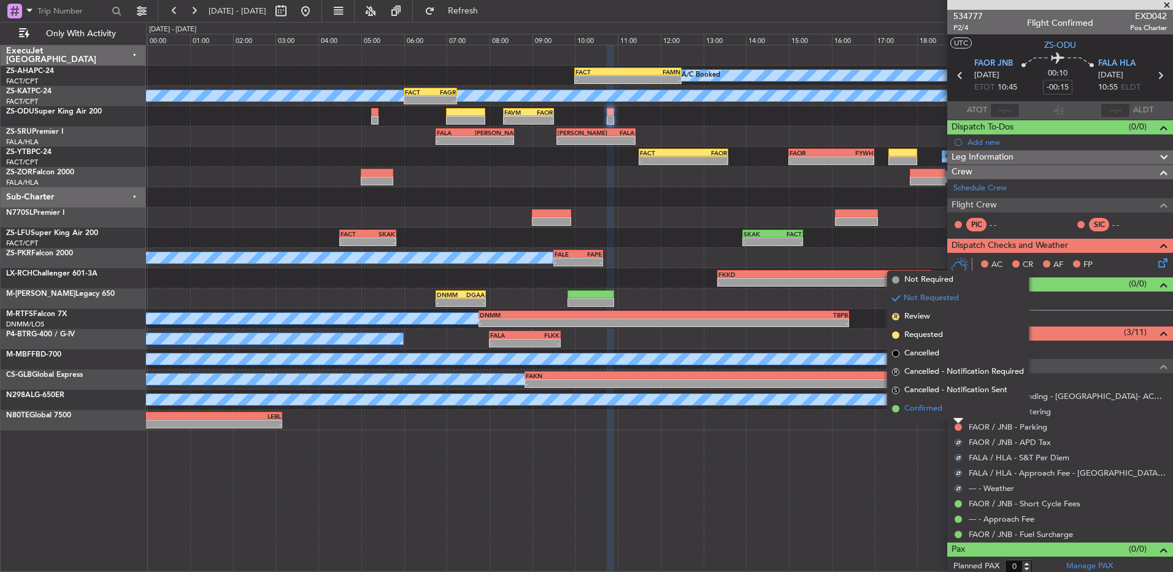
click at [956, 416] on li "Confirmed" at bounding box center [958, 409] width 142 height 18
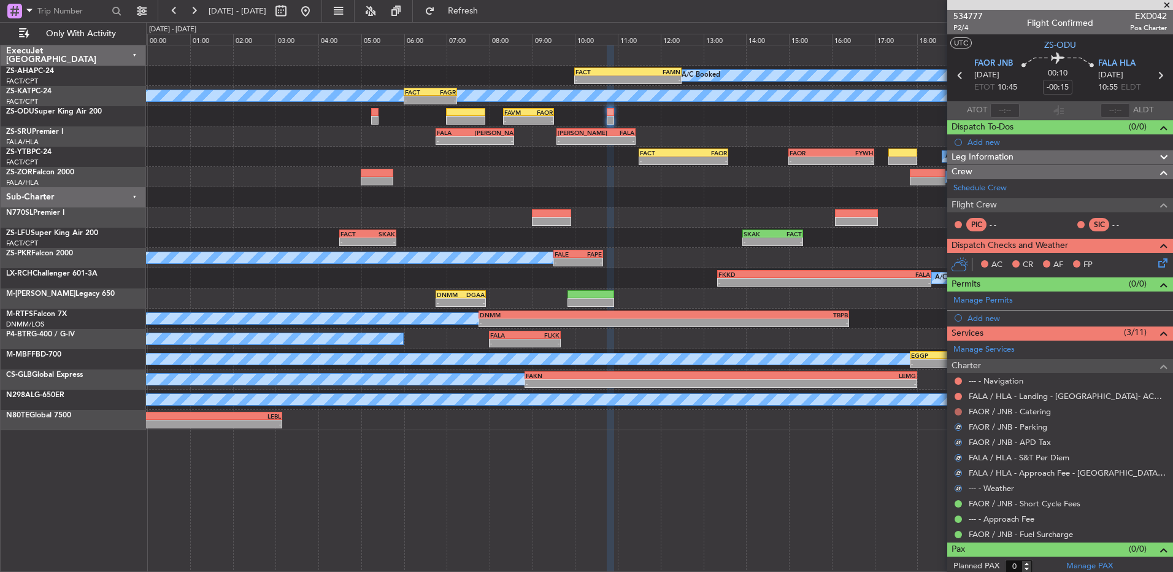
click at [956, 415] on mat-tooltip-component "Not Requested" at bounding box center [958, 431] width 69 height 33
click at [956, 414] on button at bounding box center [958, 411] width 7 height 7
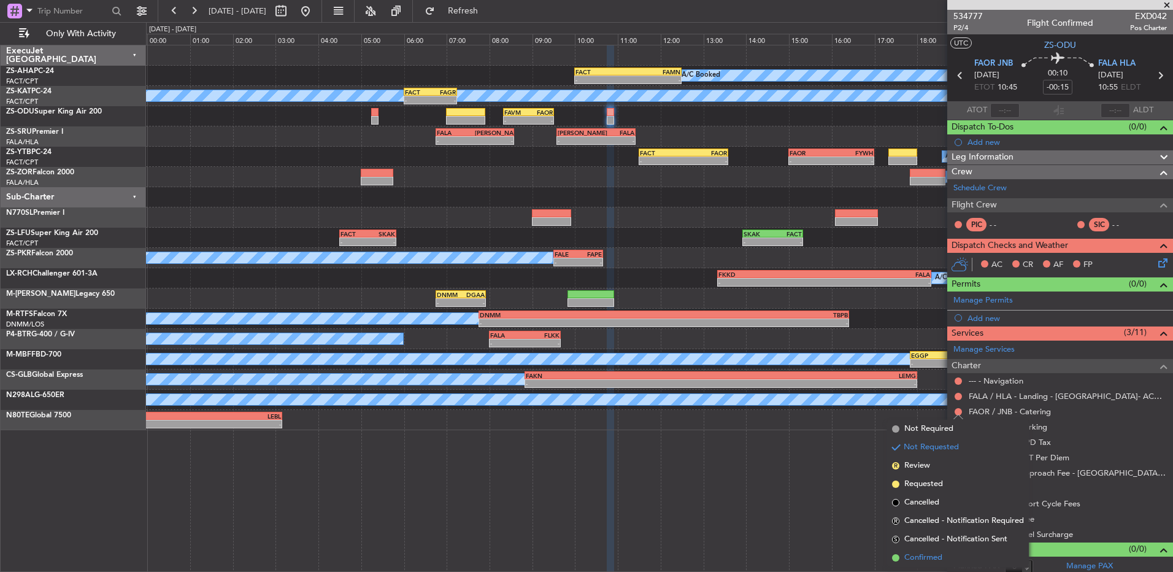
click at [959, 549] on li "Confirmed" at bounding box center [958, 558] width 142 height 18
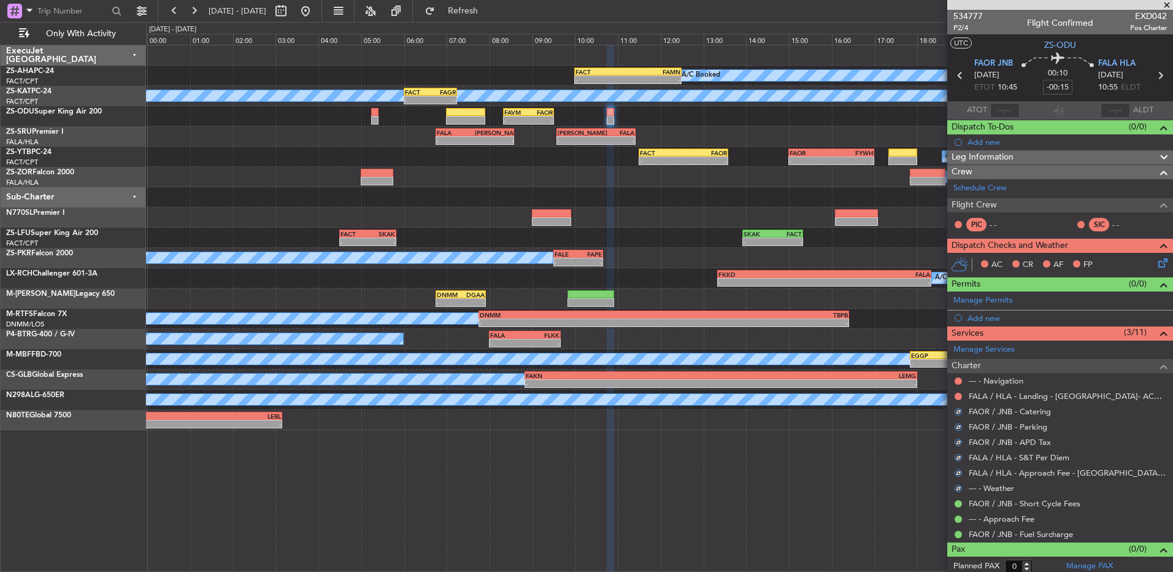
click at [957, 396] on button at bounding box center [958, 396] width 7 height 7
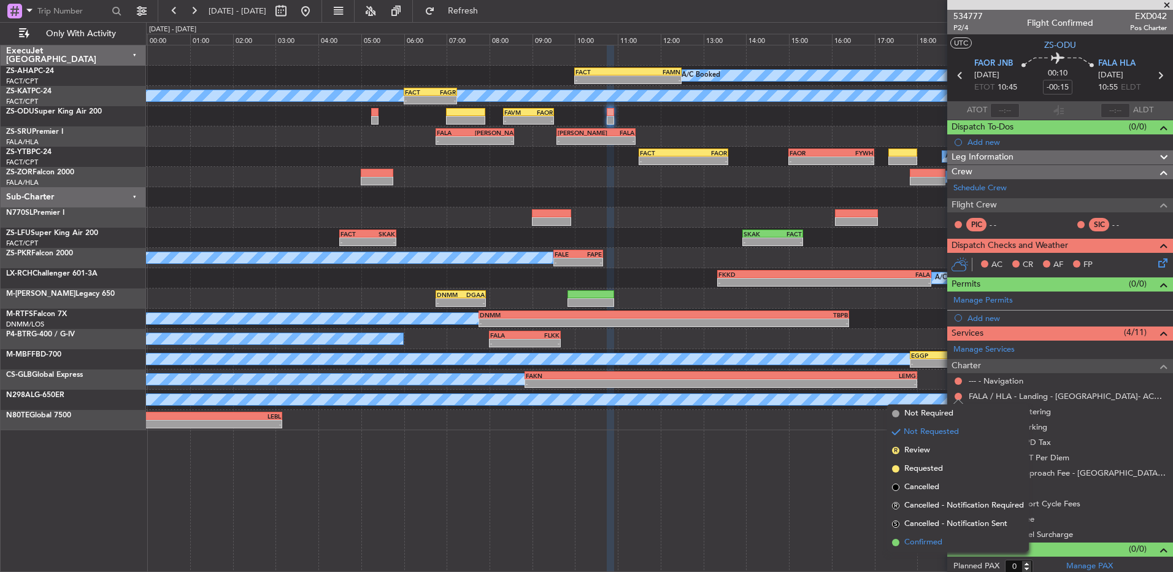
click at [954, 542] on li "Confirmed" at bounding box center [958, 542] width 142 height 18
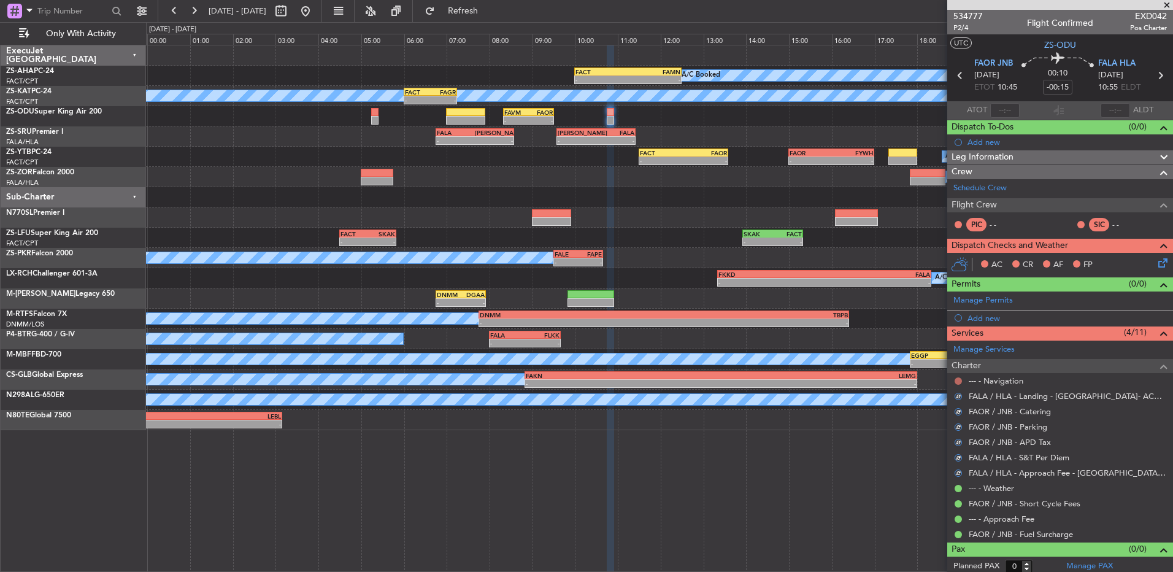
click at [957, 377] on button at bounding box center [958, 380] width 7 height 7
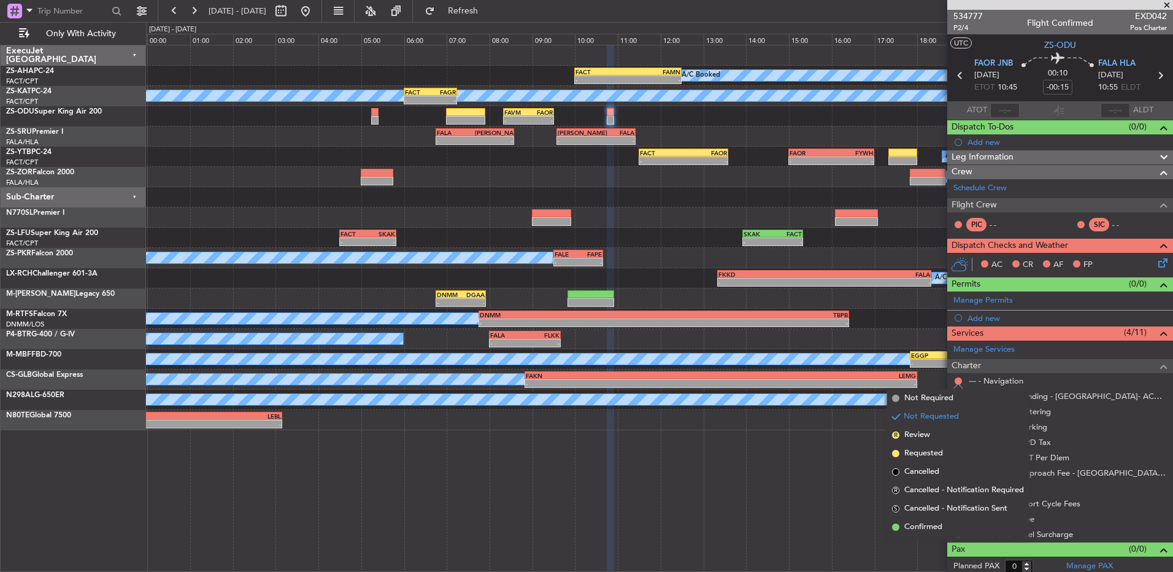
drag, startPoint x: 933, startPoint y: 527, endPoint x: 956, endPoint y: 475, distance: 56.1
click at [935, 527] on span "Confirmed" at bounding box center [924, 527] width 38 height 12
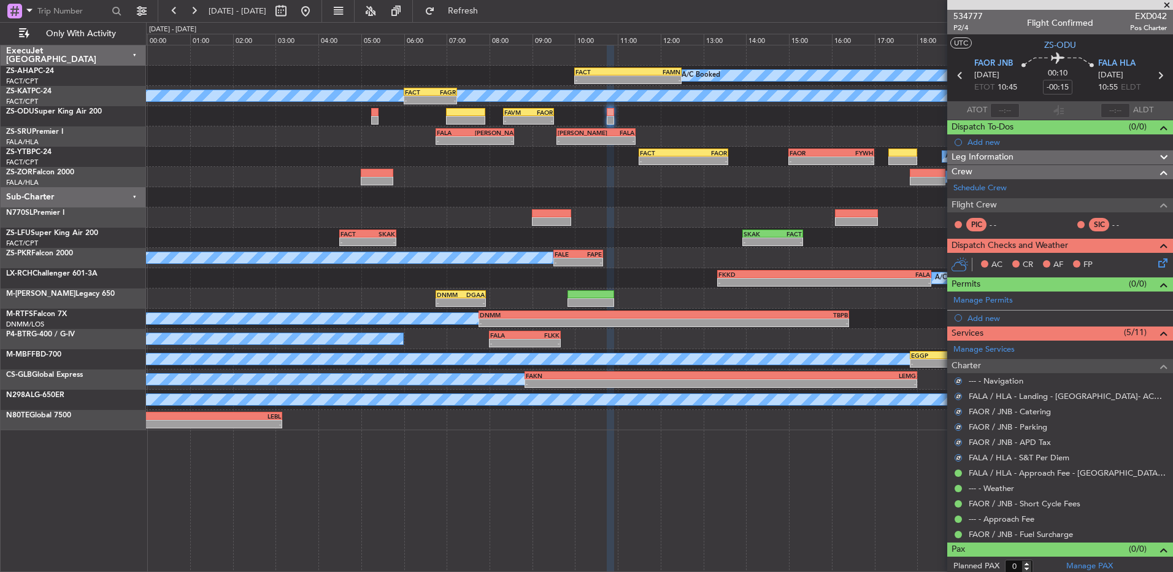
click at [1156, 261] on icon at bounding box center [1161, 261] width 10 height 10
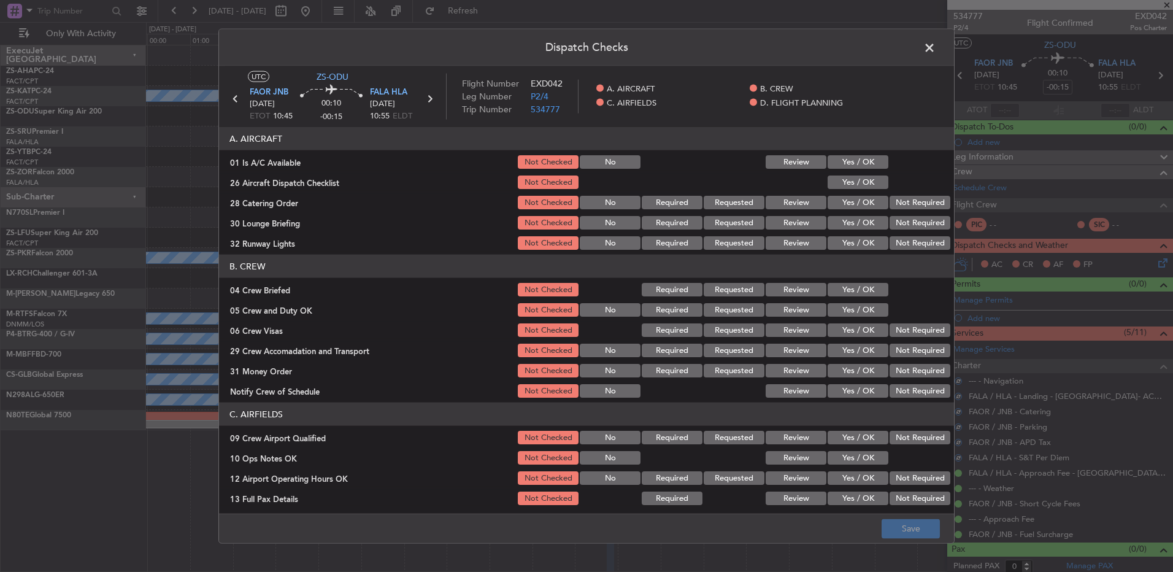
click at [857, 161] on button "Yes / OK" at bounding box center [858, 162] width 61 height 14
click at [836, 207] on button "Yes / OK" at bounding box center [858, 203] width 61 height 14
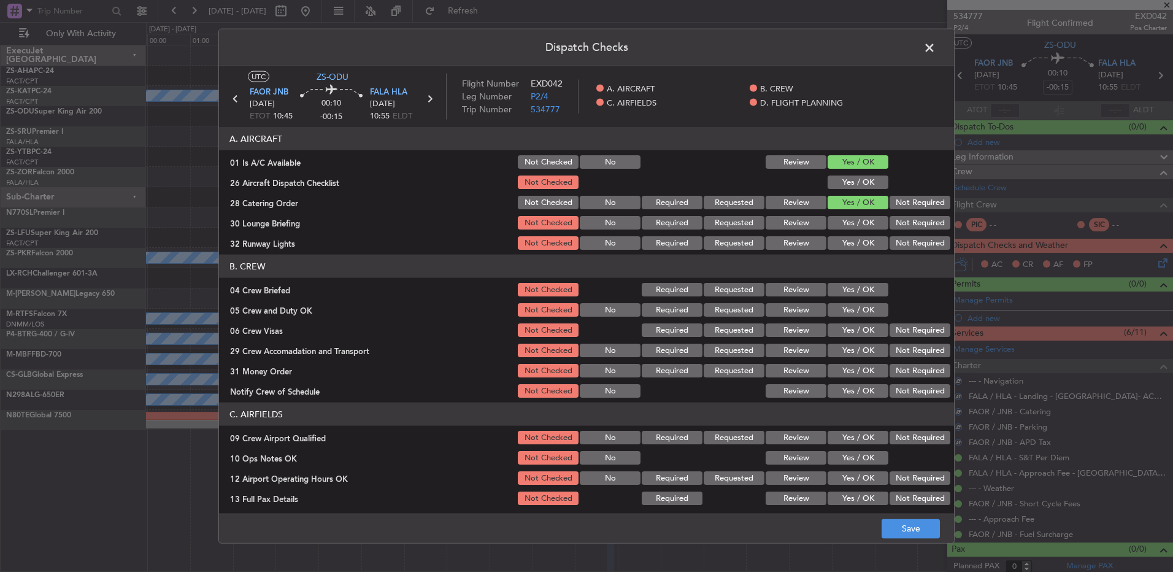
click at [841, 183] on button "Yes / OK" at bounding box center [858, 183] width 61 height 14
click at [897, 204] on button "Not Required" at bounding box center [920, 203] width 61 height 14
drag, startPoint x: 899, startPoint y: 219, endPoint x: 899, endPoint y: 228, distance: 8.6
click at [899, 220] on div "Not Required" at bounding box center [919, 222] width 62 height 17
click at [899, 228] on button "Not Required" at bounding box center [920, 223] width 61 height 14
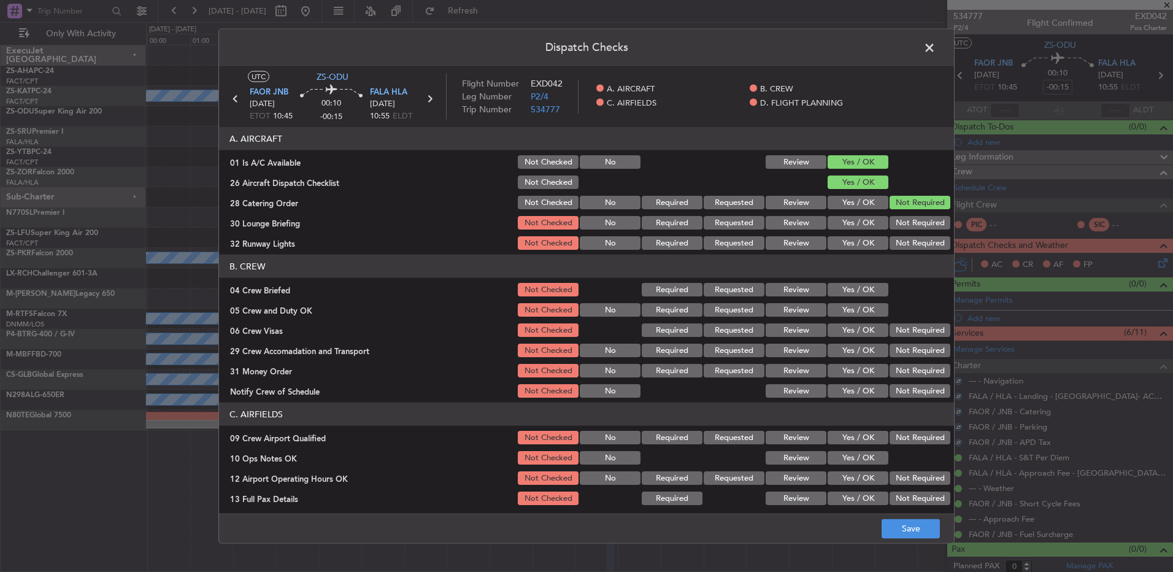
click at [901, 234] on section "A. AIRCRAFT 01 Is A/C Available Not Checked No Review Yes / OK 26 Aircraft Disp…" at bounding box center [586, 189] width 735 height 125
click at [906, 244] on button "Not Required" at bounding box center [920, 243] width 61 height 14
click at [888, 288] on div at bounding box center [919, 289] width 62 height 17
click at [878, 295] on button "Yes / OK" at bounding box center [858, 290] width 61 height 14
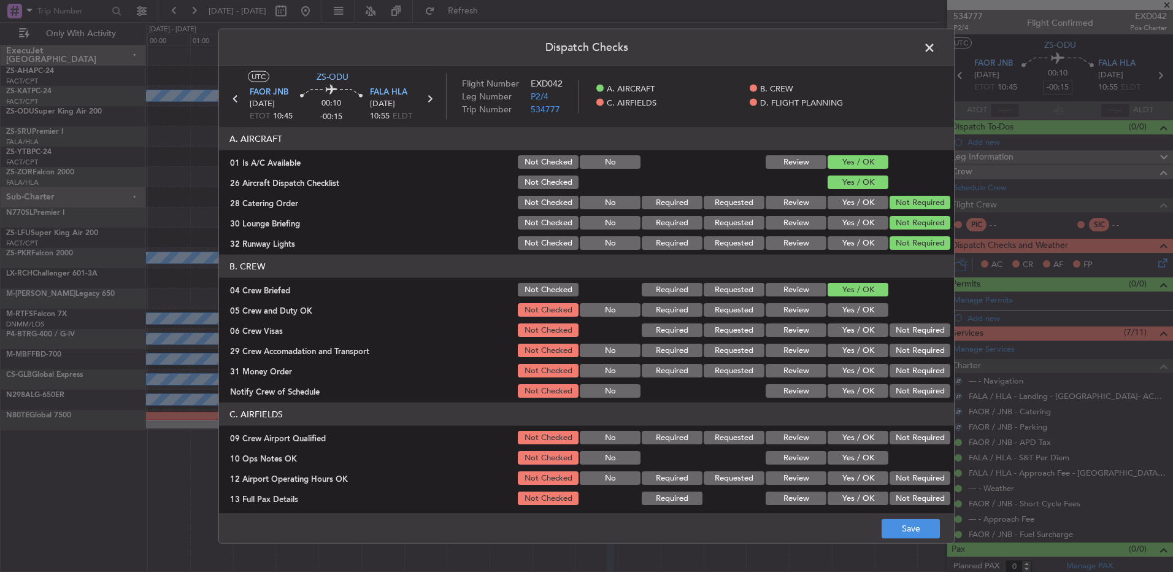
click at [877, 319] on section "B. CREW 04 Crew Briefed Not Checked Required Requested Review Yes / OK 05 Crew …" at bounding box center [586, 327] width 735 height 145
click at [876, 319] on section "B. CREW 04 Crew Briefed Not Checked Required Requested Review Yes / OK 05 Crew …" at bounding box center [586, 327] width 735 height 145
drag, startPoint x: 865, startPoint y: 311, endPoint x: 957, endPoint y: 365, distance: 106.4
click at [870, 312] on button "Yes / OK" at bounding box center [858, 310] width 61 height 14
click at [935, 334] on button "Not Required" at bounding box center [920, 330] width 61 height 14
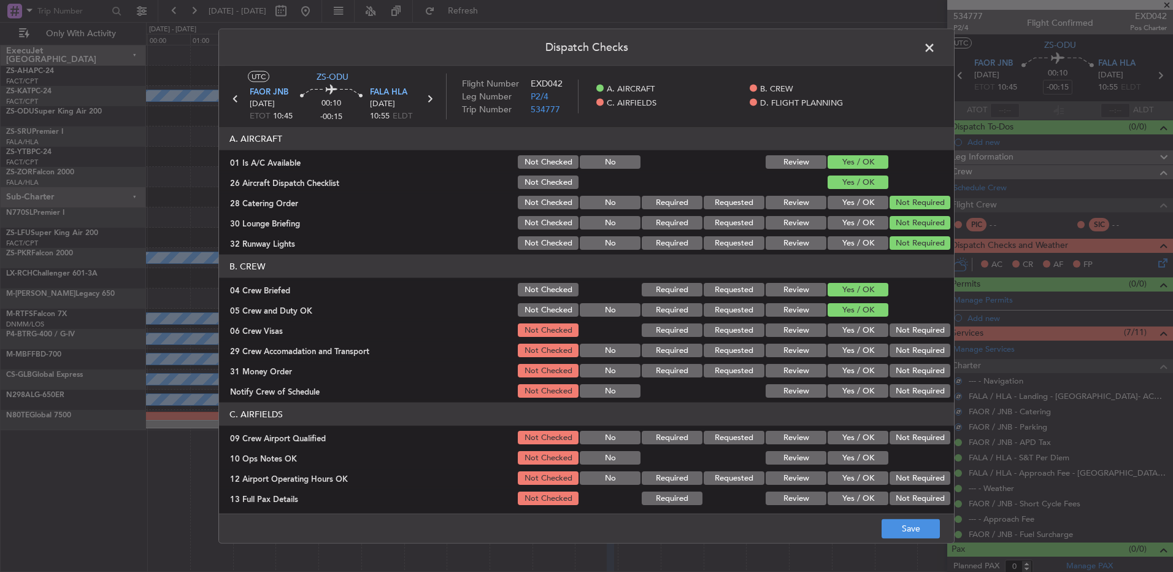
click at [929, 346] on div "Not Required" at bounding box center [919, 350] width 62 height 17
click at [922, 355] on button "Not Required" at bounding box center [920, 351] width 61 height 14
click at [922, 357] on div "Not Required" at bounding box center [919, 350] width 62 height 17
click at [919, 373] on button "Not Required" at bounding box center [920, 371] width 61 height 14
click at [918, 376] on button "Not Required" at bounding box center [920, 371] width 61 height 14
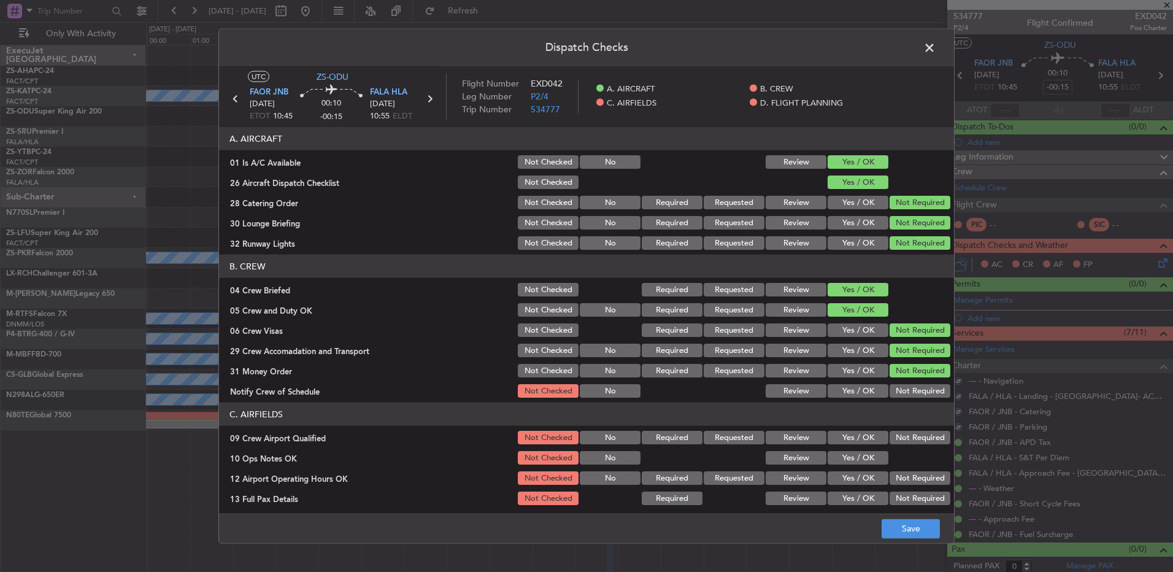
click at [915, 391] on button "Not Required" at bounding box center [920, 391] width 61 height 14
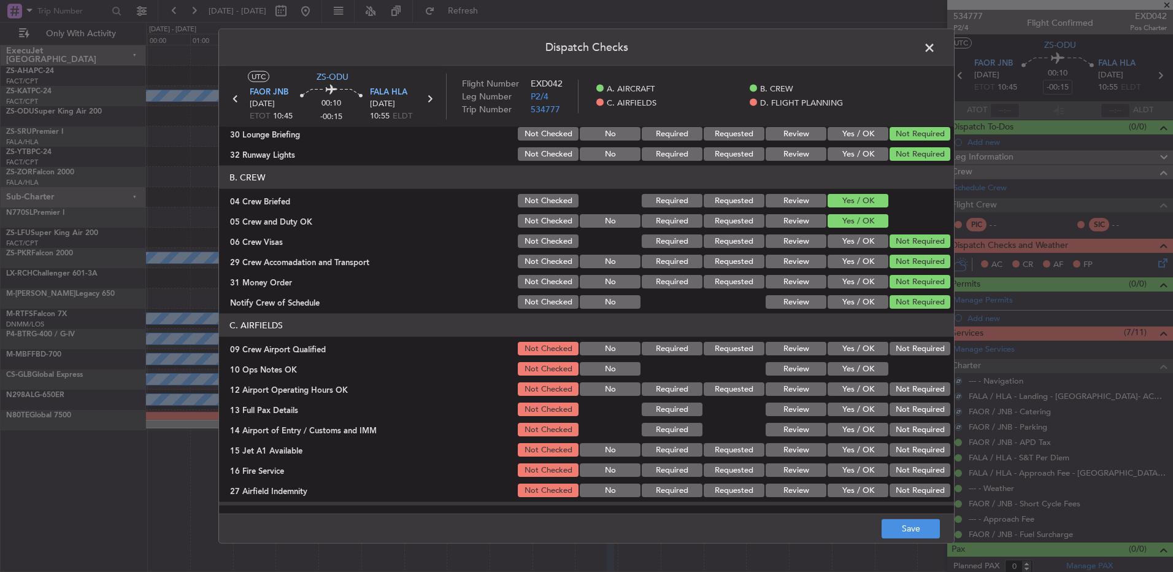
scroll to position [123, 0]
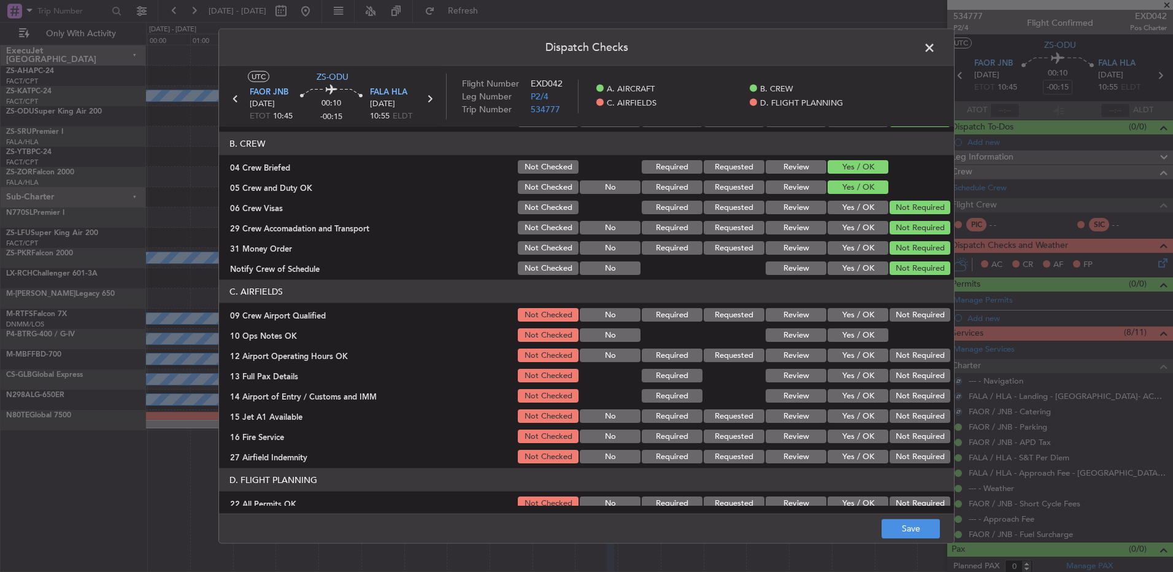
click at [900, 308] on button "Not Required" at bounding box center [920, 315] width 61 height 14
click at [881, 324] on section "C. AIRFIELDS 09 Crew Airport Qualified Not Checked No Required Requested Review…" at bounding box center [586, 372] width 735 height 185
drag, startPoint x: 881, startPoint y: 325, endPoint x: 865, endPoint y: 337, distance: 20.1
click at [865, 334] on button "Yes / OK" at bounding box center [858, 335] width 61 height 14
click at [917, 363] on div "Not Required" at bounding box center [919, 355] width 62 height 17
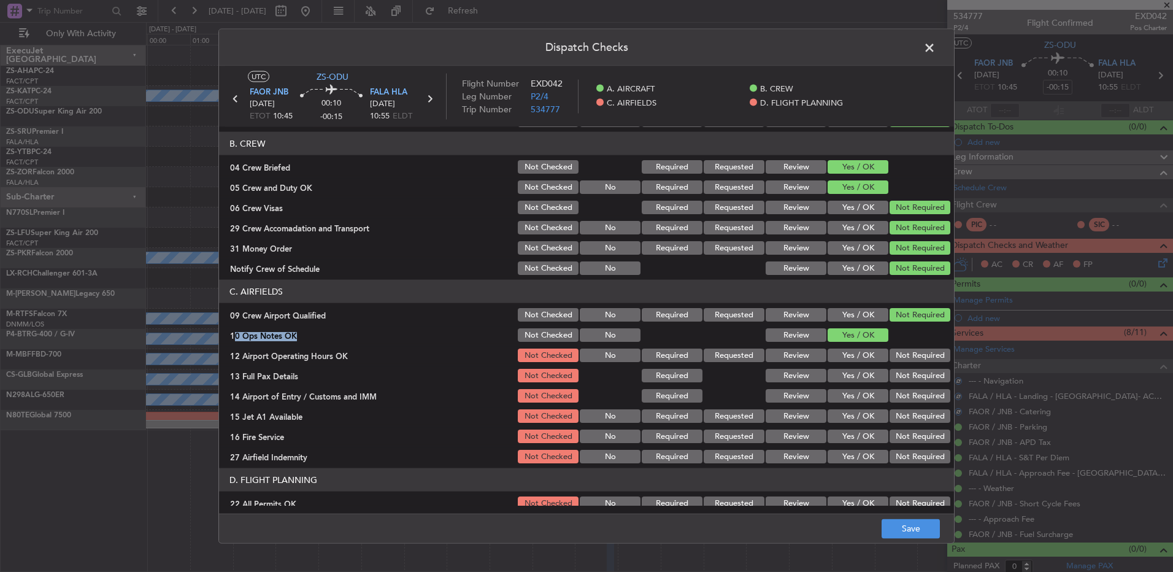
click at [917, 364] on section "C. AIRFIELDS 09 Crew Airport Qualified Not Checked No Required Requested Review…" at bounding box center [586, 372] width 735 height 185
click at [919, 361] on button "Not Required" at bounding box center [920, 356] width 61 height 14
click at [913, 369] on button "Not Required" at bounding box center [920, 376] width 61 height 14
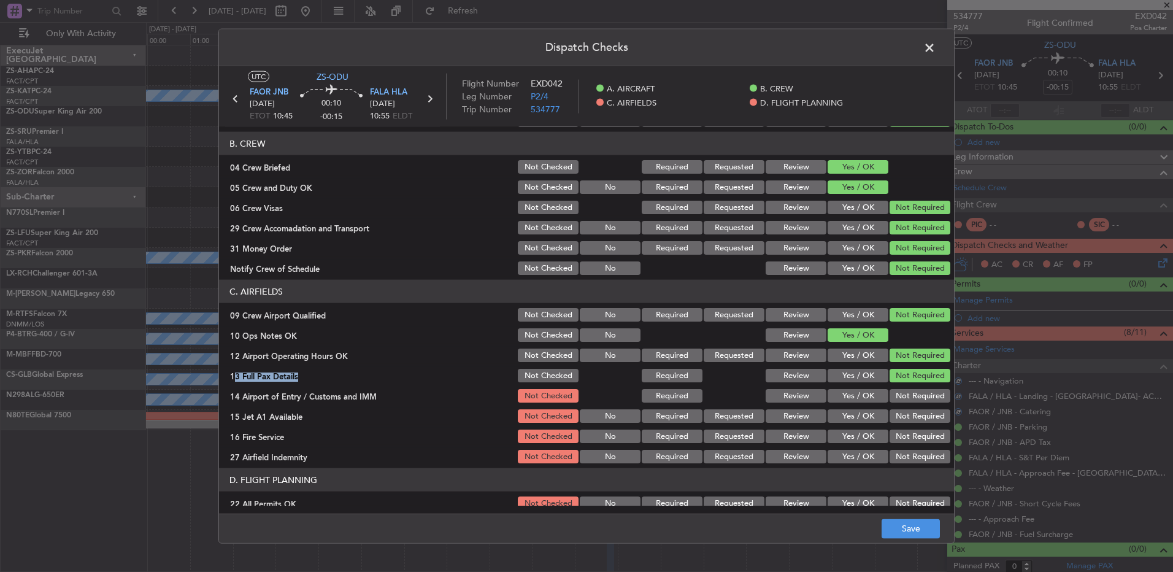
click at [905, 375] on button "Not Required" at bounding box center [920, 376] width 61 height 14
click at [902, 392] on button "Not Required" at bounding box center [920, 396] width 61 height 14
click at [898, 403] on div "Not Required" at bounding box center [919, 395] width 62 height 17
click at [897, 415] on button "Not Required" at bounding box center [920, 416] width 61 height 14
click at [902, 444] on div "Not Required" at bounding box center [919, 436] width 62 height 17
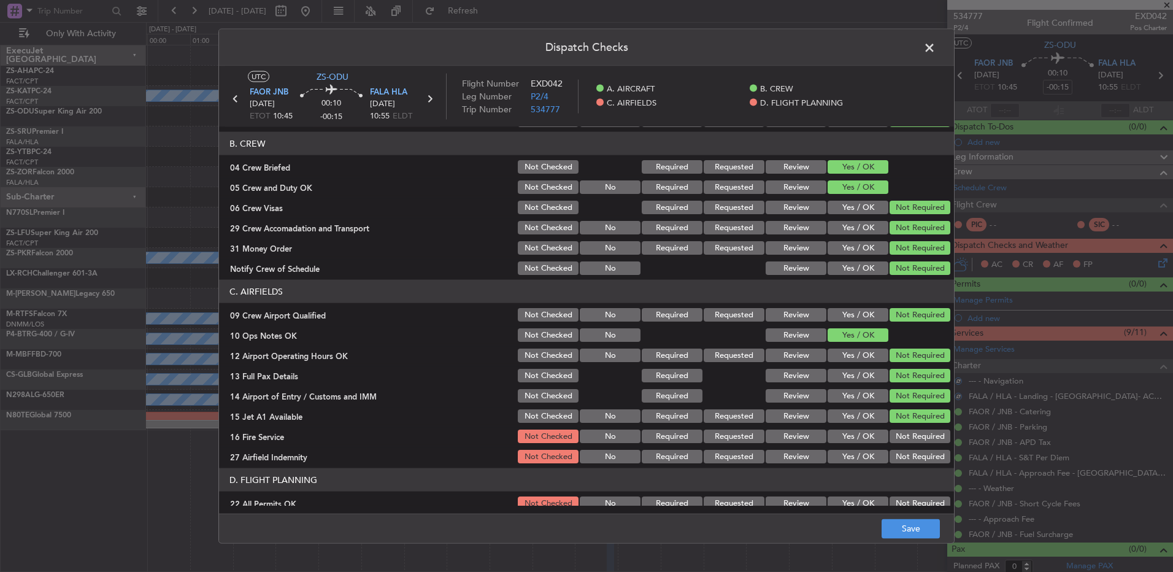
click at [902, 436] on button "Not Required" at bounding box center [920, 437] width 61 height 14
drag, startPoint x: 906, startPoint y: 455, endPoint x: 898, endPoint y: 463, distance: 11.7
click at [904, 455] on button "Not Required" at bounding box center [920, 457] width 61 height 14
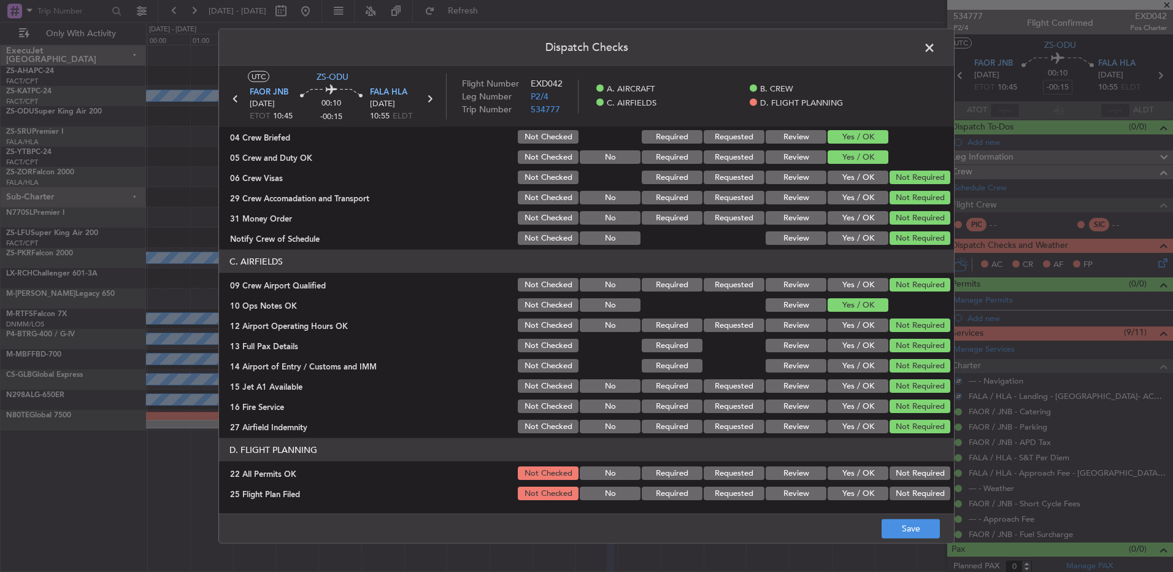
scroll to position [172, 0]
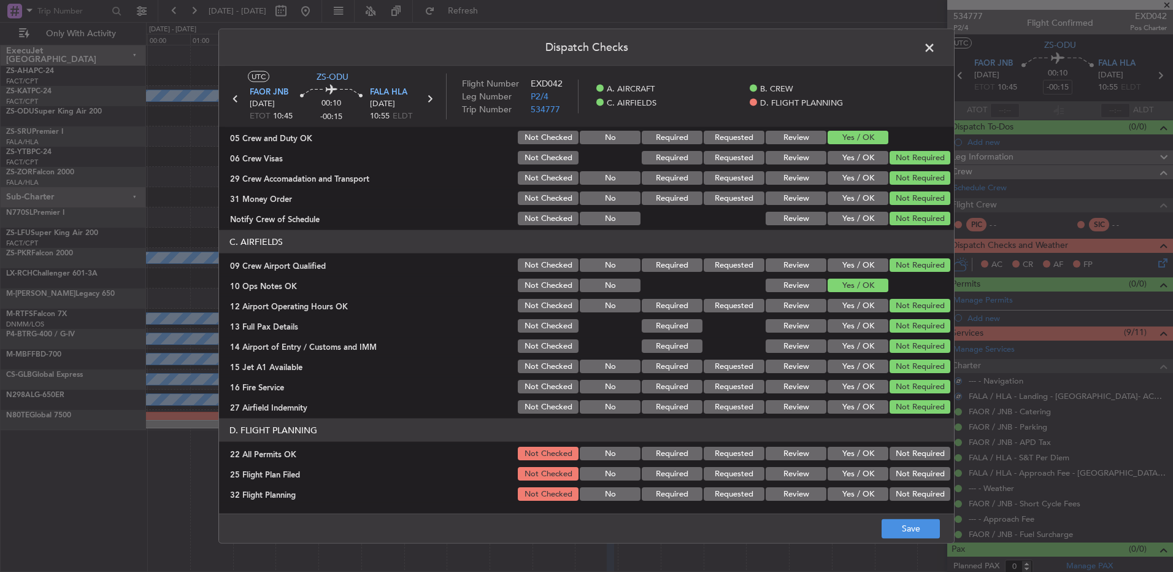
click at [892, 452] on button "Not Required" at bounding box center [920, 454] width 61 height 14
click at [809, 468] on button "Review" at bounding box center [796, 474] width 61 height 14
drag, startPoint x: 803, startPoint y: 481, endPoint x: 800, endPoint y: 492, distance: 11.1
click at [803, 484] on section "D. FLIGHT PLANNING 22 All Permits OK Not Checked No Required Requested Review Y…" at bounding box center [586, 461] width 735 height 84
click at [800, 497] on button "Review" at bounding box center [796, 494] width 61 height 14
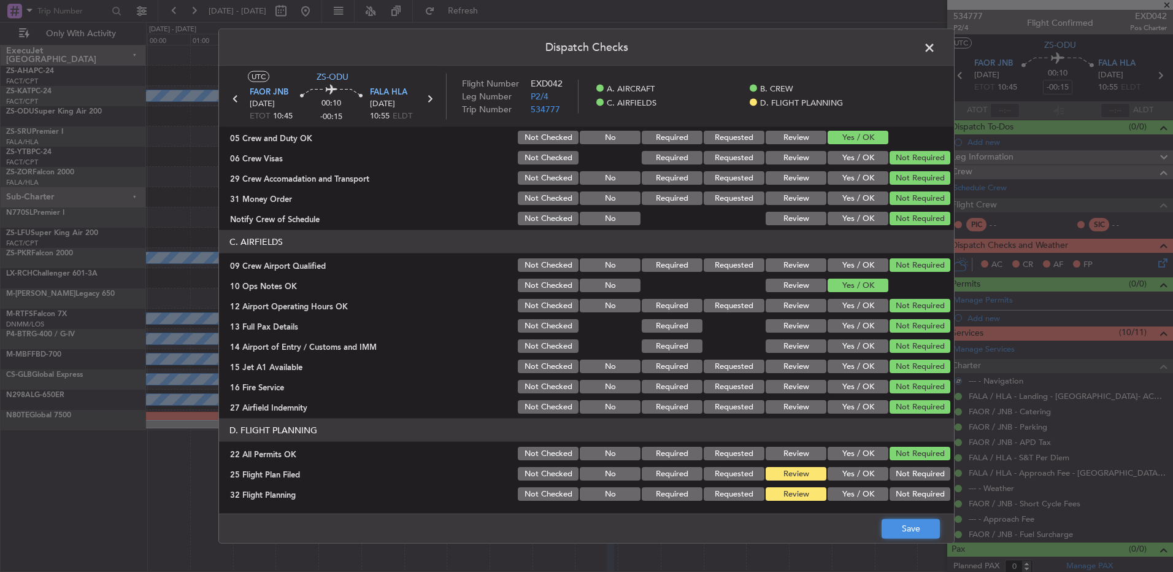
click at [913, 524] on button "Save" at bounding box center [911, 529] width 58 height 20
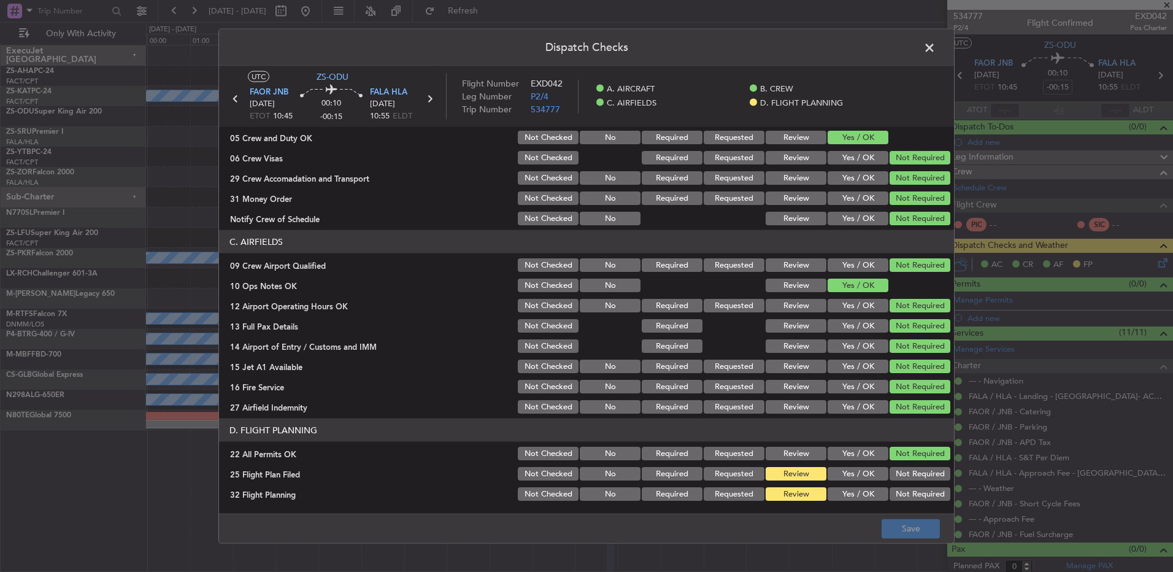
click at [936, 51] on span at bounding box center [936, 51] width 0 height 25
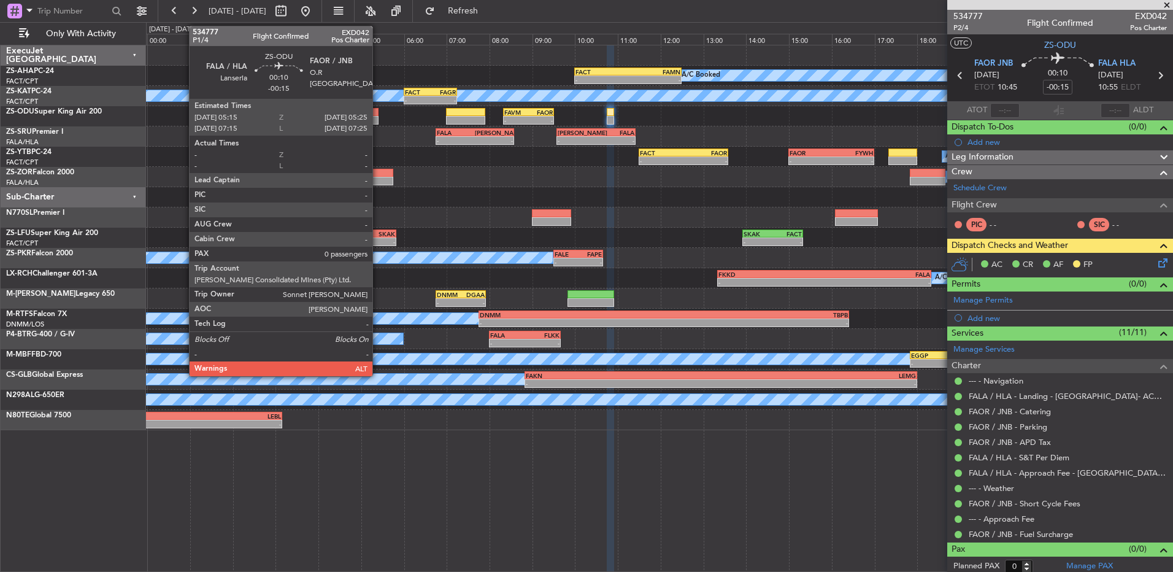
click at [378, 117] on div at bounding box center [374, 120] width 7 height 9
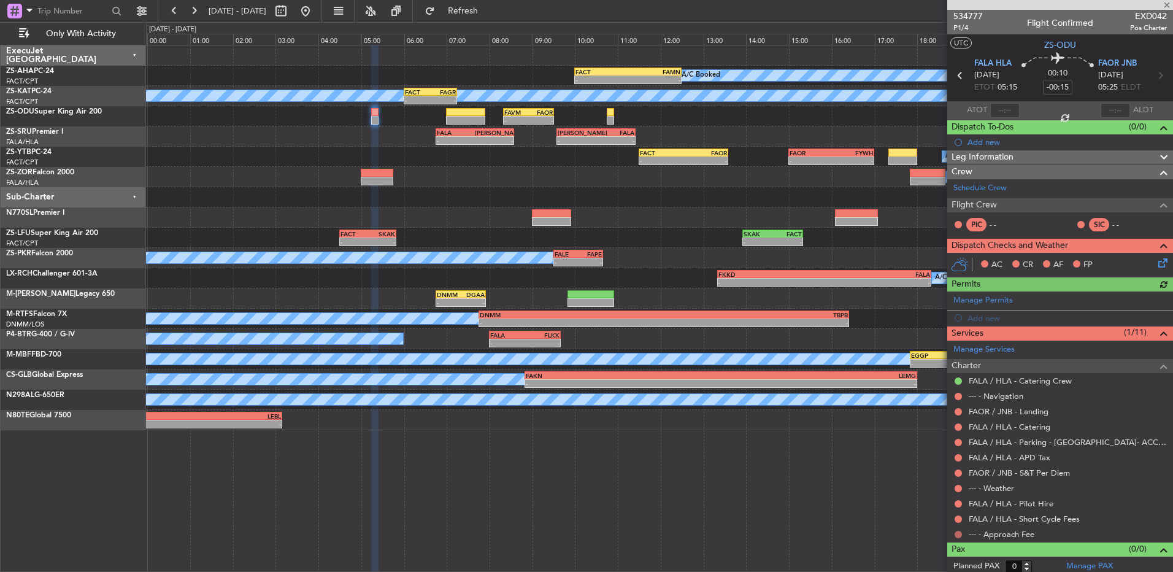
click at [962, 533] on button at bounding box center [958, 534] width 7 height 7
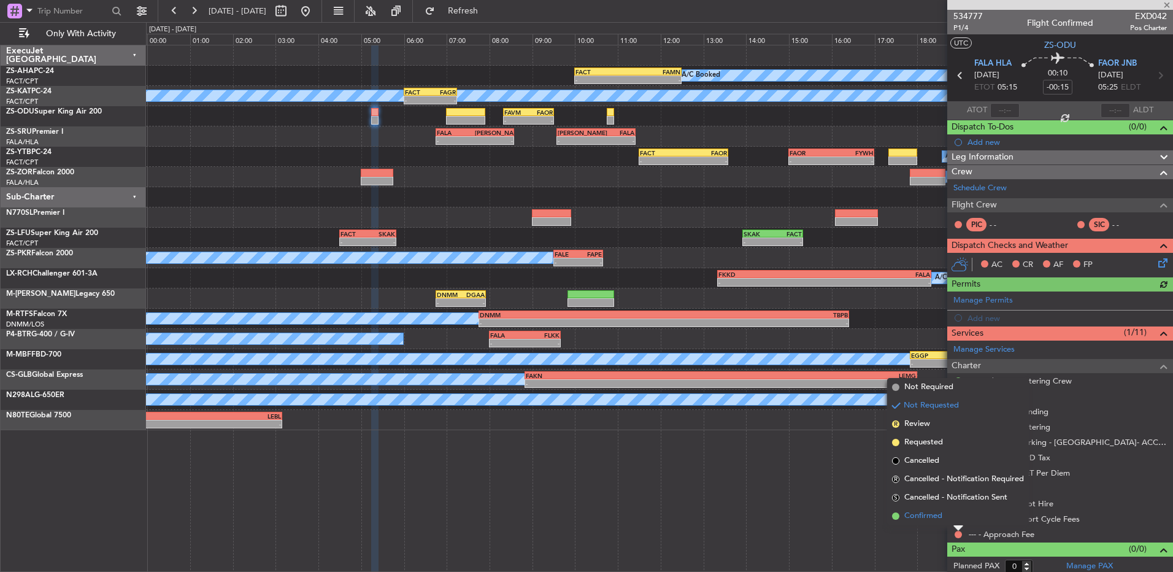
click at [956, 519] on li "Confirmed" at bounding box center [958, 516] width 142 height 18
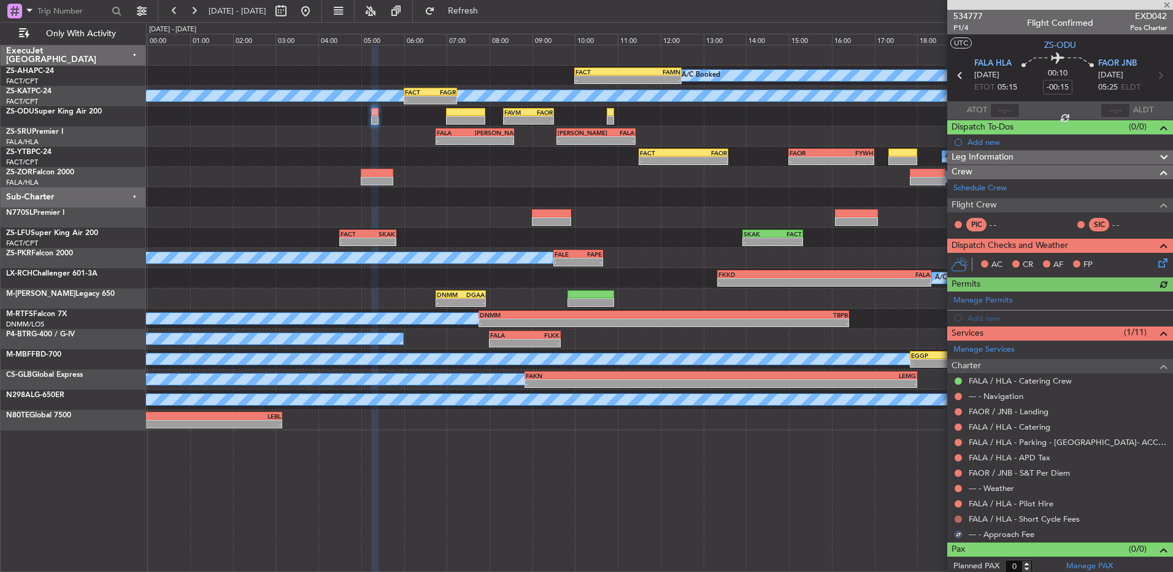
click at [955, 519] on button at bounding box center [958, 519] width 7 height 7
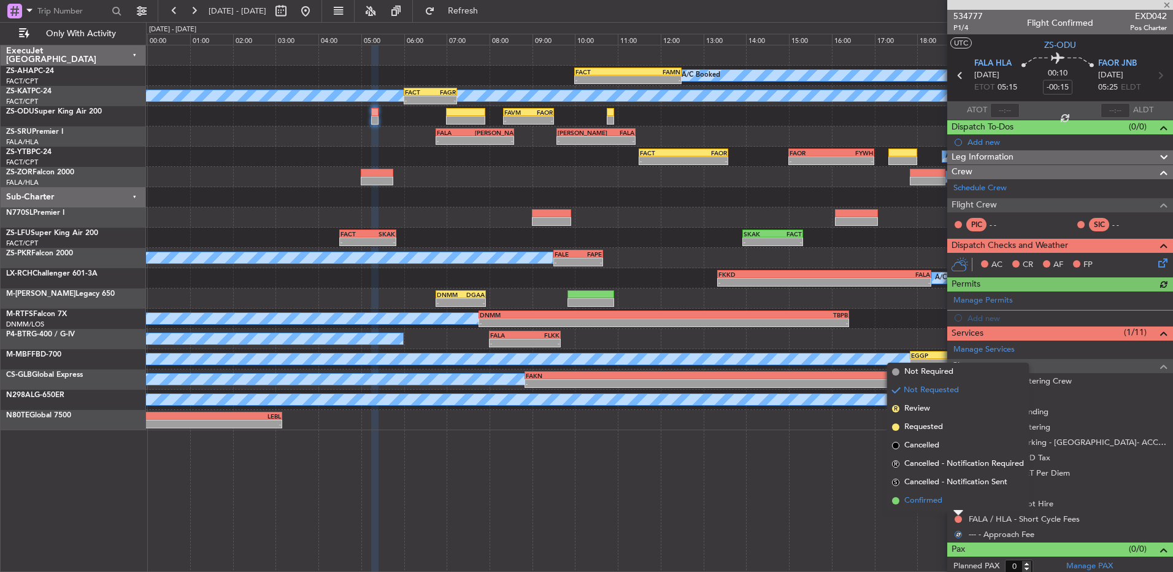
click at [964, 509] on li "Confirmed" at bounding box center [958, 501] width 142 height 18
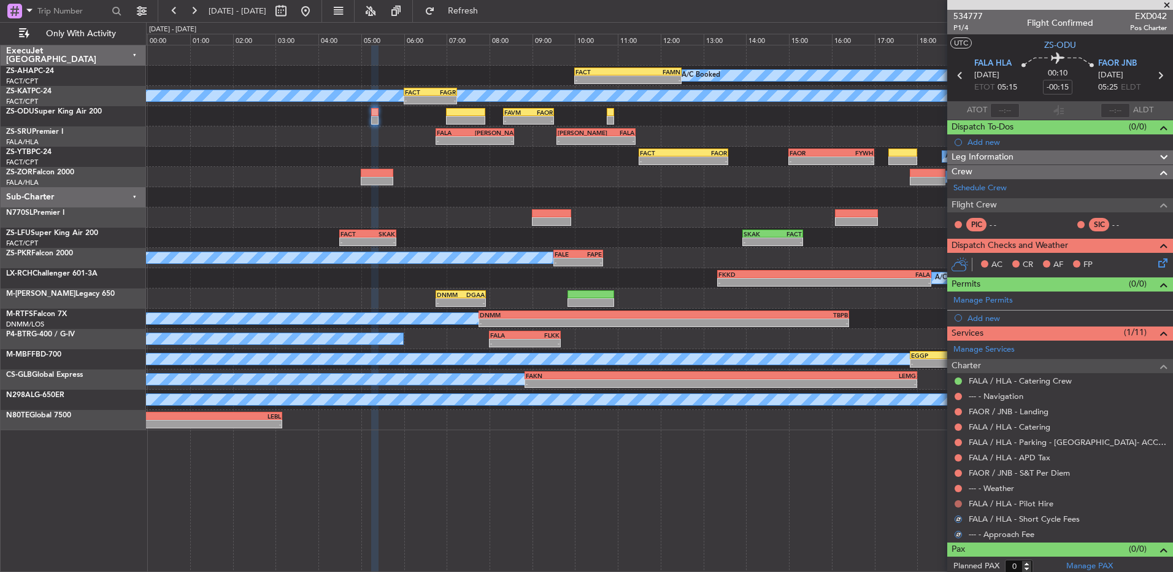
click at [959, 504] on button at bounding box center [958, 503] width 7 height 7
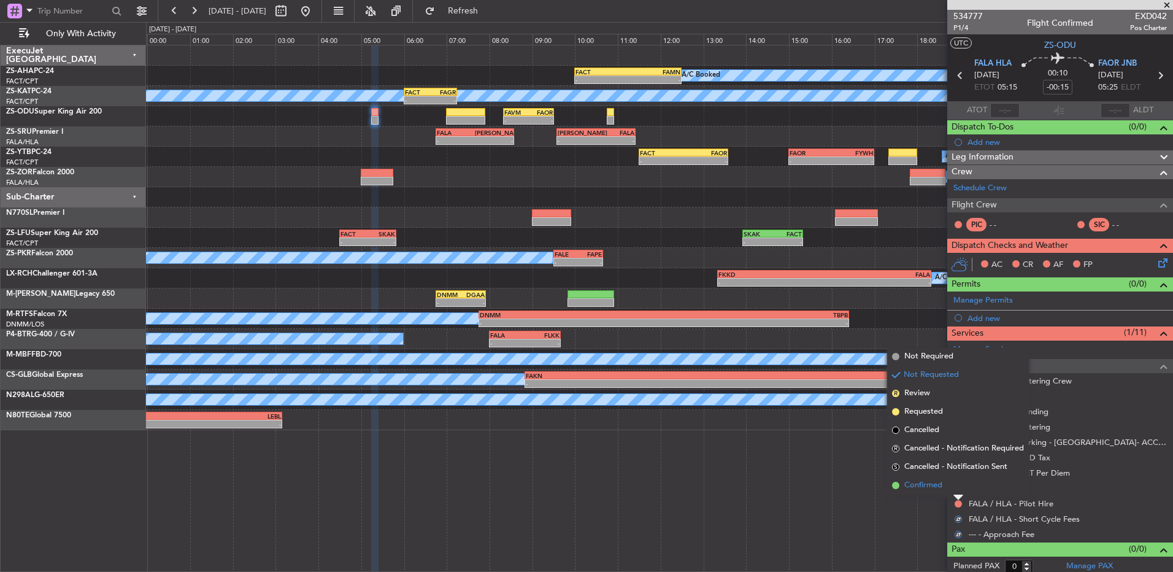
click at [962, 485] on li "Confirmed" at bounding box center [958, 485] width 142 height 18
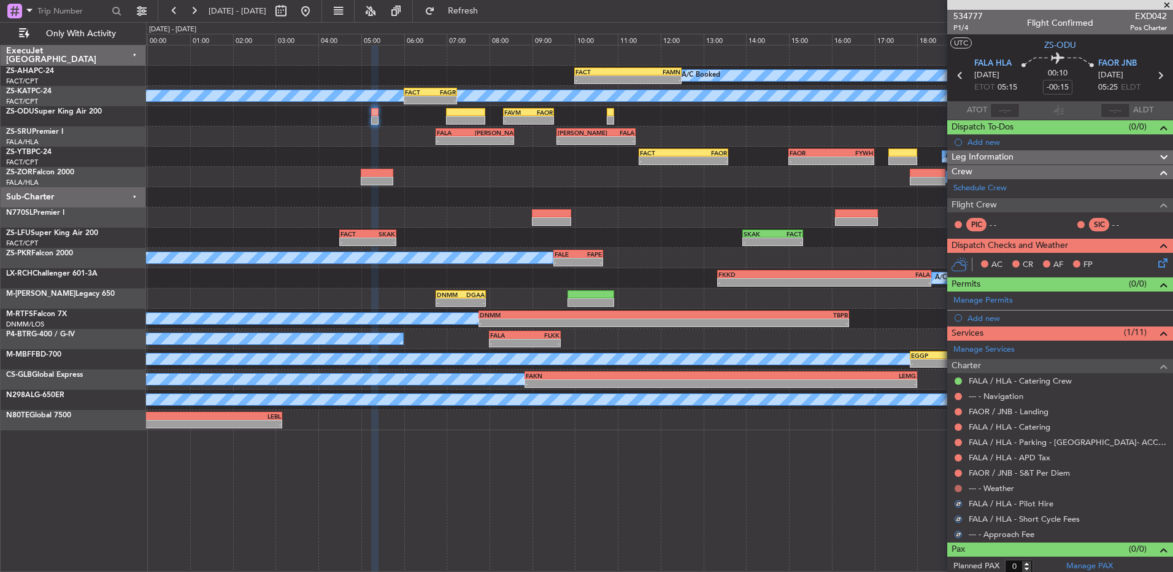
click at [958, 485] on button at bounding box center [958, 488] width 7 height 7
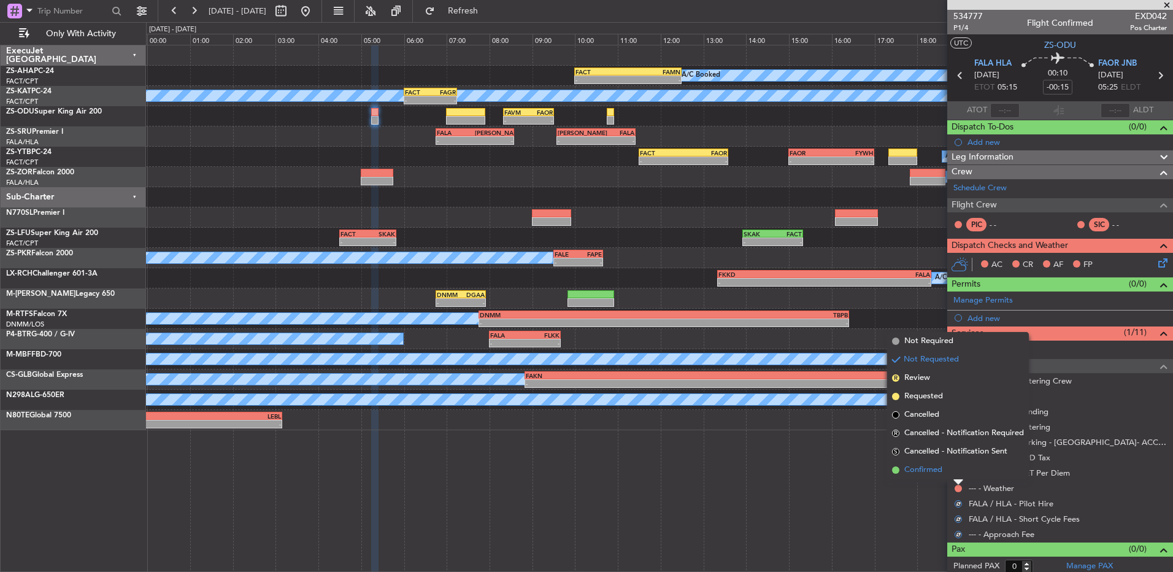
click at [961, 474] on li "Confirmed" at bounding box center [958, 470] width 142 height 18
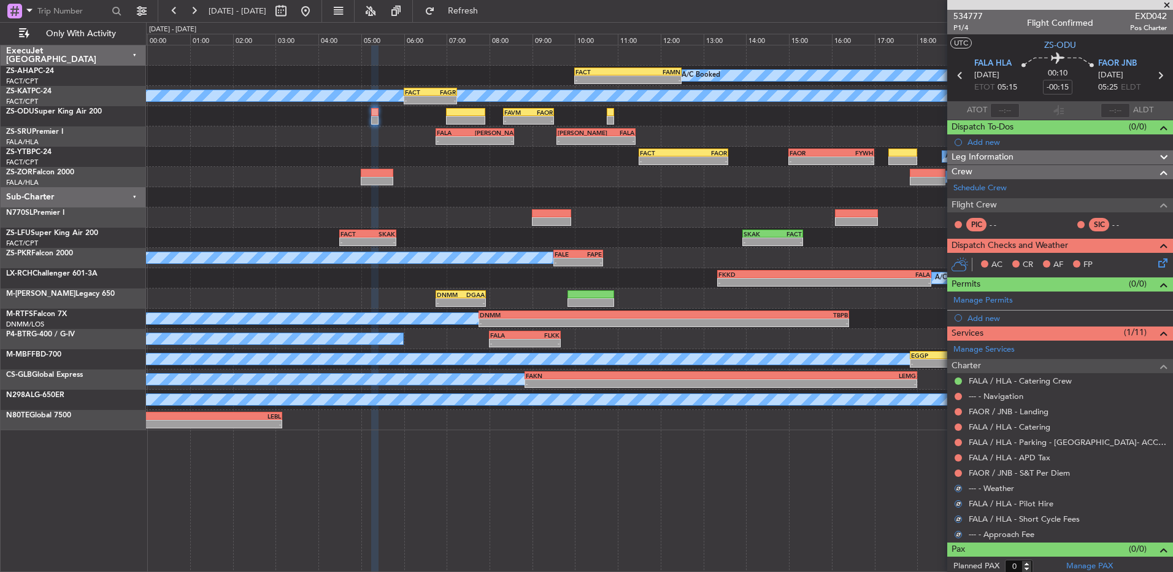
click at [961, 474] on button at bounding box center [958, 473] width 7 height 7
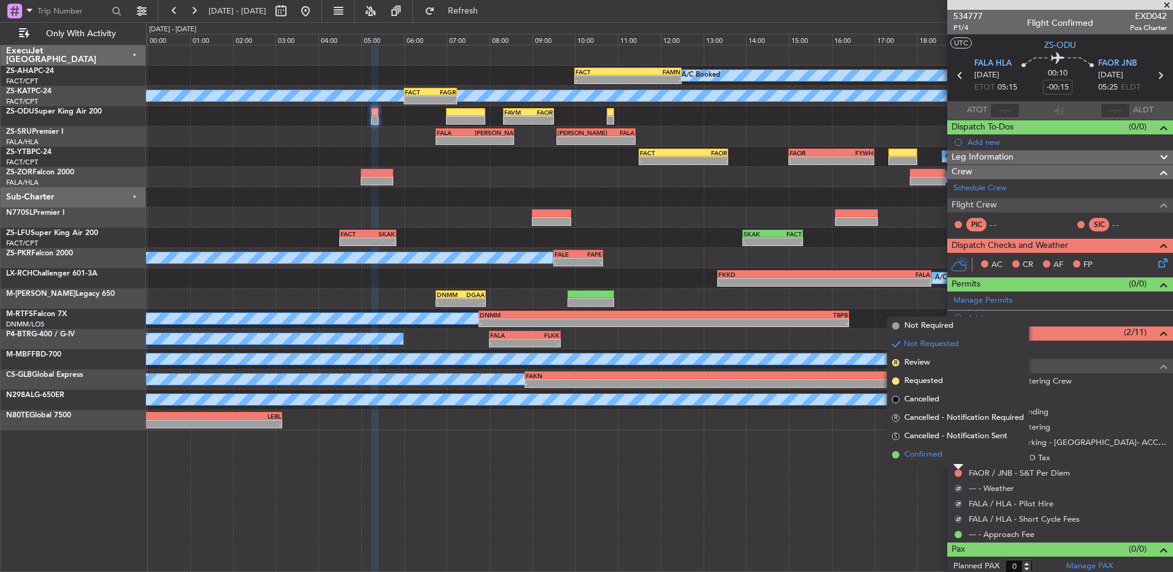
click at [960, 461] on li "Confirmed" at bounding box center [958, 455] width 142 height 18
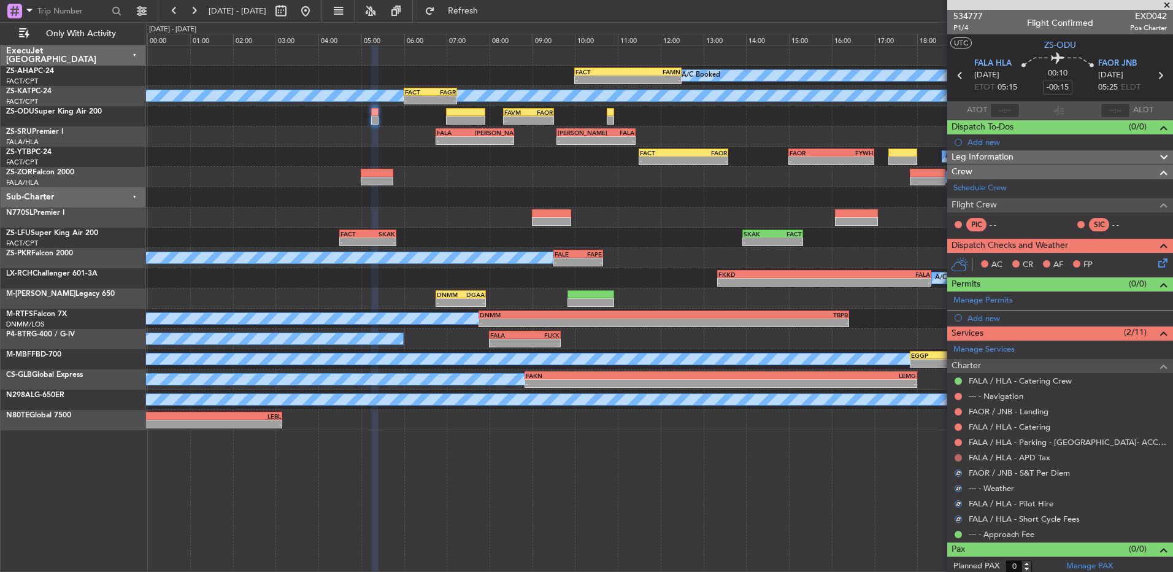
click at [960, 459] on button at bounding box center [958, 457] width 7 height 7
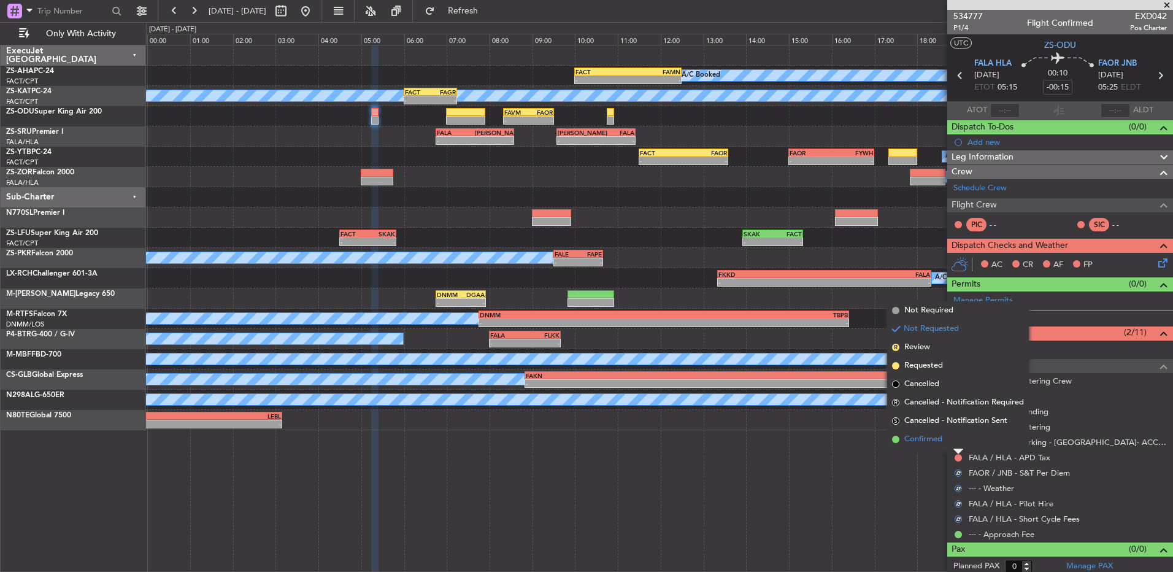
click at [959, 444] on li "Confirmed" at bounding box center [958, 439] width 142 height 18
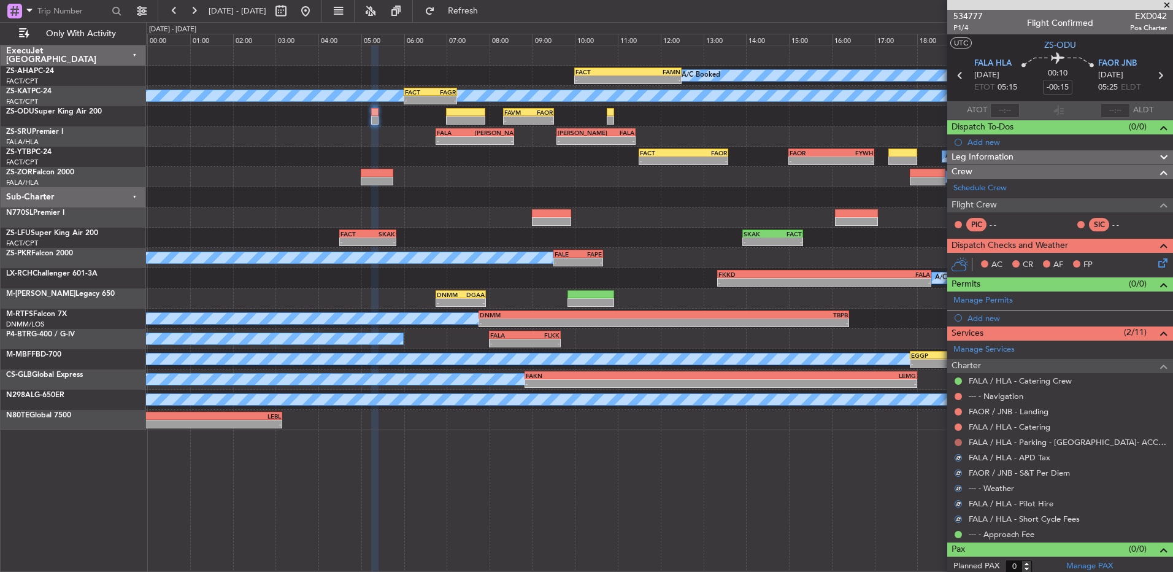
click at [959, 441] on button at bounding box center [958, 442] width 7 height 7
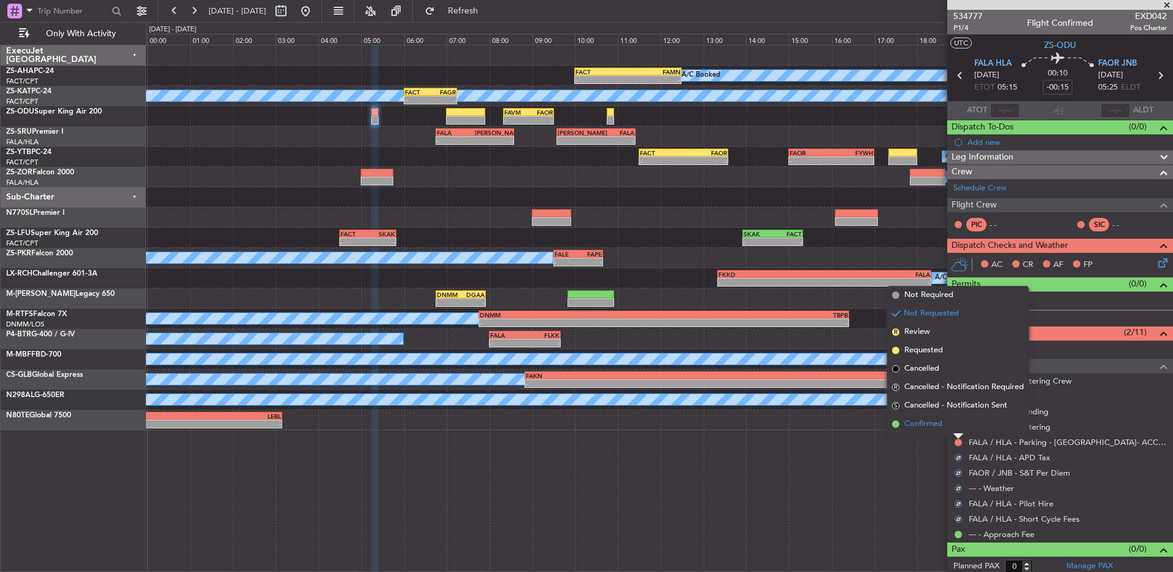
click at [957, 429] on li "Confirmed" at bounding box center [958, 424] width 142 height 18
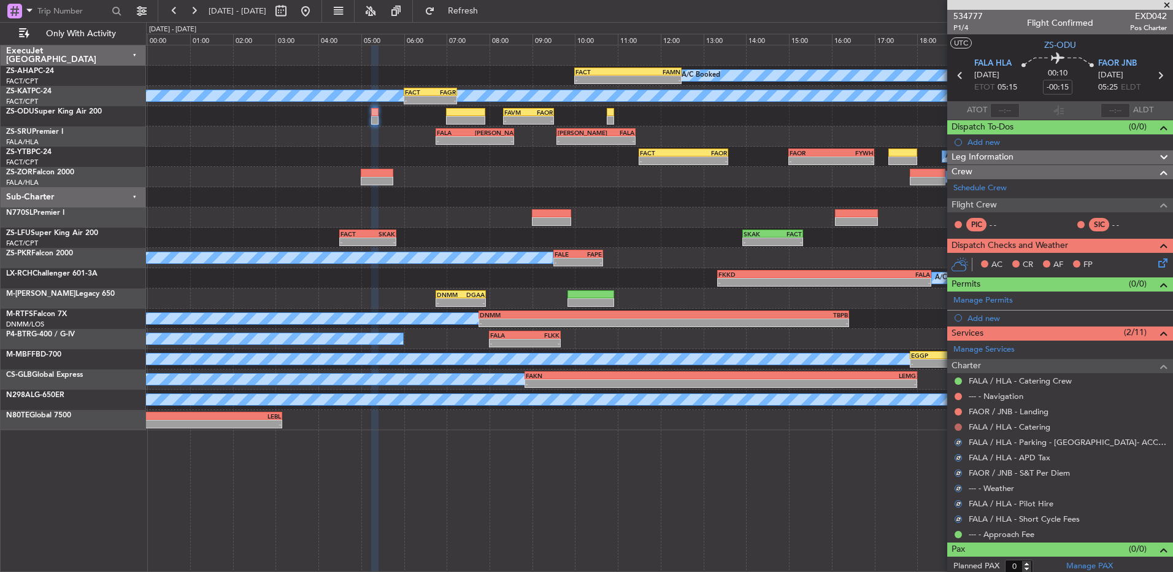
click at [957, 427] on button at bounding box center [958, 426] width 7 height 7
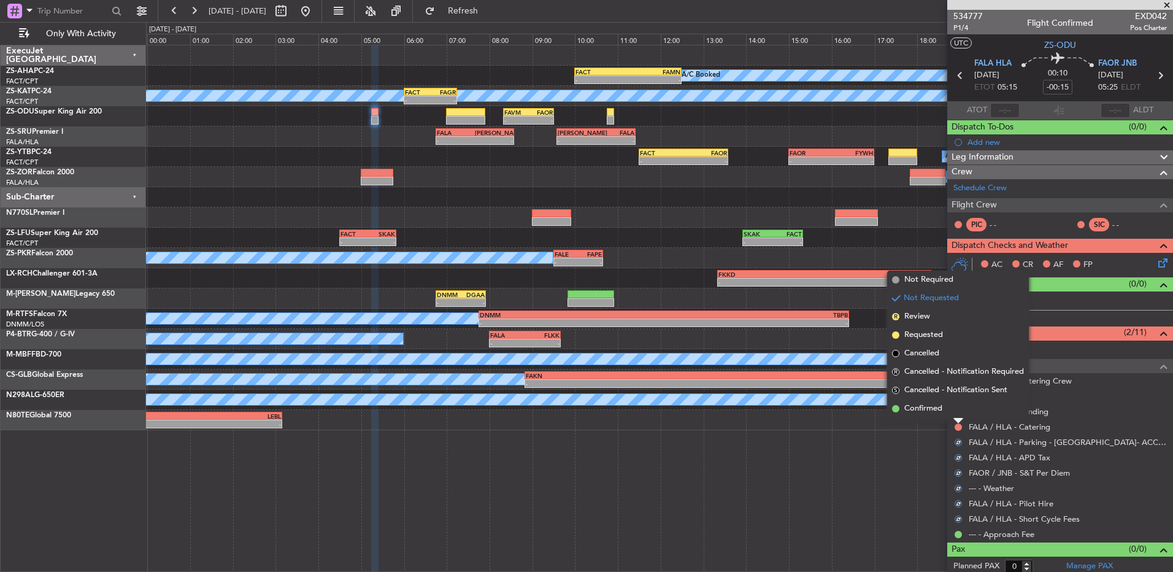
click at [956, 410] on li "Confirmed" at bounding box center [958, 409] width 142 height 18
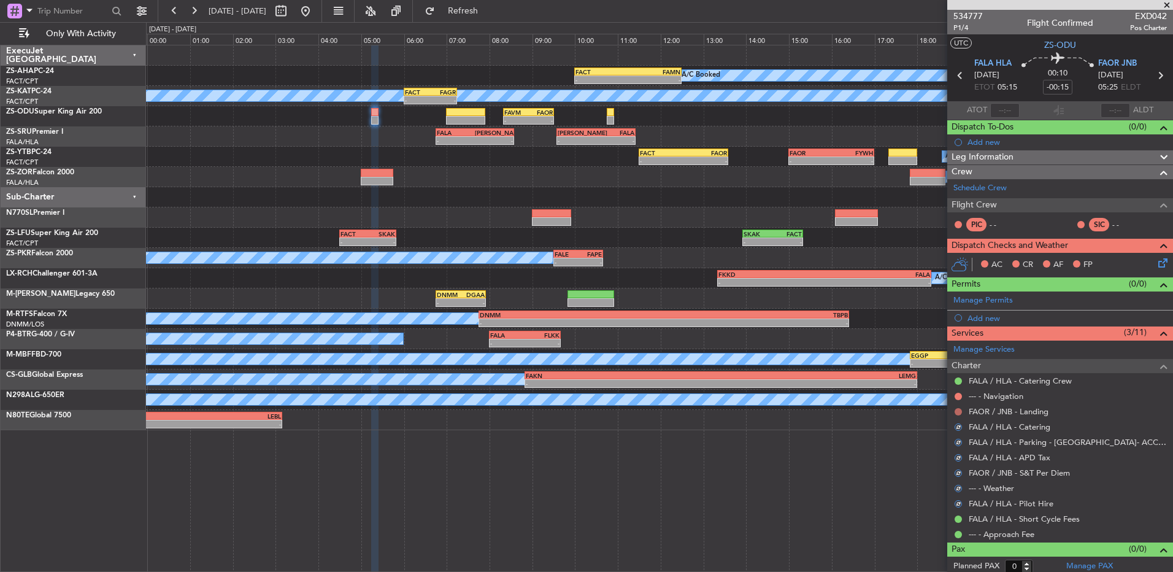
click at [956, 410] on button at bounding box center [958, 411] width 7 height 7
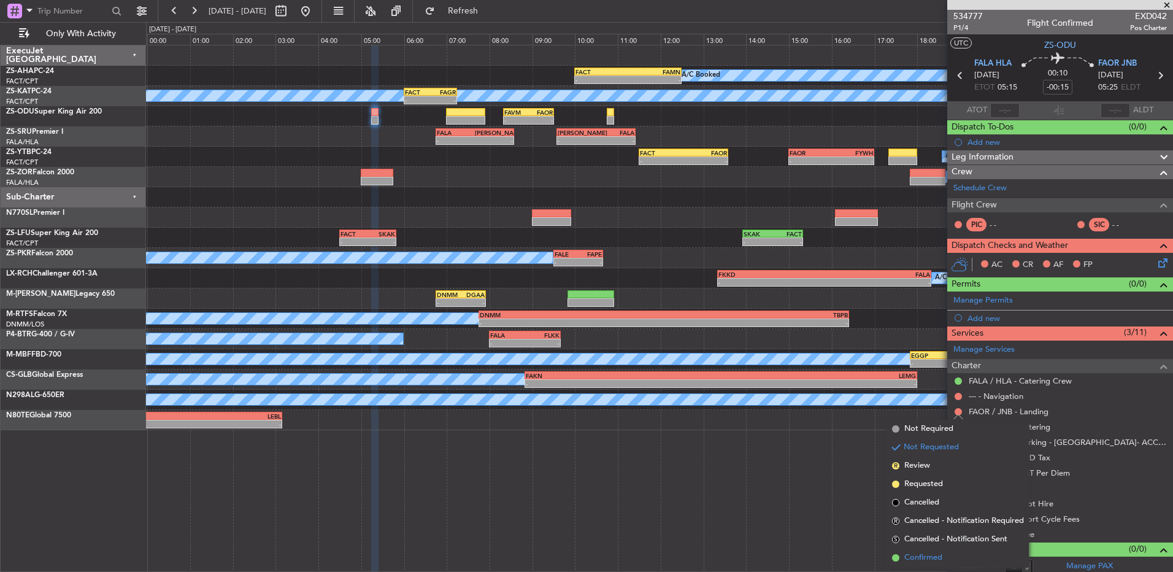
click at [945, 555] on li "Confirmed" at bounding box center [958, 558] width 142 height 18
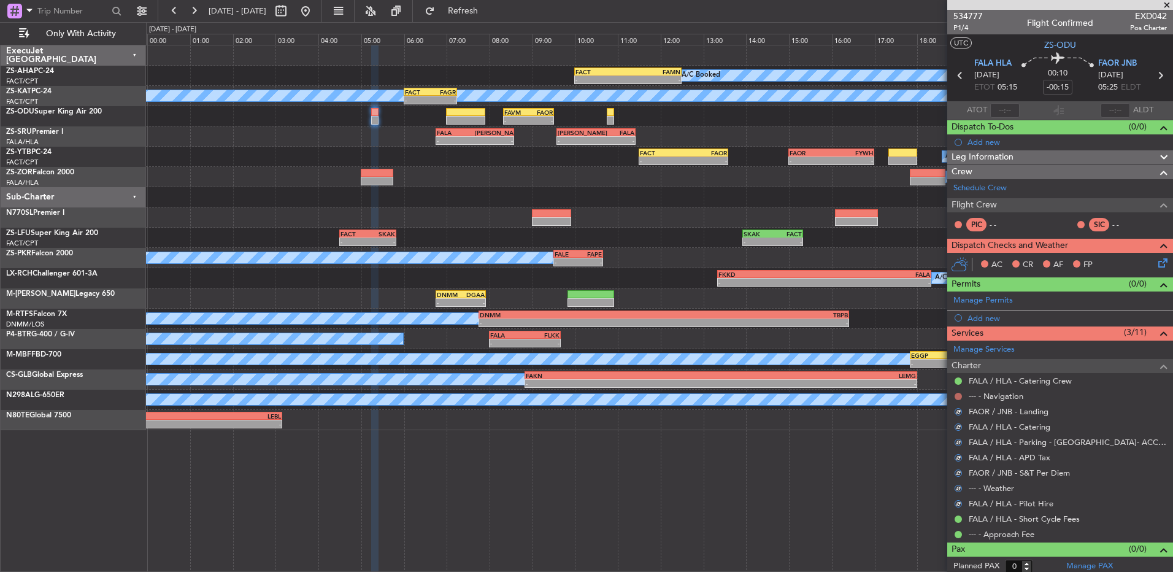
click at [959, 394] on button at bounding box center [958, 396] width 7 height 7
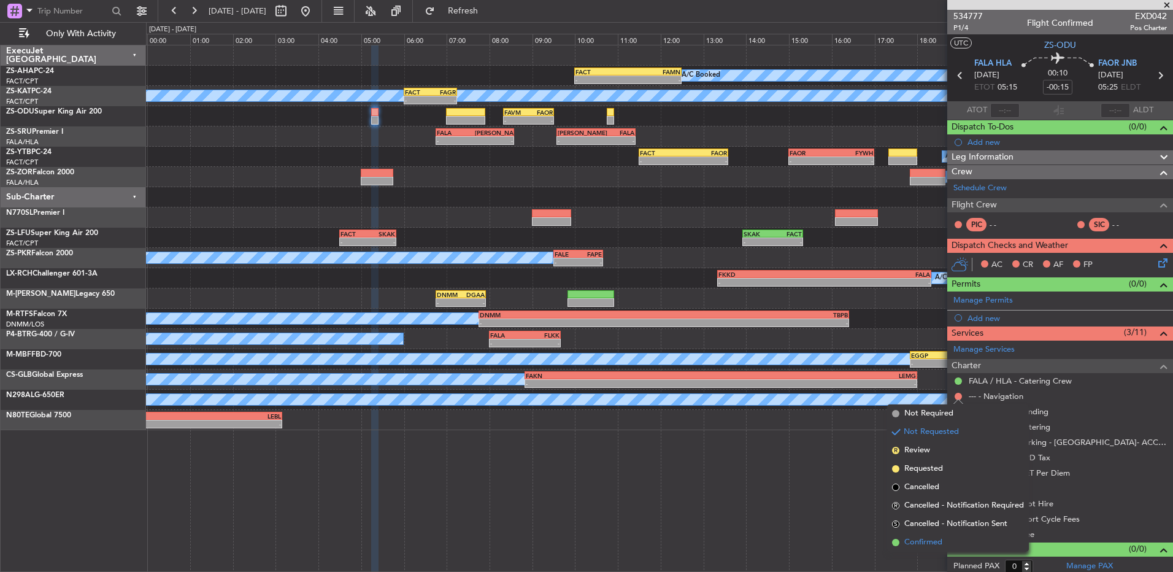
click at [923, 538] on span "Confirmed" at bounding box center [924, 542] width 38 height 12
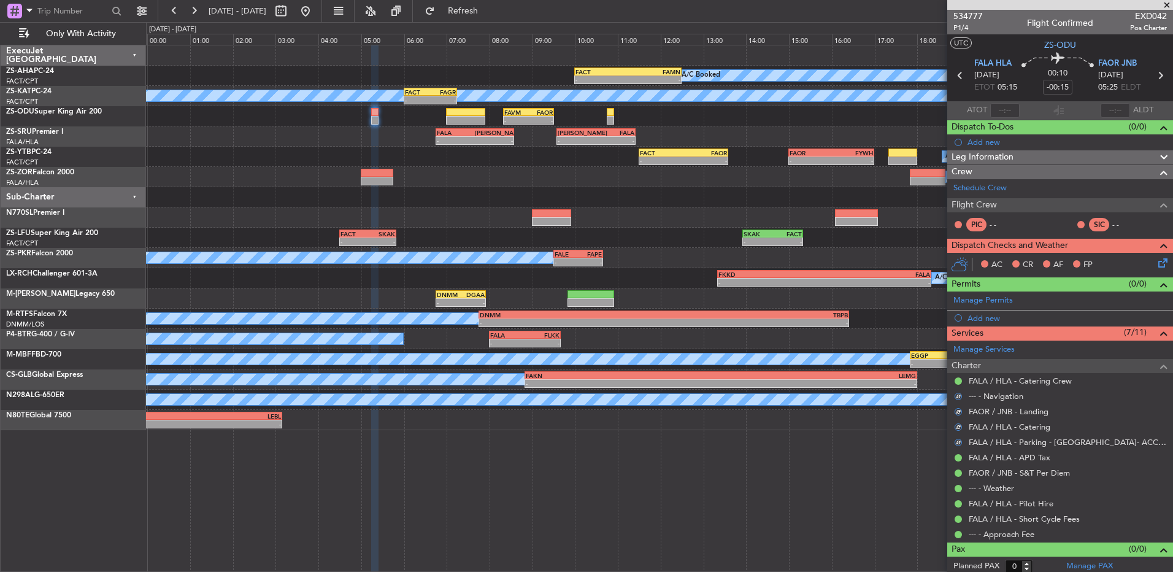
click at [1158, 261] on icon at bounding box center [1161, 261] width 10 height 10
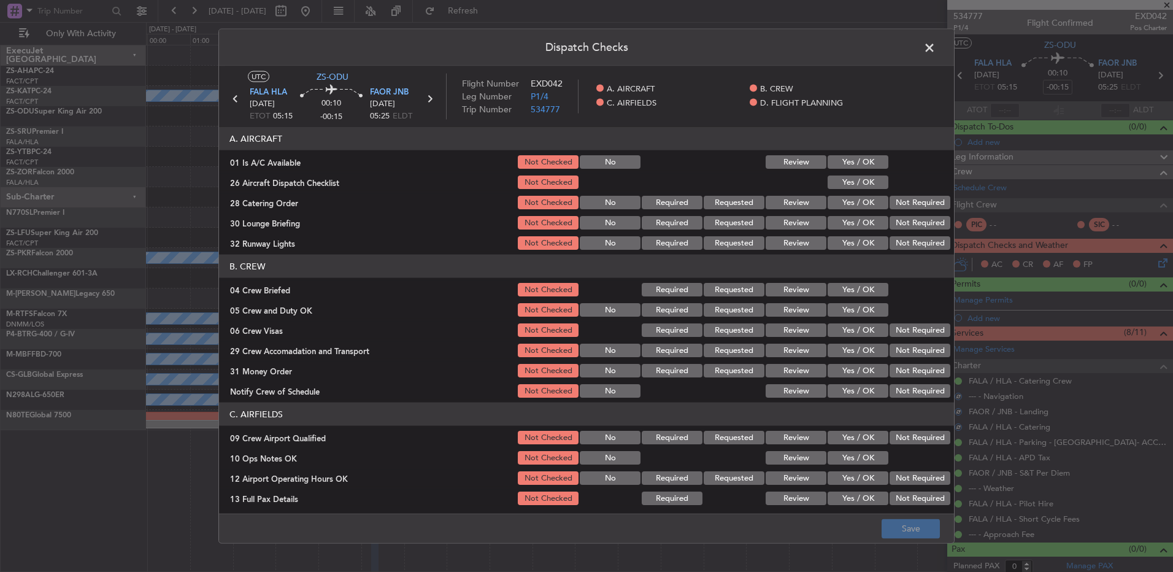
click at [867, 166] on button "Yes / OK" at bounding box center [858, 162] width 61 height 14
click at [856, 184] on button "Yes / OK" at bounding box center [858, 183] width 61 height 14
click at [903, 201] on button "Not Required" at bounding box center [920, 203] width 61 height 14
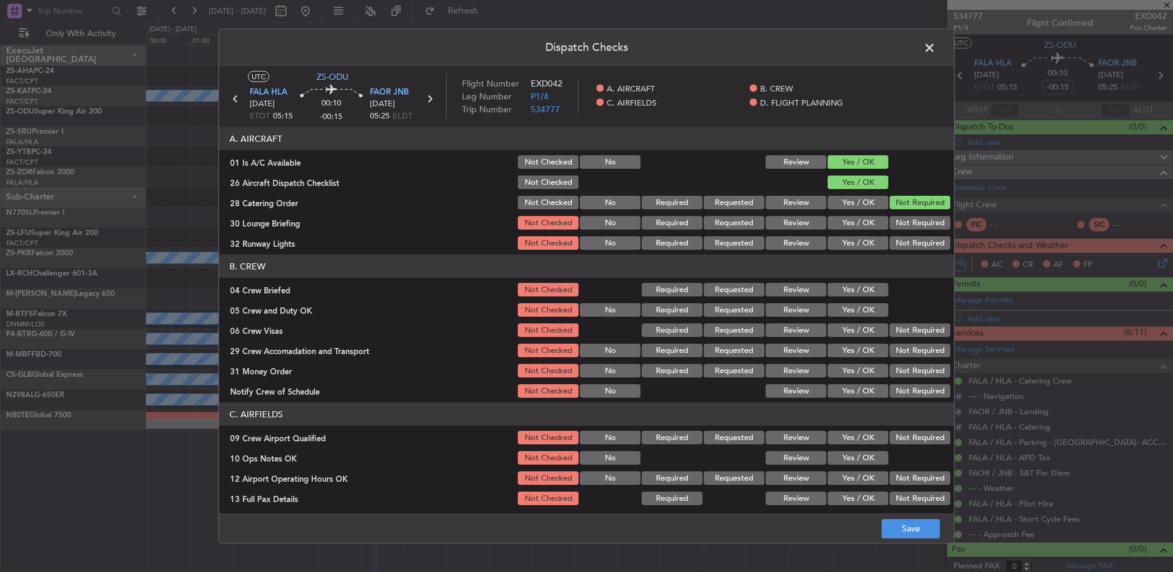
drag, startPoint x: 906, startPoint y: 214, endPoint x: 907, endPoint y: 228, distance: 13.5
click at [906, 216] on div "Not Required" at bounding box center [919, 222] width 62 height 17
click at [908, 233] on section "A. AIRCRAFT 01 Is A/C Available Not Checked No Review Yes / OK 26 Aircraft Disp…" at bounding box center [586, 189] width 735 height 125
click at [912, 225] on button "Not Required" at bounding box center [920, 223] width 61 height 14
click at [916, 249] on button "Not Required" at bounding box center [920, 243] width 61 height 14
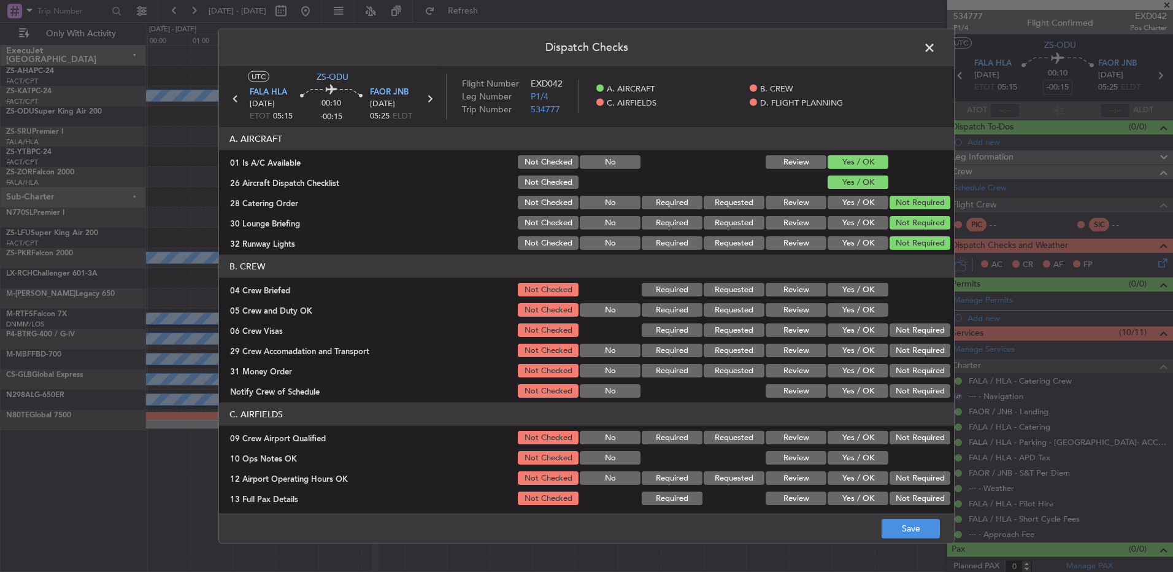
click at [864, 288] on button "Yes / OK" at bounding box center [858, 290] width 61 height 14
drag, startPoint x: 870, startPoint y: 300, endPoint x: 872, endPoint y: 307, distance: 8.3
click at [870, 300] on section "B. CREW 04 Crew Briefed Not Checked Required Requested Review Yes / OK 05 Crew …" at bounding box center [586, 327] width 735 height 145
click at [872, 307] on button "Yes / OK" at bounding box center [858, 310] width 61 height 14
click at [892, 322] on section "B. CREW 04 Crew Briefed Not Checked Required Requested Review Yes / OK 05 Crew …" at bounding box center [586, 327] width 735 height 145
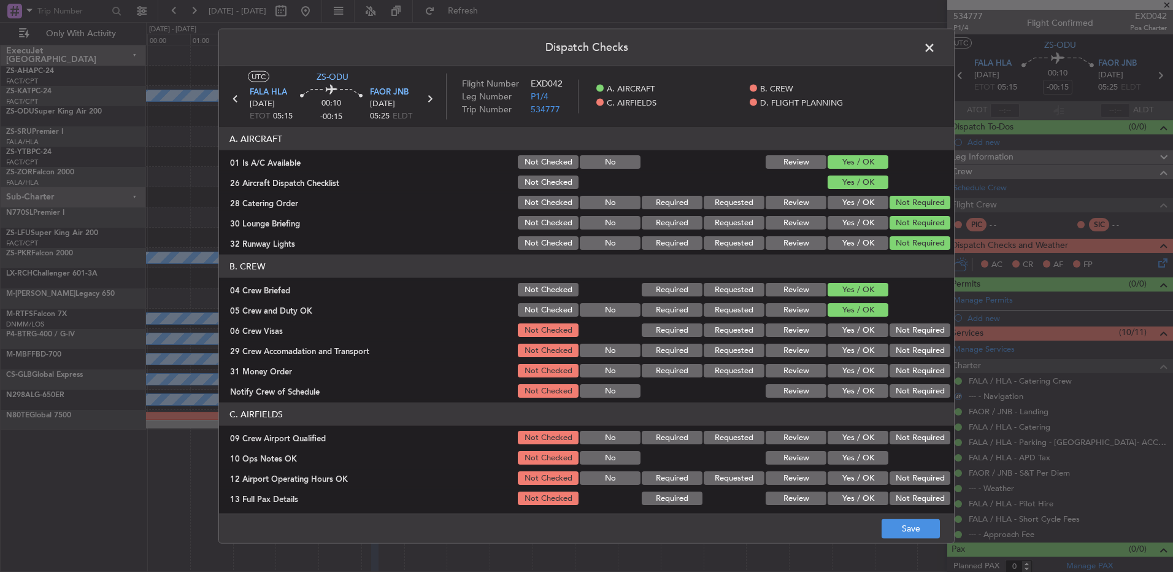
click at [892, 325] on button "Not Required" at bounding box center [920, 330] width 61 height 14
click at [892, 331] on button "Not Required" at bounding box center [920, 330] width 61 height 14
click at [895, 349] on button "Not Required" at bounding box center [920, 351] width 61 height 14
drag, startPoint x: 895, startPoint y: 349, endPoint x: 900, endPoint y: 374, distance: 25.8
click at [895, 350] on button "Not Required" at bounding box center [920, 351] width 61 height 14
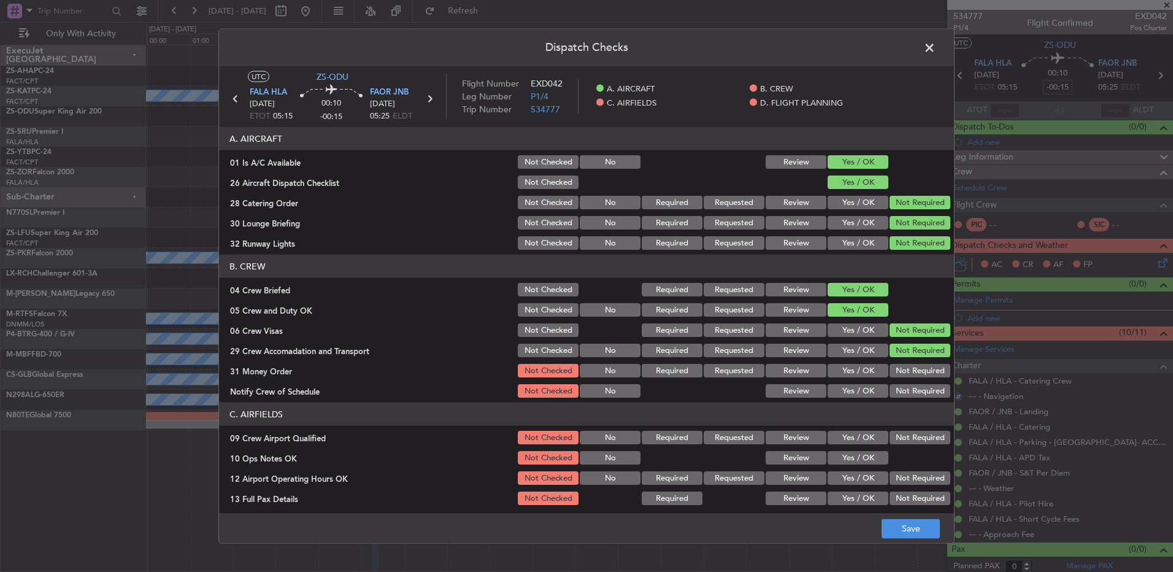
drag, startPoint x: 900, startPoint y: 374, endPoint x: 900, endPoint y: 382, distance: 8.0
click at [900, 380] on section "B. CREW 04 Crew Briefed Not Checked Required Requested Review Yes / OK 05 Crew …" at bounding box center [586, 327] width 735 height 145
click at [900, 382] on div "Not Required" at bounding box center [919, 390] width 62 height 17
click at [897, 375] on button "Not Required" at bounding box center [920, 371] width 61 height 14
click at [900, 384] on button "Not Required" at bounding box center [920, 391] width 61 height 14
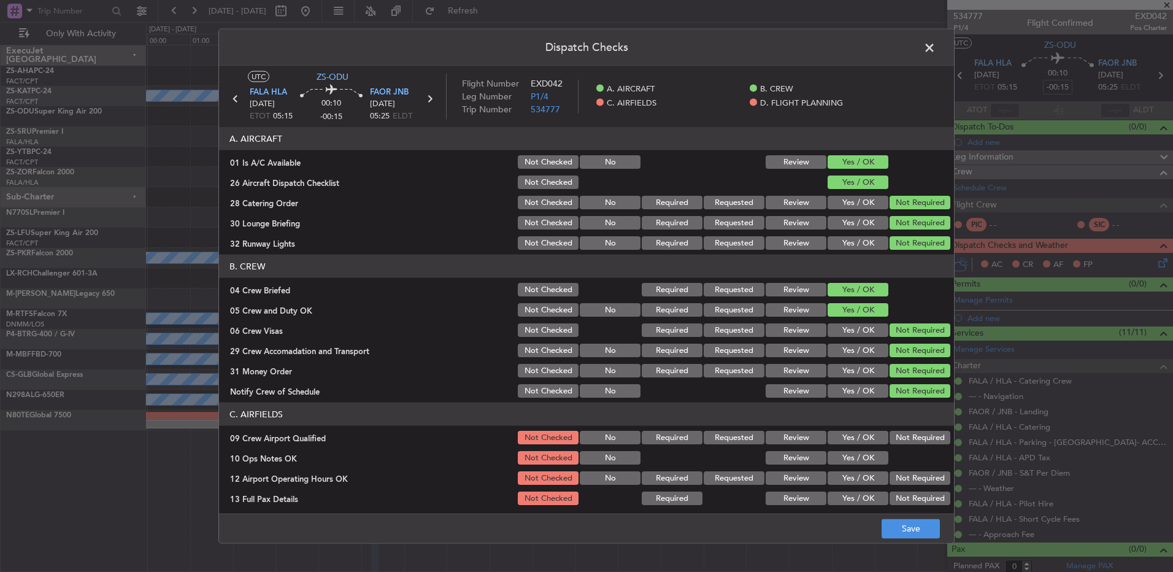
scroll to position [123, 0]
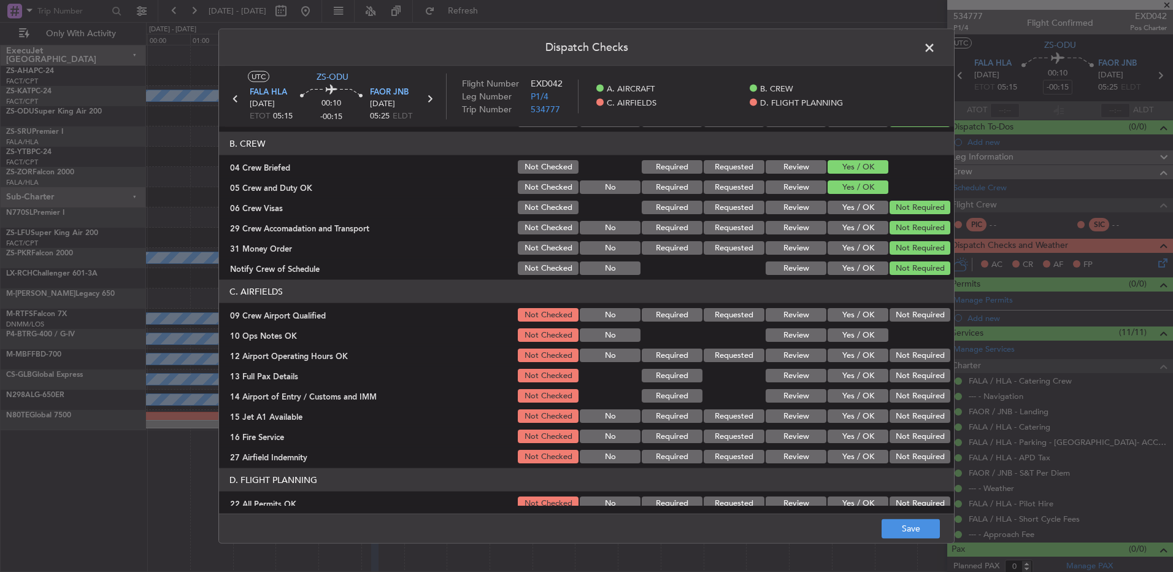
click at [897, 312] on button "Not Required" at bounding box center [920, 315] width 61 height 14
click at [873, 334] on button "Yes / OK" at bounding box center [858, 335] width 61 height 14
drag, startPoint x: 884, startPoint y: 348, endPoint x: 889, endPoint y: 358, distance: 11.5
click at [889, 357] on div "Not Required" at bounding box center [919, 355] width 62 height 17
drag, startPoint x: 889, startPoint y: 360, endPoint x: 892, endPoint y: 373, distance: 13.8
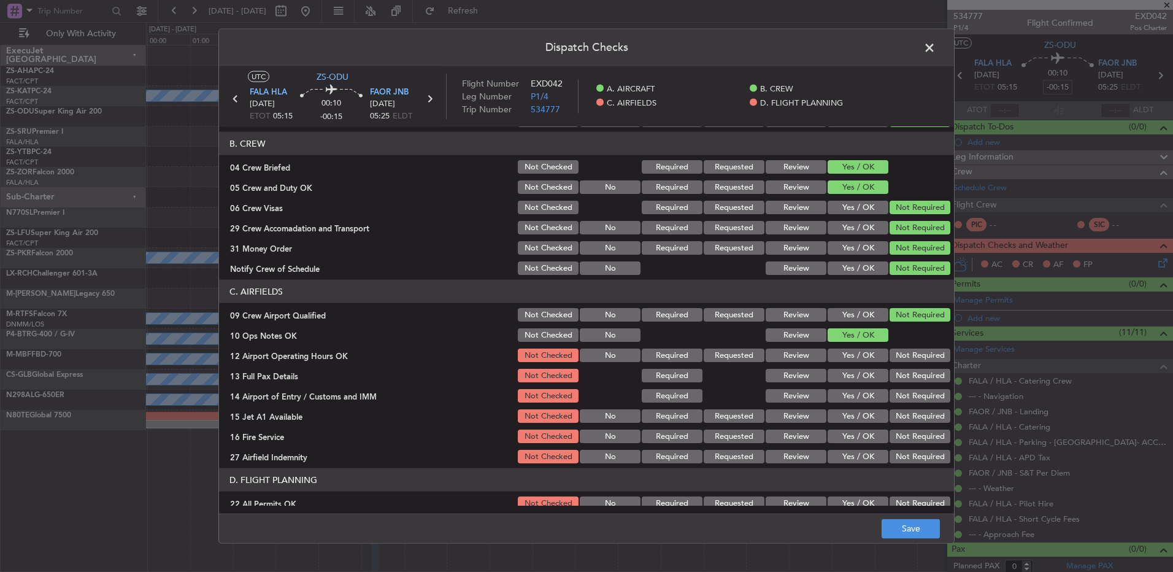
click at [890, 361] on button "Not Required" at bounding box center [920, 356] width 61 height 14
click at [892, 373] on button "Not Required" at bounding box center [920, 376] width 61 height 14
click at [891, 378] on button "Not Required" at bounding box center [920, 376] width 61 height 14
click at [890, 390] on section "C. AIRFIELDS 09 Crew Airport Qualified Not Checked No Required Requested Review…" at bounding box center [586, 372] width 735 height 185
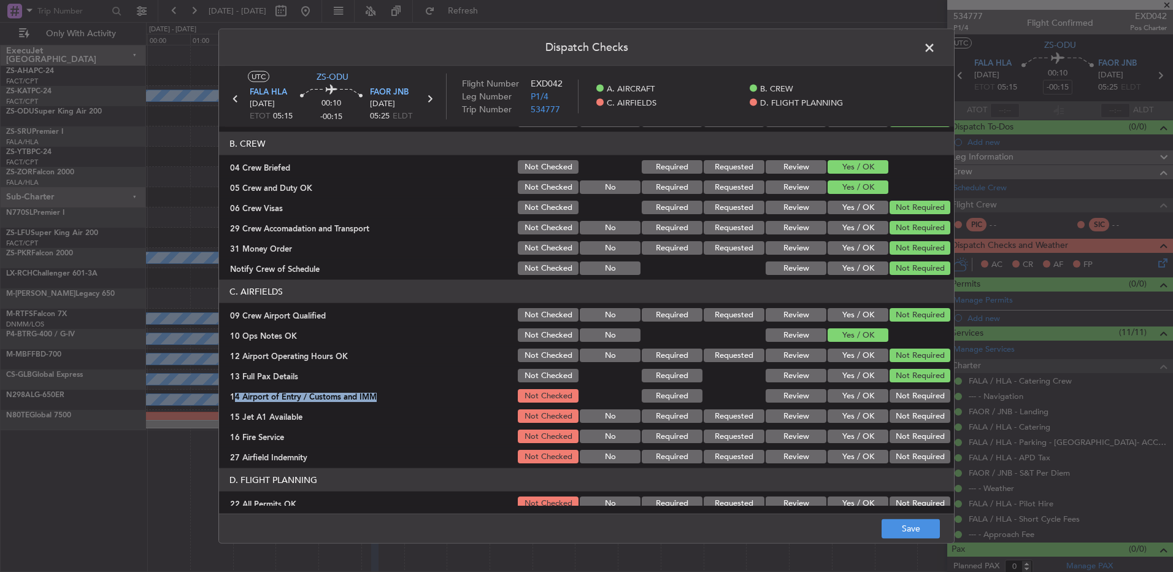
drag, startPoint x: 890, startPoint y: 392, endPoint x: 890, endPoint y: 401, distance: 8.6
click at [890, 401] on button "Not Required" at bounding box center [920, 396] width 61 height 14
click at [896, 408] on div "Not Required" at bounding box center [919, 416] width 62 height 17
click at [900, 423] on div "Not Required" at bounding box center [919, 416] width 62 height 17
click at [898, 417] on button "Not Required" at bounding box center [920, 416] width 61 height 14
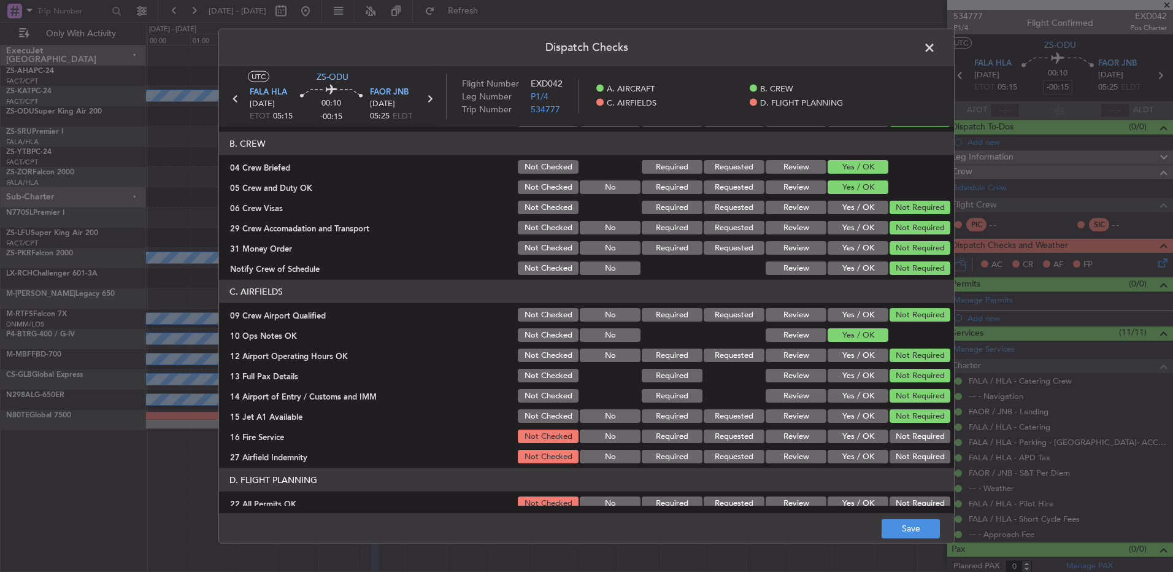
click at [908, 436] on button "Not Required" at bounding box center [920, 437] width 61 height 14
click at [910, 446] on section "C. AIRFIELDS 09 Crew Airport Qualified Not Checked No Required Requested Review…" at bounding box center [586, 372] width 735 height 185
click at [910, 459] on button "Not Required" at bounding box center [920, 457] width 61 height 14
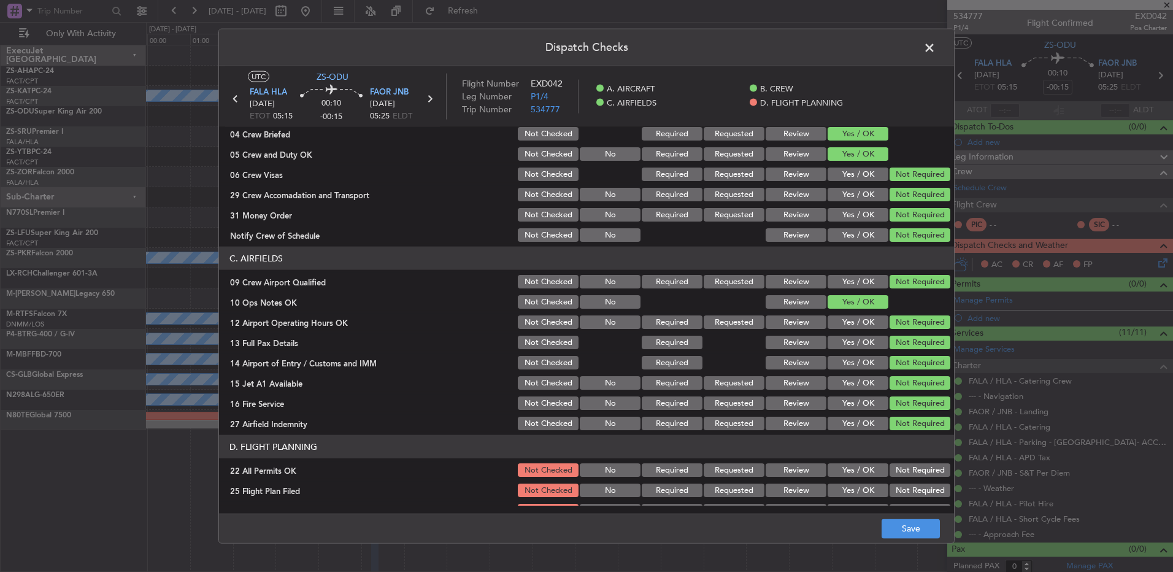
scroll to position [172, 0]
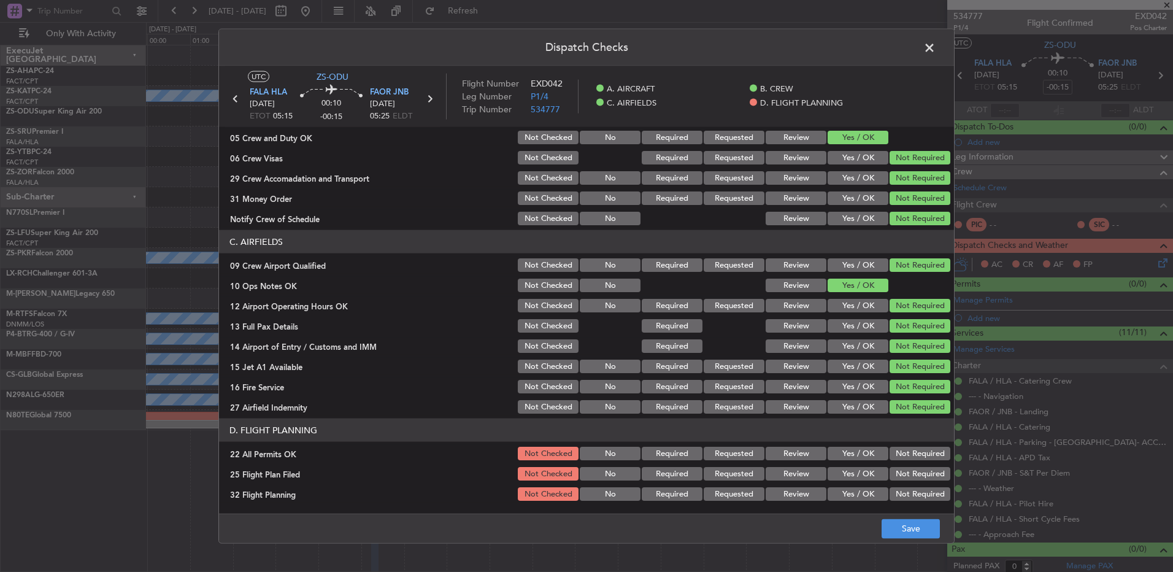
drag, startPoint x: 902, startPoint y: 456, endPoint x: 814, endPoint y: 471, distance: 89.0
click at [895, 457] on button "Not Required" at bounding box center [920, 454] width 61 height 14
drag, startPoint x: 799, startPoint y: 471, endPoint x: 800, endPoint y: 496, distance: 25.2
click at [799, 471] on button "Review" at bounding box center [796, 474] width 61 height 14
click at [800, 496] on button "Review" at bounding box center [796, 494] width 61 height 14
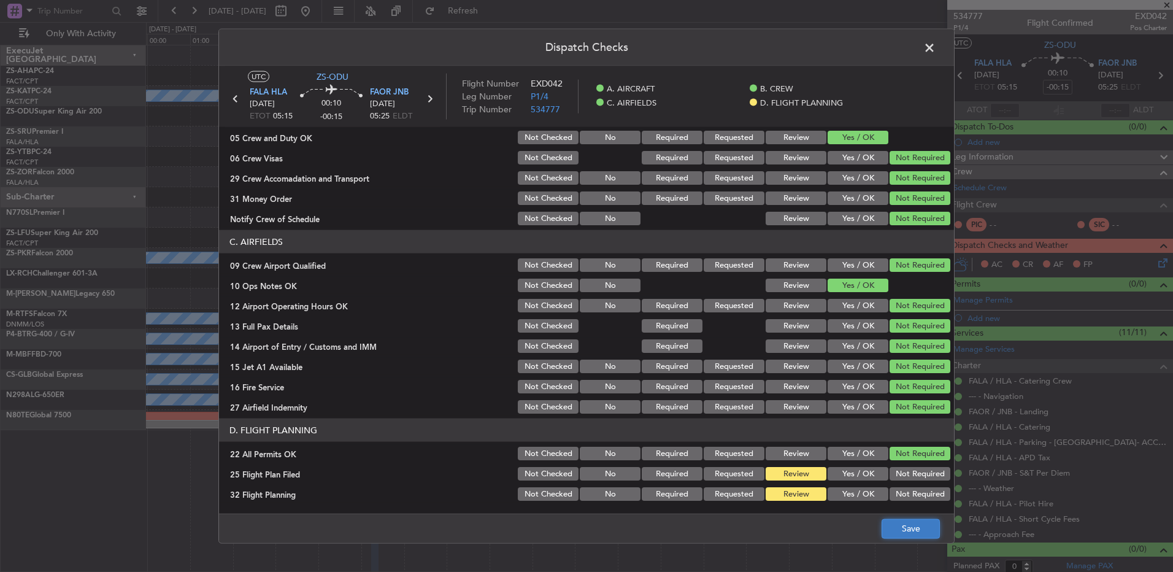
click at [891, 527] on button "Save" at bounding box center [911, 529] width 58 height 20
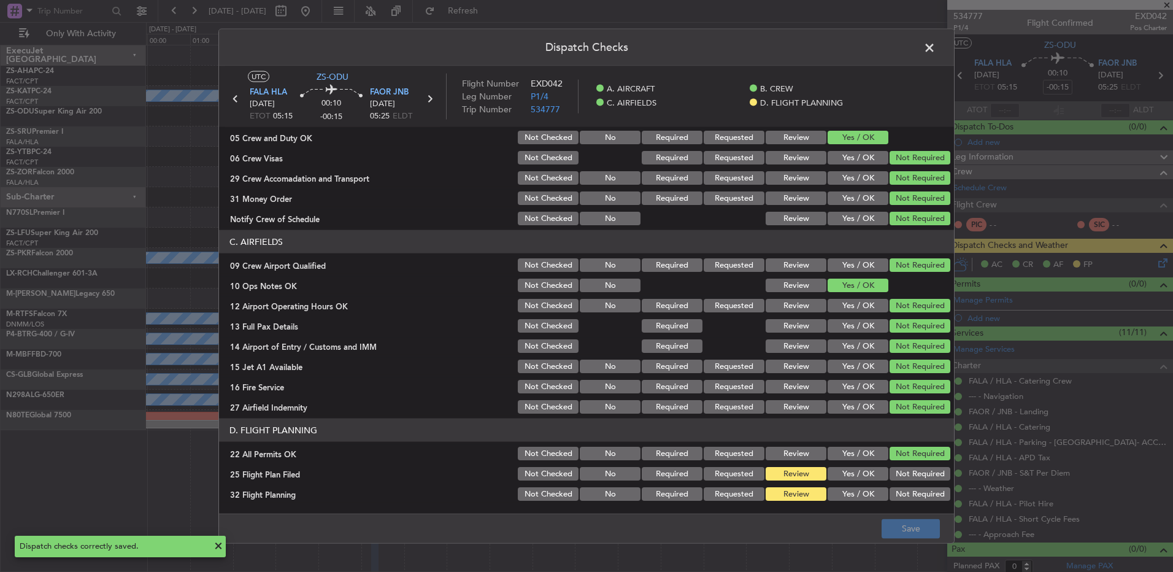
click at [936, 48] on span at bounding box center [936, 51] width 0 height 25
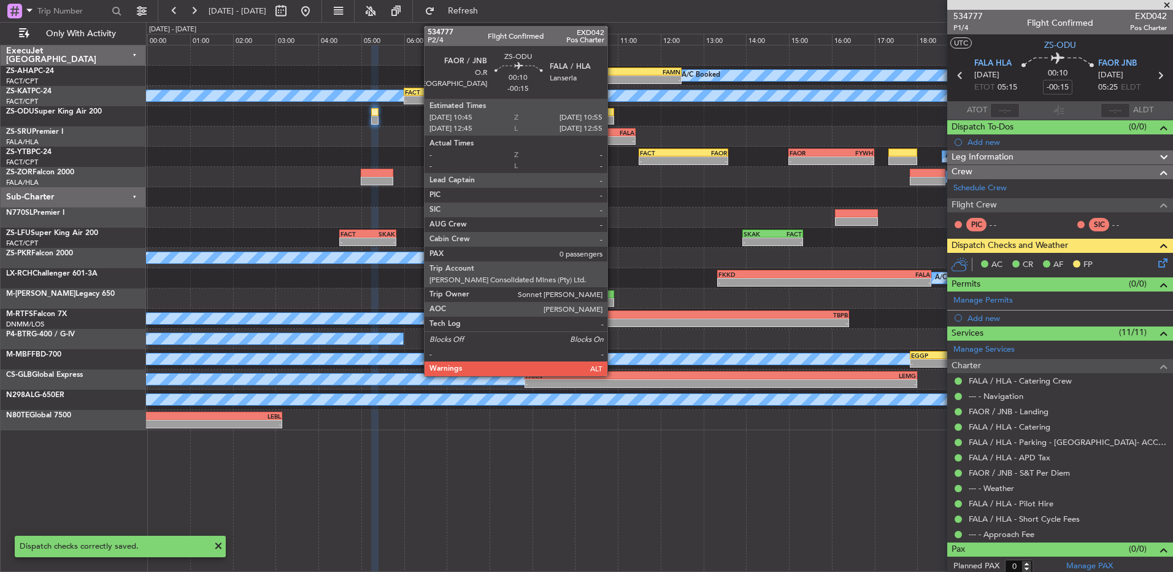
click at [613, 118] on div at bounding box center [610, 120] width 7 height 9
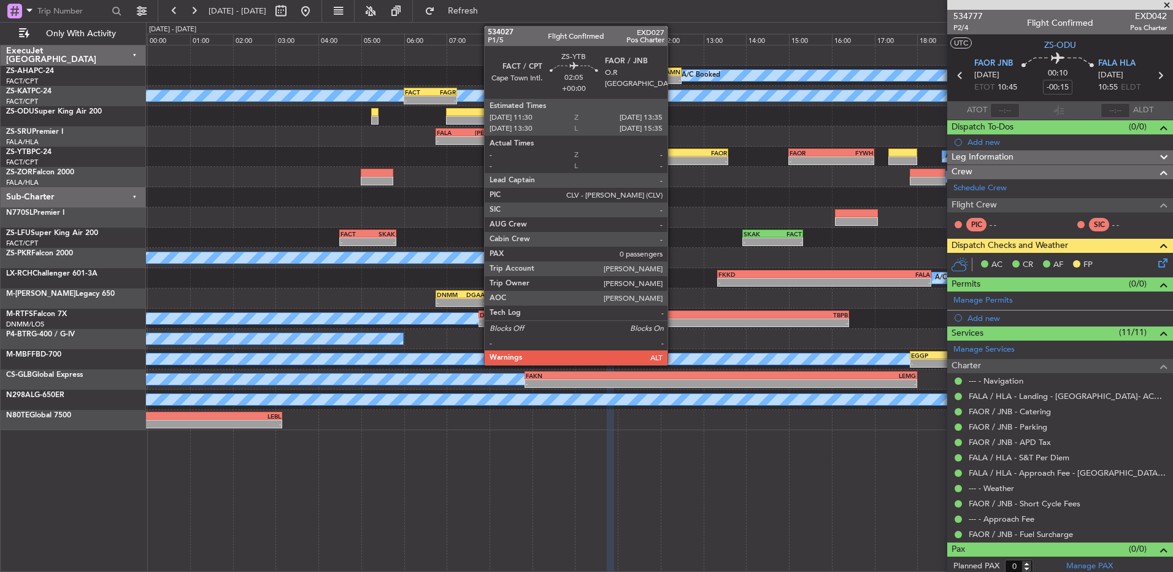
click at [673, 157] on div "-" at bounding box center [662, 160] width 44 height 7
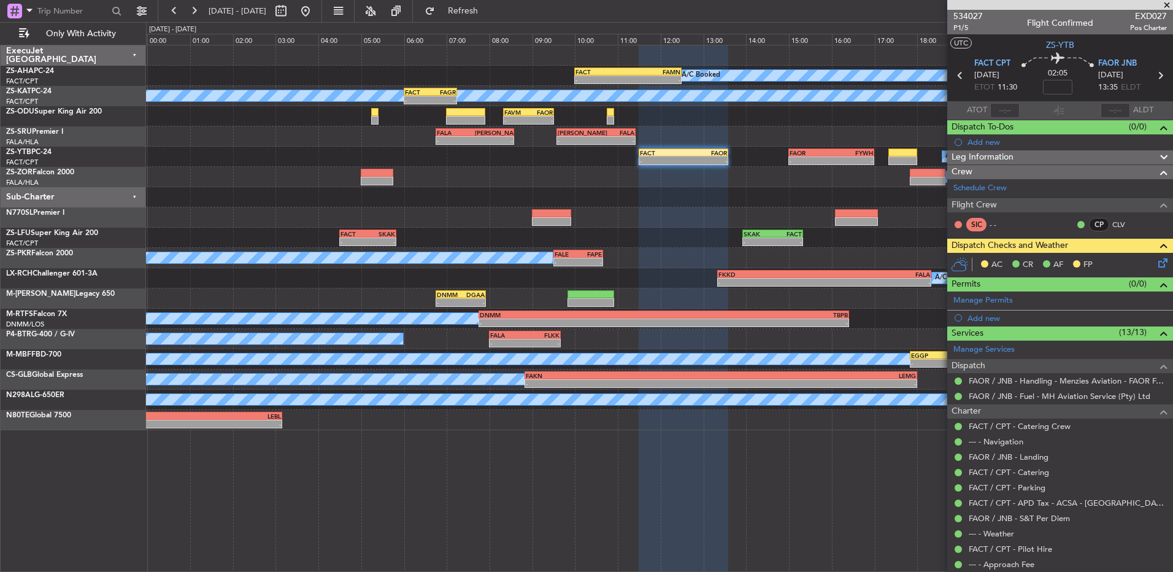
click at [1156, 262] on icon at bounding box center [1161, 261] width 10 height 10
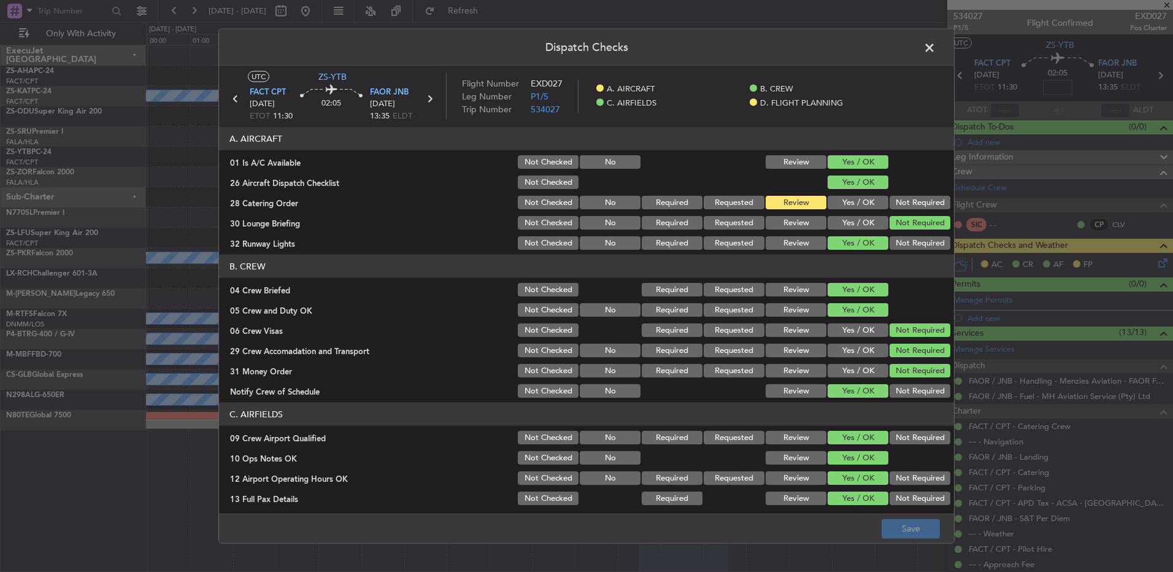
click at [936, 47] on span at bounding box center [936, 51] width 0 height 25
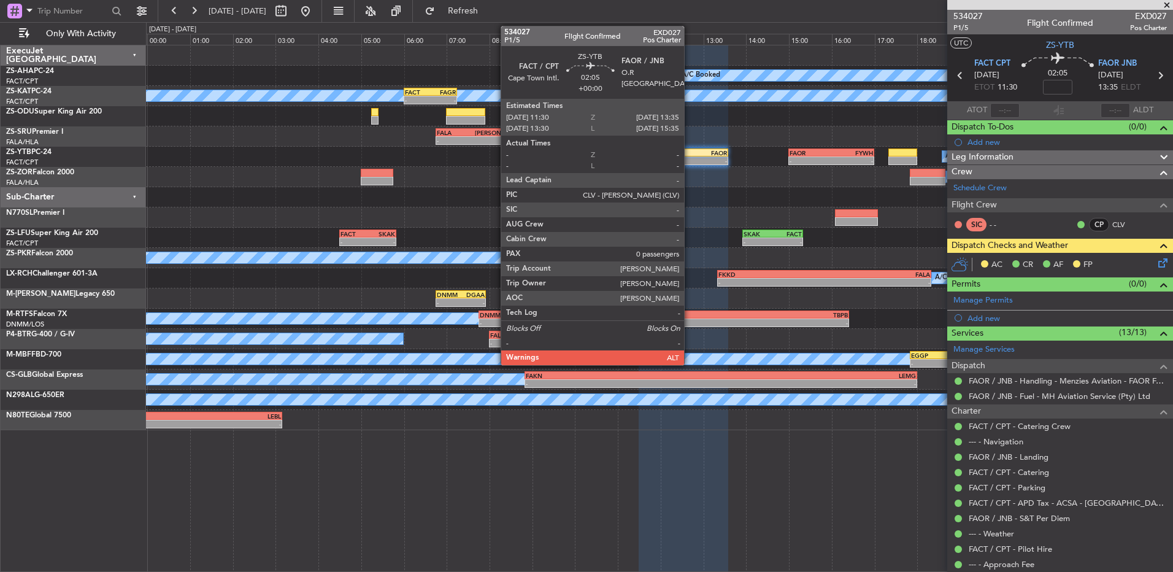
click at [690, 160] on div "-" at bounding box center [706, 160] width 44 height 7
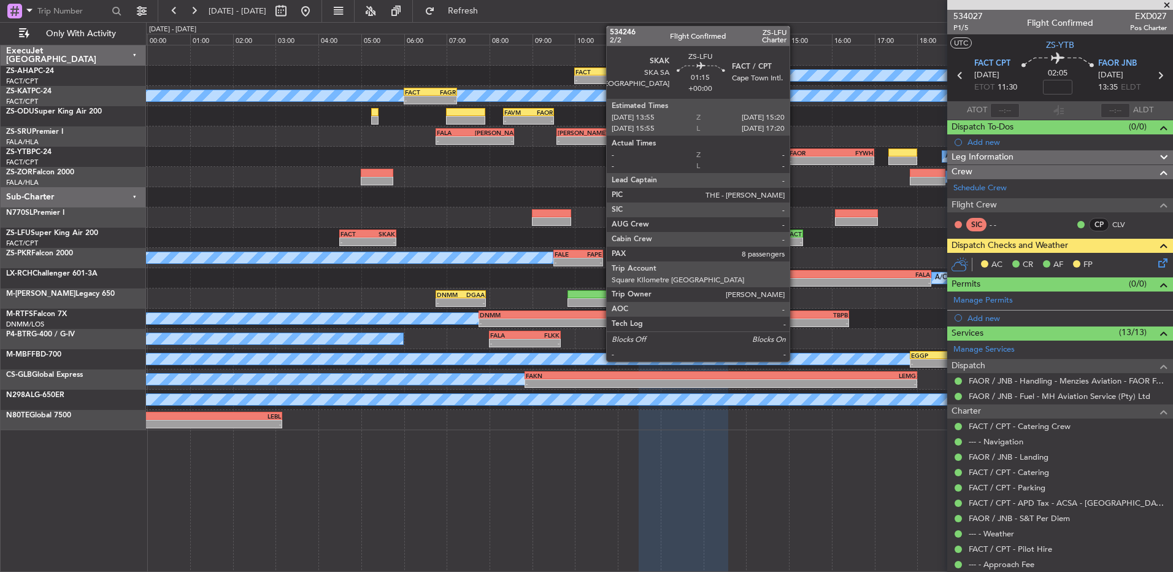
click at [795, 243] on div "-" at bounding box center [787, 241] width 29 height 7
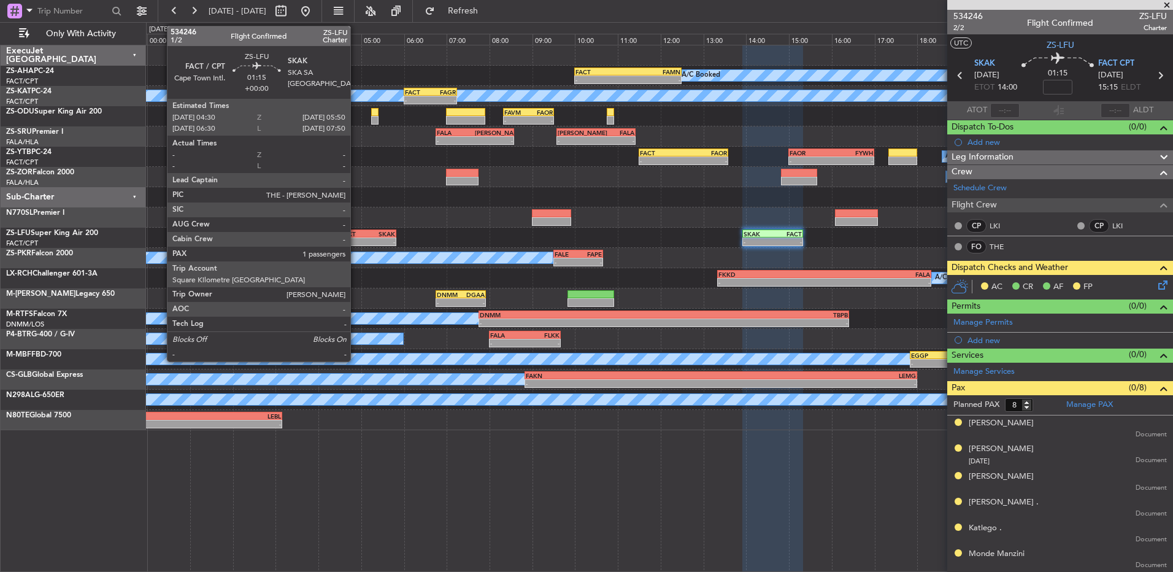
click at [356, 238] on div "-" at bounding box center [355, 241] width 28 height 7
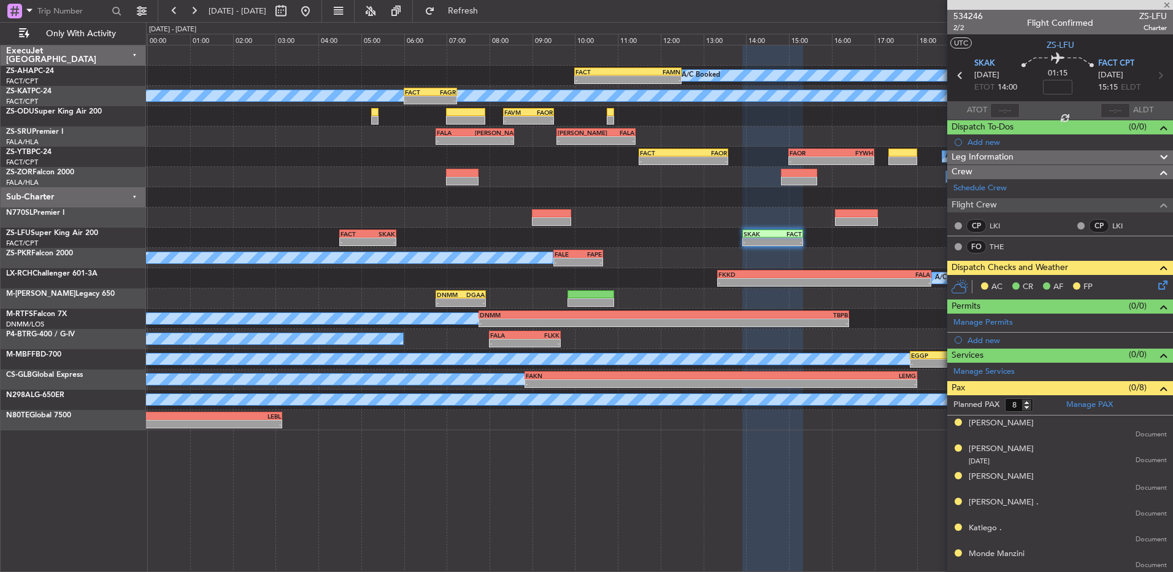
type input "1"
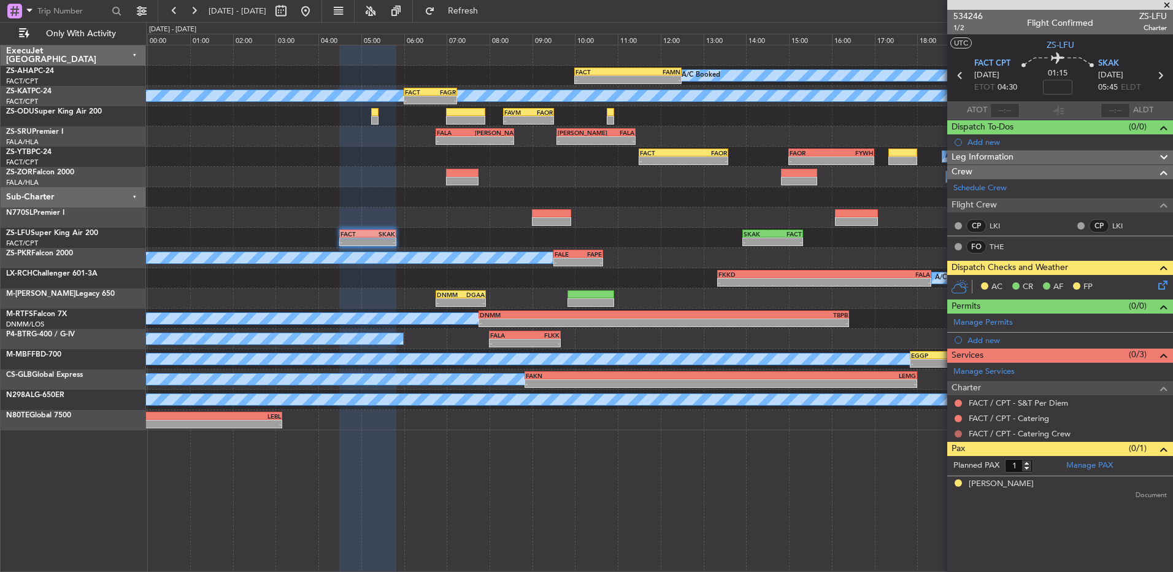
click at [960, 432] on button at bounding box center [958, 433] width 7 height 7
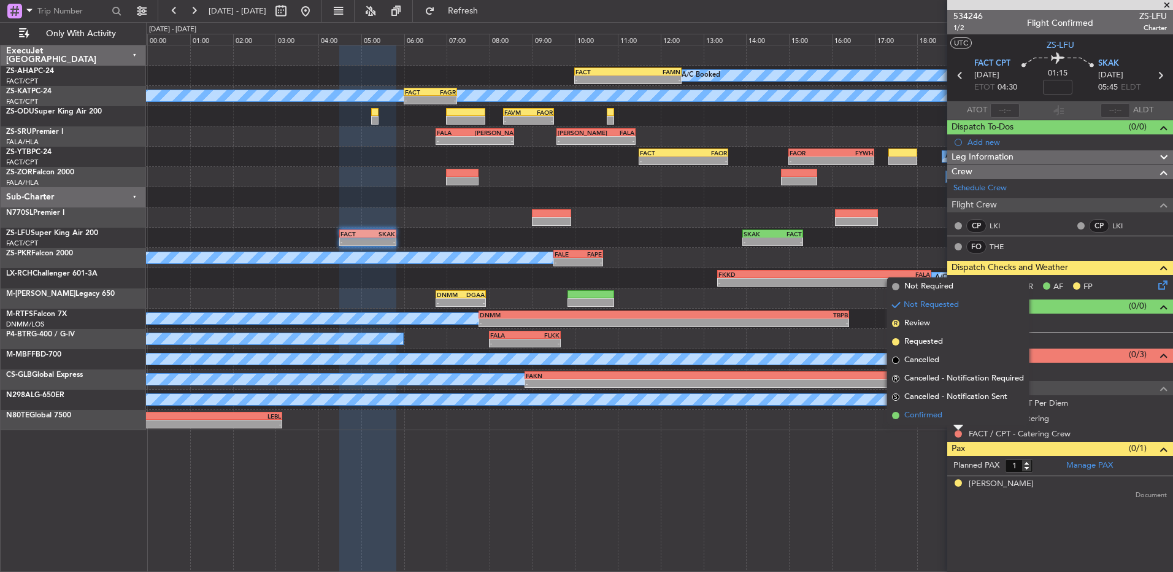
click at [947, 418] on li "Confirmed" at bounding box center [958, 415] width 142 height 18
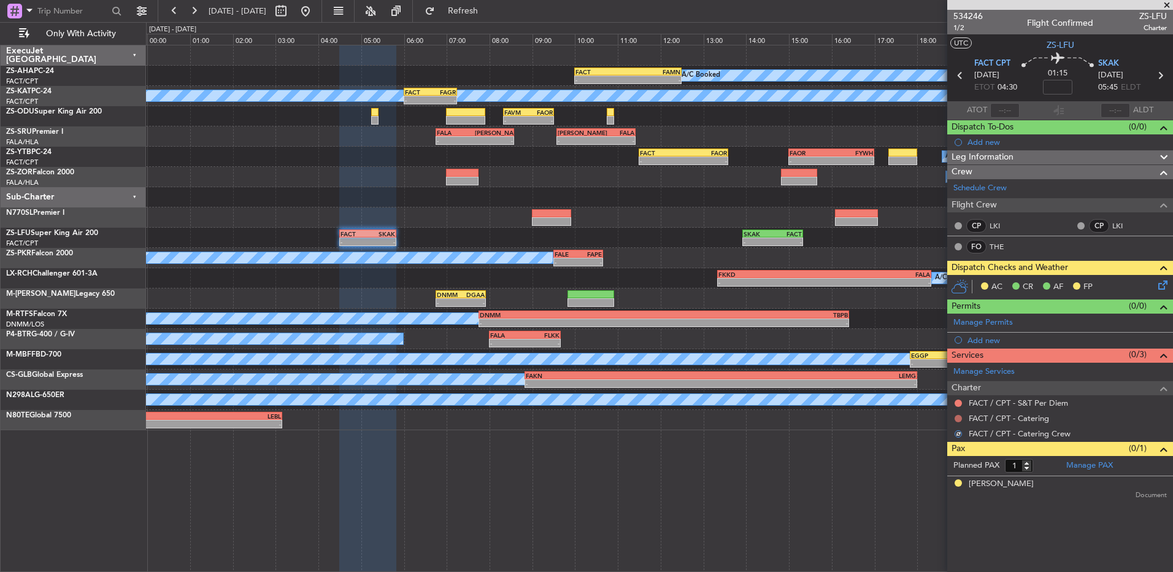
click at [957, 419] on button at bounding box center [958, 418] width 7 height 7
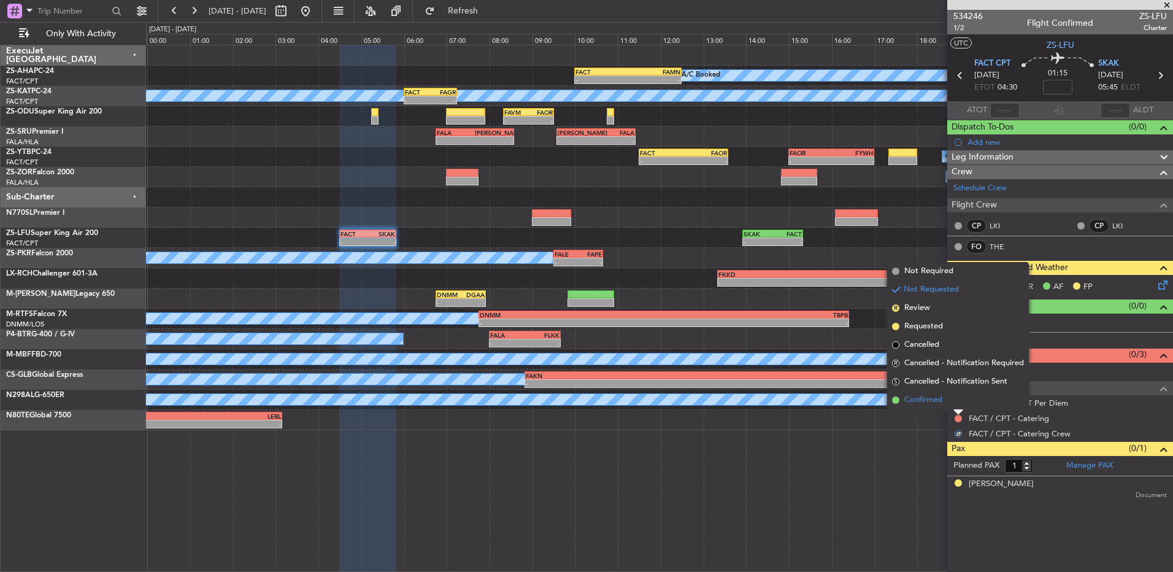
click at [957, 403] on li "Confirmed" at bounding box center [958, 400] width 142 height 18
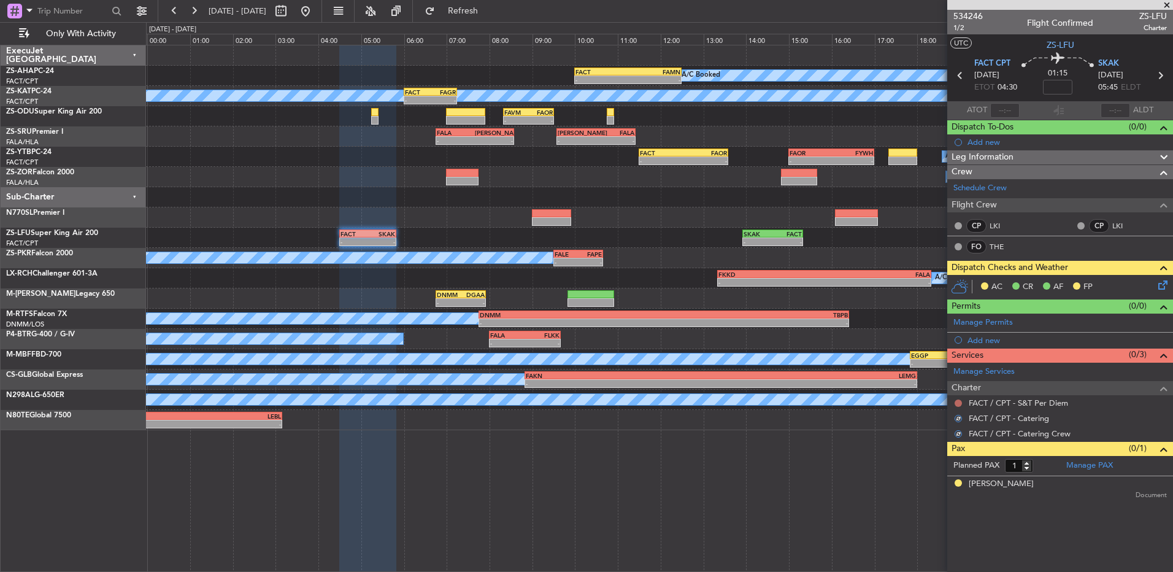
click at [957, 401] on button at bounding box center [958, 403] width 7 height 7
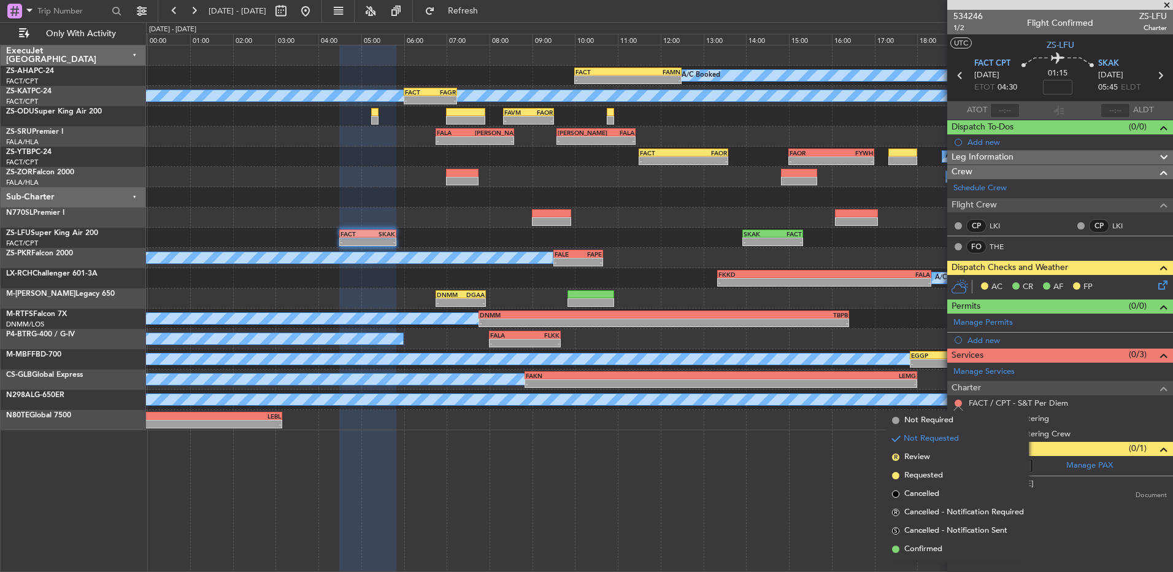
drag, startPoint x: 962, startPoint y: 542, endPoint x: 1042, endPoint y: 476, distance: 103.3
click at [962, 542] on li "Confirmed" at bounding box center [958, 549] width 142 height 18
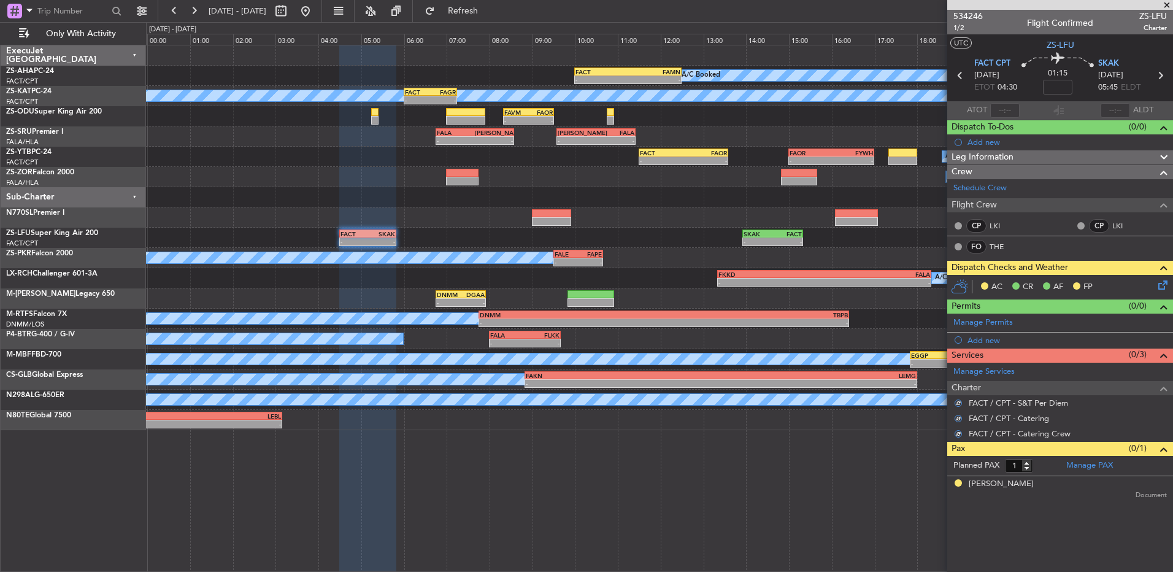
click at [1162, 283] on icon at bounding box center [1161, 283] width 10 height 10
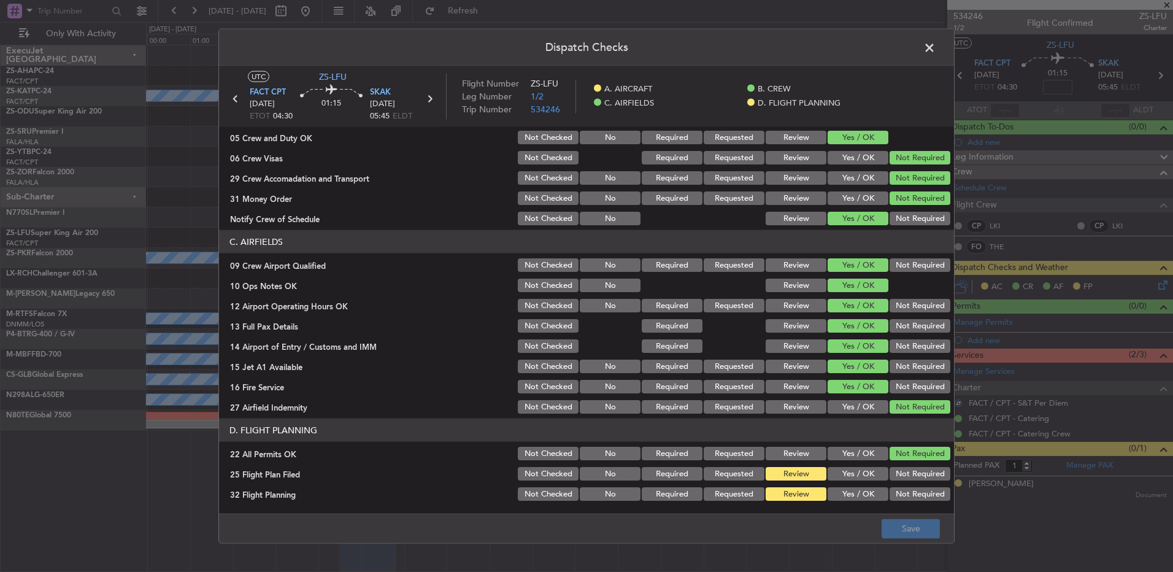
click at [936, 51] on span at bounding box center [936, 51] width 0 height 25
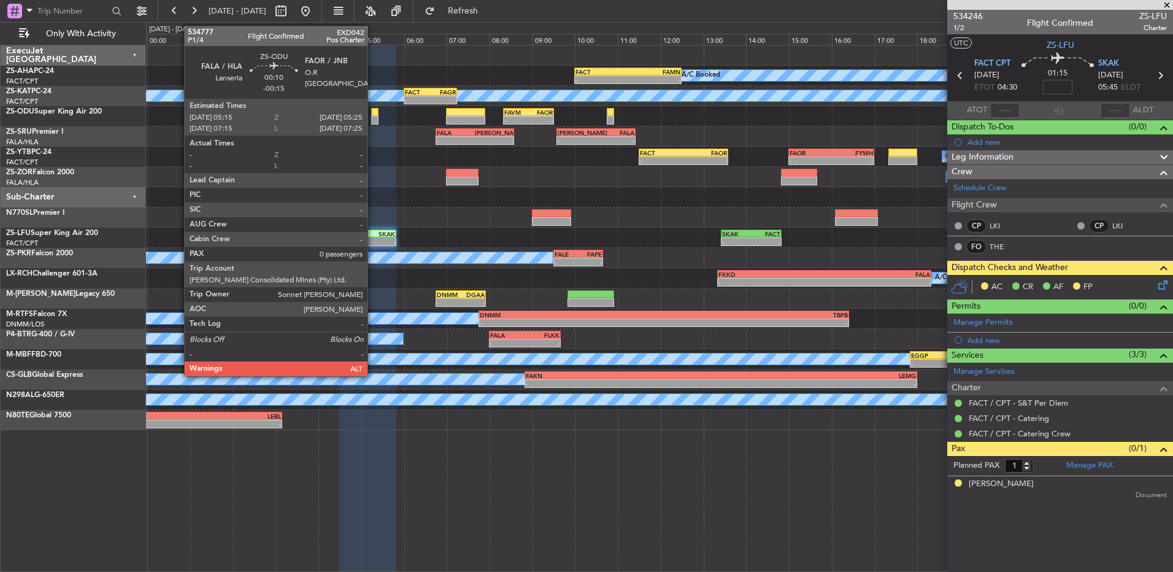
click at [373, 116] on div at bounding box center [374, 120] width 7 height 9
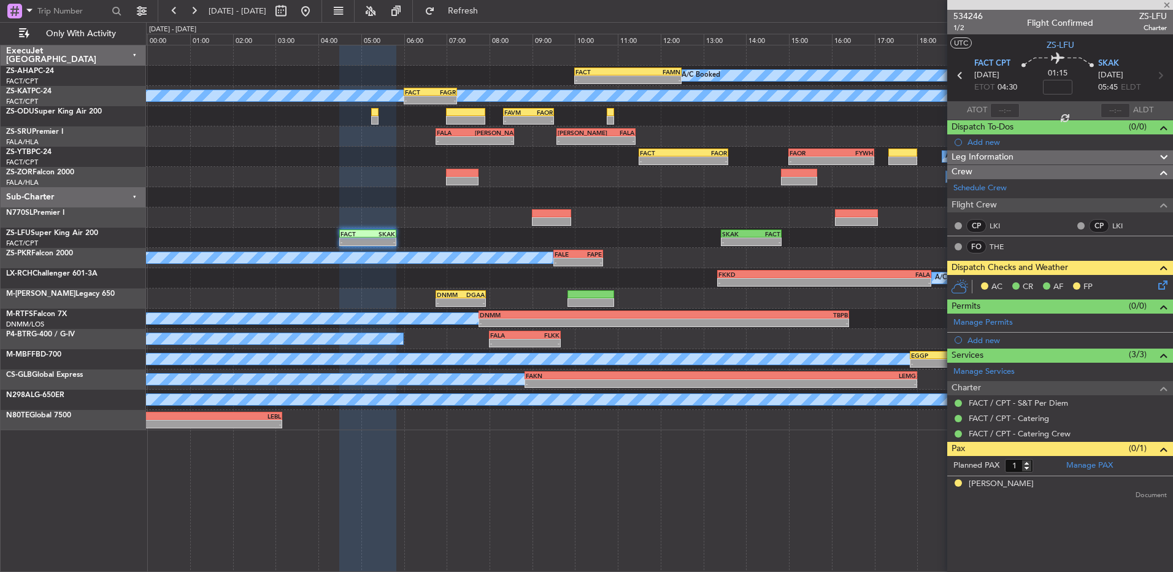
type input "-00:15"
type input "0"
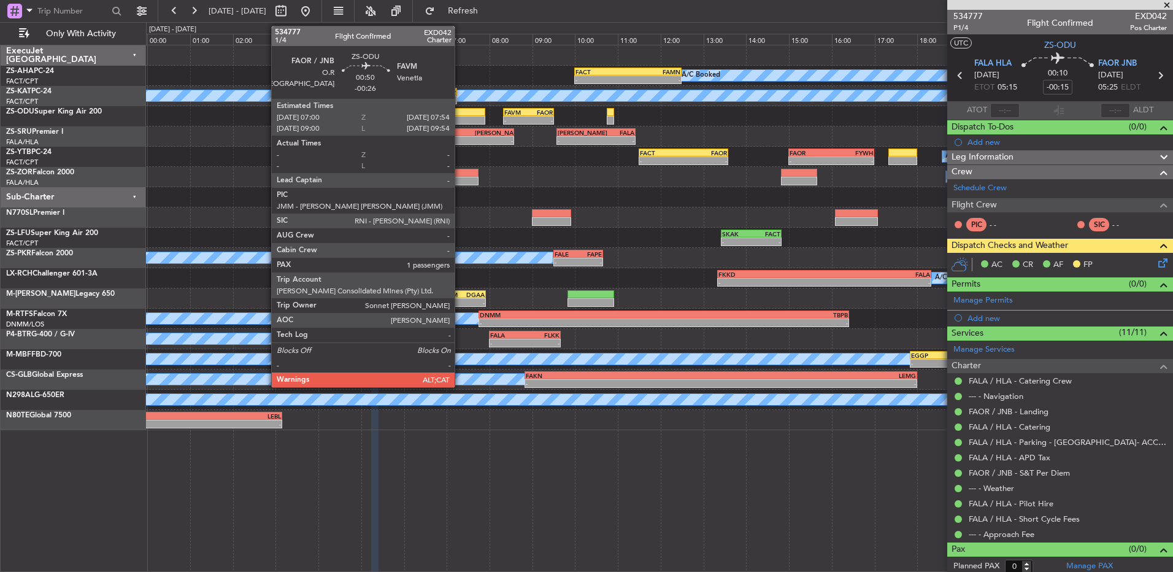
click at [460, 118] on div at bounding box center [465, 120] width 39 height 9
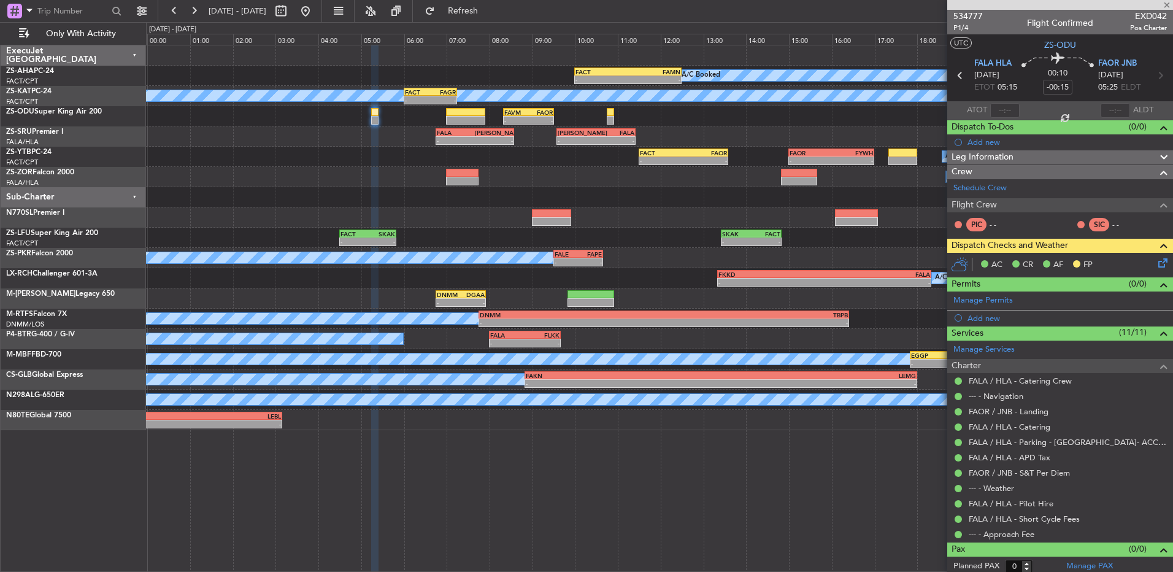
type input "-00:26"
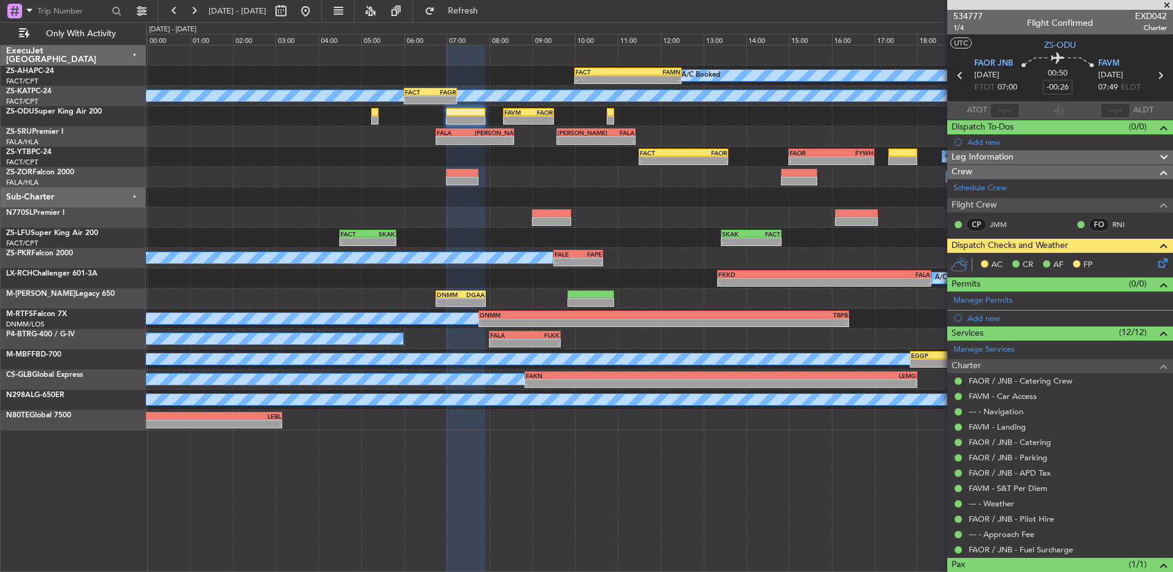
click at [1168, 4] on span at bounding box center [1167, 5] width 12 height 11
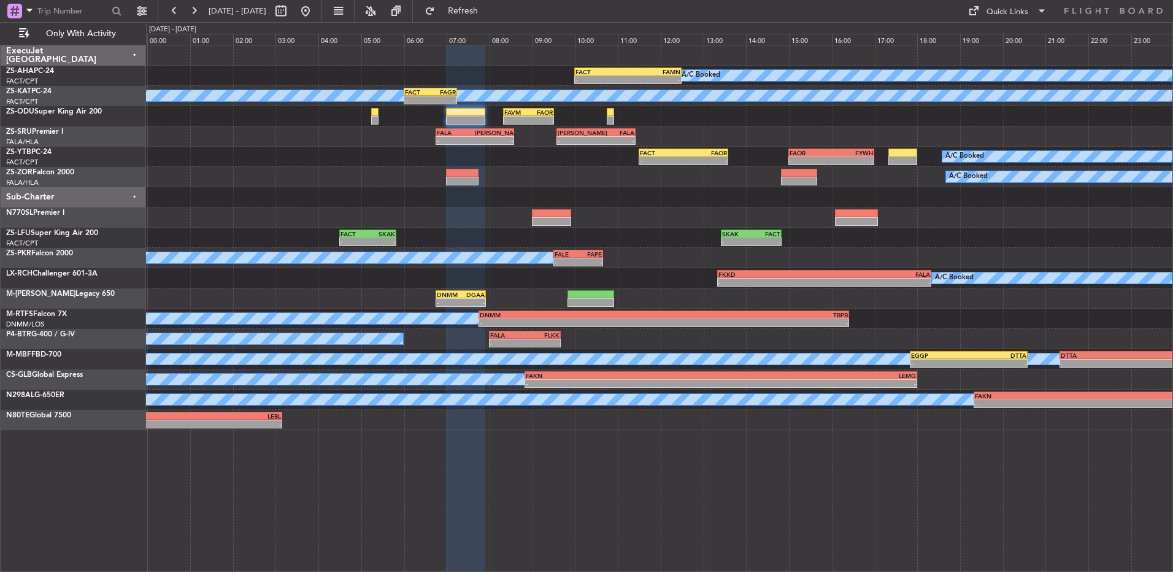
type input "0"
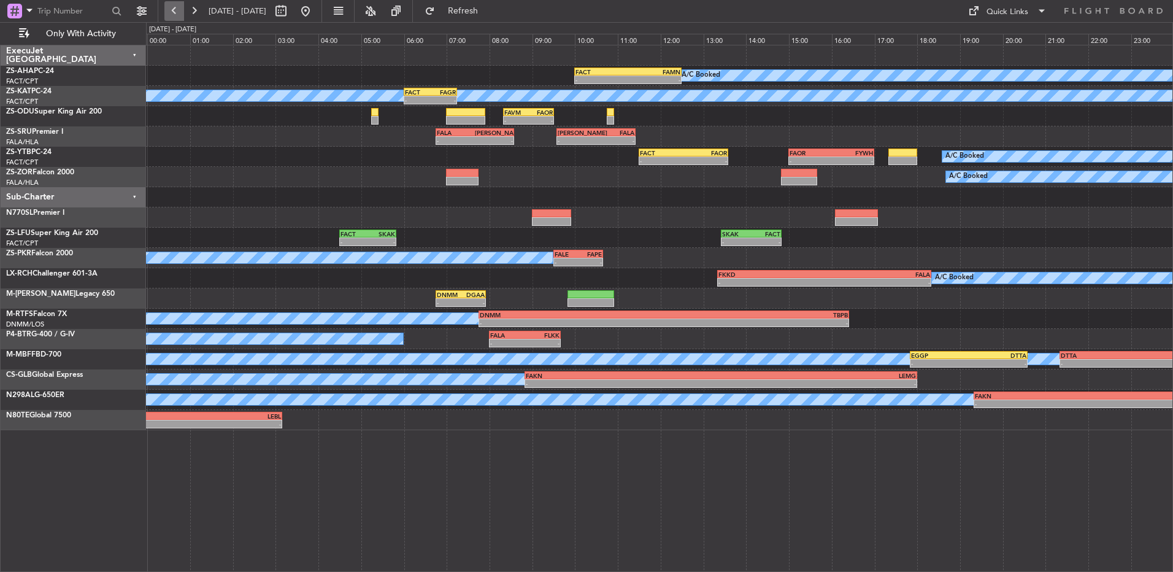
click at [180, 15] on button at bounding box center [174, 11] width 20 height 20
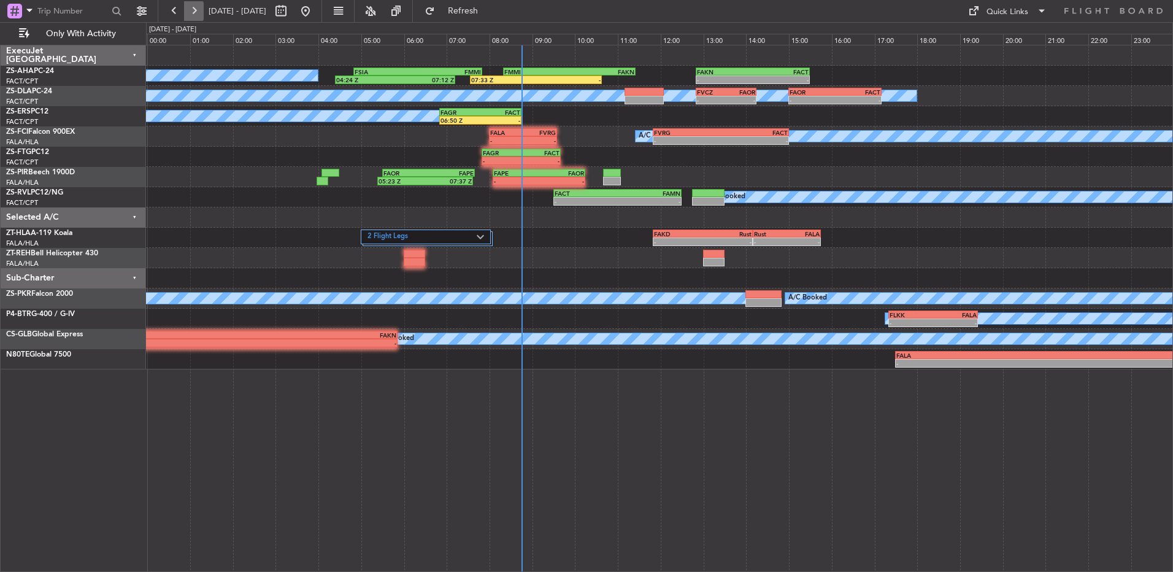
click at [190, 9] on button at bounding box center [194, 11] width 20 height 20
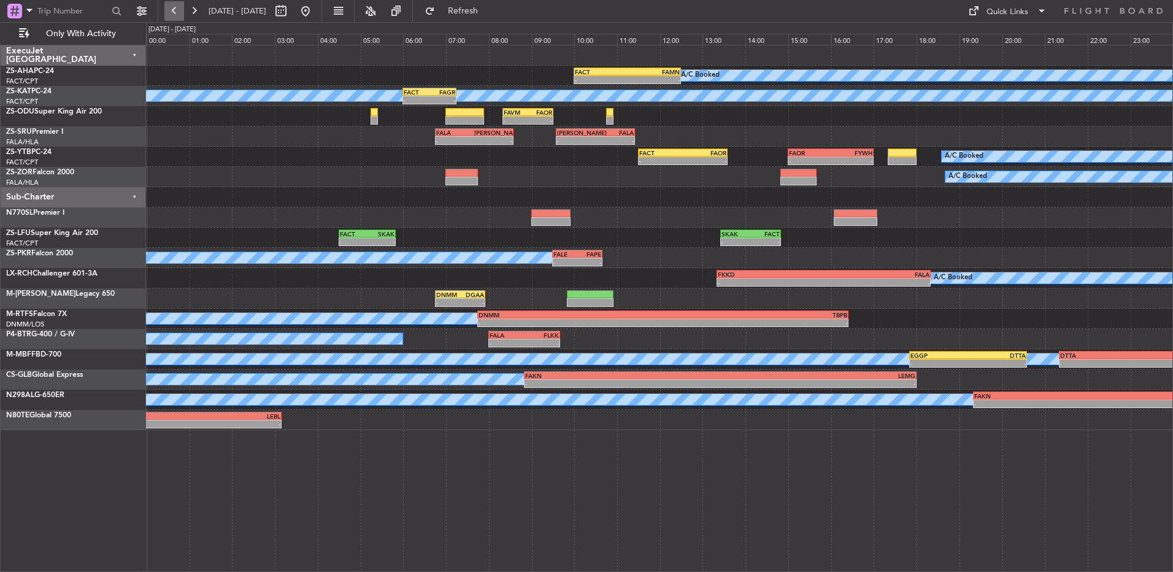
click at [182, 6] on button at bounding box center [174, 11] width 20 height 20
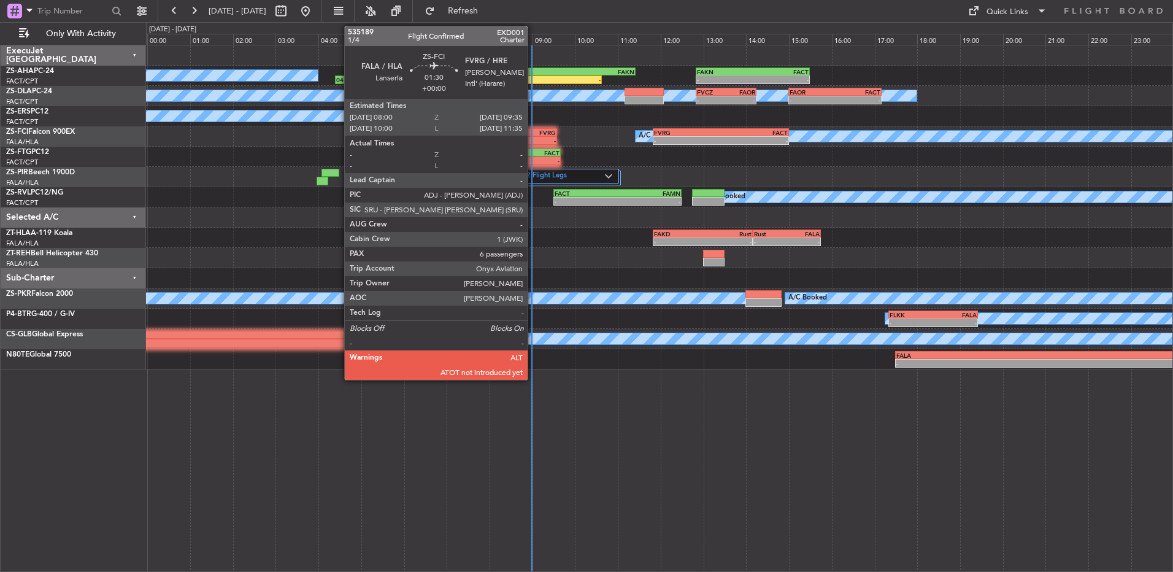
click at [533, 132] on div "FVRG" at bounding box center [539, 132] width 33 height 7
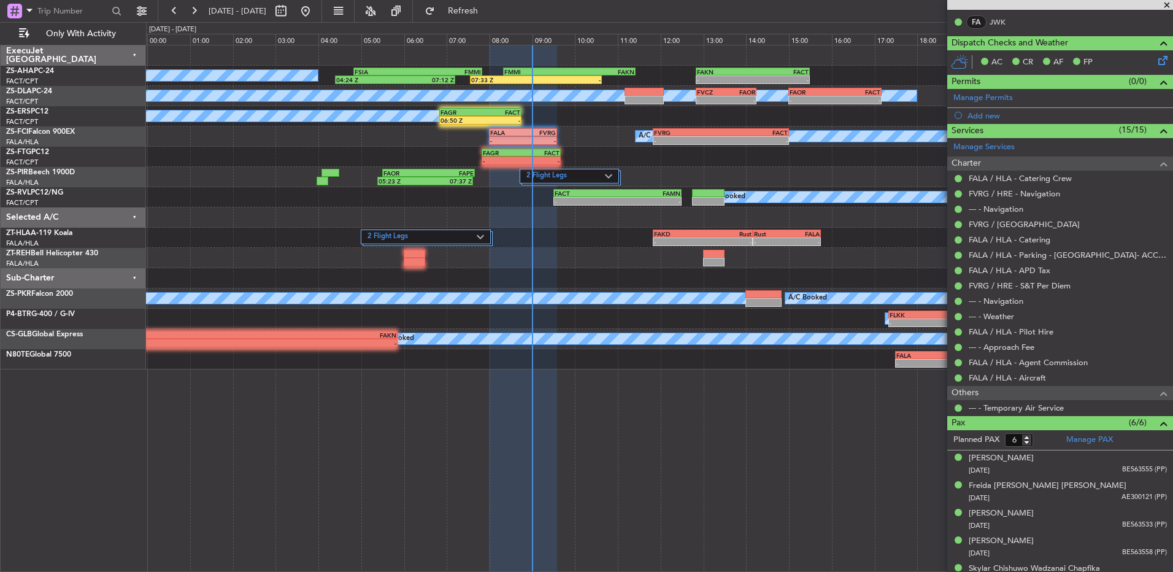
scroll to position [287, 0]
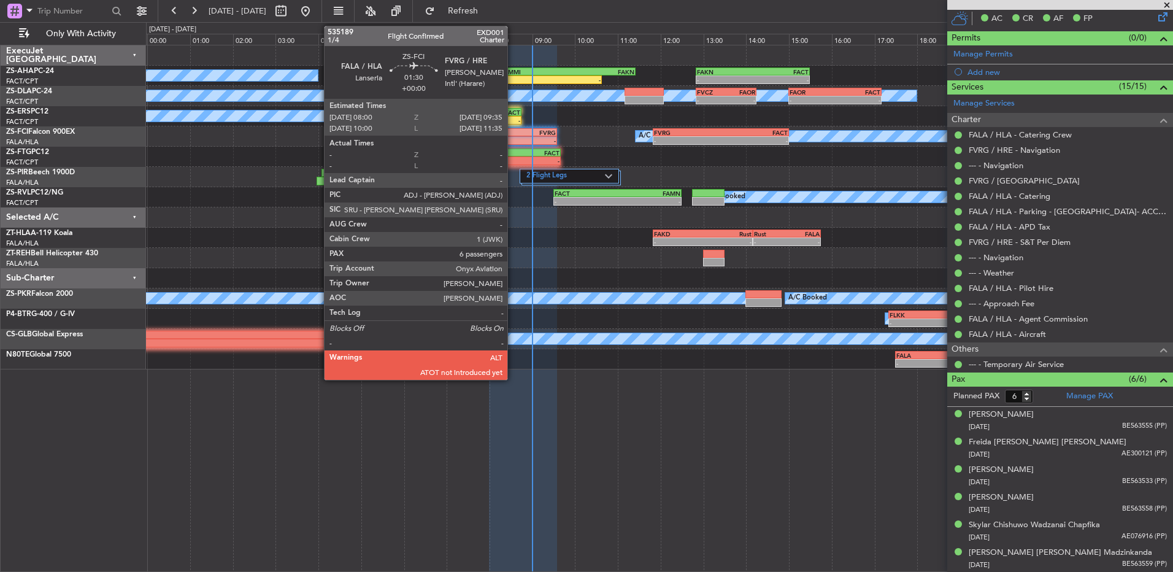
click at [513, 136] on div "- -" at bounding box center [523, 140] width 68 height 9
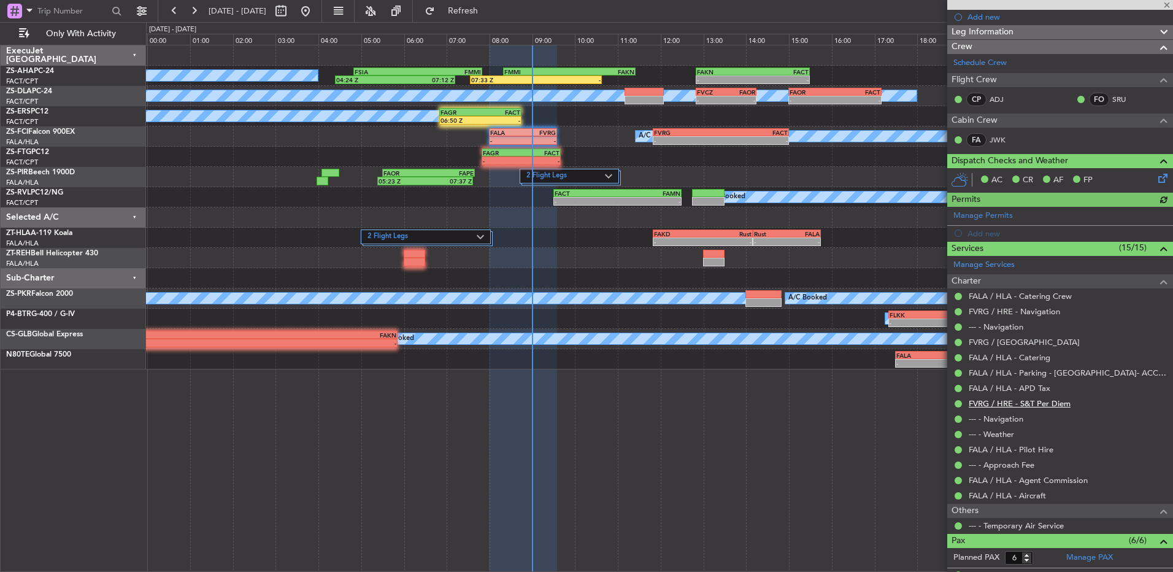
scroll to position [0, 0]
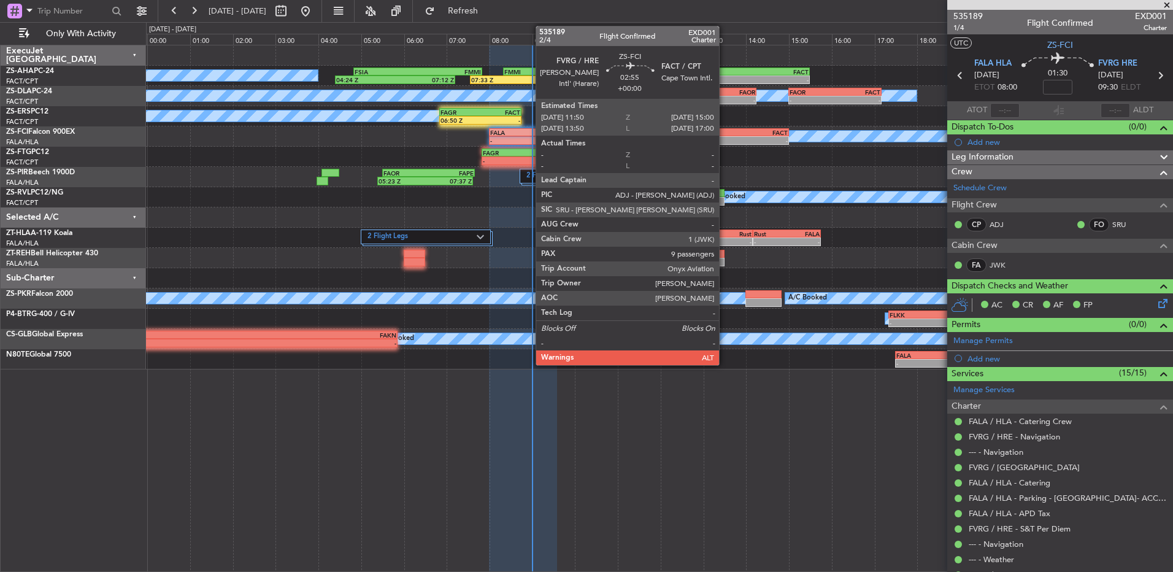
click at [725, 135] on div "FACT" at bounding box center [754, 132] width 67 height 7
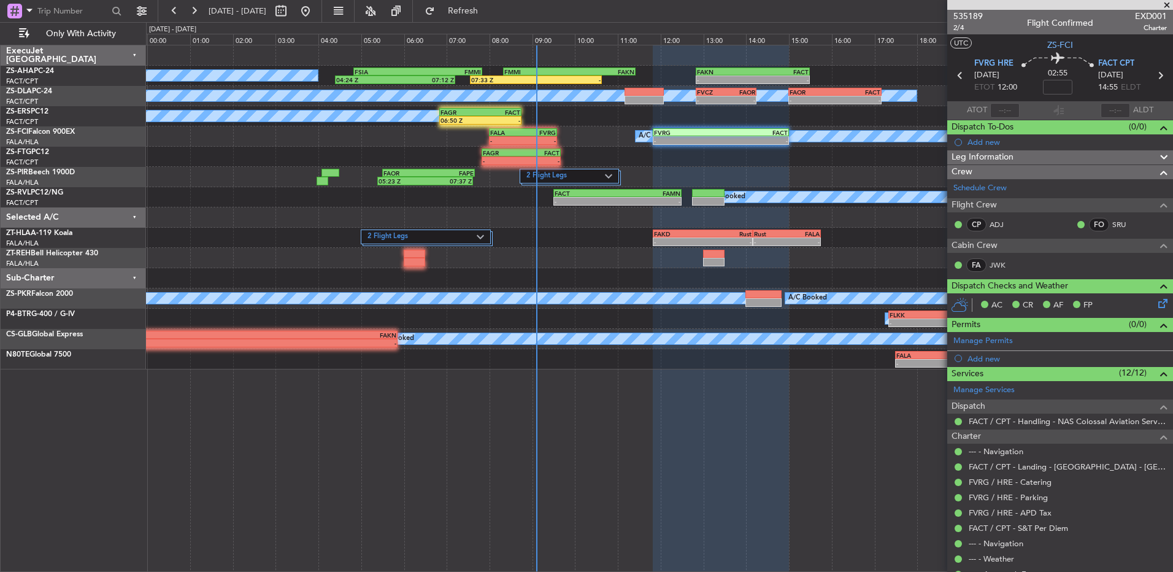
click at [1171, 4] on span at bounding box center [1167, 5] width 12 height 11
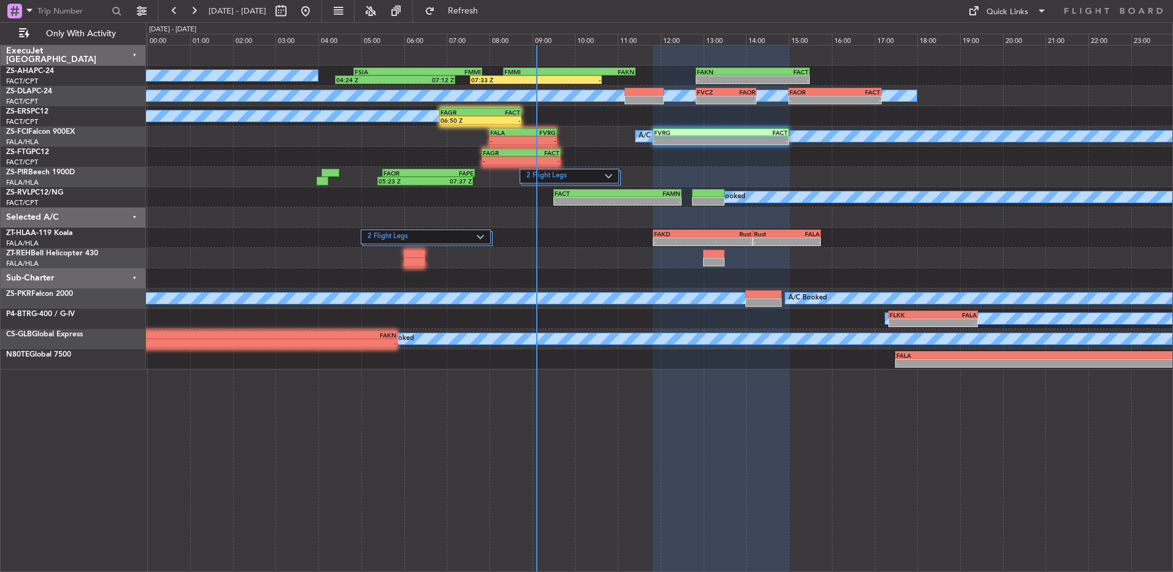
type input "0"
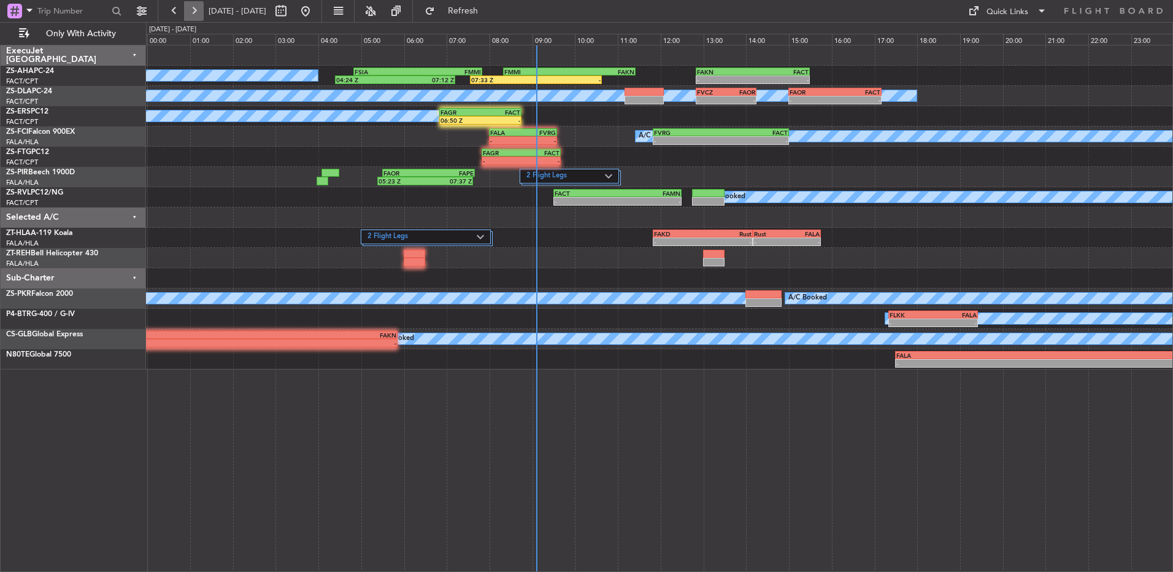
click at [196, 9] on button at bounding box center [194, 11] width 20 height 20
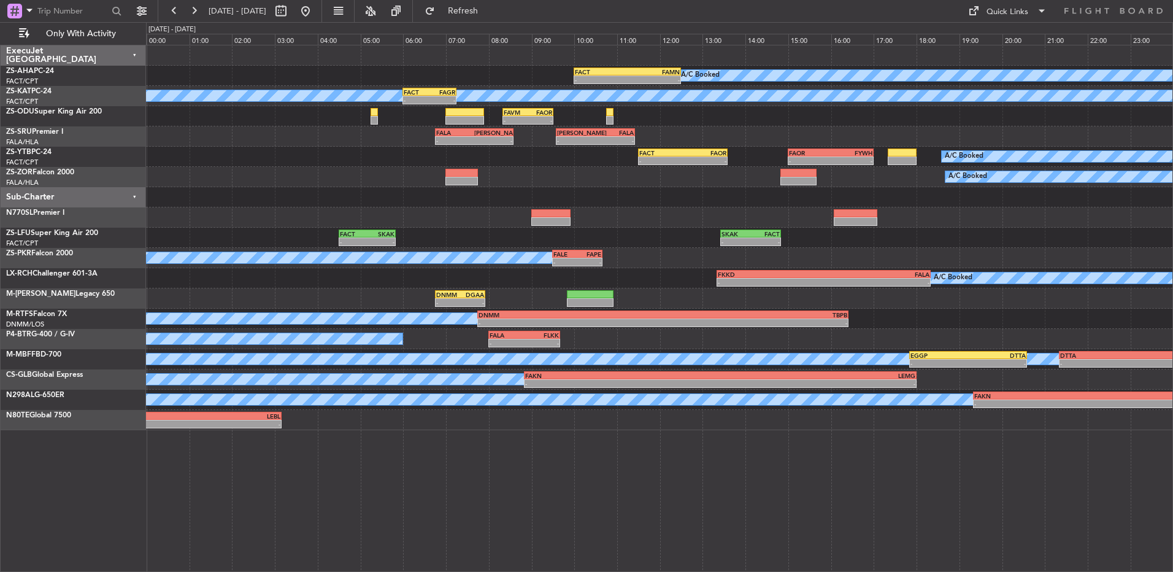
click at [450, 115] on div at bounding box center [465, 112] width 39 height 9
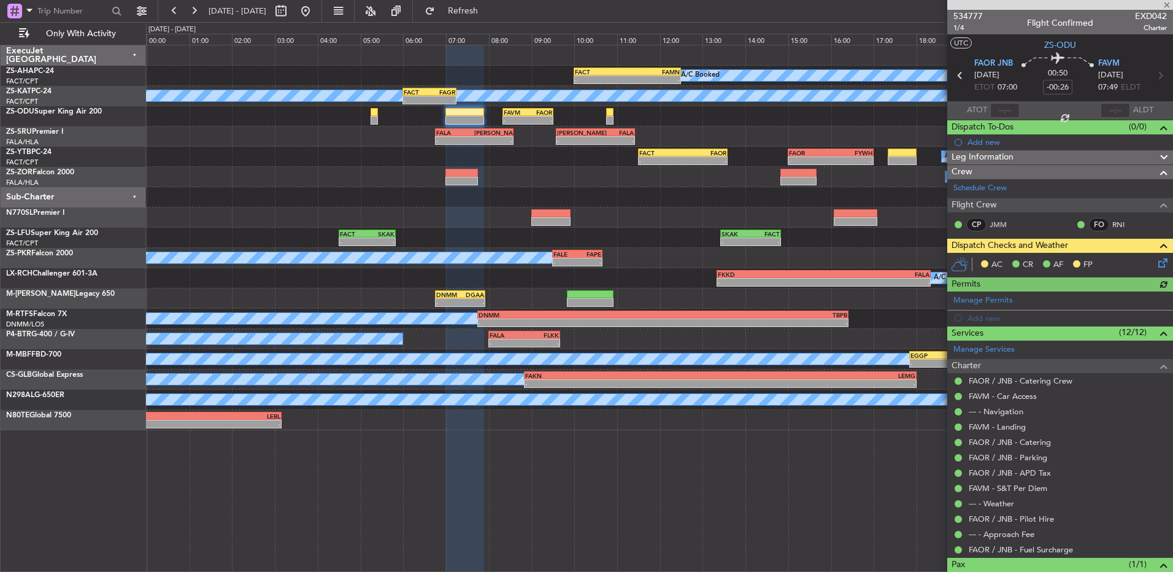
click at [1156, 260] on icon at bounding box center [1161, 261] width 10 height 10
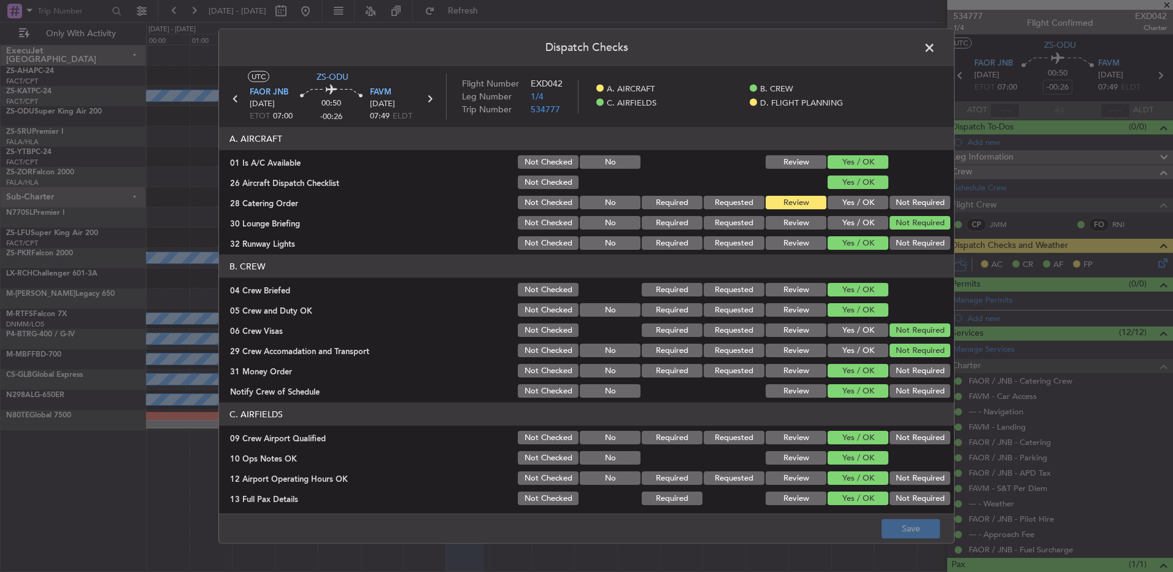
click at [857, 206] on button "Yes / OK" at bounding box center [858, 203] width 61 height 14
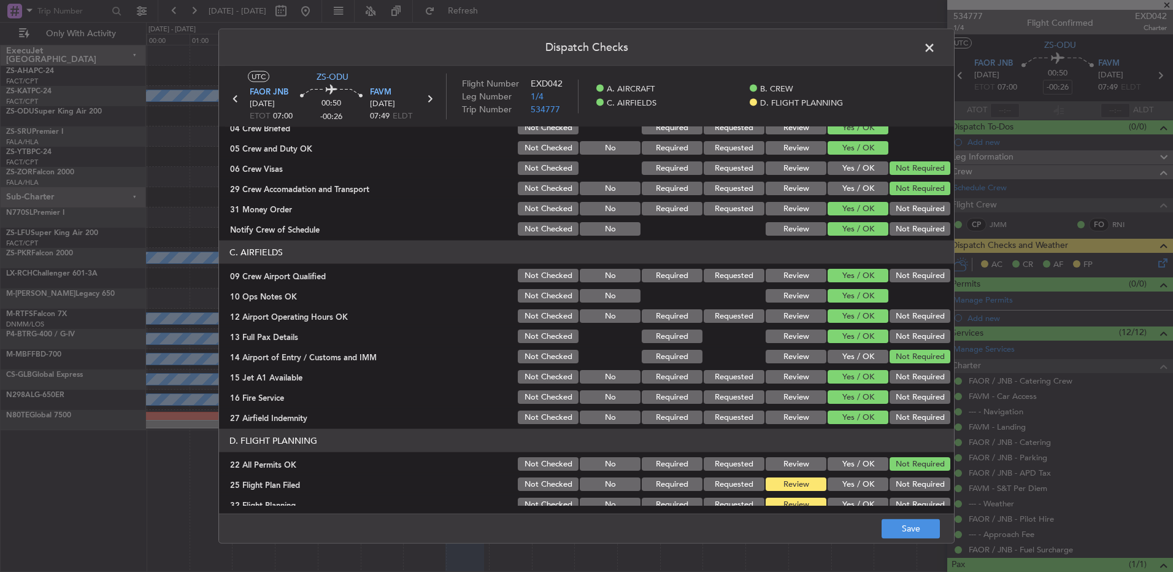
scroll to position [172, 0]
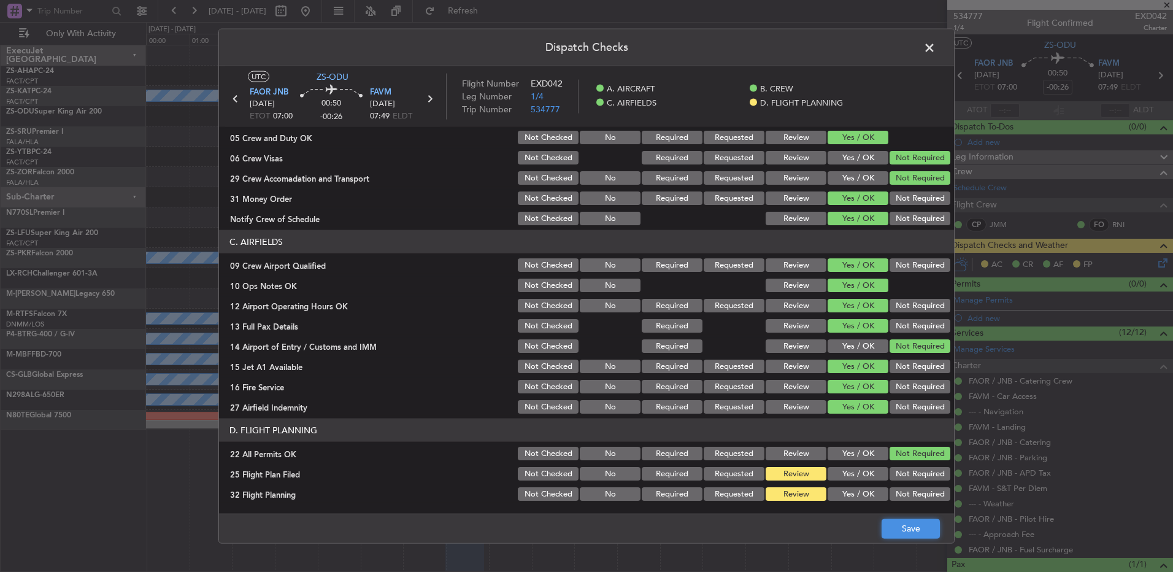
click at [915, 529] on button "Save" at bounding box center [911, 529] width 58 height 20
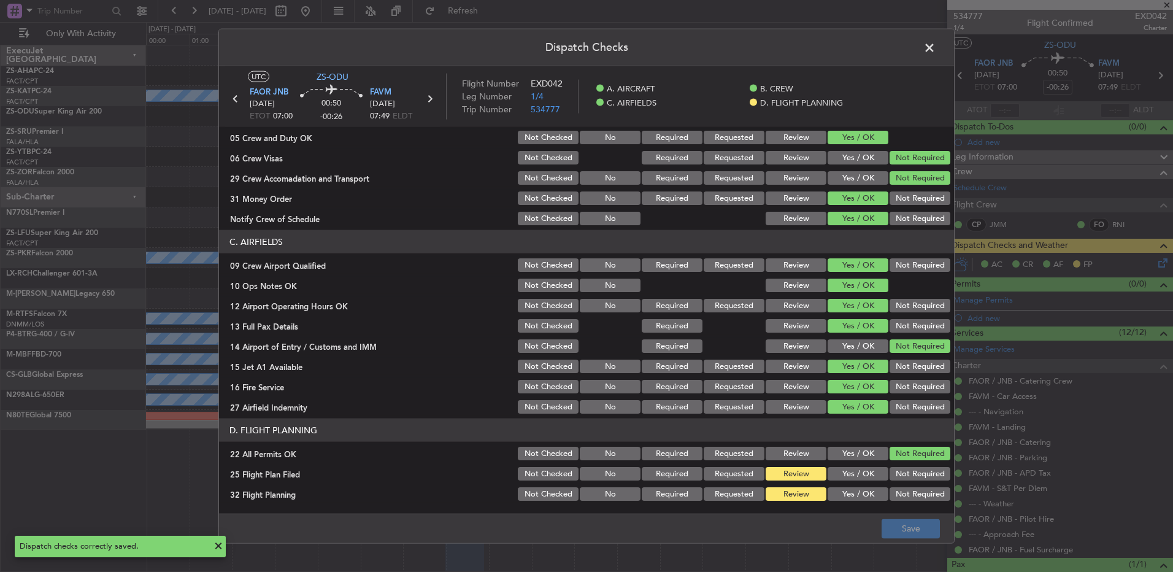
click at [936, 46] on span at bounding box center [936, 51] width 0 height 25
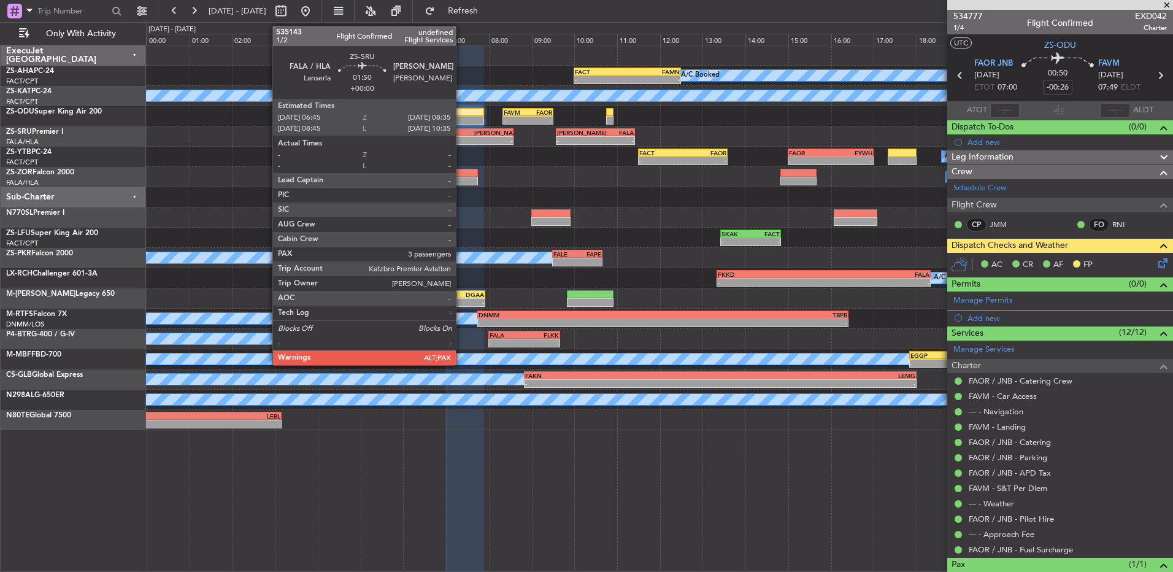
click at [462, 137] on div "-" at bounding box center [455, 140] width 38 height 7
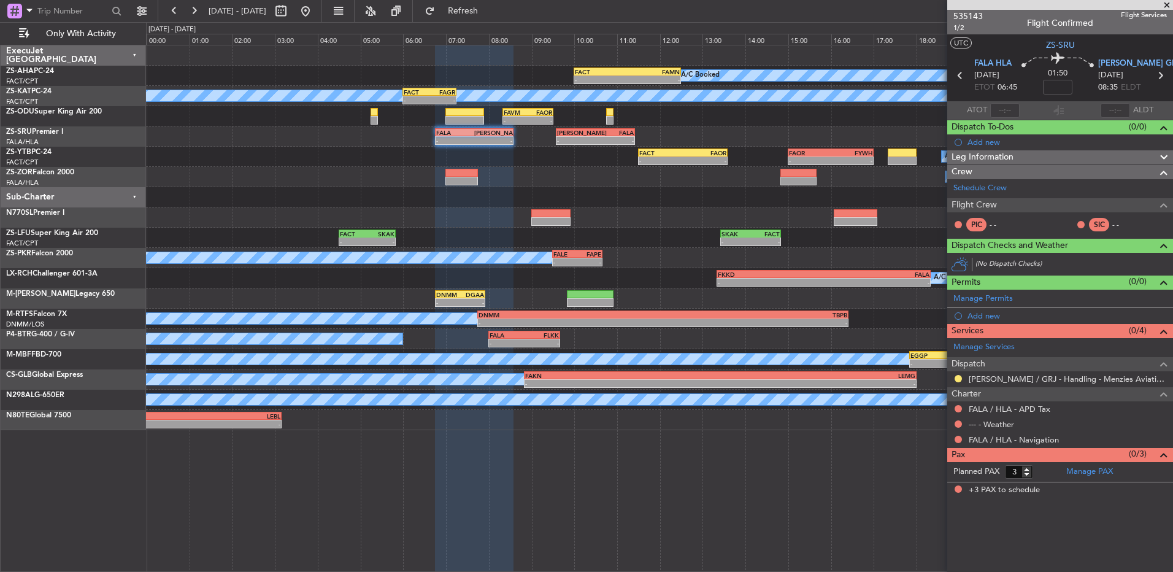
click at [696, 147] on div "A/C Booked - - FACT 11:30 Z FAOR 13:35 Z - - FAOR 15:00 Z FYWH 17:00 Z" at bounding box center [659, 157] width 1027 height 20
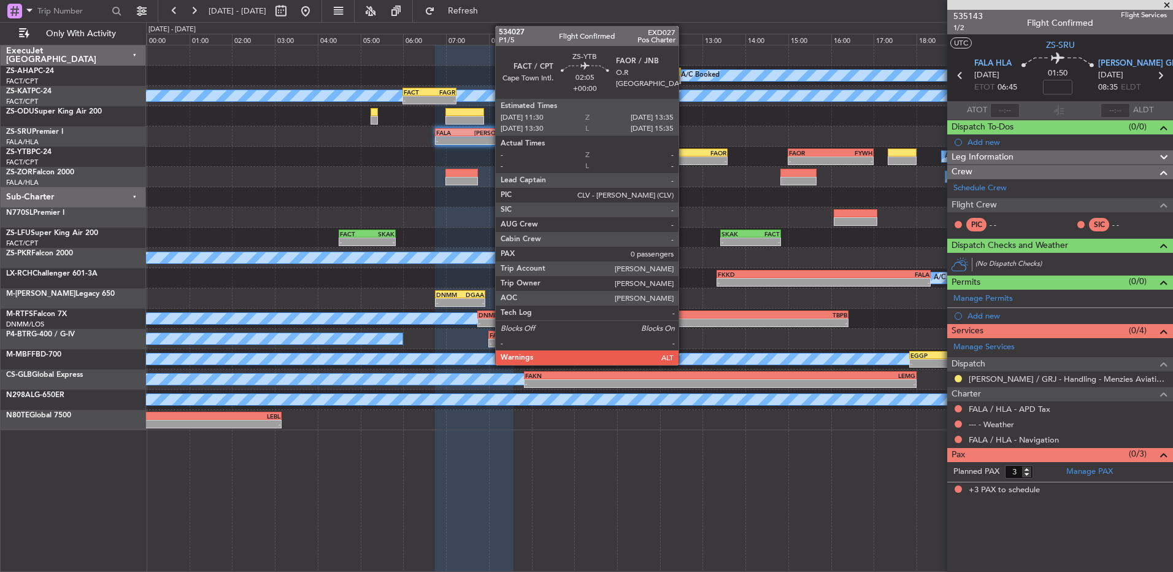
click at [684, 157] on div "- -" at bounding box center [683, 161] width 90 height 9
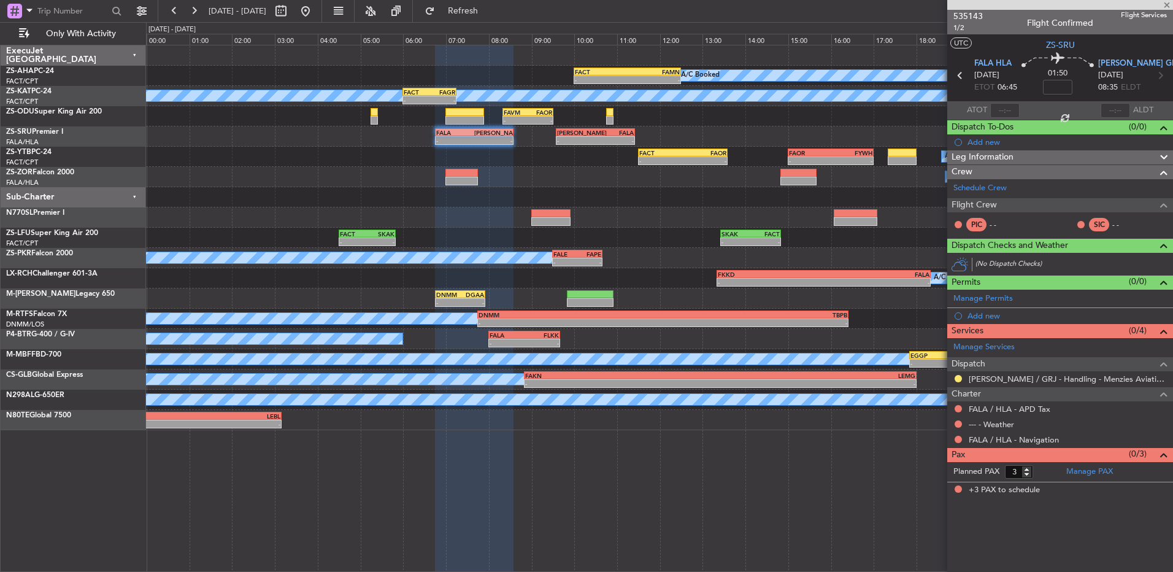
type input "0"
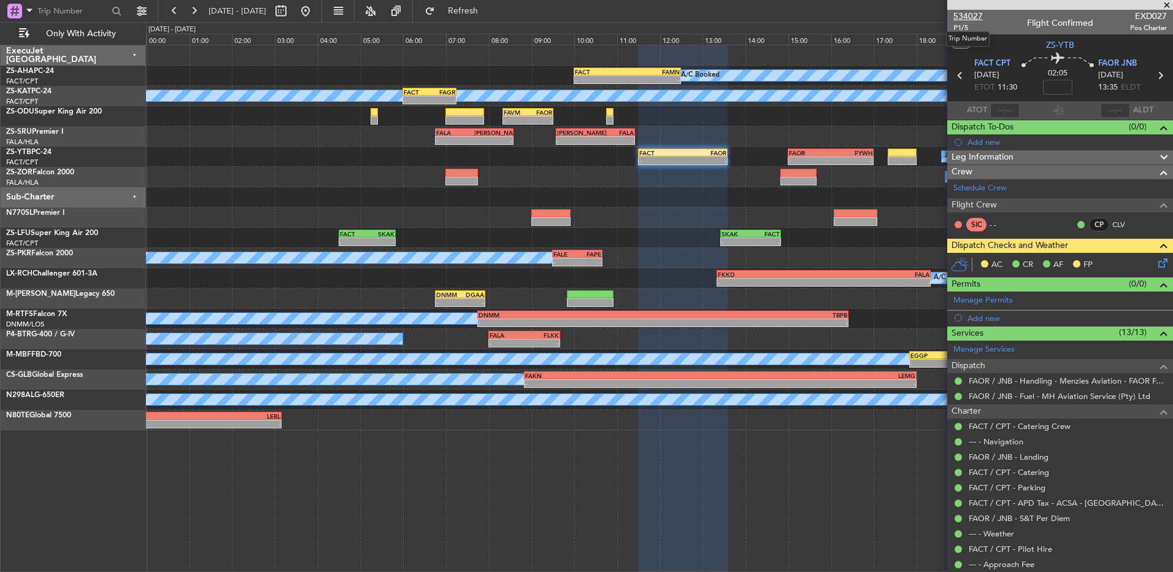
click at [965, 13] on span "534027" at bounding box center [968, 16] width 29 height 13
click at [1160, 262] on icon at bounding box center [1161, 261] width 10 height 10
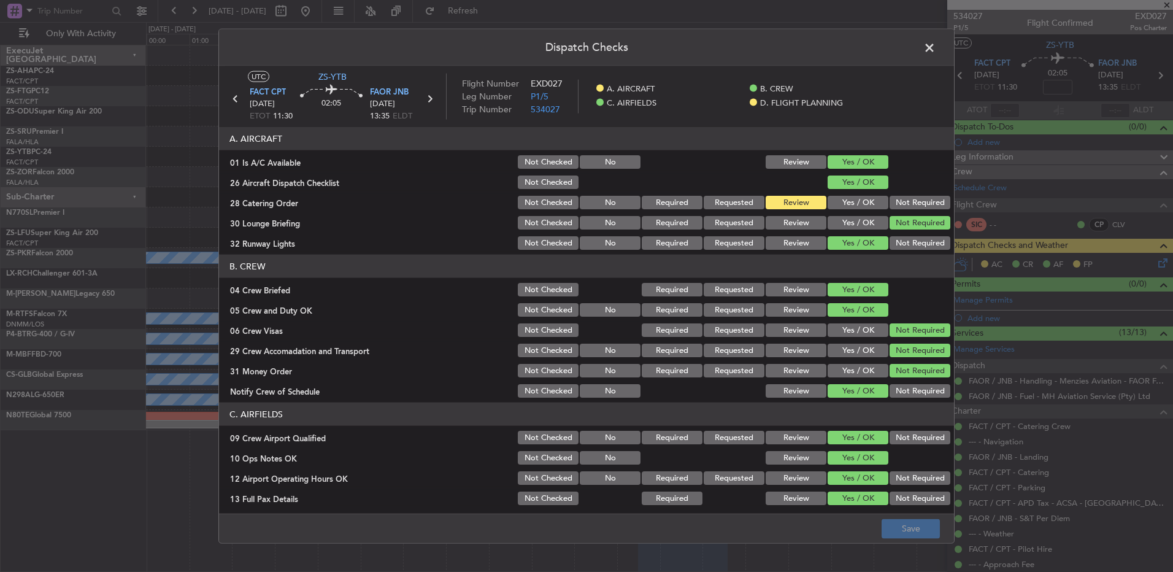
drag, startPoint x: 864, startPoint y: 203, endPoint x: 861, endPoint y: 217, distance: 14.3
click at [864, 201] on button "Yes / OK" at bounding box center [858, 203] width 61 height 14
click at [895, 198] on button "Not Required" at bounding box center [920, 203] width 61 height 14
click at [913, 532] on button "Save" at bounding box center [911, 529] width 58 height 20
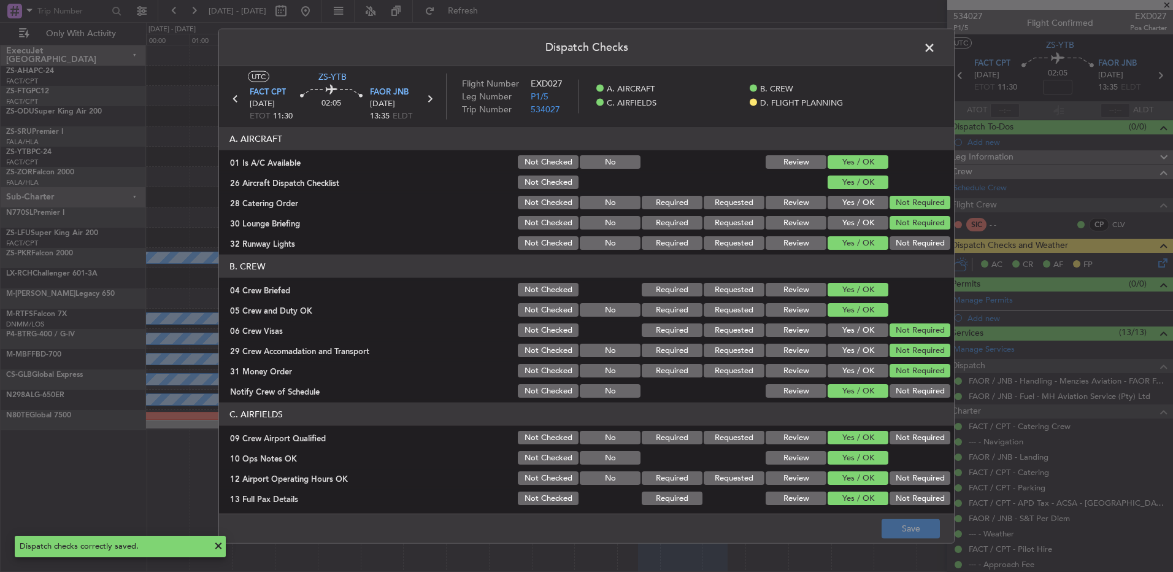
click at [858, 203] on button "Yes / OK" at bounding box center [858, 203] width 61 height 14
click at [924, 531] on button "Save" at bounding box center [911, 529] width 58 height 20
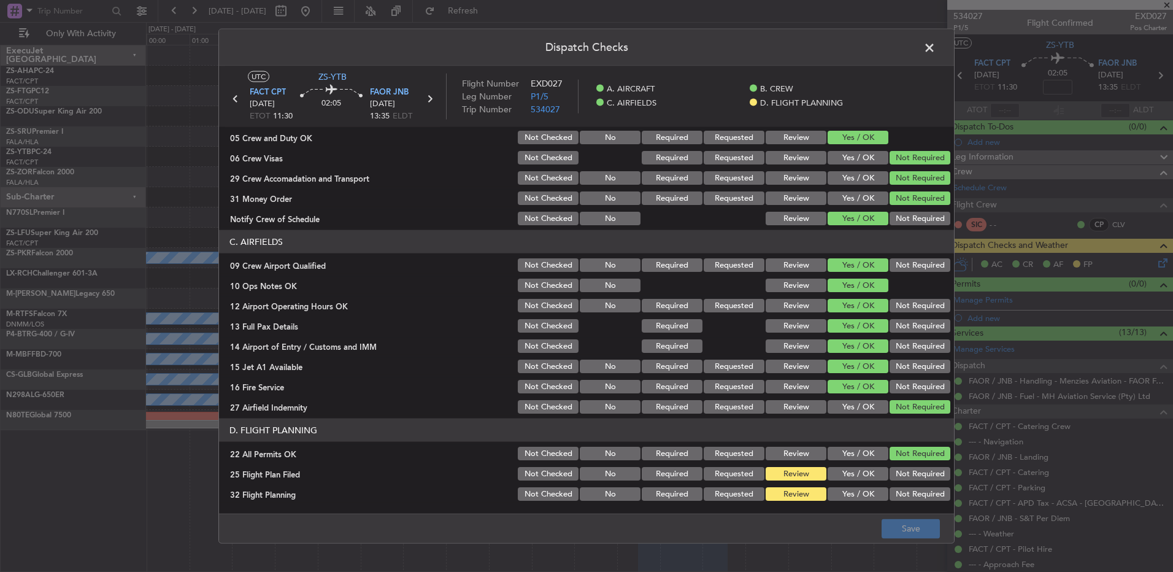
click at [936, 46] on span at bounding box center [936, 51] width 0 height 25
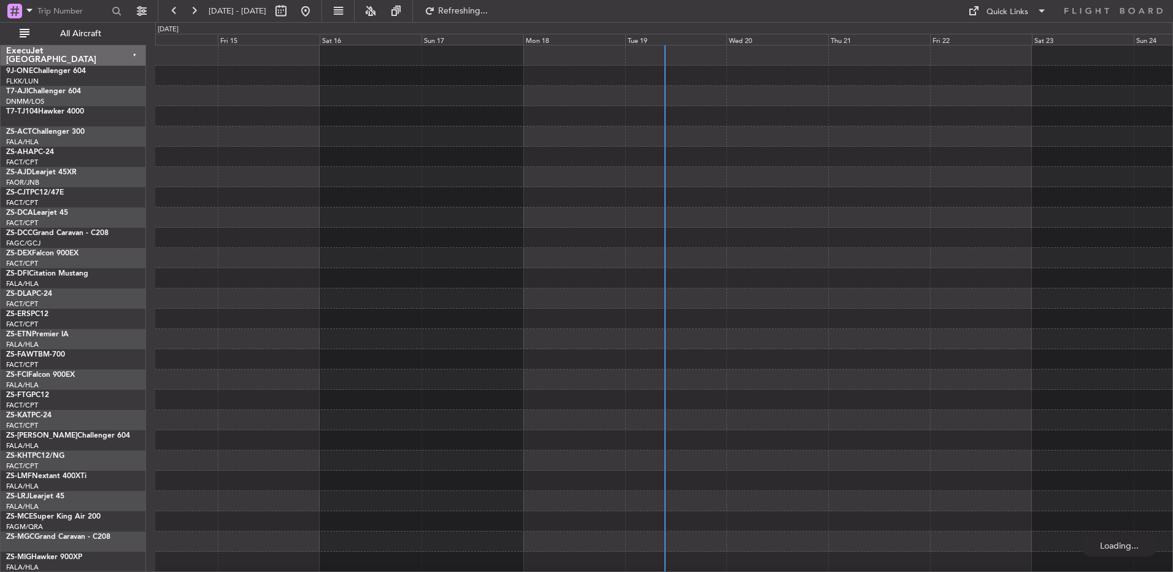
click at [636, 37] on div "Tue 19" at bounding box center [676, 39] width 102 height 11
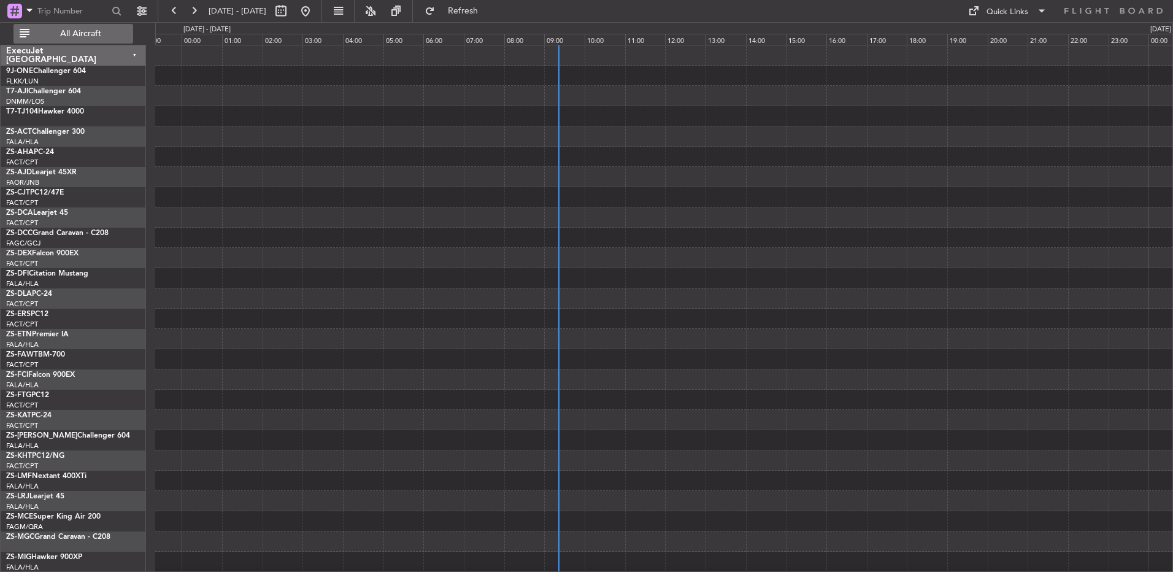
click at [102, 33] on span "All Aircraft" at bounding box center [81, 33] width 98 height 9
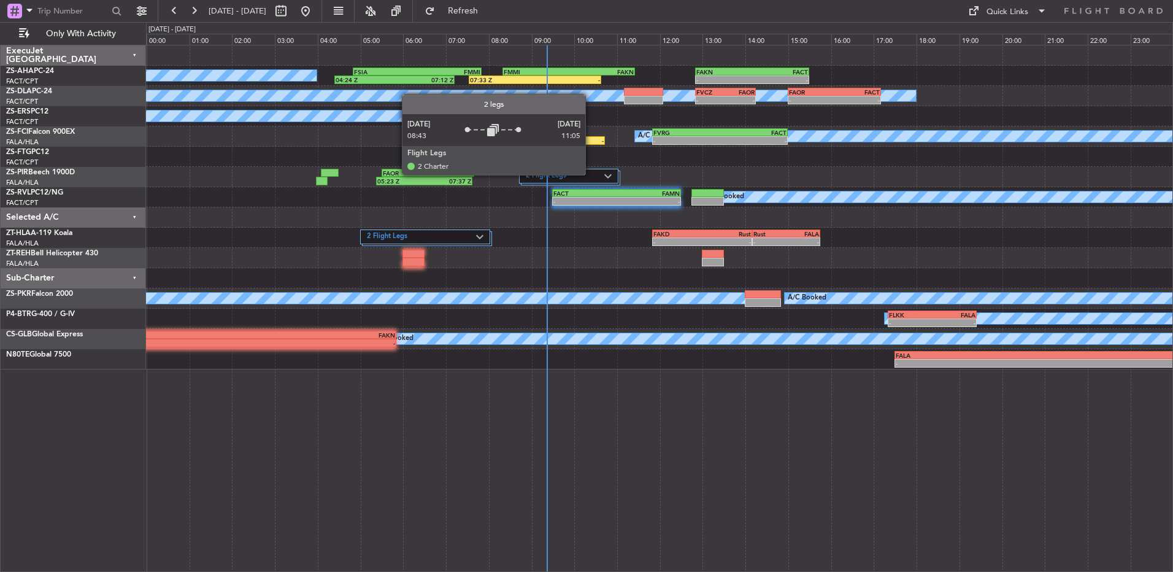
click at [591, 174] on label "2 Flight Legs" at bounding box center [565, 176] width 79 height 10
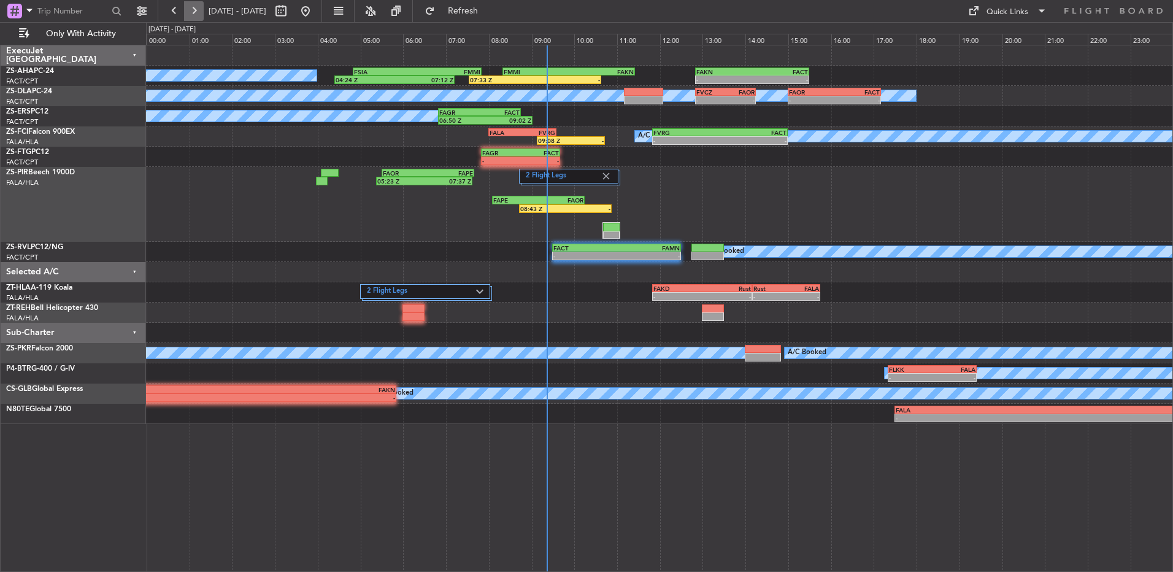
click at [201, 10] on button at bounding box center [194, 11] width 20 height 20
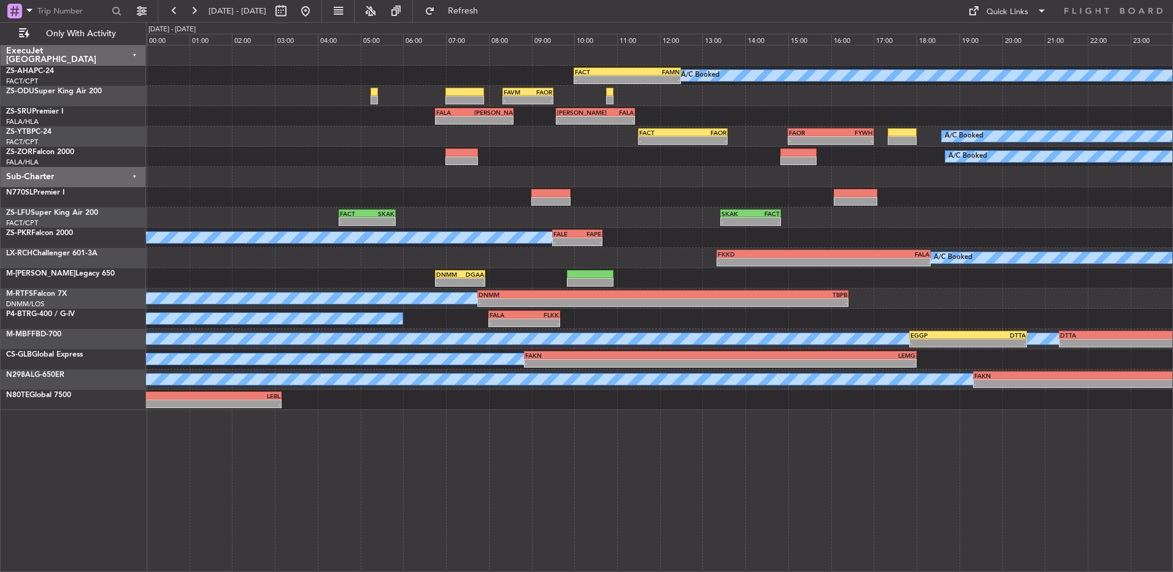
click at [805, 126] on div "A/C Booked FAOR 15:00 Z FYWH 17:00 Z - - FACT 11:30 Z FAOR 13:35 Z - -" at bounding box center [659, 136] width 1027 height 20
click at [809, 127] on div "A/C Booked FAOR 15:00 Z FYWH 17:00 Z - - FACT 11:30 Z FAOR 13:35 Z - -" at bounding box center [659, 136] width 1027 height 20
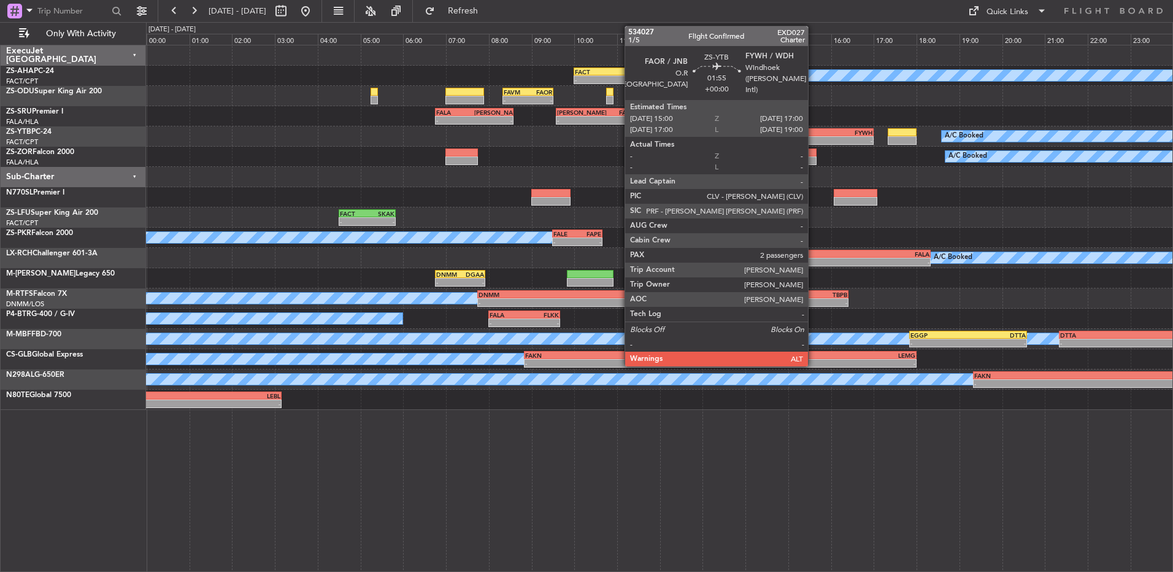
click at [814, 134] on div "FAOR" at bounding box center [810, 132] width 42 height 7
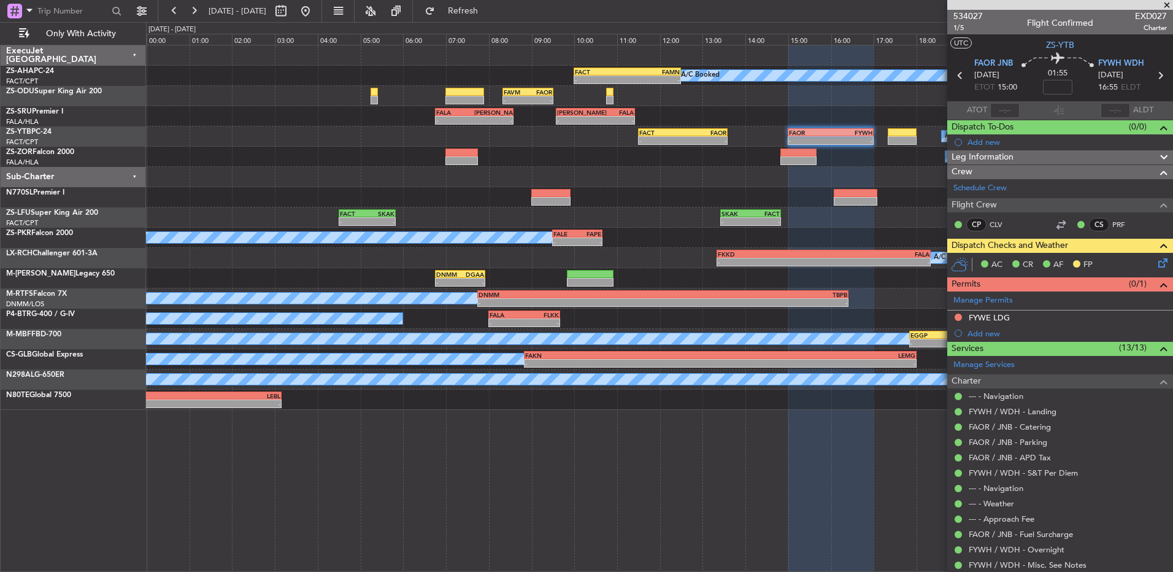
click at [1156, 265] on icon at bounding box center [1161, 261] width 10 height 10
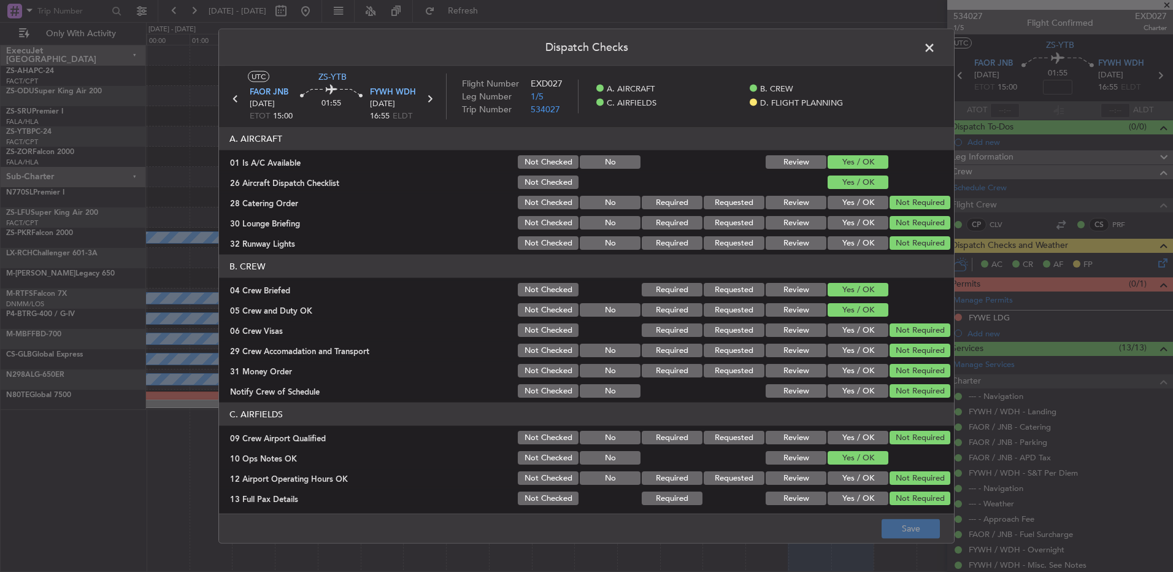
click at [936, 55] on span at bounding box center [936, 51] width 0 height 25
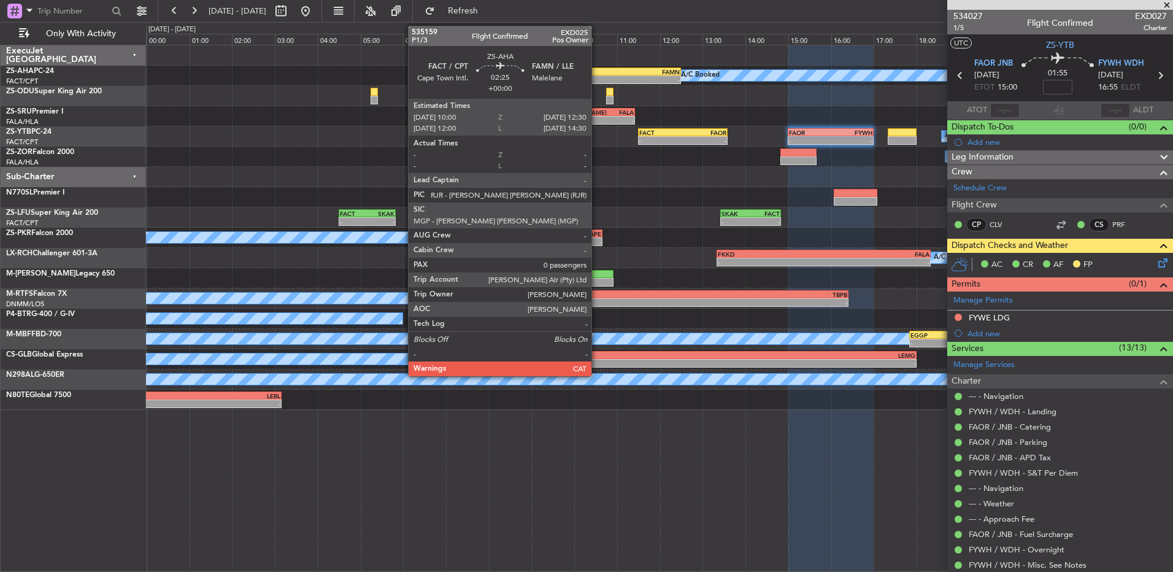
click at [597, 79] on div "-" at bounding box center [601, 79] width 52 height 7
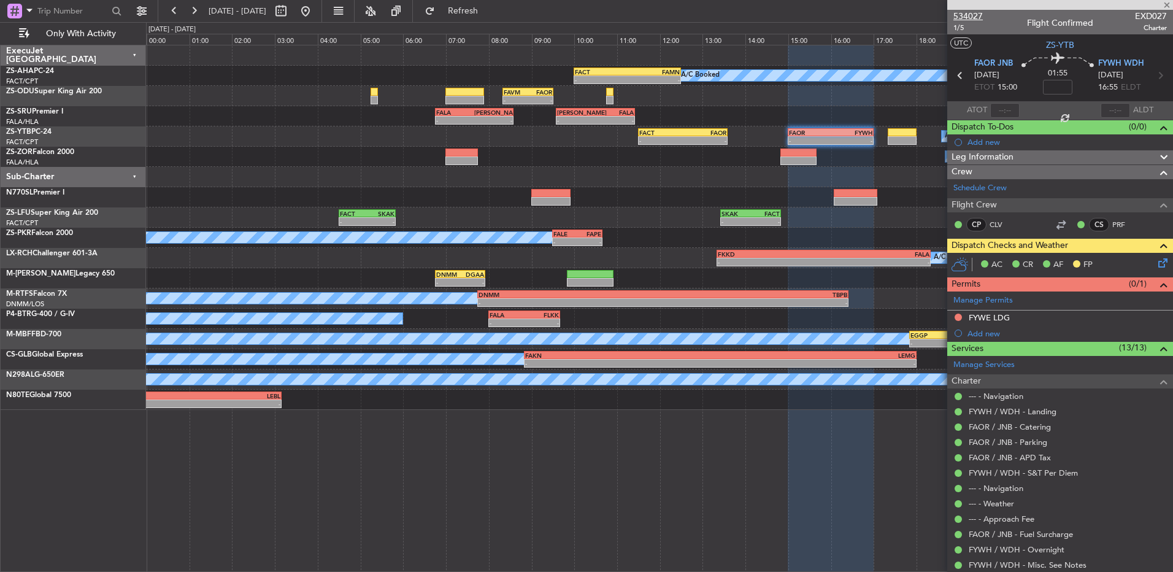
click at [965, 14] on span "534027" at bounding box center [968, 16] width 29 height 13
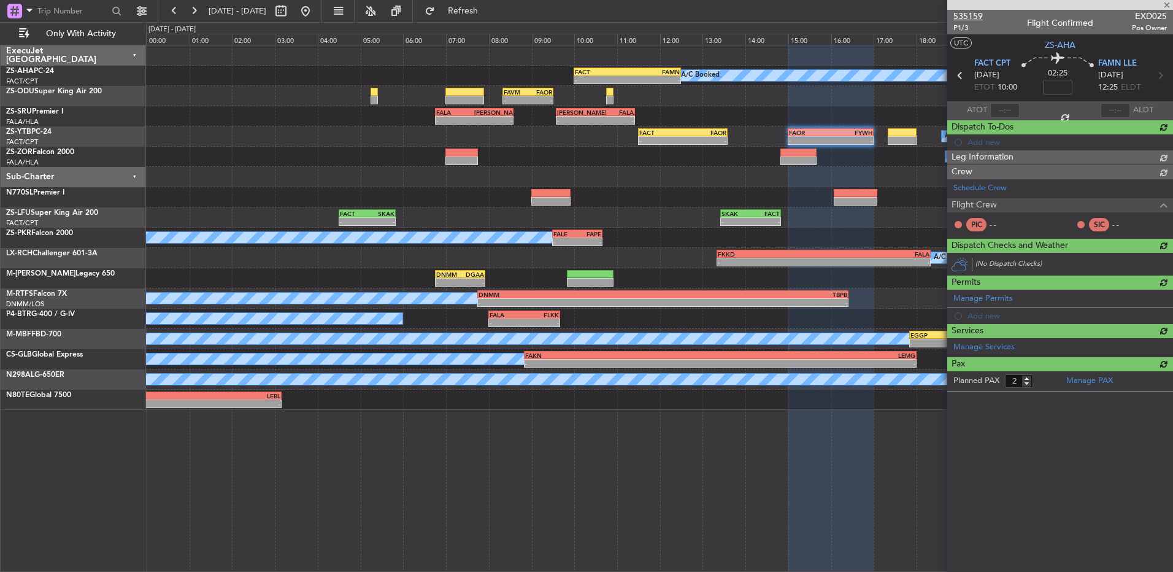
type input "0"
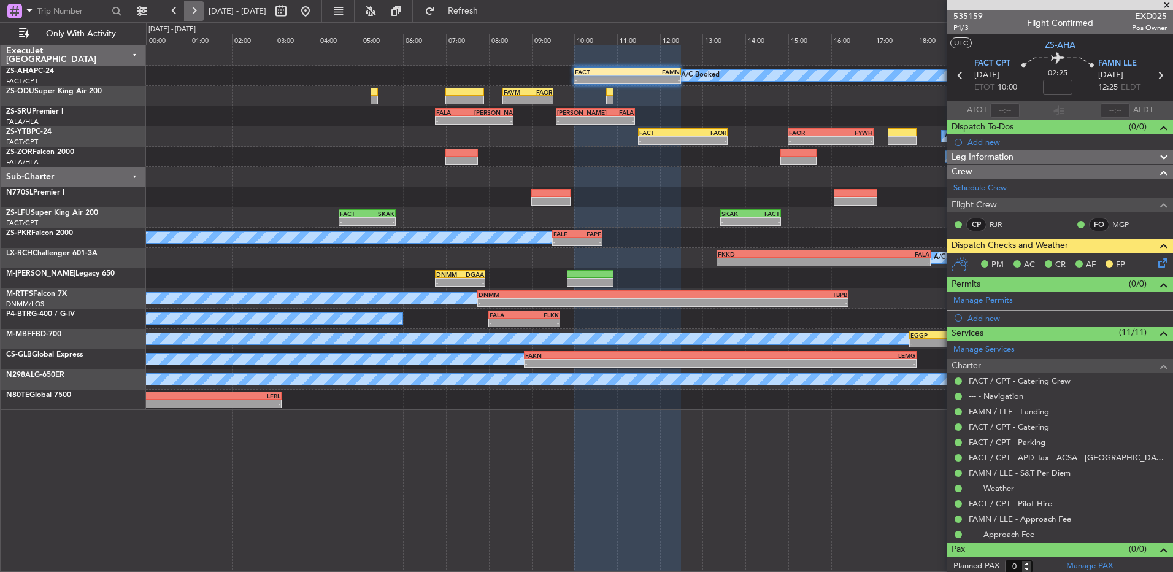
click at [198, 12] on button at bounding box center [194, 11] width 20 height 20
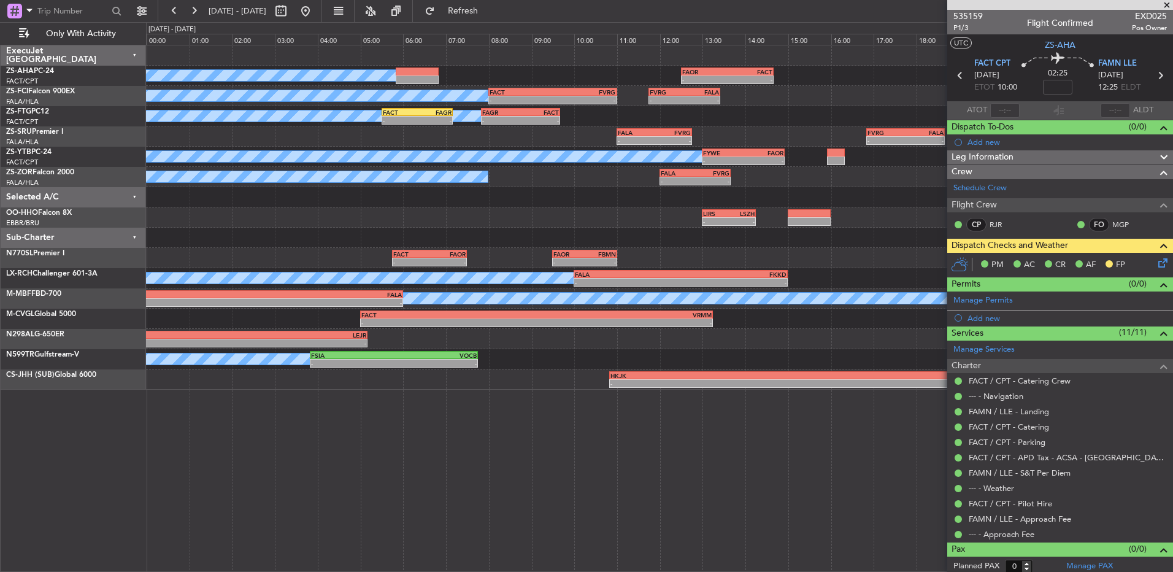
click at [1169, 6] on span at bounding box center [1167, 5] width 12 height 11
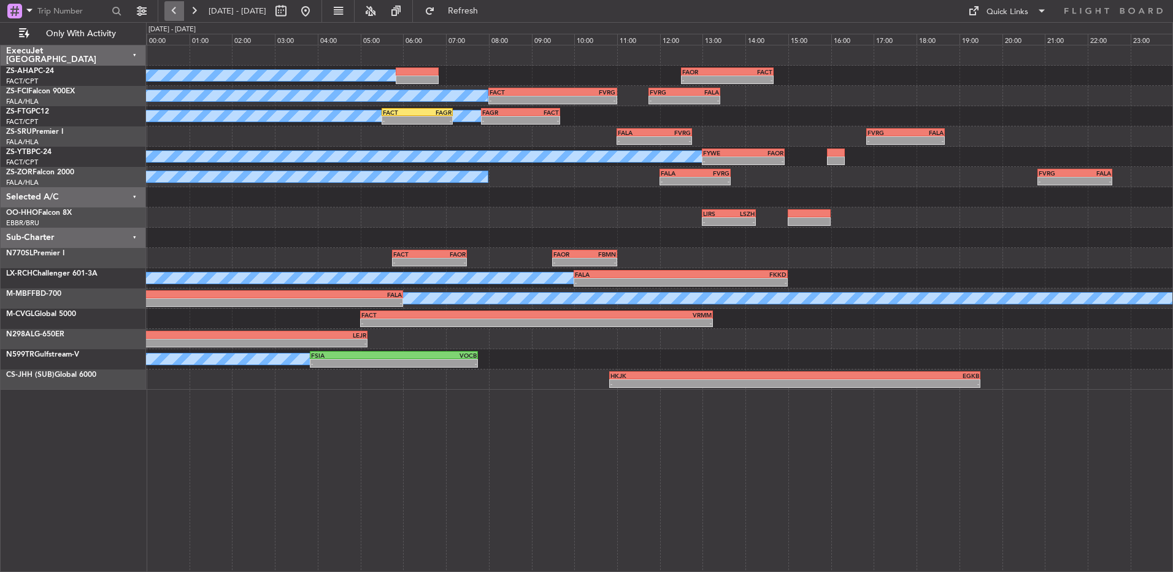
click at [176, 12] on button at bounding box center [174, 11] width 20 height 20
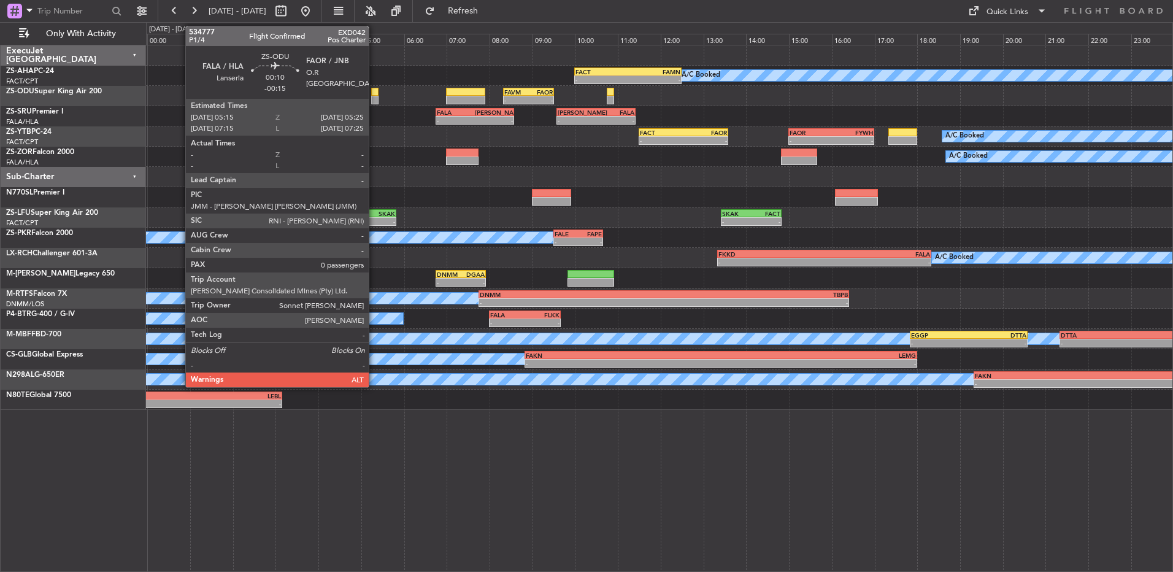
click at [374, 95] on div at bounding box center [374, 92] width 7 height 9
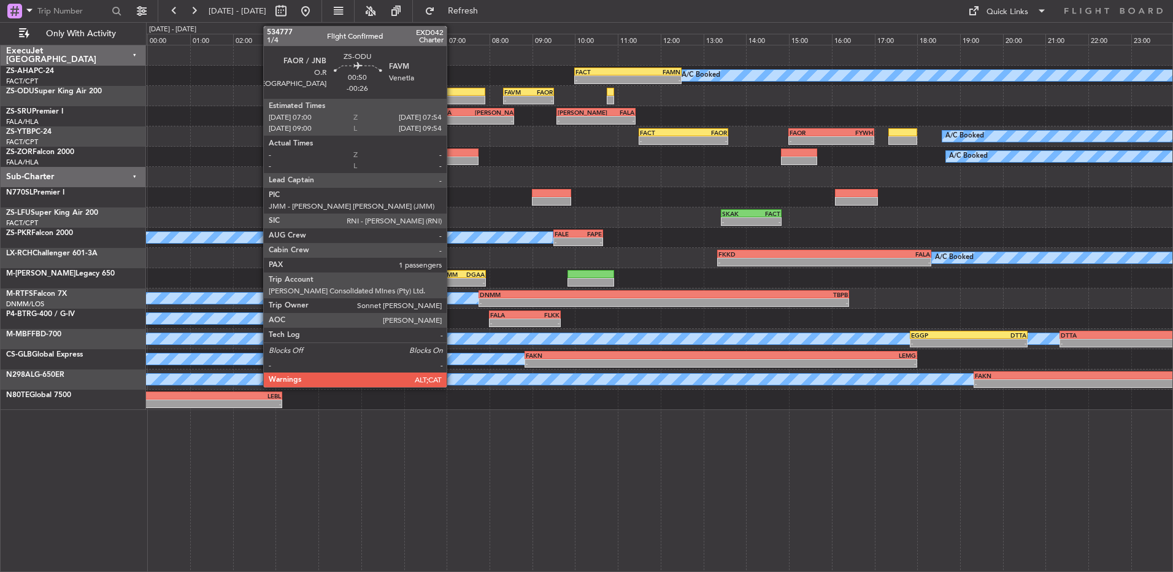
click at [454, 96] on div "- - FAVM 08:20 Z FAOR 09:31 Z" at bounding box center [659, 96] width 1027 height 20
click at [455, 96] on div at bounding box center [465, 100] width 39 height 9
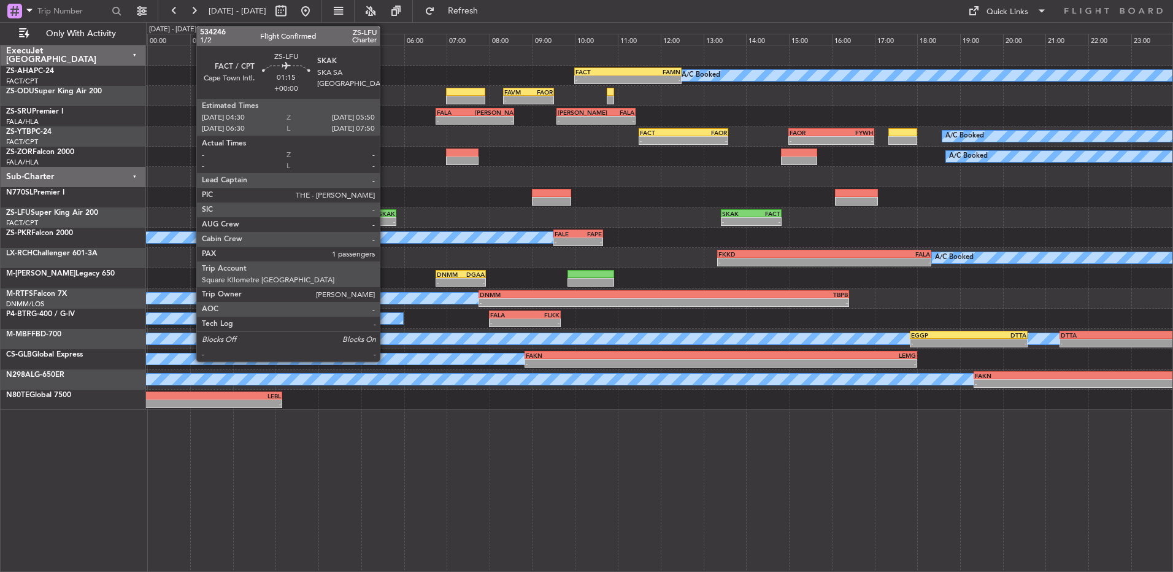
click at [385, 215] on div "SKAK" at bounding box center [382, 213] width 28 height 7
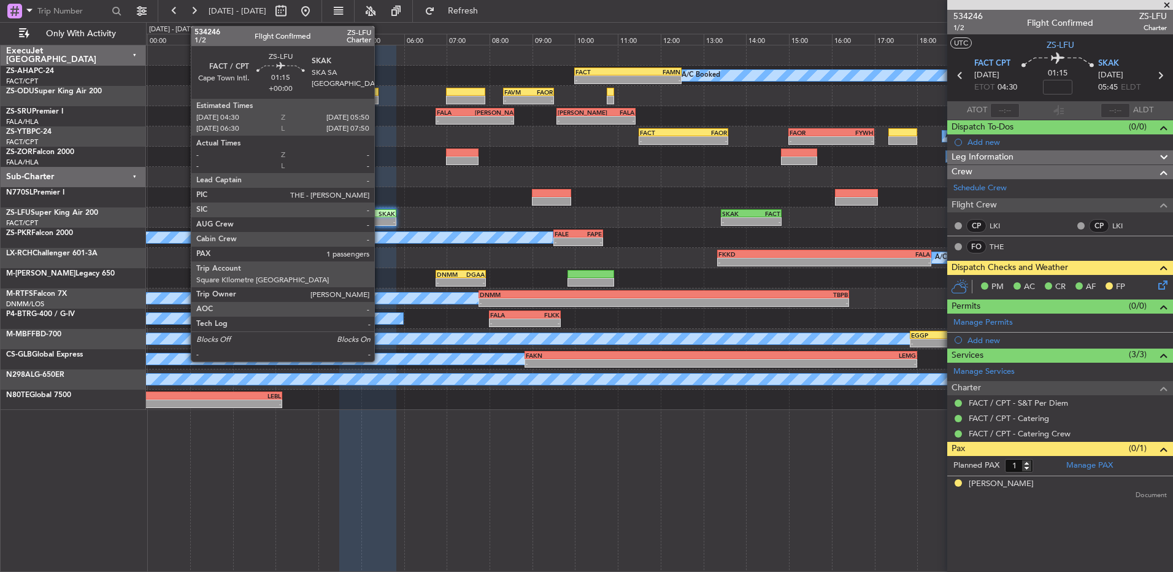
click at [380, 209] on div "FACT 04:30 Z SKAK 05:50 Z" at bounding box center [367, 213] width 57 height 9
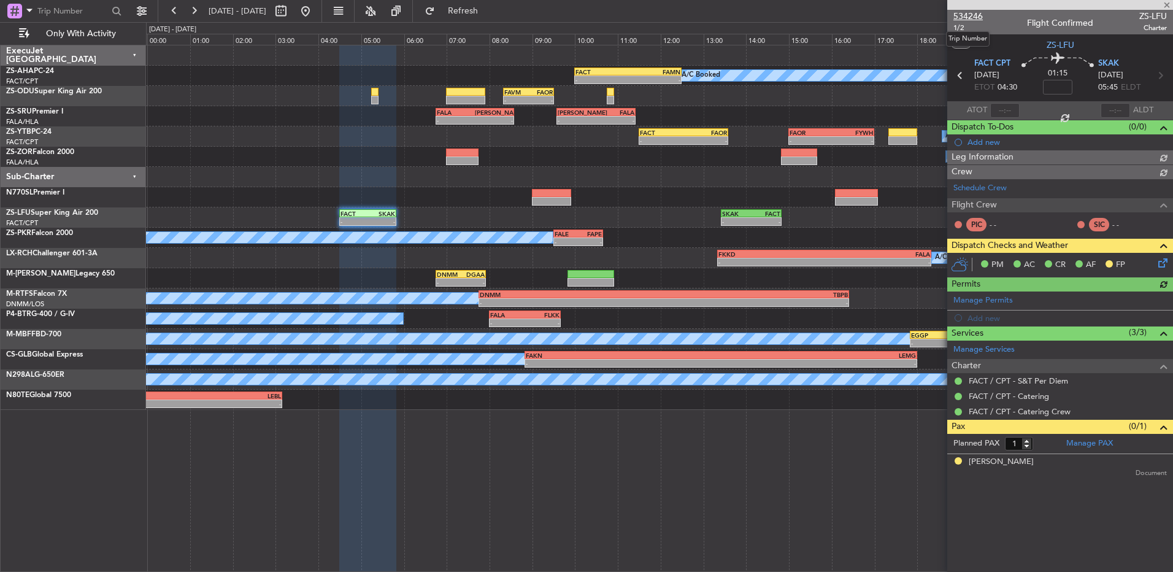
click at [978, 17] on span "534246" at bounding box center [968, 16] width 29 height 13
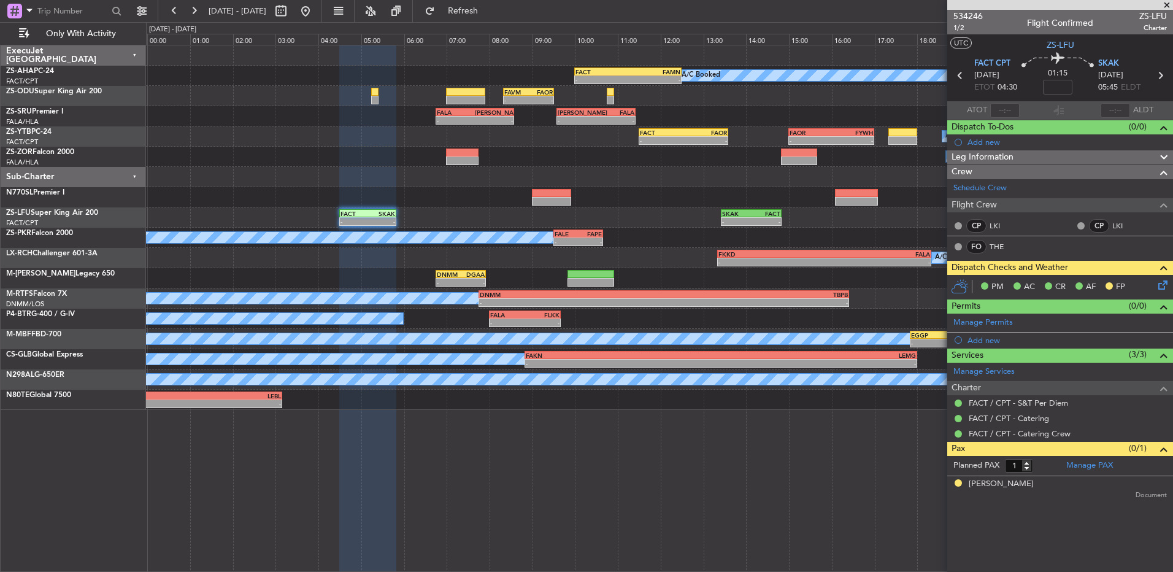
click at [1168, 4] on span at bounding box center [1167, 5] width 12 height 11
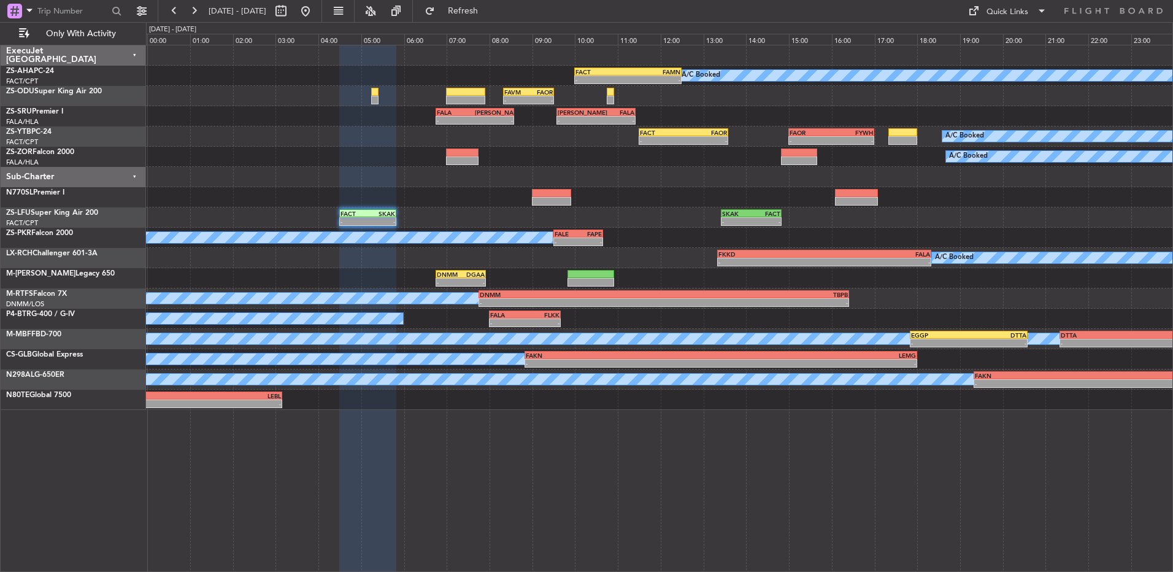
type input "0"
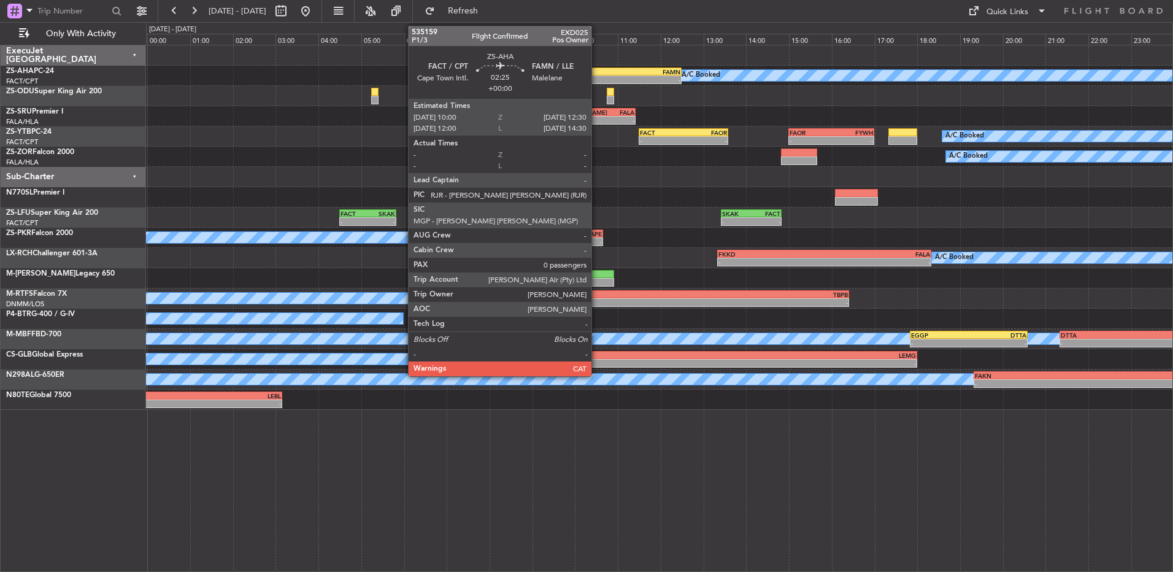
click at [598, 73] on div "FACT" at bounding box center [602, 71] width 52 height 7
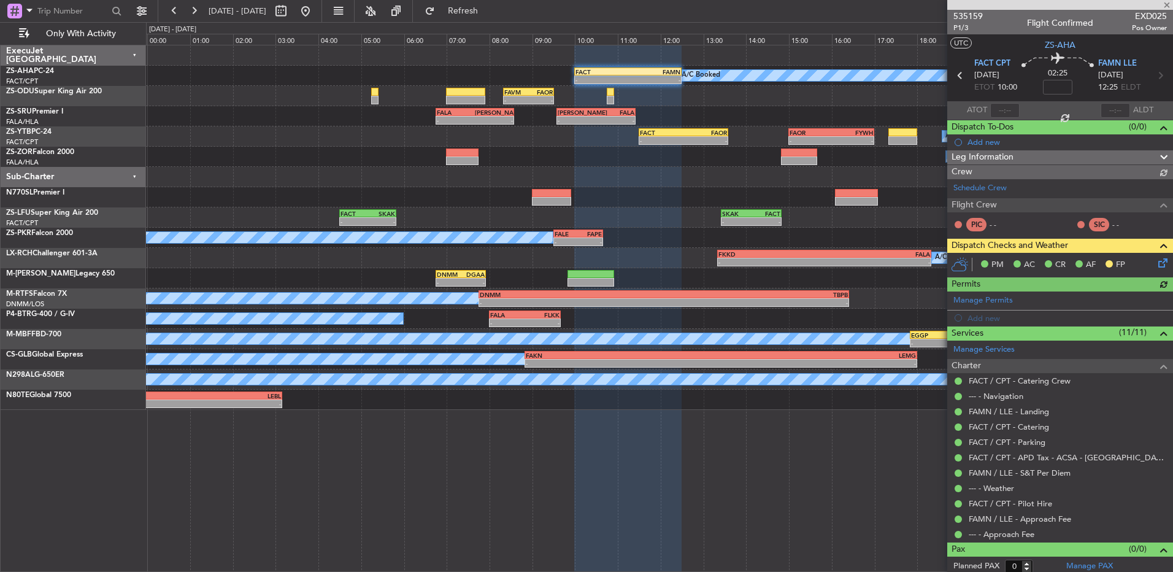
scroll to position [4, 0]
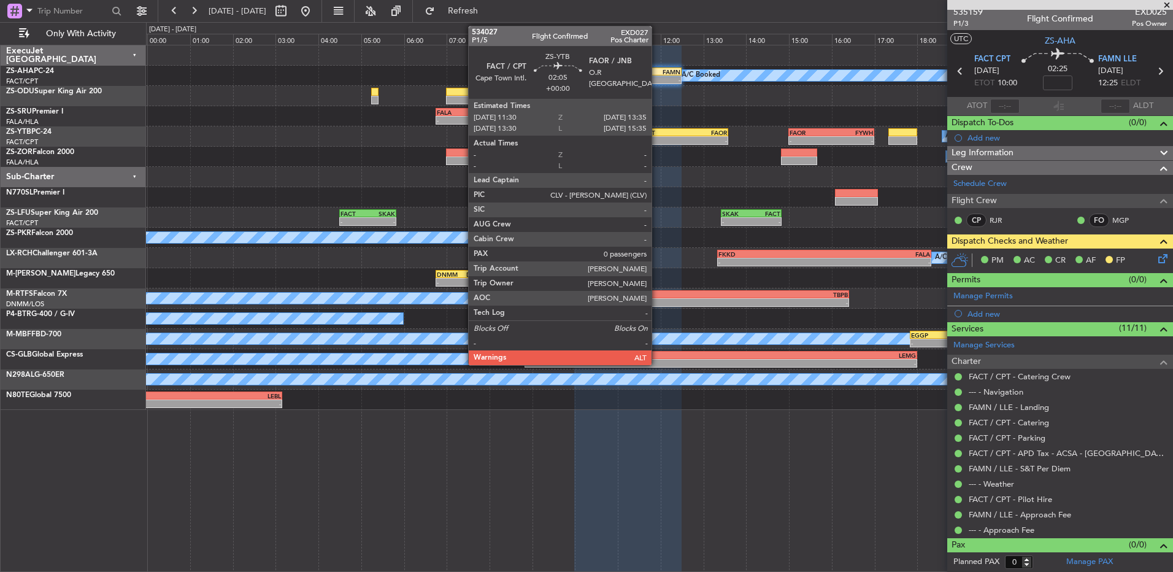
click at [659, 139] on div "-" at bounding box center [662, 140] width 44 height 7
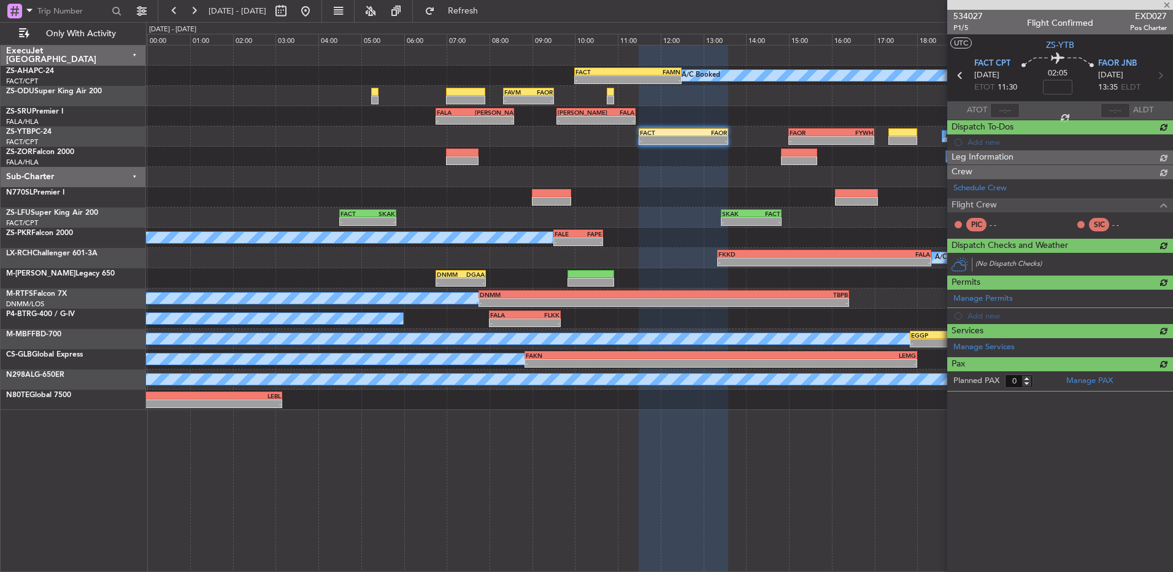
scroll to position [0, 0]
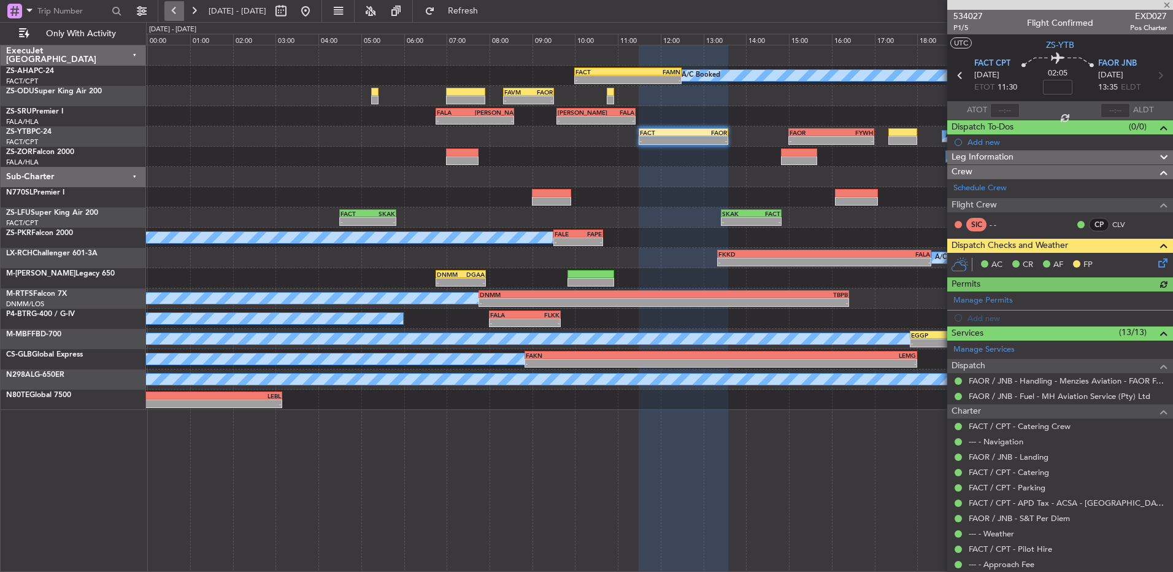
click at [173, 15] on button at bounding box center [174, 11] width 20 height 20
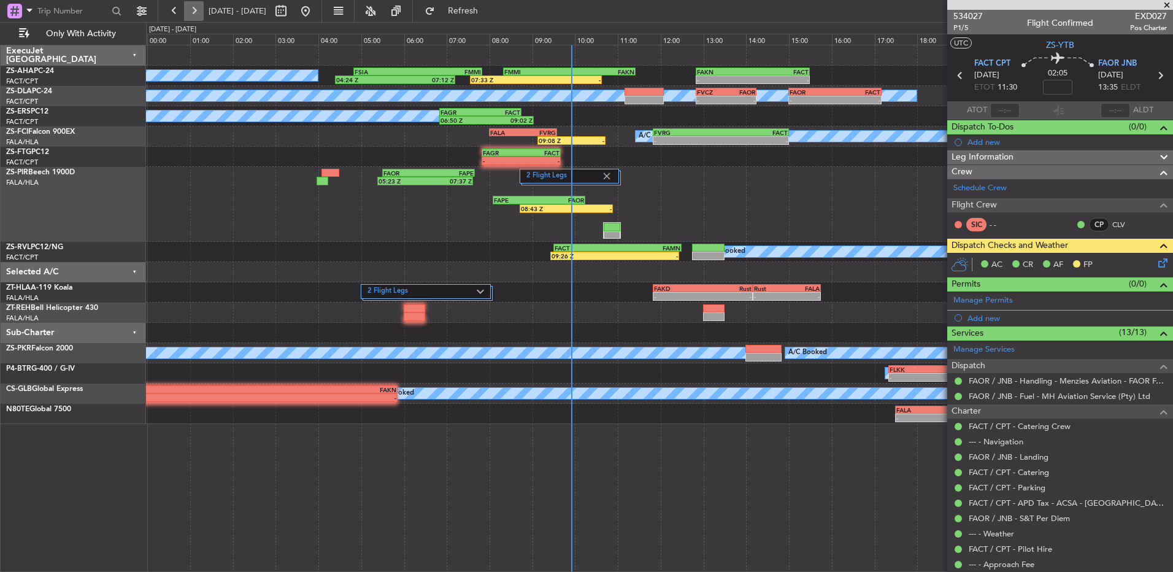
click at [198, 14] on button at bounding box center [194, 11] width 20 height 20
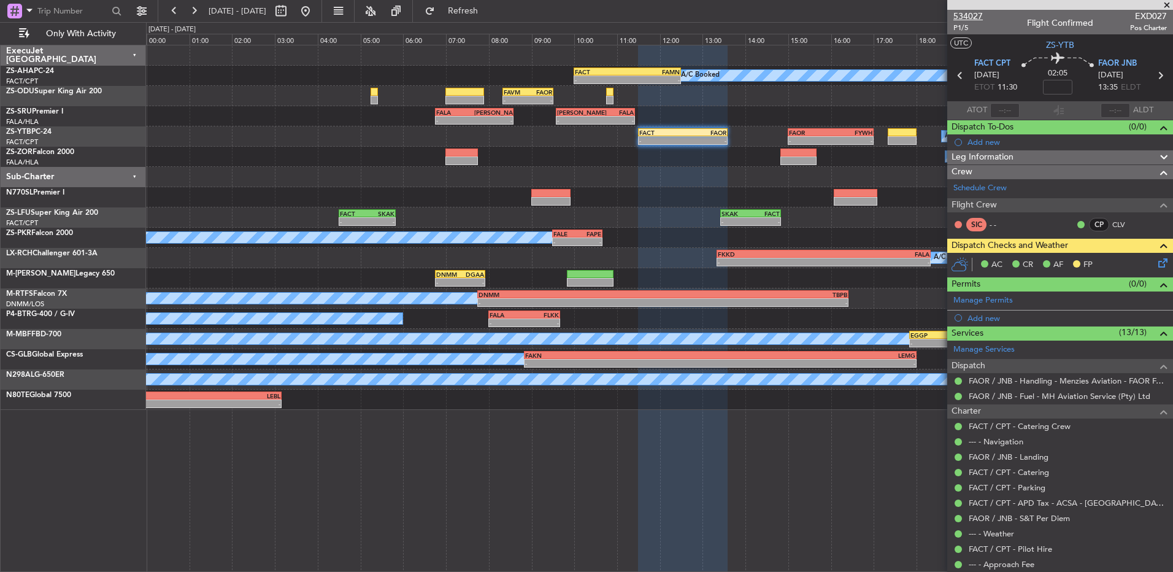
click at [975, 14] on span "534027" at bounding box center [968, 16] width 29 height 13
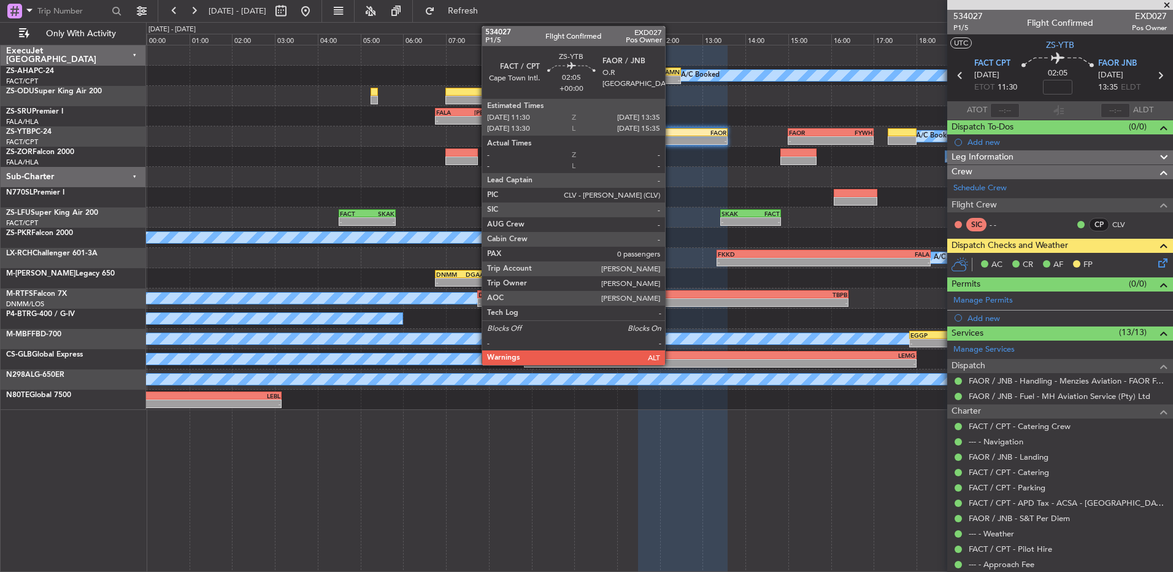
click at [671, 135] on div "FACT" at bounding box center [662, 132] width 44 height 7
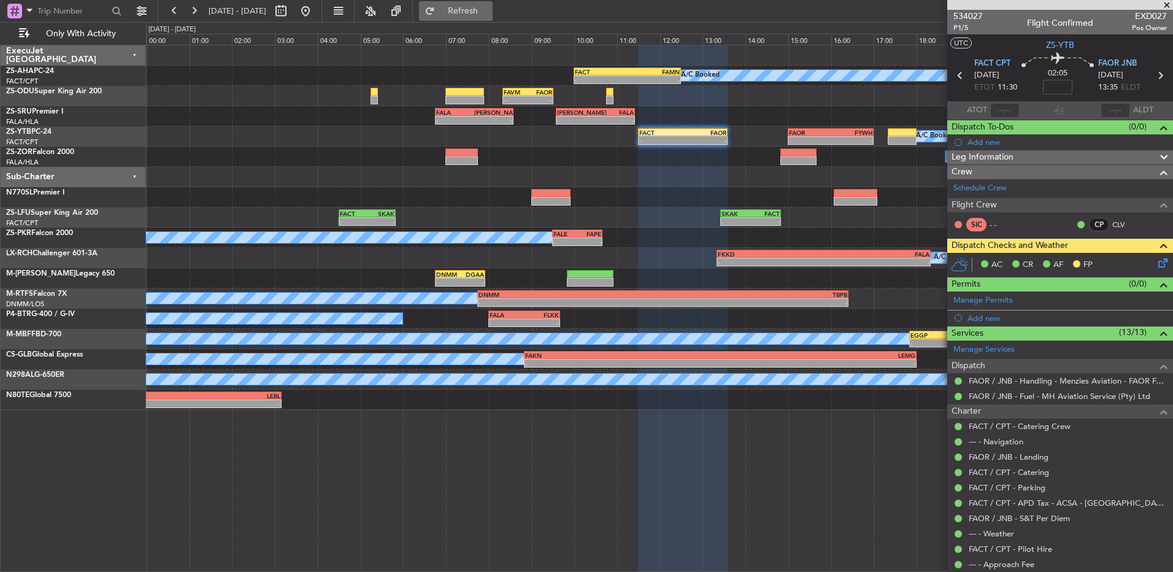
click at [476, 14] on button "Refresh" at bounding box center [456, 11] width 74 height 20
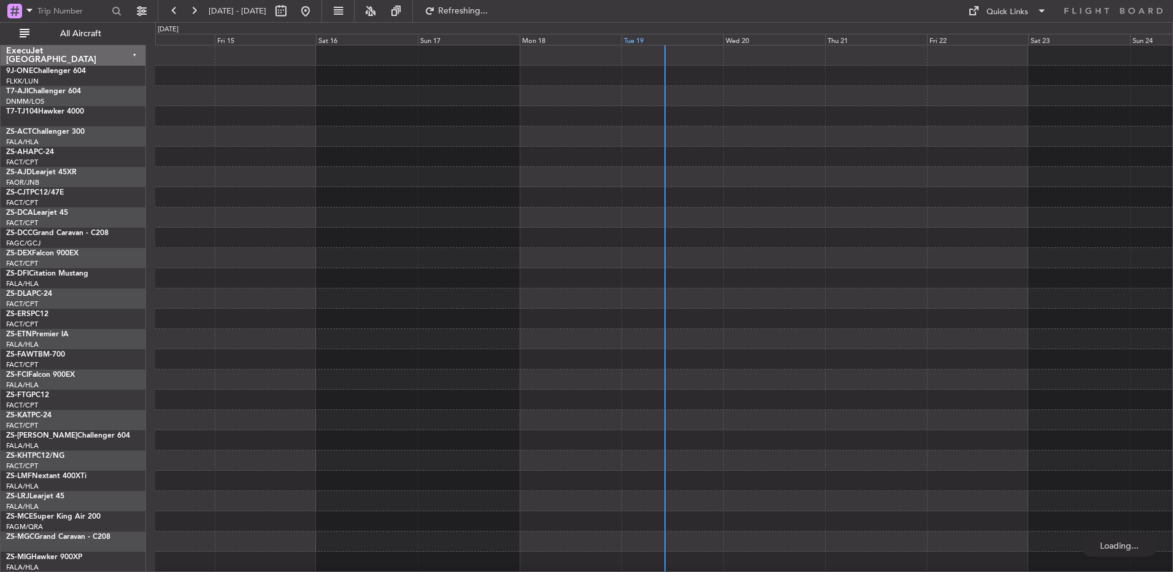
click at [642, 39] on div "Tue 19" at bounding box center [673, 39] width 102 height 11
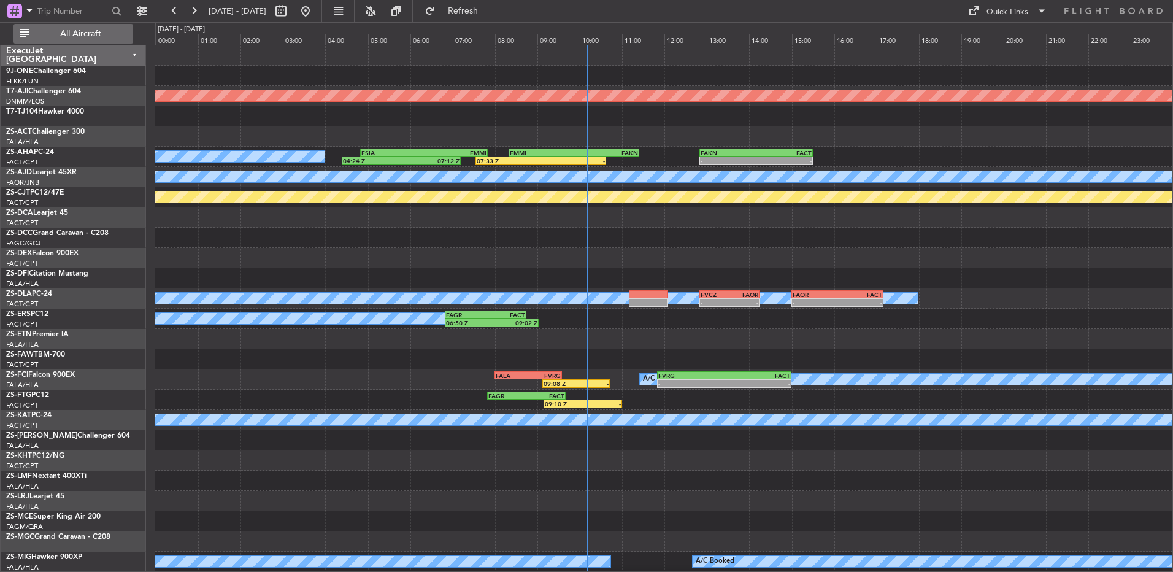
click at [69, 31] on span "All Aircraft" at bounding box center [81, 33] width 98 height 9
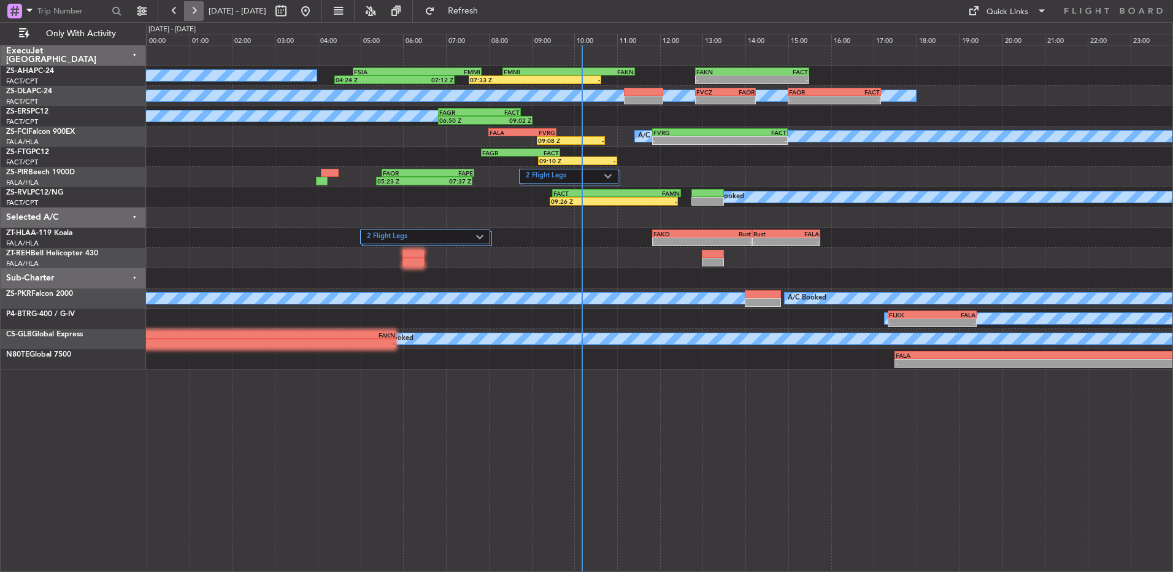
click at [196, 11] on button at bounding box center [194, 11] width 20 height 20
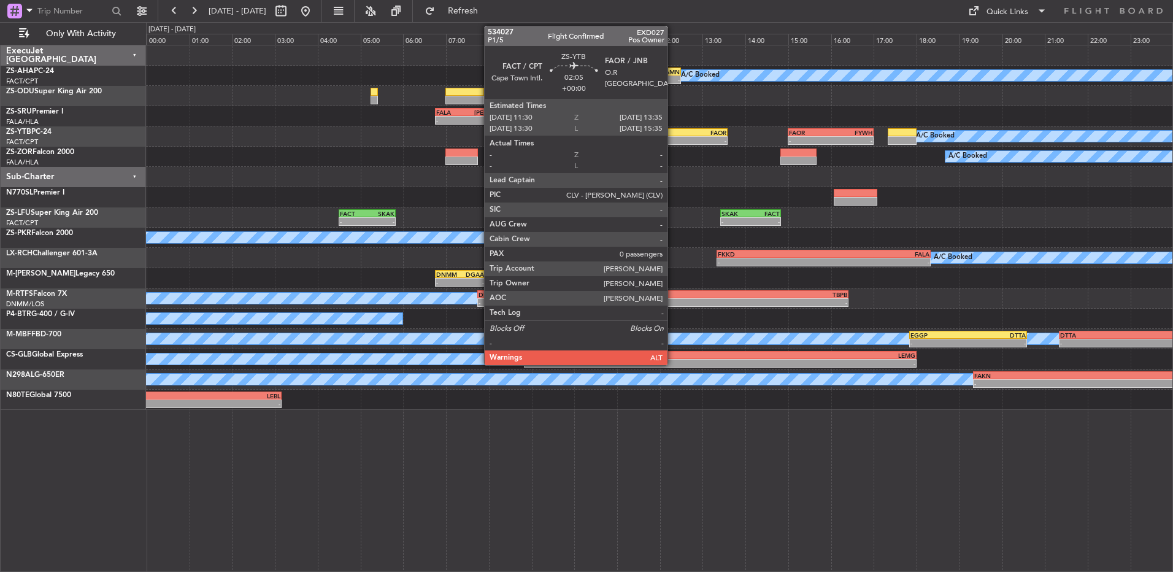
click at [673, 134] on div "FACT" at bounding box center [662, 132] width 44 height 7
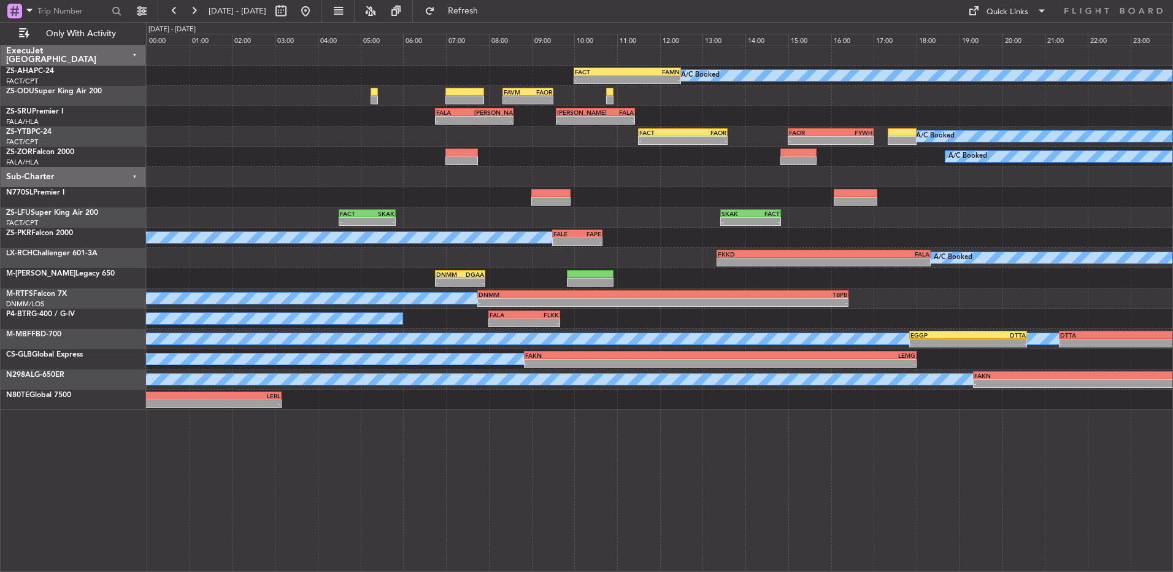
click at [601, 66] on div "A/C Booked - - FACT 10:00 Z FAMN 12:30 Z" at bounding box center [659, 76] width 1027 height 20
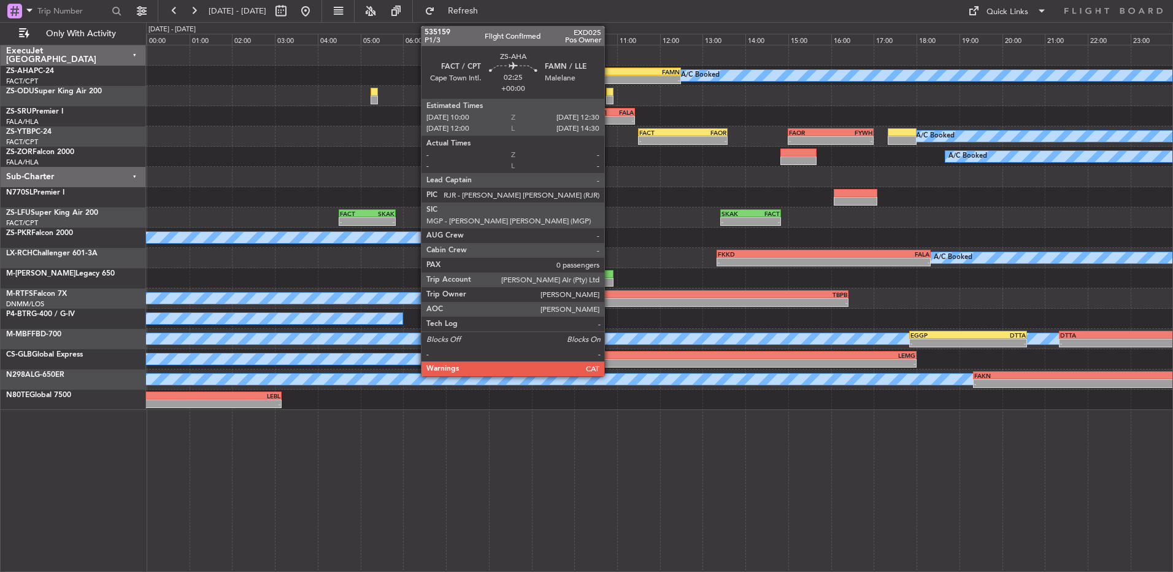
click at [611, 74] on div "FACT" at bounding box center [601, 71] width 52 height 7
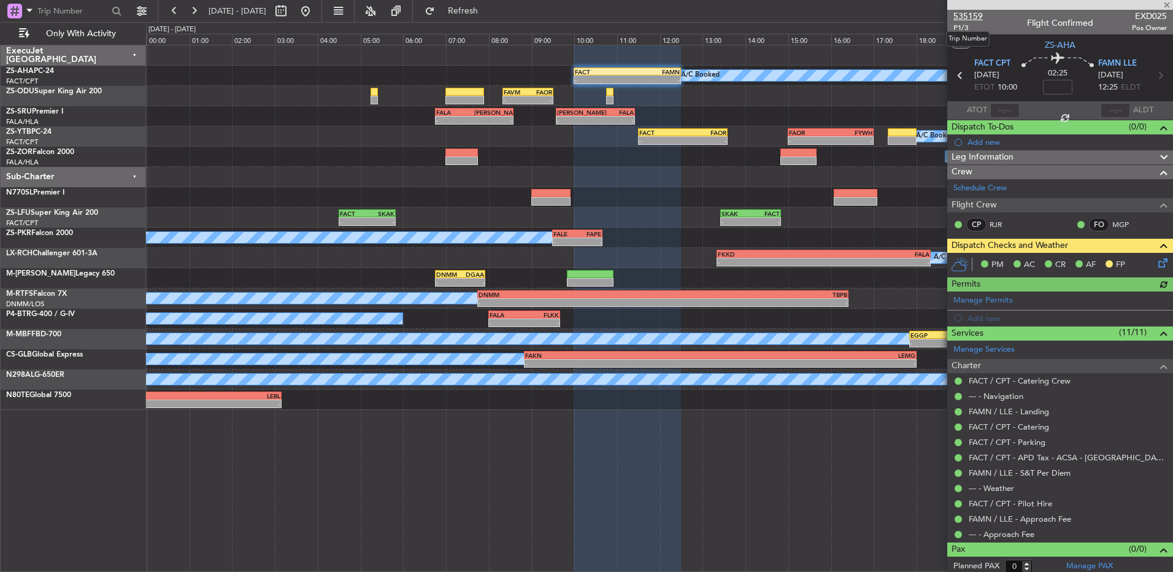
click at [972, 17] on span "535159" at bounding box center [968, 16] width 29 height 13
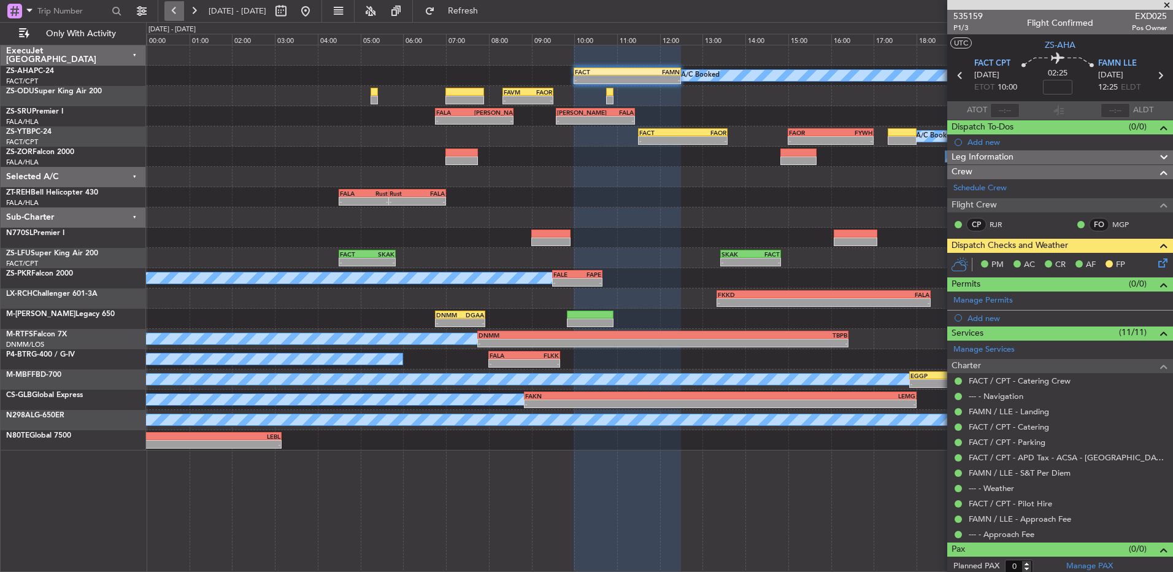
click at [168, 19] on button at bounding box center [174, 11] width 20 height 20
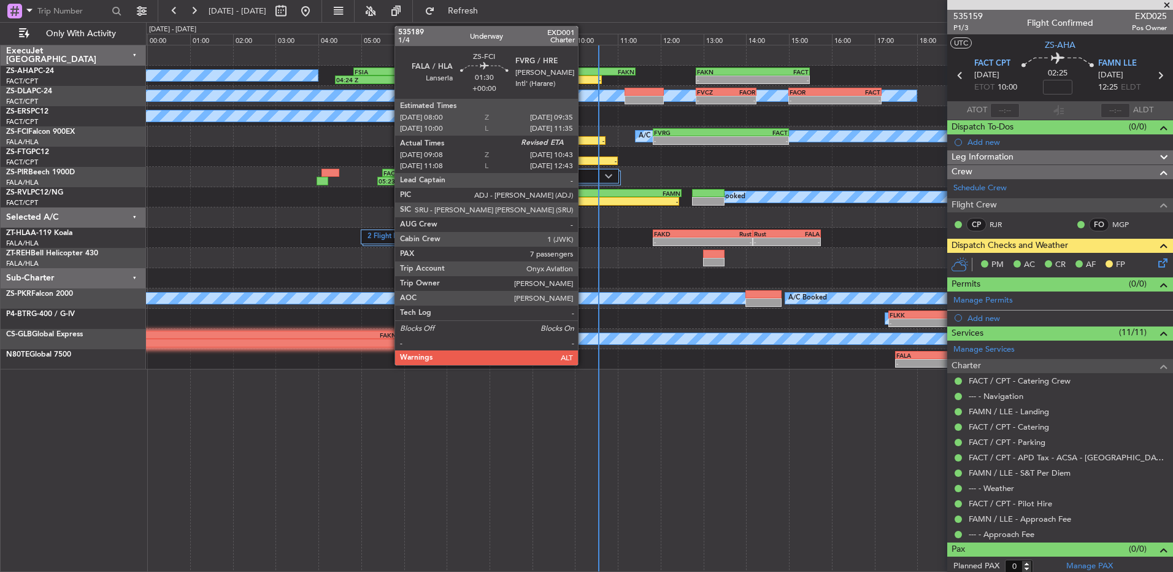
click at [584, 142] on div "-" at bounding box center [587, 140] width 33 height 7
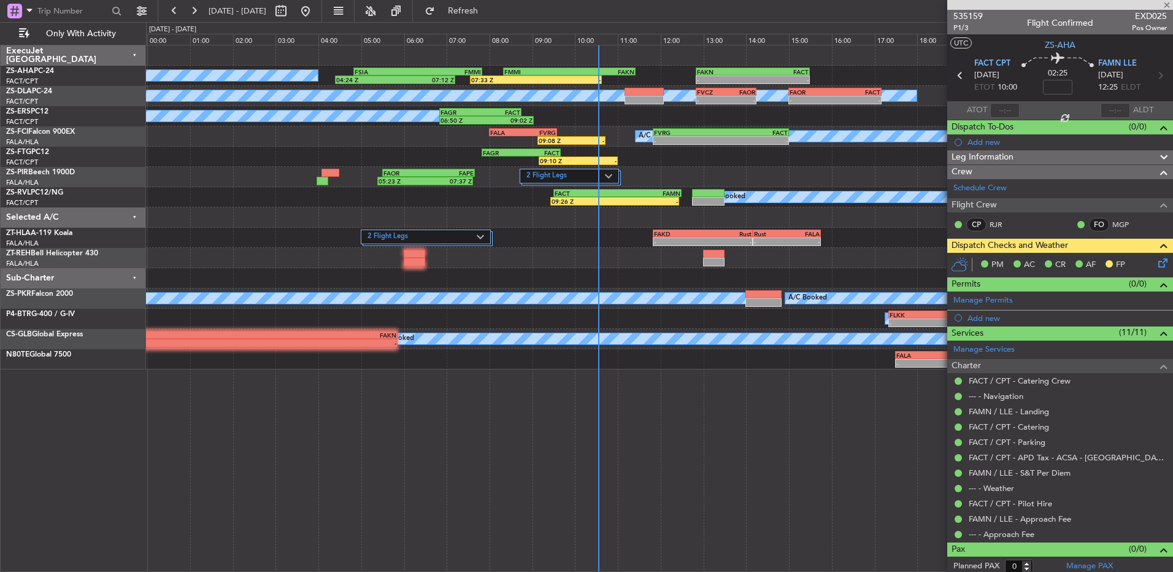
type input "09:08"
type input "7"
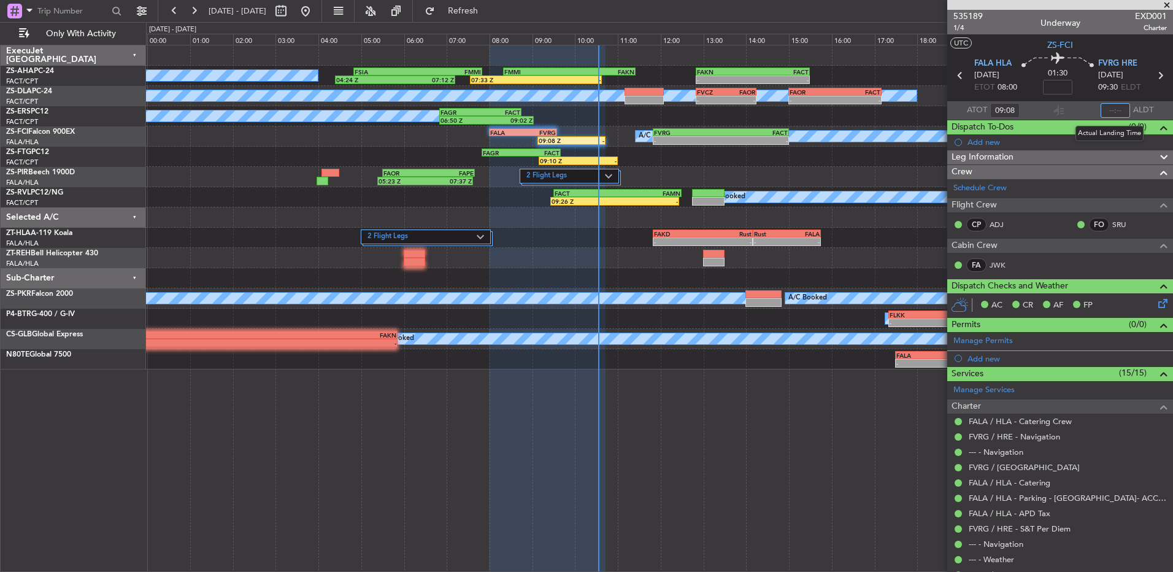
click at [1104, 110] on input "text" at bounding box center [1115, 110] width 29 height 15
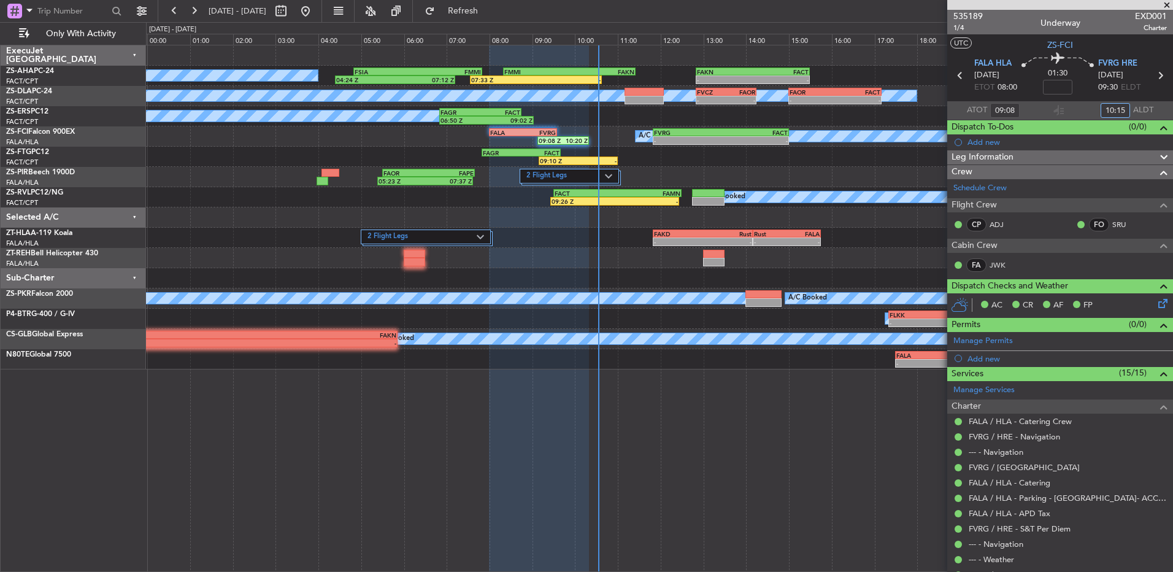
type input "10:15"
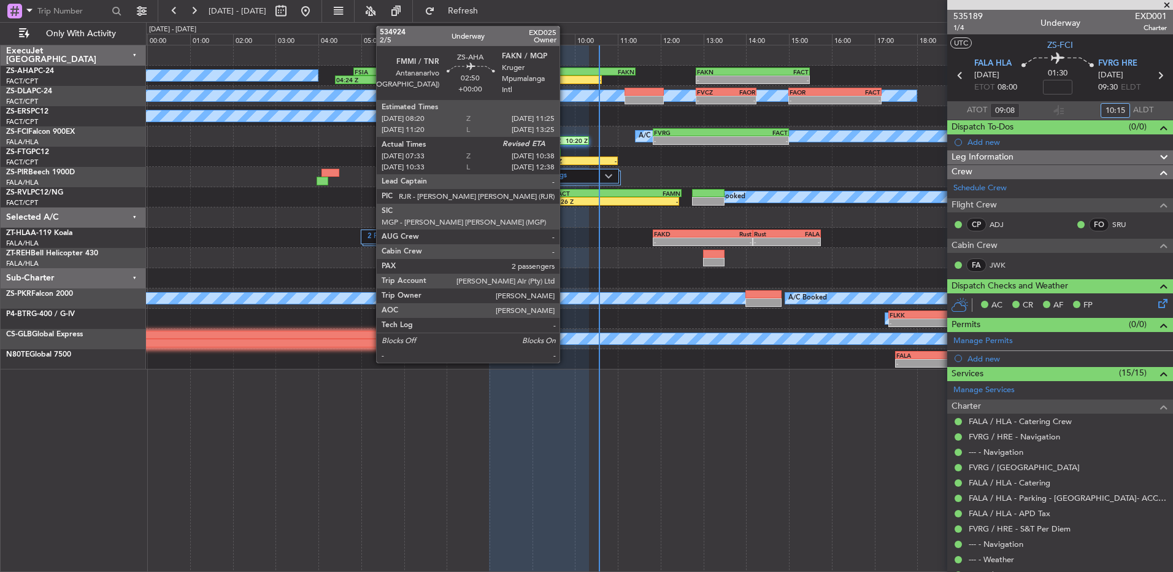
click at [565, 74] on div "FMMI" at bounding box center [536, 71] width 65 height 7
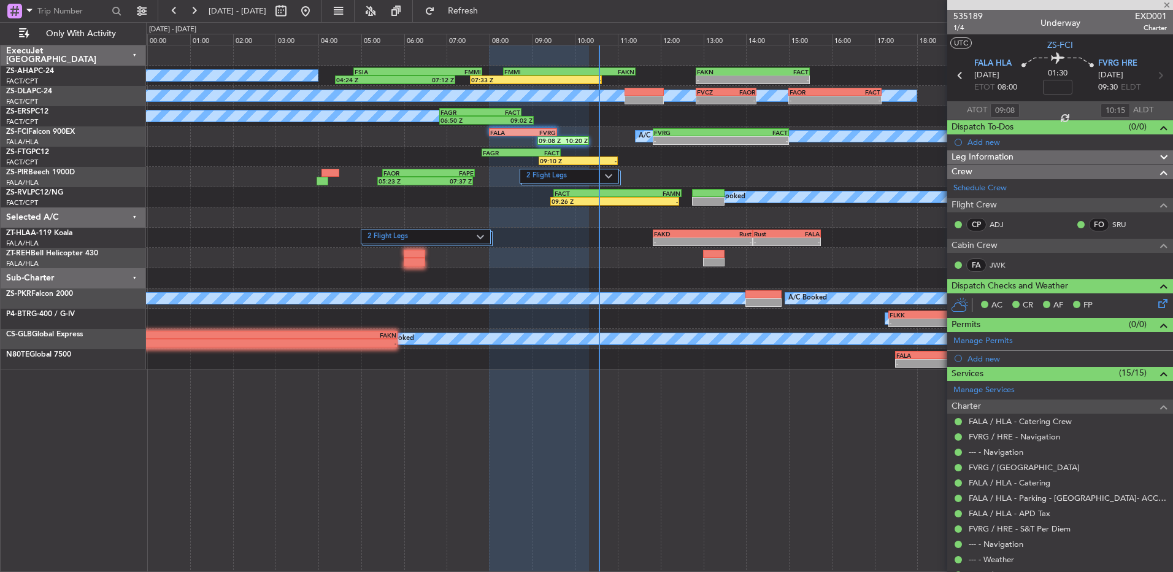
type input "07:43"
type input "2"
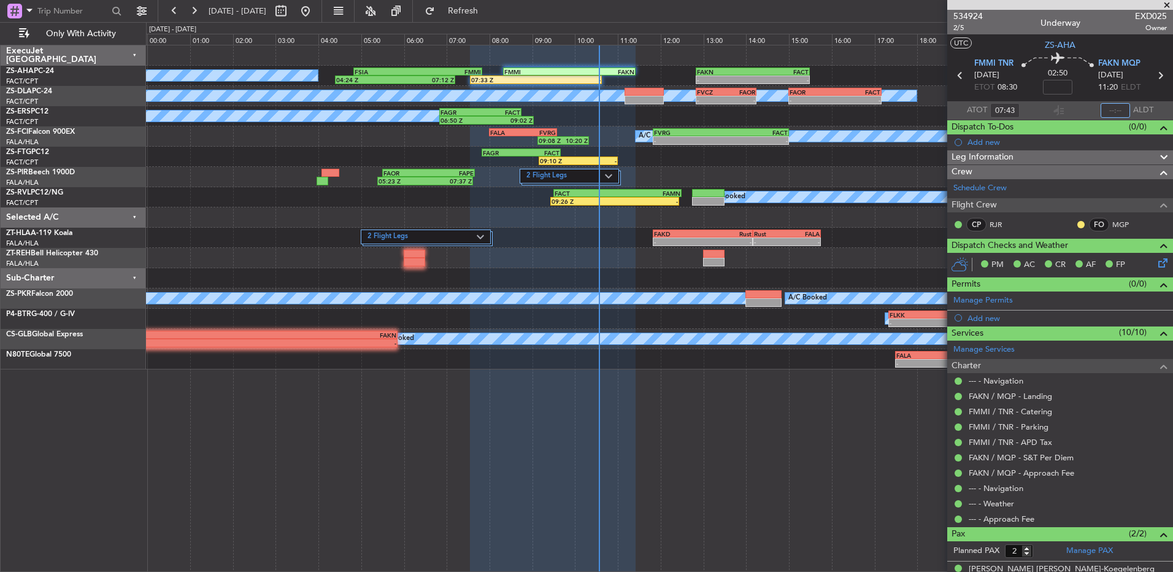
click at [1117, 114] on input "text" at bounding box center [1115, 110] width 29 height 15
click at [1078, 226] on button at bounding box center [1081, 224] width 7 height 7
click at [1082, 264] on span "Acknowledged" at bounding box center [1075, 260] width 54 height 12
click at [1111, 107] on input "text" at bounding box center [1115, 110] width 29 height 15
type input "10:34"
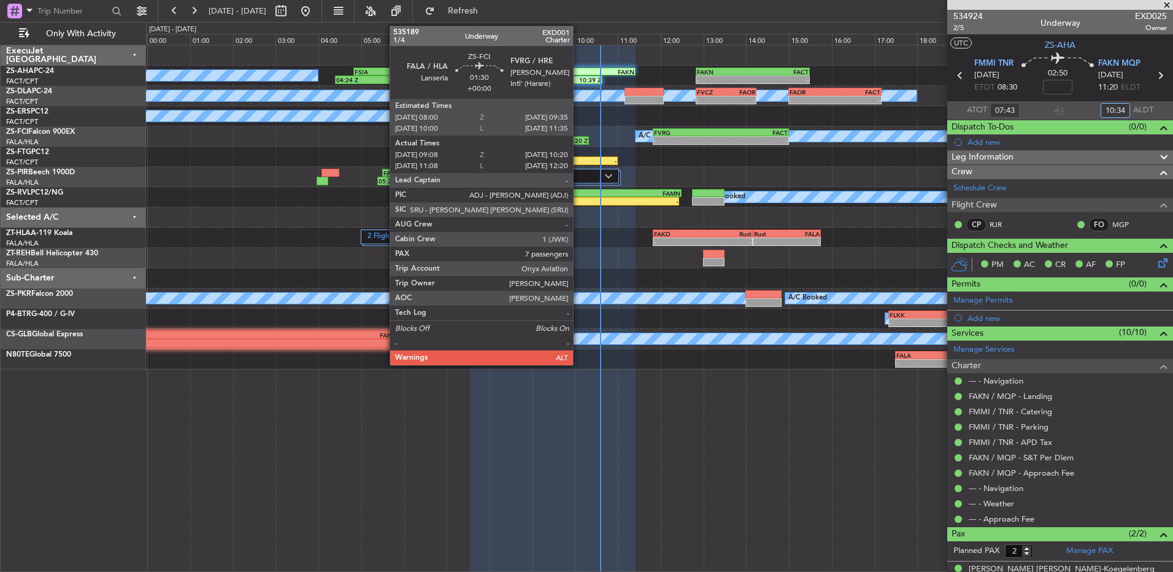
click at [579, 140] on div "10:20 Z" at bounding box center [575, 140] width 25 height 7
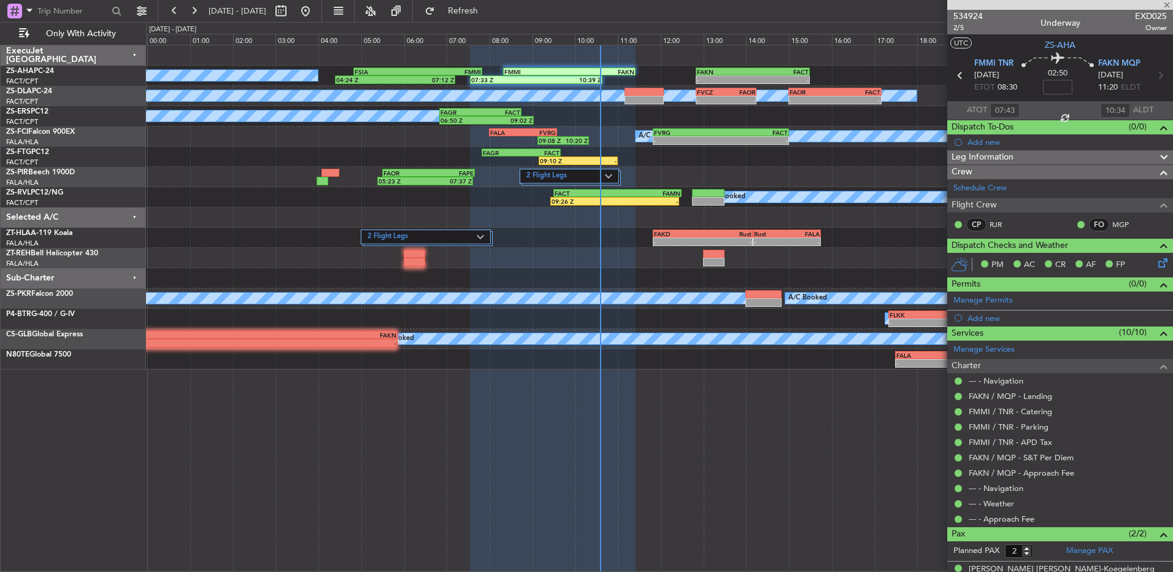
type input "09:08"
type input "10:15"
type input "7"
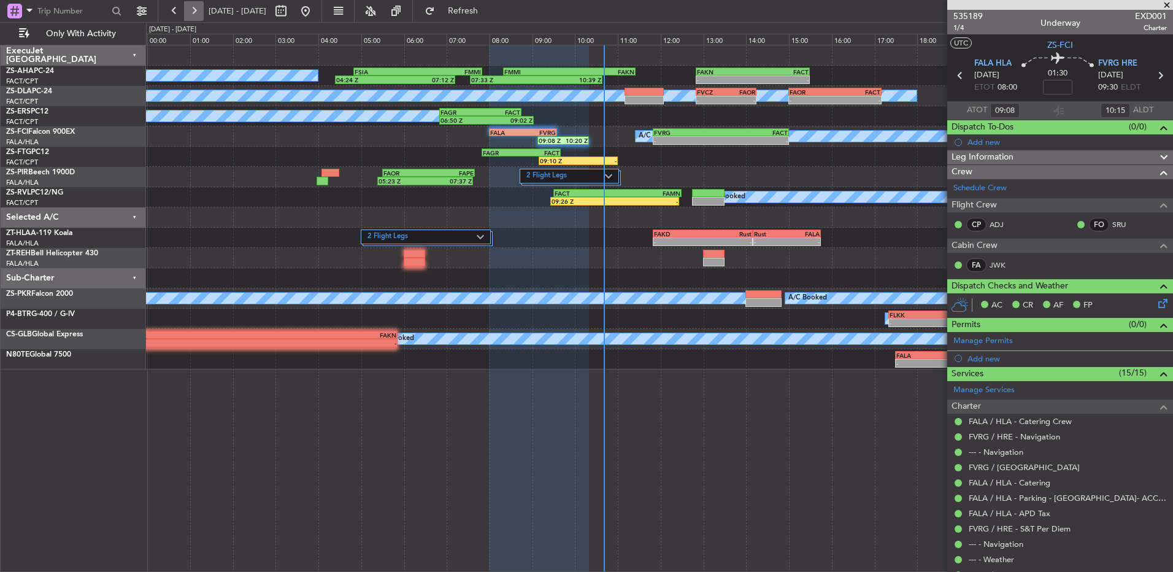
click at [193, 11] on button at bounding box center [194, 11] width 20 height 20
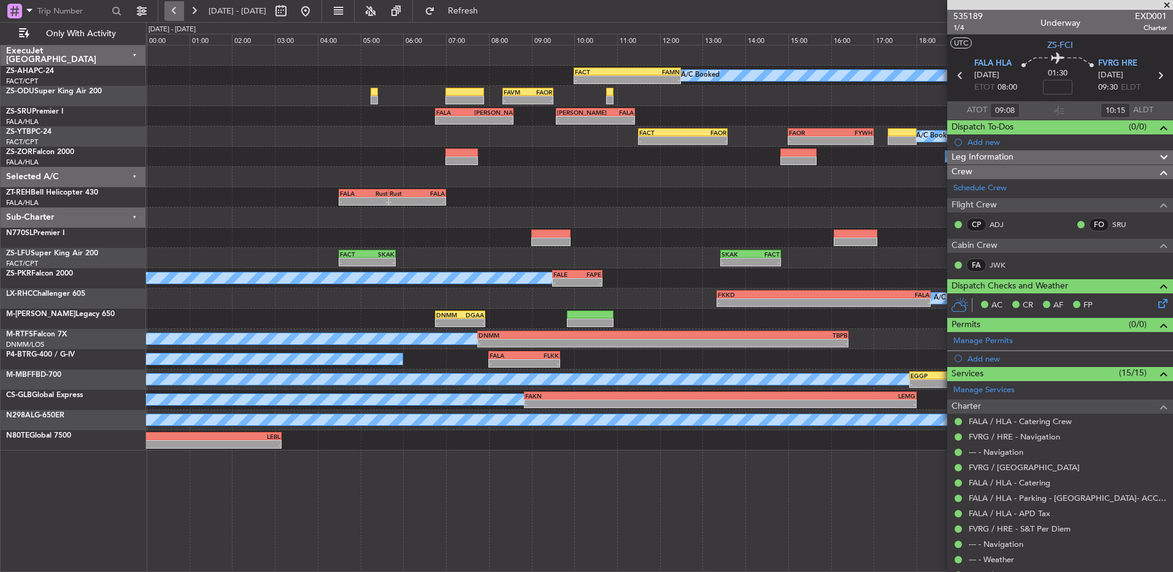
click at [174, 9] on button at bounding box center [174, 11] width 20 height 20
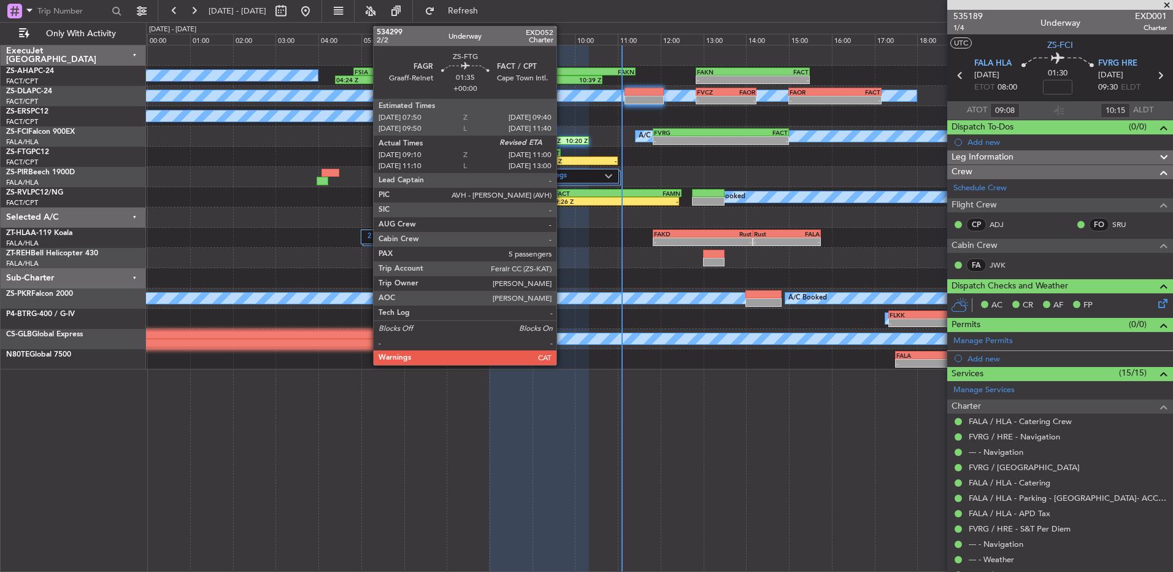
click at [562, 158] on div "09:10 Z" at bounding box center [559, 160] width 38 height 7
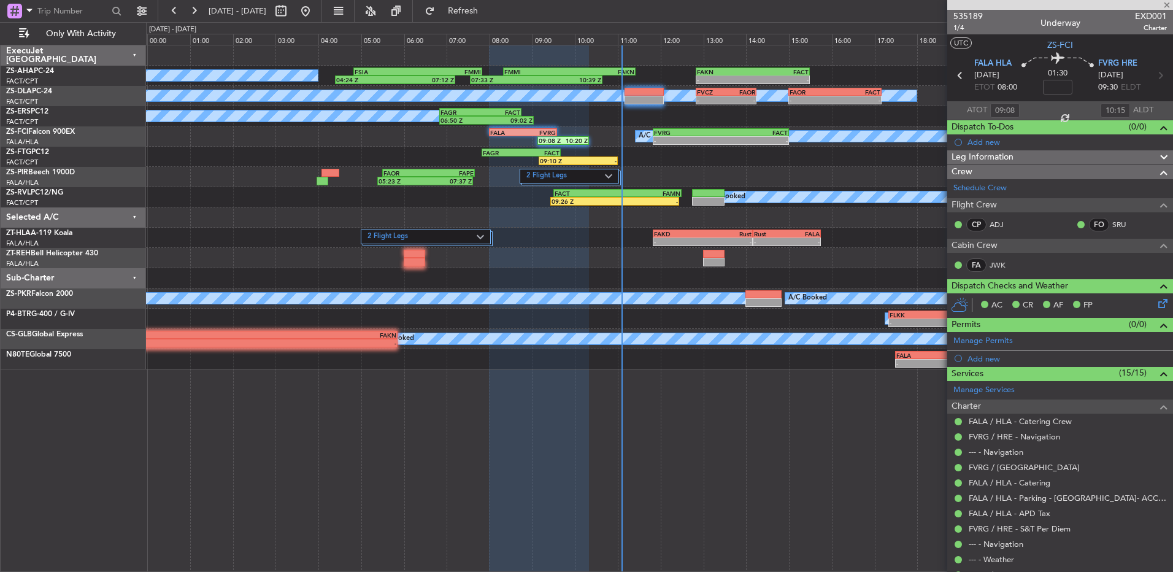
type input "09:20"
type input "5"
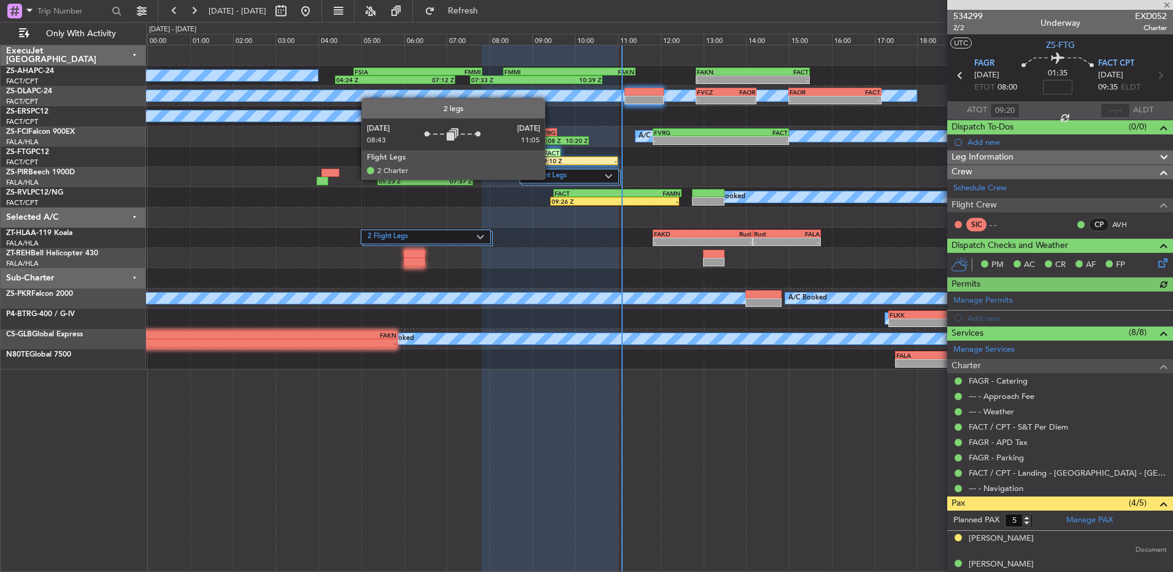
click at [551, 179] on label "2 Flight Legs" at bounding box center [566, 176] width 79 height 10
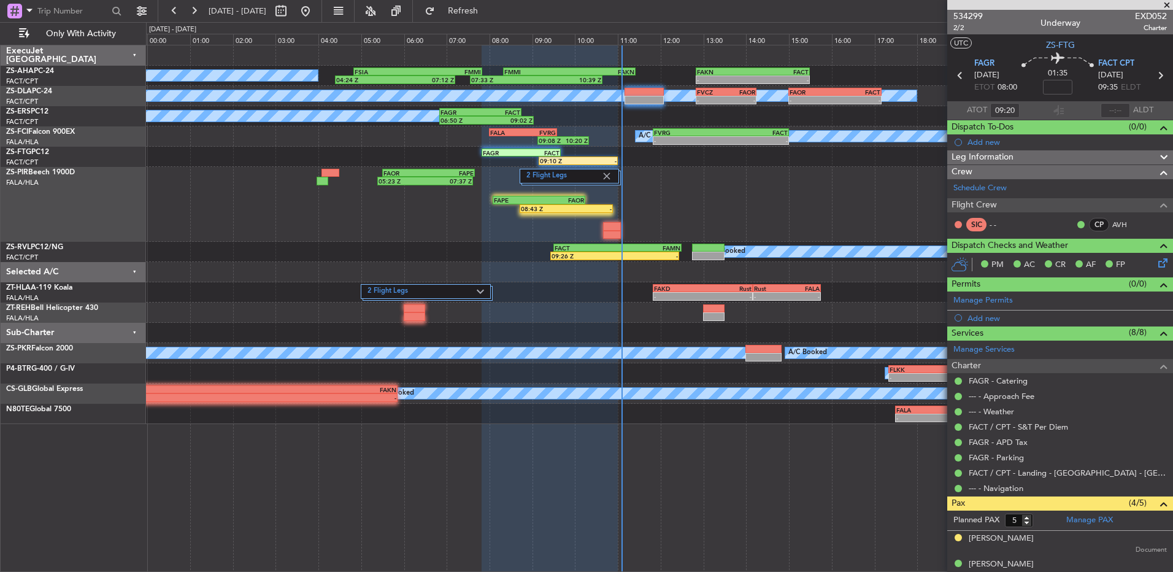
click at [1118, 109] on mat-tooltip-component "Estimated Landing Time" at bounding box center [1116, 109] width 97 height 33
click at [1111, 110] on div "Estimated Landing Time" at bounding box center [1116, 109] width 80 height 15
click at [1103, 117] on input "text" at bounding box center [1115, 110] width 29 height 15
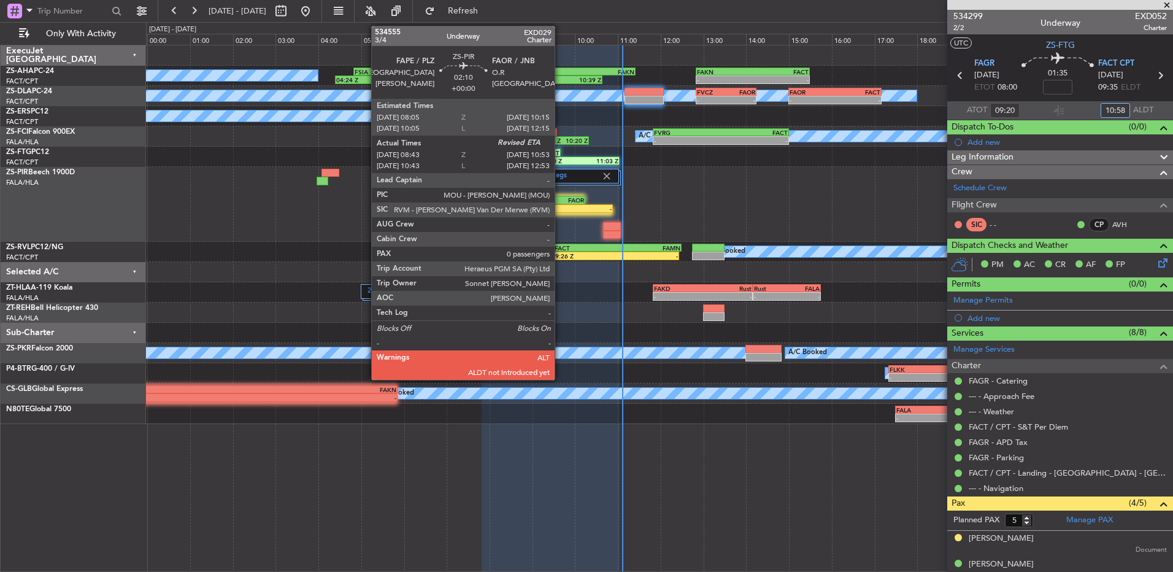
click at [561, 204] on div "FAPE 08:05 Z FAOR 10:15 Z" at bounding box center [539, 200] width 93 height 9
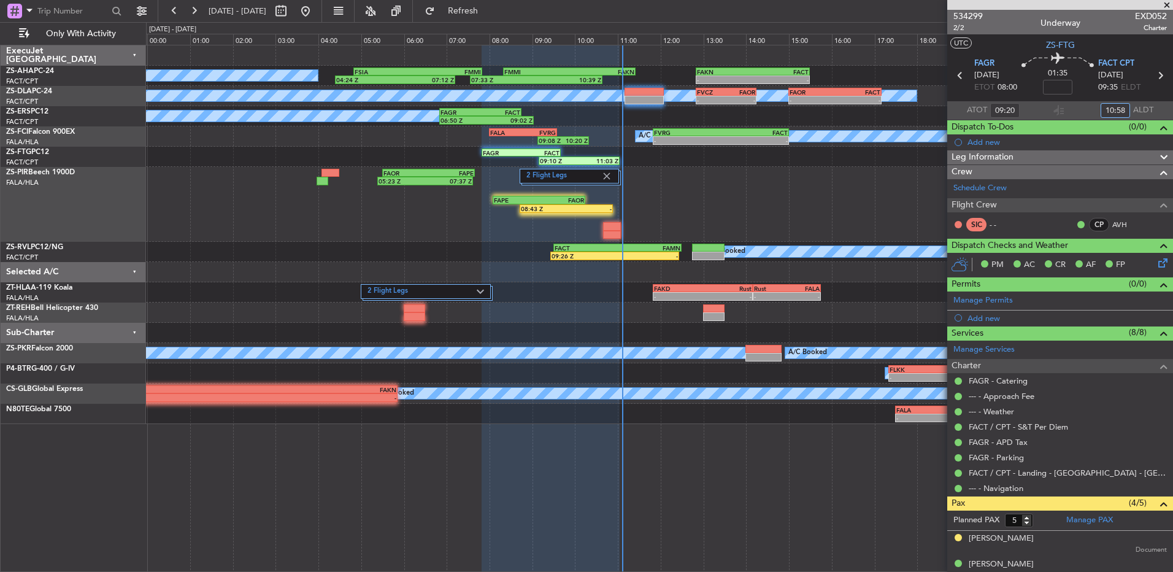
type input "10:58"
type input "08:43"
type input "0"
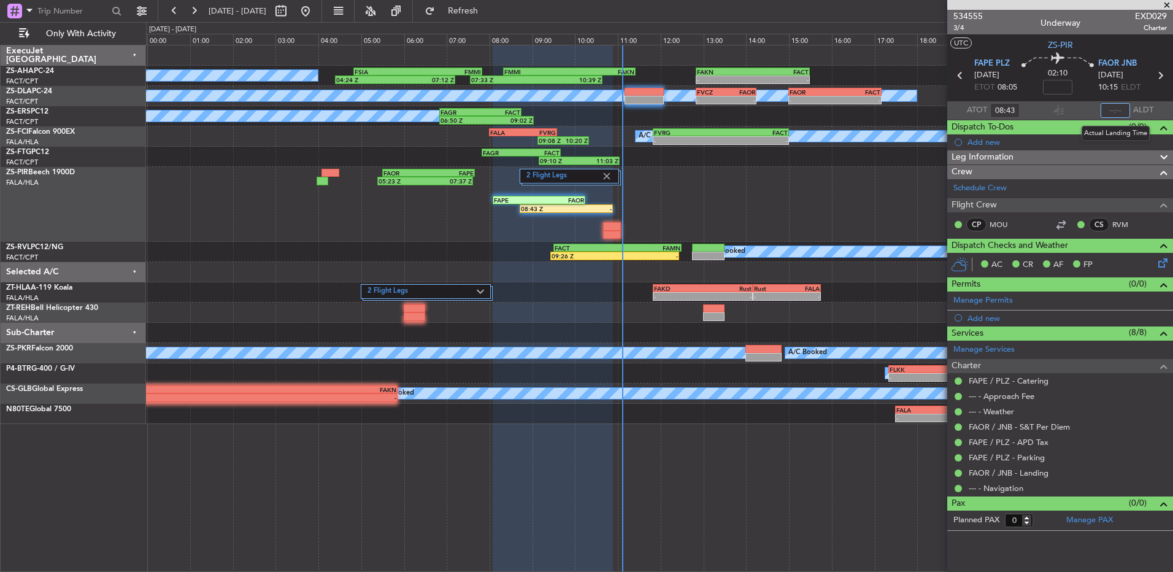
click at [1118, 108] on input "text" at bounding box center [1115, 110] width 29 height 15
type input "10:43"
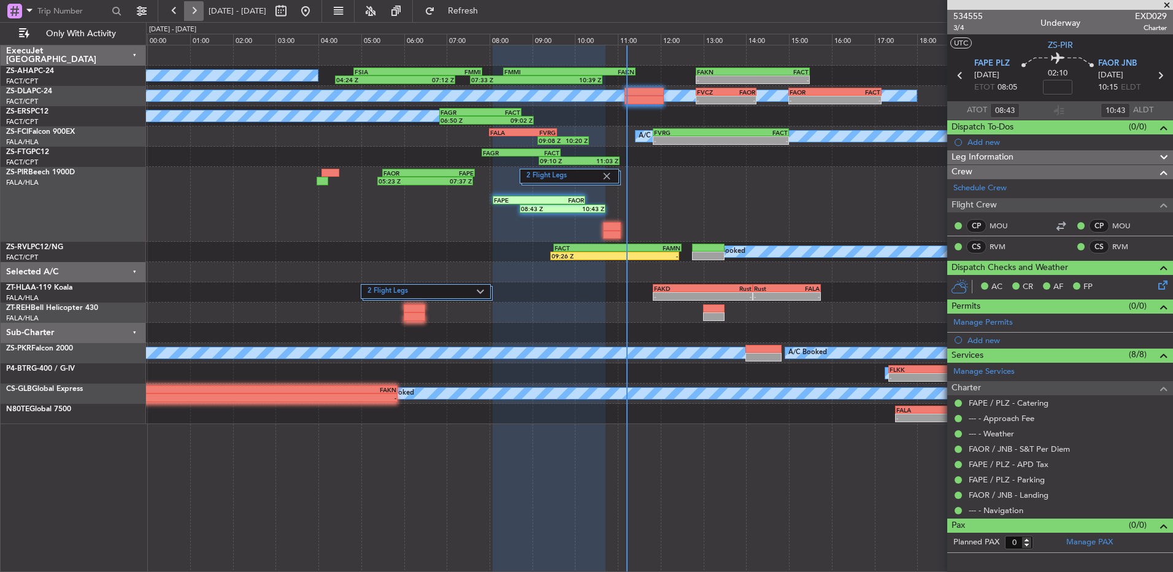
click at [196, 19] on button at bounding box center [194, 11] width 20 height 20
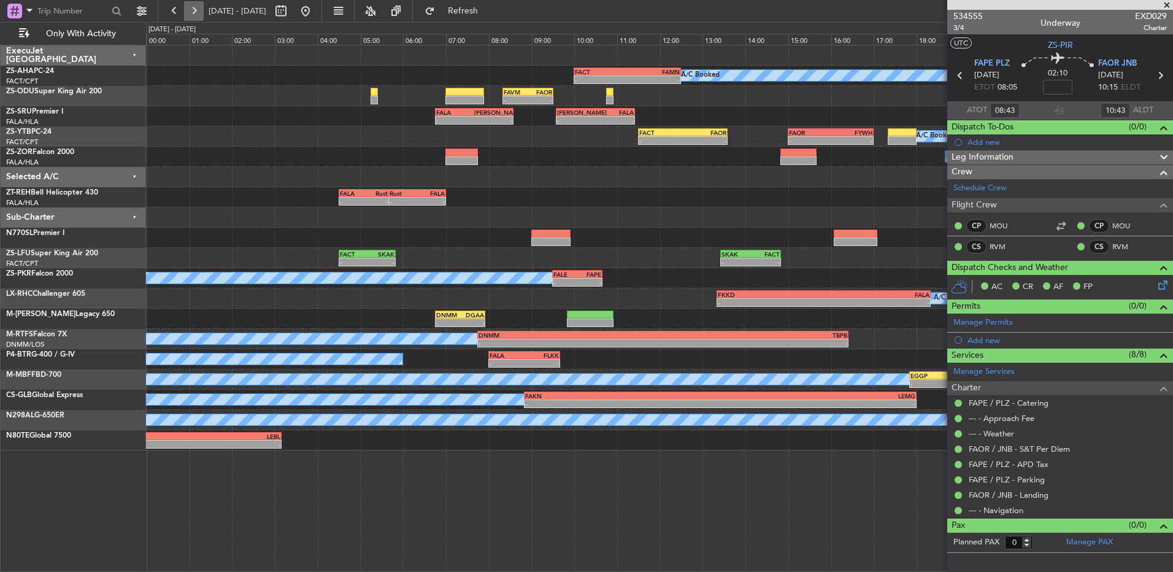
click at [187, 15] on button at bounding box center [194, 11] width 20 height 20
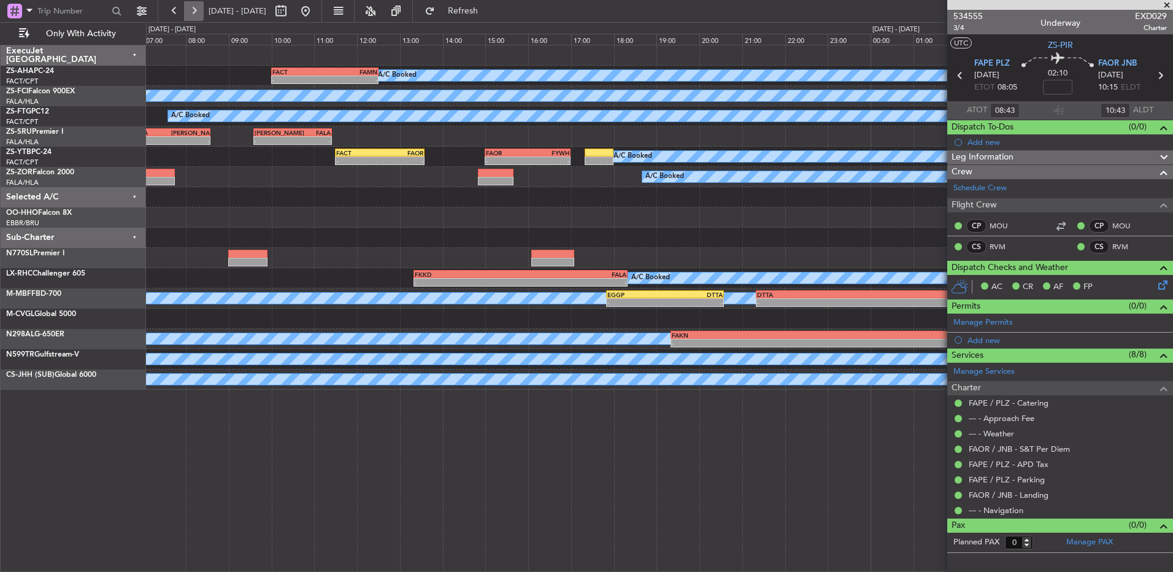
click at [191, 15] on button at bounding box center [194, 11] width 20 height 20
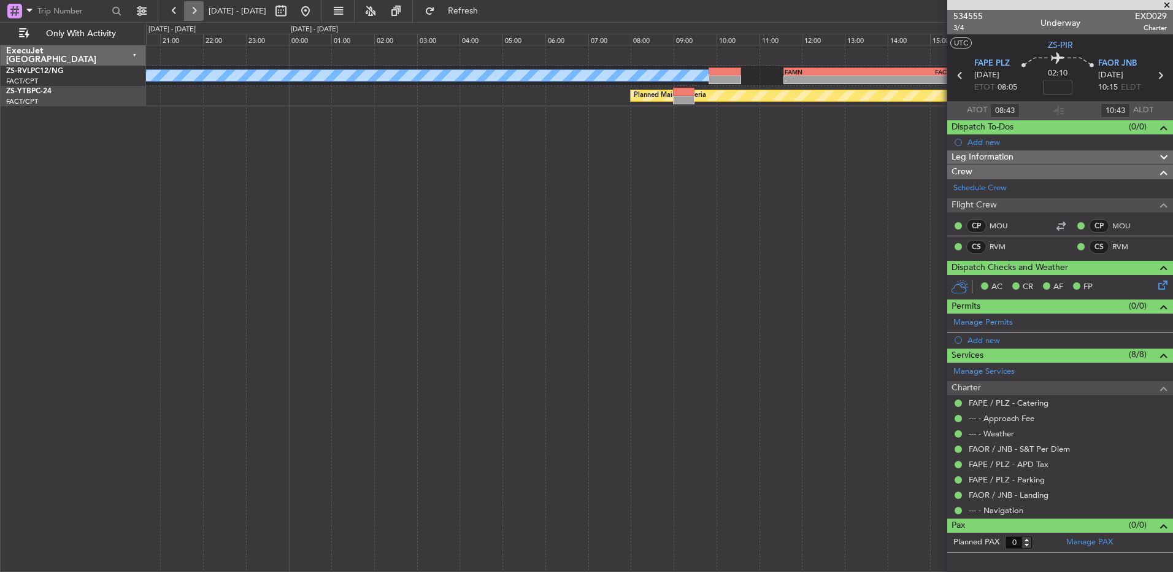
click at [191, 15] on button at bounding box center [194, 11] width 20 height 20
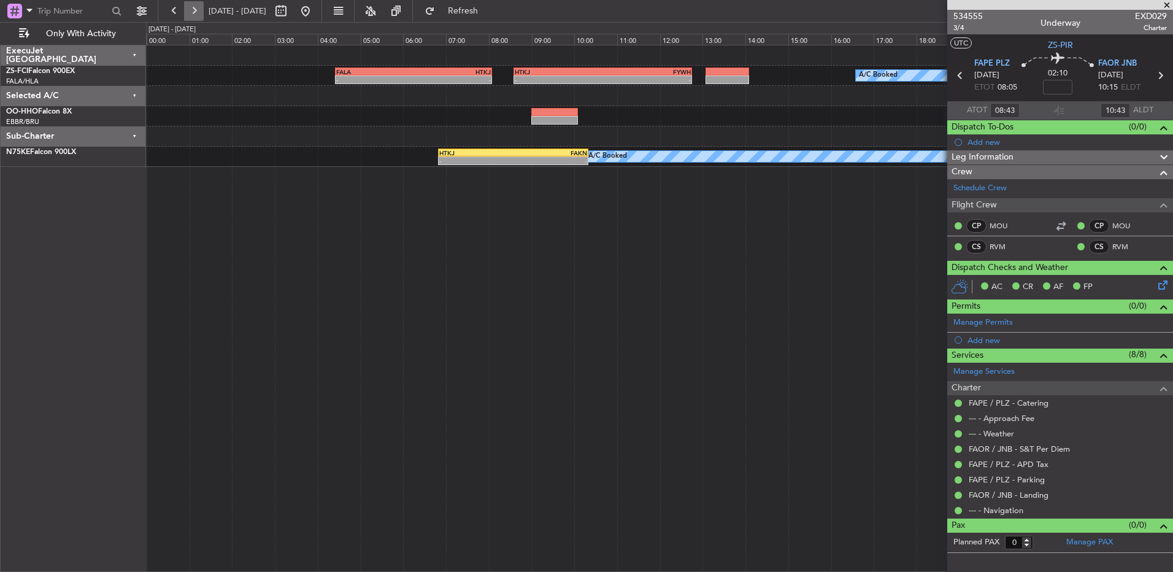
click at [191, 15] on button at bounding box center [194, 11] width 20 height 20
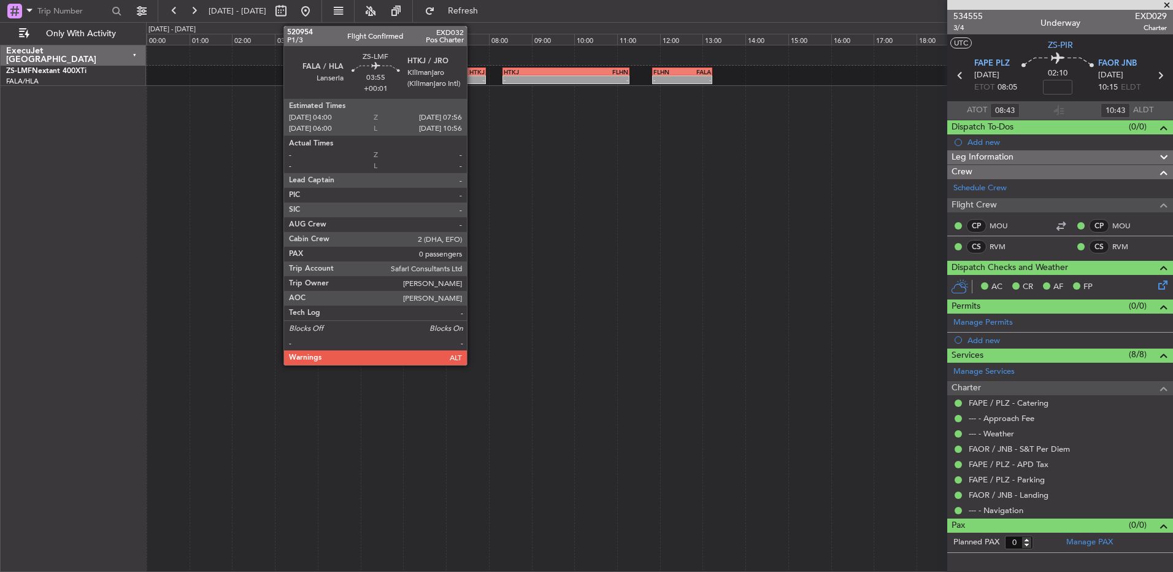
click at [473, 78] on div "-" at bounding box center [442, 79] width 83 height 7
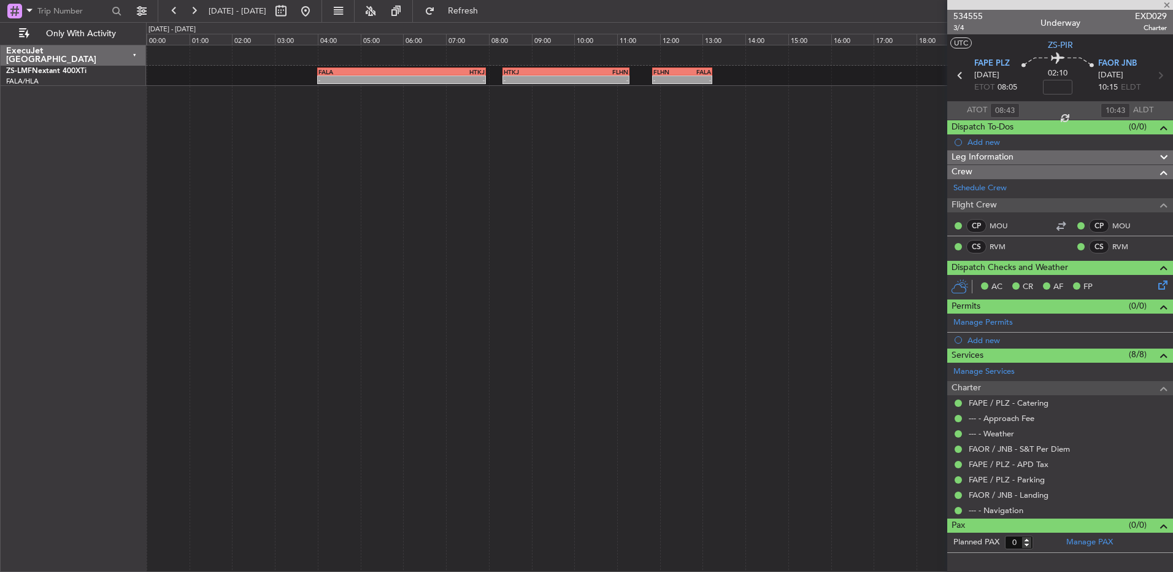
type input "+00:01"
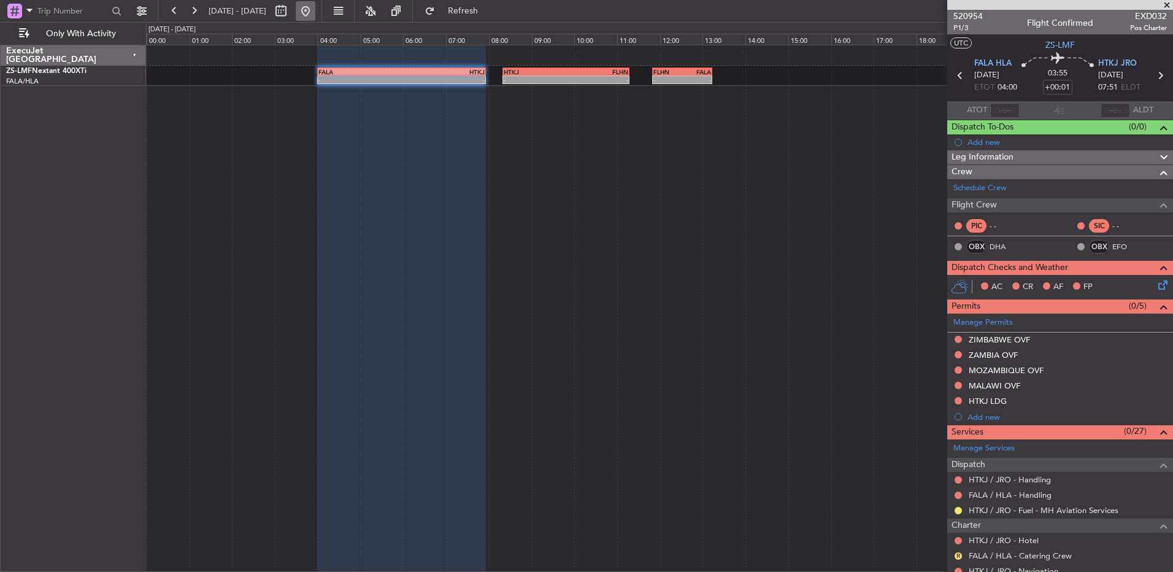
click at [315, 11] on button at bounding box center [306, 11] width 20 height 20
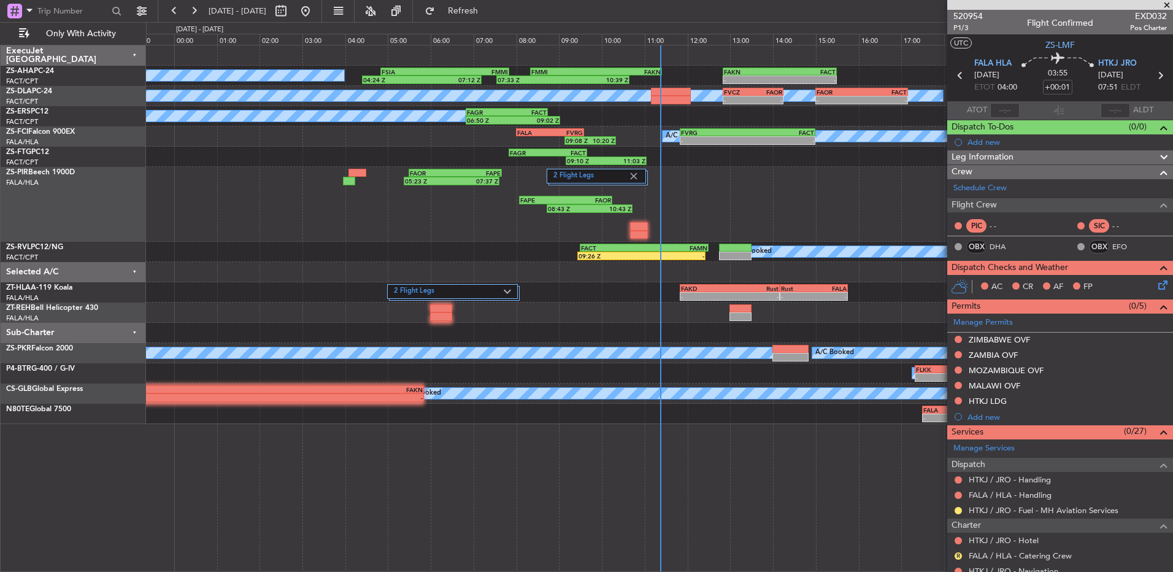
click at [1169, 6] on span at bounding box center [1167, 5] width 12 height 11
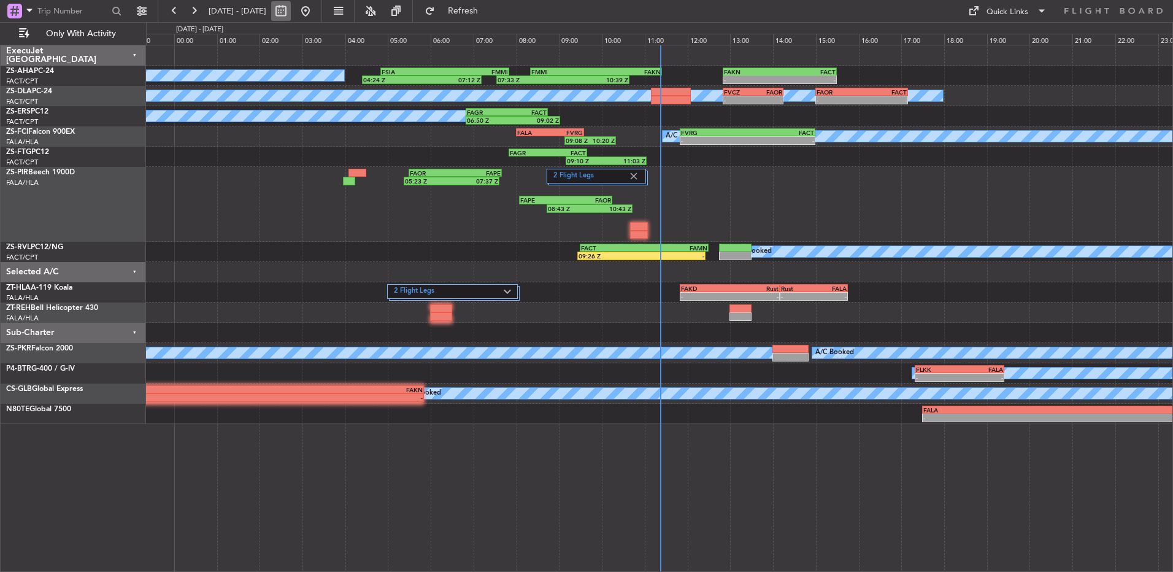
click at [291, 13] on button at bounding box center [281, 11] width 20 height 20
select select "8"
select select "2025"
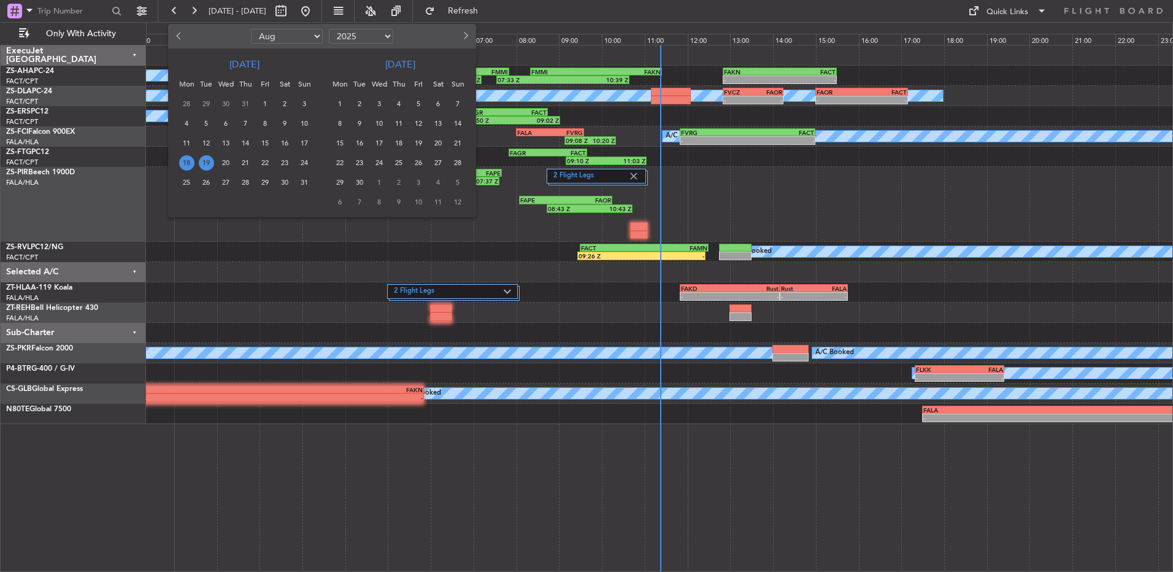
click at [208, 157] on span "19" at bounding box center [206, 162] width 15 height 15
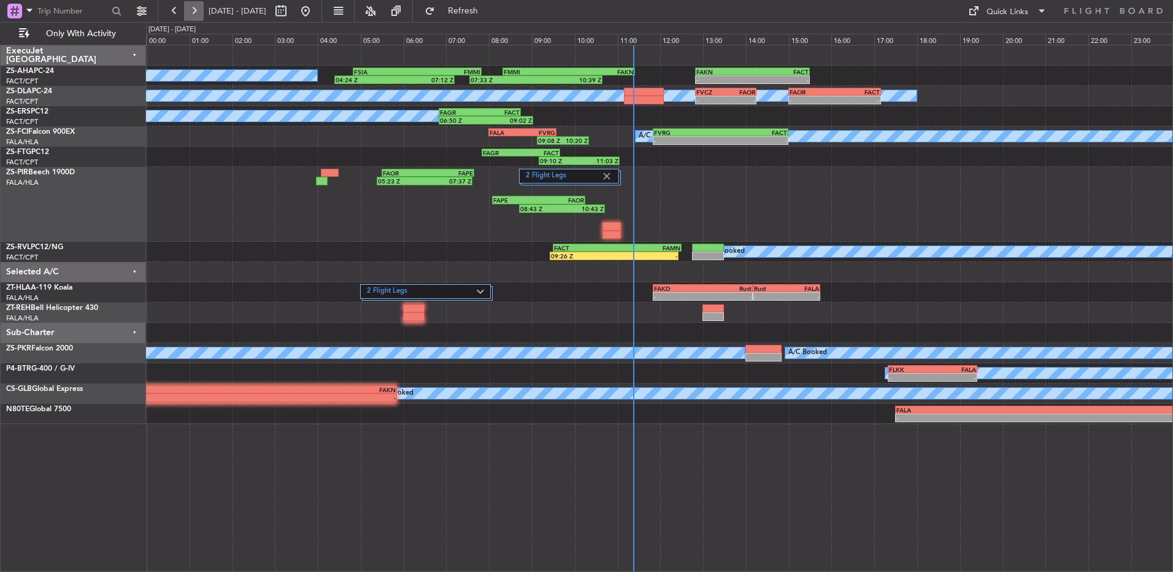
click at [195, 1] on button at bounding box center [194, 11] width 20 height 20
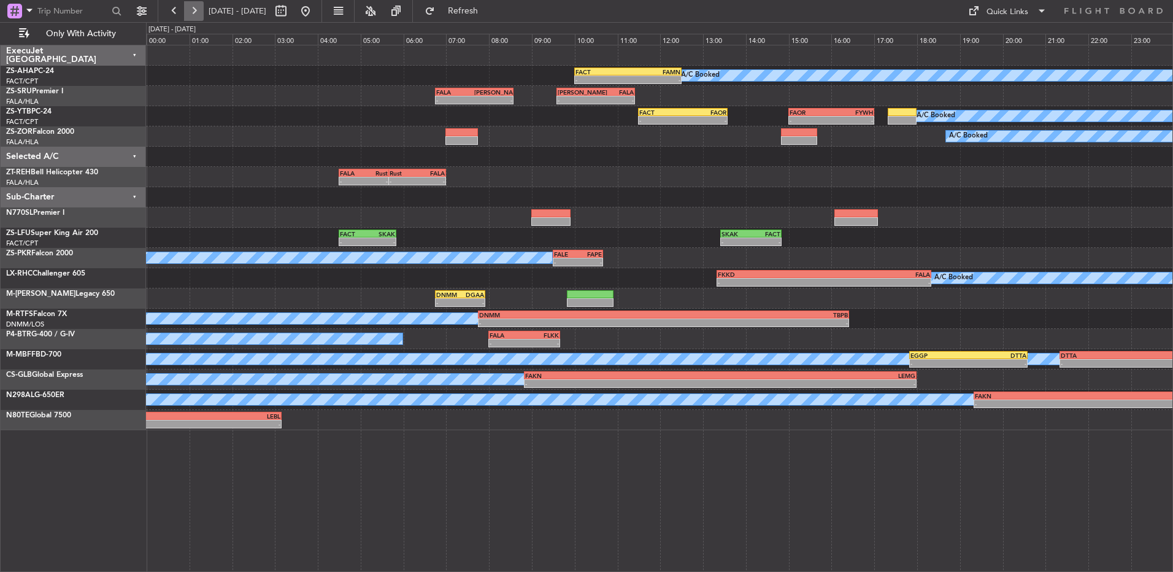
click at [198, 15] on button at bounding box center [194, 11] width 20 height 20
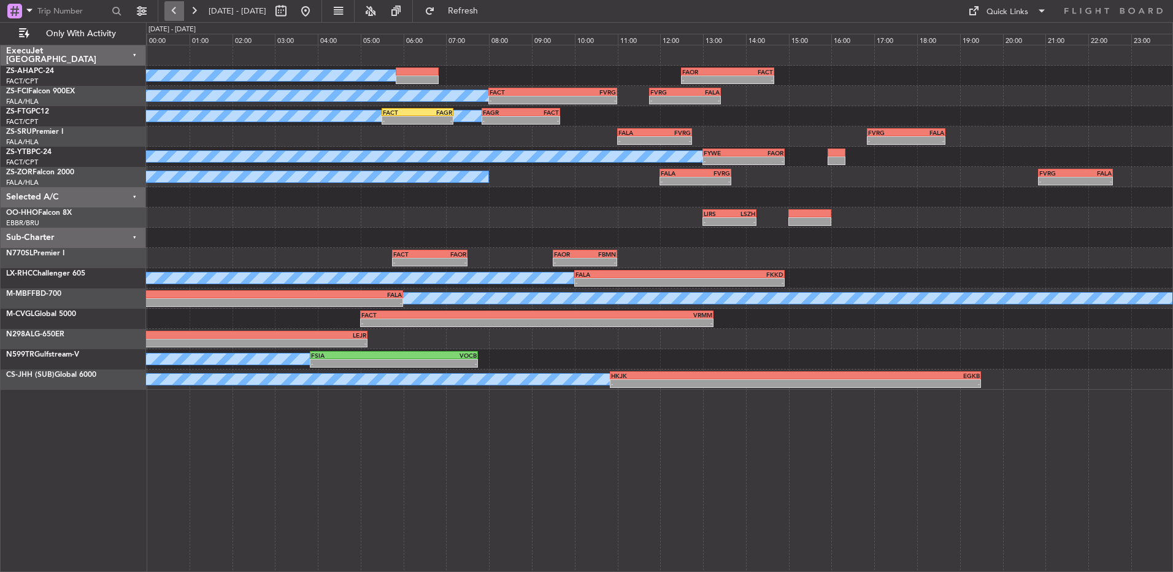
click at [172, 10] on button at bounding box center [174, 11] width 20 height 20
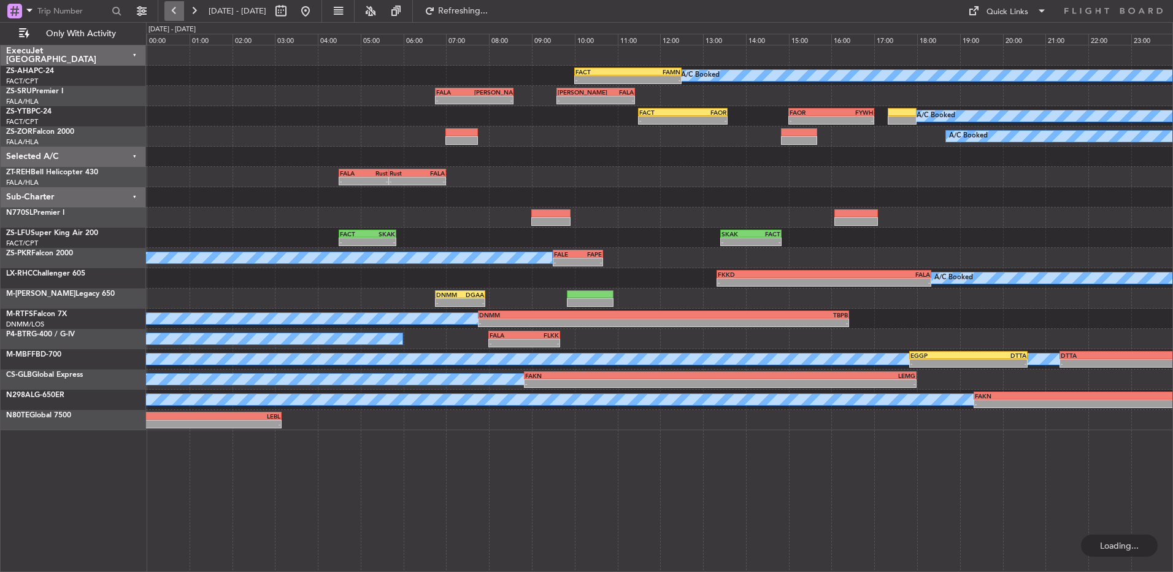
click at [168, 12] on button at bounding box center [174, 11] width 20 height 20
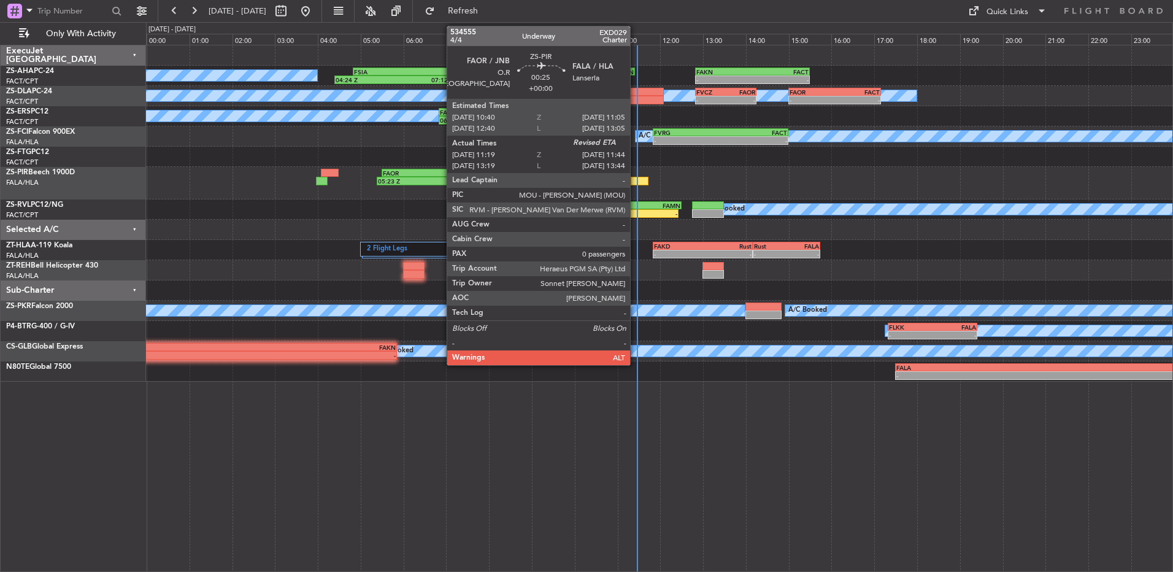
click at [636, 175] on div "05:23 Z 07:37 Z FAOR 05:30 Z FAPE 07:40 Z 08:43 Z 10:43 Z FAPE 08:05 Z FAOR 10:…" at bounding box center [659, 183] width 1027 height 33
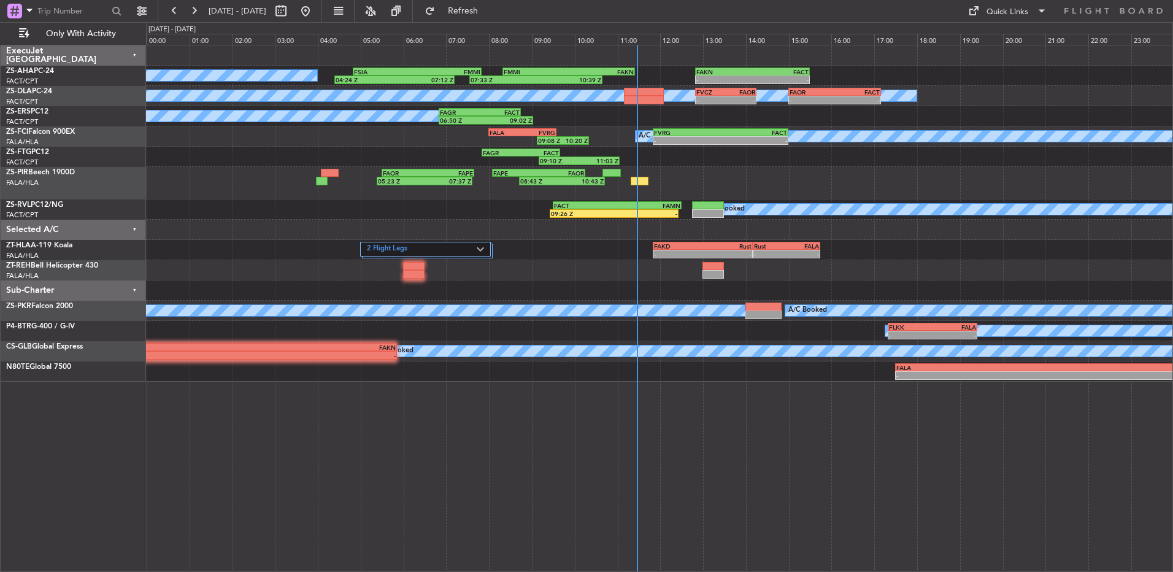
click at [635, 175] on div "05:23 Z 07:37 Z FAOR 05:30 Z FAPE 07:40 Z 08:43 Z 10:43 Z FAPE 08:05 Z FAOR 10:…" at bounding box center [659, 183] width 1027 height 33
click at [630, 184] on div "05:23 Z 07:37 Z FAOR 05:30 Z FAPE 07:40 Z 08:43 Z 10:43 Z FAPE 08:05 Z FAOR 10:…" at bounding box center [659, 183] width 1027 height 33
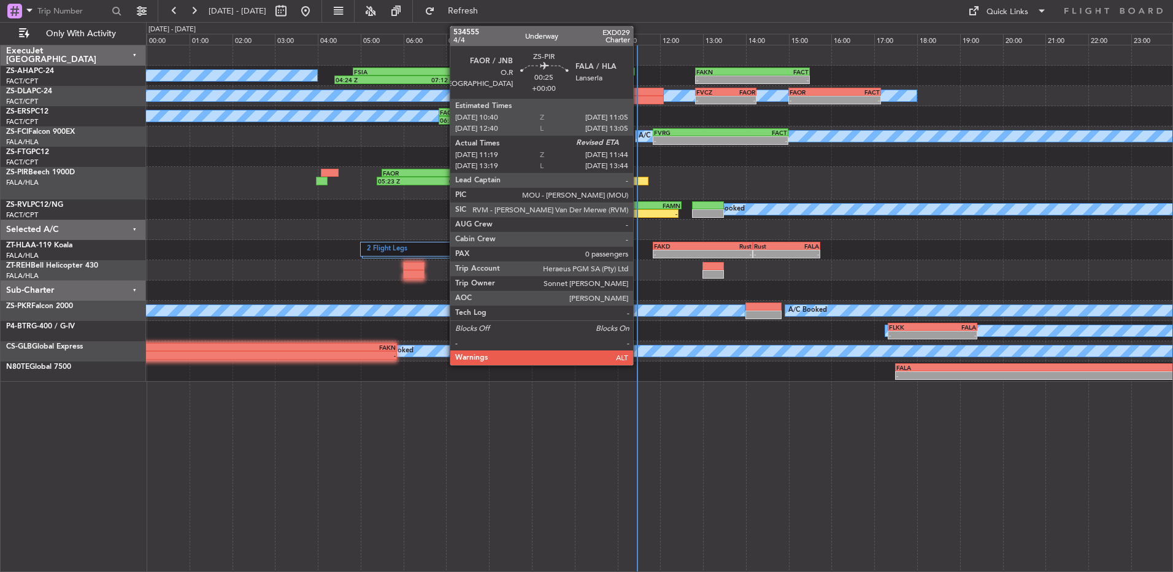
click at [638, 178] on div at bounding box center [640, 181] width 18 height 9
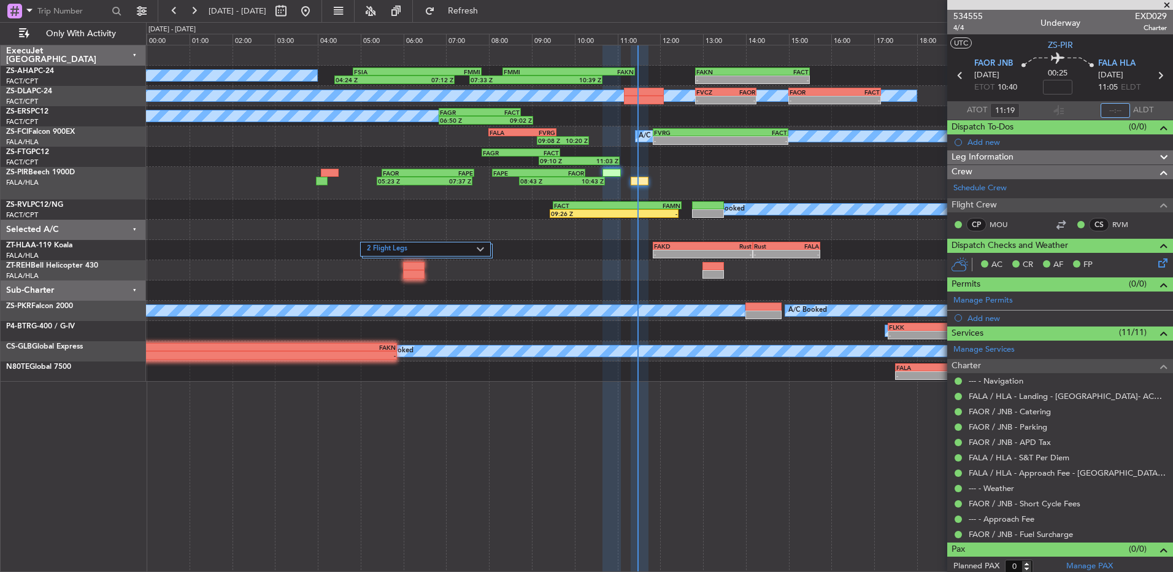
click at [1115, 110] on input "text" at bounding box center [1115, 110] width 29 height 15
type input "11:28"
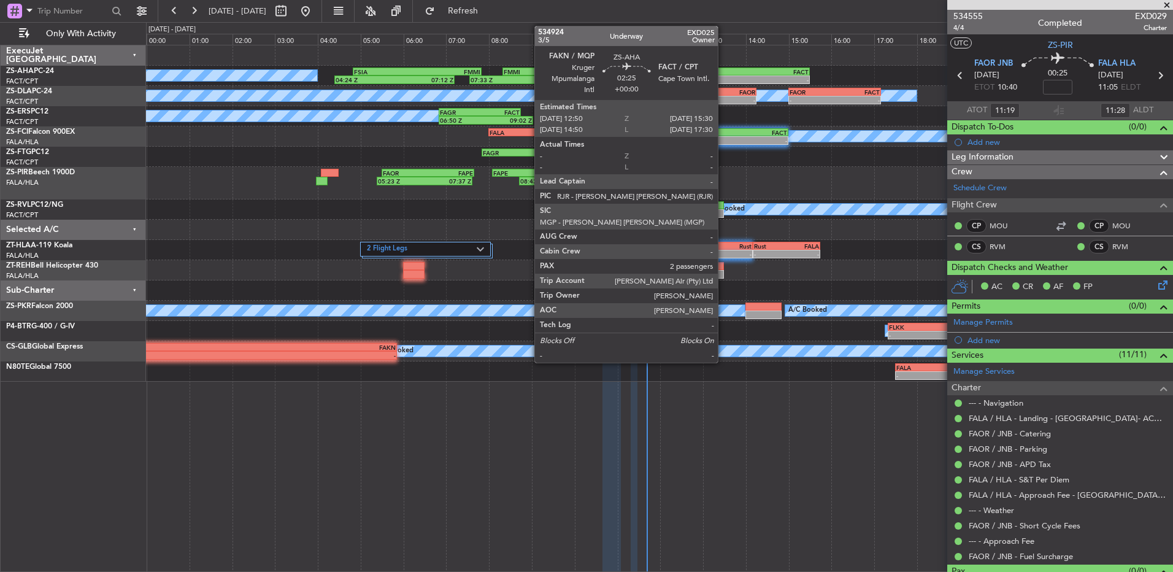
click at [724, 72] on div "FAKN" at bounding box center [725, 71] width 56 height 7
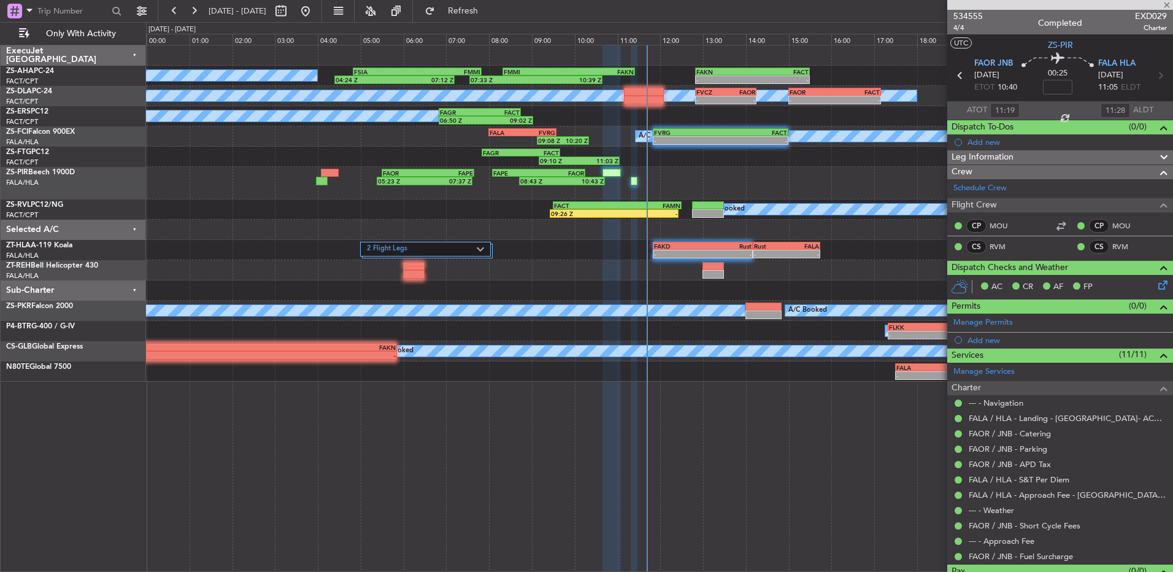
type input "2"
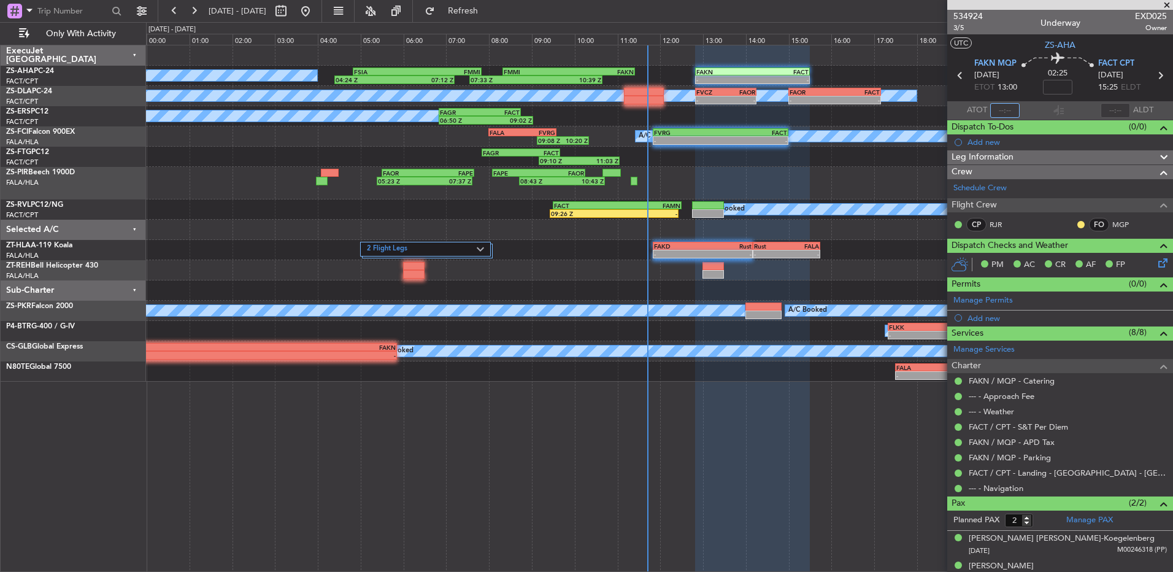
click at [1013, 103] on input "text" at bounding box center [1005, 110] width 29 height 15
type input "11:36"
click at [1078, 223] on button at bounding box center [1081, 224] width 7 height 7
click at [1067, 261] on span "Acknowledged" at bounding box center [1075, 260] width 54 height 12
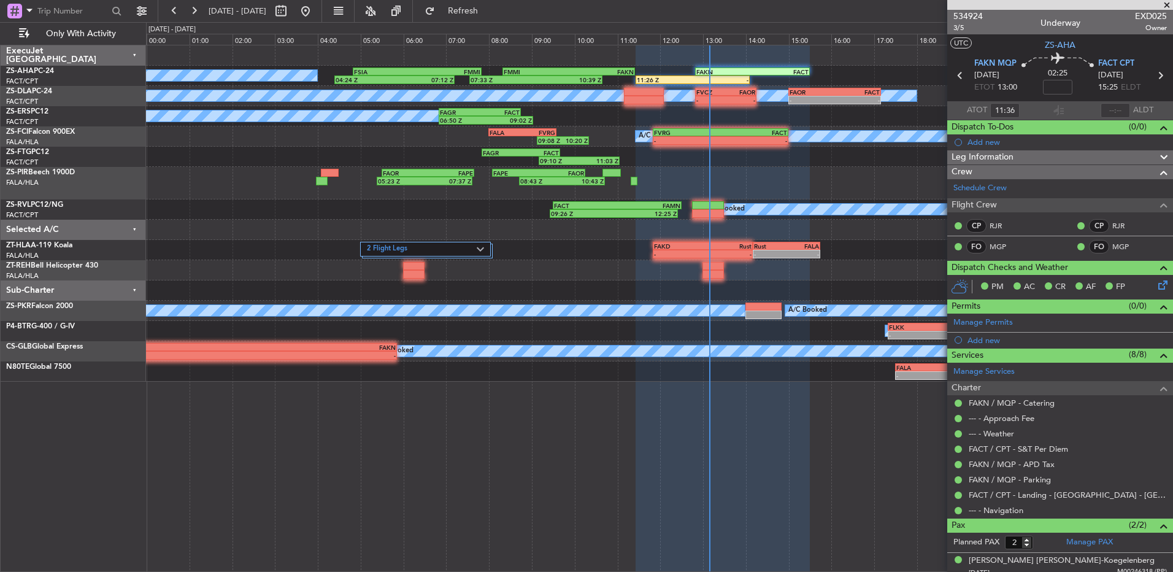
click at [1169, 5] on span at bounding box center [1167, 5] width 12 height 11
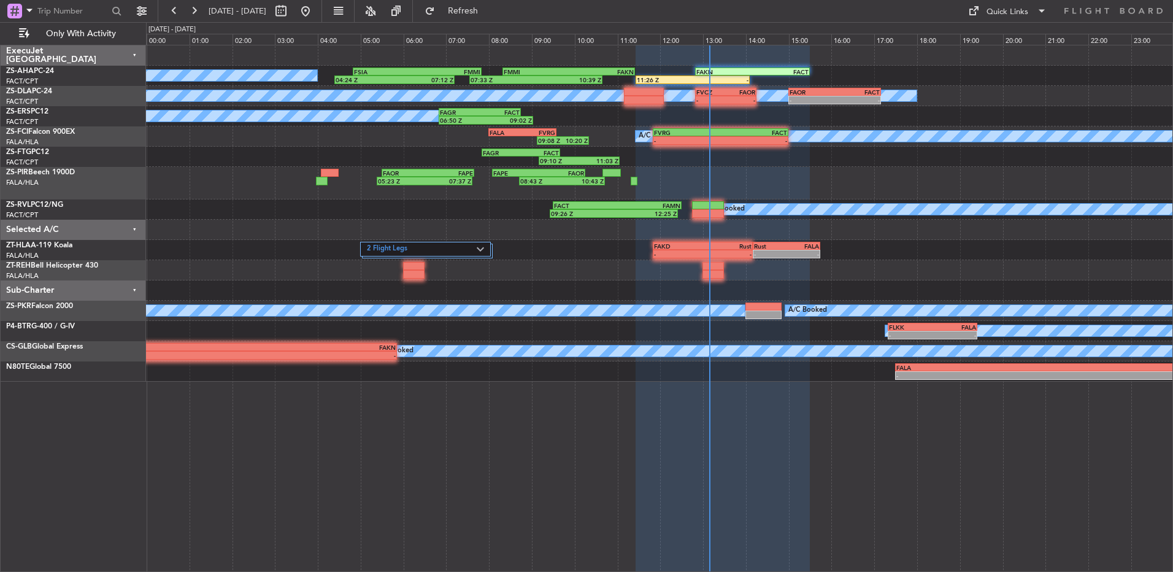
type input "0"
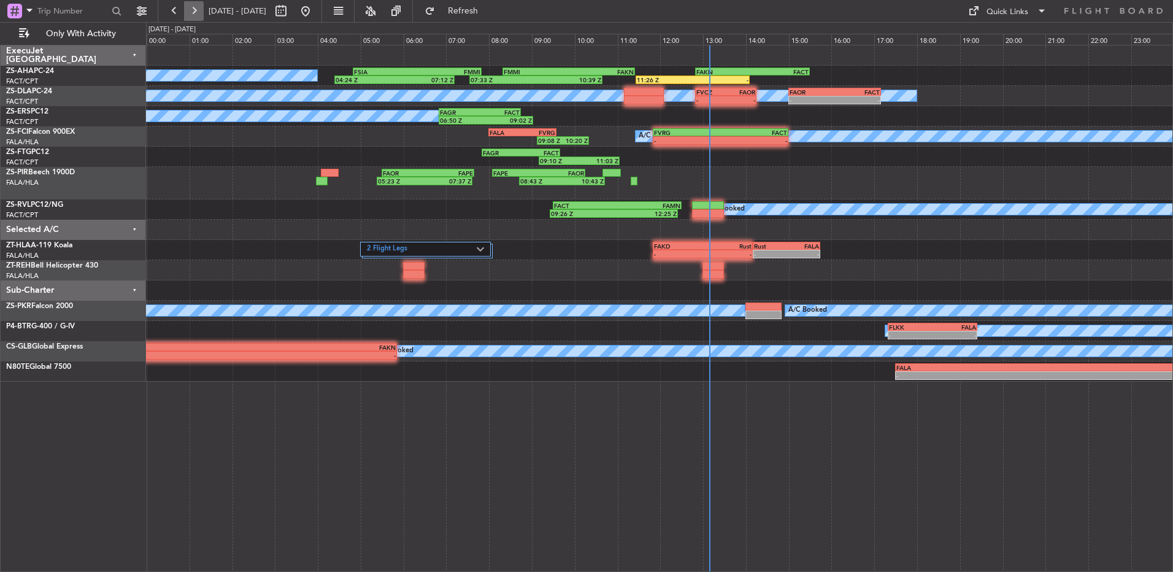
click at [193, 18] on button at bounding box center [194, 11] width 20 height 20
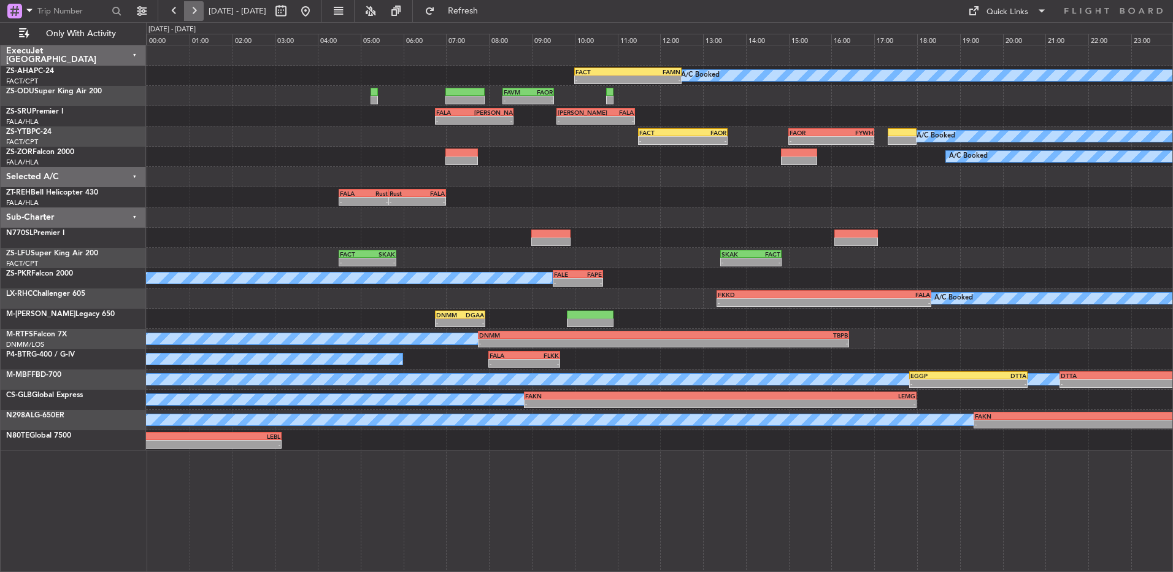
click at [189, 15] on button at bounding box center [194, 11] width 20 height 20
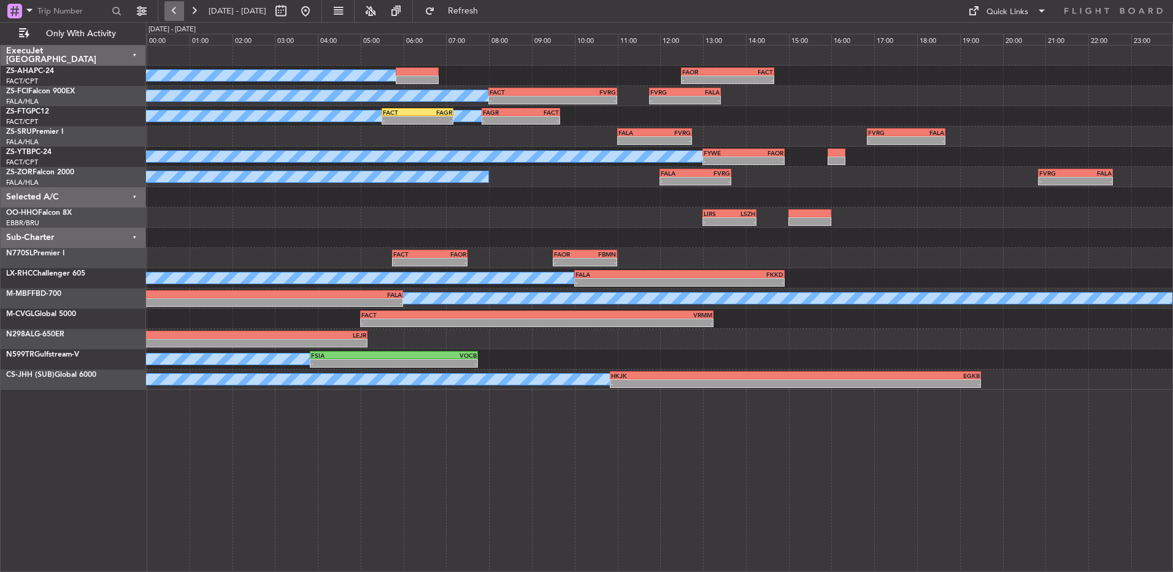
click at [169, 10] on button at bounding box center [174, 11] width 20 height 20
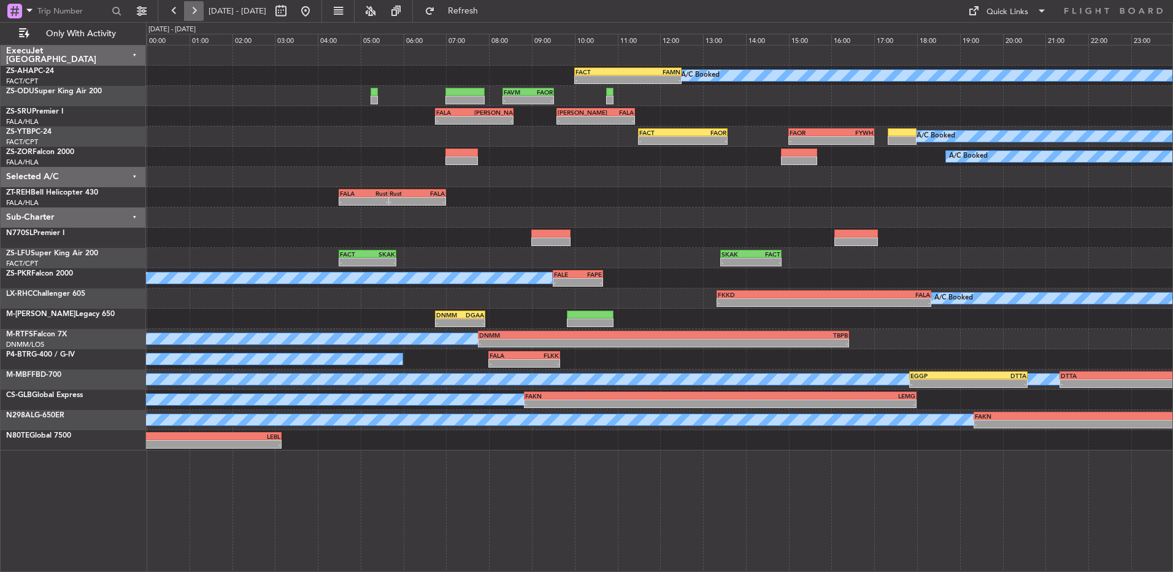
click at [199, 11] on button at bounding box center [194, 11] width 20 height 20
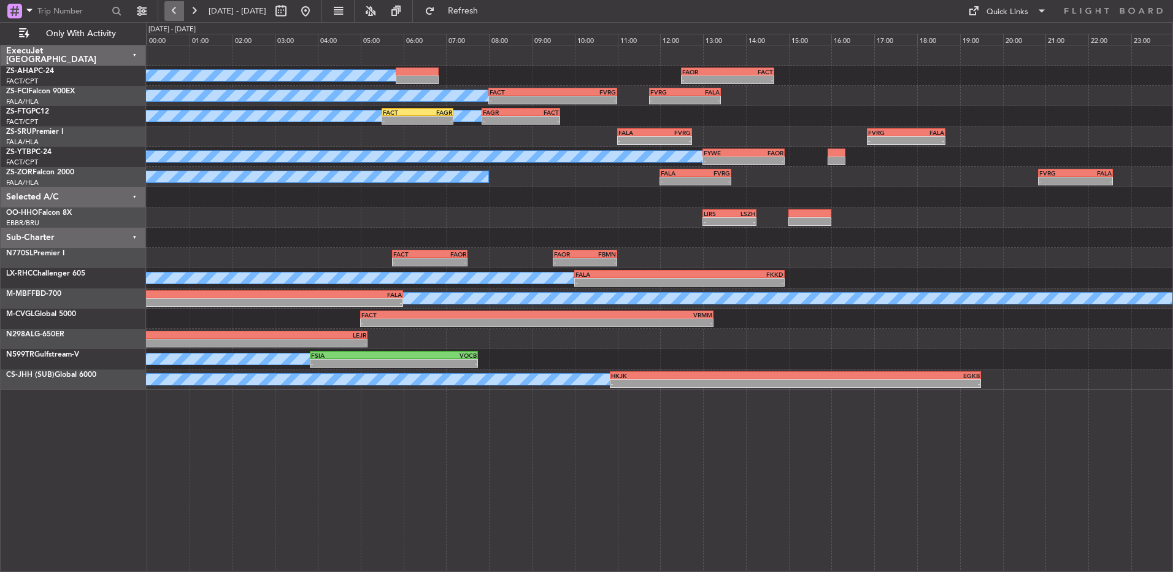
drag, startPoint x: 166, startPoint y: 10, endPoint x: 167, endPoint y: 4, distance: 6.3
click at [166, 10] on button at bounding box center [174, 11] width 20 height 20
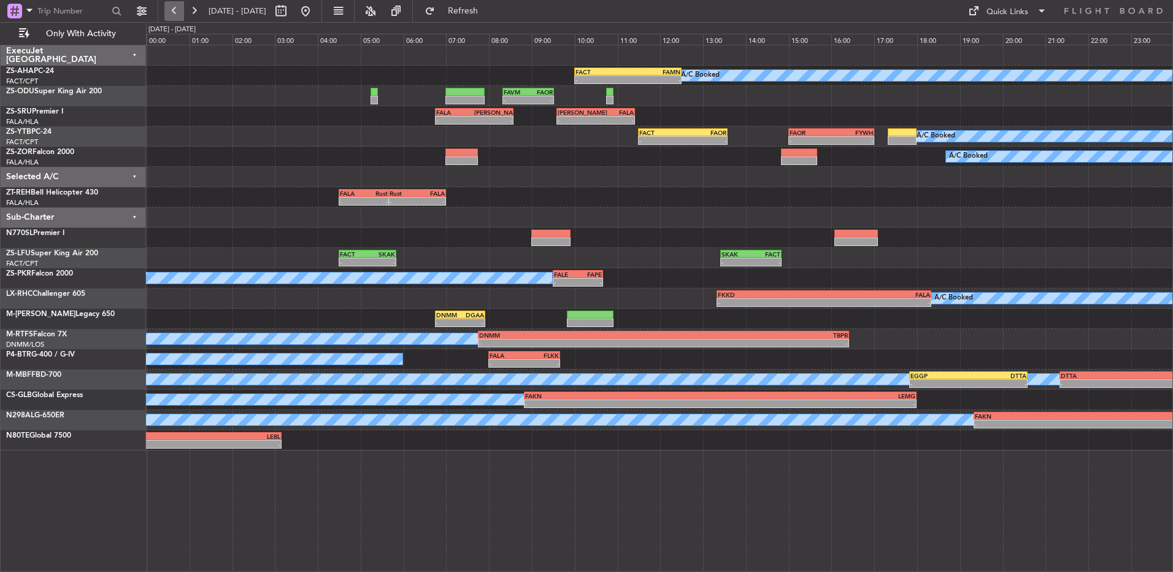
click at [166, 15] on button at bounding box center [174, 11] width 20 height 20
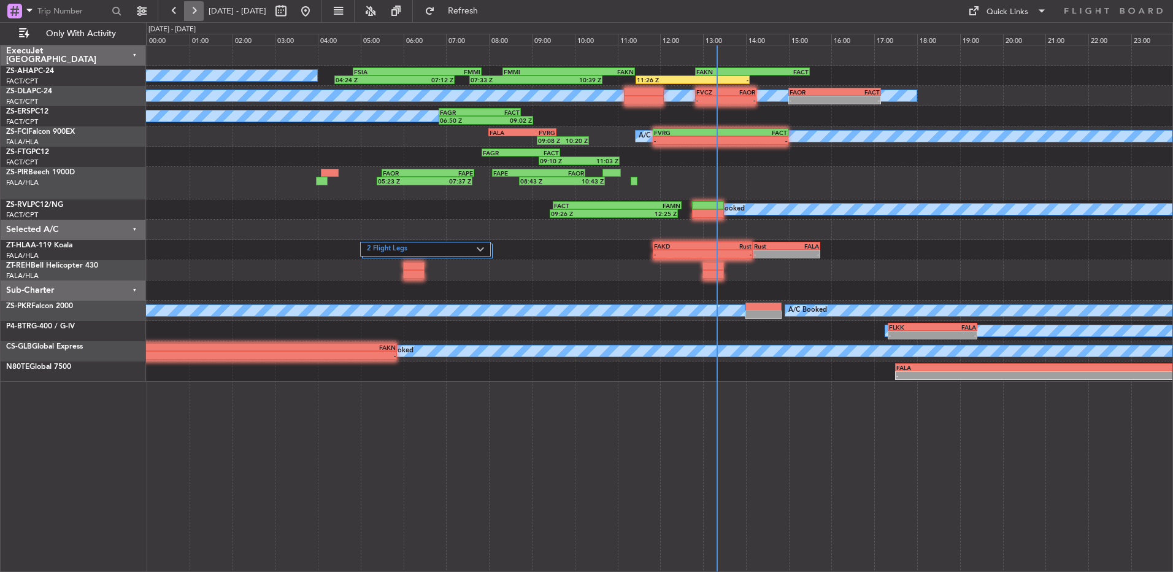
click at [193, 12] on button at bounding box center [194, 11] width 20 height 20
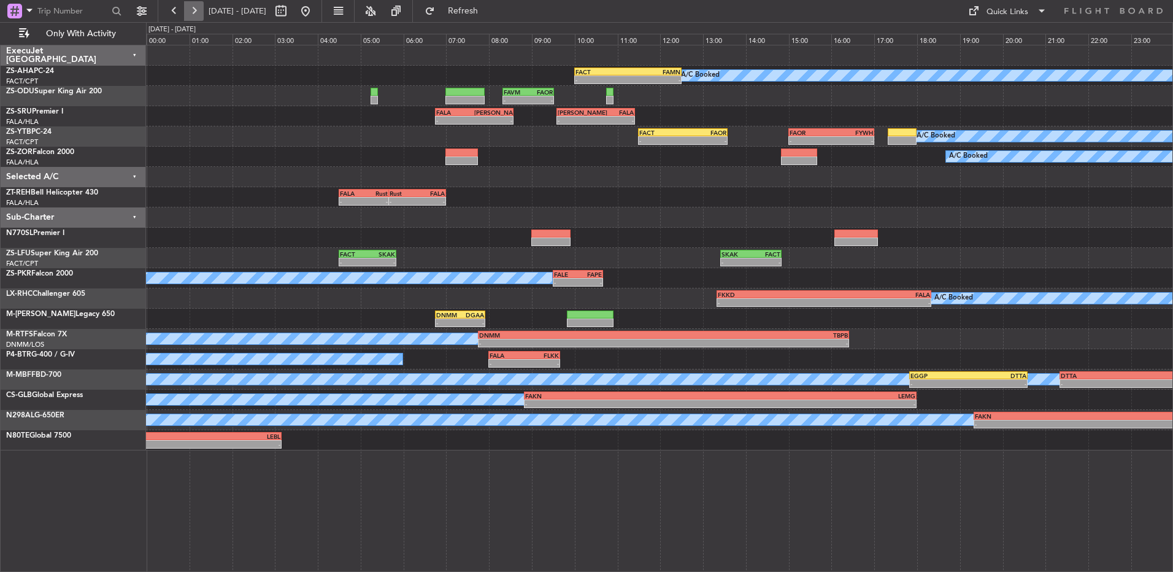
click at [201, 19] on button at bounding box center [194, 11] width 20 height 20
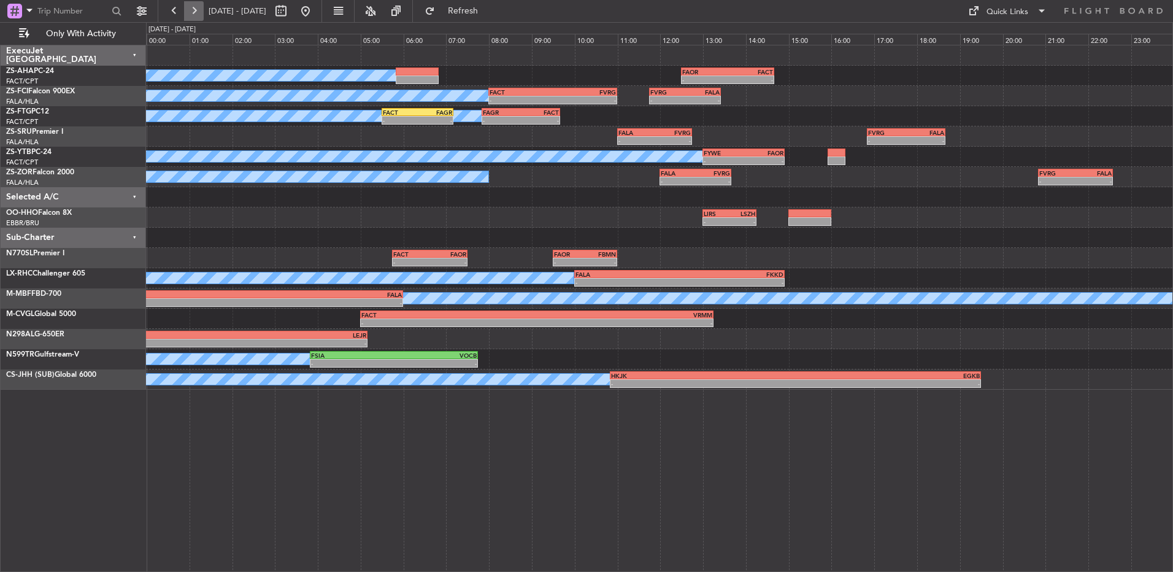
click at [200, 12] on button at bounding box center [194, 11] width 20 height 20
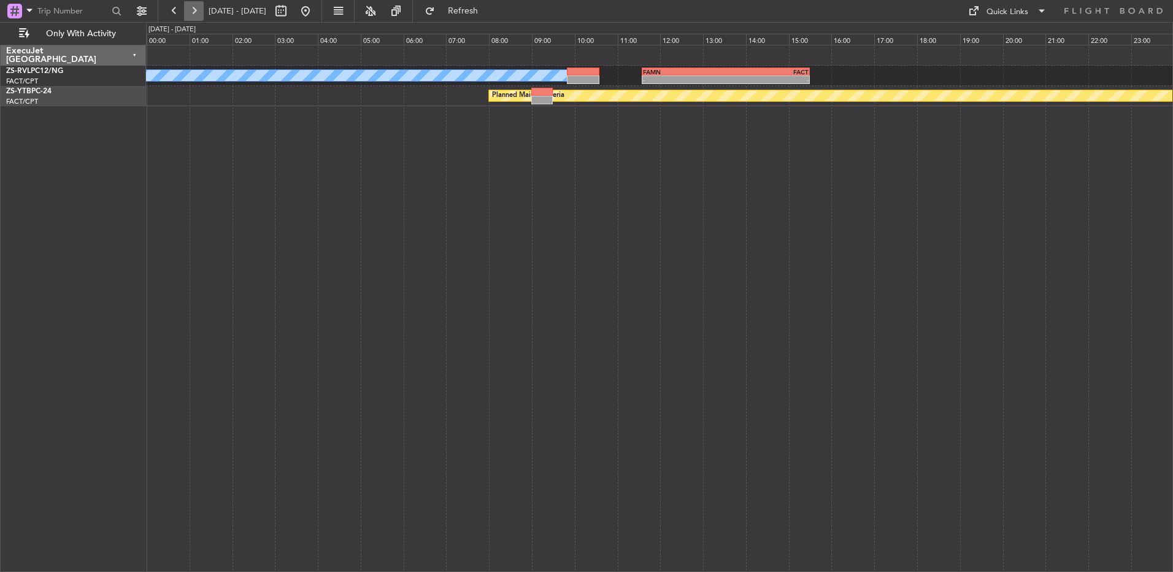
click at [198, 9] on button at bounding box center [194, 11] width 20 height 20
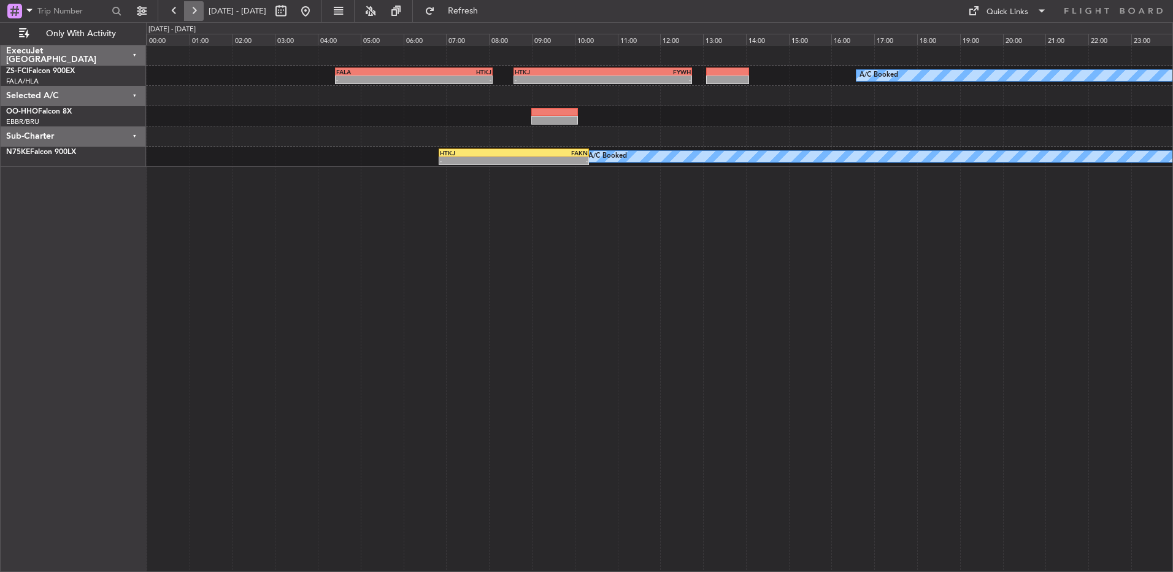
click at [198, 9] on button at bounding box center [194, 11] width 20 height 20
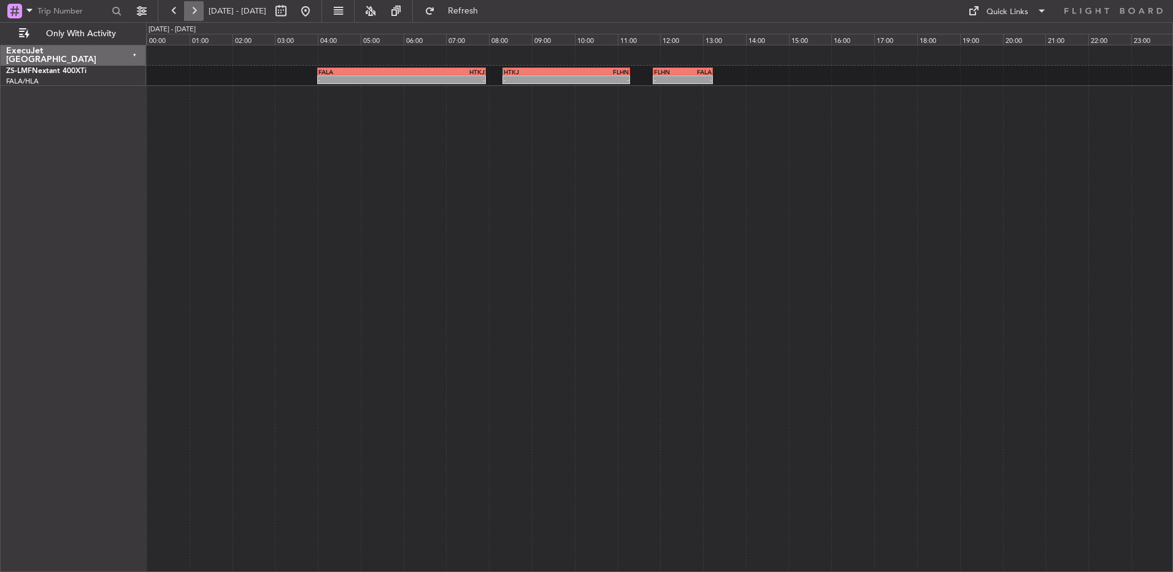
click at [198, 9] on button at bounding box center [194, 11] width 20 height 20
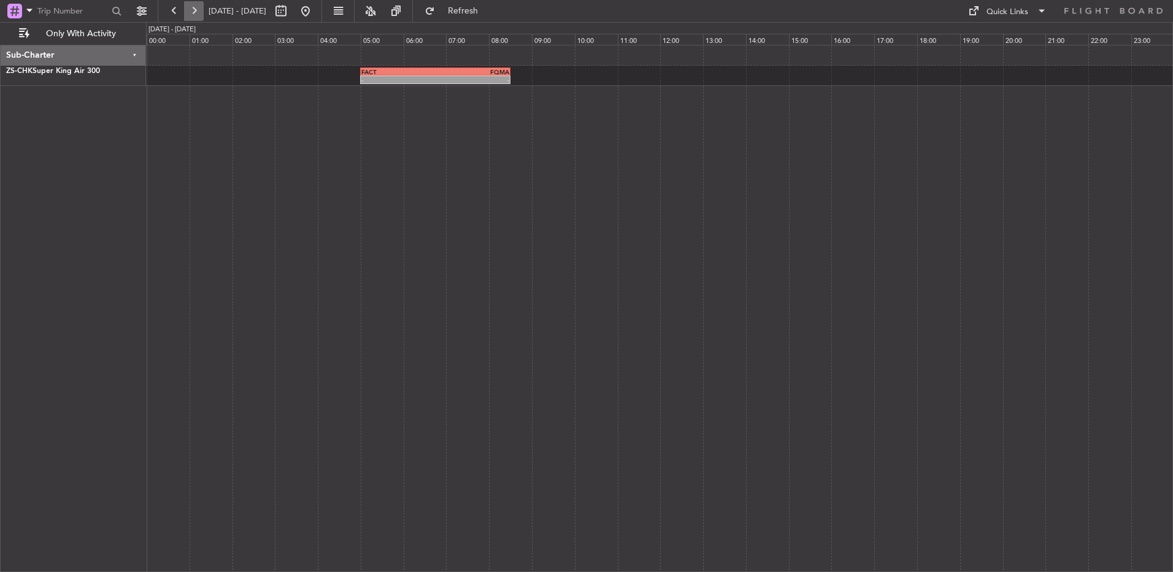
click at [198, 9] on button at bounding box center [194, 11] width 20 height 20
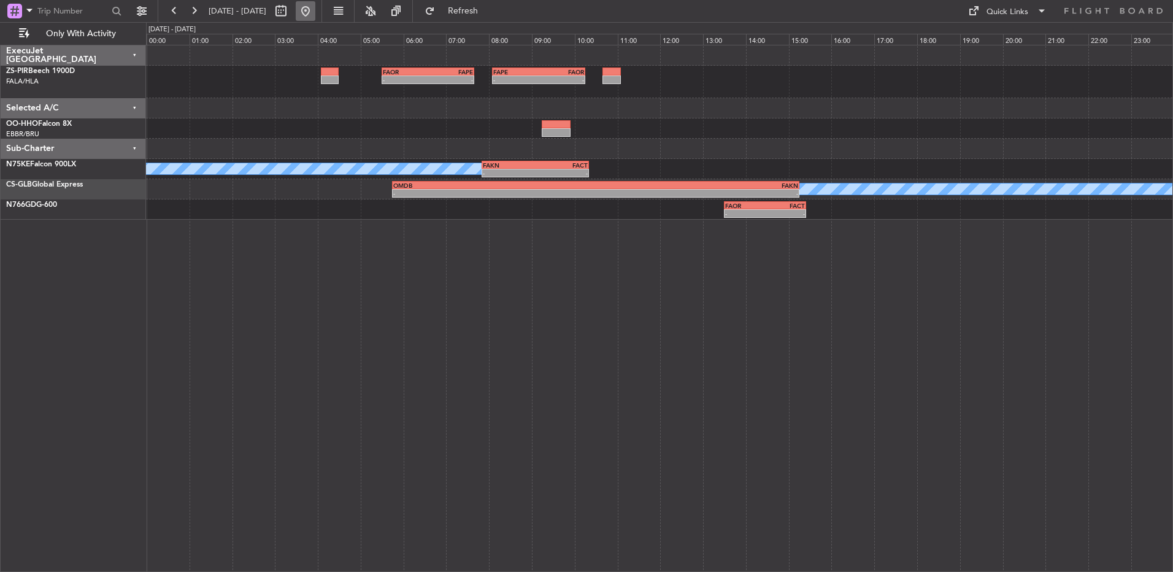
click at [315, 18] on button at bounding box center [306, 11] width 20 height 20
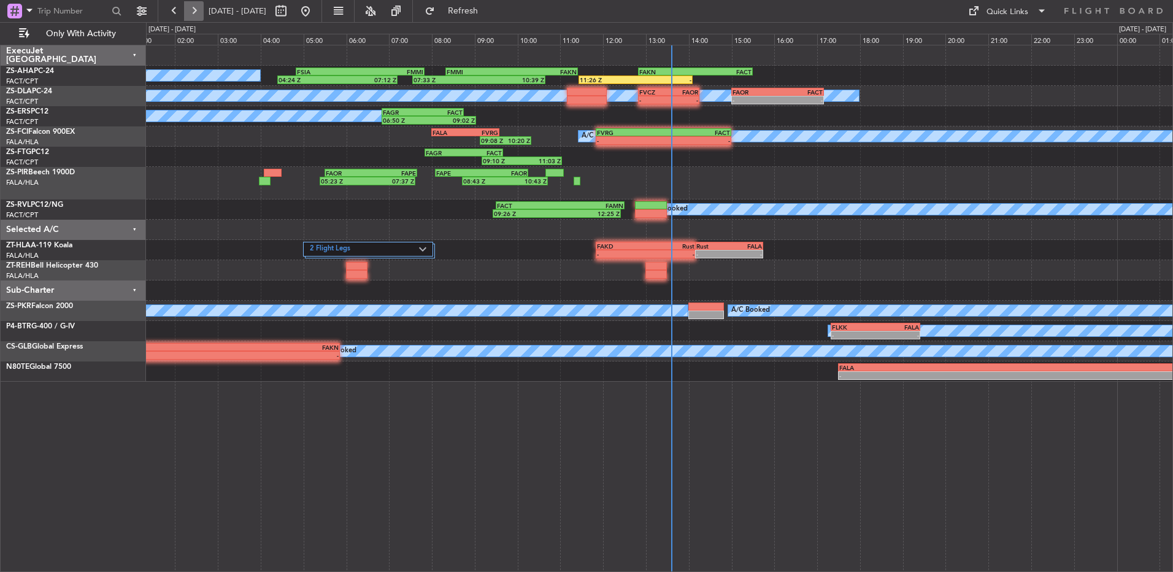
click at [195, 17] on button at bounding box center [194, 11] width 20 height 20
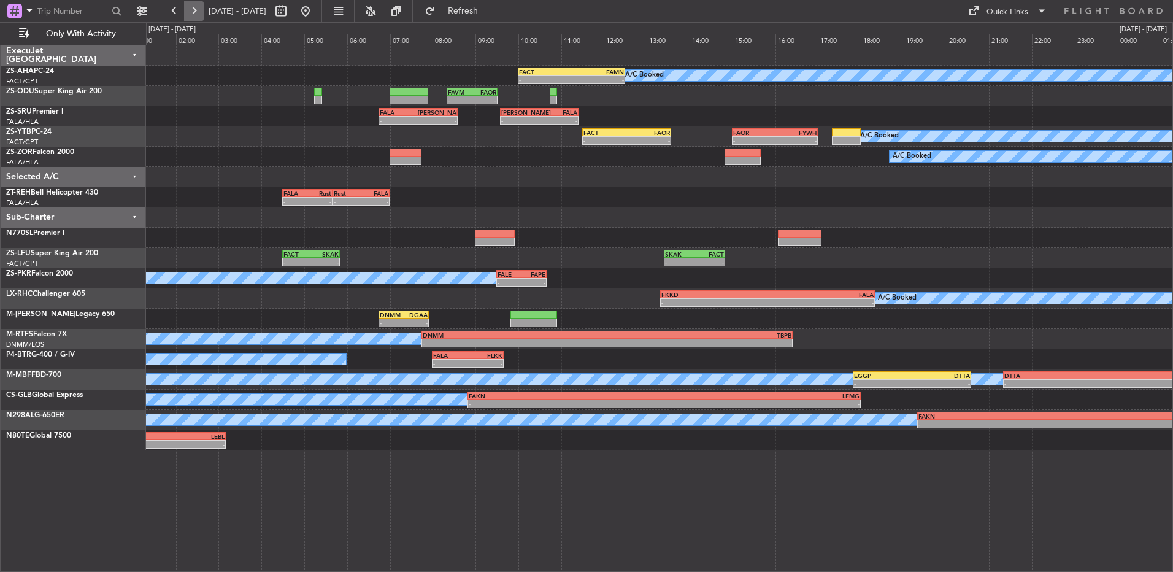
click at [190, 10] on button at bounding box center [194, 11] width 20 height 20
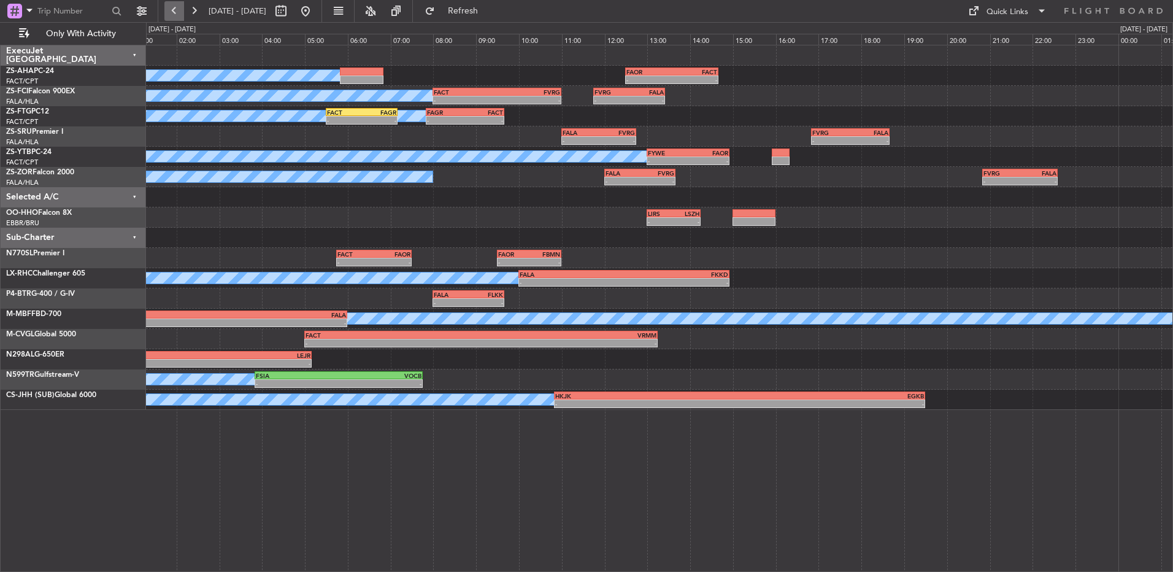
click at [179, 9] on button at bounding box center [174, 11] width 20 height 20
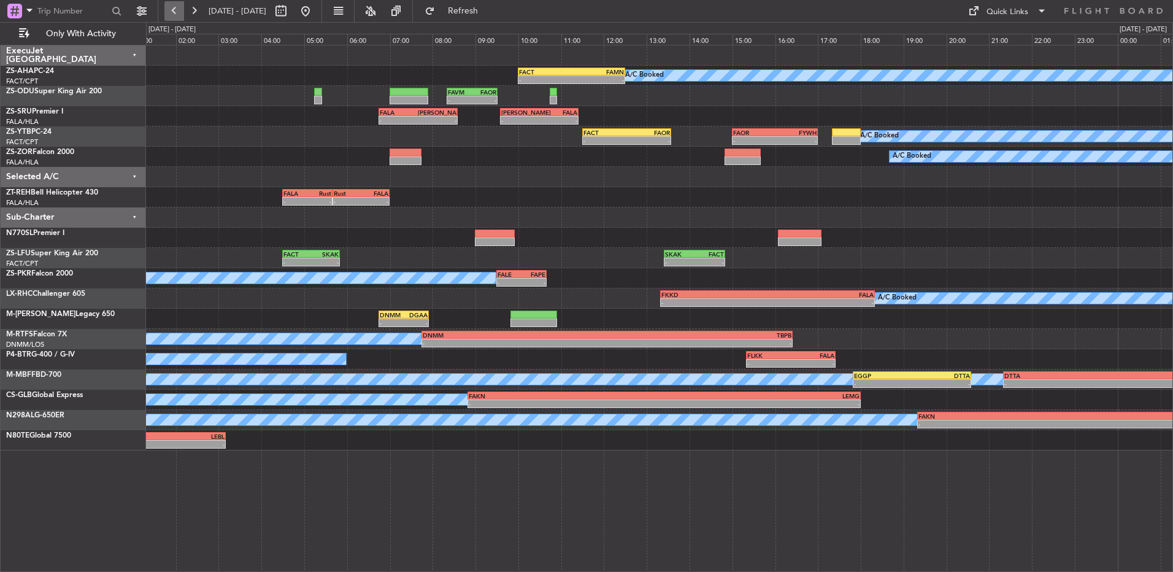
click at [172, 13] on button at bounding box center [174, 11] width 20 height 20
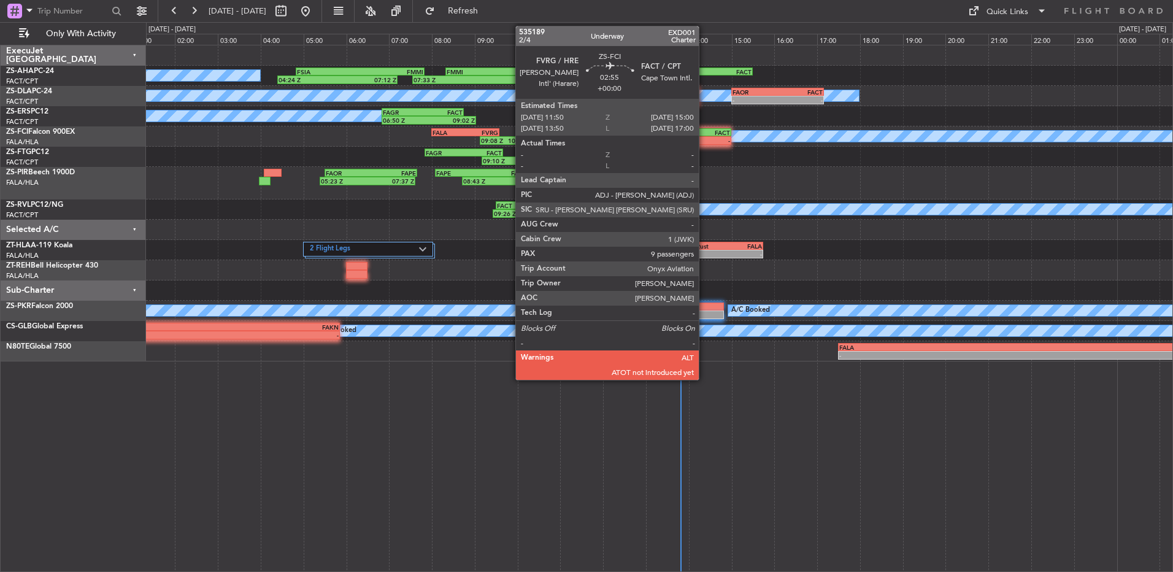
click at [705, 144] on div "- -" at bounding box center [664, 140] width 136 height 9
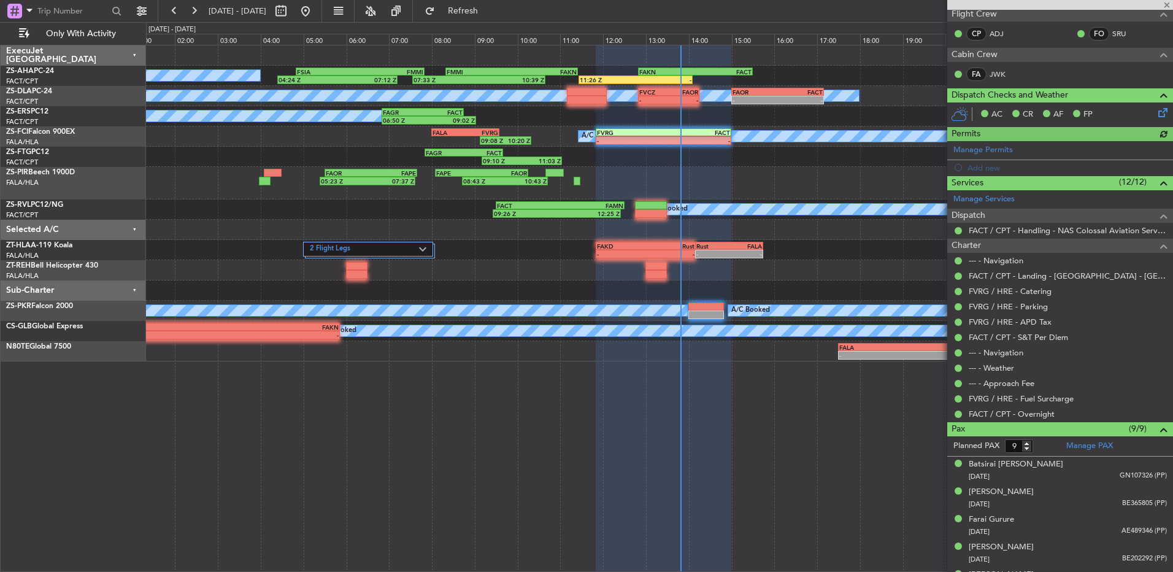
scroll to position [323, 0]
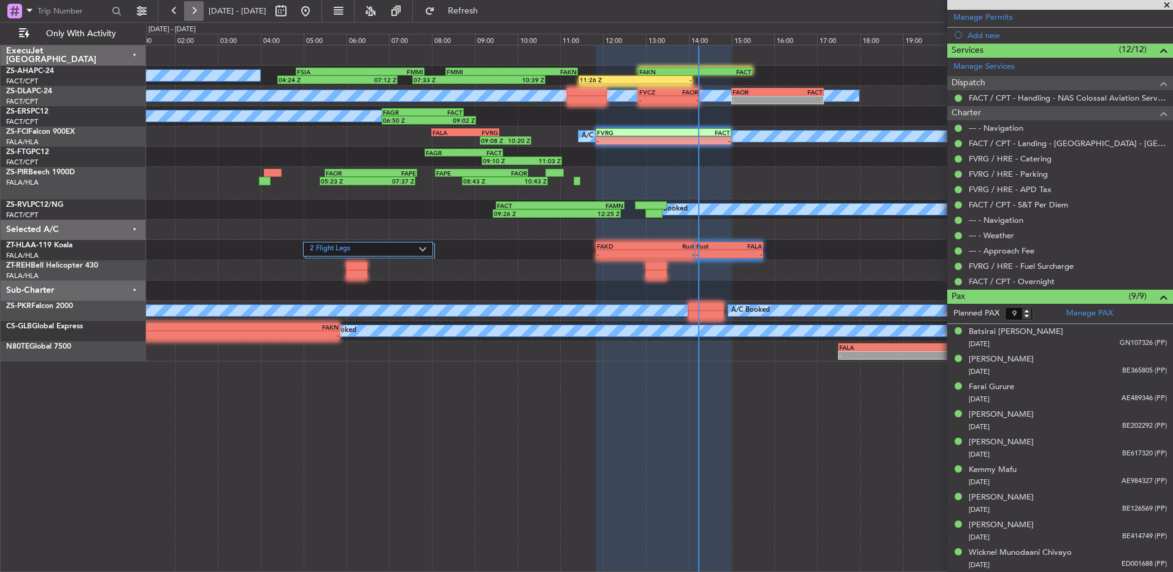
click at [195, 15] on button at bounding box center [194, 11] width 20 height 20
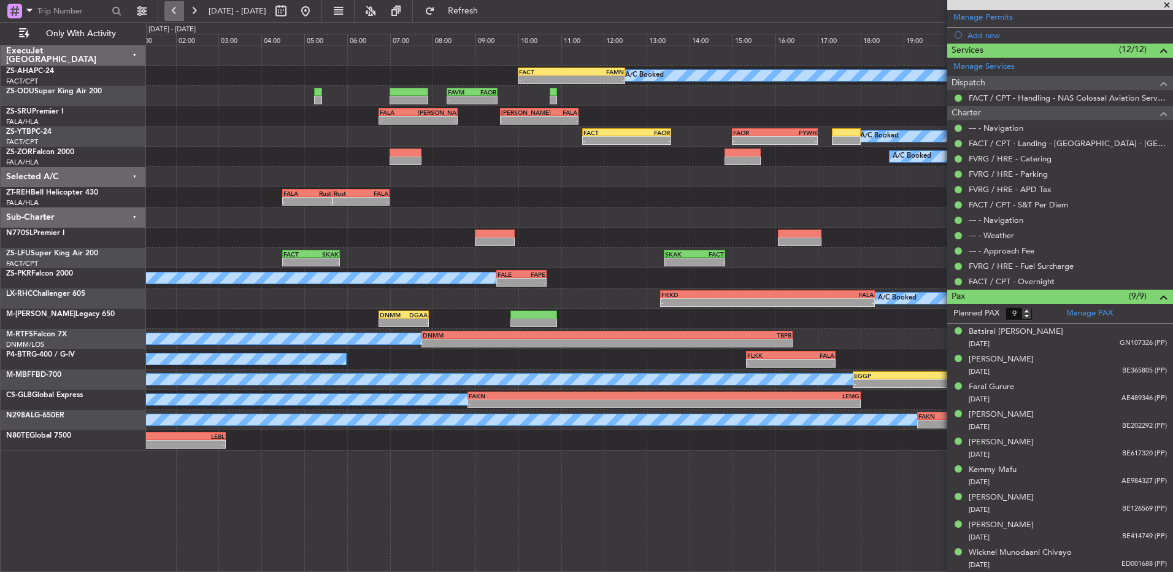
click at [182, 12] on button at bounding box center [174, 11] width 20 height 20
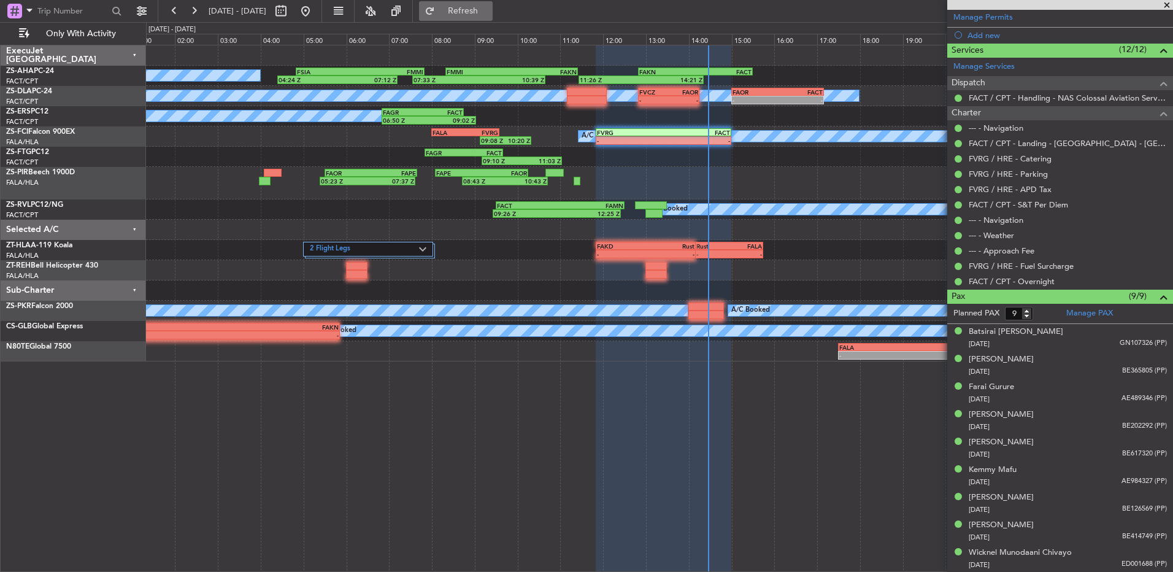
click at [493, 3] on button "Refresh" at bounding box center [456, 11] width 74 height 20
type input "14:26"
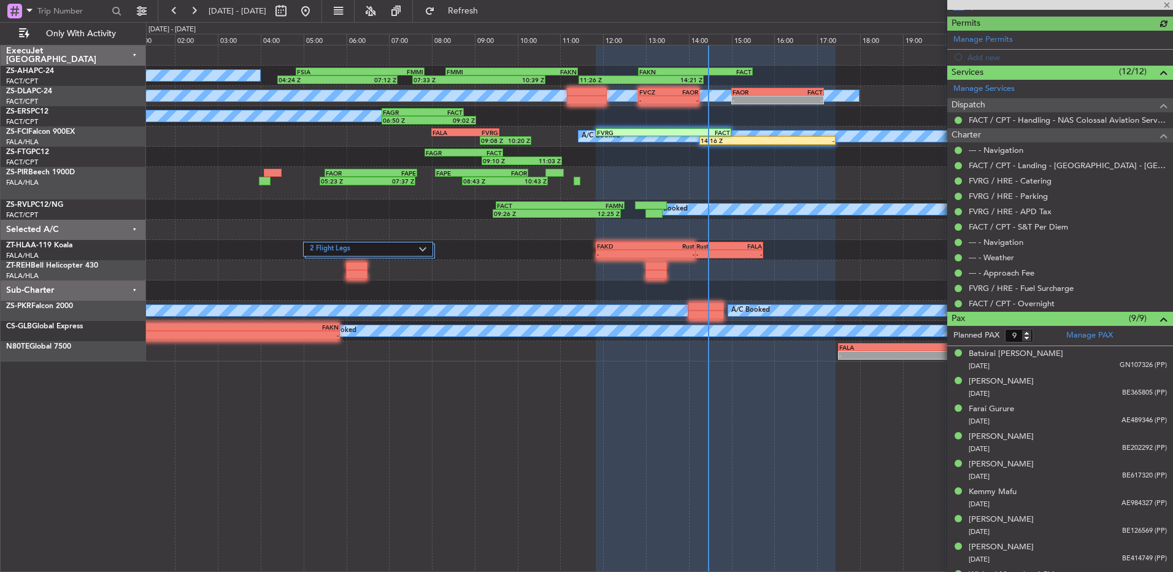
scroll to position [346, 0]
